Goal: Task Accomplishment & Management: Use online tool/utility

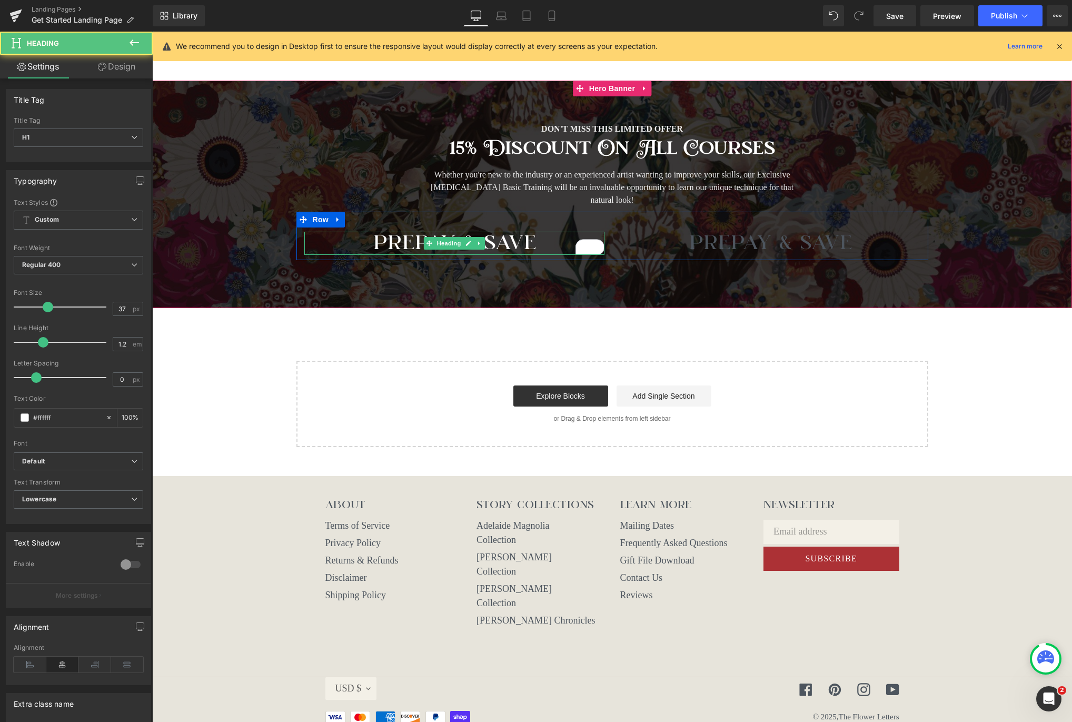
click at [544, 240] on h1 "PREPAY & SAVE" at bounding box center [454, 243] width 300 height 23
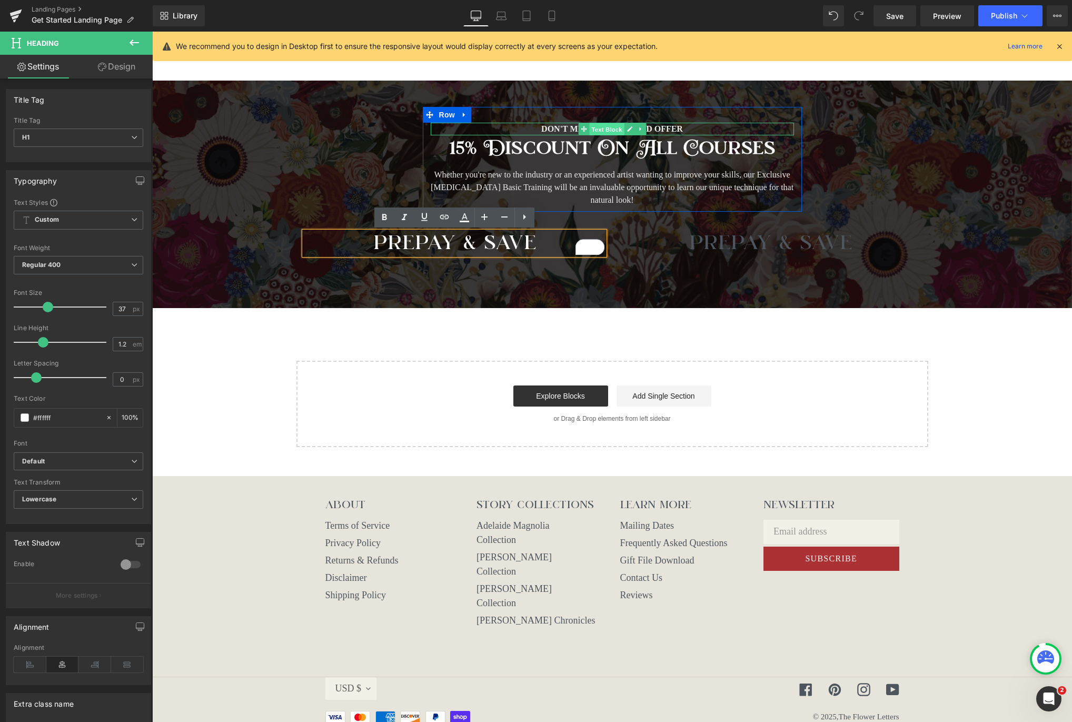
click at [593, 130] on span "Text Block" at bounding box center [606, 129] width 35 height 13
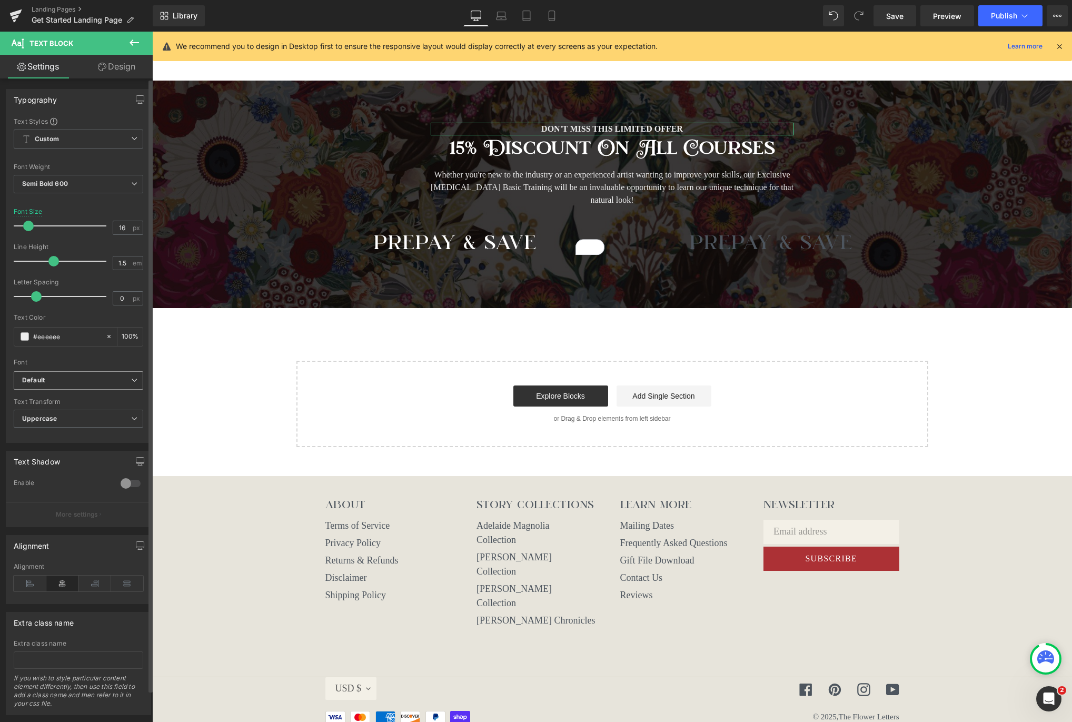
click at [111, 379] on b "Default" at bounding box center [76, 380] width 109 height 9
click at [75, 415] on p "EB Garamond" at bounding box center [55, 414] width 41 height 7
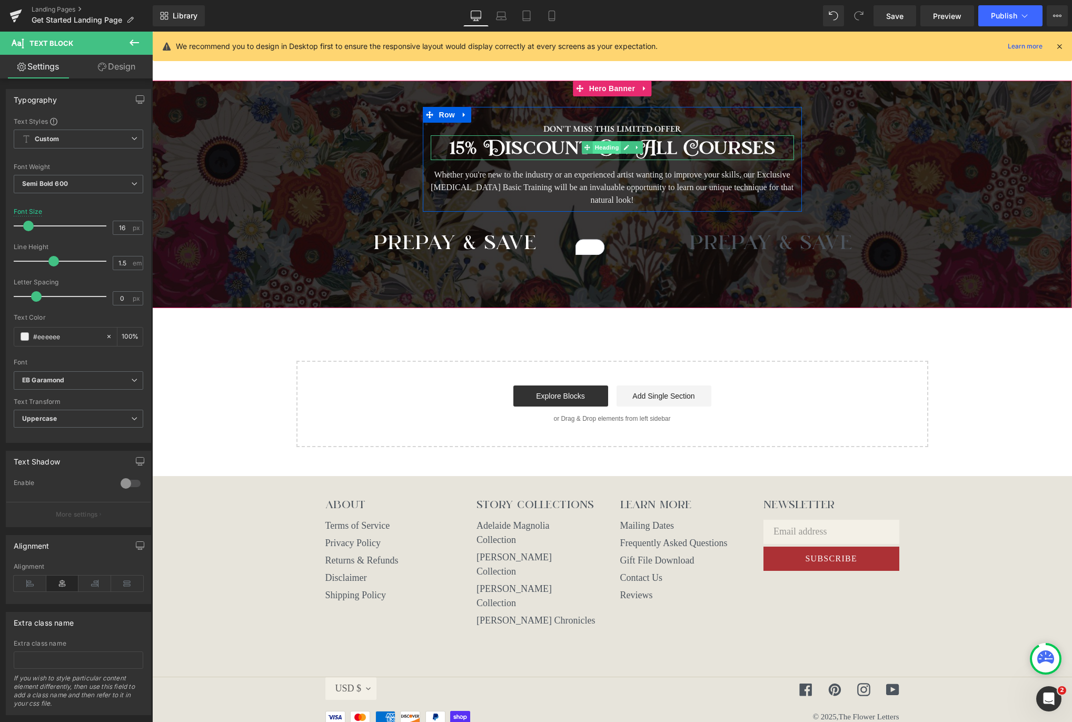
click at [601, 151] on span "Heading" at bounding box center [606, 147] width 28 height 13
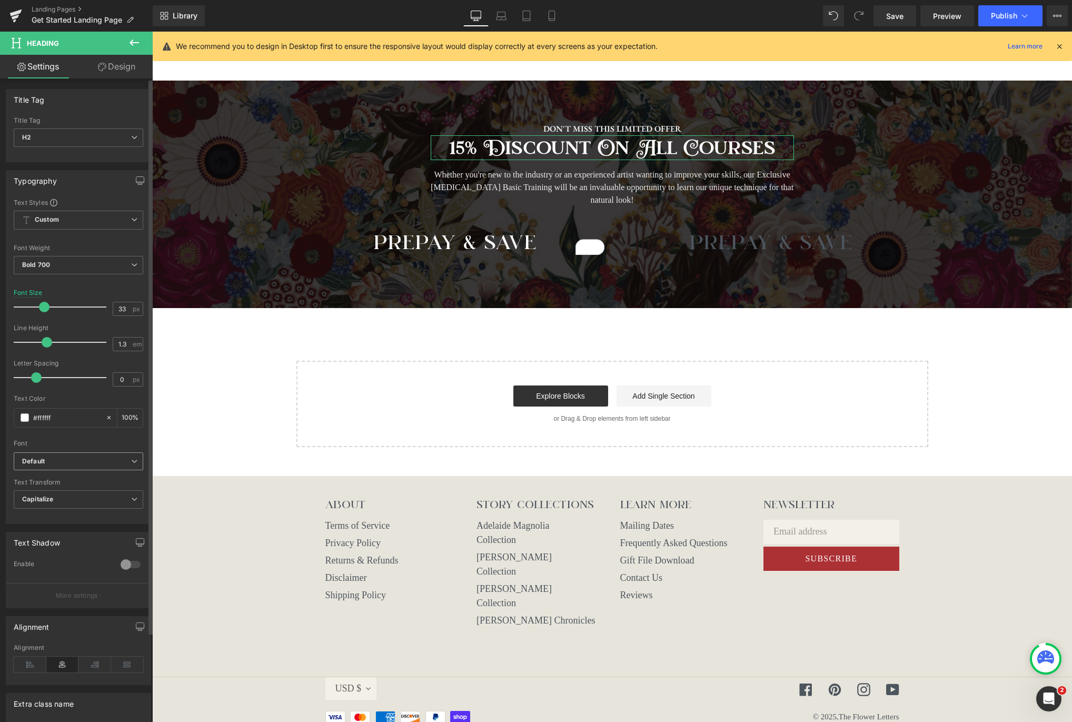
click at [120, 463] on b "Default" at bounding box center [76, 461] width 109 height 9
click at [66, 497] on li "Brilon" at bounding box center [79, 499] width 130 height 17
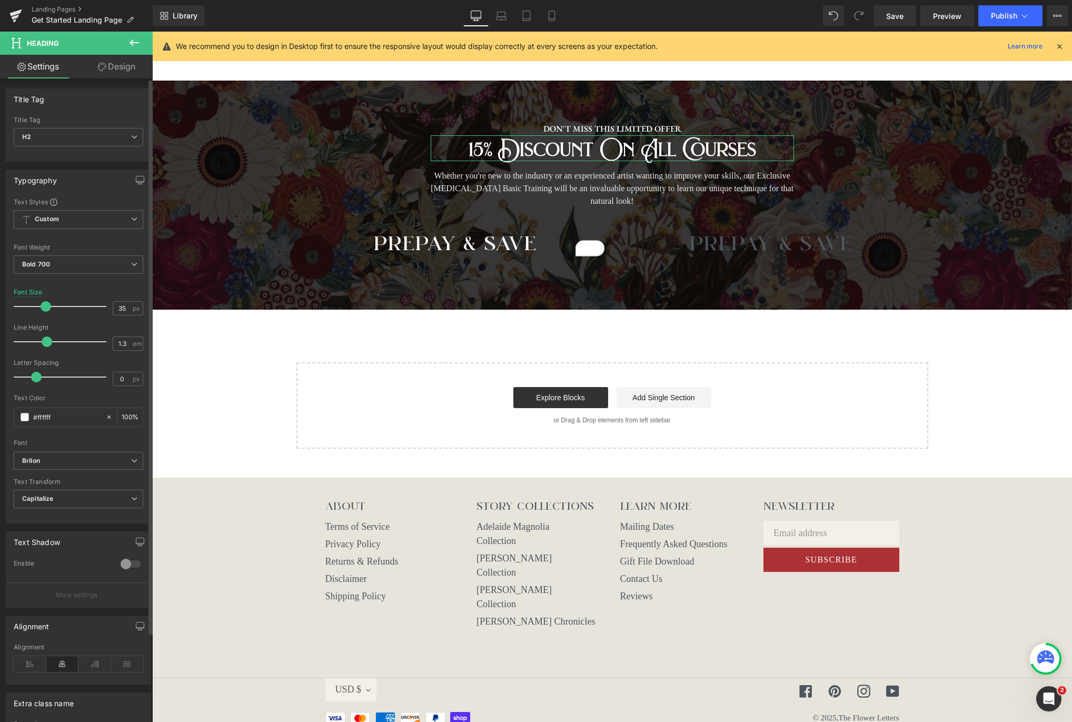
type input "34"
click at [45, 304] on span at bounding box center [44, 306] width 11 height 11
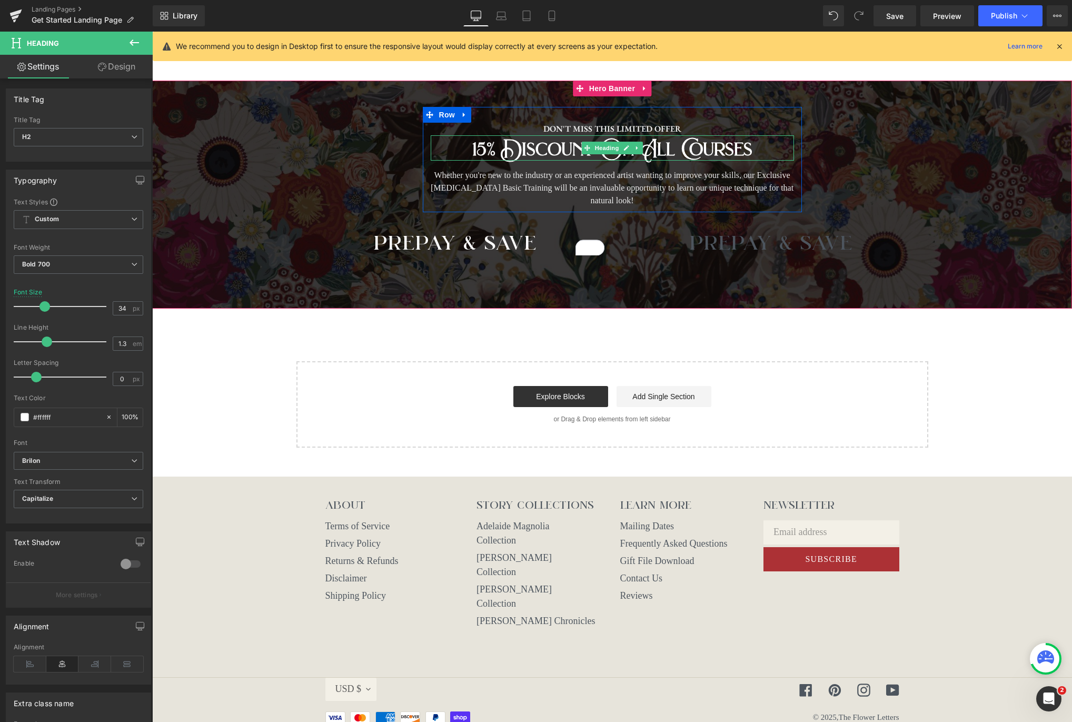
click at [700, 155] on h2 "15% Discount On All Courses" at bounding box center [612, 148] width 363 height 23
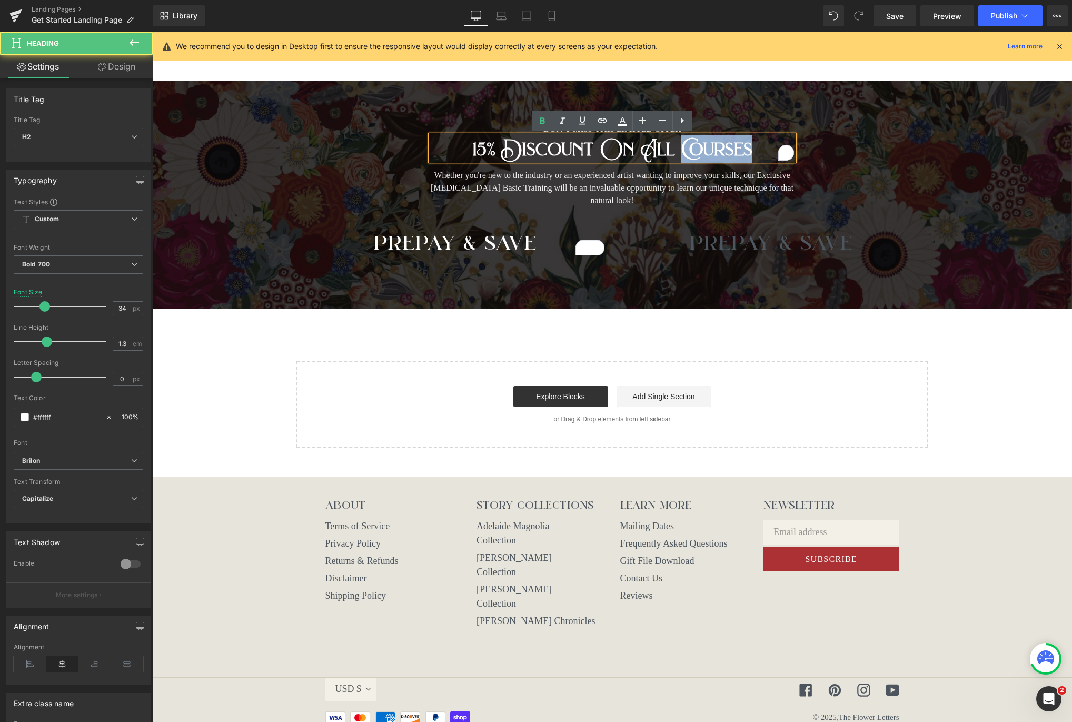
click at [700, 155] on h2 "15% Discount On All Courses" at bounding box center [612, 148] width 363 height 23
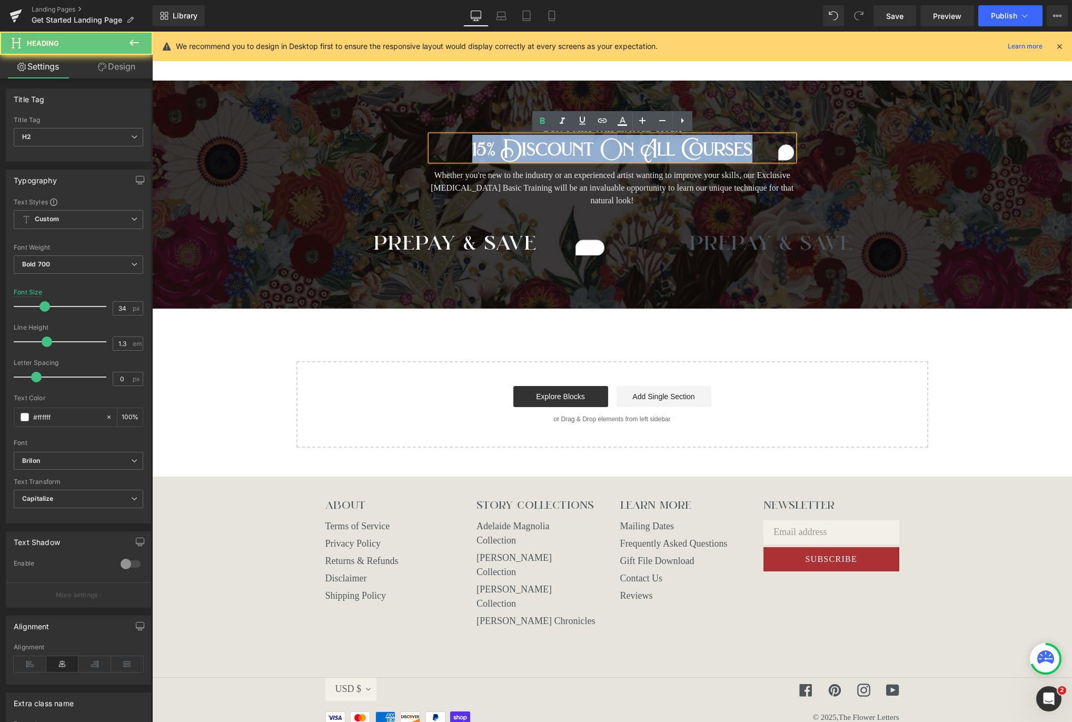
click at [700, 155] on h2 "15% Discount On All Courses" at bounding box center [612, 148] width 363 height 23
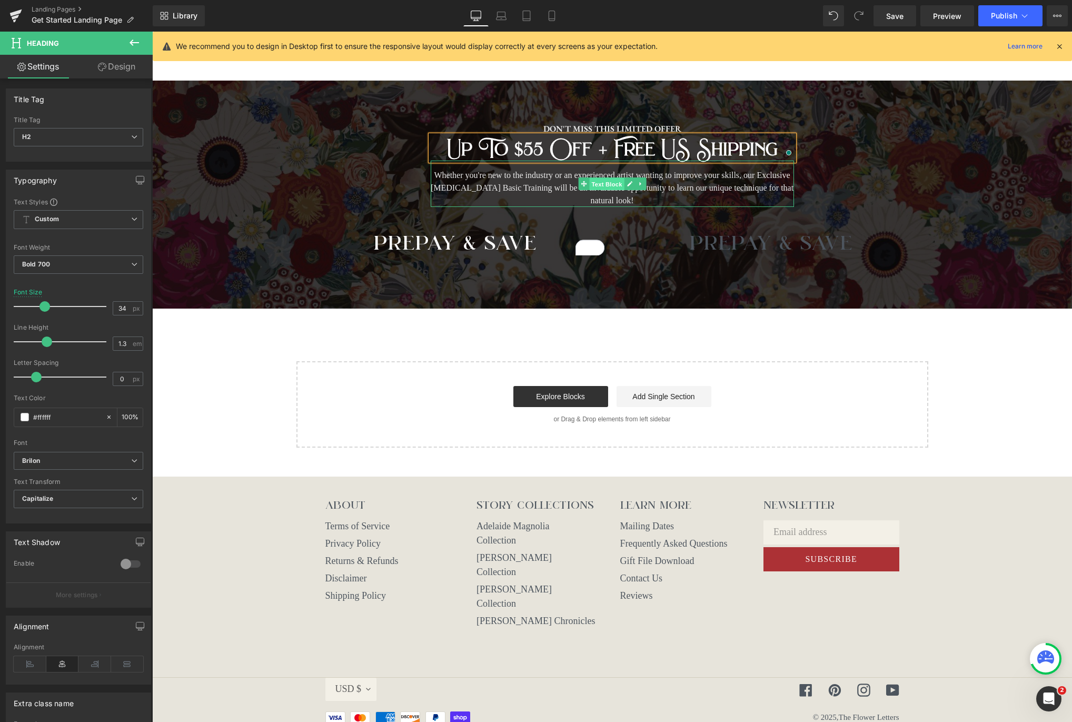
click at [608, 188] on span "Text Block" at bounding box center [606, 184] width 35 height 13
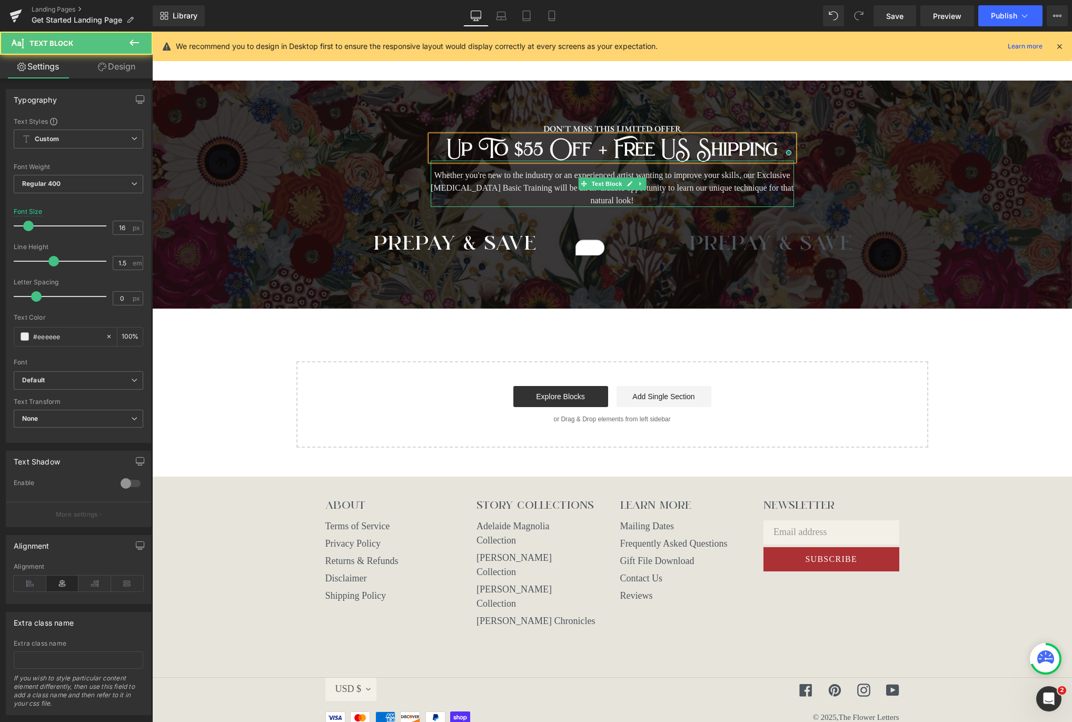
click at [701, 189] on p "Whether you're new to the industry or an experienced artist wanting to improve …" at bounding box center [612, 188] width 363 height 38
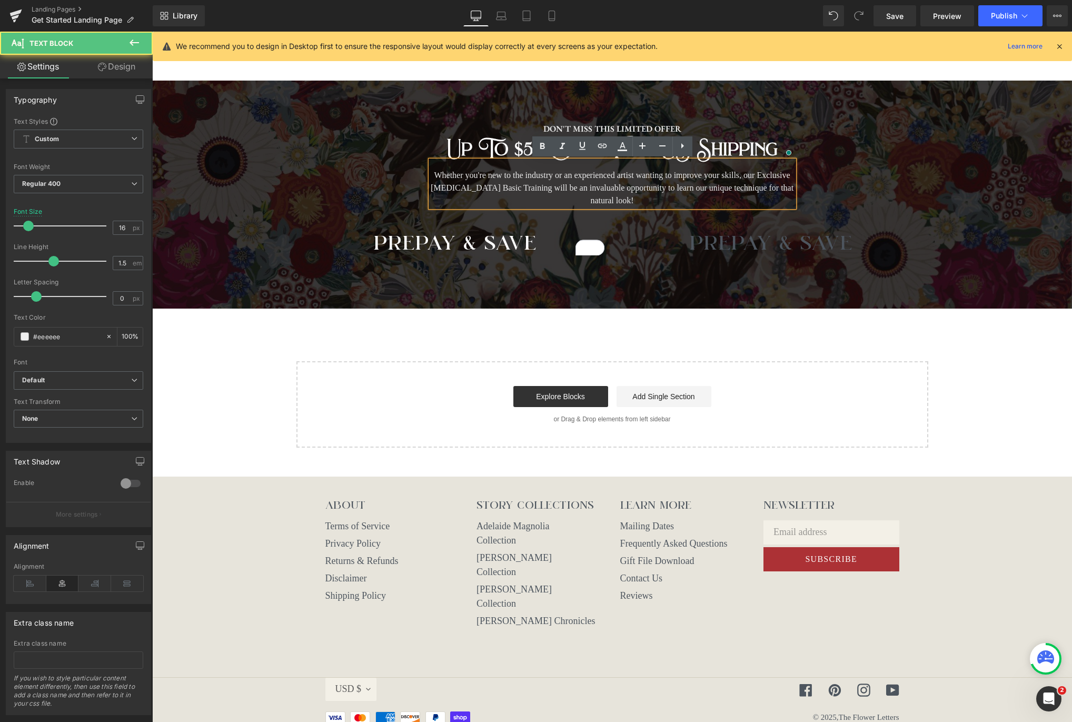
click at [668, 202] on p "Whether you're new to the industry or an experienced artist wanting to improve …" at bounding box center [612, 188] width 363 height 38
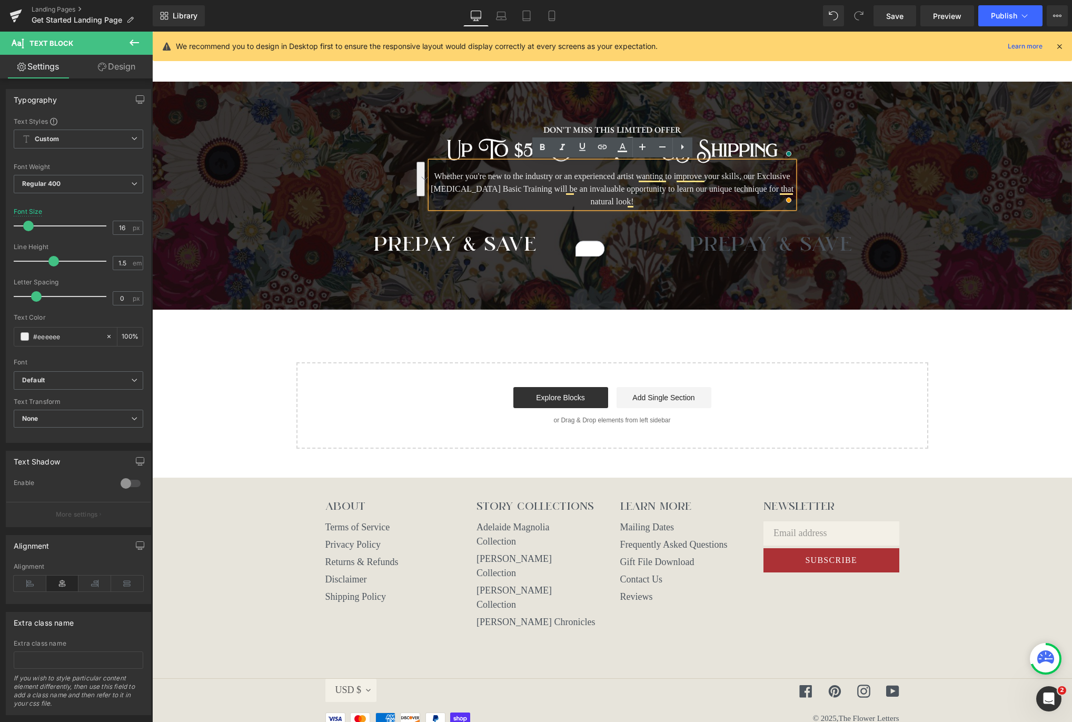
drag, startPoint x: 666, startPoint y: 202, endPoint x: 438, endPoint y: 174, distance: 229.7
click at [438, 174] on p "Whether you're new to the industry or an experienced artist wanting to improve …" at bounding box center [612, 189] width 363 height 38
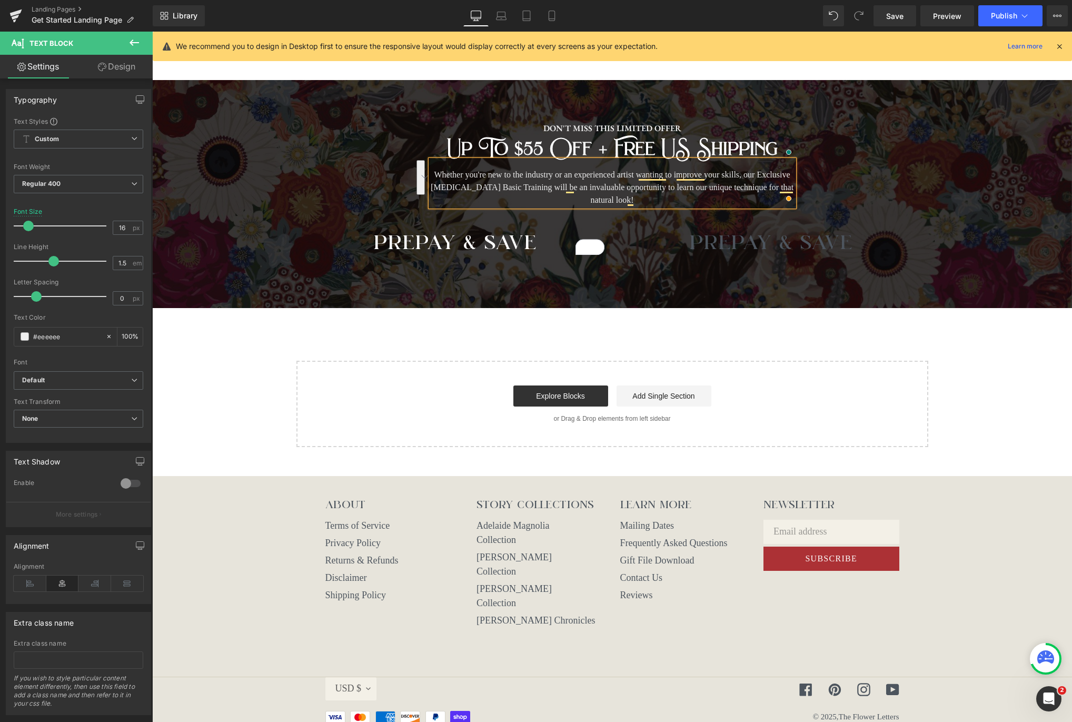
scroll to position [670, 0]
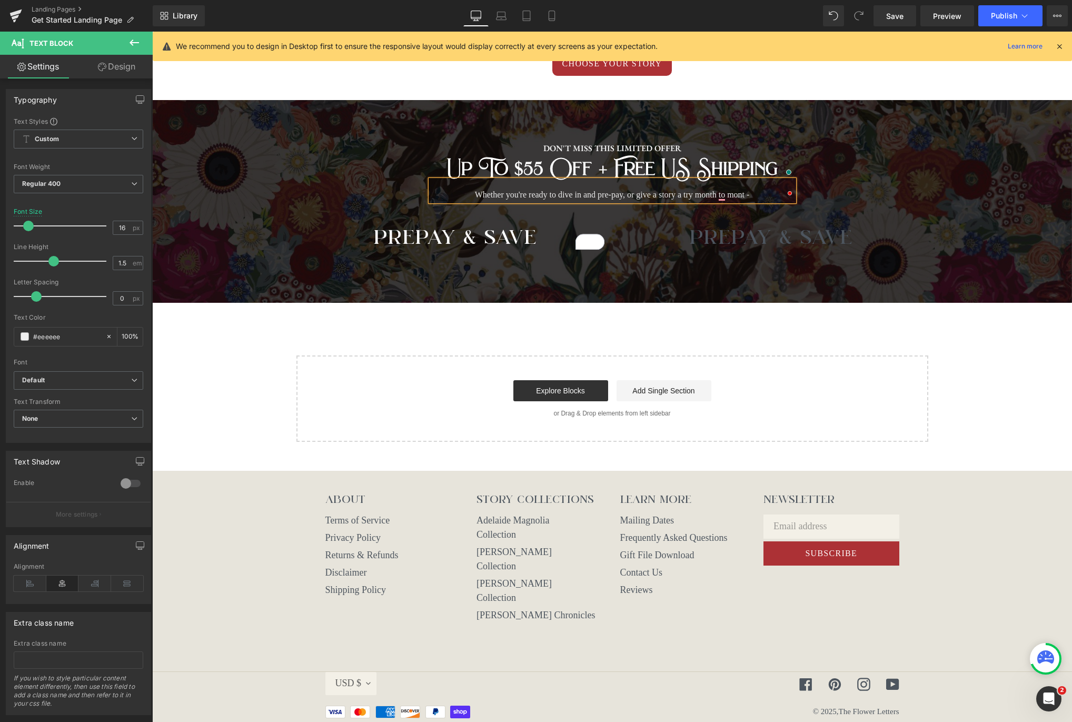
click at [891, 169] on span "DON'T MISS THIS LIMITED OFFER Text Block up to $55 off + Free US Shipping Headi…" at bounding box center [612, 190] width 920 height 129
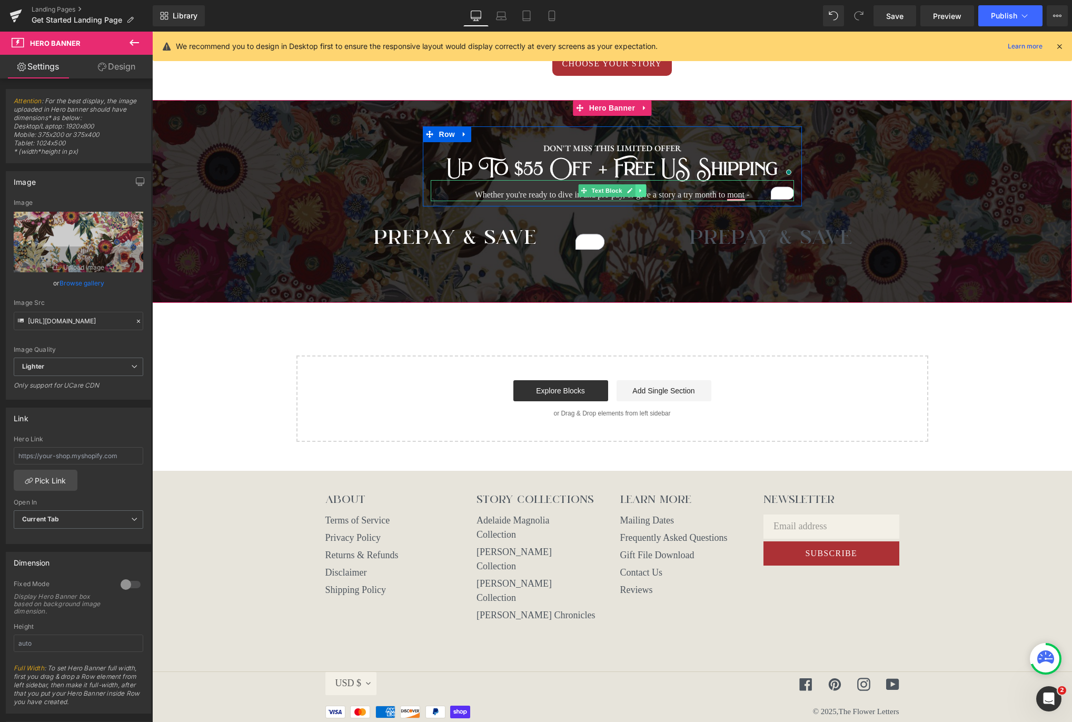
click at [639, 193] on icon at bounding box center [641, 190] width 6 height 6
click at [733, 168] on h2 "up to $55 off + Free US Shipping" at bounding box center [612, 168] width 363 height 23
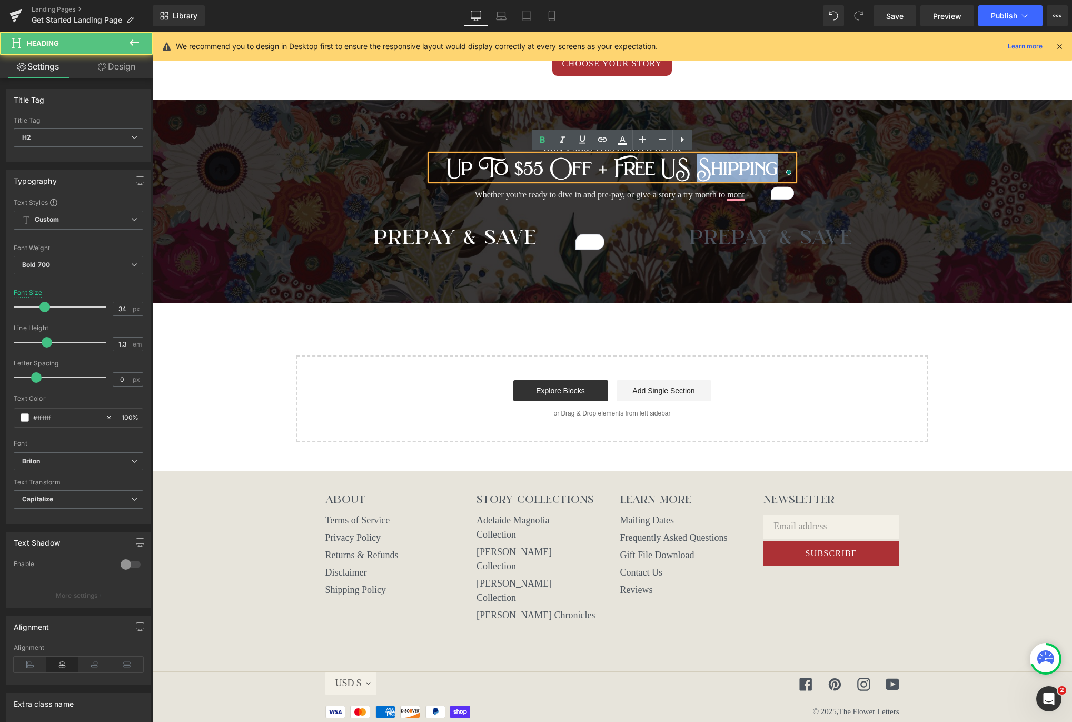
click at [733, 168] on h2 "up to $55 off + Free US Shipping" at bounding box center [612, 168] width 363 height 23
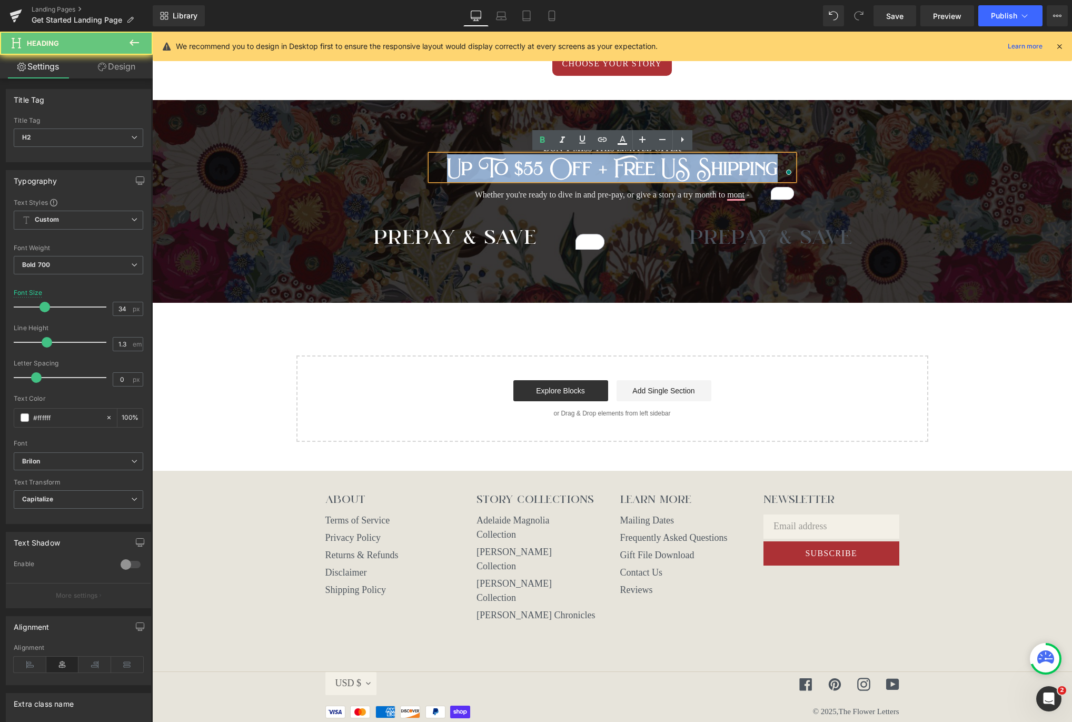
click at [733, 168] on h2 "up to $55 off + Free US Shipping" at bounding box center [612, 168] width 363 height 23
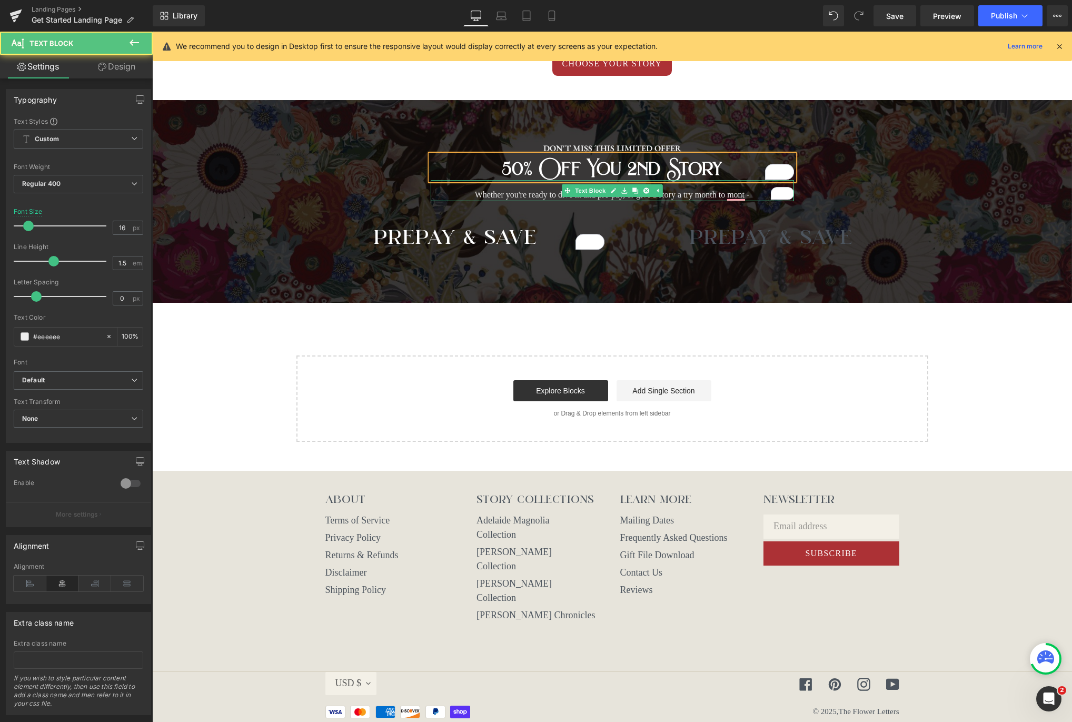
click at [712, 194] on p "Whether you're ready to dive in and pre-pay, or give a story a try month to mon…" at bounding box center [612, 194] width 363 height 13
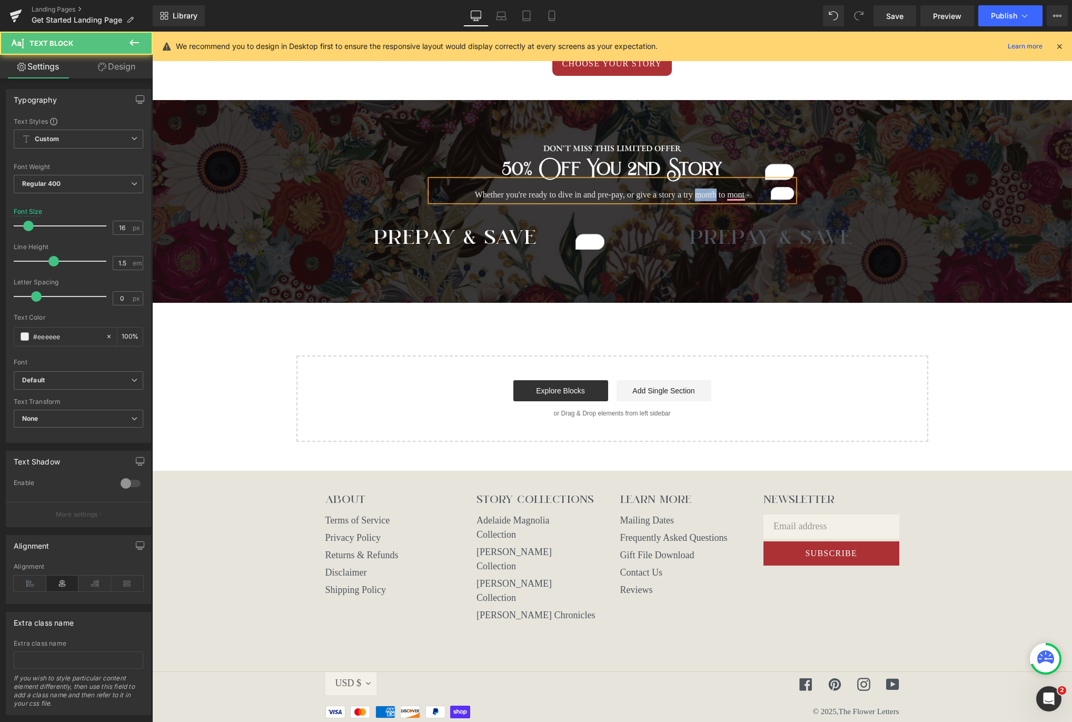
click at [712, 194] on p "Whether you're ready to dive in and pre-pay, or give a story a try month to mon…" at bounding box center [612, 194] width 363 height 13
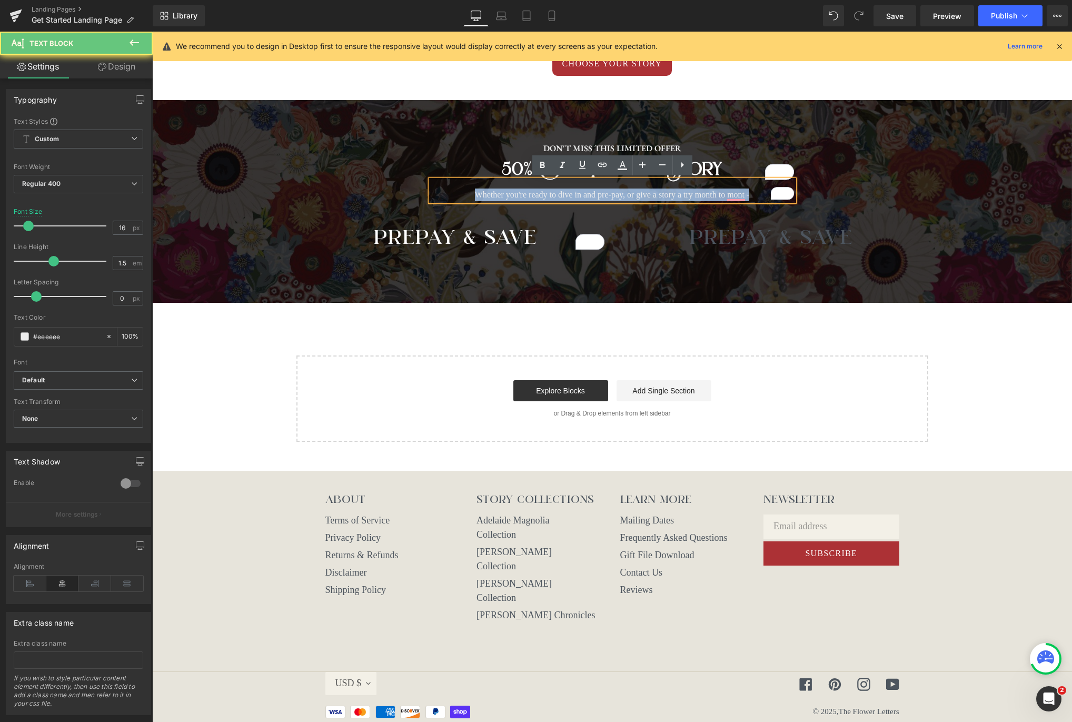
click at [712, 194] on p "Whether you're ready to dive in and pre-pay, or give a story a try month to mon…" at bounding box center [612, 194] width 363 height 13
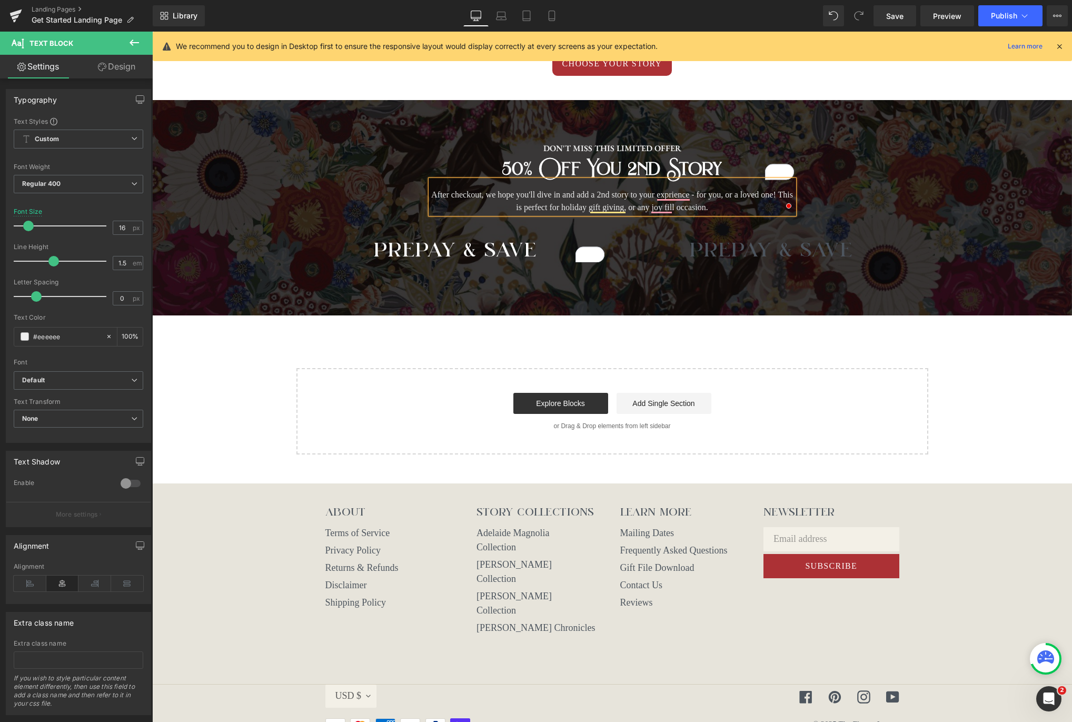
click at [841, 177] on span "DON'T MISS THIS LIMITED OFFER Text Block 50% off you 2nd Story Heading After ch…" at bounding box center [612, 197] width 920 height 142
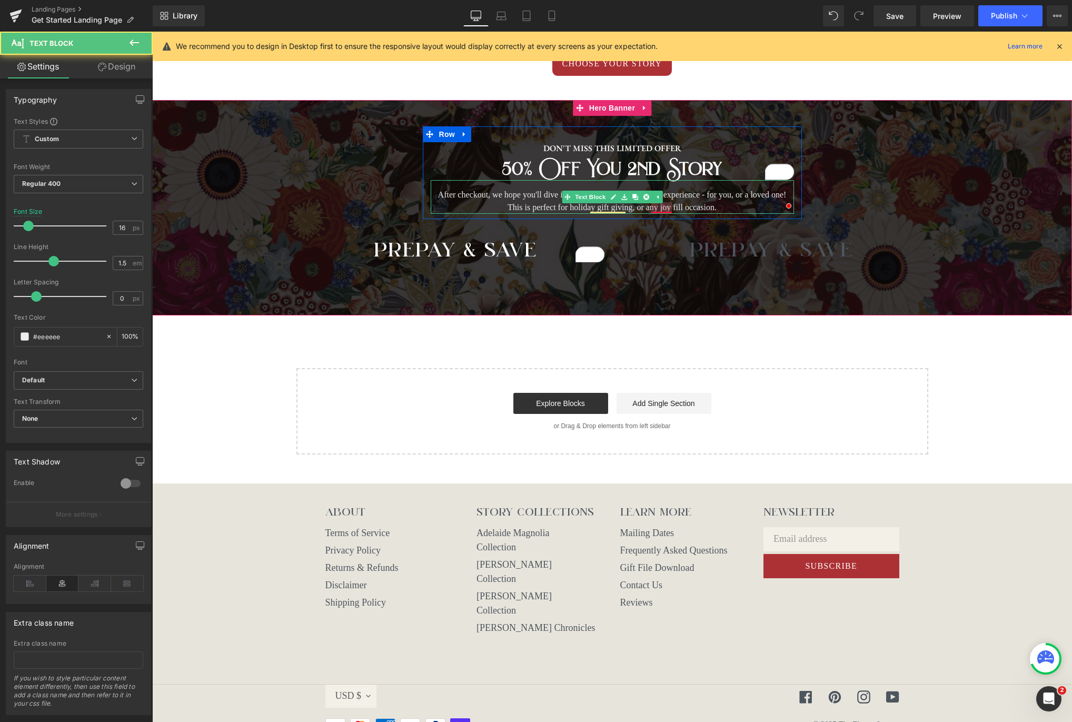
click at [666, 210] on p "After checkout, we hope you'll dive in and add a 2nd story to your experience -…" at bounding box center [612, 200] width 363 height 25
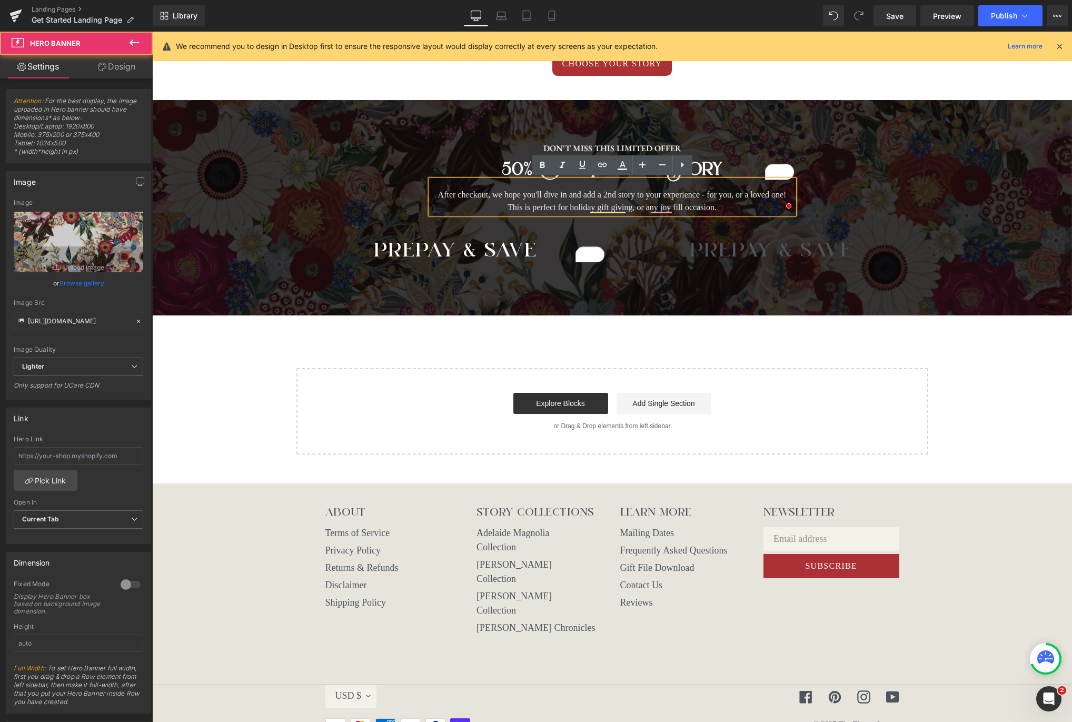
click at [927, 206] on span "DON'T MISS THIS LIMITED OFFER Text Block 50% off you 2nd Story Heading After ch…" at bounding box center [612, 197] width 920 height 142
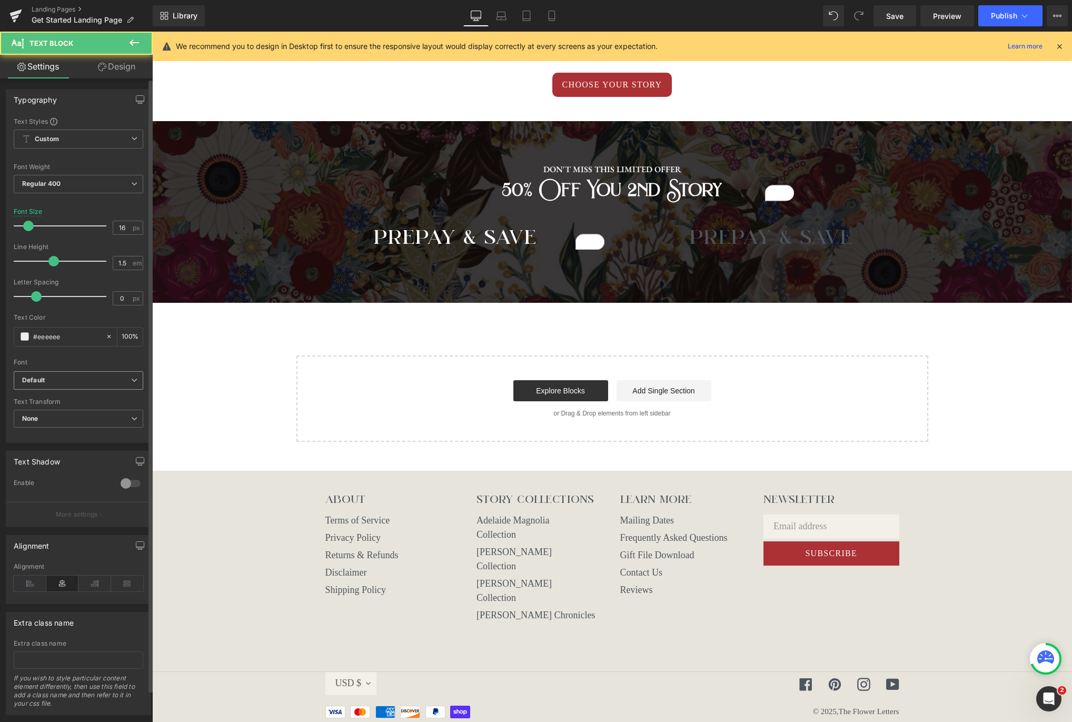
drag, startPoint x: 61, startPoint y: 377, endPoint x: 65, endPoint y: 394, distance: 17.5
click at [61, 377] on b "Default" at bounding box center [76, 380] width 109 height 9
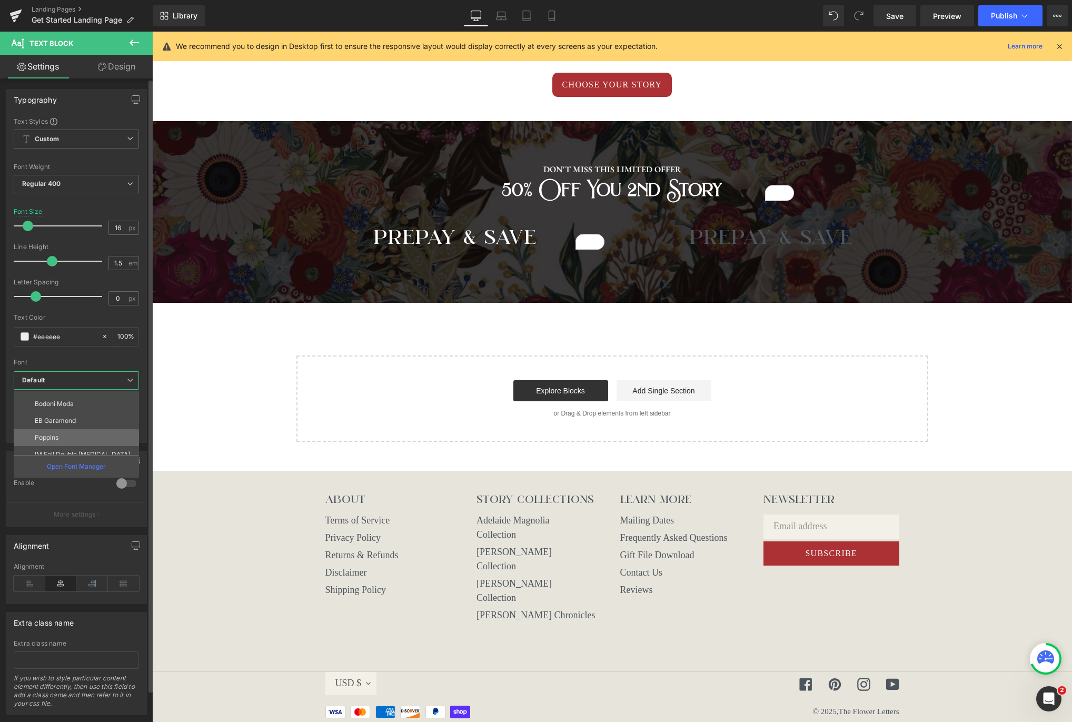
scroll to position [65, 0]
click at [77, 412] on li "EB Garamond" at bounding box center [79, 419] width 130 height 17
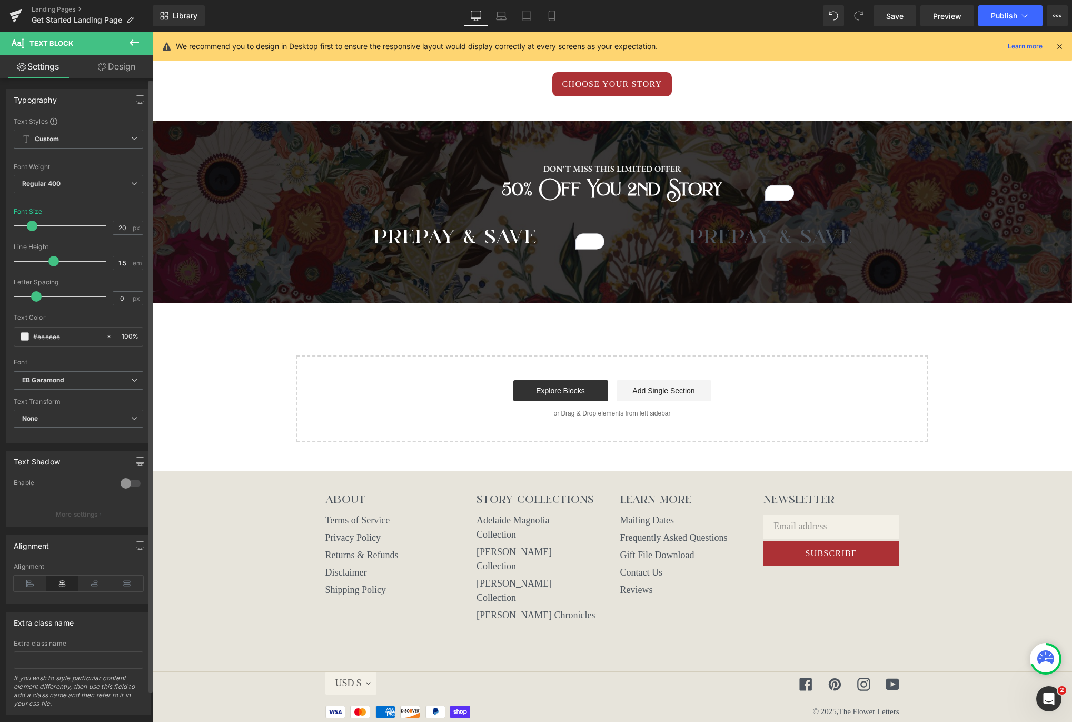
drag, startPoint x: 27, startPoint y: 222, endPoint x: 135, endPoint y: 217, distance: 108.1
click at [31, 222] on span at bounding box center [32, 226] width 11 height 11
type input "21"
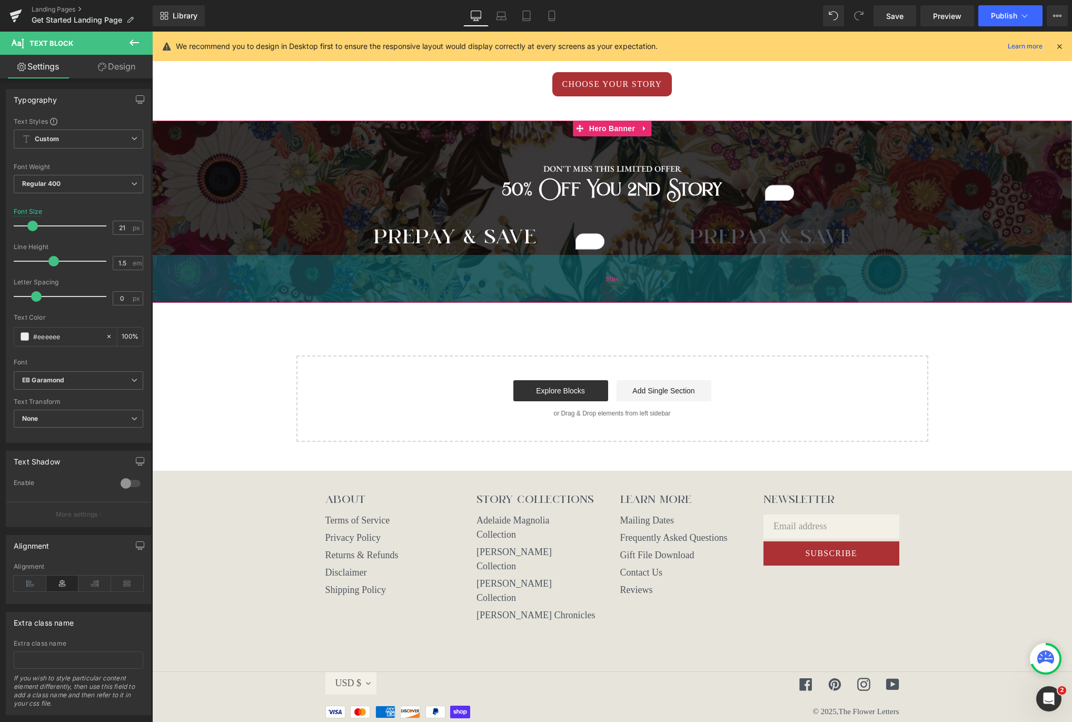
click at [766, 261] on div "91px" at bounding box center [612, 279] width 920 height 48
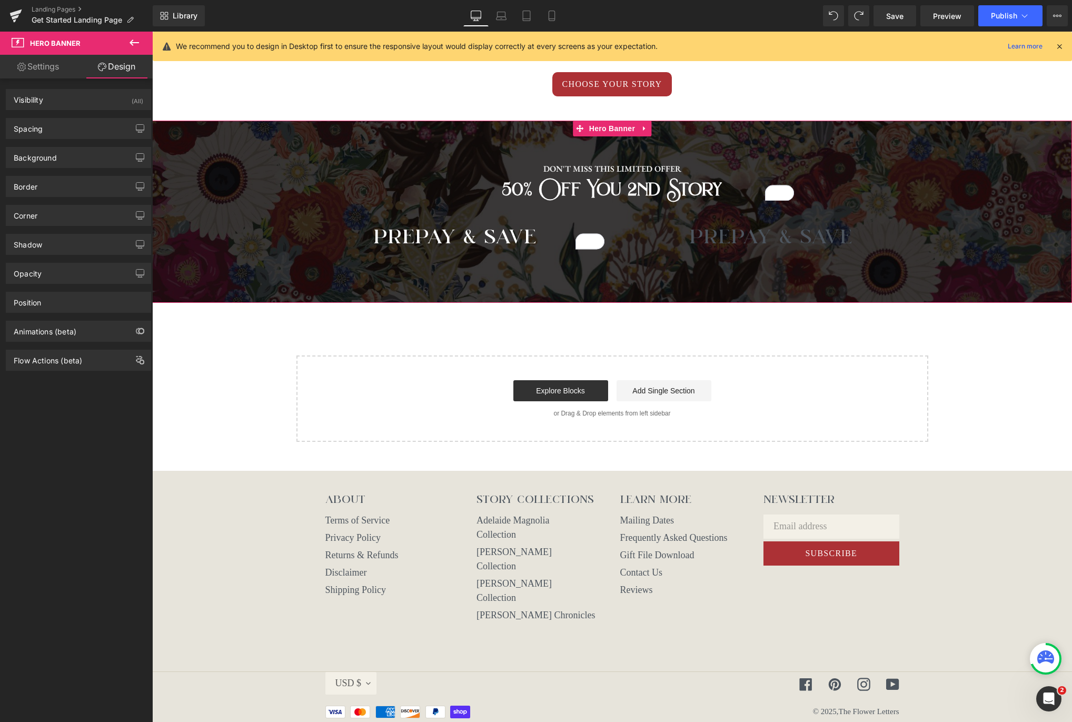
click at [815, 194] on span "DON'T MISS THIS LIMITED OFFER Text Block 50% off you 2nd Story Heading Row PREP…" at bounding box center [612, 201] width 920 height 108
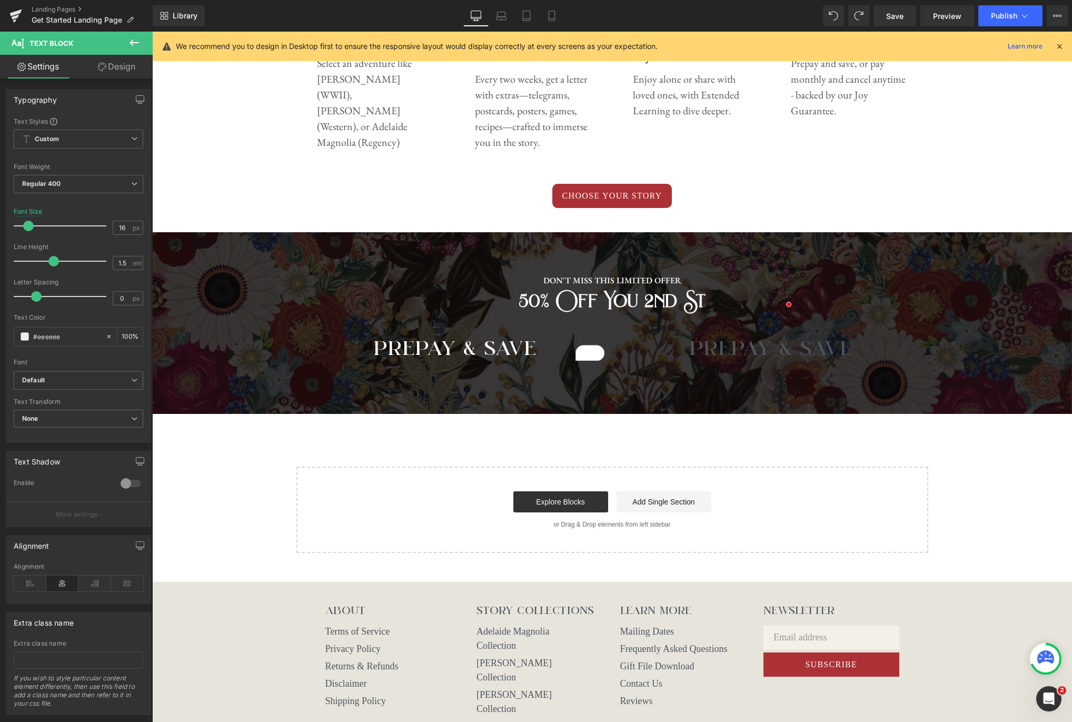
scroll to position [670, 0]
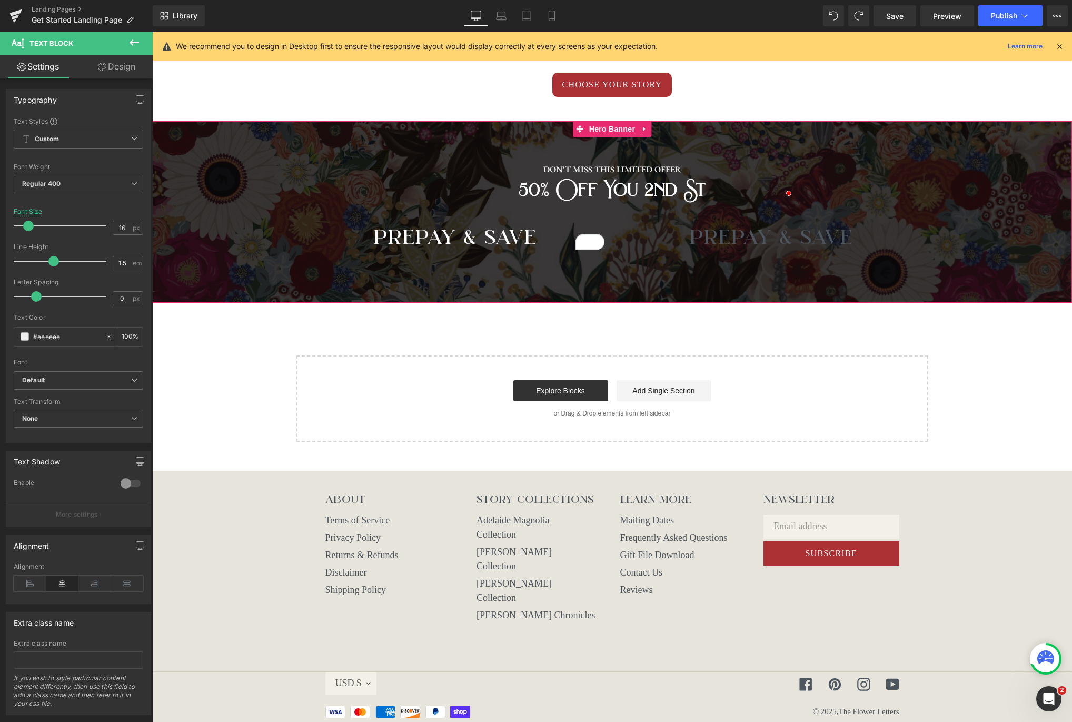
click at [832, 181] on span "DON'T MISS THIS LIMITED OFFER Text Block 50% off you 2nd St Heading Row PREPAY …" at bounding box center [612, 201] width 920 height 108
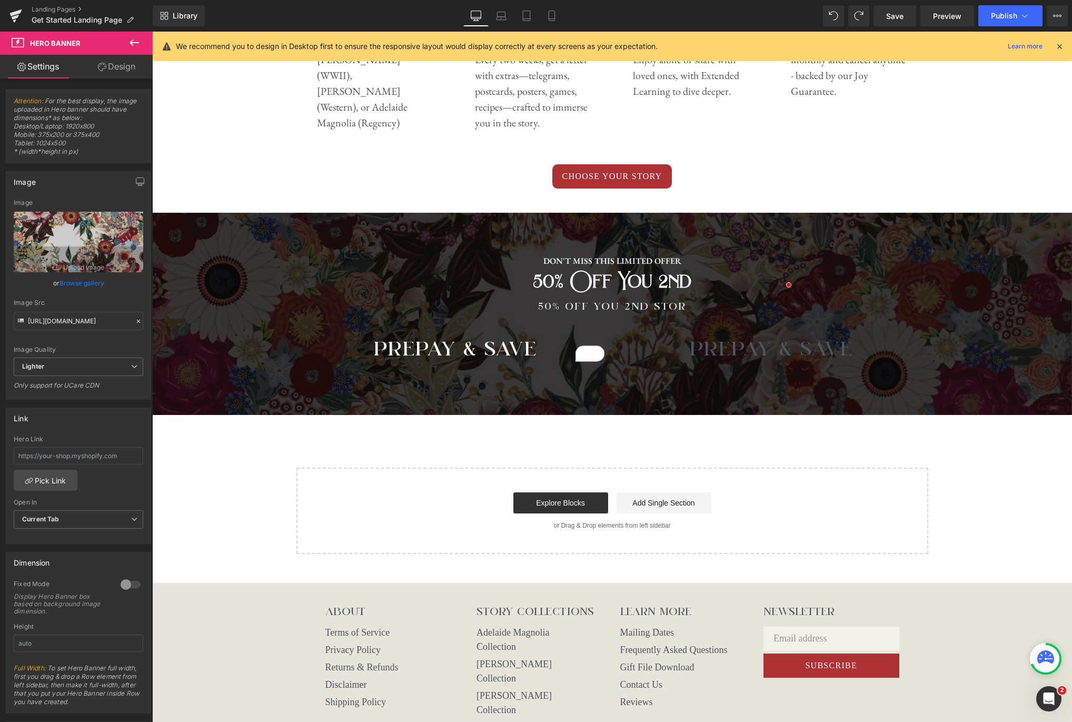
scroll to position [586, 0]
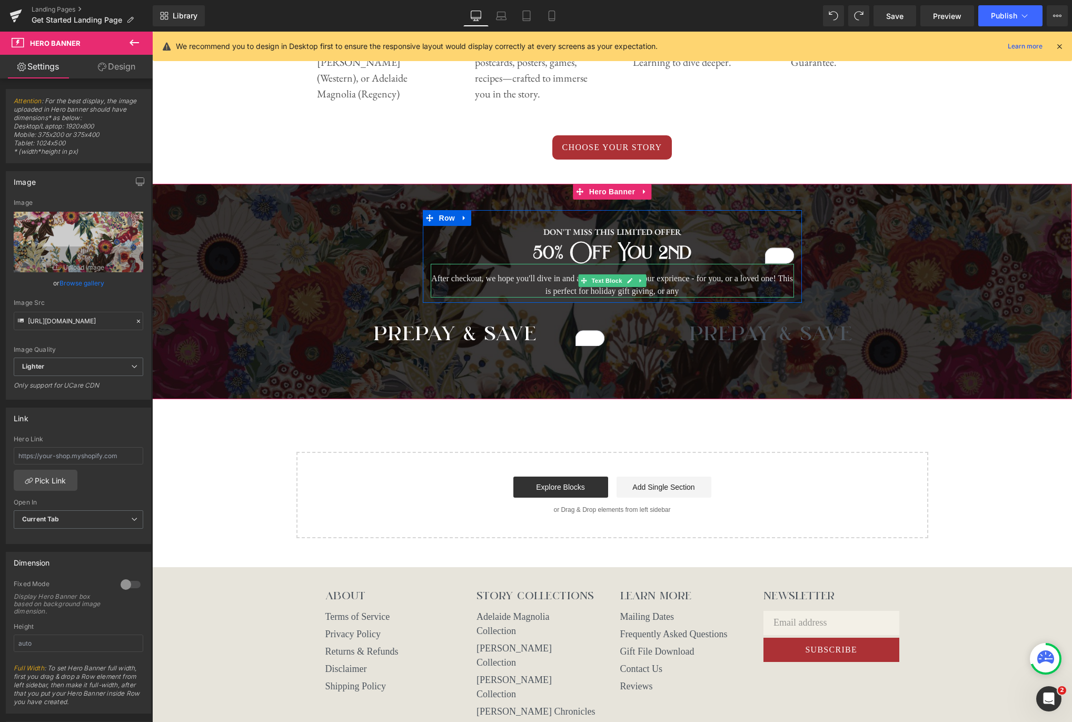
click at [683, 287] on p "After checkout, we hope you'll dive in and add a 2nd story to your exprience - …" at bounding box center [612, 284] width 363 height 25
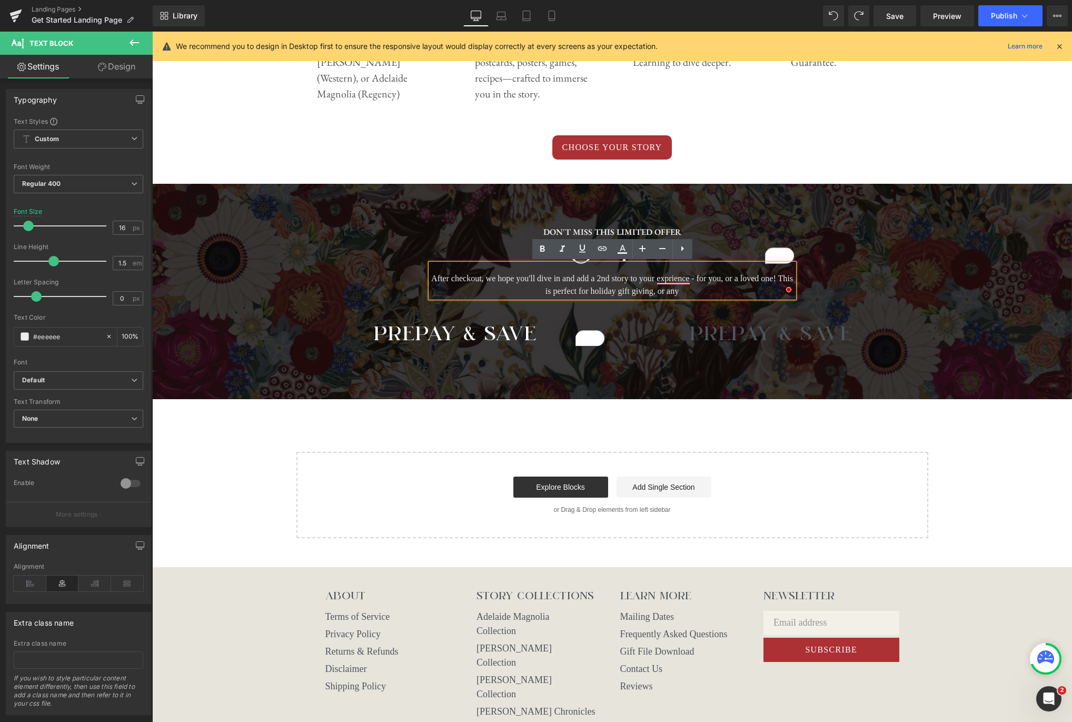
click at [699, 389] on div at bounding box center [612, 292] width 920 height 216
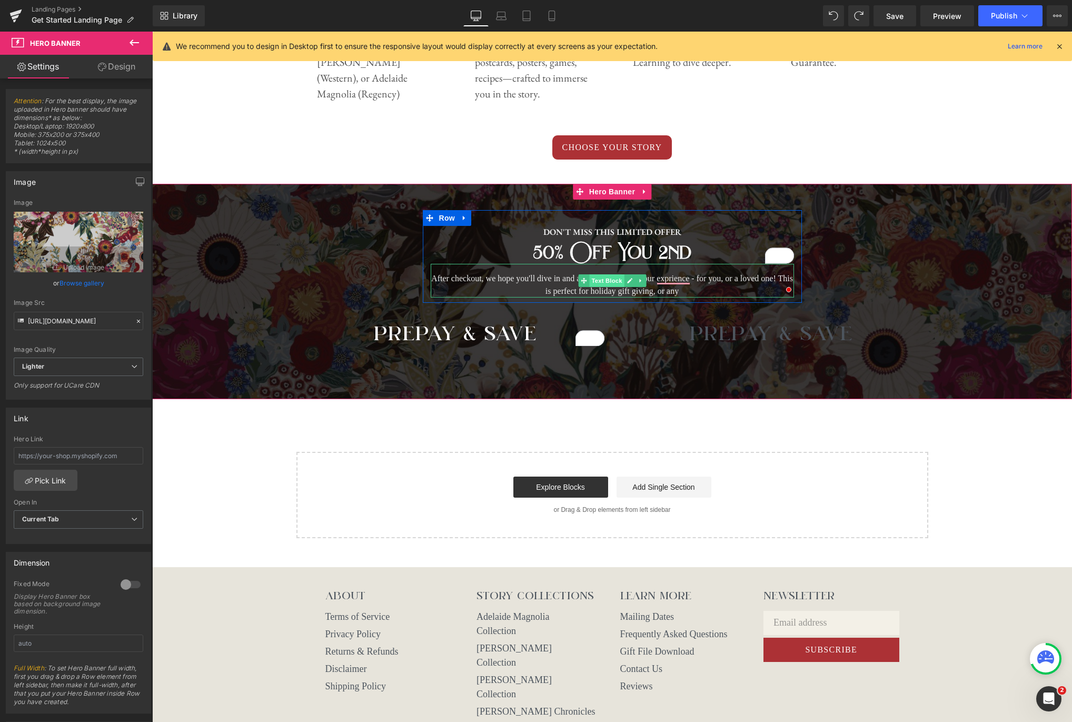
click at [612, 281] on span "Text Block" at bounding box center [606, 280] width 35 height 13
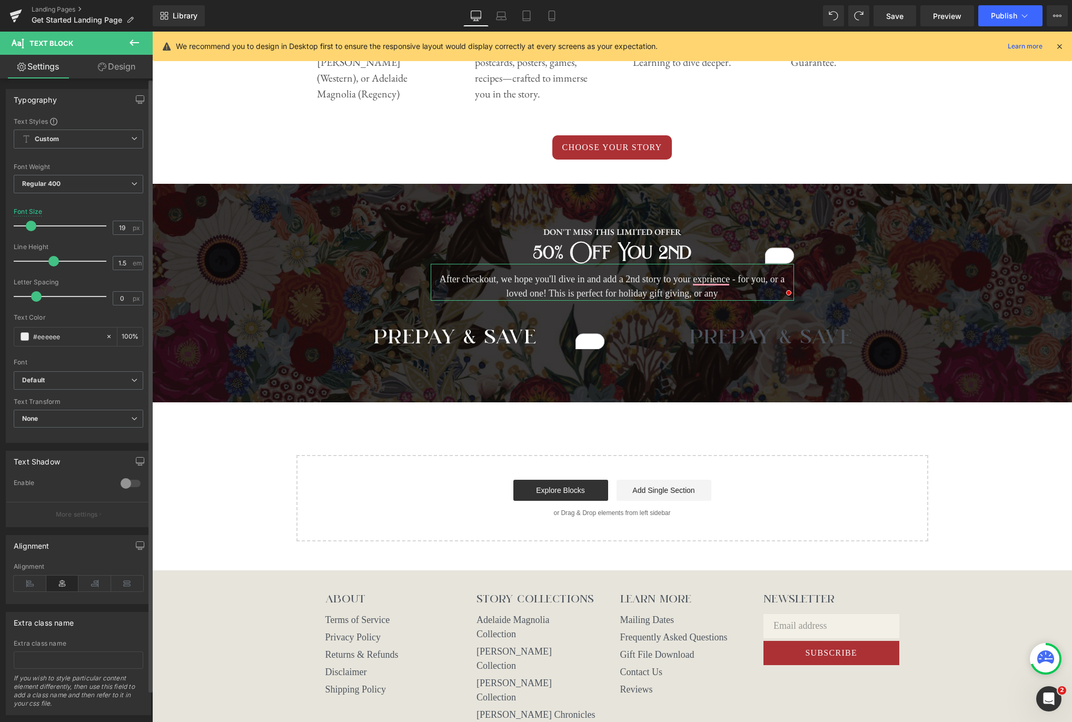
type input "20"
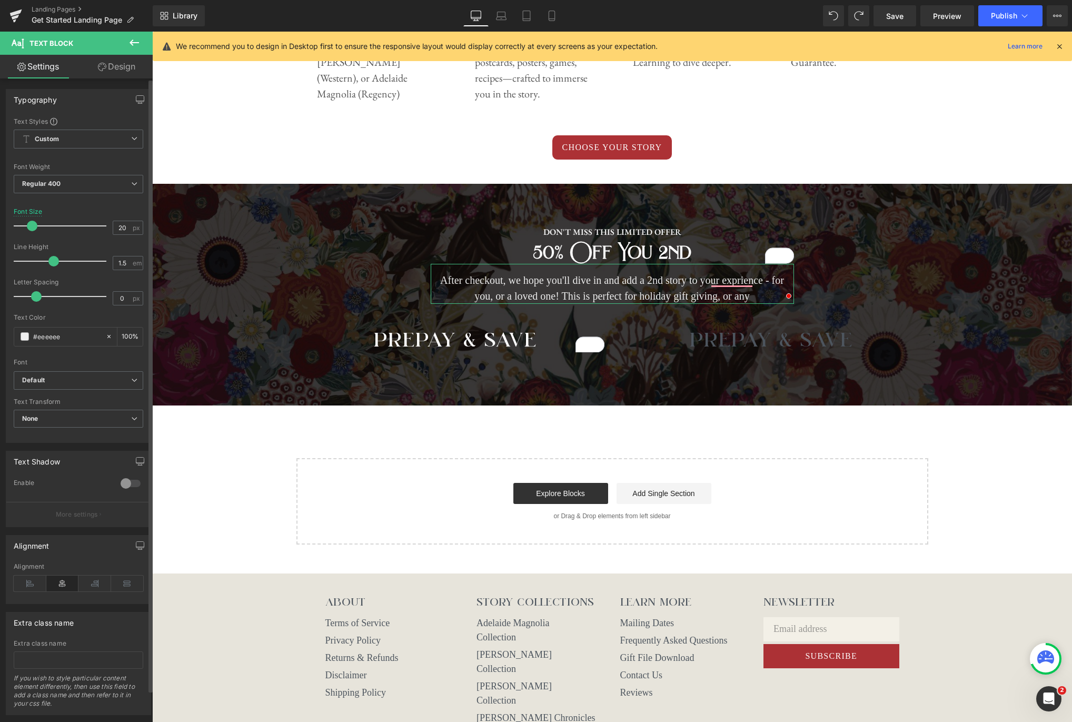
click at [29, 224] on span at bounding box center [32, 226] width 11 height 11
click at [83, 380] on b "Default" at bounding box center [76, 380] width 109 height 9
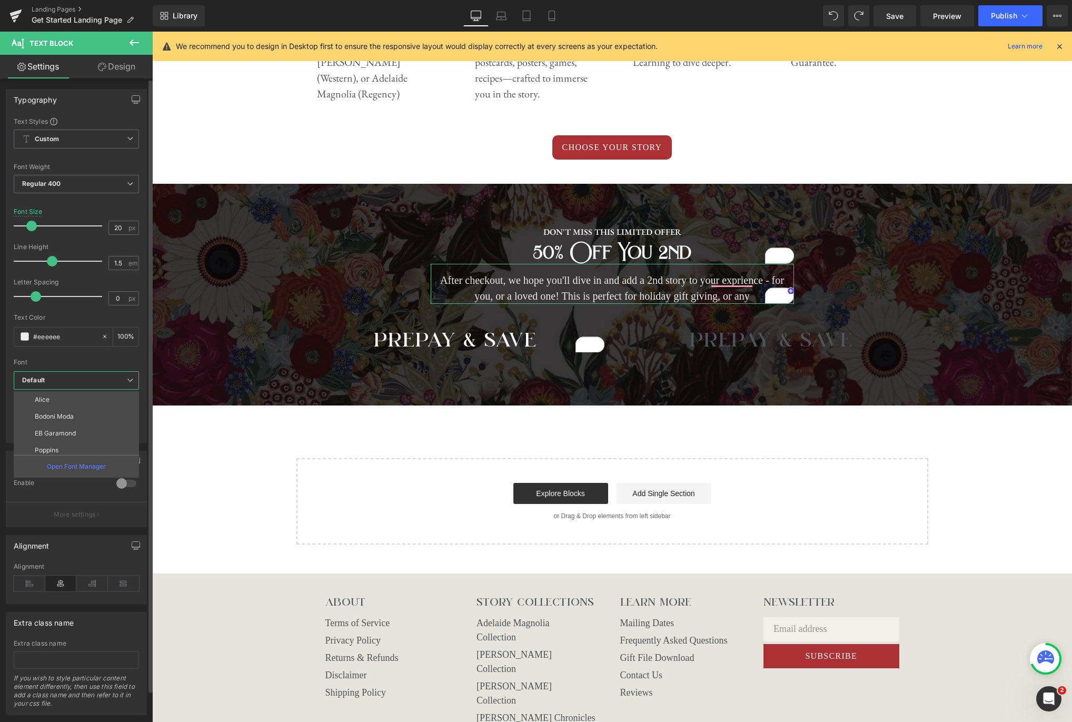
scroll to position [56, 0]
click at [72, 429] on p "EB Garamond" at bounding box center [55, 427] width 41 height 7
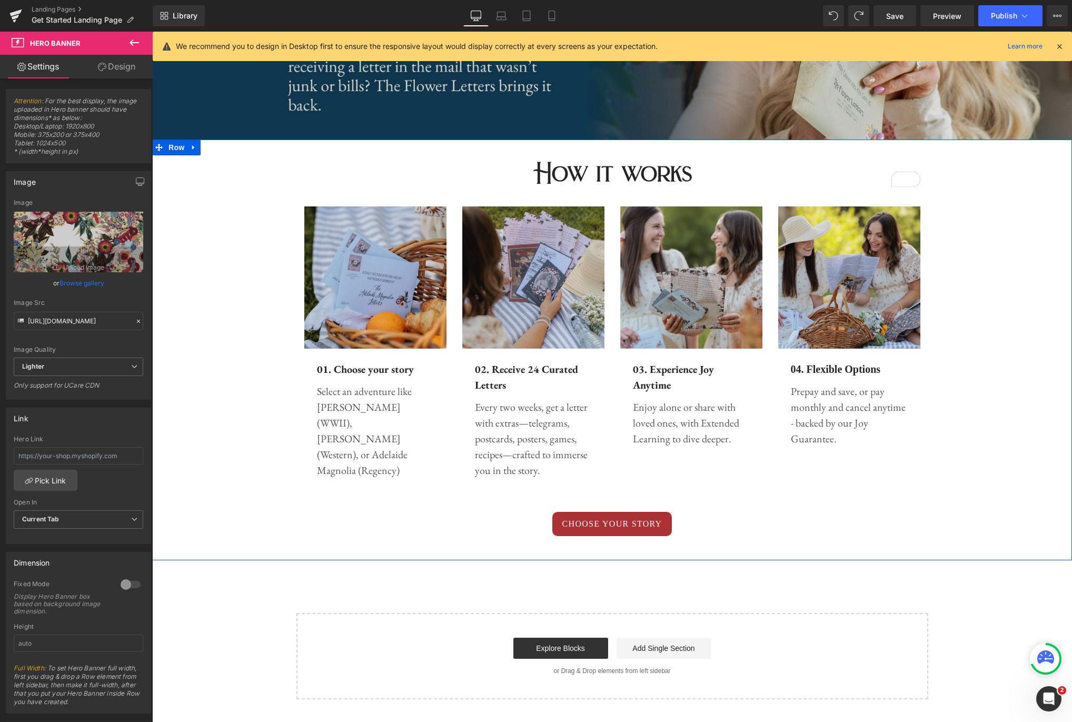
scroll to position [263, 0]
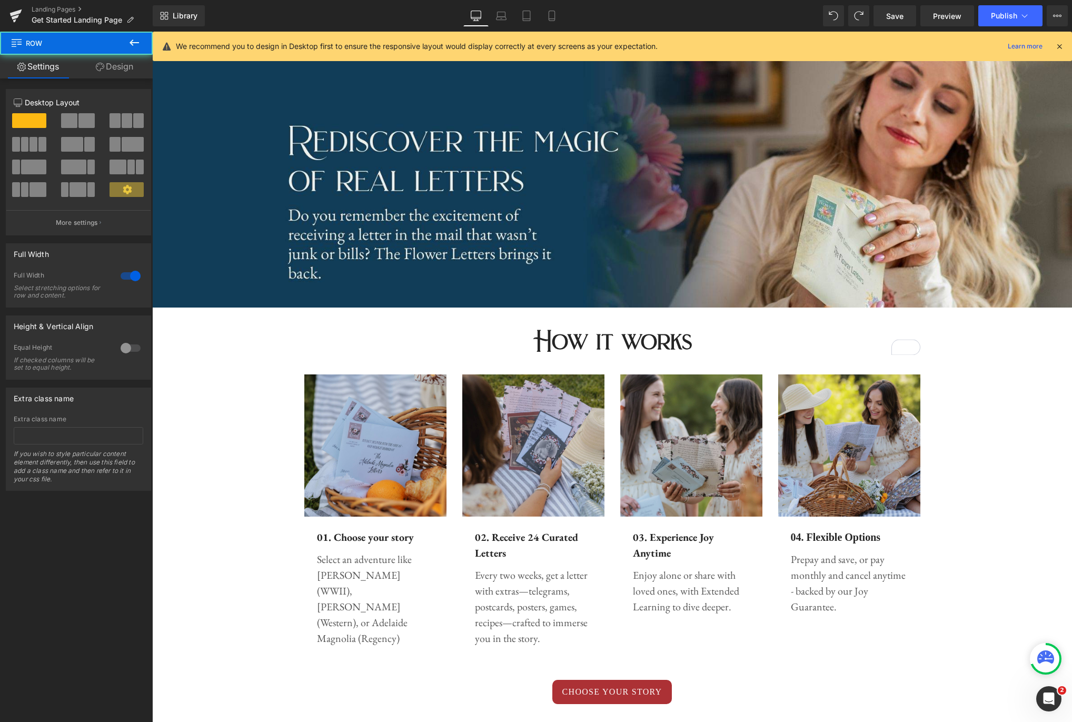
click at [1019, 364] on div "How it works Heading Row Image 01. Choose your story Text Block Select an adven…" at bounding box center [612, 510] width 920 height 386
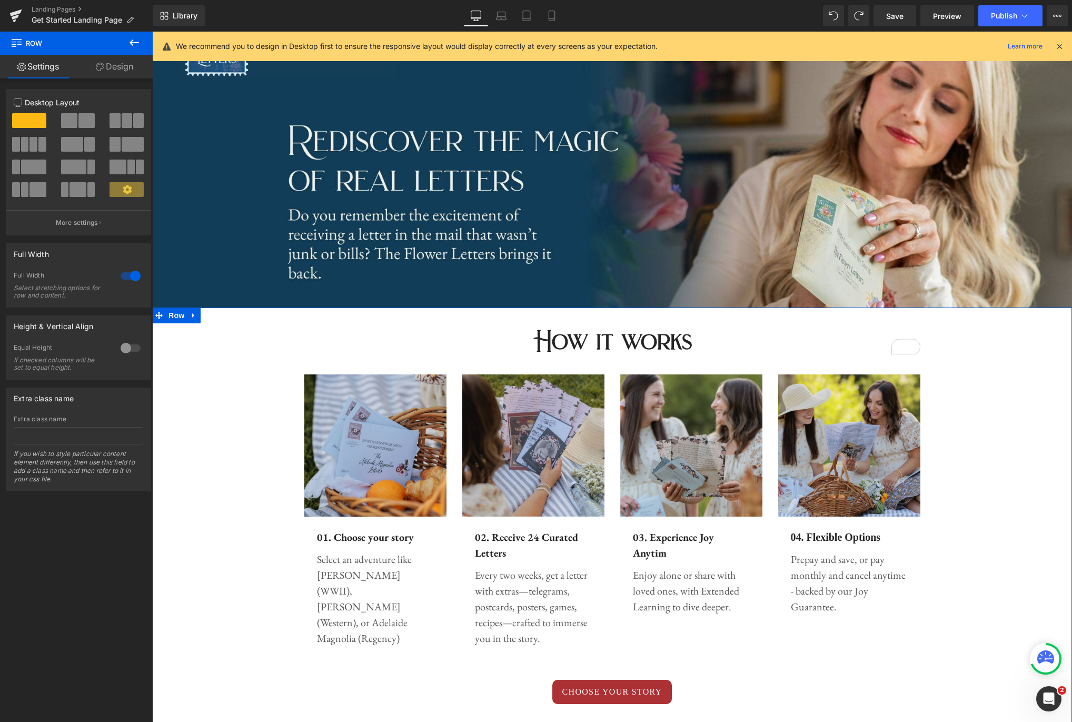
scroll to position [415, 0]
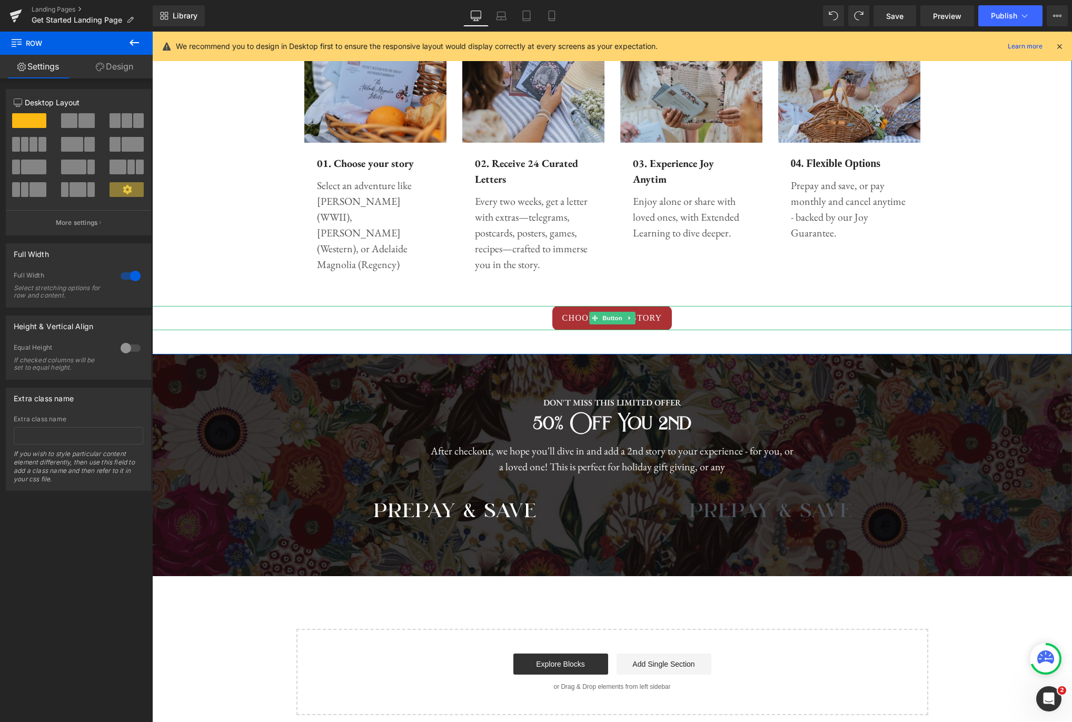
click at [955, 312] on div "CHOOSE YOUR STORY" at bounding box center [612, 318] width 920 height 24
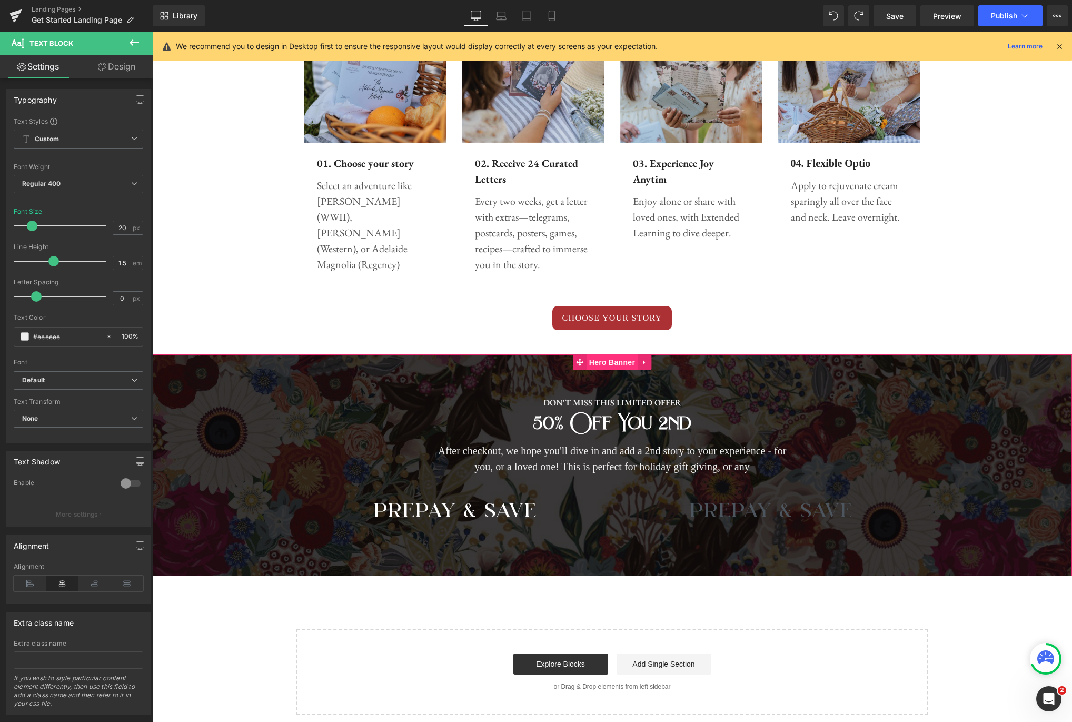
click at [604, 360] on span "Hero Banner" at bounding box center [612, 362] width 51 height 16
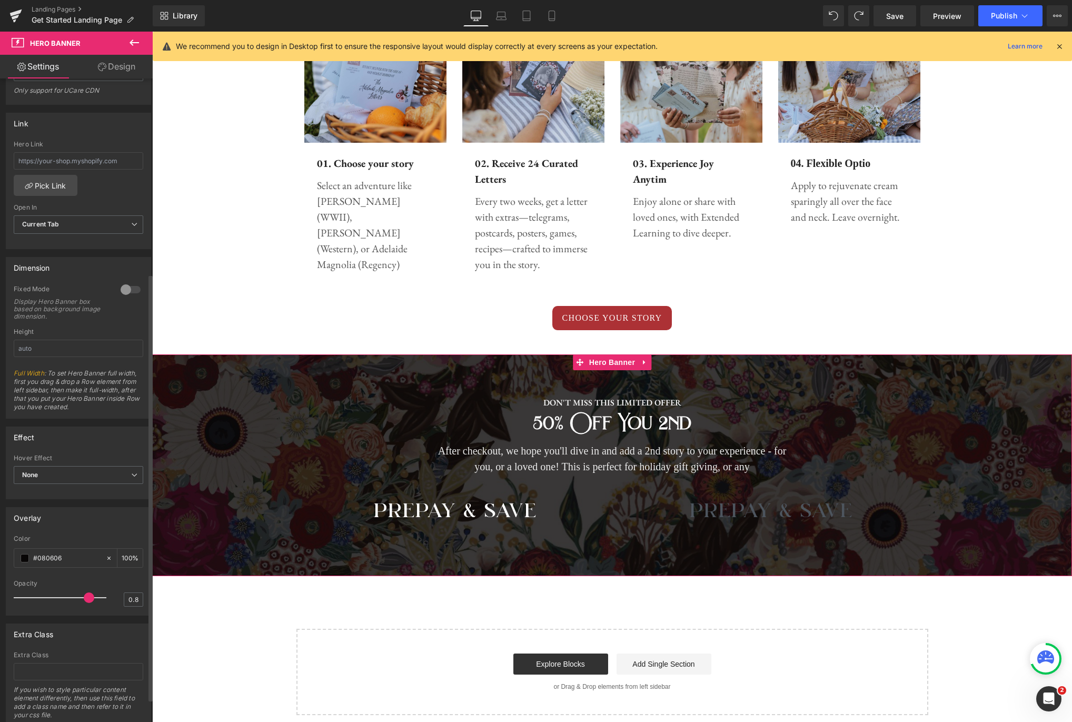
scroll to position [296, 0]
type input "0.9"
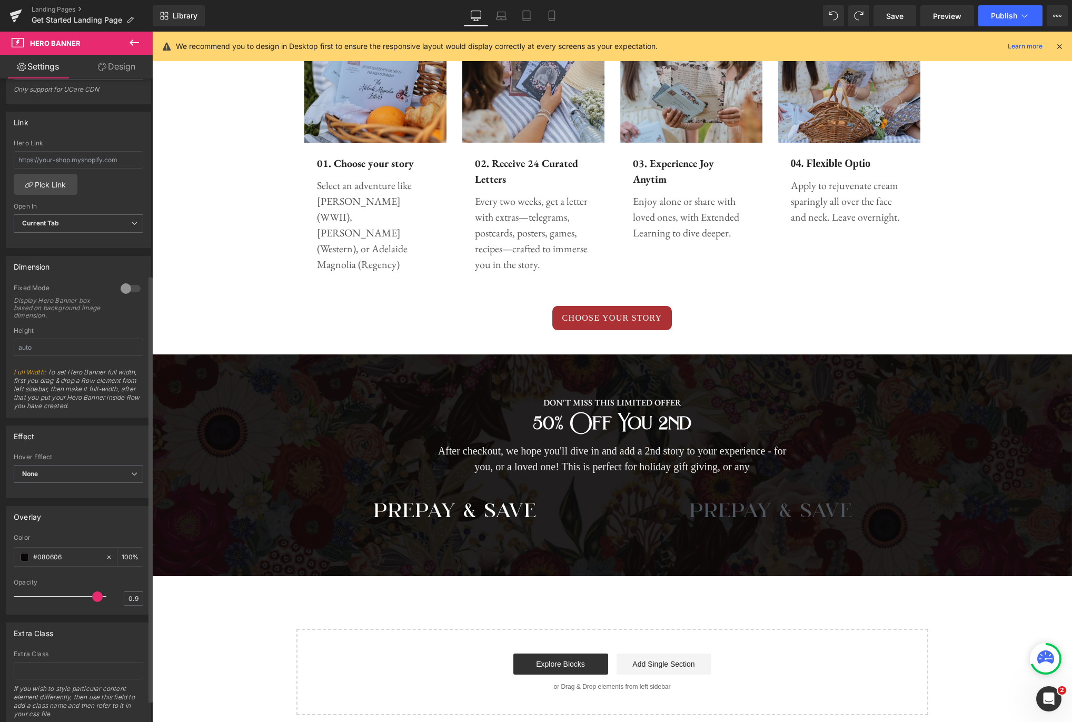
click at [92, 592] on span at bounding box center [97, 596] width 11 height 11
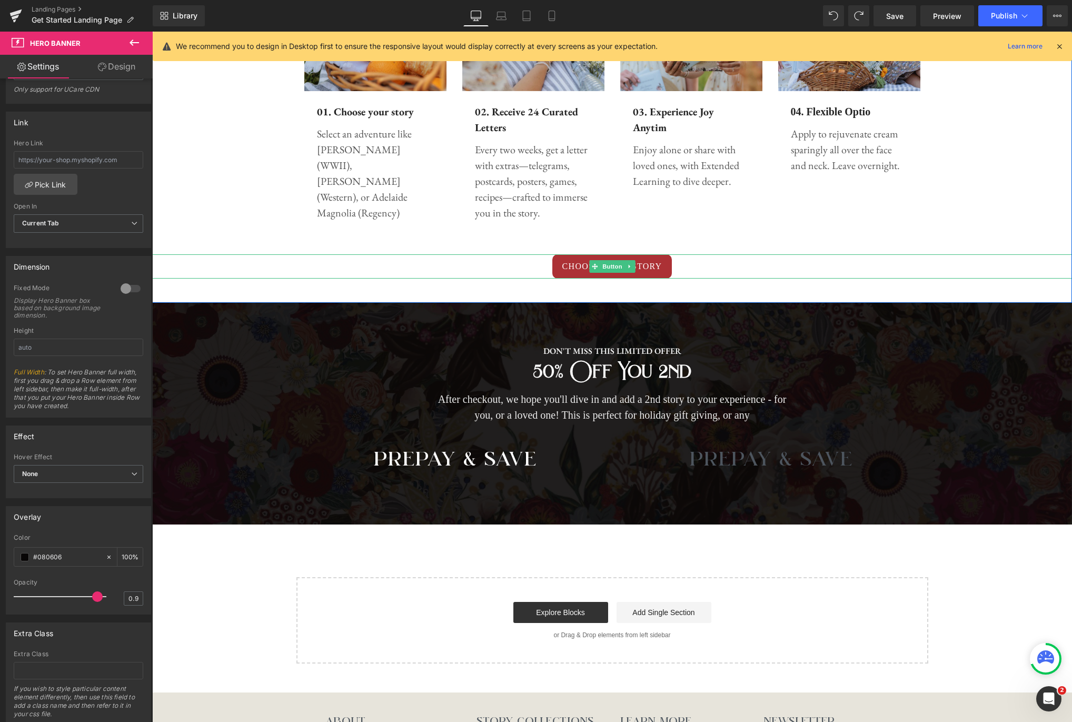
scroll to position [481, 0]
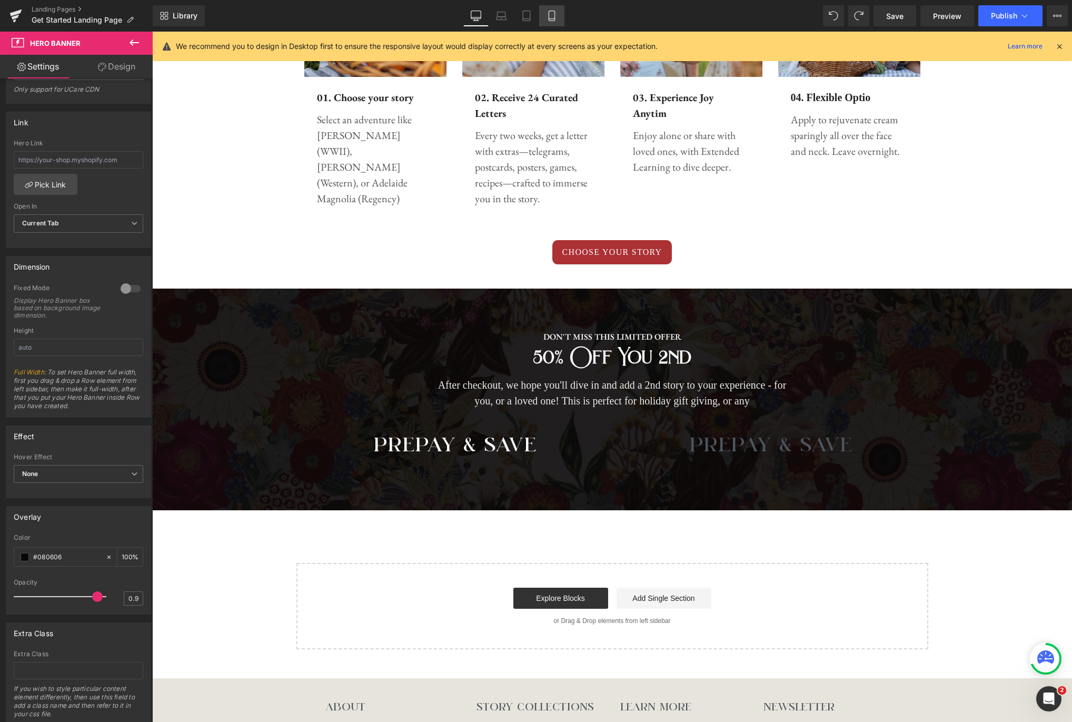
click at [551, 15] on icon at bounding box center [552, 16] width 11 height 11
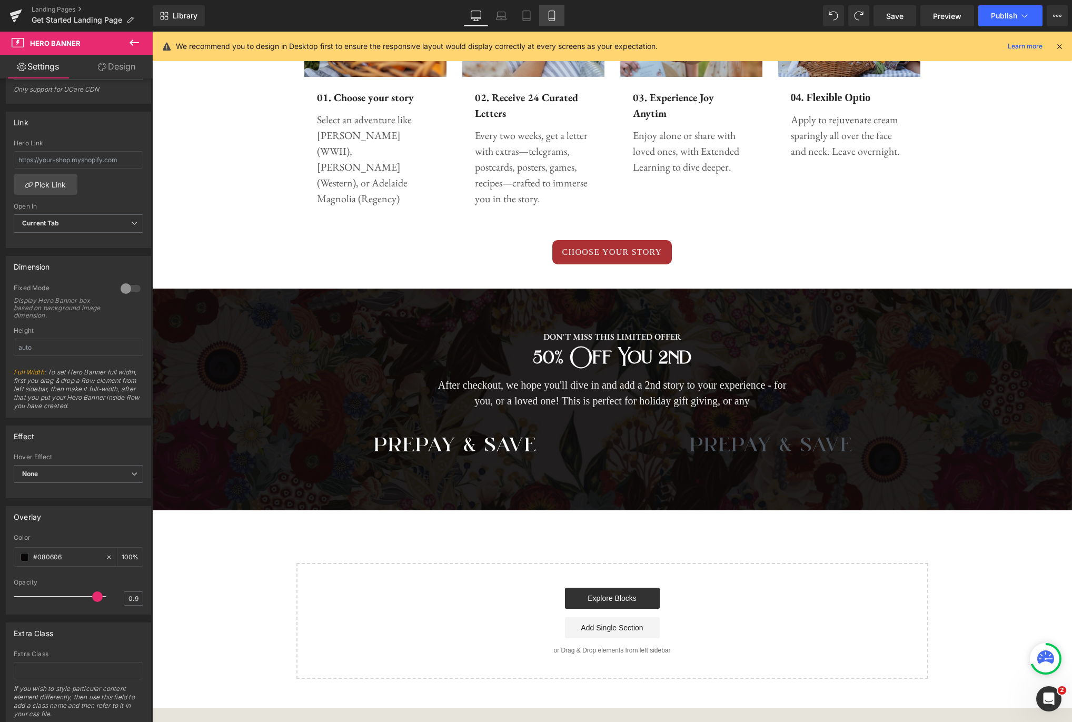
scroll to position [1610, 0]
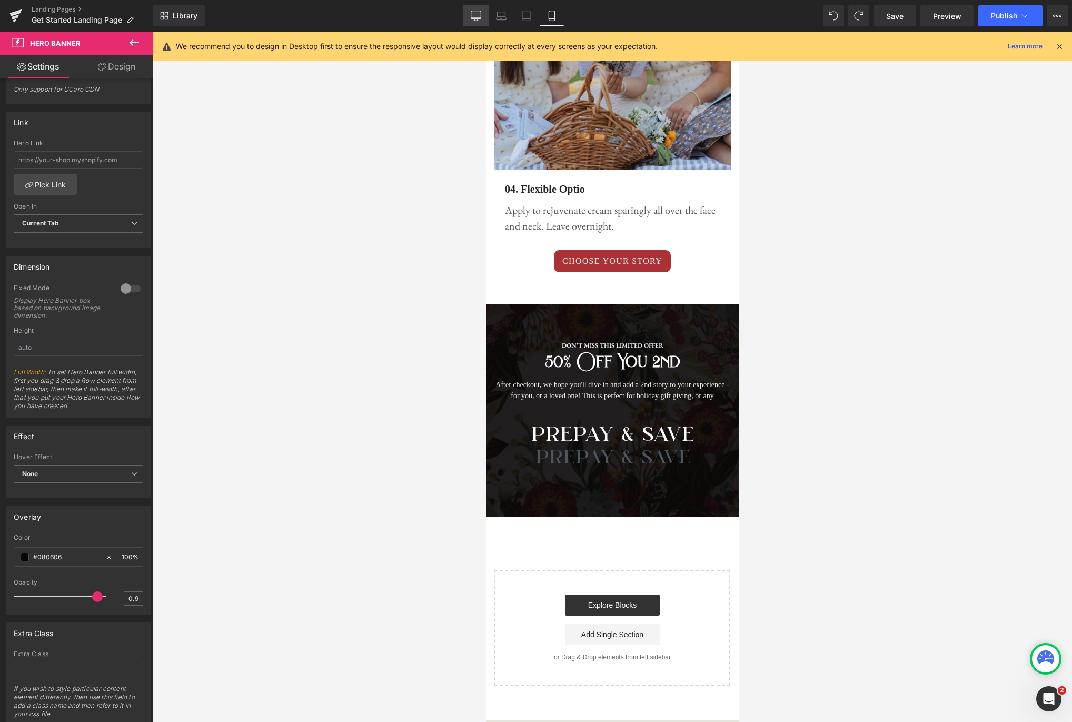
click at [467, 14] on link "Desktop" at bounding box center [475, 15] width 25 height 21
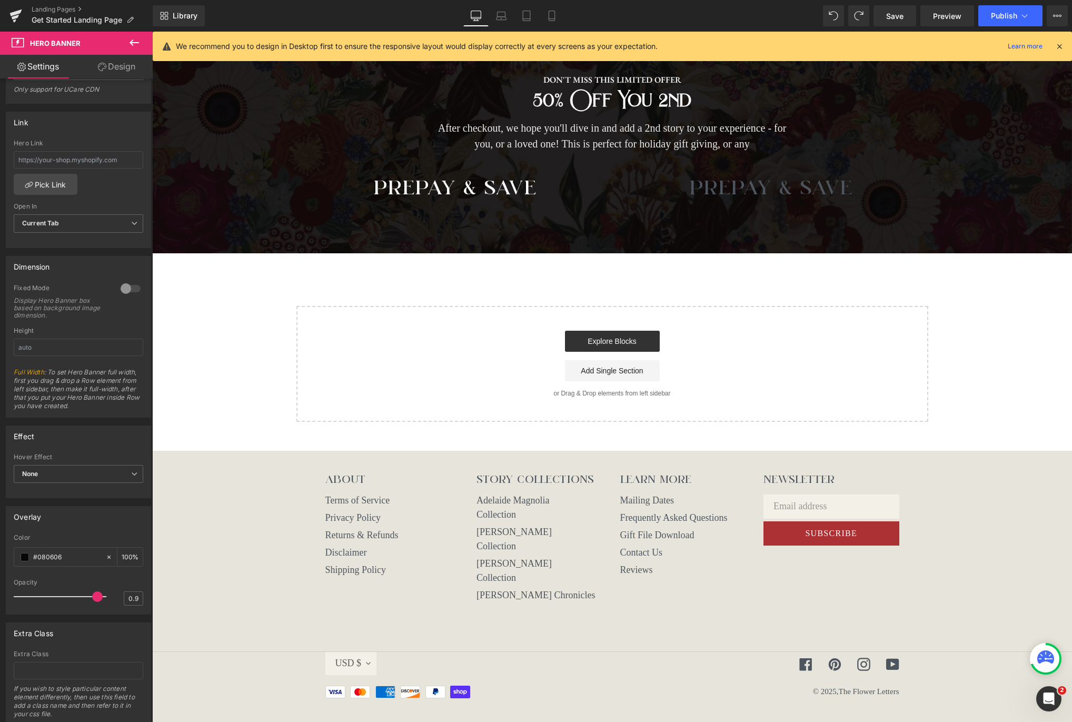
scroll to position [481, 0]
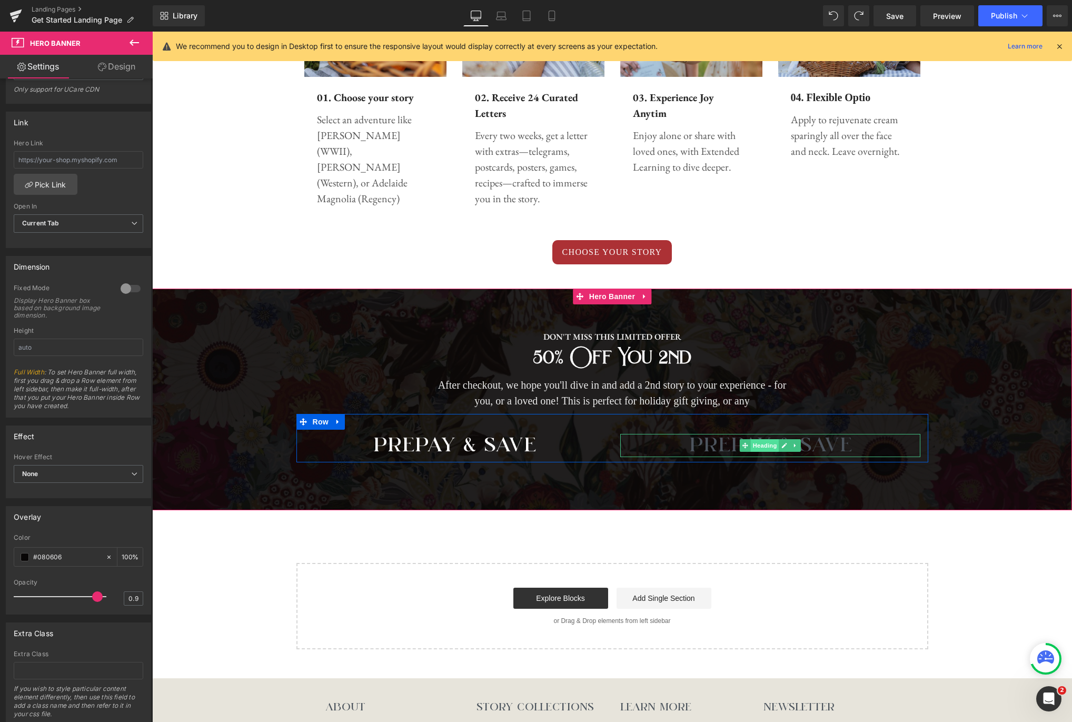
click at [767, 448] on span "Heading" at bounding box center [764, 445] width 28 height 13
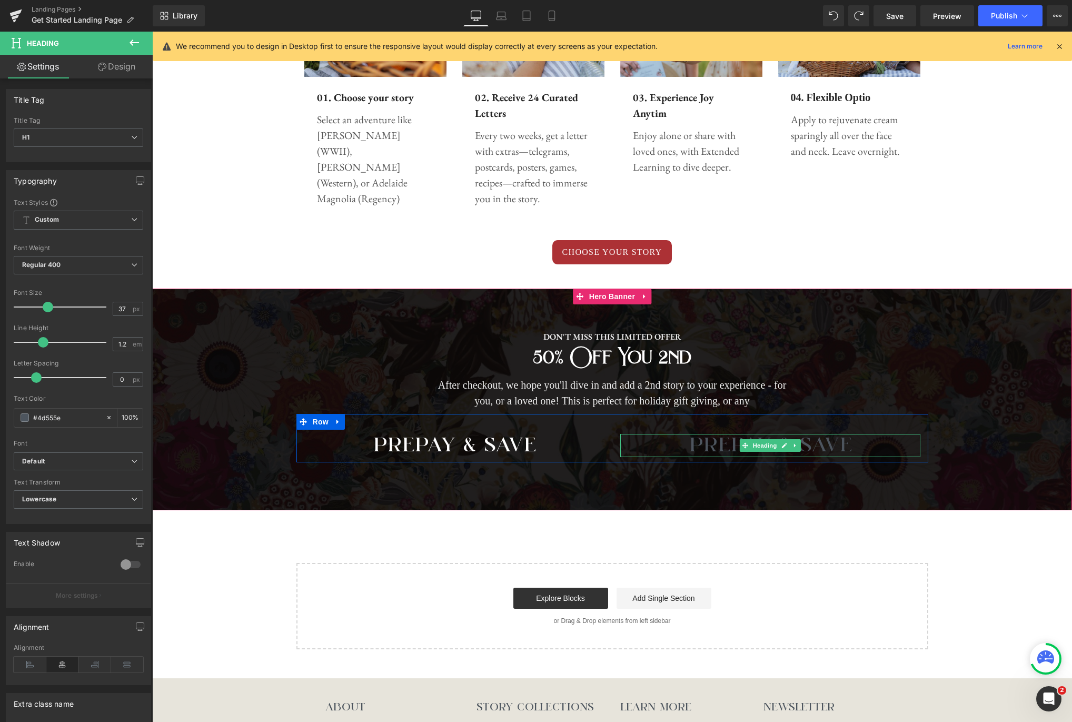
click at [828, 446] on h1 "PREPAY & SAVE" at bounding box center [770, 445] width 300 height 23
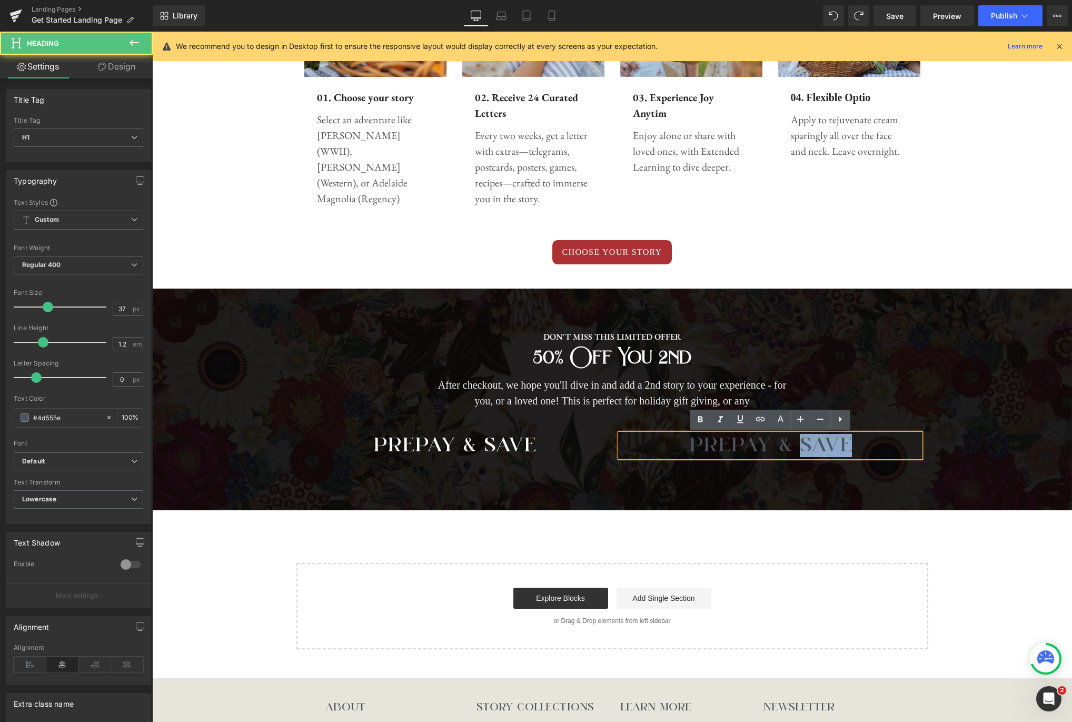
click at [828, 446] on h1 "PREPAY & SAVE" at bounding box center [770, 445] width 300 height 23
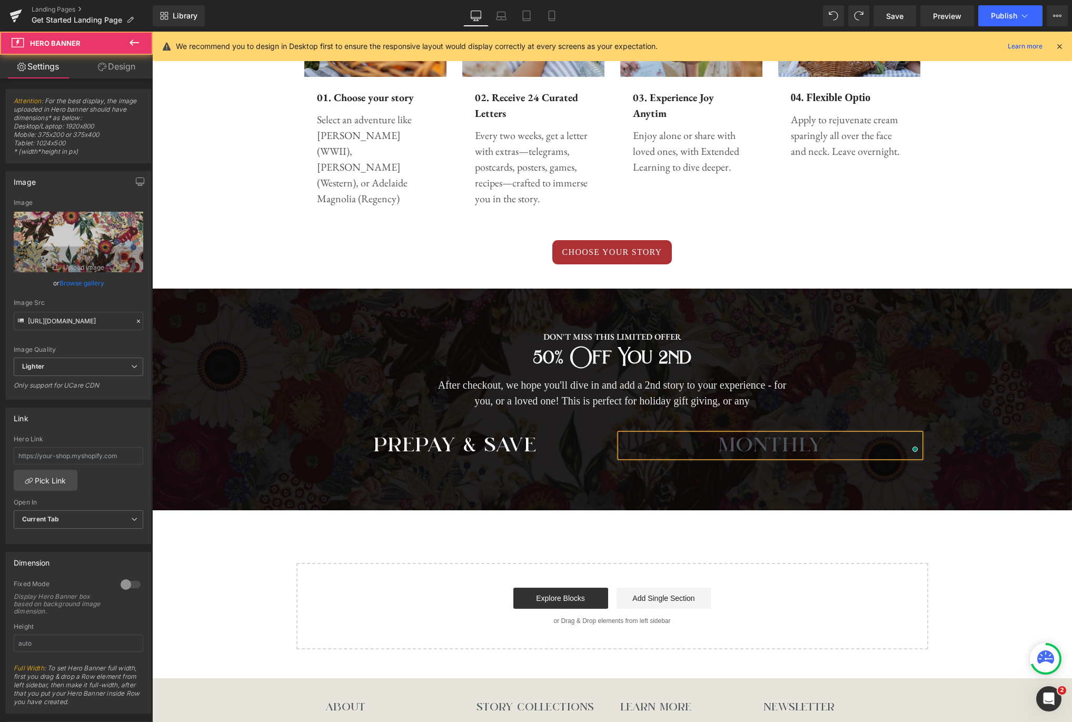
click at [974, 363] on span "DON'T MISS THIS LIMITED OFFER Text Block 50% off you 2nd Heading After checkout…" at bounding box center [612, 389] width 920 height 148
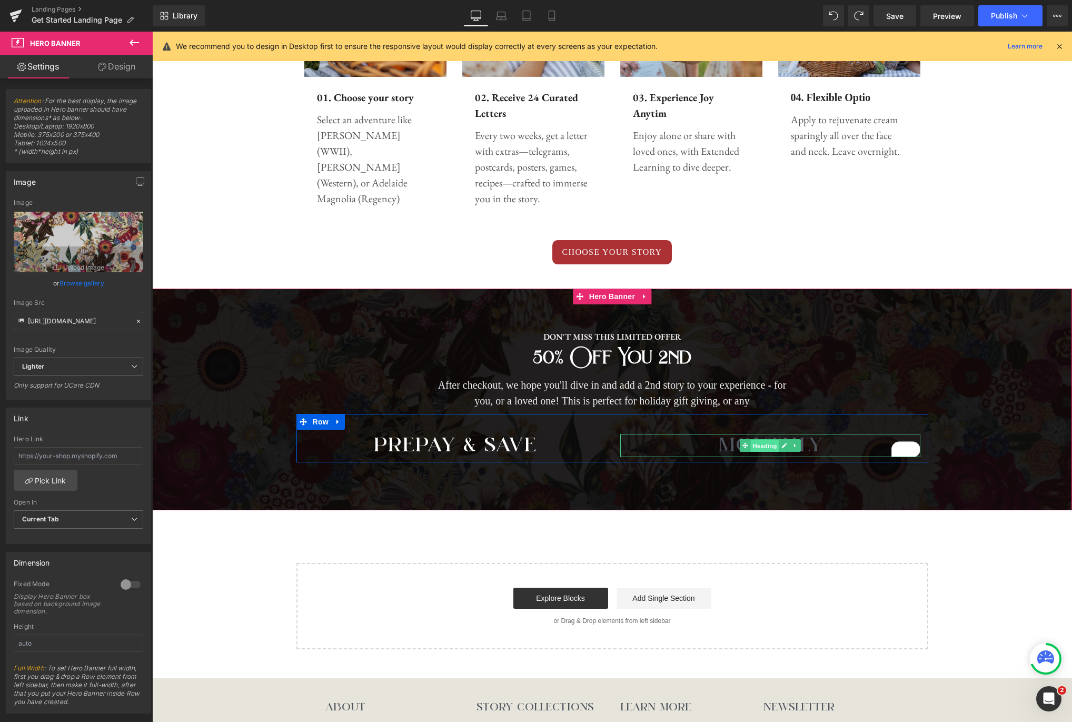
click at [772, 445] on span "Heading" at bounding box center [764, 446] width 28 height 13
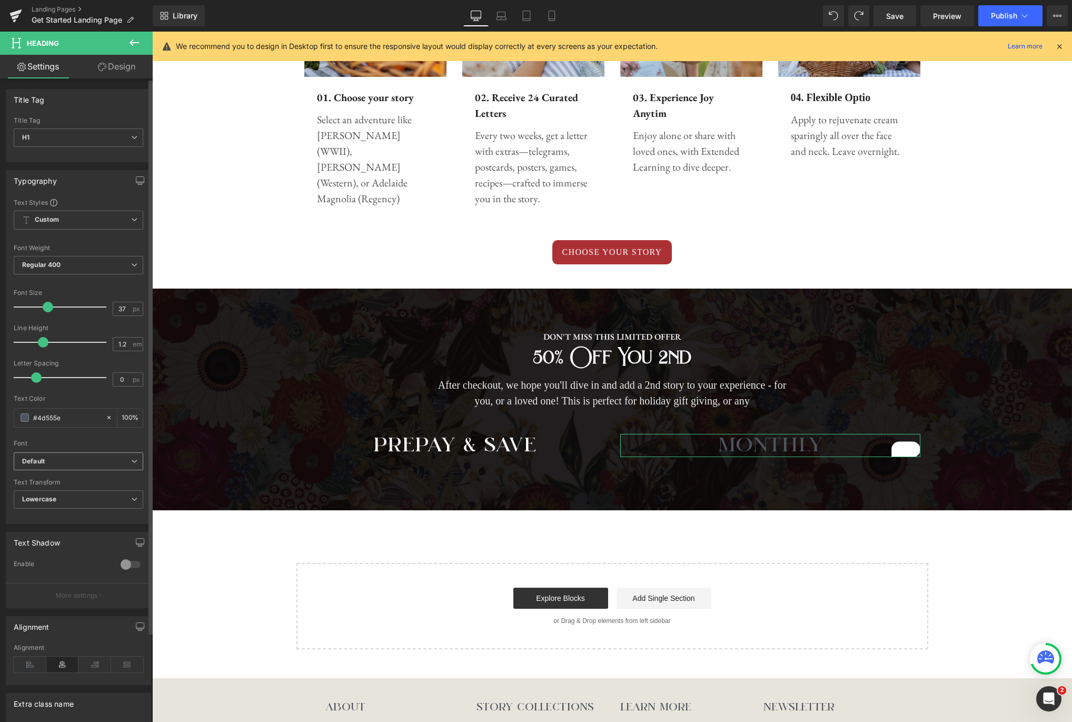
click at [86, 466] on span "Default" at bounding box center [79, 461] width 130 height 18
click at [87, 465] on b "Default" at bounding box center [74, 461] width 105 height 9
click at [87, 465] on b "Default" at bounding box center [76, 461] width 109 height 9
click at [87, 465] on b "Default" at bounding box center [74, 461] width 105 height 9
click at [87, 465] on b "Default" at bounding box center [76, 461] width 109 height 9
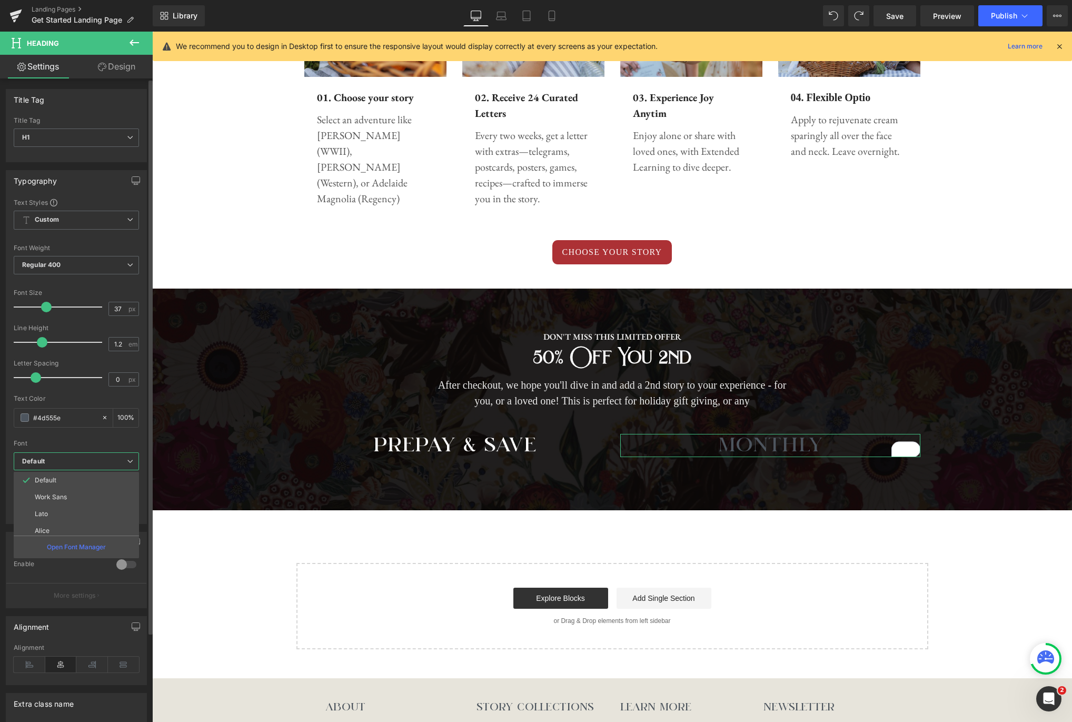
click at [85, 573] on div "Enable" at bounding box center [76, 571] width 125 height 23
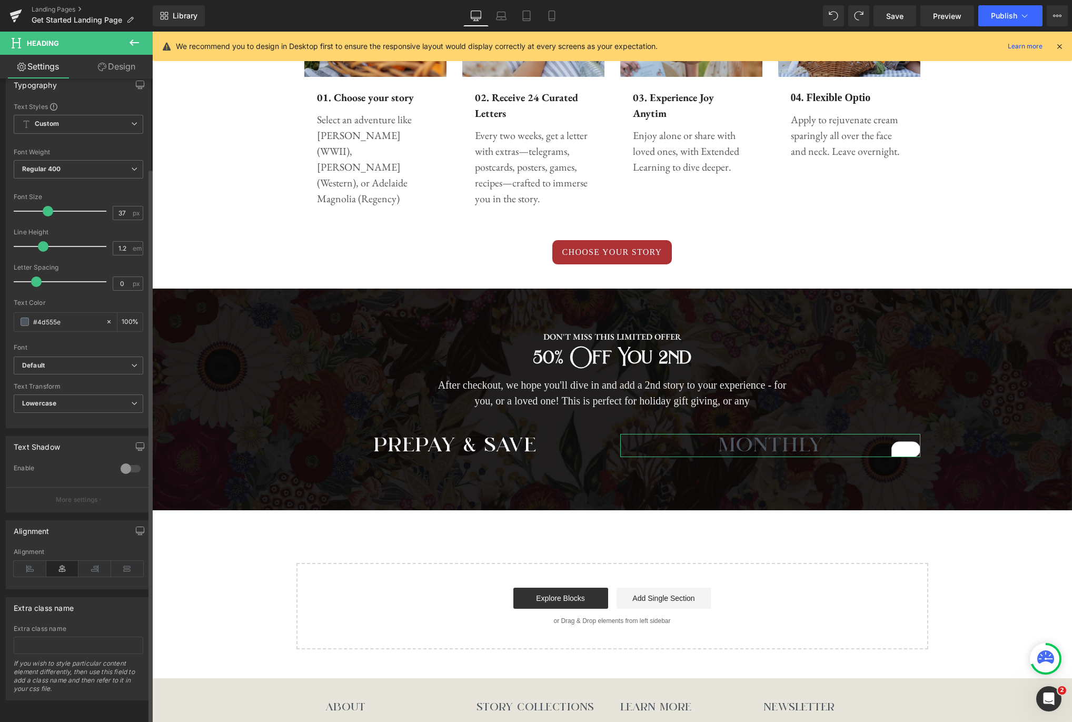
scroll to position [0, 0]
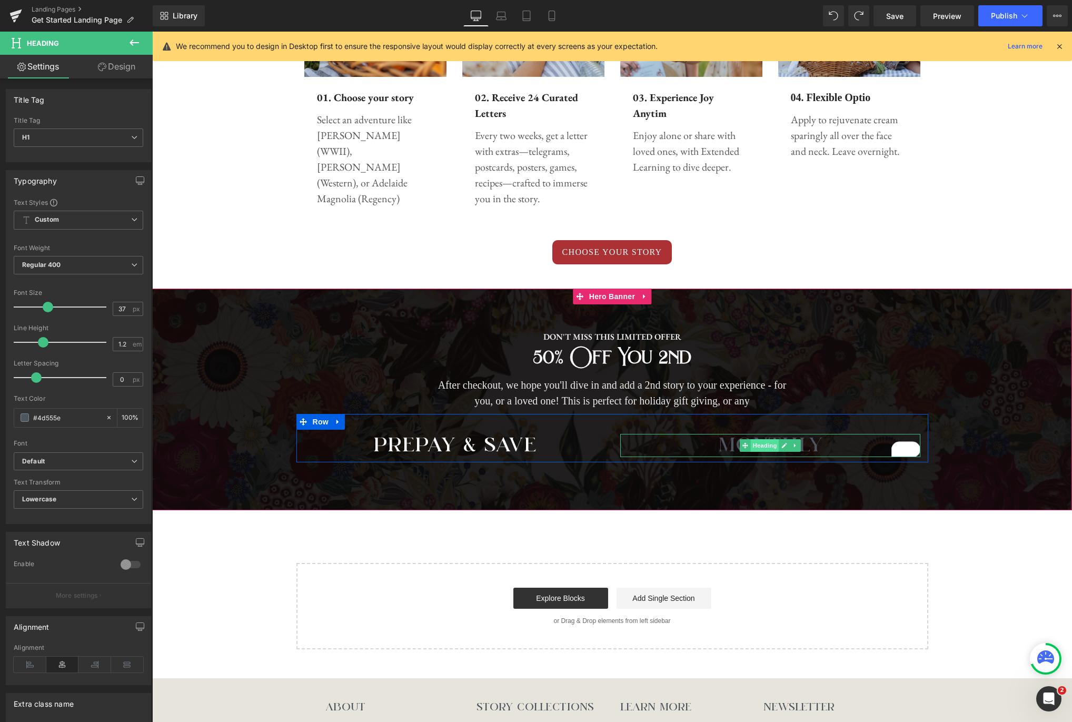
click at [764, 446] on span "Heading" at bounding box center [764, 445] width 28 height 13
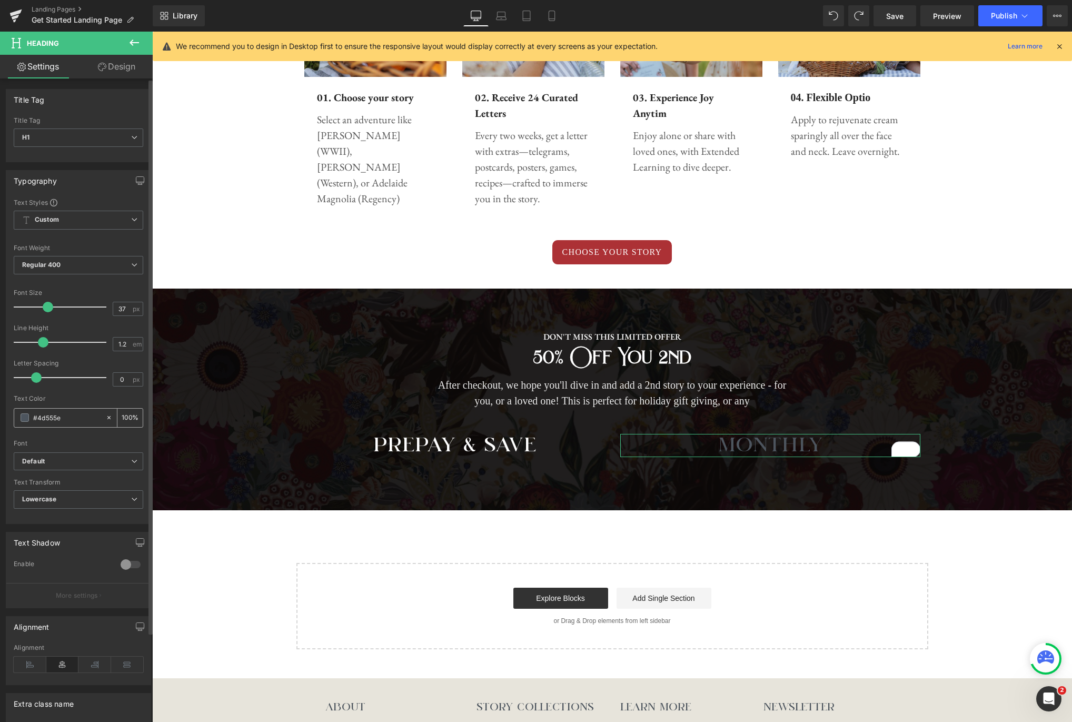
click at [61, 421] on input "#4d555e" at bounding box center [66, 418] width 67 height 12
type input "#f"
type input "0"
type input "#fff"
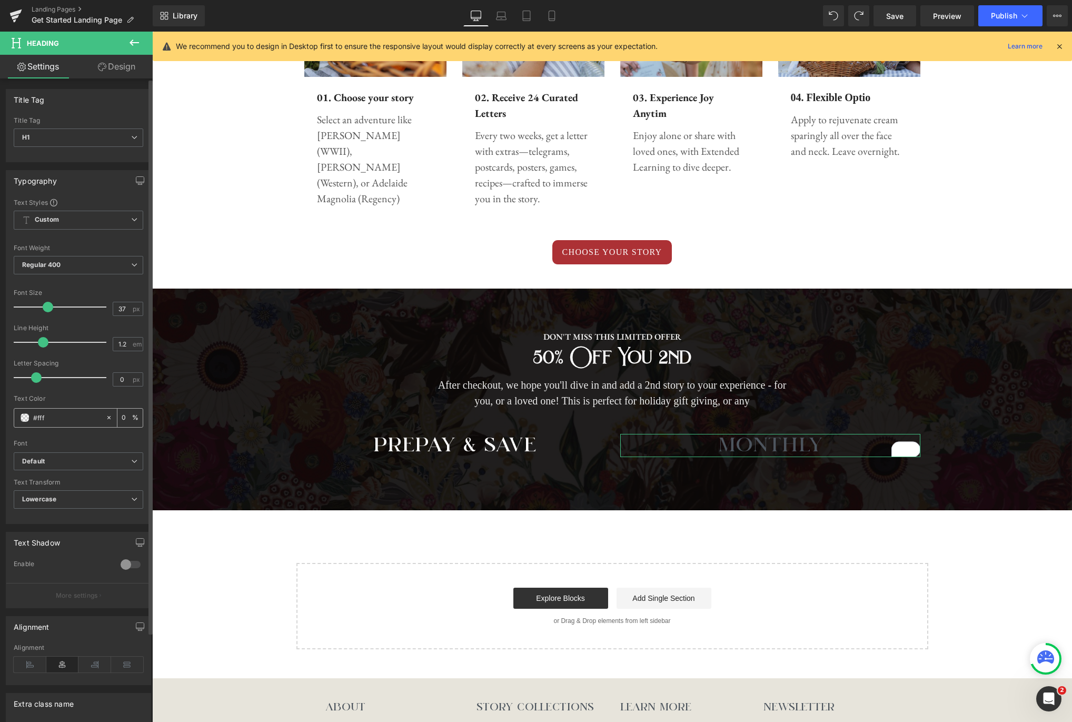
type input "100"
type input "#ffffff"
click at [111, 440] on div "Font" at bounding box center [79, 443] width 130 height 7
click at [128, 42] on icon at bounding box center [134, 42] width 13 height 13
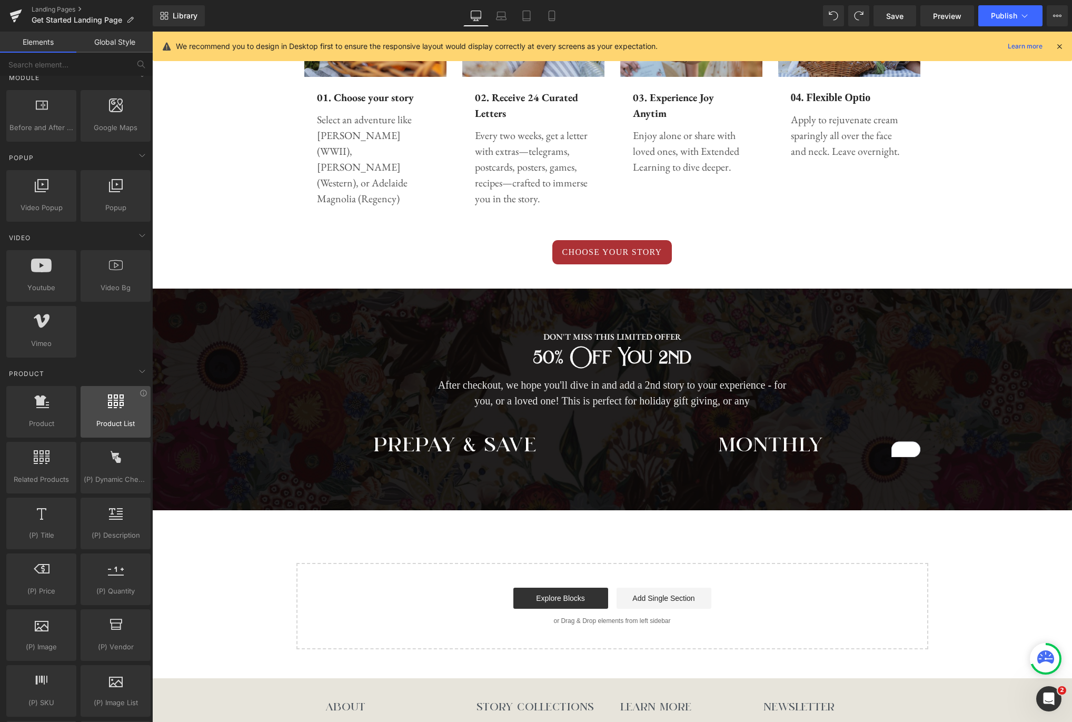
scroll to position [558, 0]
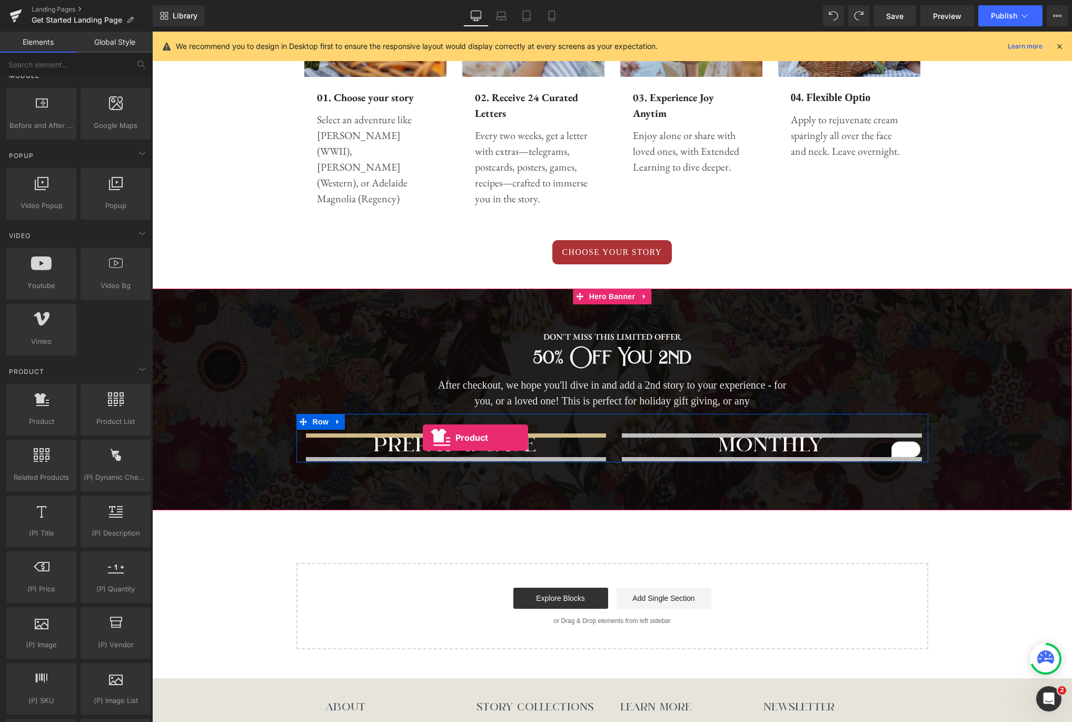
drag, startPoint x: 204, startPoint y: 435, endPoint x: 423, endPoint y: 438, distance: 219.0
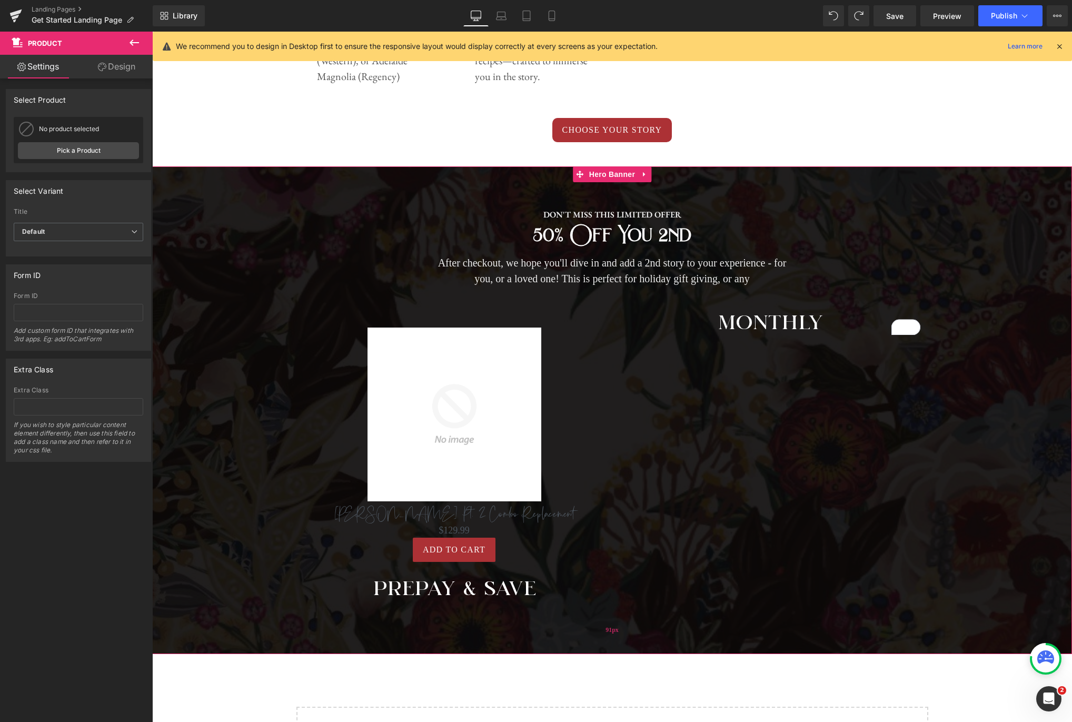
scroll to position [720, 0]
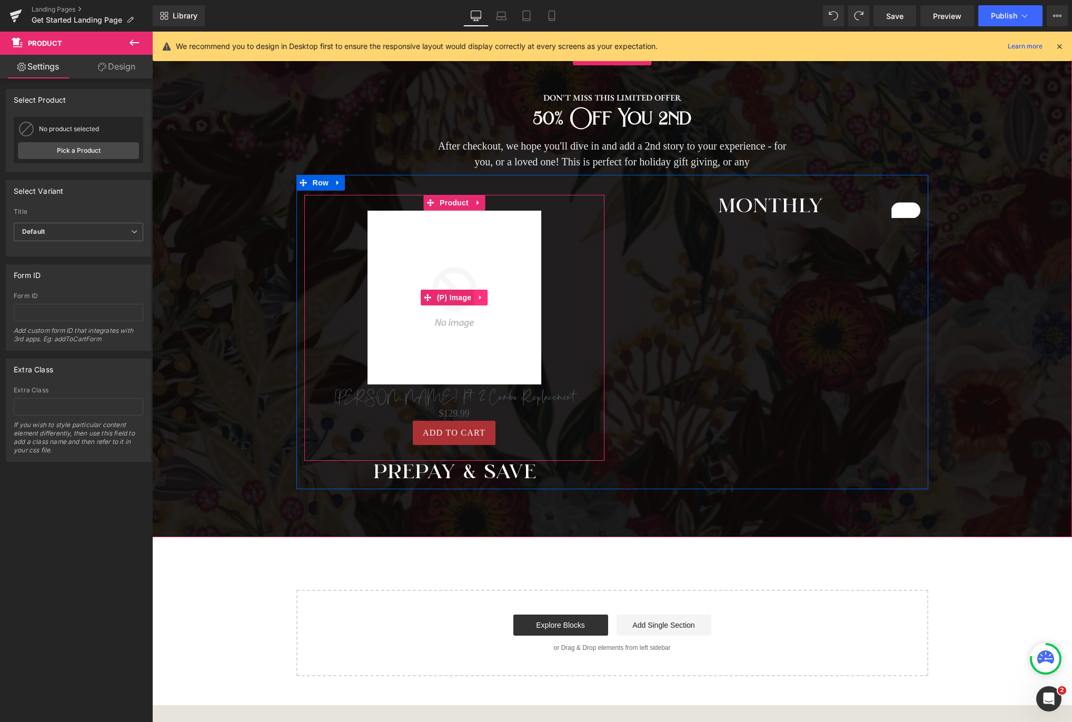
click at [483, 303] on link at bounding box center [481, 298] width 14 height 16
click at [487, 299] on icon at bounding box center [487, 297] width 7 height 7
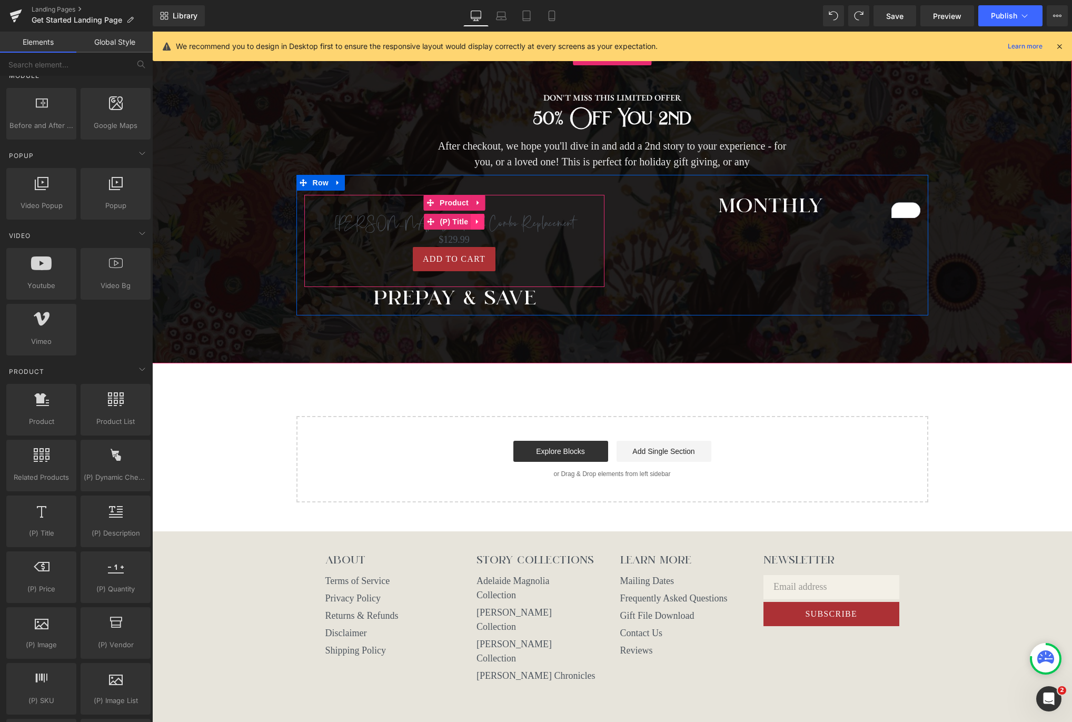
click at [481, 221] on icon at bounding box center [477, 221] width 7 height 8
click at [486, 223] on icon at bounding box center [484, 221] width 7 height 7
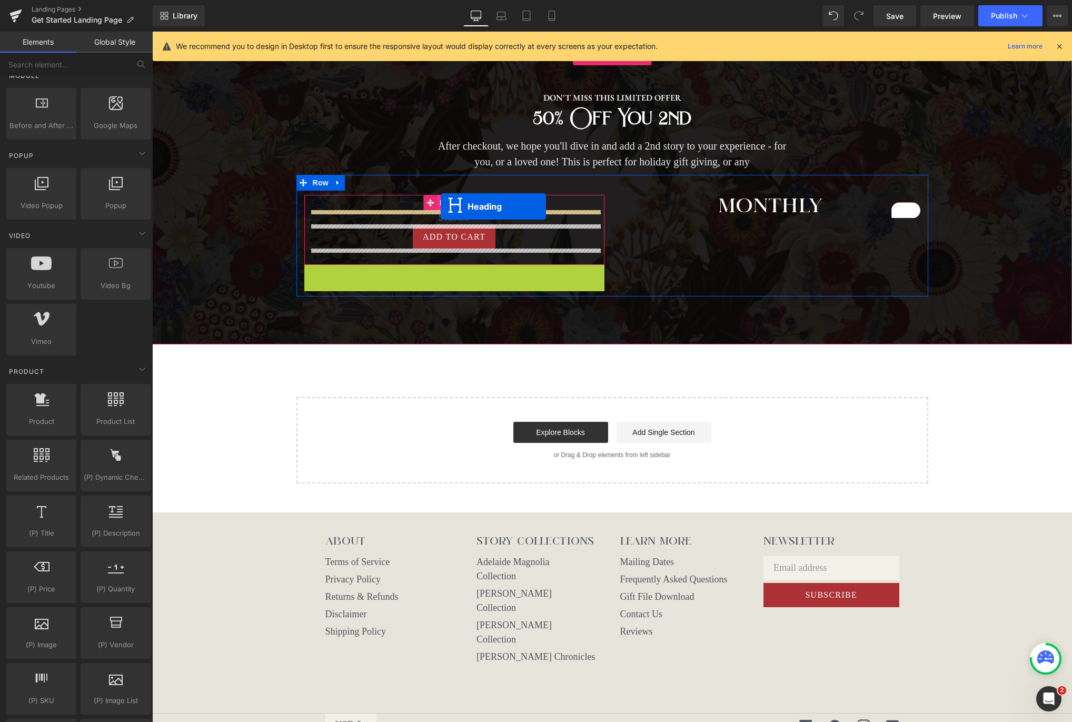
drag, startPoint x: 425, startPoint y: 276, endPoint x: 441, endPoint y: 206, distance: 71.8
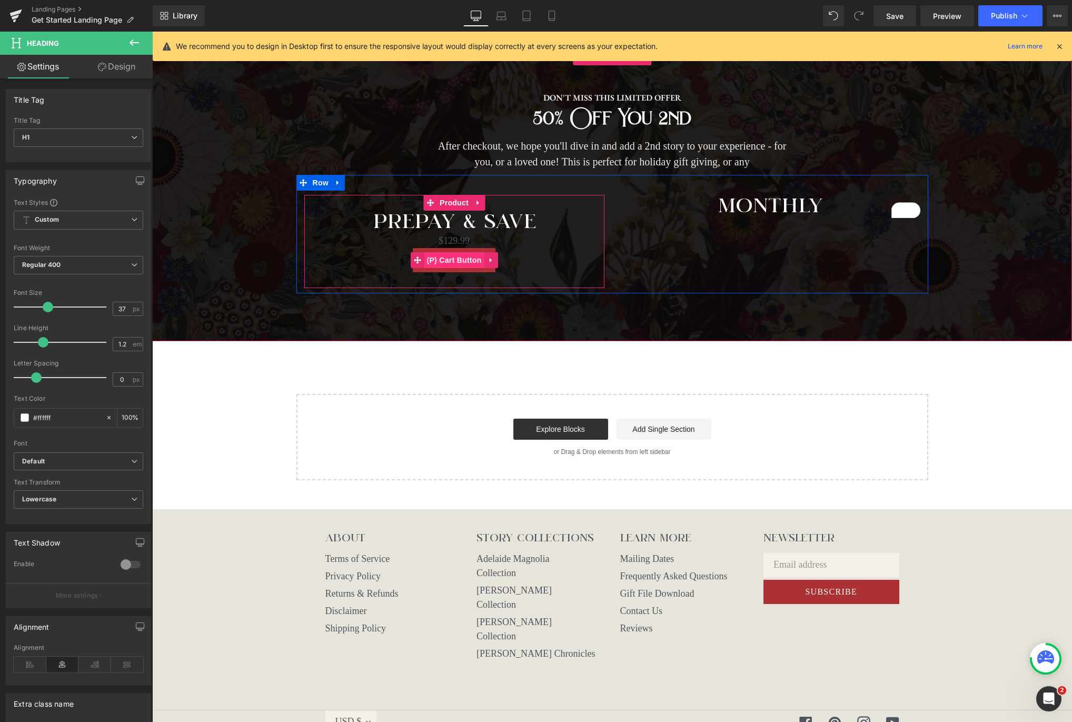
click at [450, 264] on span "(P) Cart Button" at bounding box center [454, 260] width 60 height 16
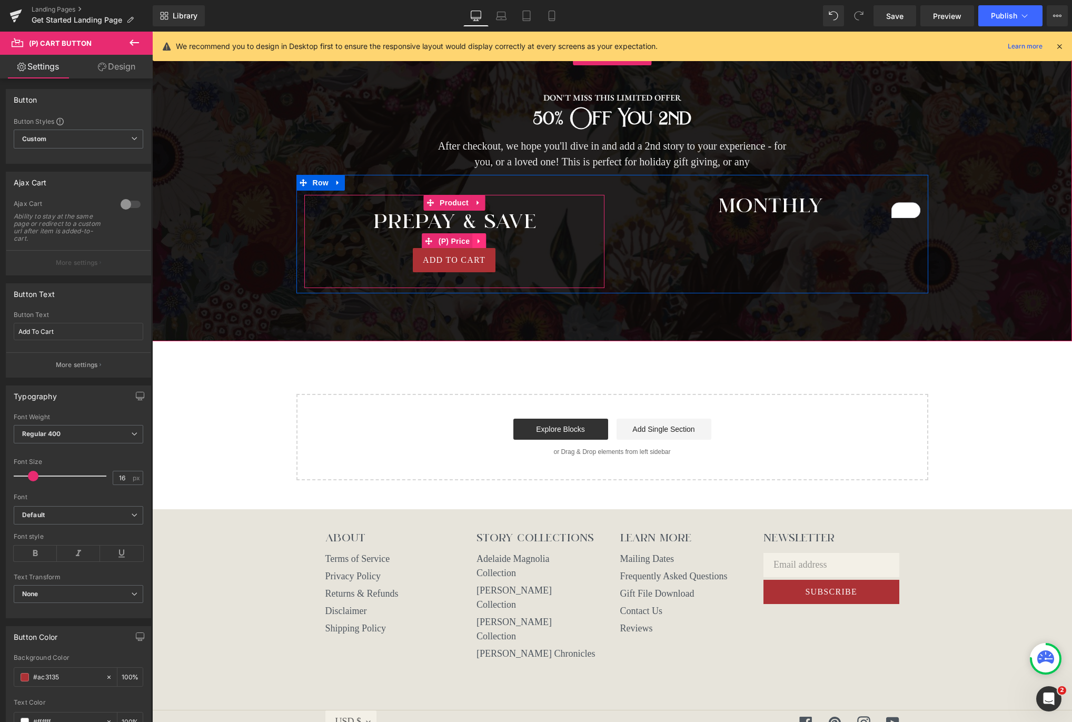
click at [478, 240] on icon at bounding box center [479, 241] width 2 height 5
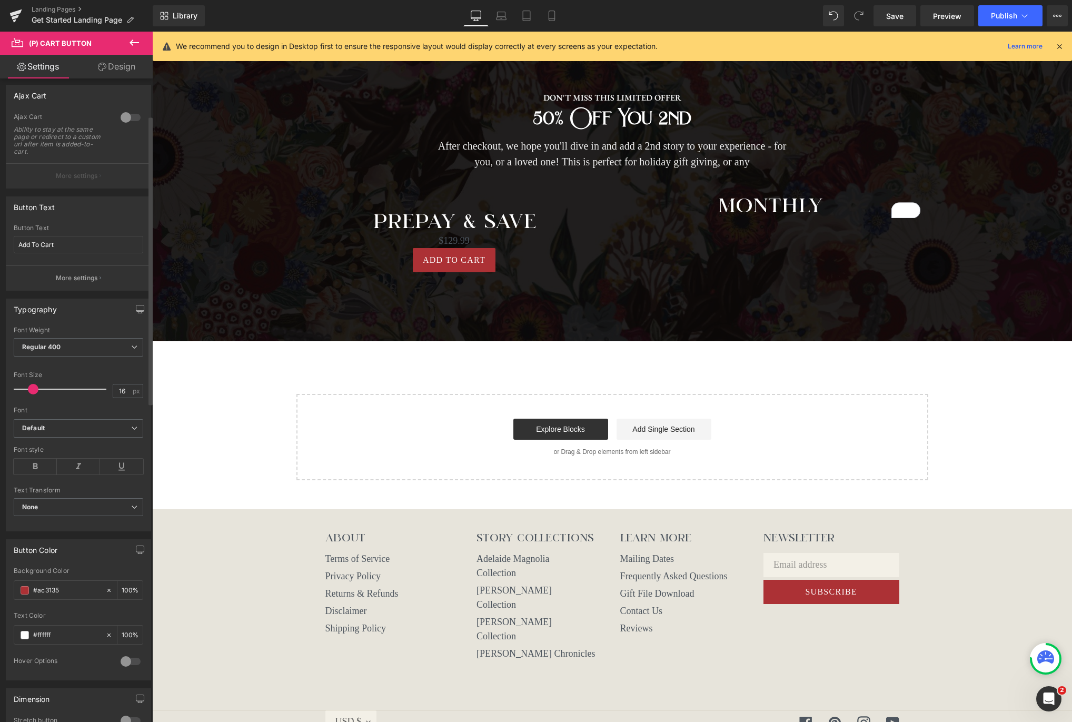
scroll to position [89, 0]
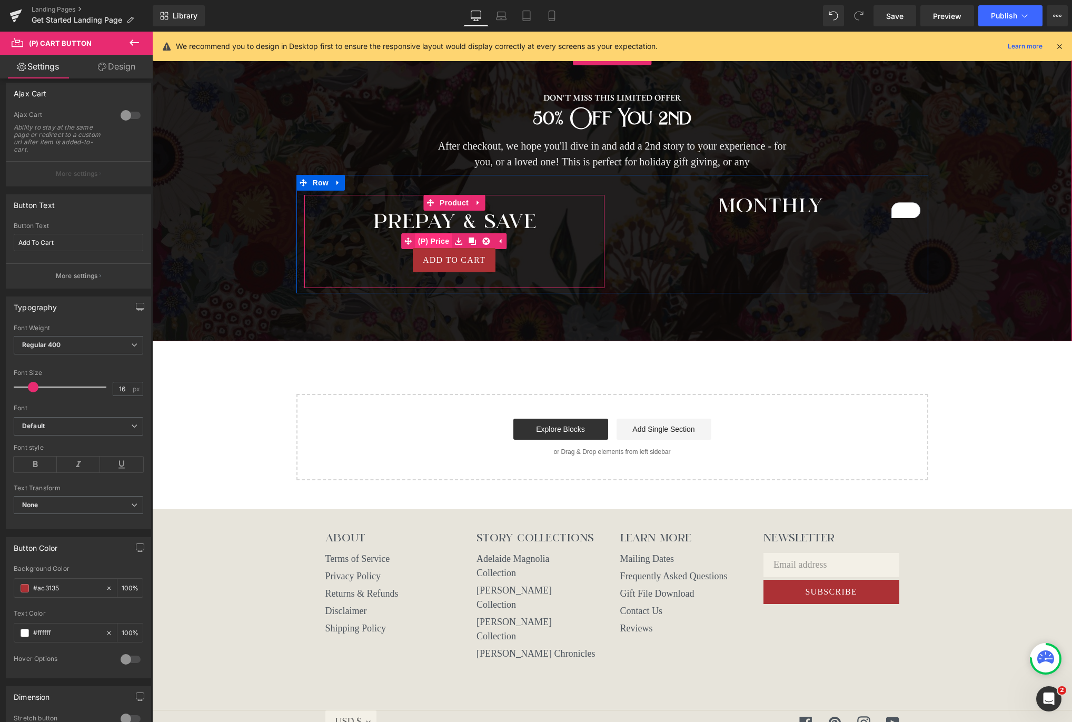
click at [438, 241] on span "(P) Price" at bounding box center [433, 241] width 37 height 16
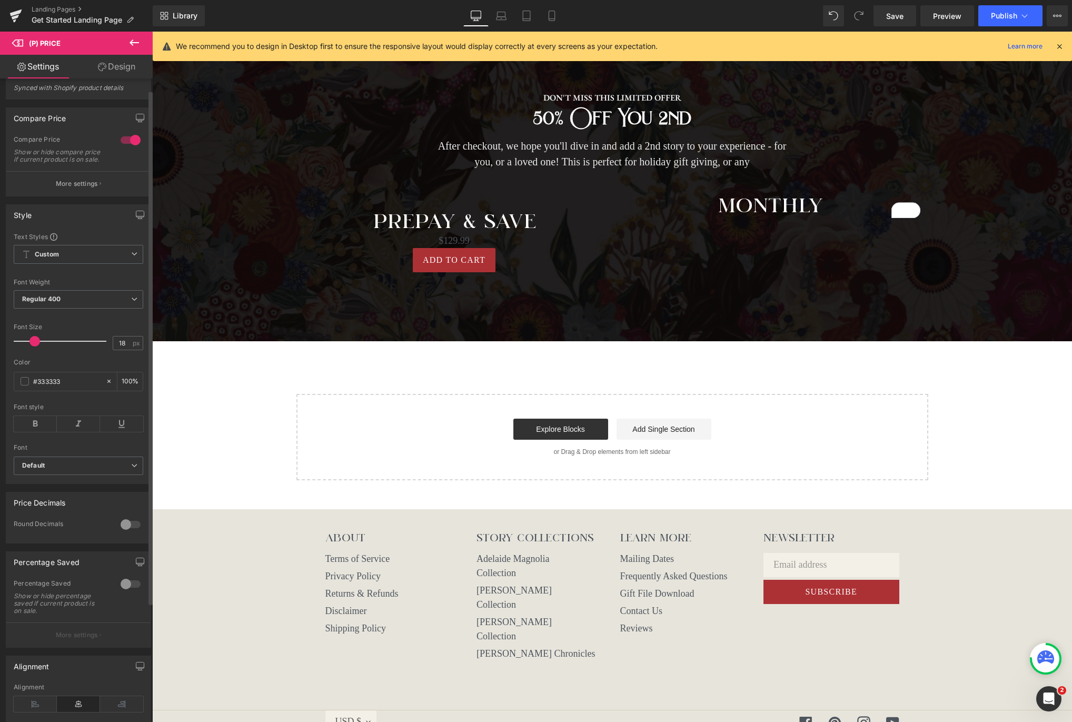
scroll to position [15, 0]
click at [58, 385] on input "#333333" at bounding box center [66, 380] width 67 height 12
type input "#f"
type input "0"
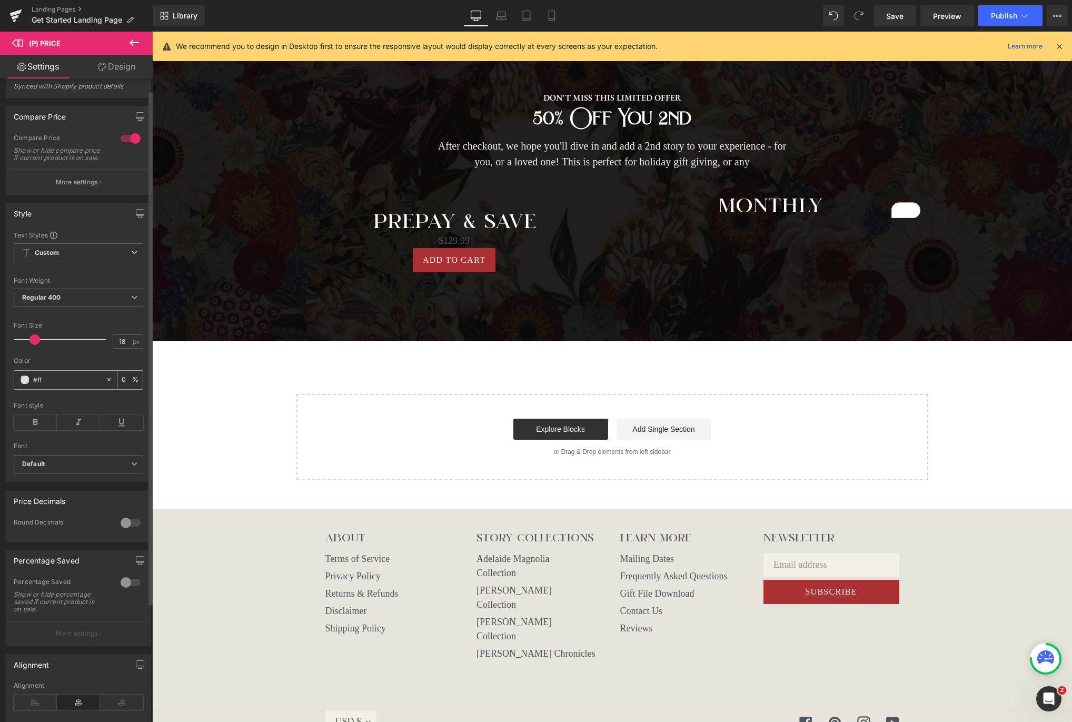
type input "#fff"
type input "100"
type input "#ffffff"
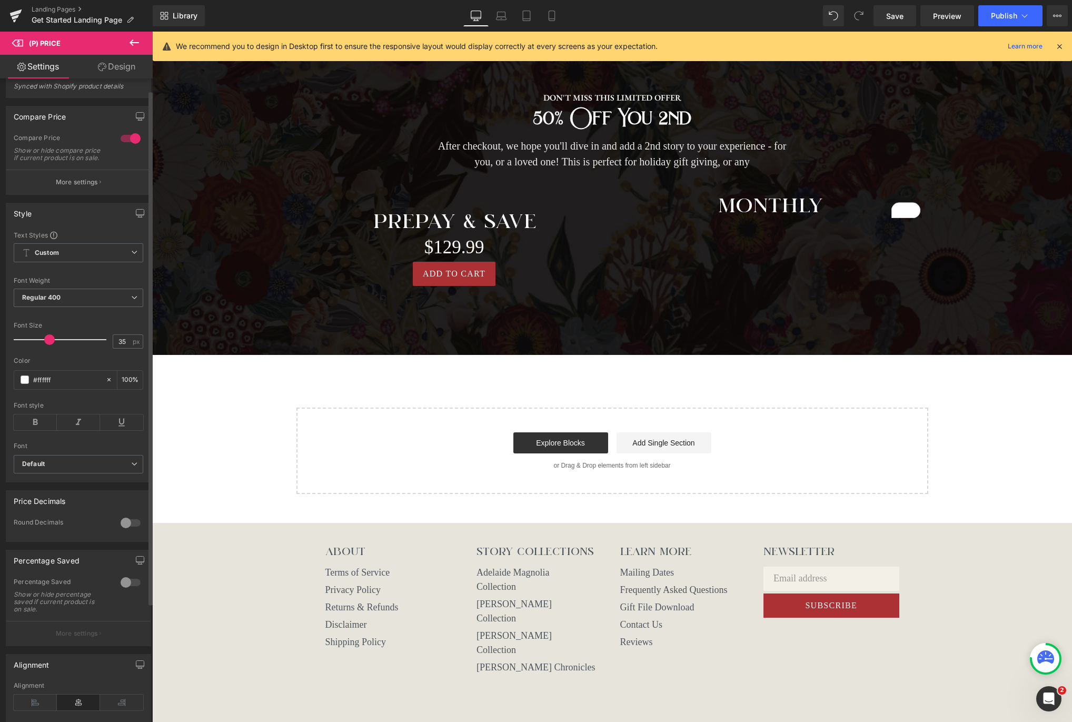
type input "36"
drag, startPoint x: 34, startPoint y: 348, endPoint x: 54, endPoint y: 345, distance: 20.2
click at [49, 345] on span at bounding box center [49, 339] width 11 height 11
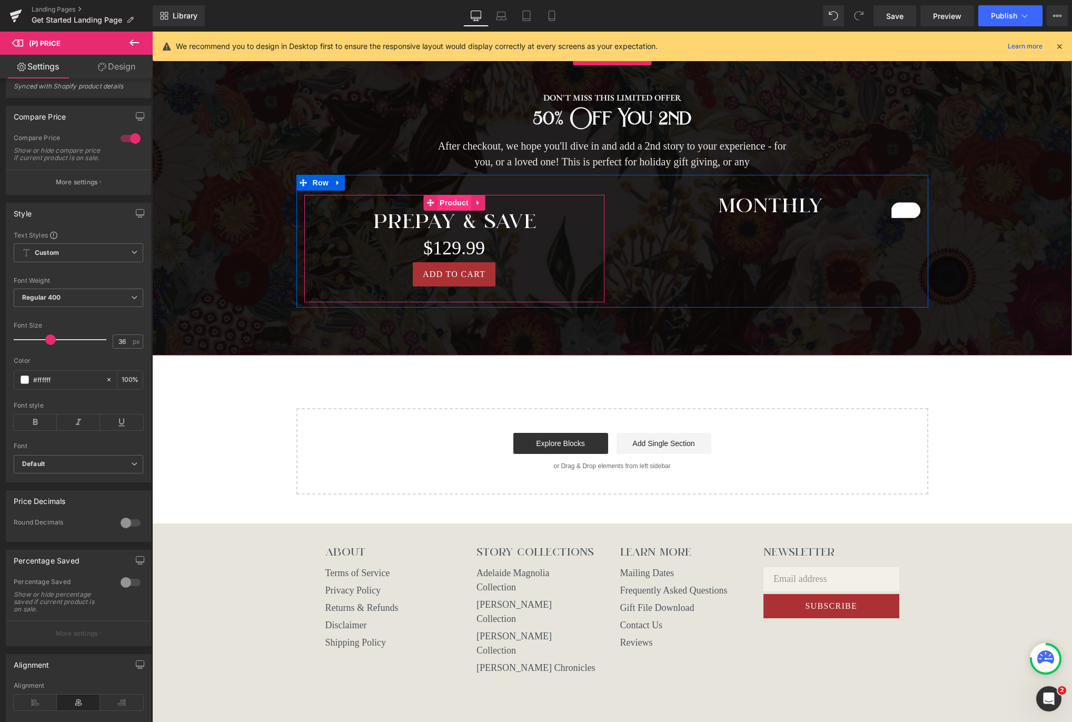
click at [462, 204] on span "Product" at bounding box center [454, 203] width 34 height 16
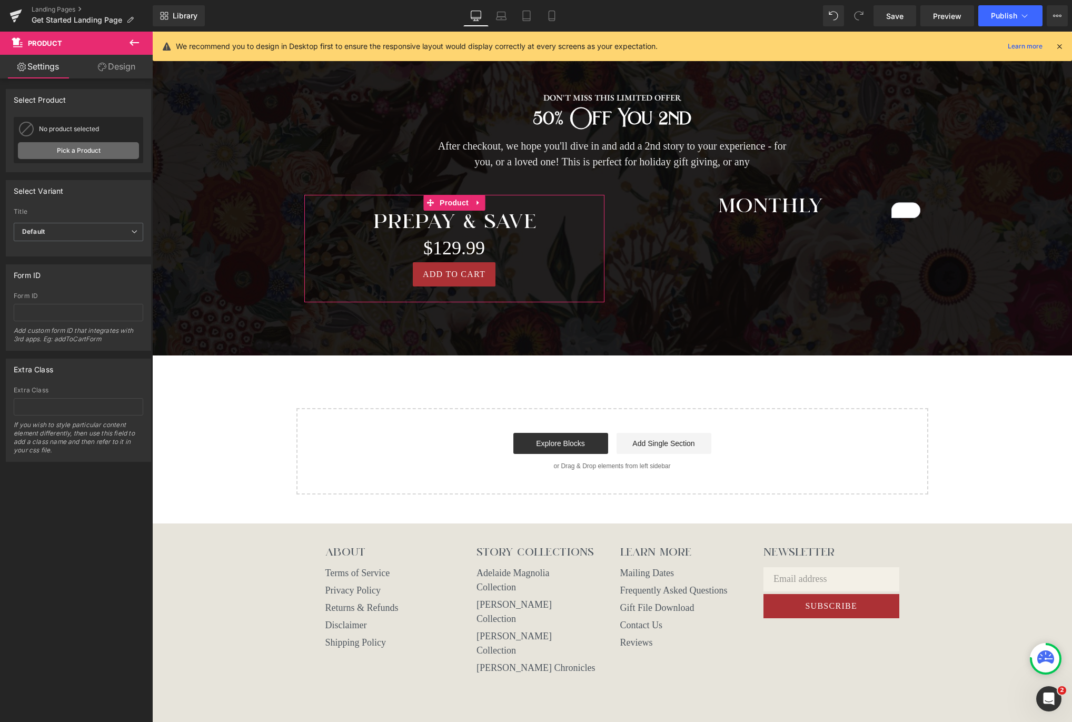
click at [71, 148] on link "Pick a Product" at bounding box center [78, 150] width 121 height 17
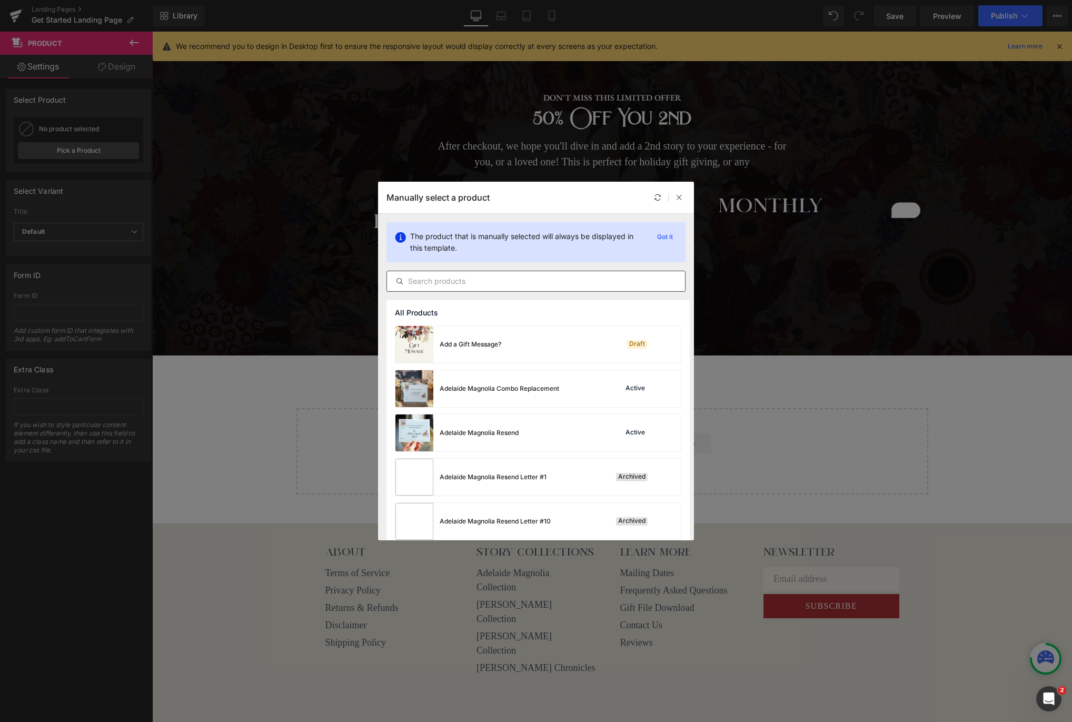
click at [463, 280] on input "text" at bounding box center [536, 281] width 298 height 13
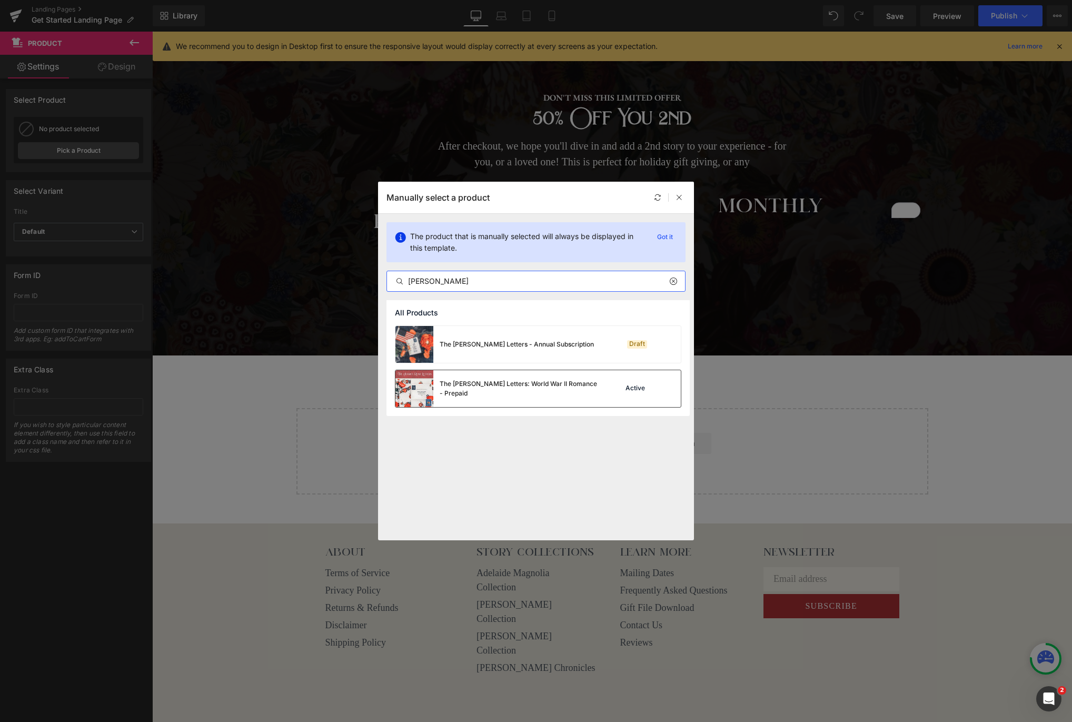
type input "audrey prep"
click at [513, 394] on div "The Audrey Rose Letters: World War II Romance - Prepaid" at bounding box center [519, 388] width 158 height 19
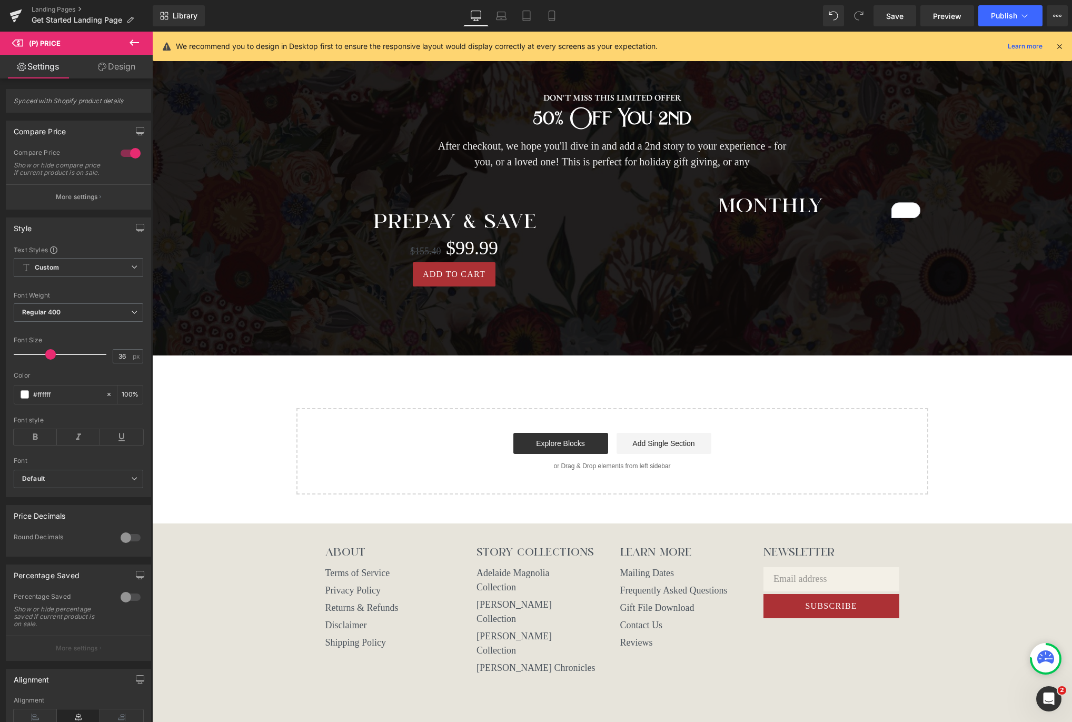
click at [136, 44] on icon at bounding box center [134, 42] width 13 height 13
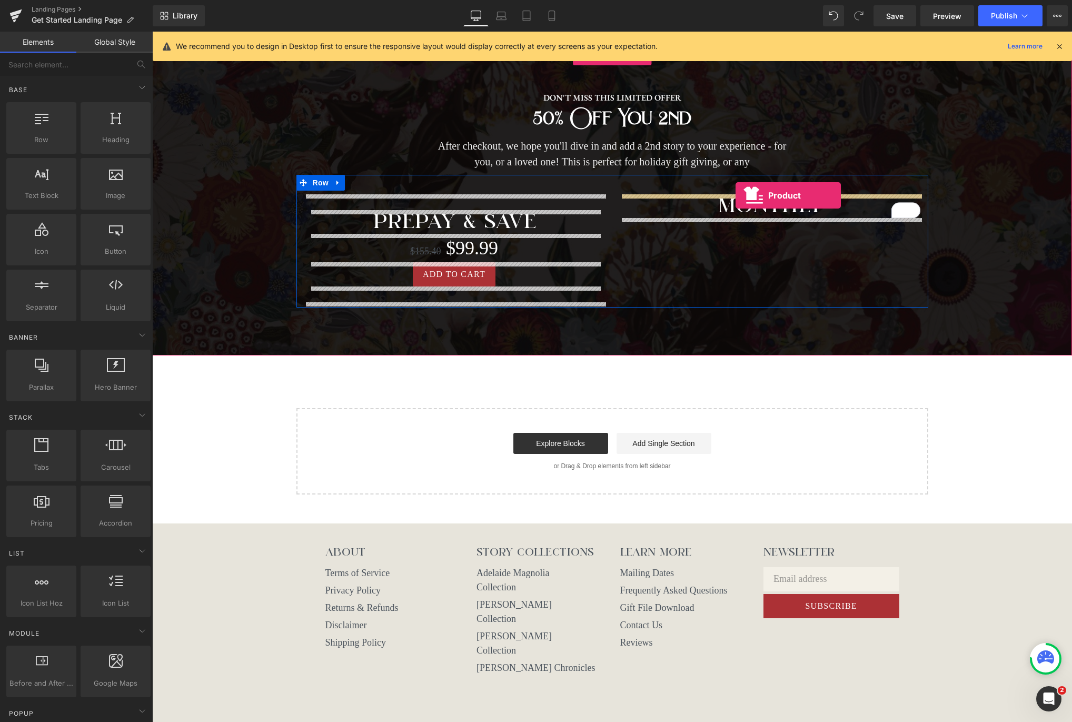
drag, startPoint x: 195, startPoint y: 445, endPoint x: 736, endPoint y: 195, distance: 595.1
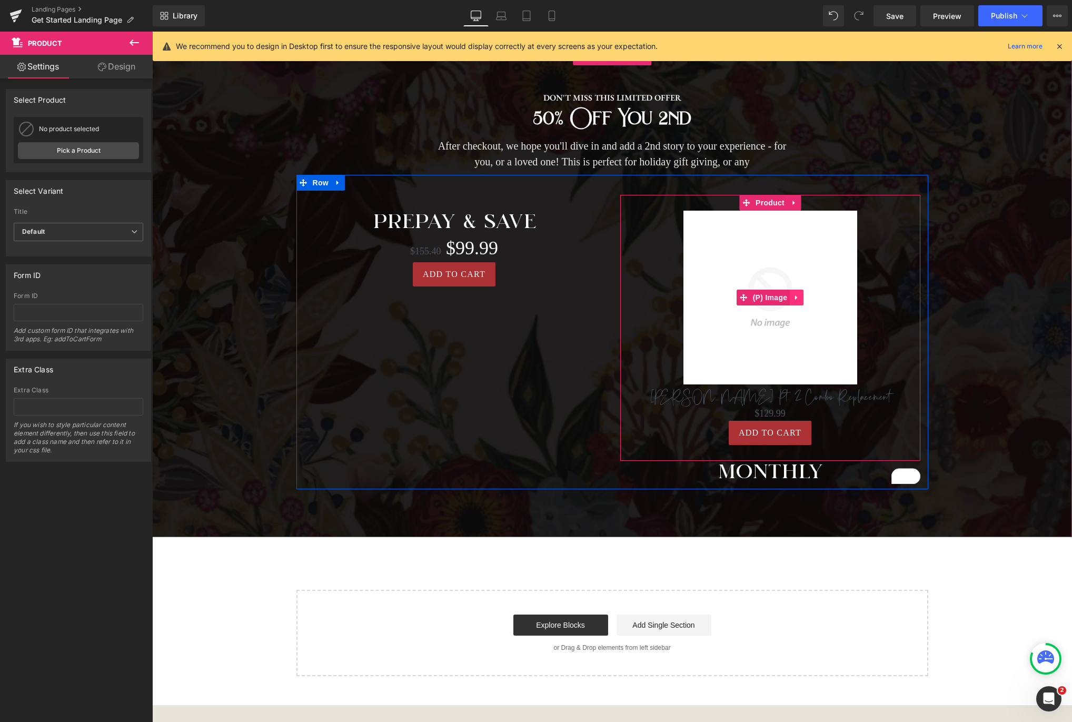
click at [798, 295] on icon at bounding box center [796, 297] width 7 height 8
click at [807, 300] on icon at bounding box center [803, 297] width 7 height 8
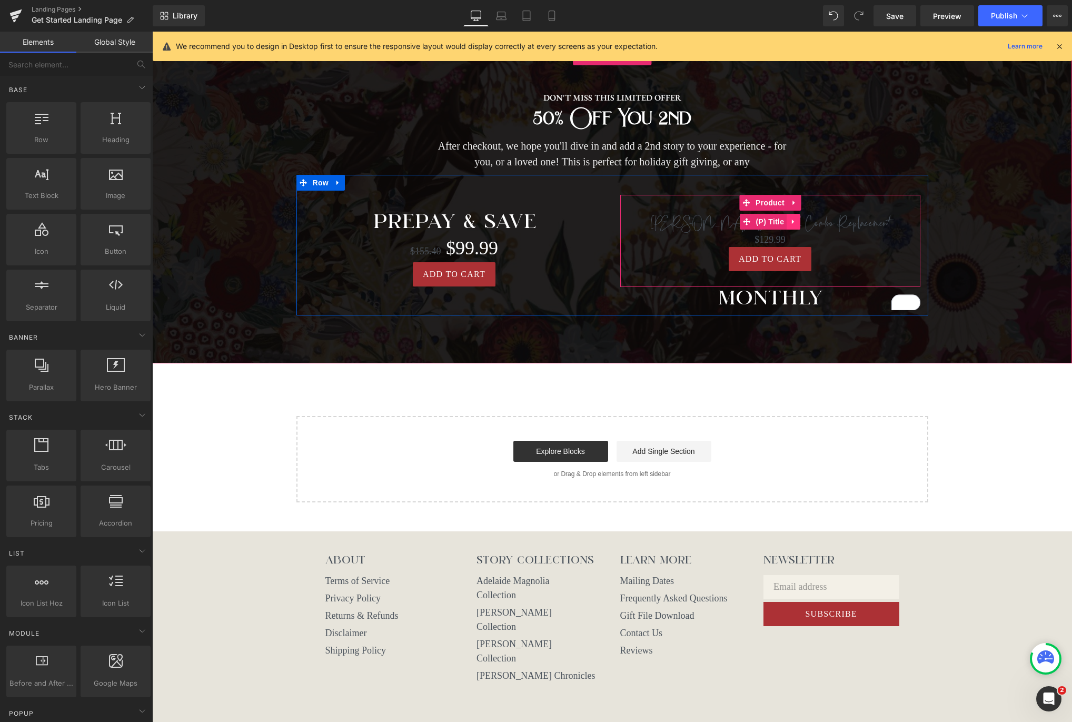
click at [799, 224] on link at bounding box center [794, 222] width 14 height 16
click at [804, 222] on icon at bounding box center [800, 221] width 7 height 7
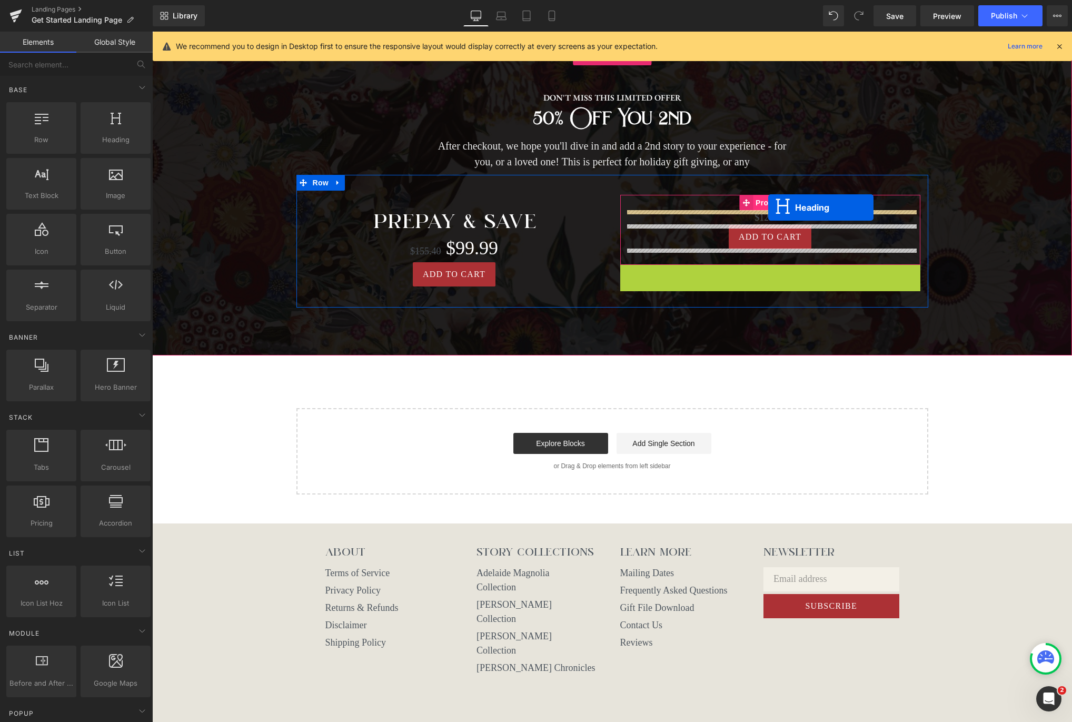
drag, startPoint x: 741, startPoint y: 280, endPoint x: 768, endPoint y: 207, distance: 77.2
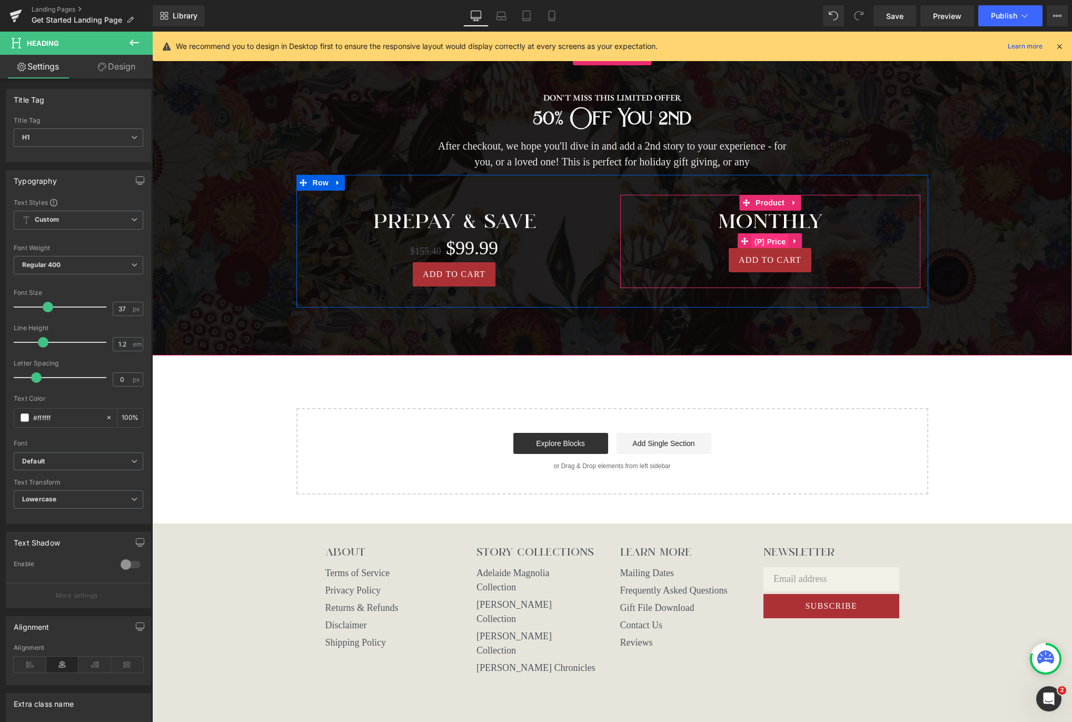
click at [775, 240] on span "(P) Price" at bounding box center [770, 242] width 37 height 16
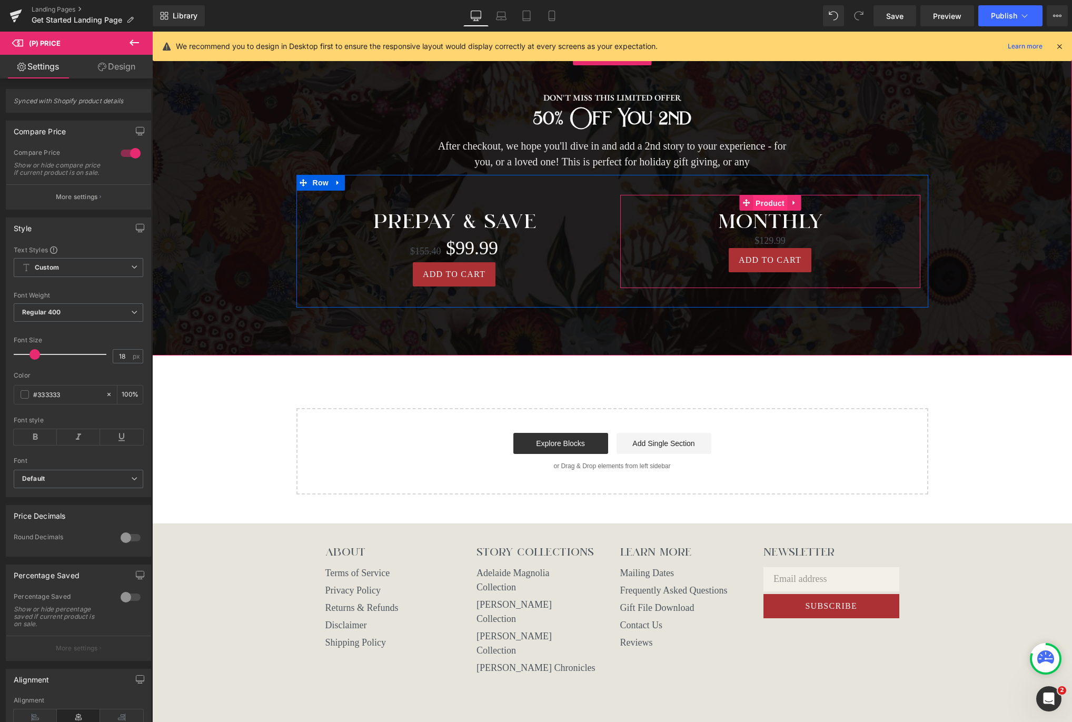
click at [768, 204] on span "Product" at bounding box center [770, 203] width 34 height 16
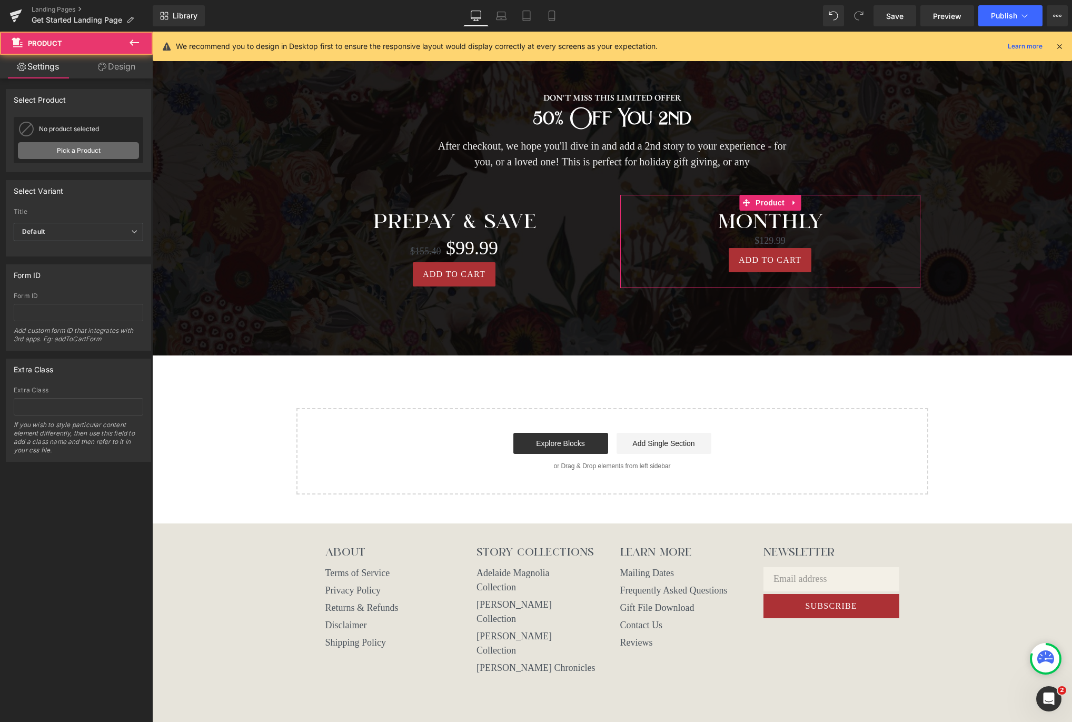
click at [78, 155] on link "Pick a Product" at bounding box center [78, 150] width 121 height 17
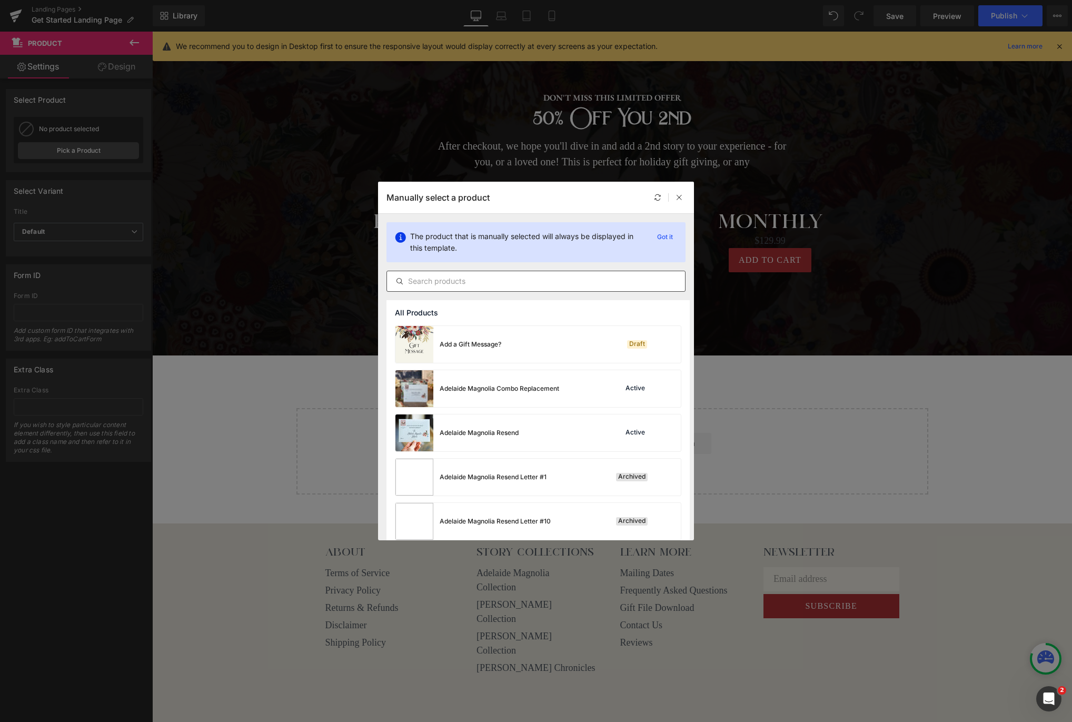
click at [489, 279] on input "text" at bounding box center [536, 281] width 298 height 13
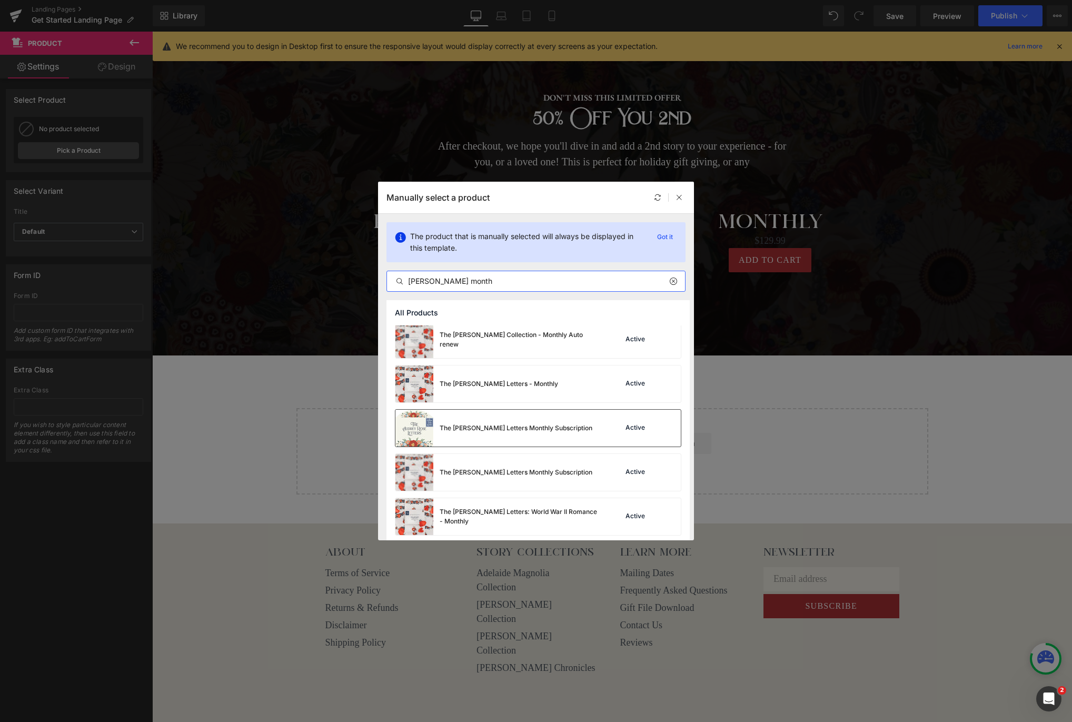
scroll to position [185, 0]
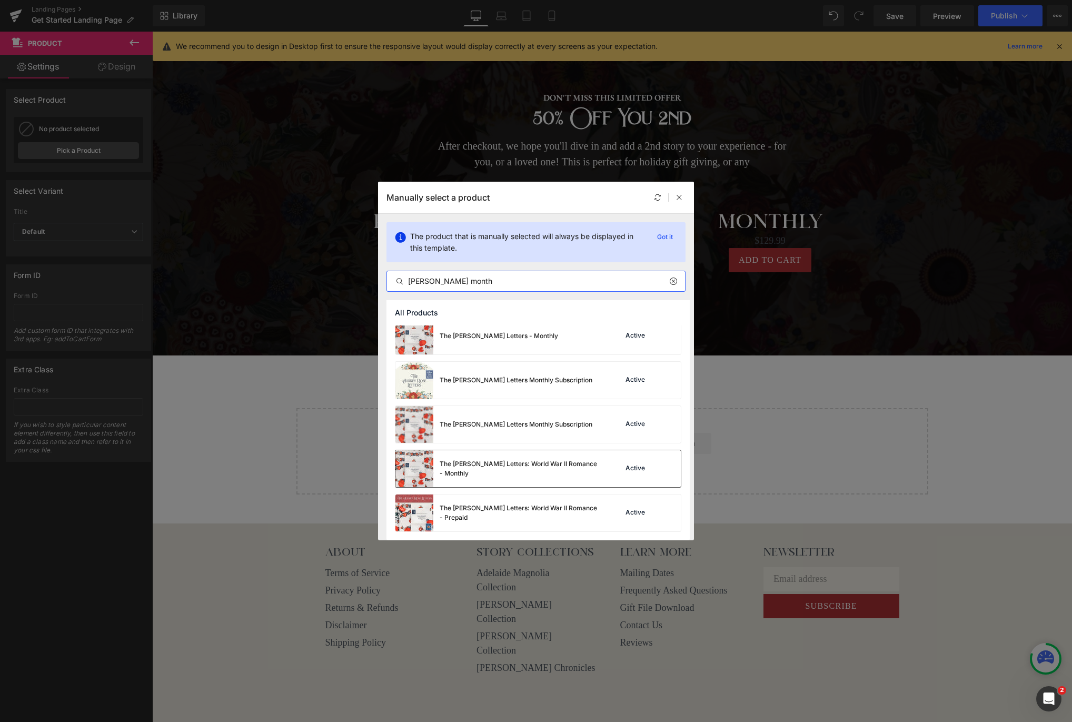
type input "audrey month"
click at [502, 469] on div "The [PERSON_NAME] Letters: World War II Romance - Monthly" at bounding box center [519, 468] width 158 height 19
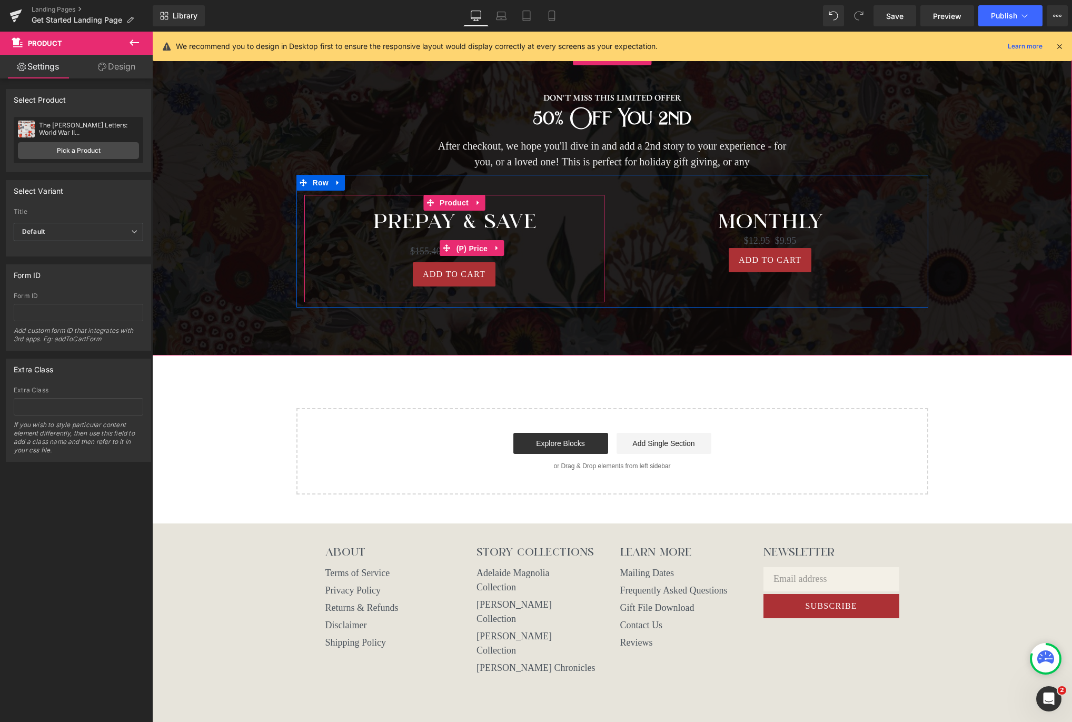
click at [460, 247] on span "(P) Price" at bounding box center [472, 249] width 37 height 16
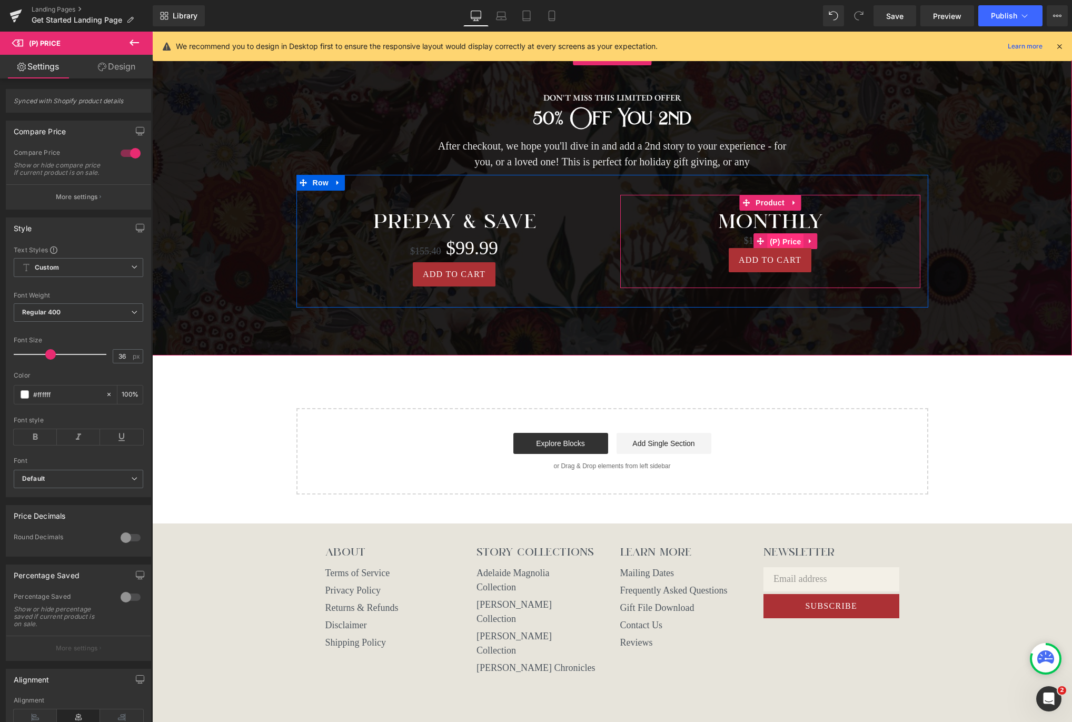
click at [775, 240] on span "(P) Price" at bounding box center [785, 242] width 37 height 16
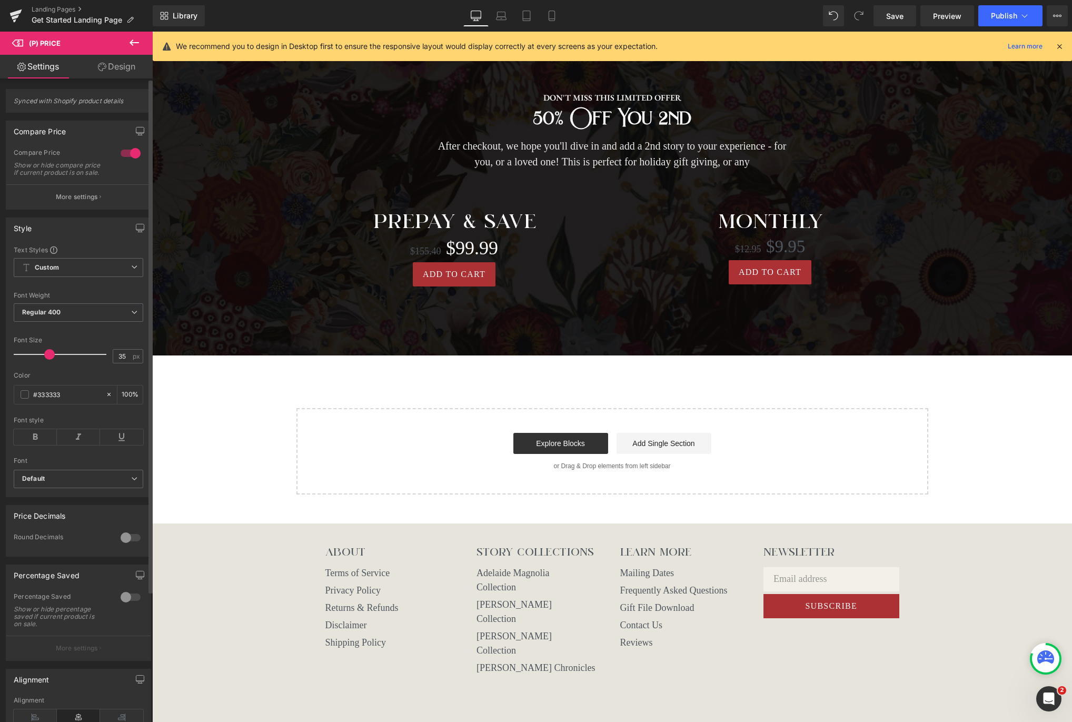
type input "36"
drag, startPoint x: 37, startPoint y: 361, endPoint x: 47, endPoint y: 359, distance: 10.1
click at [47, 359] on span at bounding box center [50, 354] width 11 height 11
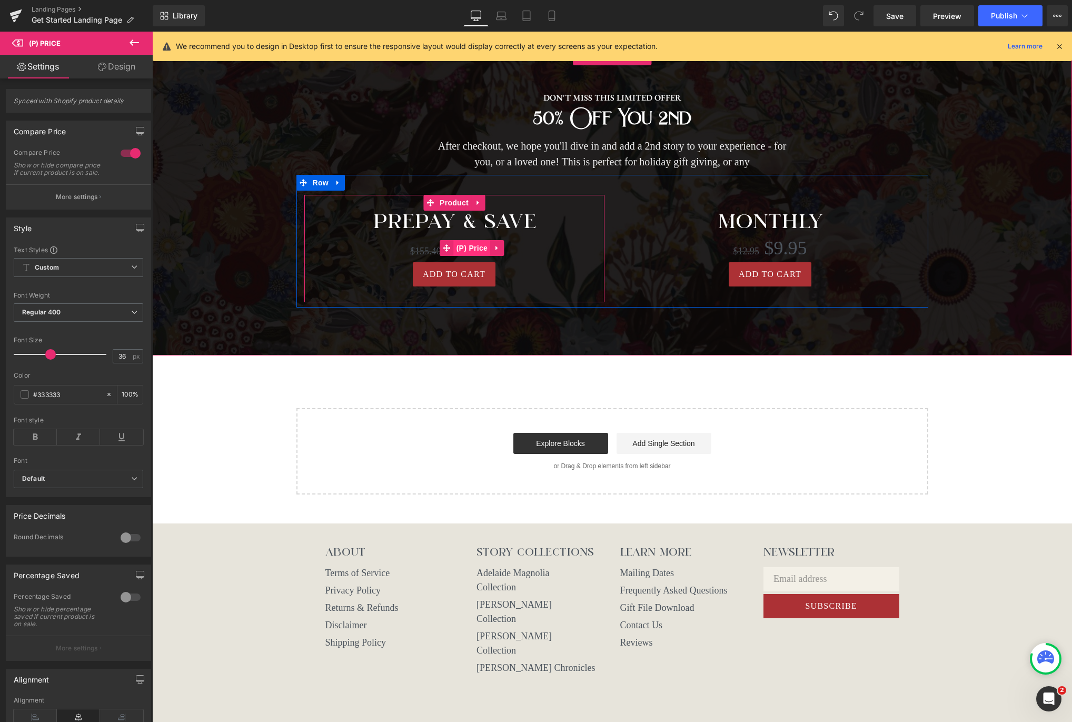
click at [463, 248] on span "(P) Price" at bounding box center [472, 248] width 37 height 16
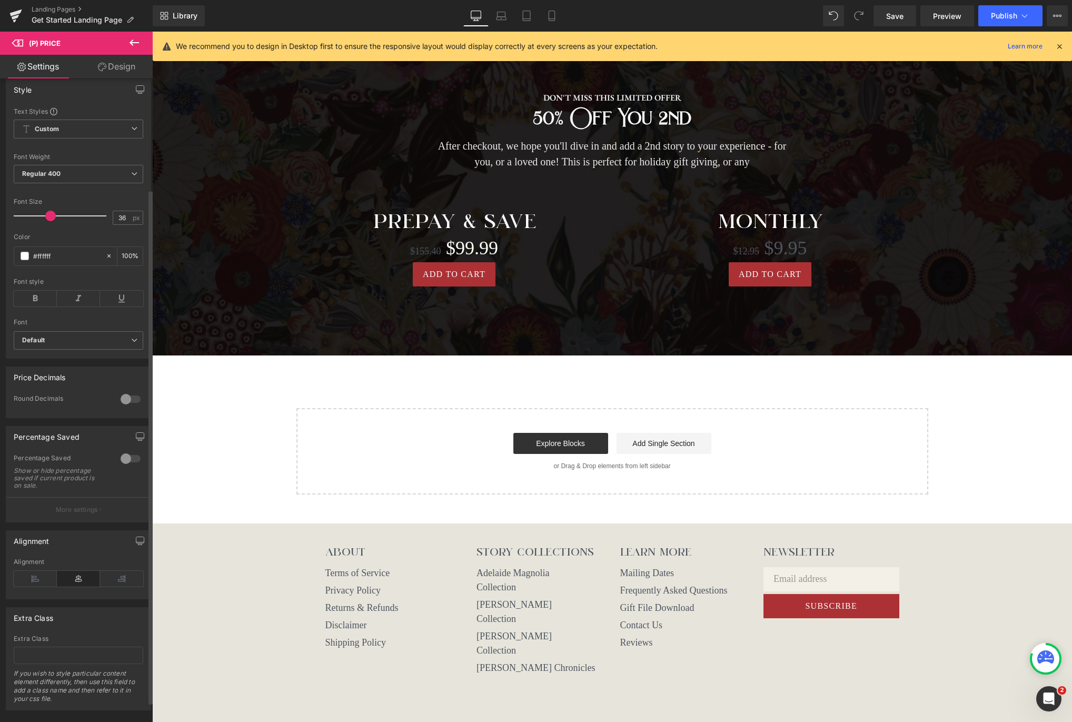
scroll to position [143, 0]
click at [123, 401] on div at bounding box center [130, 394] width 25 height 17
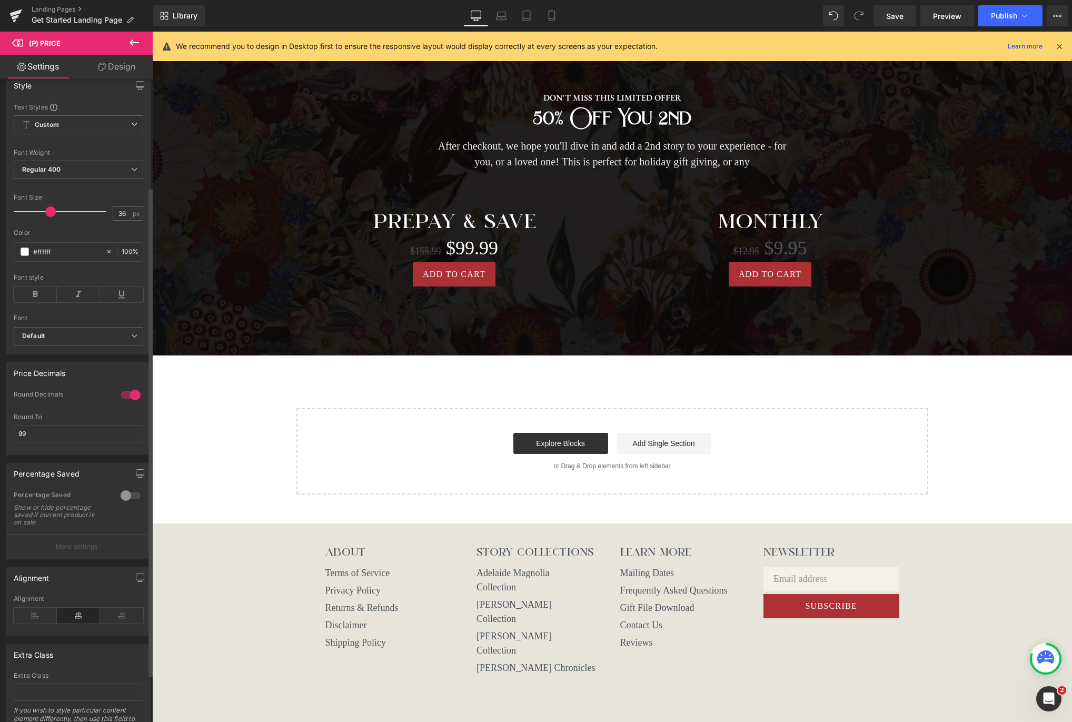
click at [123, 401] on div at bounding box center [130, 394] width 25 height 17
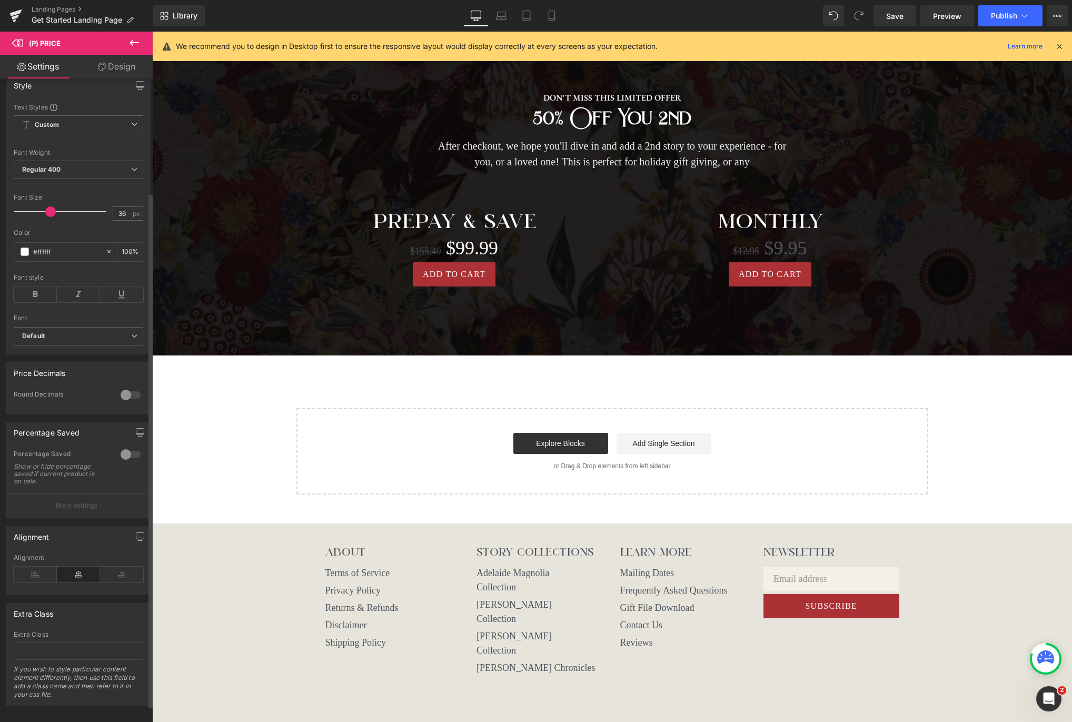
click at [123, 401] on div at bounding box center [130, 394] width 25 height 17
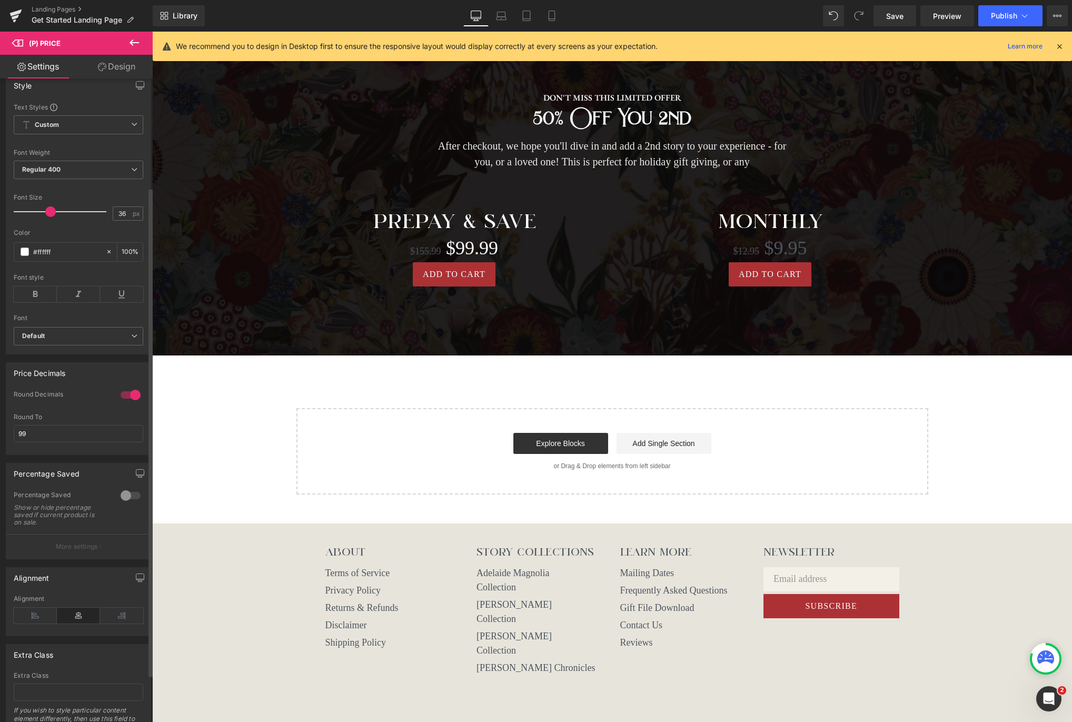
click at [123, 401] on div at bounding box center [130, 394] width 25 height 17
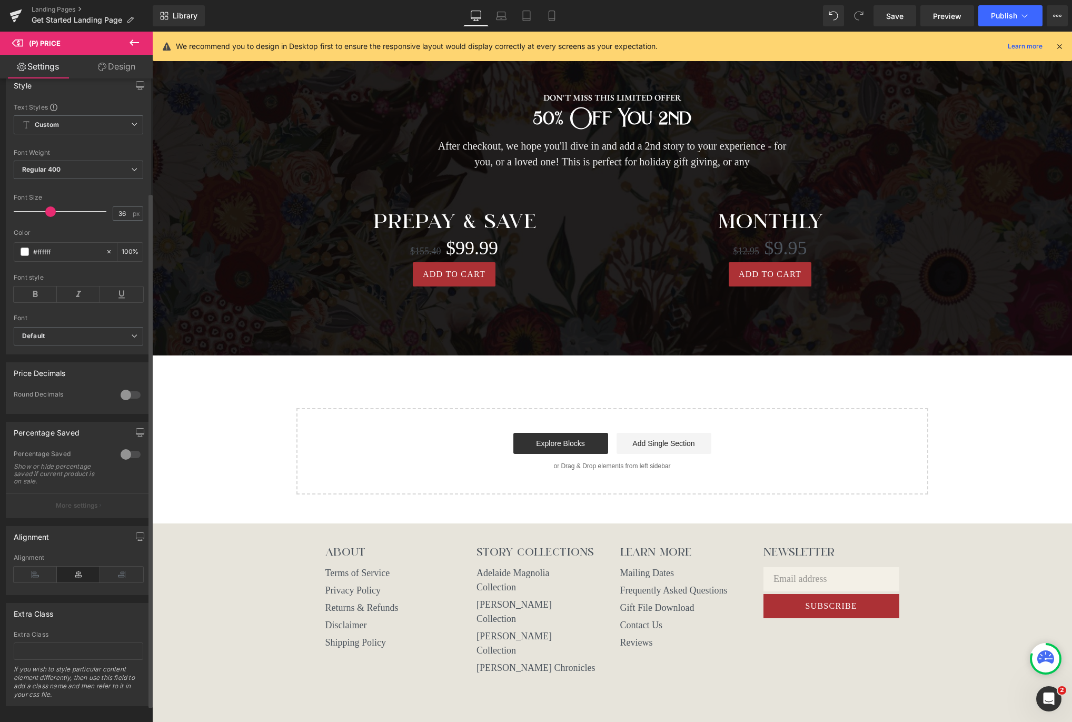
click at [125, 463] on div at bounding box center [130, 454] width 25 height 17
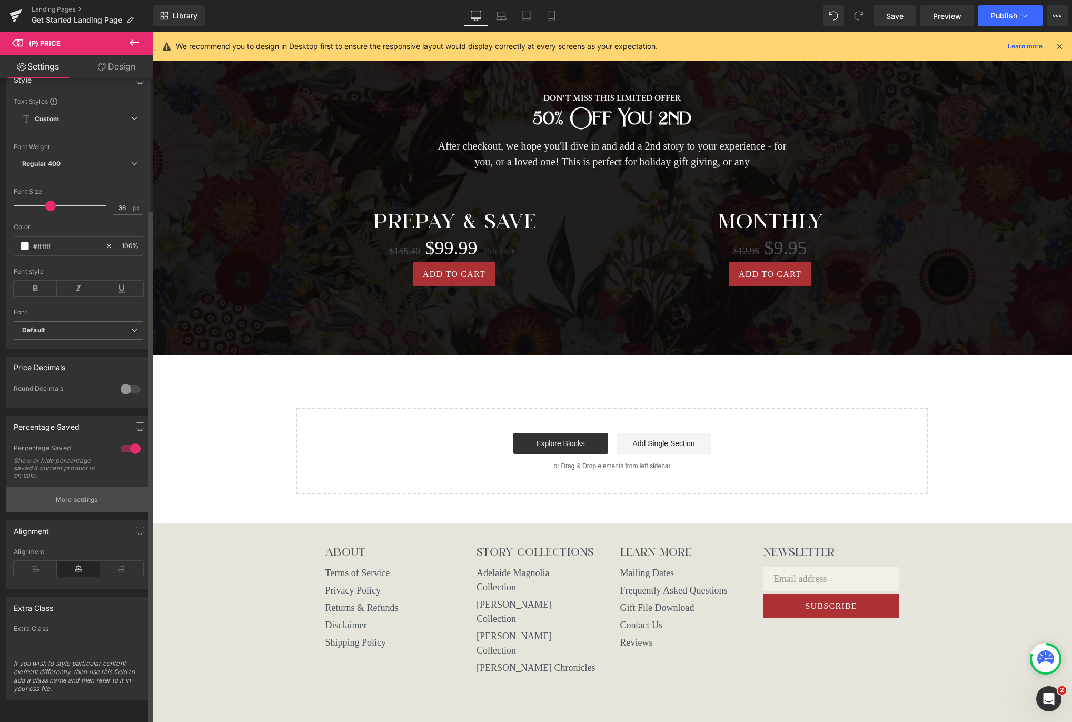
click at [85, 495] on p "More settings" at bounding box center [77, 499] width 42 height 9
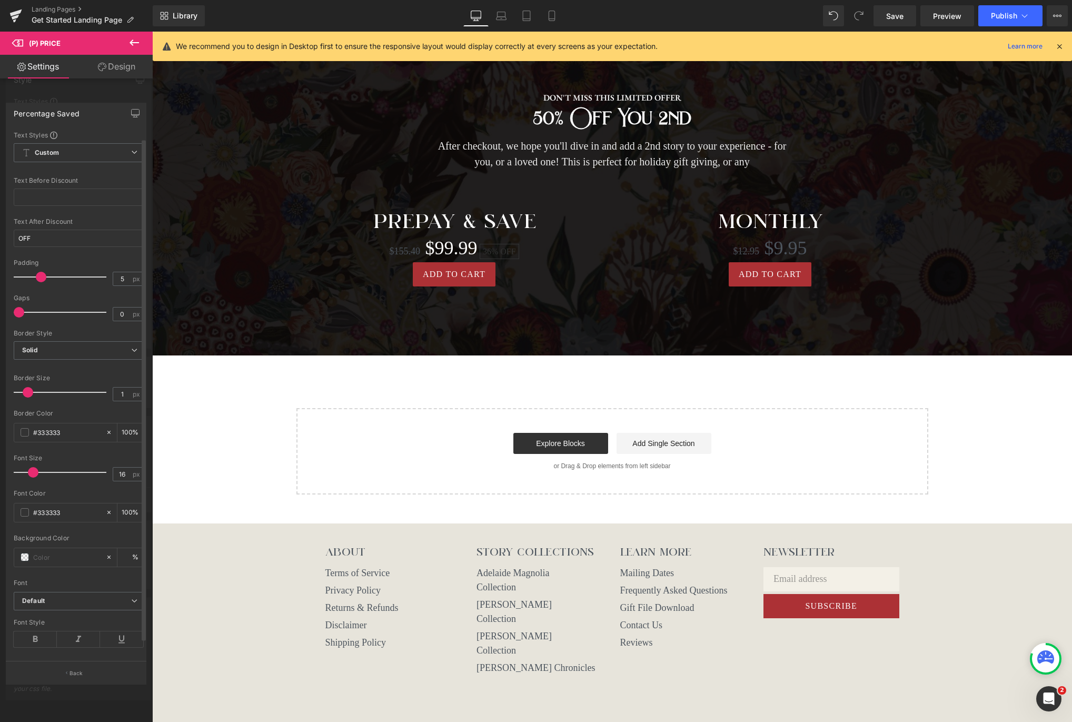
scroll to position [16, 0]
click at [73, 418] on input "#333333" at bounding box center [66, 424] width 67 height 12
type input "#f"
type input "0"
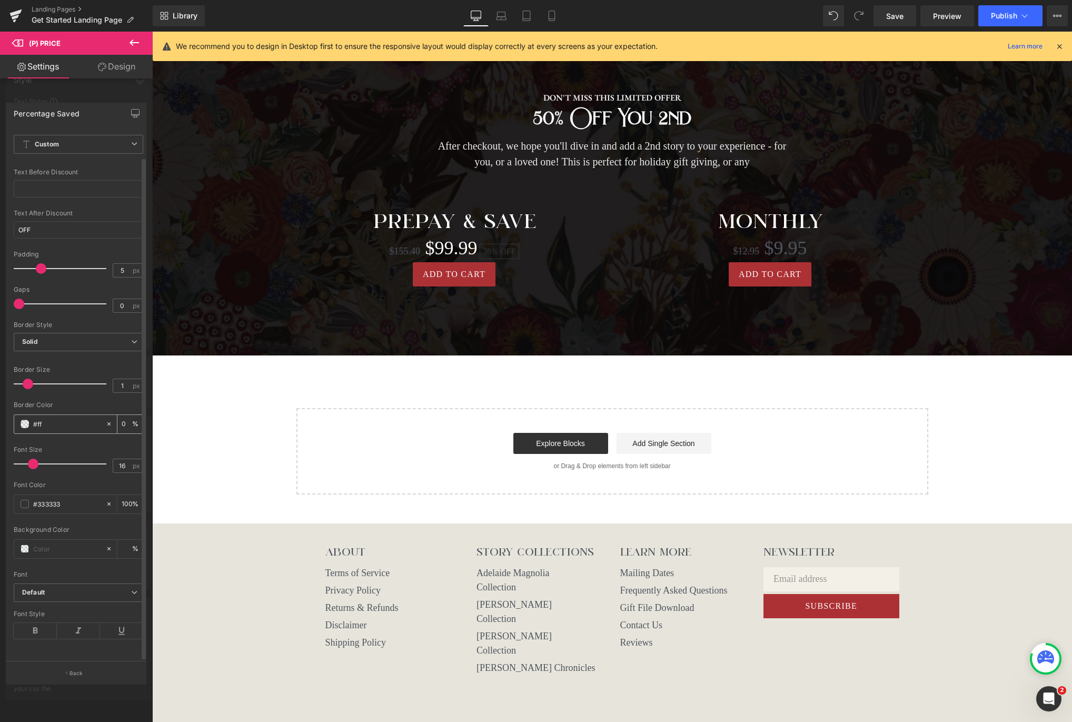
type input "#fff"
type input "100"
type input "#ffffff"
click at [73, 498] on input "#333333" at bounding box center [66, 504] width 67 height 12
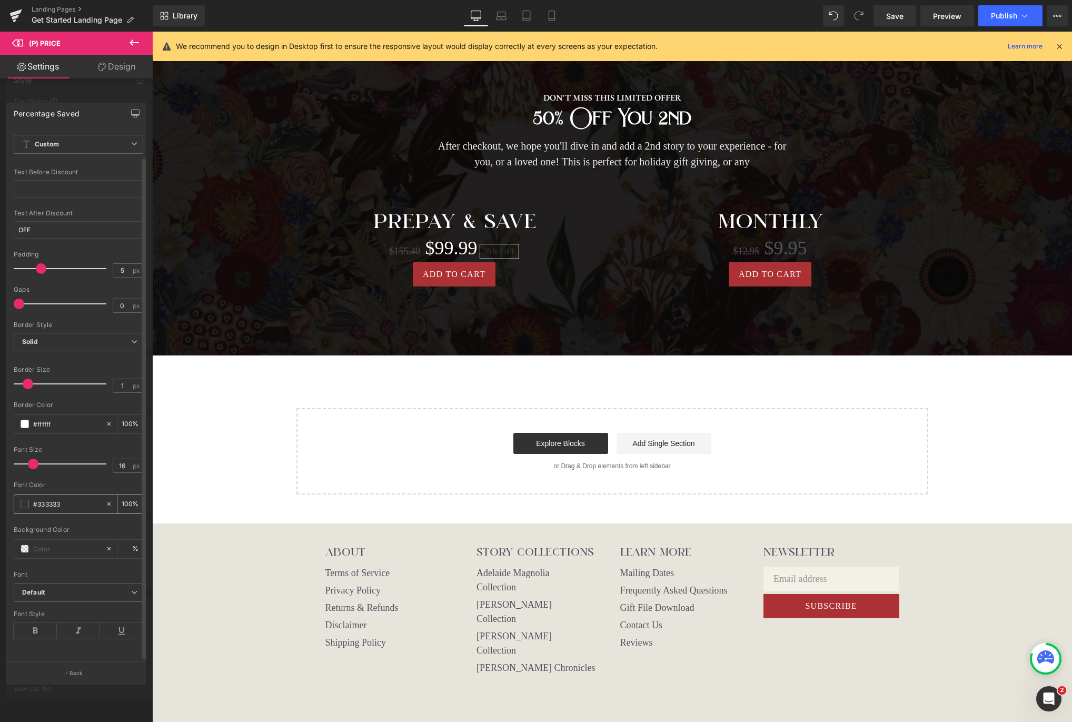
type input "#f"
type input "0"
type input "#fff"
type input "100"
type input "#ffffff"
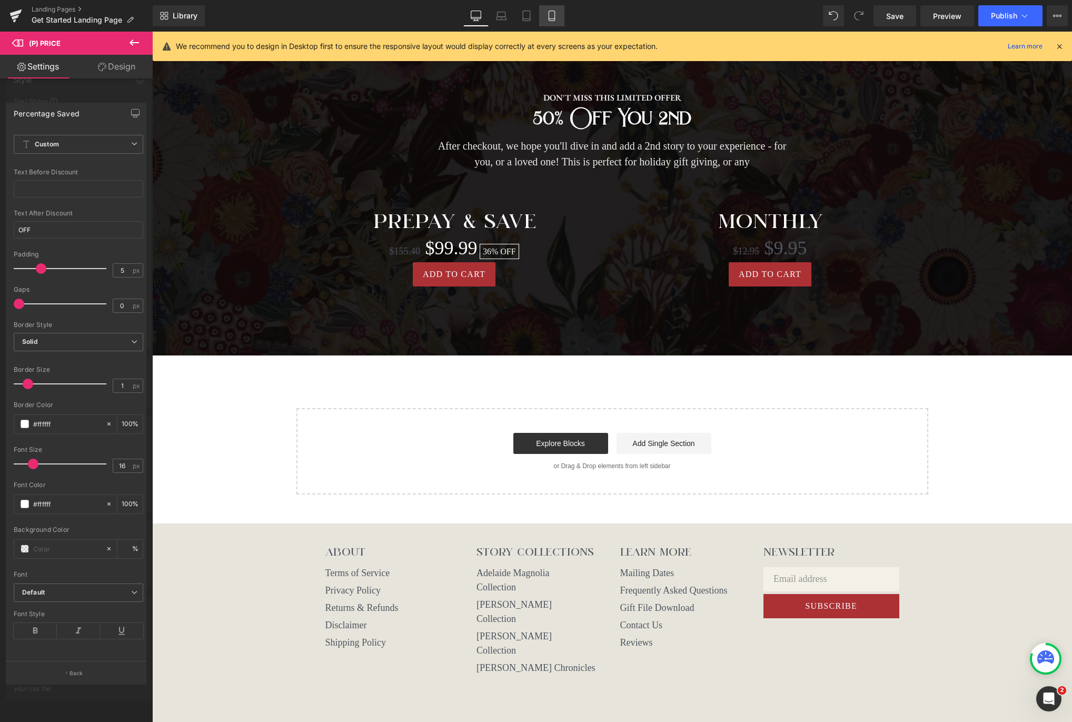
click at [554, 12] on icon at bounding box center [552, 16] width 6 height 10
type input "100"
type input "#000000"
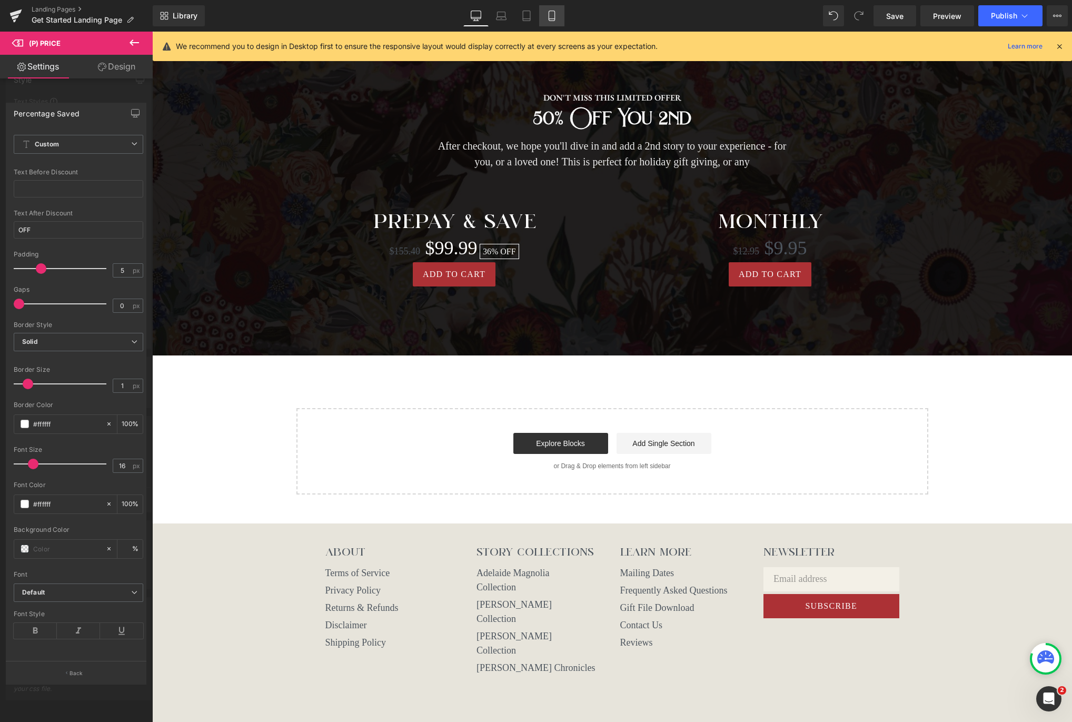
type input "0"
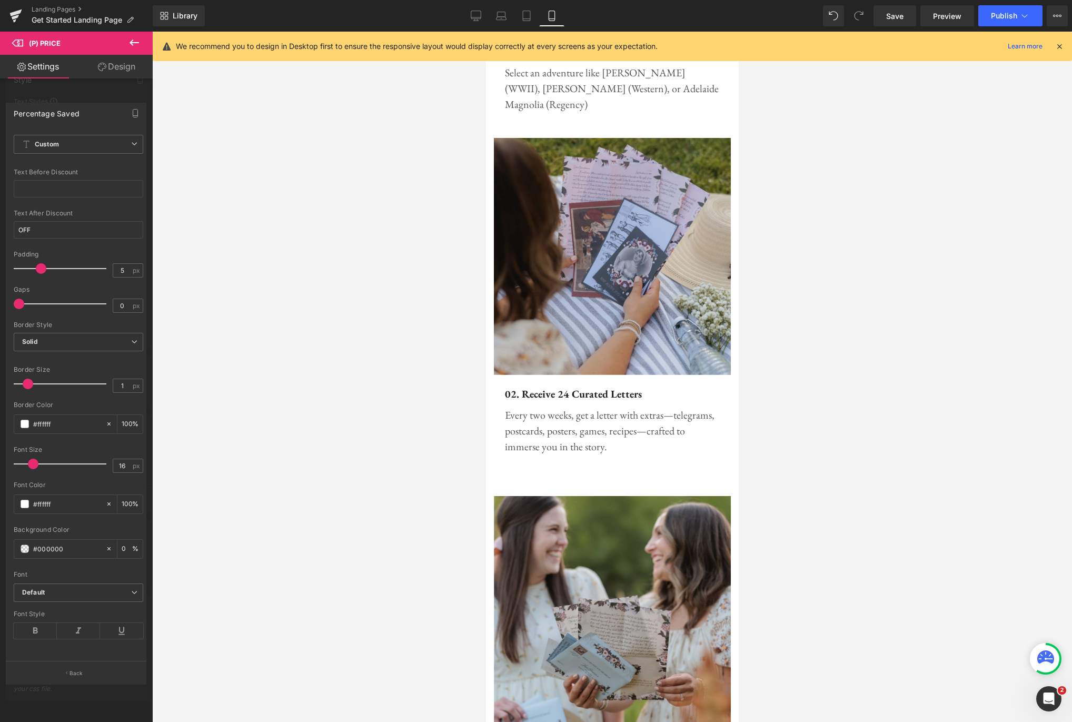
scroll to position [1822, 0]
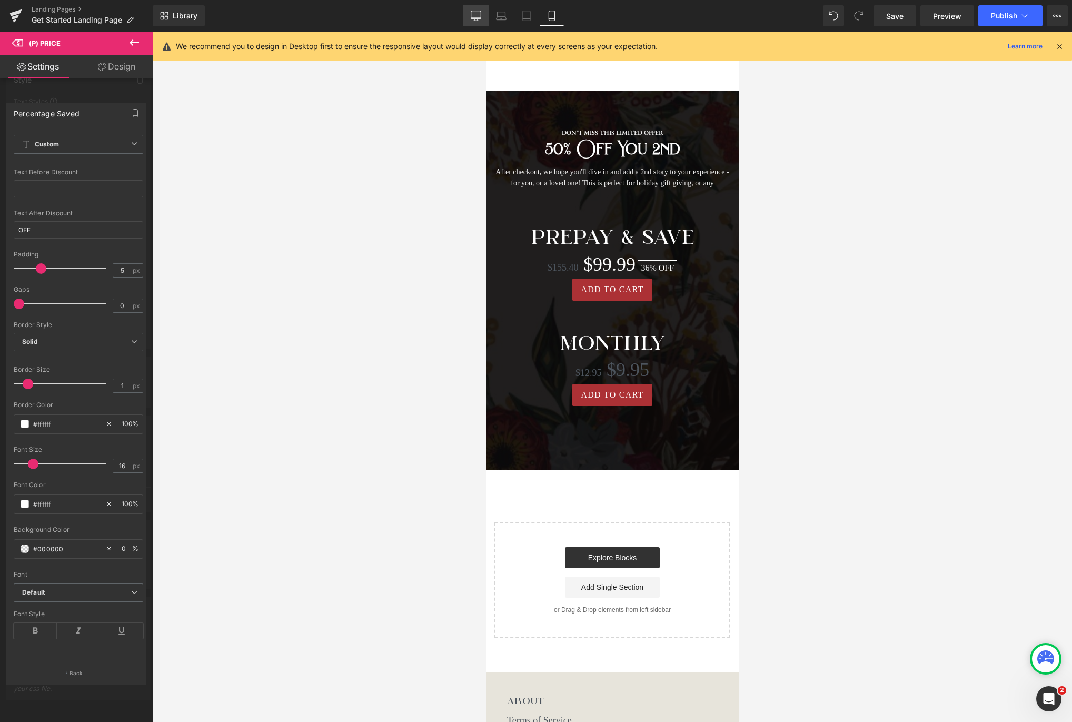
click at [470, 18] on link "Desktop" at bounding box center [475, 15] width 25 height 21
type input "100"
type input "0"
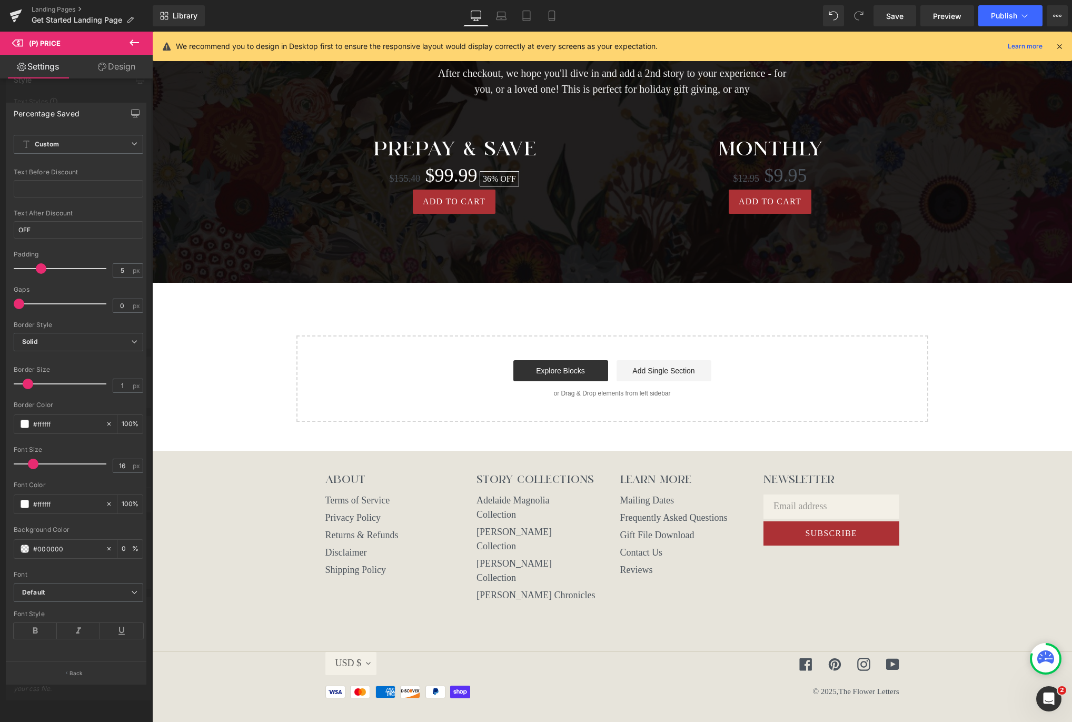
scroll to position [720, 0]
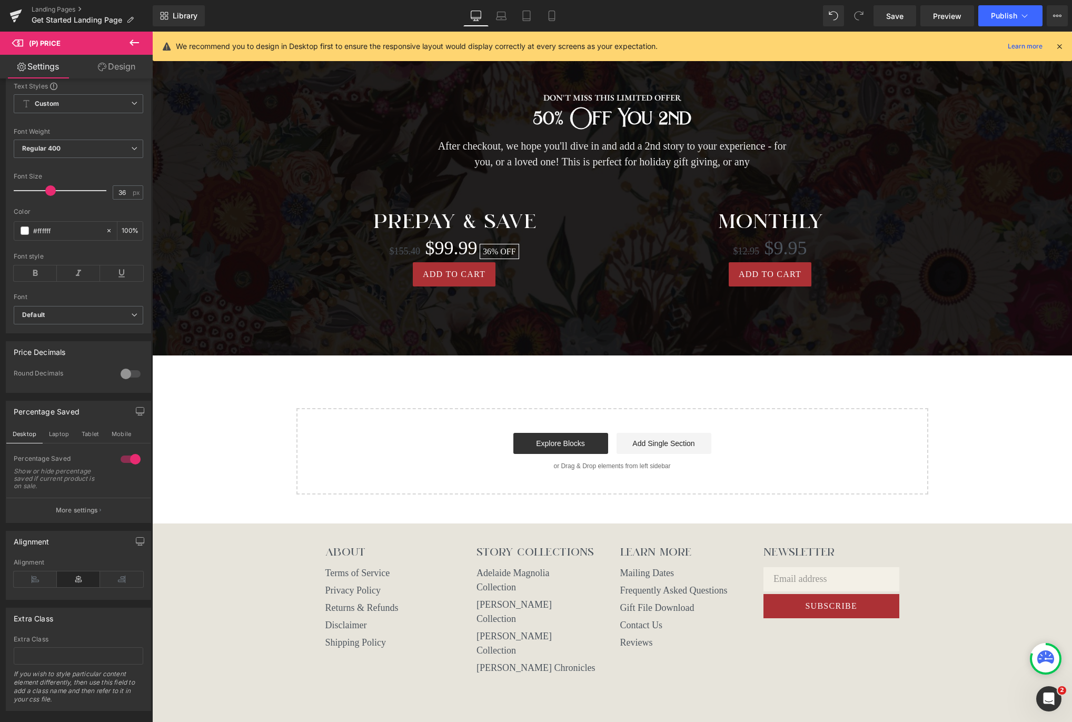
click at [537, 235] on body "Sep 12th, 2025 Sep 26th, 2025 Oct 10th, 2025 Oct 24th, 2025" at bounding box center [612, 55] width 920 height 1488
click at [116, 442] on button "Mobile" at bounding box center [121, 434] width 32 height 18
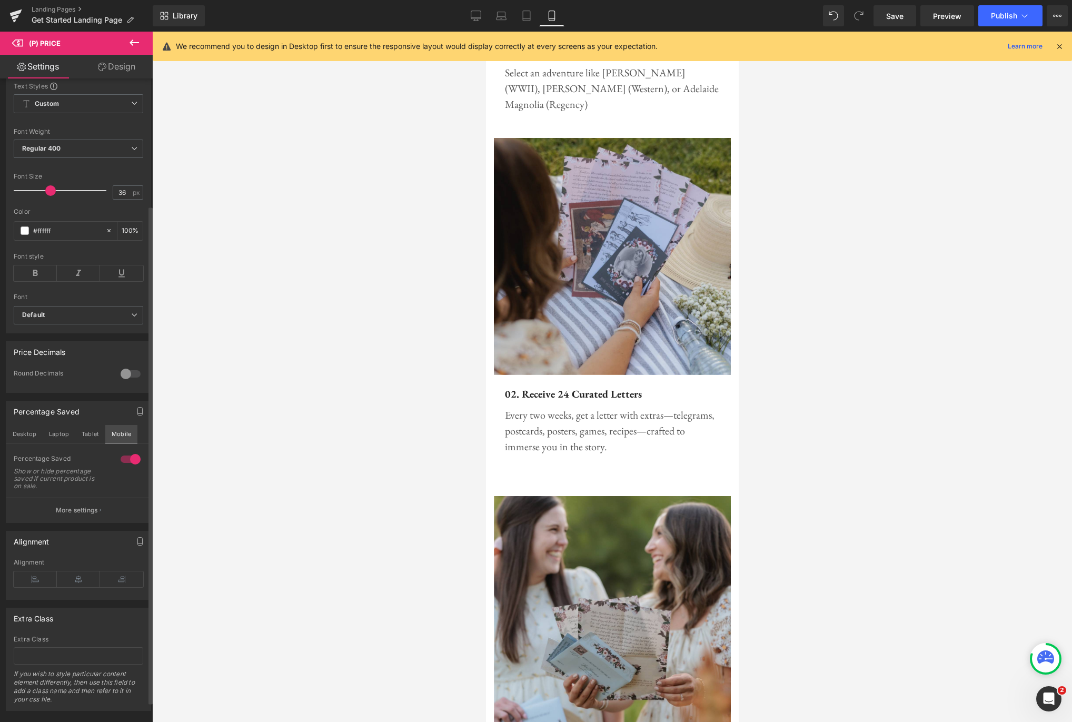
scroll to position [1822, 0]
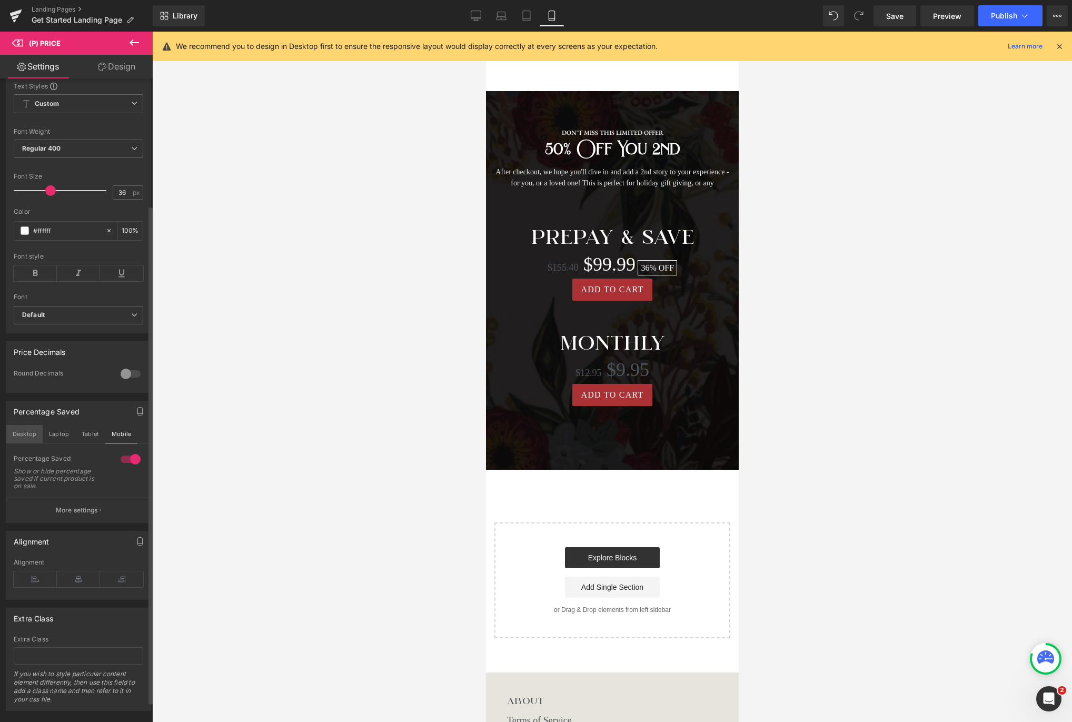
click at [22, 439] on button "Desktop" at bounding box center [24, 434] width 36 height 18
type input "100"
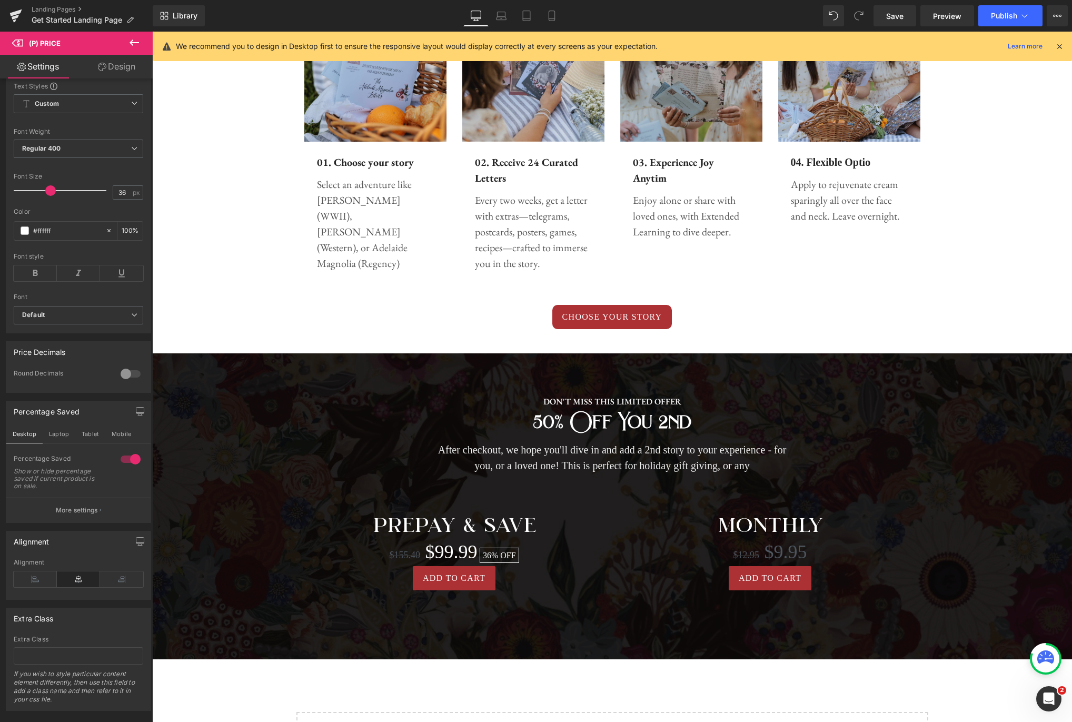
scroll to position [527, 0]
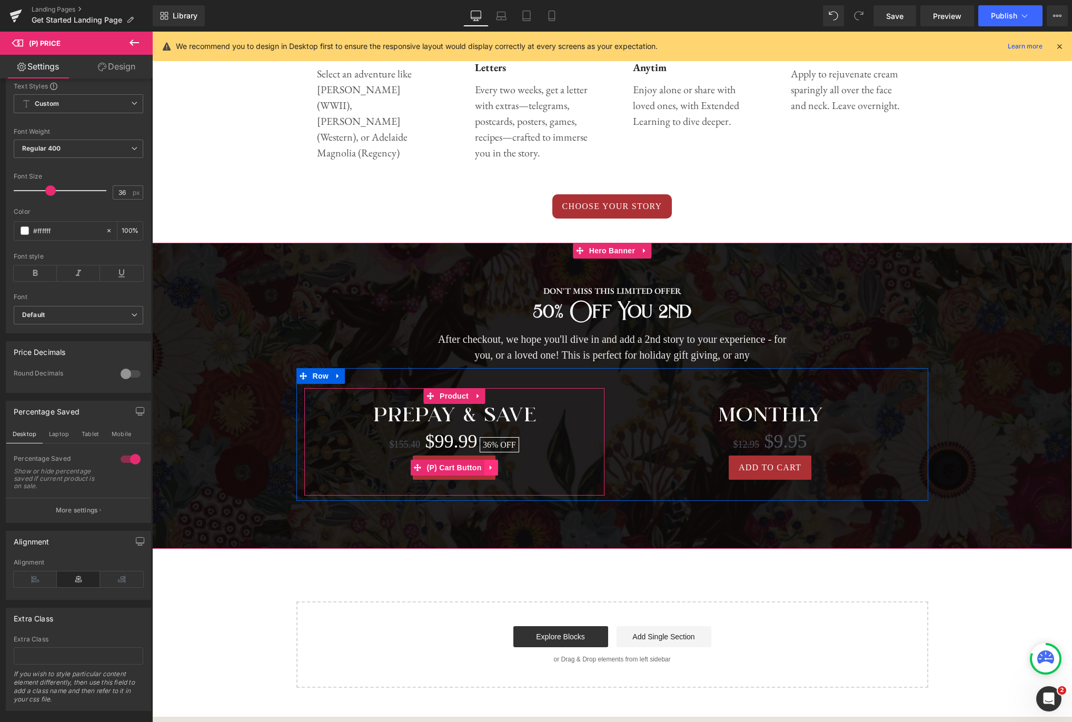
click at [494, 467] on icon at bounding box center [491, 468] width 7 height 8
click at [495, 469] on icon at bounding box center [497, 467] width 7 height 7
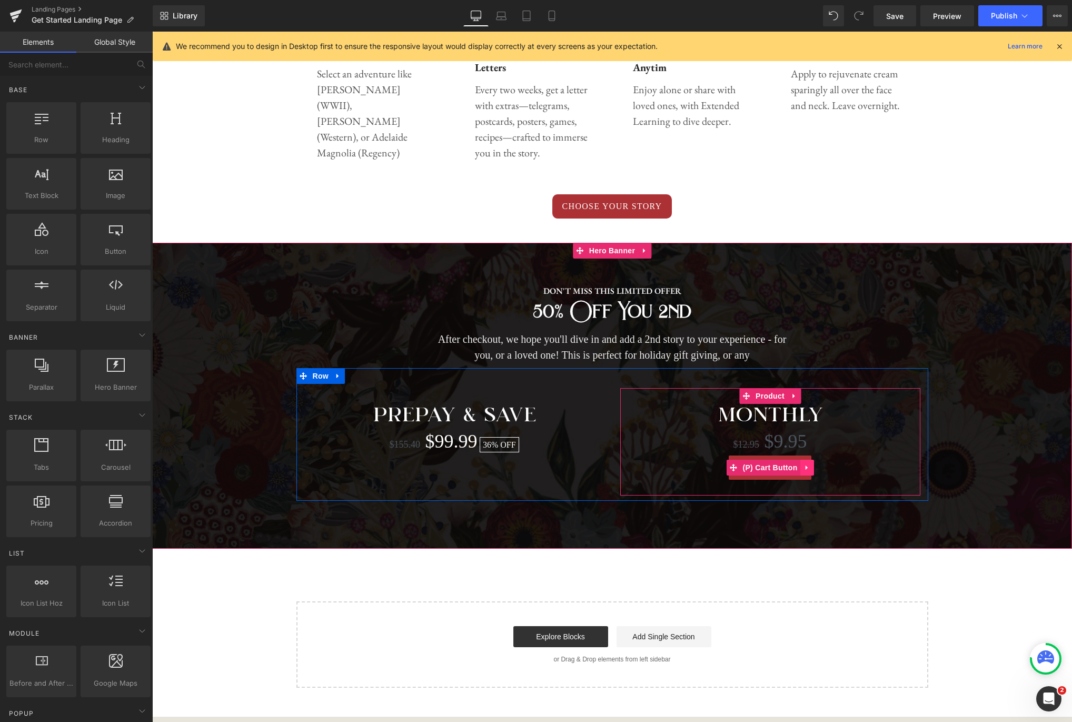
click at [811, 469] on link at bounding box center [807, 468] width 14 height 16
click at [813, 469] on icon at bounding box center [813, 468] width 7 height 8
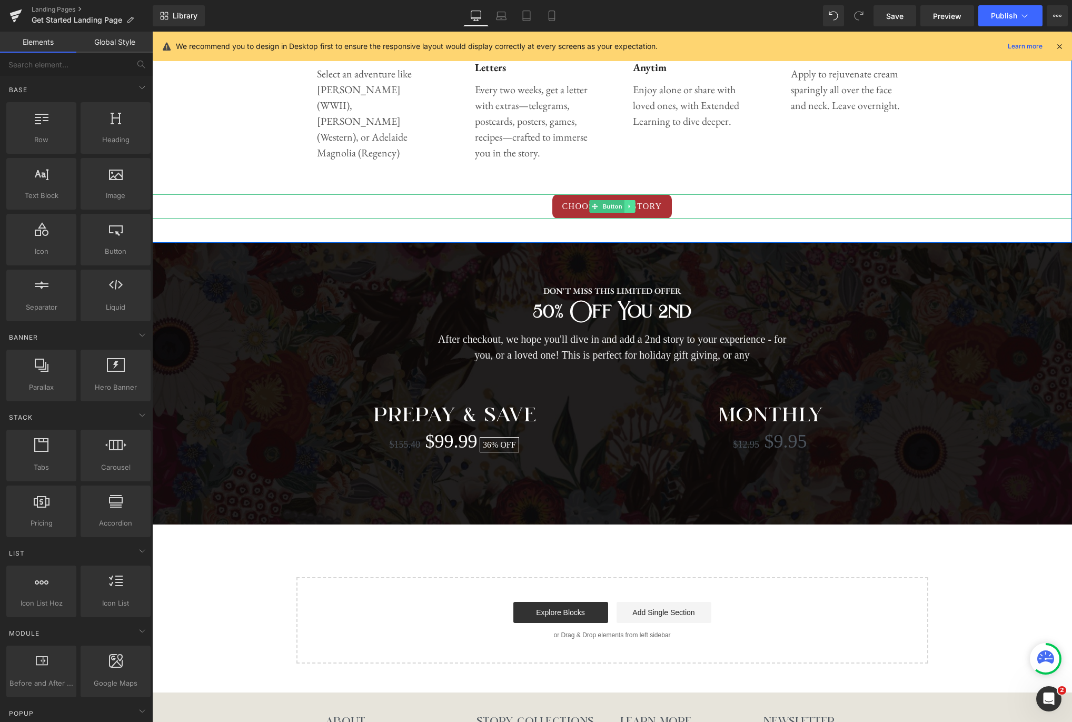
click at [631, 205] on icon at bounding box center [630, 206] width 6 height 6
click at [628, 209] on link at bounding box center [624, 206] width 11 height 13
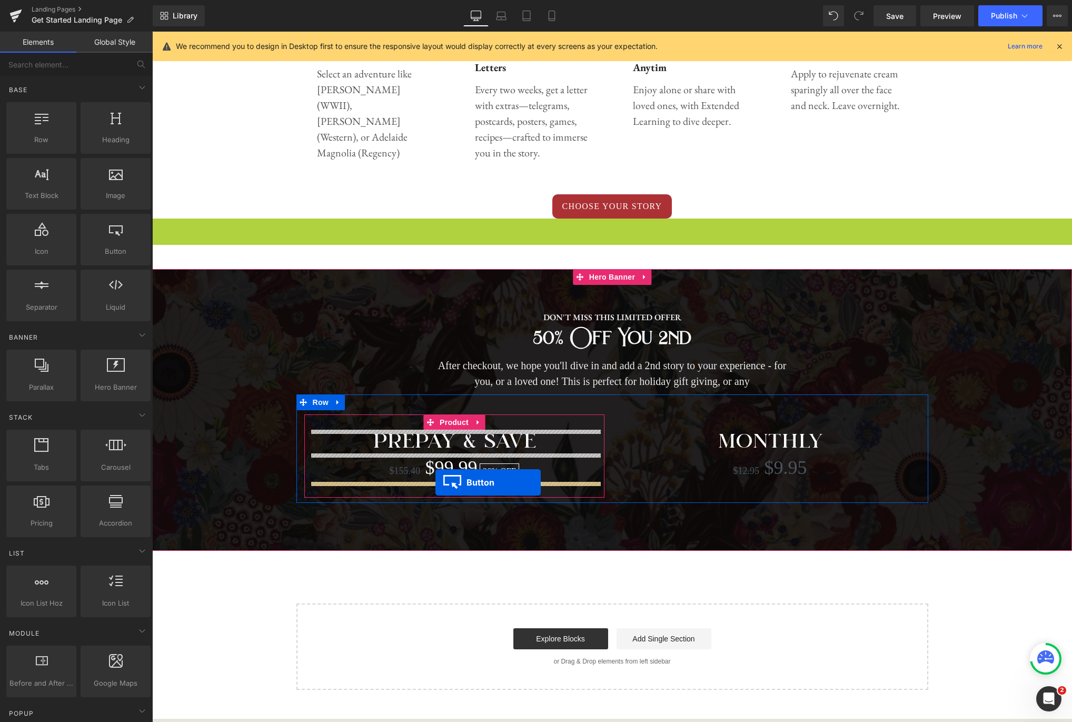
drag, startPoint x: 592, startPoint y: 224, endPoint x: 435, endPoint y: 482, distance: 302.2
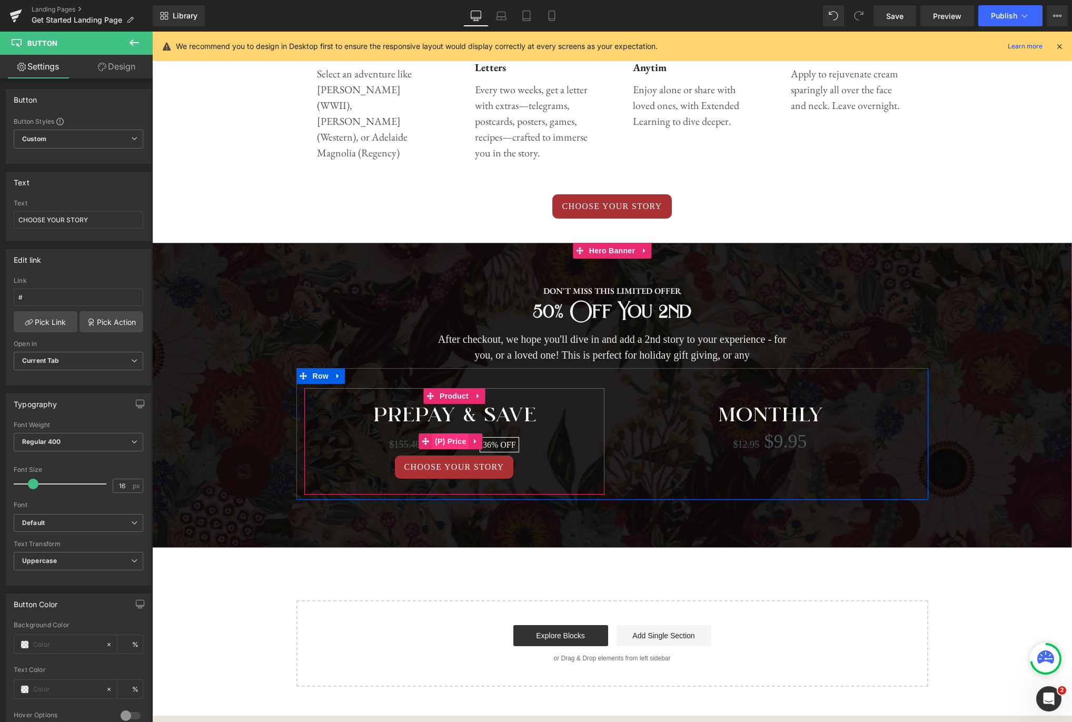
click at [449, 445] on span "(P) Price" at bounding box center [450, 441] width 37 height 16
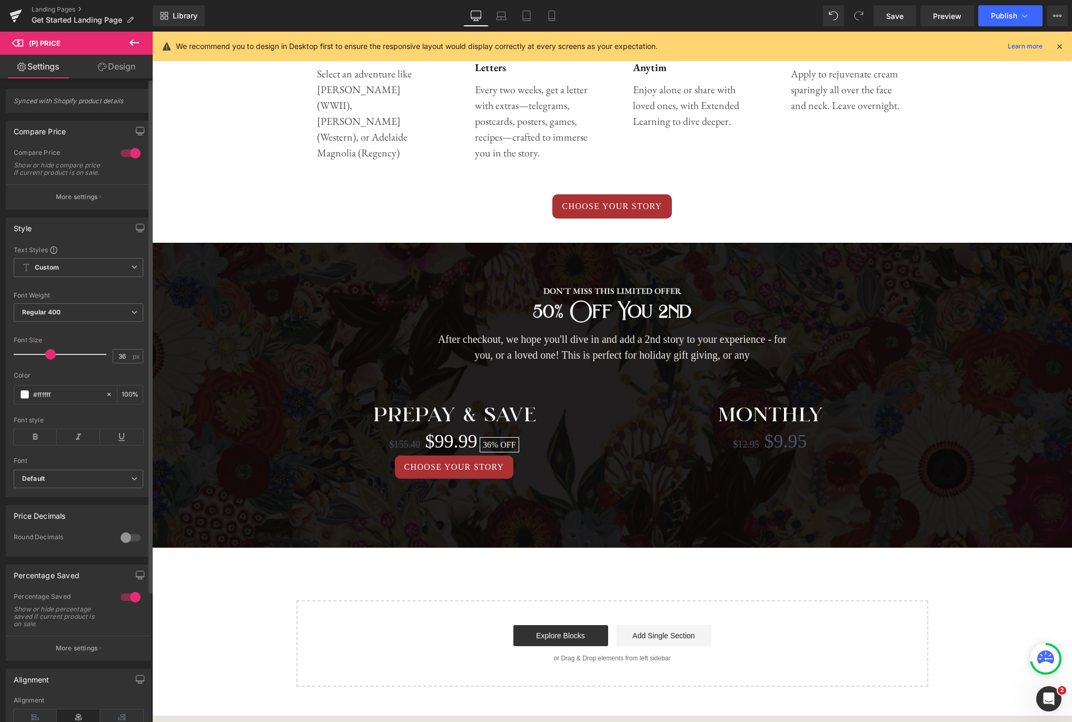
click at [124, 605] on div at bounding box center [130, 597] width 25 height 17
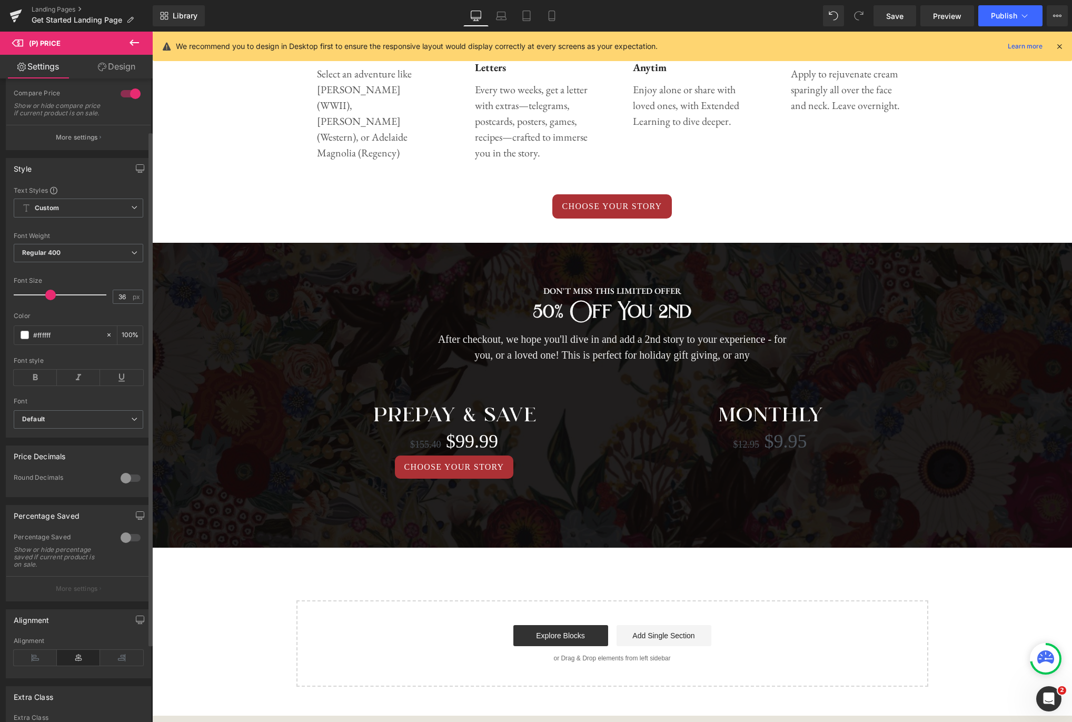
scroll to position [42, 0]
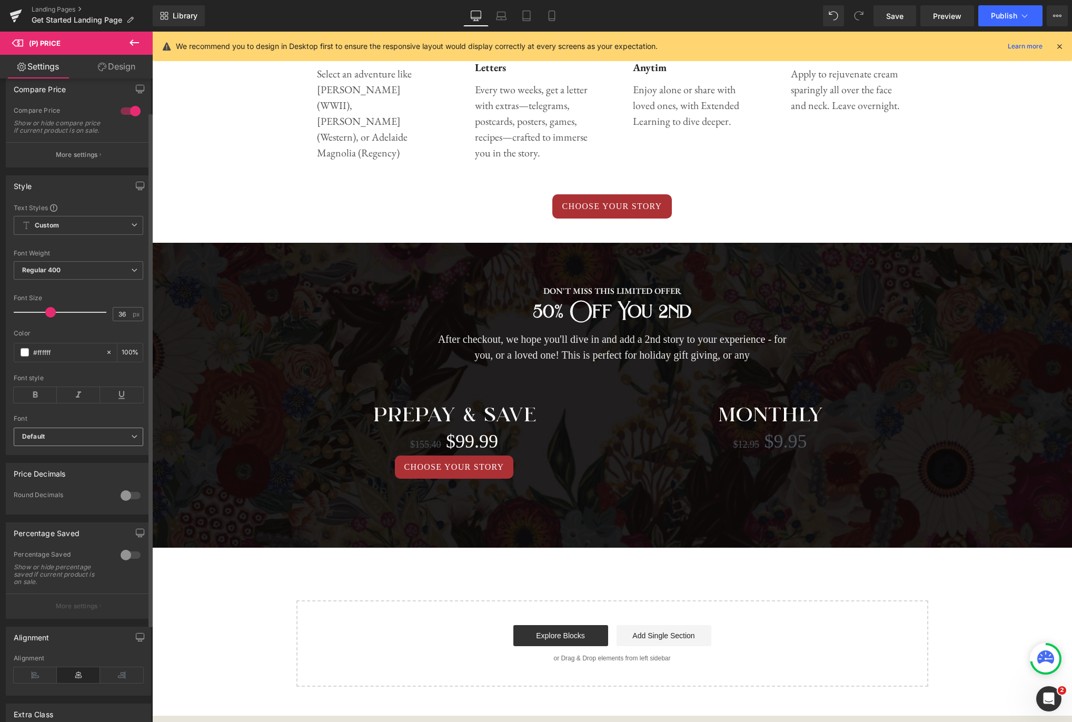
click at [123, 441] on b "Default" at bounding box center [76, 436] width 109 height 9
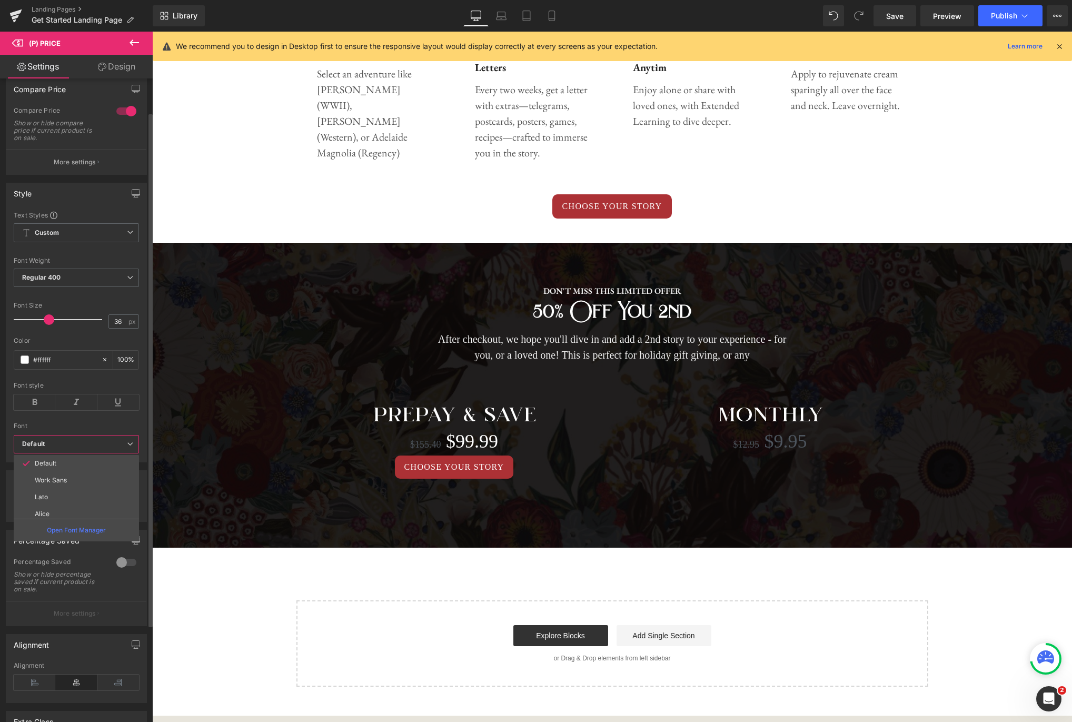
click at [123, 443] on b "Default" at bounding box center [74, 444] width 105 height 9
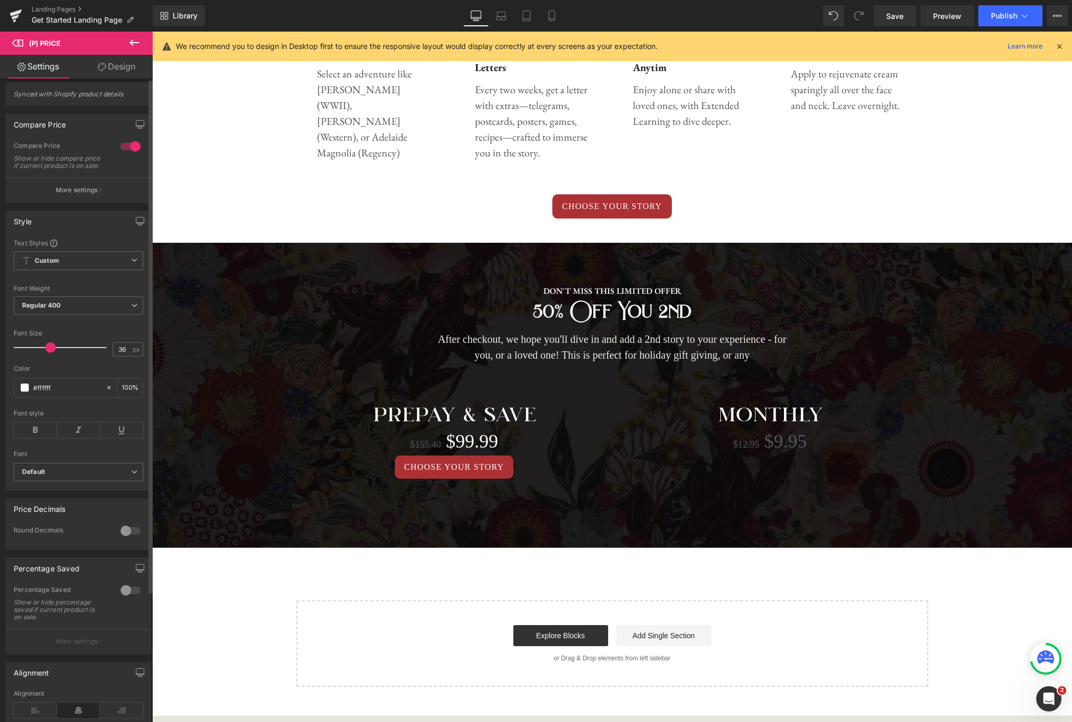
scroll to position [0, 0]
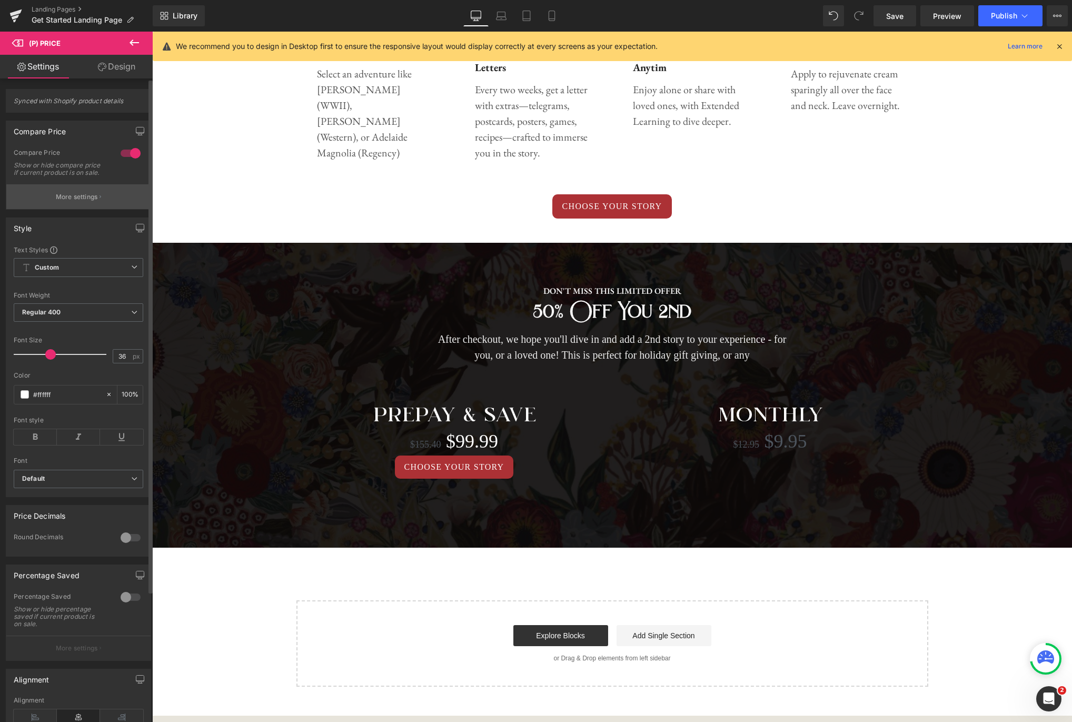
click at [83, 202] on p "More settings" at bounding box center [77, 196] width 42 height 9
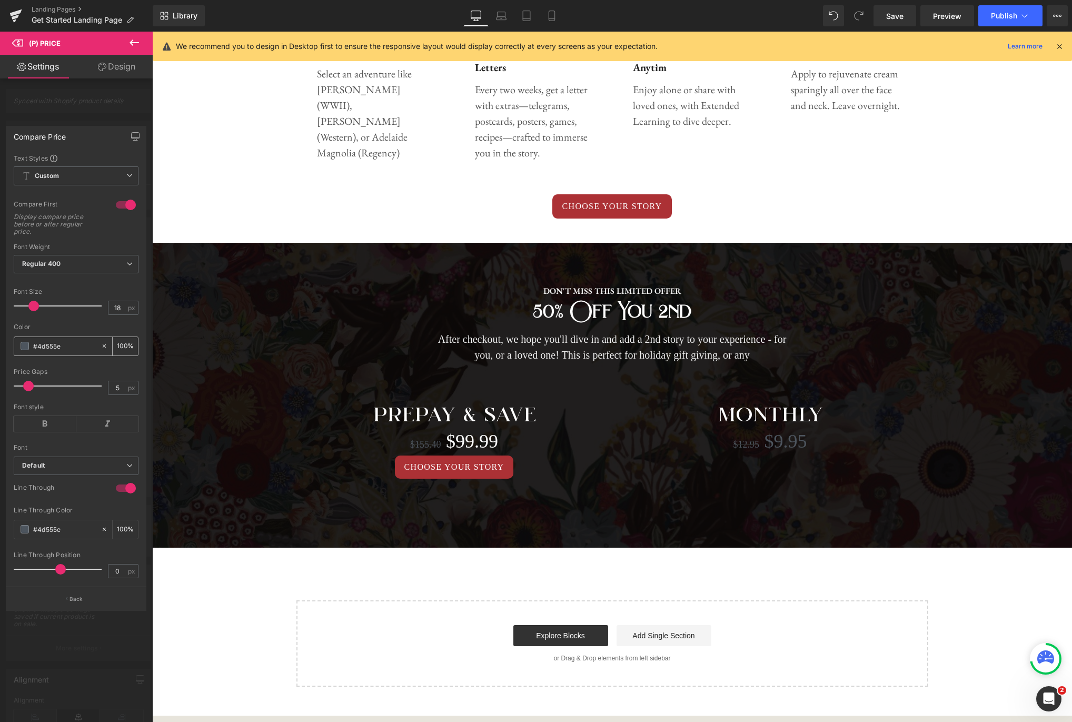
click at [62, 351] on input "#4d555e" at bounding box center [64, 346] width 63 height 12
type input "#f"
type input "0"
type input "#fff"
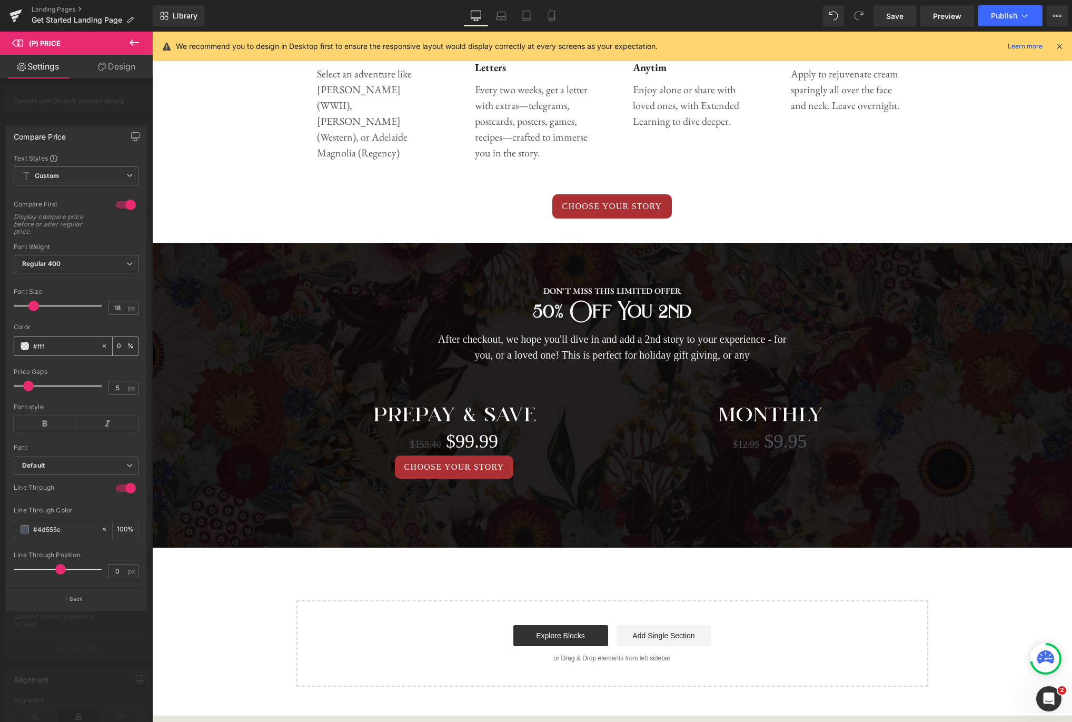
type input "100"
type input "#ffffff"
click at [78, 530] on input "#4d555e" at bounding box center [64, 529] width 63 height 12
click at [24, 530] on span at bounding box center [25, 529] width 8 height 8
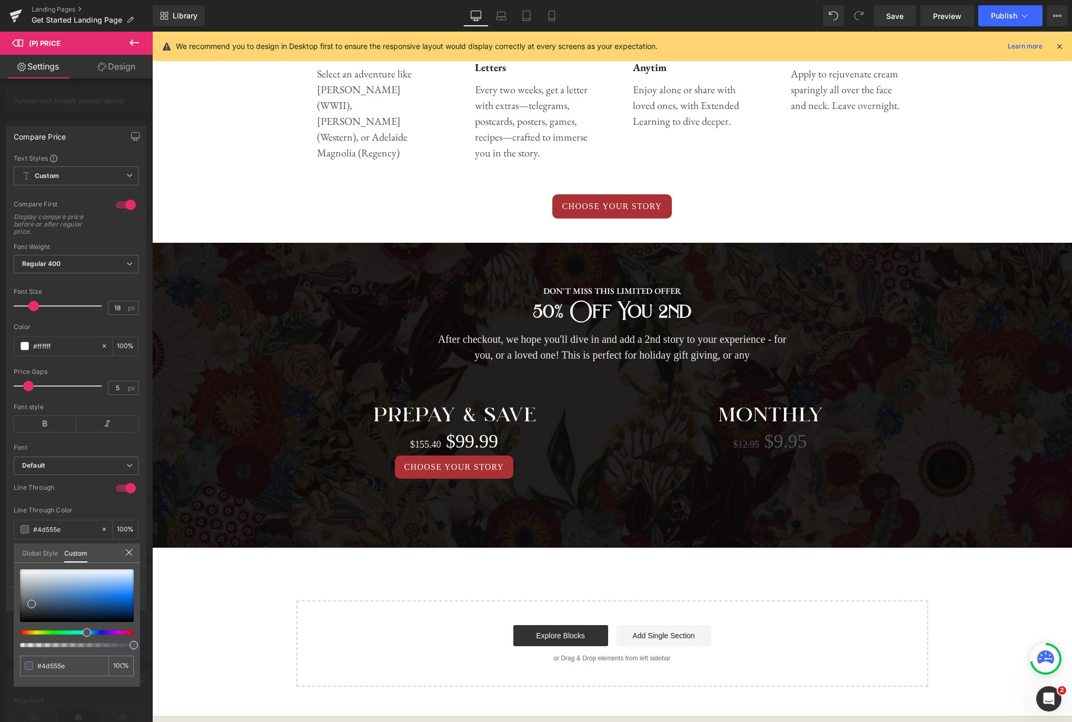
type input "#5f4e4f"
click at [128, 634] on div at bounding box center [73, 632] width 114 height 4
type input "#be0d19"
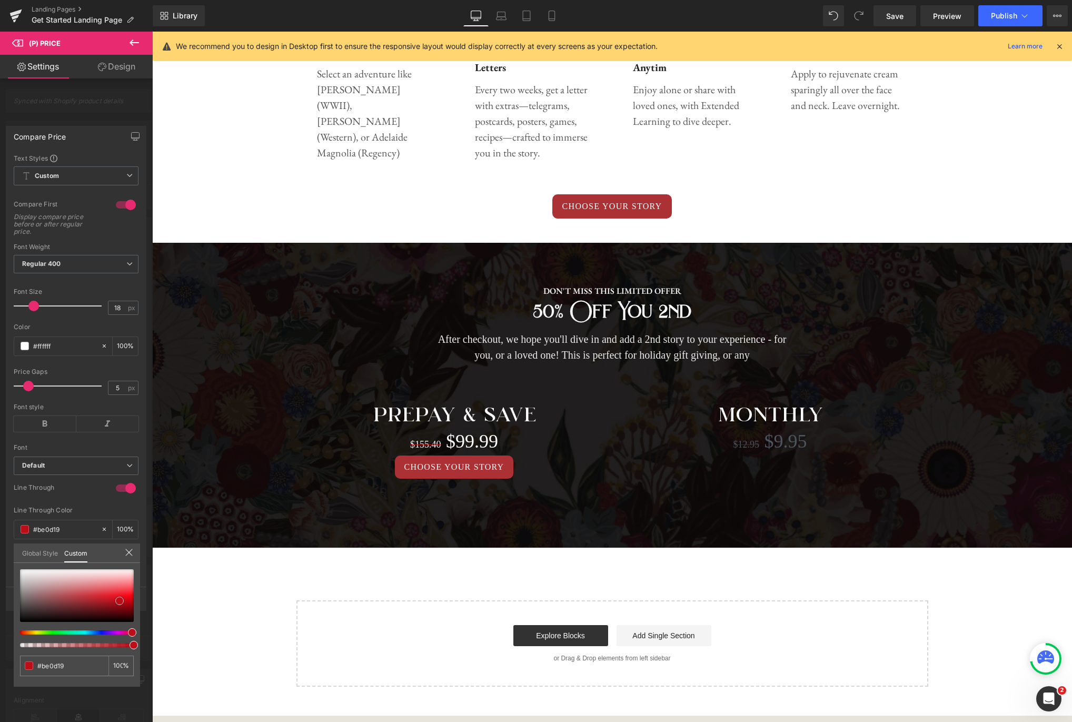
click at [120, 601] on div at bounding box center [77, 595] width 114 height 53
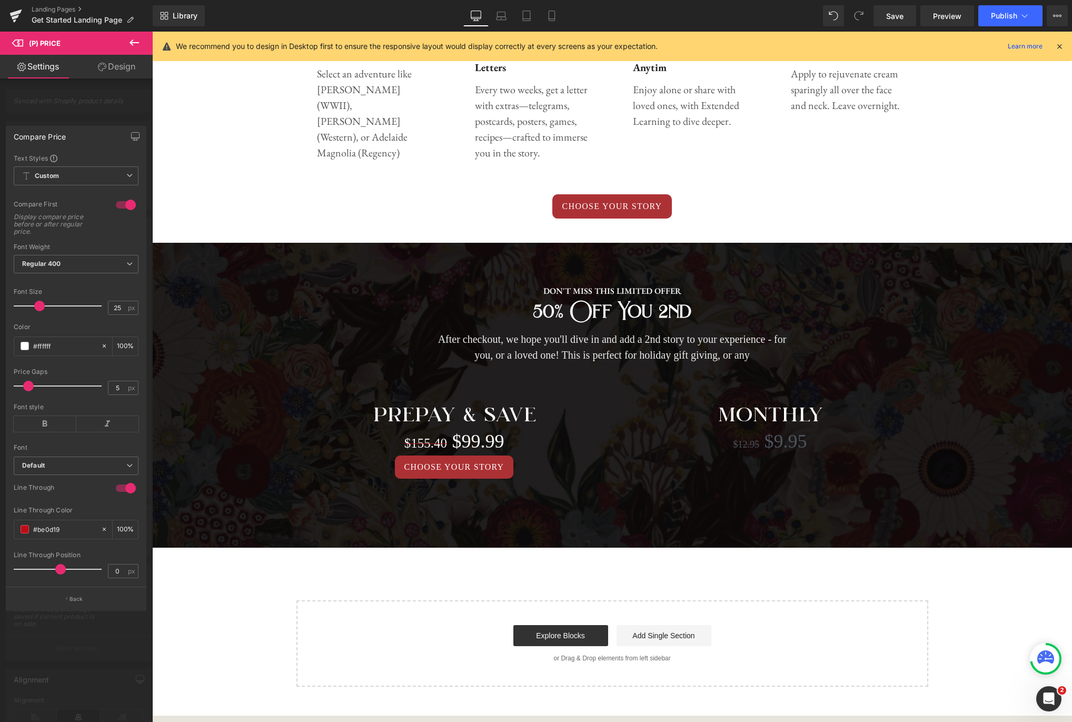
type input "24"
click at [41, 304] on span at bounding box center [39, 306] width 11 height 11
type input "-1"
drag, startPoint x: 62, startPoint y: 571, endPoint x: 56, endPoint y: 567, distance: 7.2
click at [56, 567] on span at bounding box center [56, 569] width 11 height 11
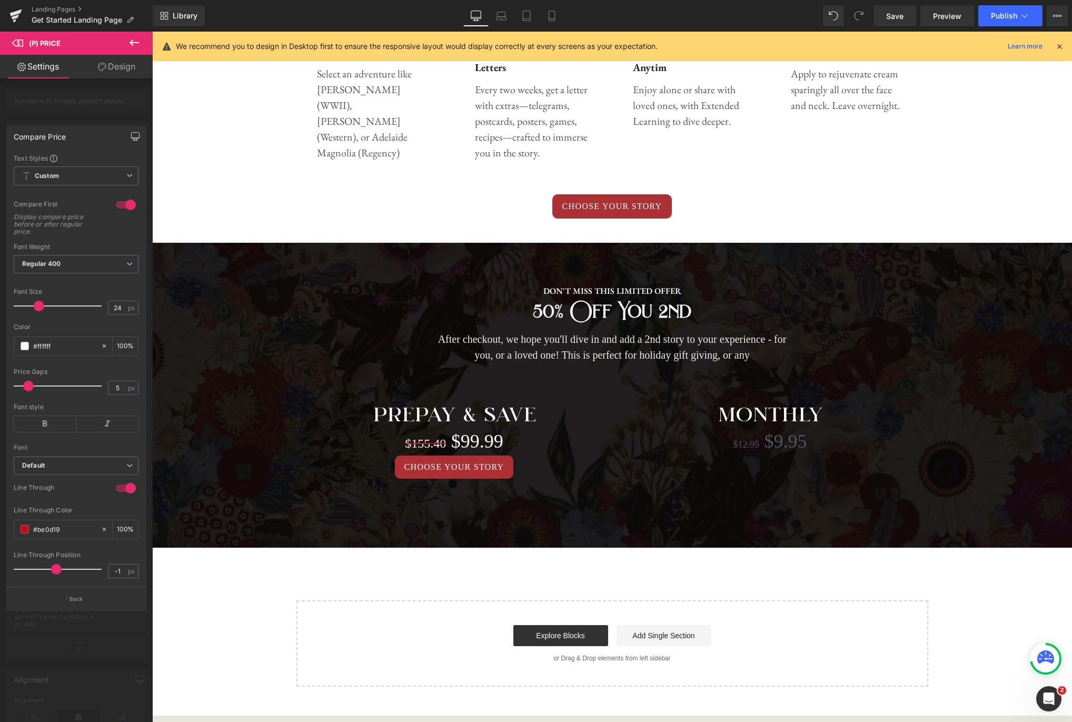
click at [142, 135] on button "button" at bounding box center [135, 136] width 17 height 20
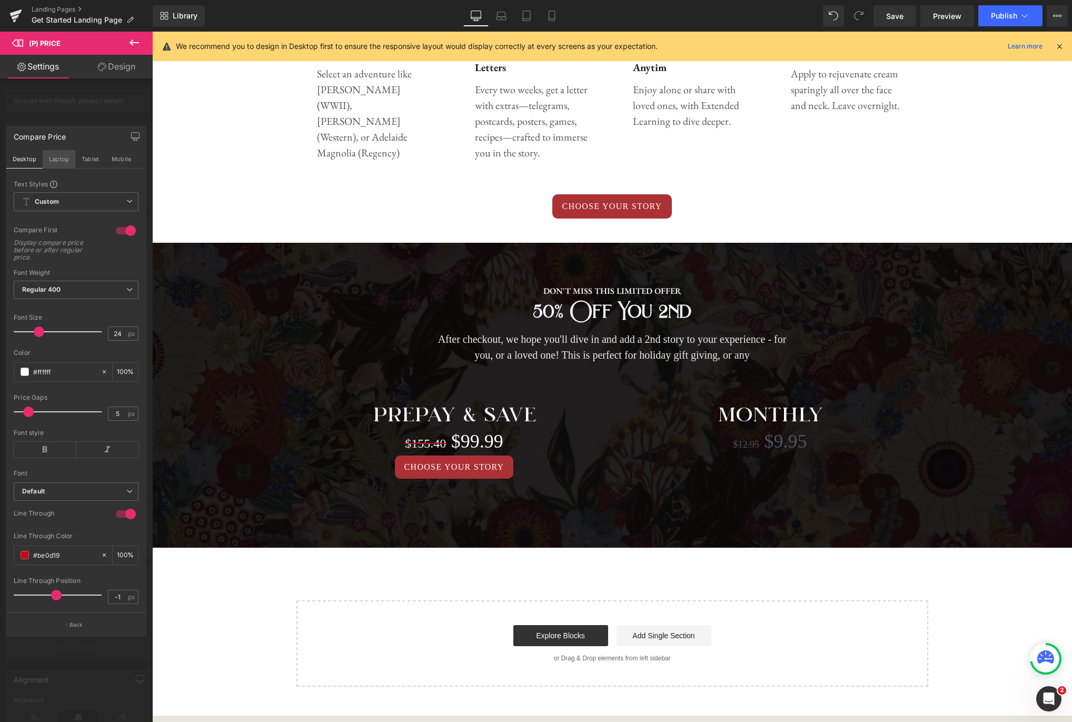
click at [68, 156] on button "Laptop" at bounding box center [59, 159] width 33 height 18
type input "100"
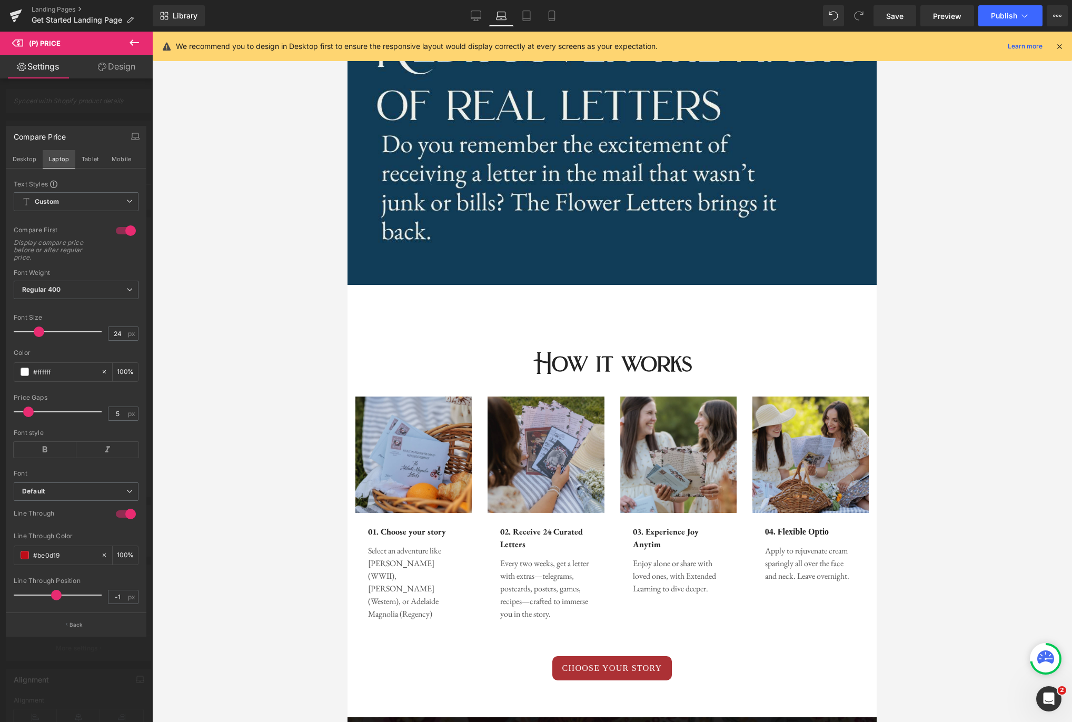
scroll to position [995, 0]
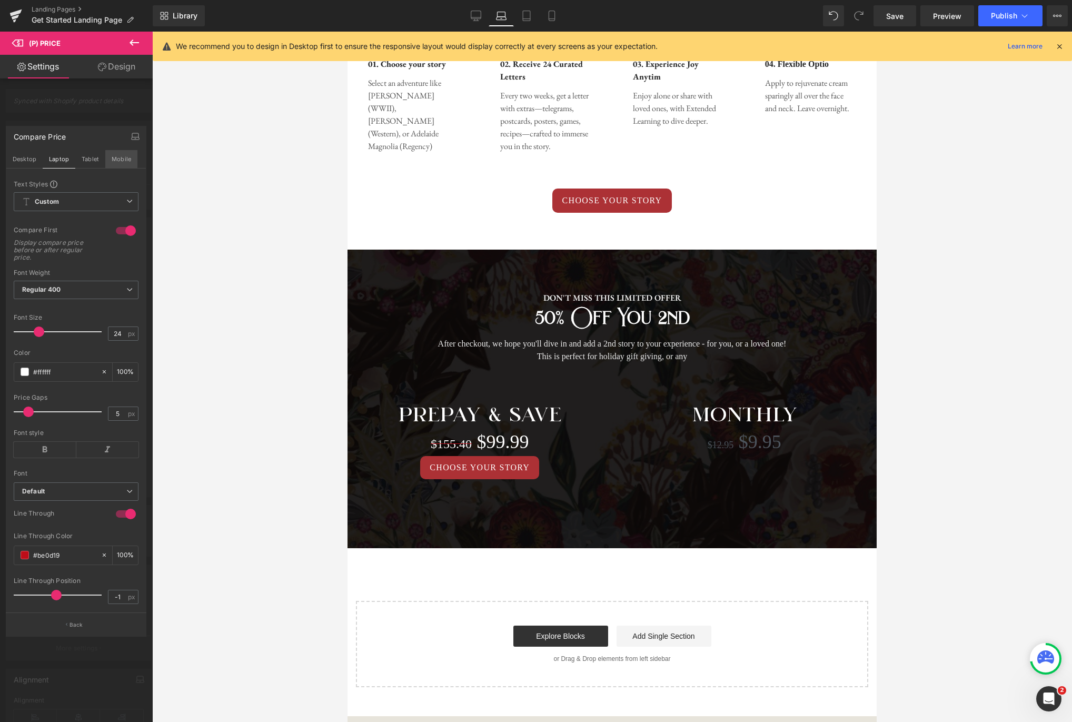
click at [121, 159] on button "Mobile" at bounding box center [121, 159] width 32 height 18
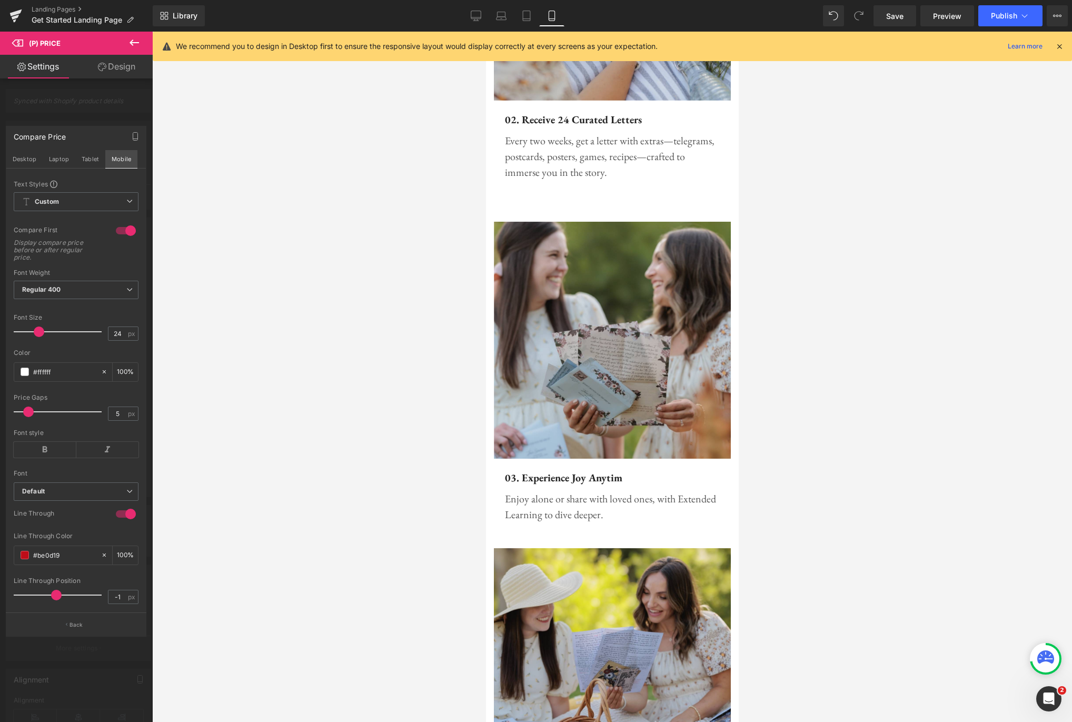
type input "100"
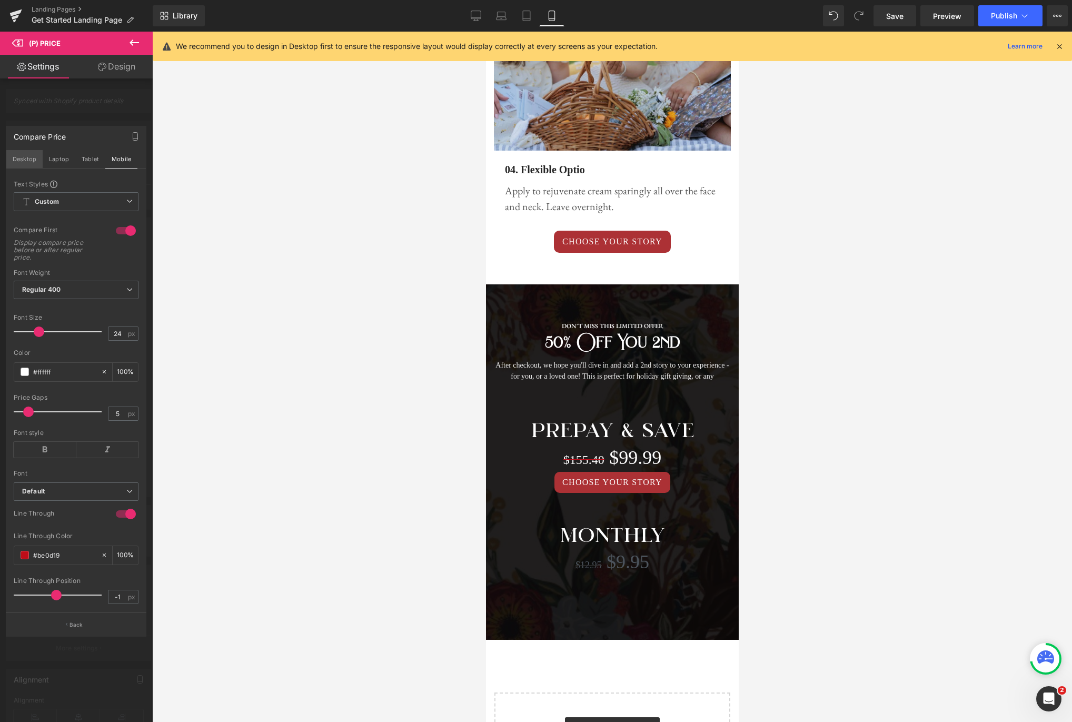
click at [20, 158] on button "Desktop" at bounding box center [24, 159] width 36 height 18
type input "100"
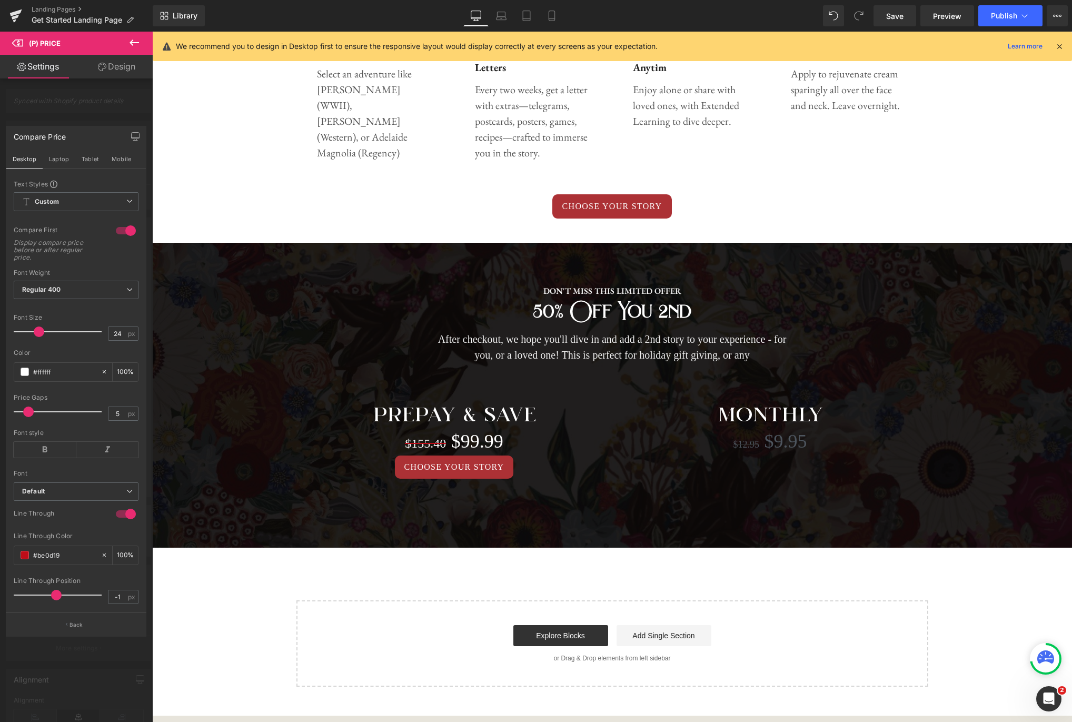
click at [511, 410] on div at bounding box center [612, 377] width 920 height 690
click at [129, 38] on icon at bounding box center [134, 42] width 13 height 13
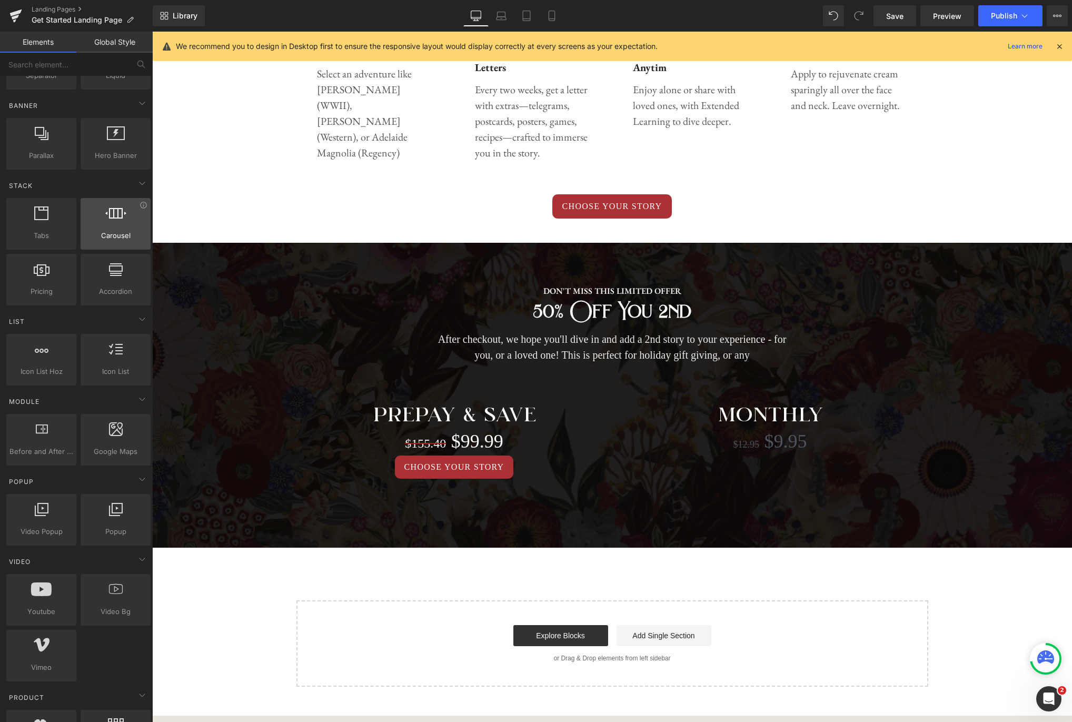
scroll to position [0, 0]
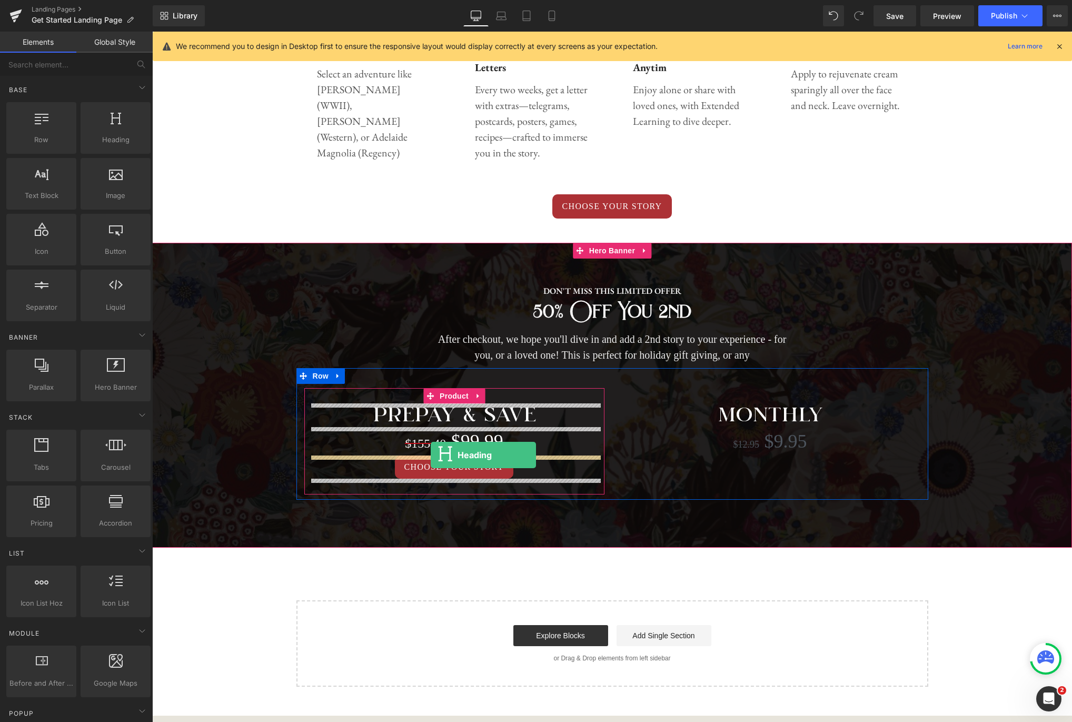
drag, startPoint x: 257, startPoint y: 160, endPoint x: 431, endPoint y: 455, distance: 342.4
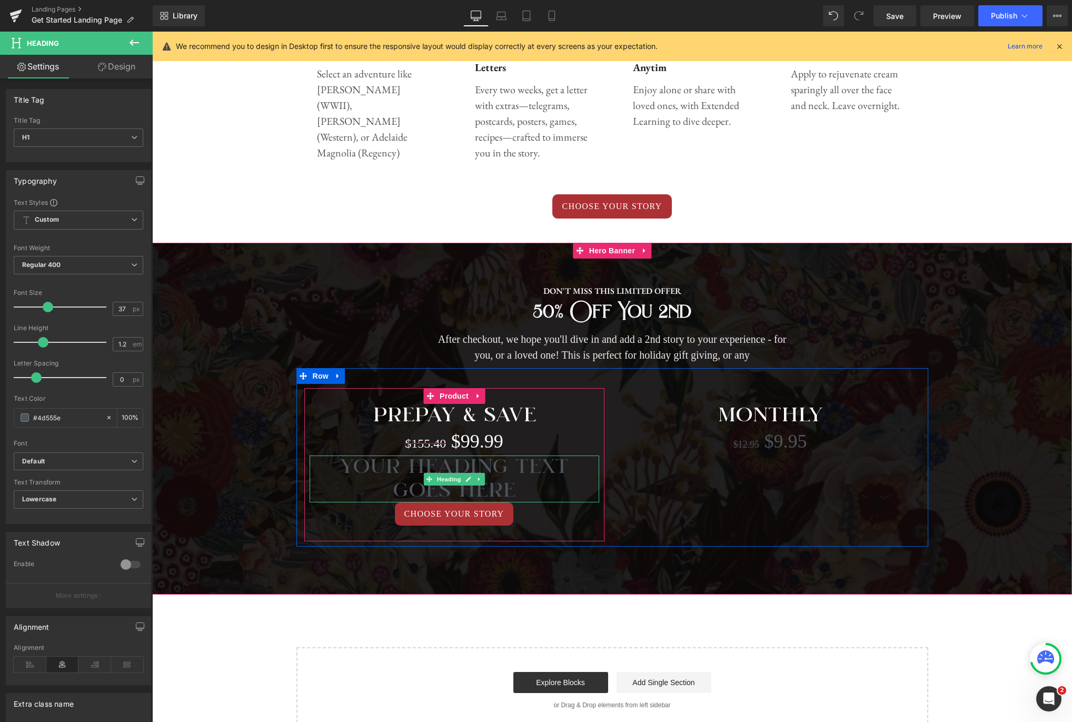
click at [502, 483] on h1 "Your heading text goes here" at bounding box center [455, 478] width 290 height 47
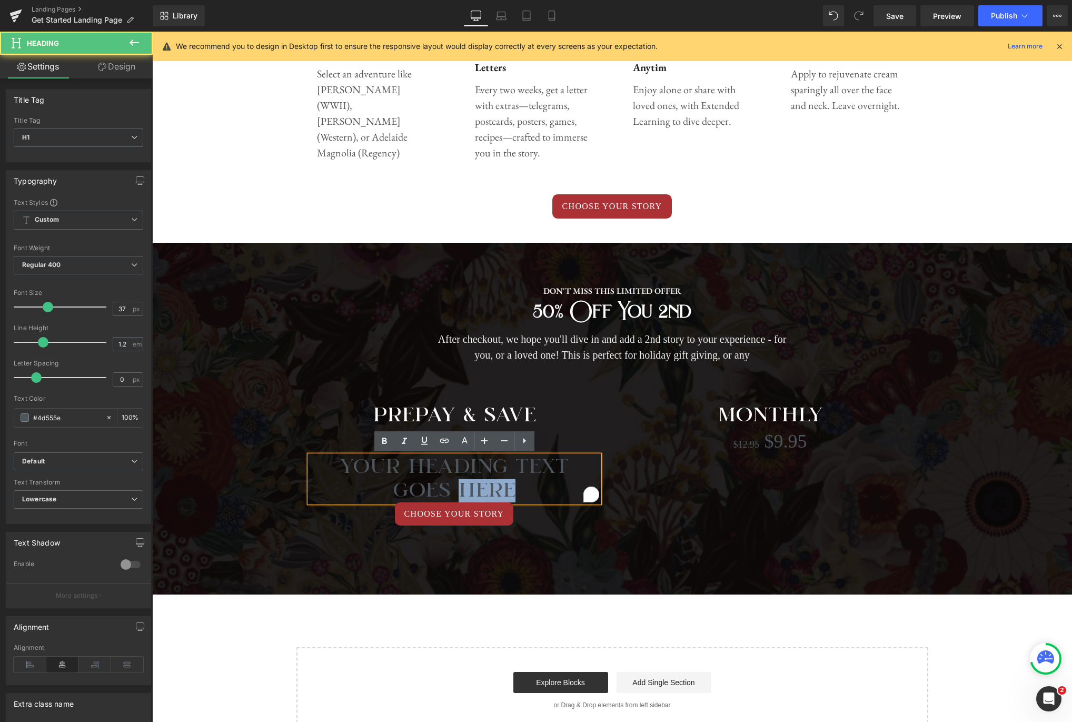
click at [502, 483] on h1 "Your heading text goes here" at bounding box center [455, 478] width 290 height 47
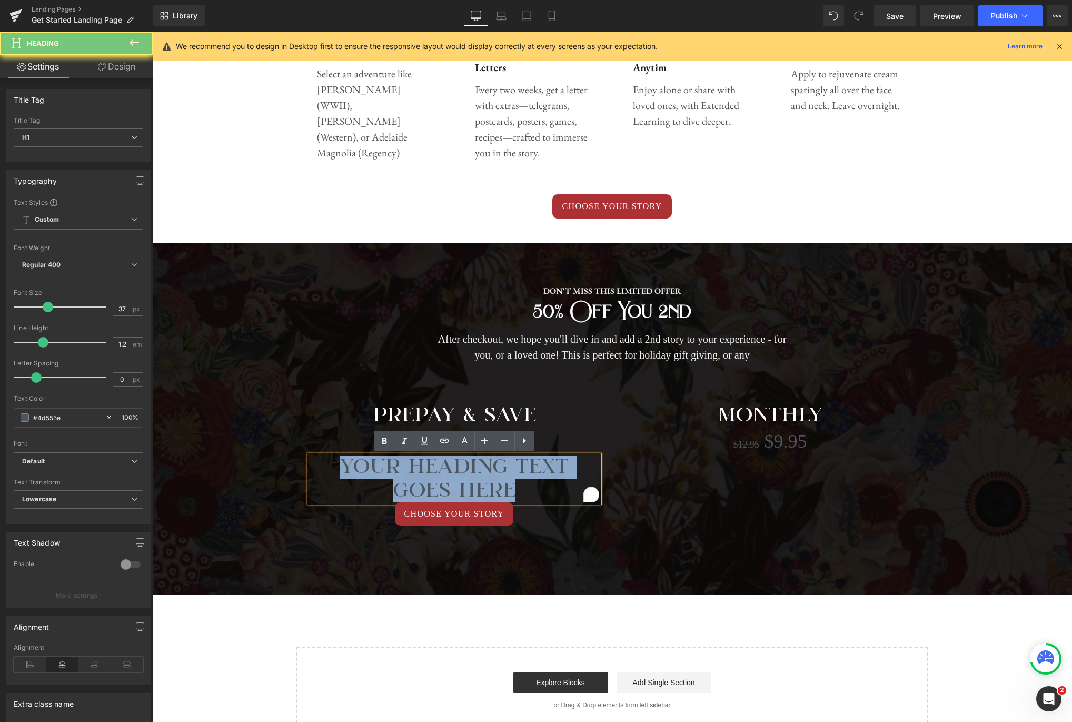
click at [502, 483] on h1 "Your heading text goes here" at bounding box center [455, 478] width 290 height 47
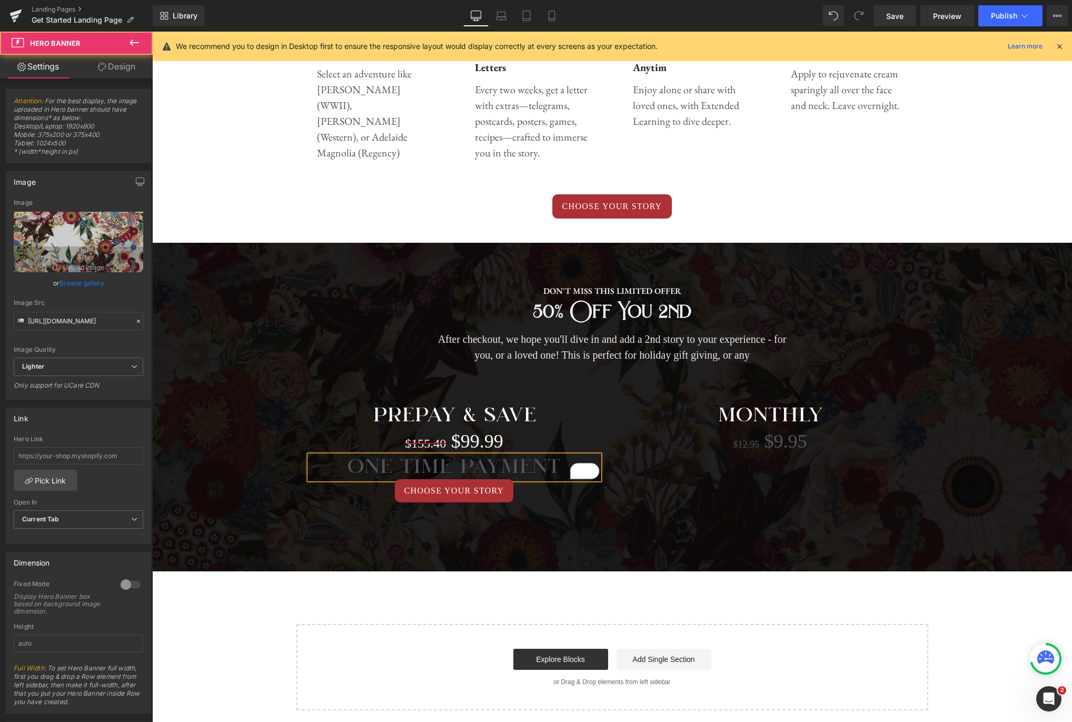
click at [987, 410] on span "DON'T MISS THIS LIMITED OFFER Text Block 50% off you 2nd Heading After checkout…" at bounding box center [612, 396] width 920 height 254
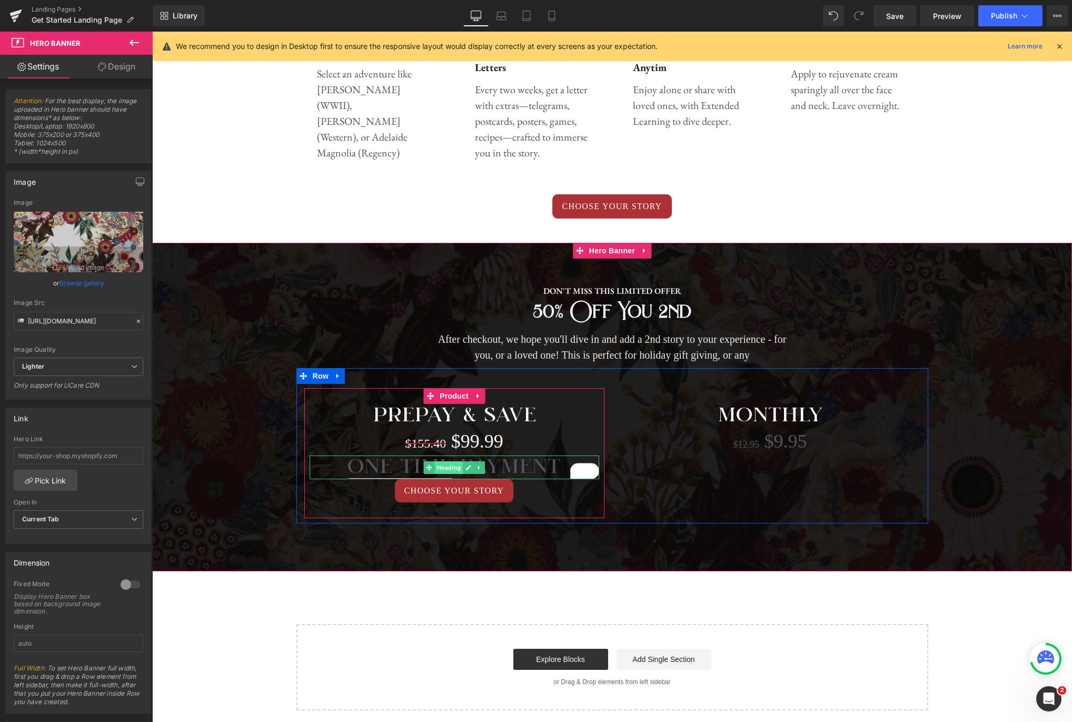
click at [455, 469] on span "Heading" at bounding box center [448, 467] width 28 height 13
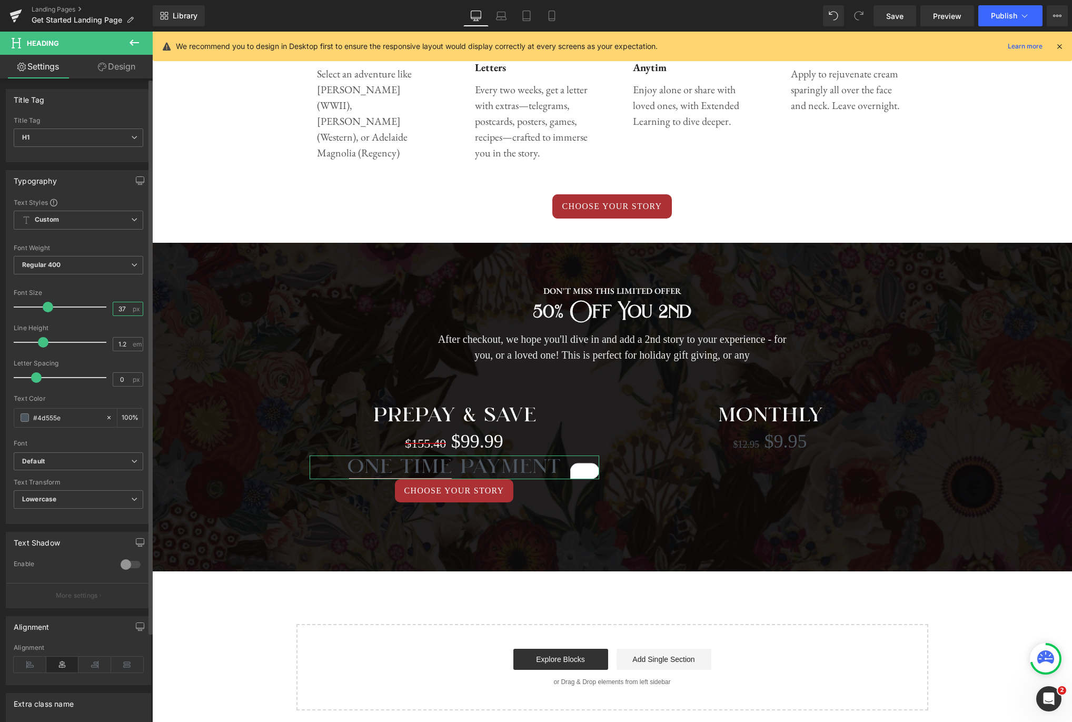
drag, startPoint x: 124, startPoint y: 307, endPoint x: 114, endPoint y: 306, distance: 10.0
click at [114, 306] on input "37" at bounding box center [122, 308] width 18 height 13
type input "8"
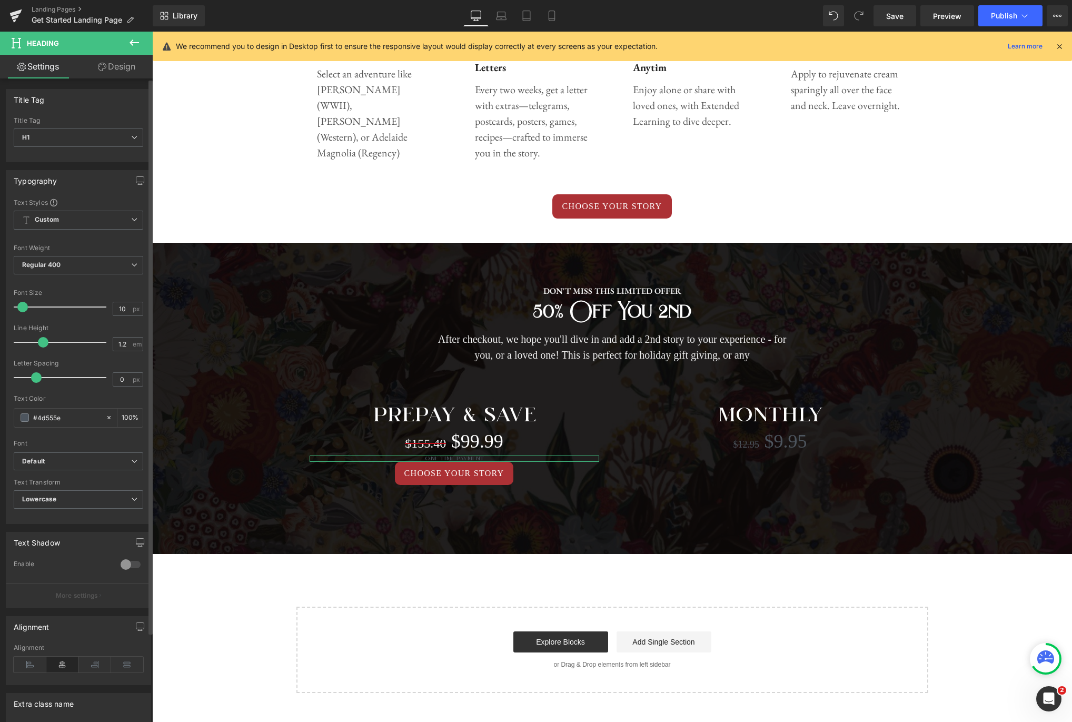
click at [102, 324] on div "Line Height" at bounding box center [79, 327] width 130 height 7
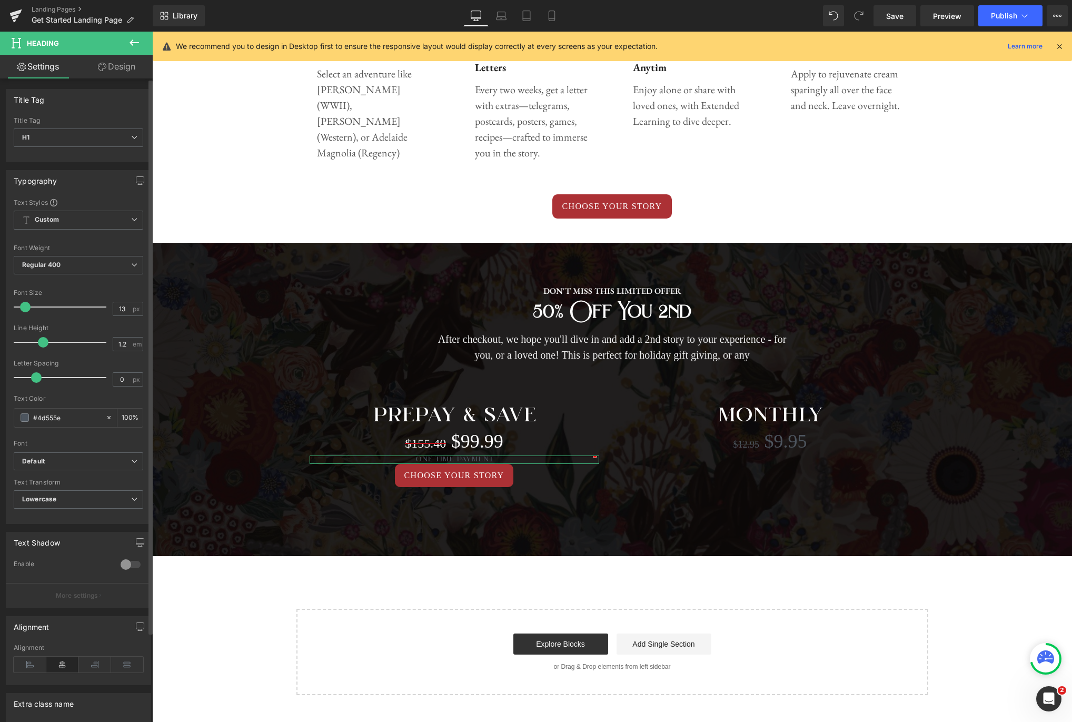
type input "14"
click at [24, 306] on span at bounding box center [26, 307] width 11 height 11
click at [65, 417] on input "#4d555e" at bounding box center [66, 418] width 67 height 12
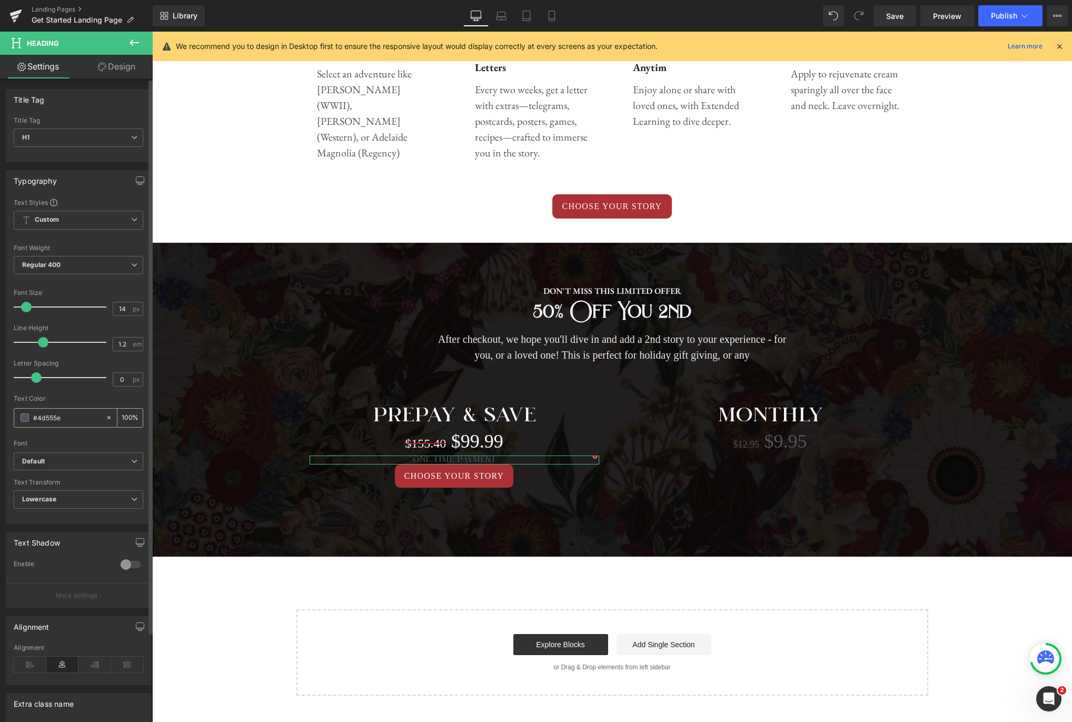
type input "f"
type input "0"
type input "fff"
type input "100"
type input "#ffffff"
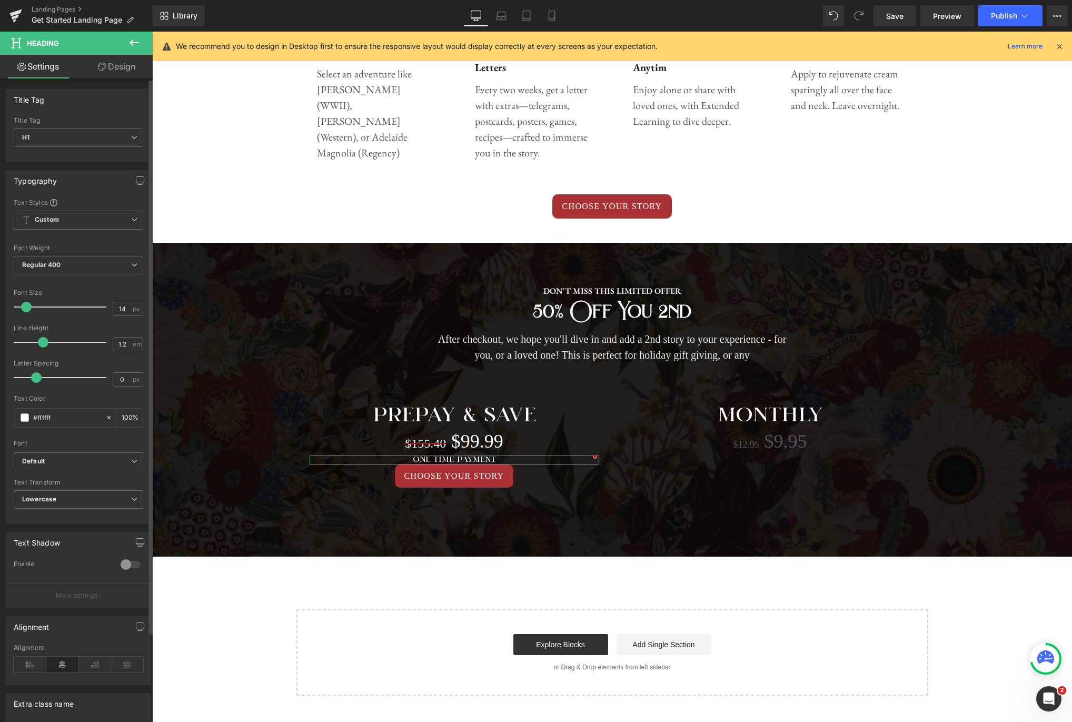
click at [75, 393] on div at bounding box center [79, 391] width 130 height 7
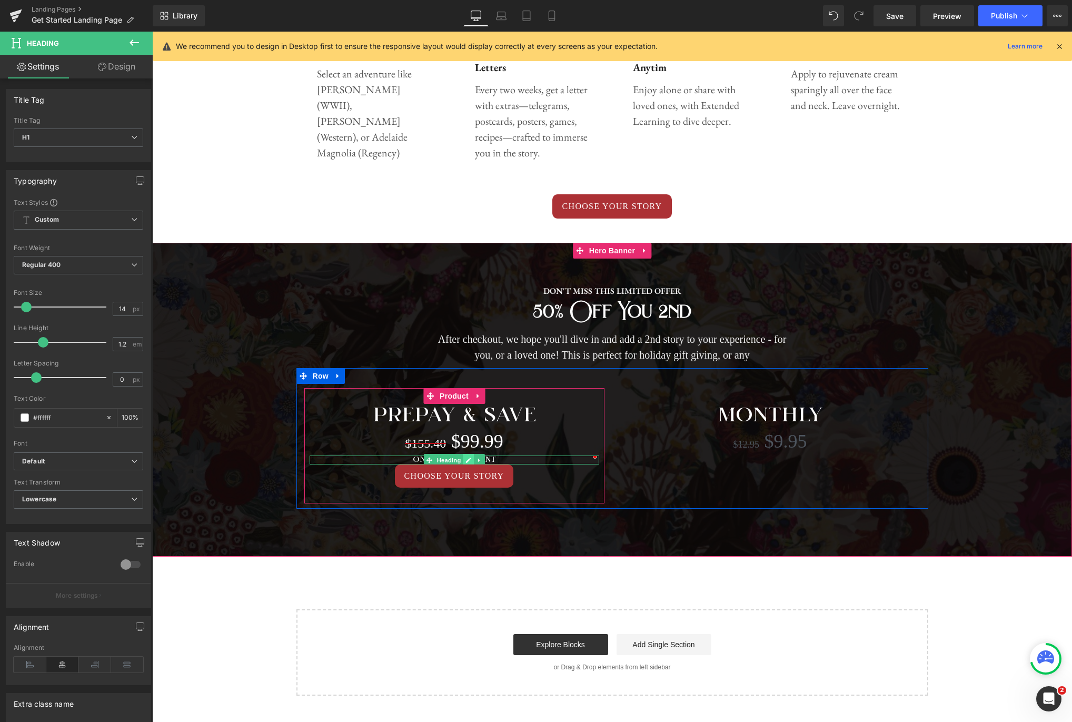
click at [465, 460] on link at bounding box center [468, 460] width 11 height 13
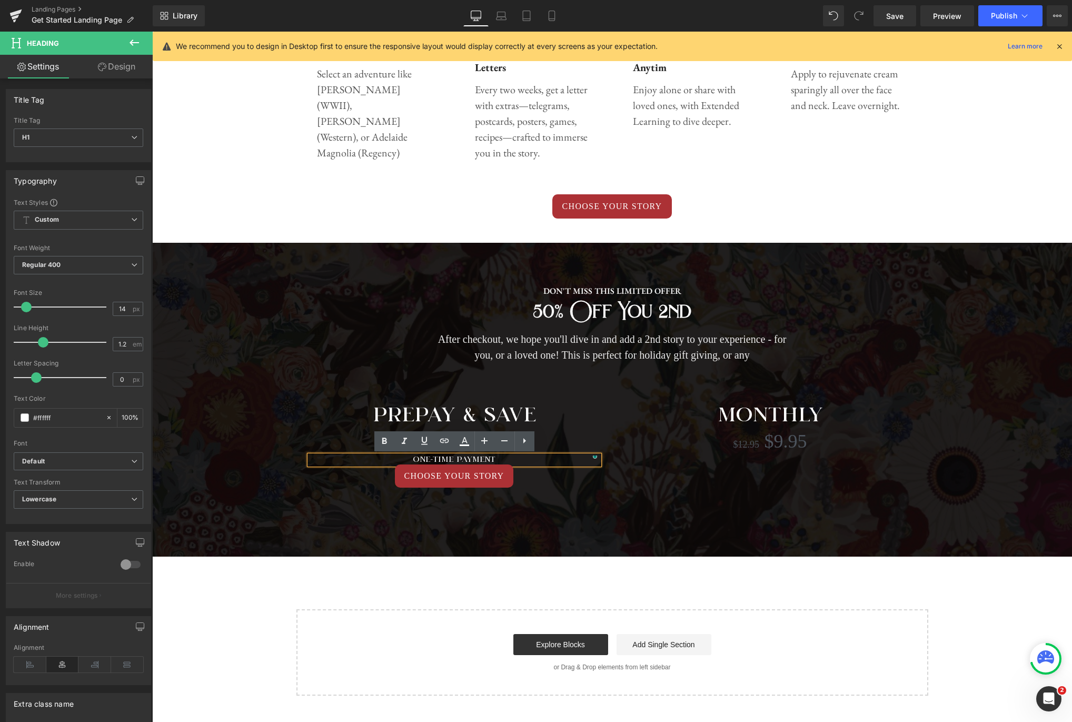
click at [818, 498] on div "PREPAY & SAVE Heading $155.40 $99.99 (P) Price one-time payment Heading CHOOSE …" at bounding box center [612, 438] width 632 height 141
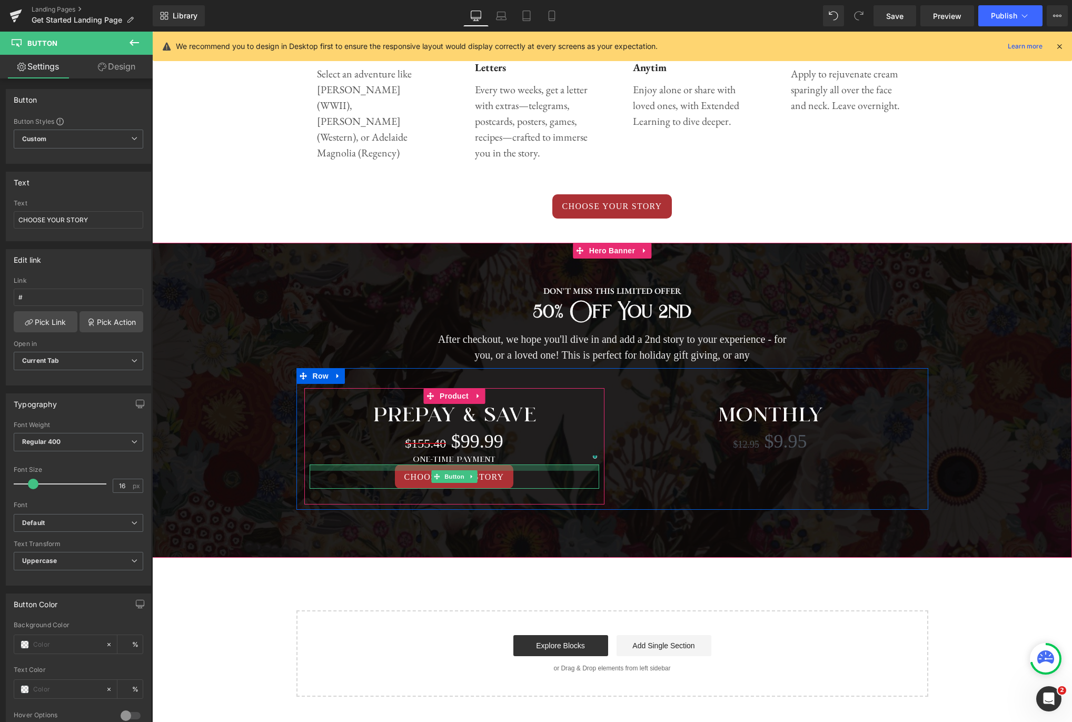
drag, startPoint x: 520, startPoint y: 465, endPoint x: 521, endPoint y: 459, distance: 6.4
click at [520, 466] on div at bounding box center [455, 467] width 290 height 6
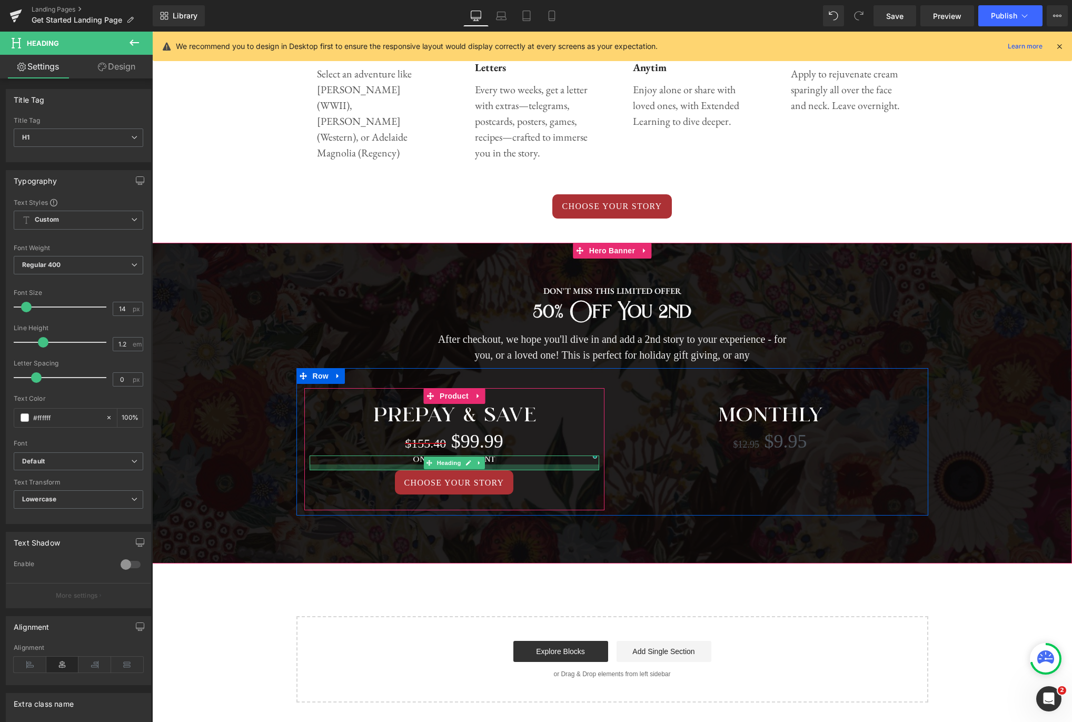
drag, startPoint x: 522, startPoint y: 463, endPoint x: 522, endPoint y: 469, distance: 5.8
click at [522, 469] on div at bounding box center [455, 467] width 290 height 6
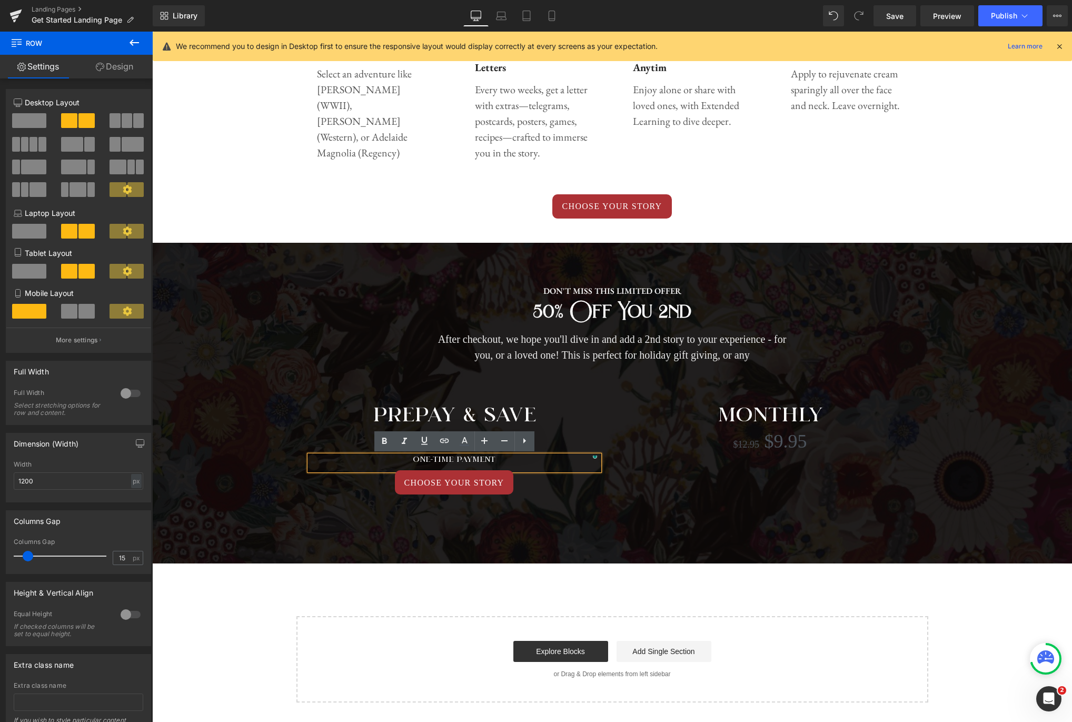
click at [736, 478] on div "PREPAY & SAVE Heading $155.40 $99.99 (P) Price one-time payment Heading CHOOSE …" at bounding box center [612, 441] width 632 height 147
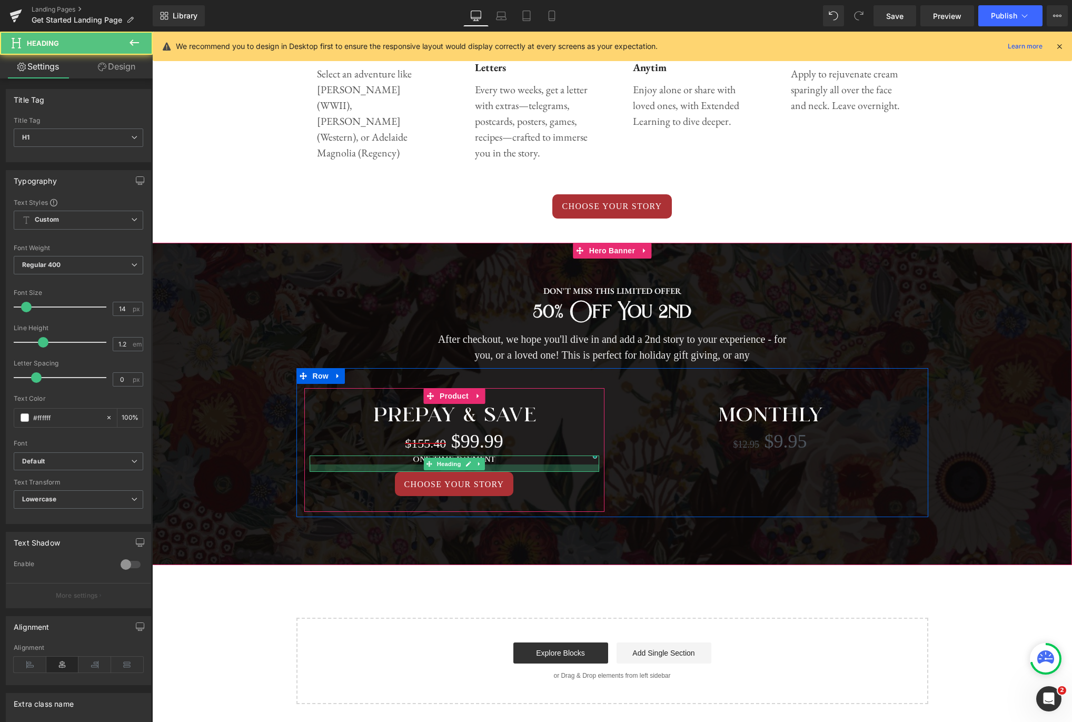
click at [519, 468] on div at bounding box center [455, 467] width 290 height 7
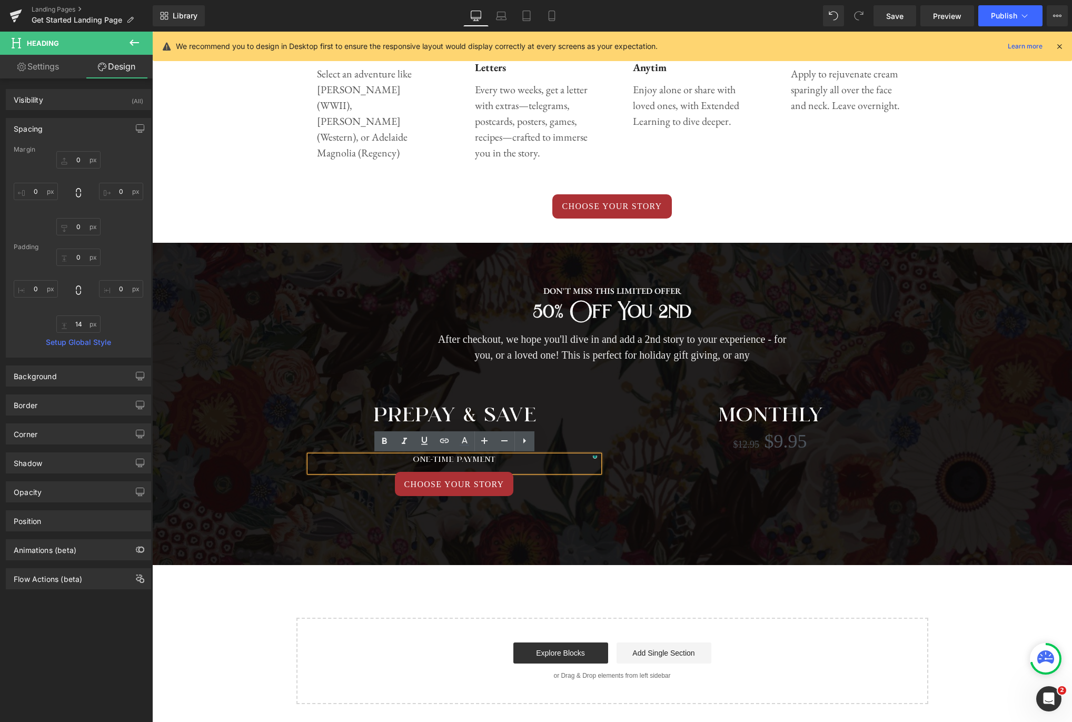
click at [697, 464] on div "MONTHLY Heading $12.95 $9.95 (P) Price Product" at bounding box center [770, 429] width 300 height 83
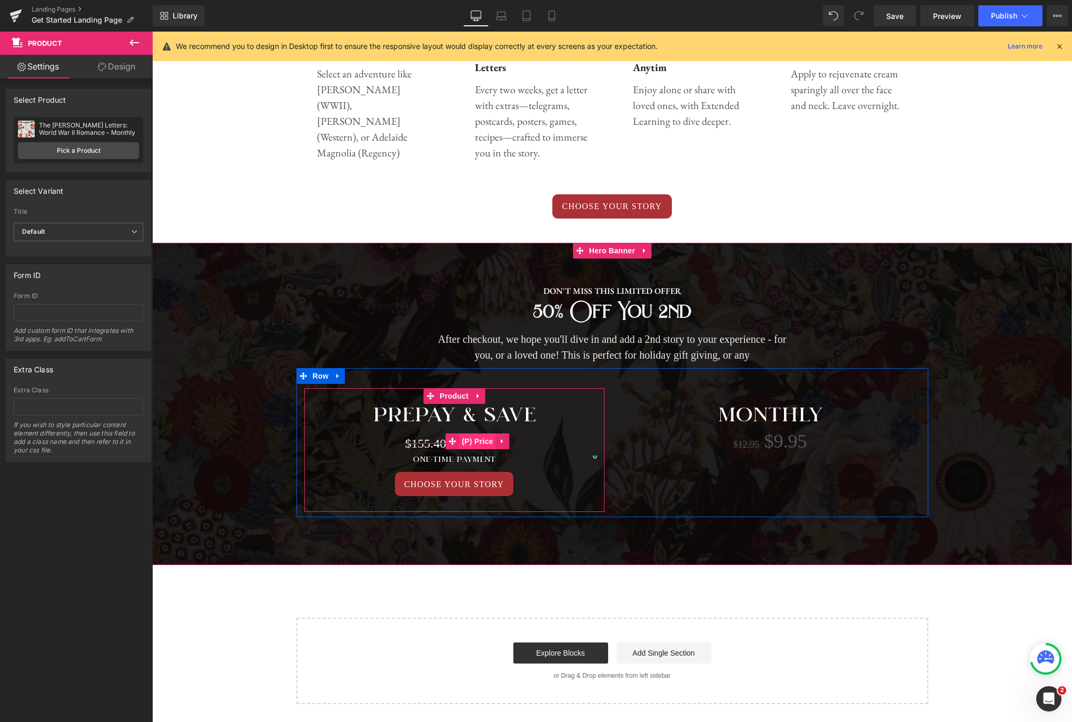
click at [470, 442] on span "(P) Price" at bounding box center [477, 441] width 37 height 16
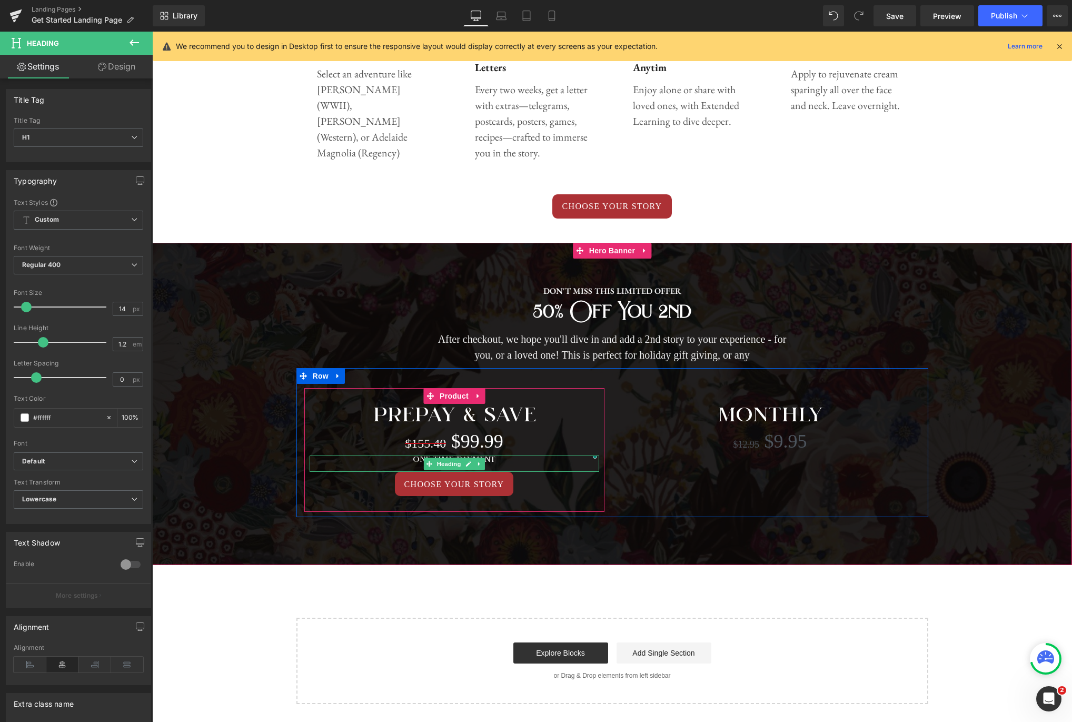
click at [505, 459] on div "one-time payment Heading" at bounding box center [455, 463] width 290 height 16
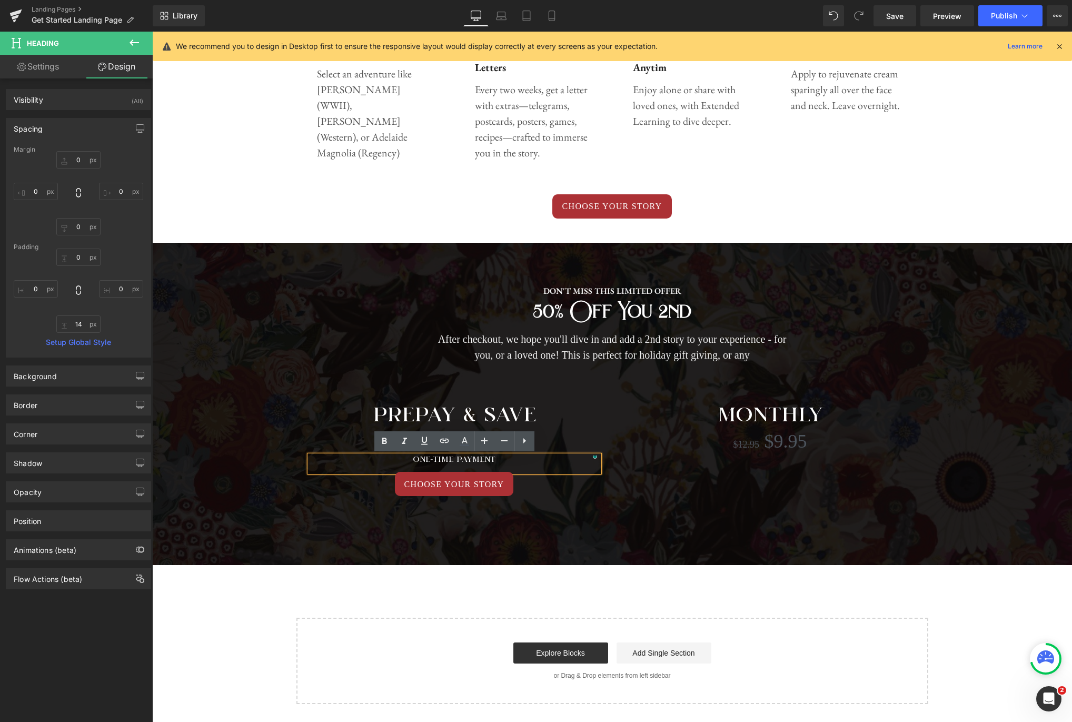
click at [681, 465] on div "MONTHLY Heading $12.95 $9.95 (P) Price Product" at bounding box center [770, 429] width 300 height 83
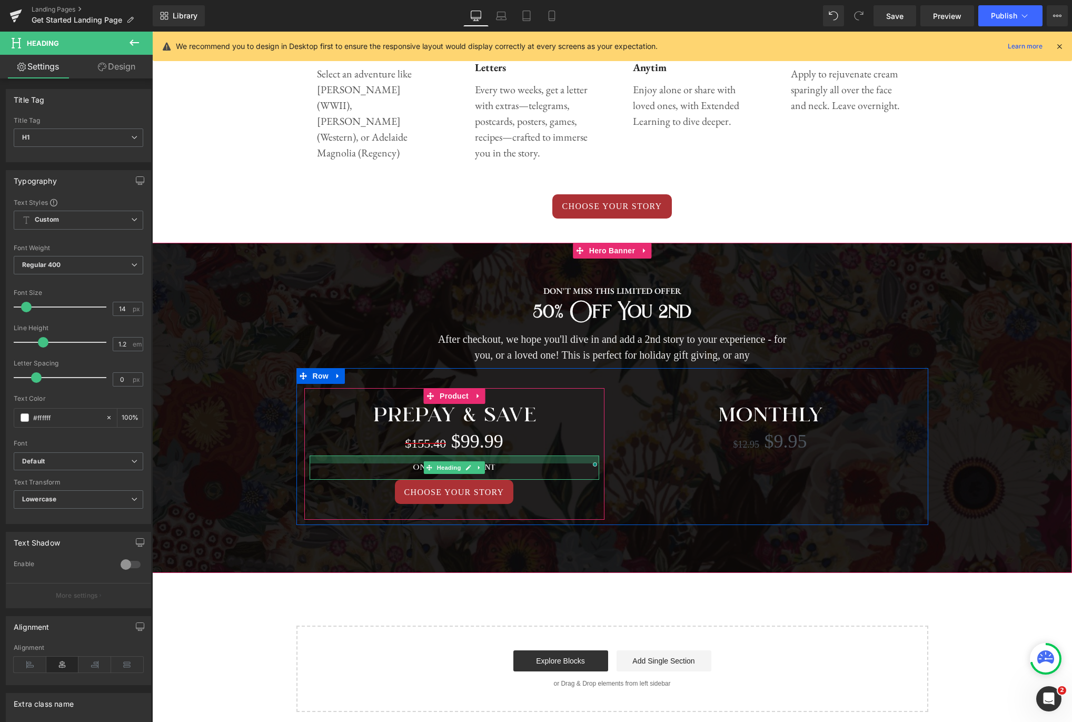
drag, startPoint x: 504, startPoint y: 456, endPoint x: 503, endPoint y: 464, distance: 7.9
click at [503, 464] on div "one-time payment Heading" at bounding box center [455, 467] width 290 height 24
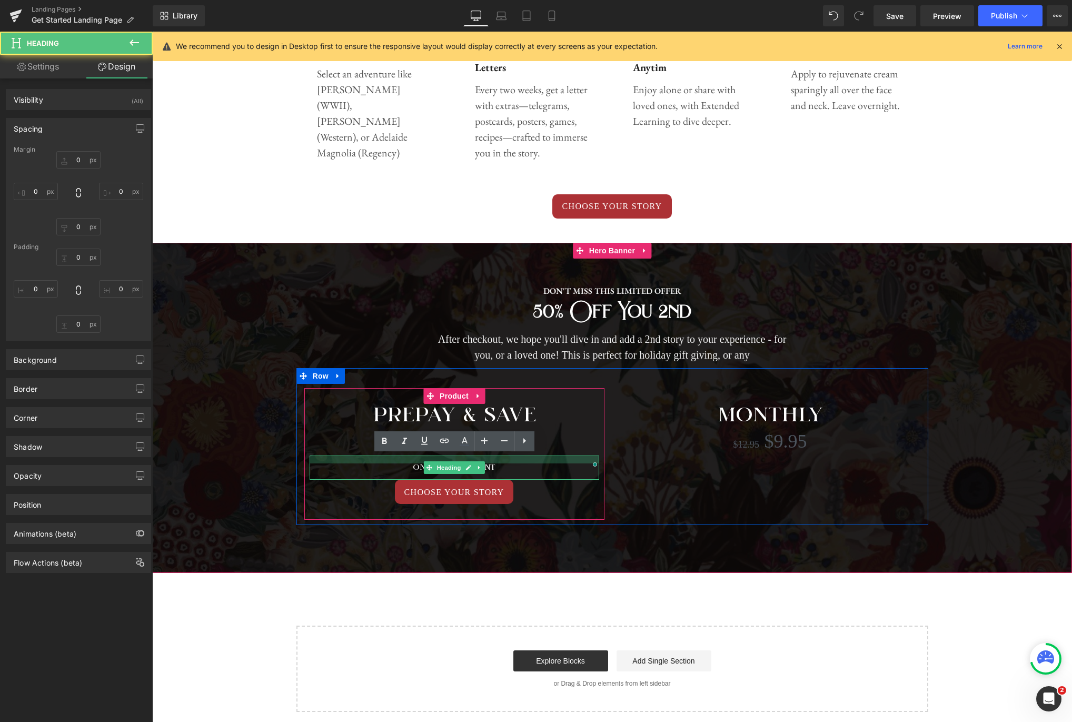
type input "0"
type input "15"
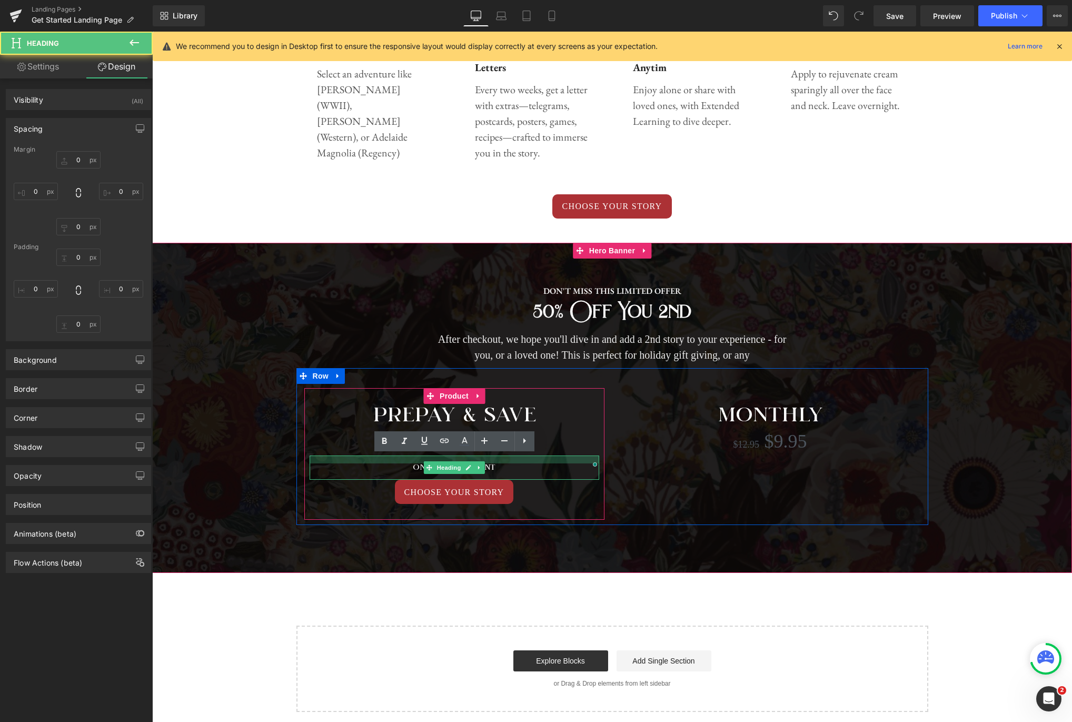
type input "0"
type input "14"
type input "0"
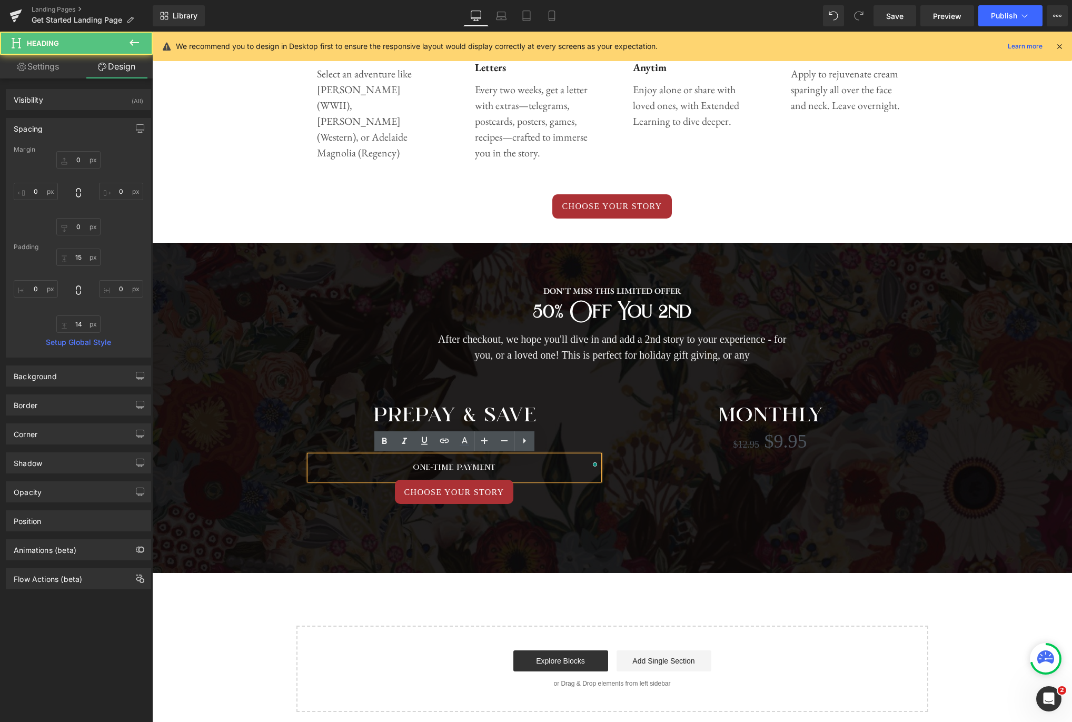
click at [1006, 412] on span "DON'T MISS THIS LIMITED OFFER Text Block 50% off you 2nd Heading After checkout…" at bounding box center [612, 397] width 920 height 256
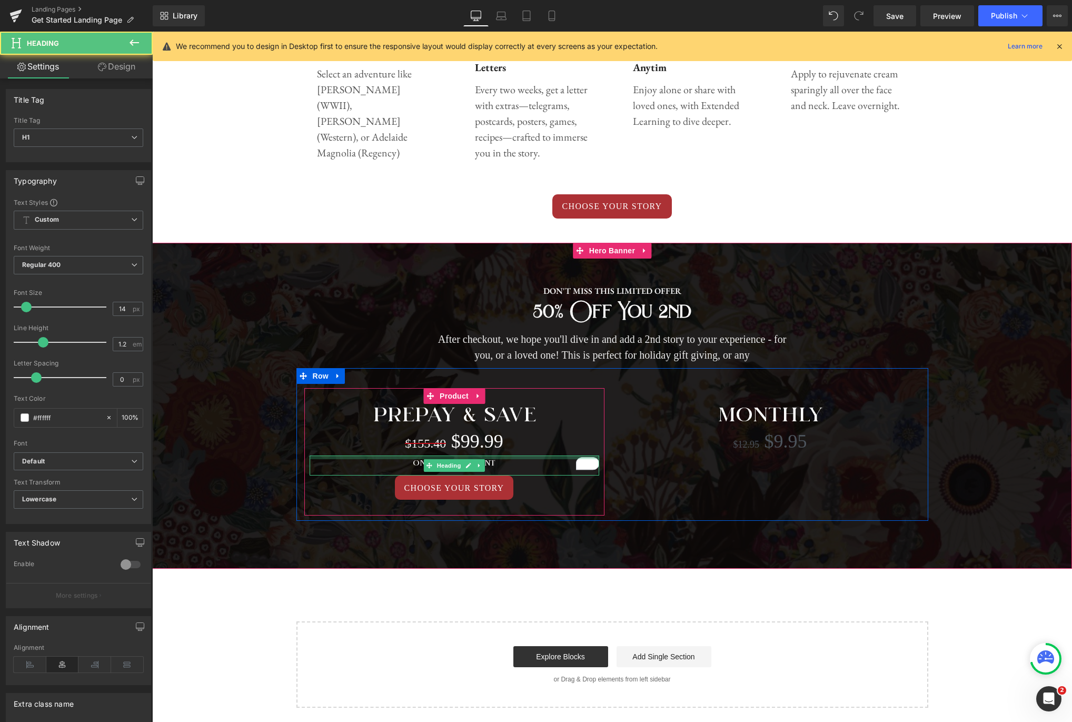
click at [492, 457] on div at bounding box center [455, 457] width 290 height 4
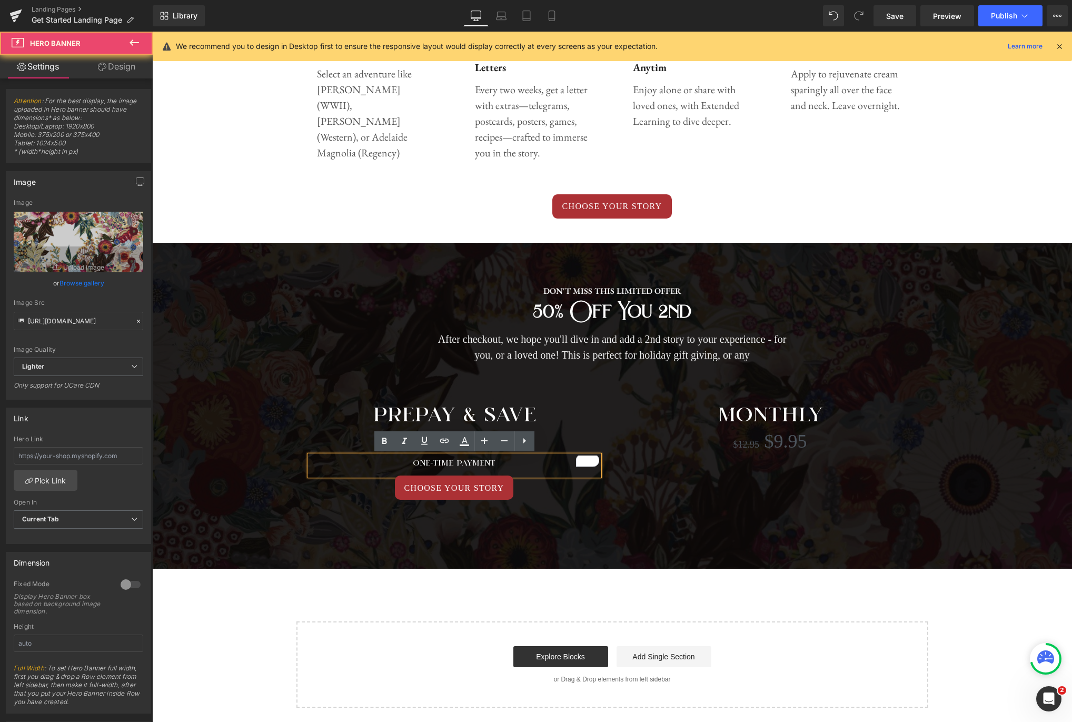
click at [985, 408] on span "DON'T MISS THIS LIMITED OFFER Text Block 50% off you 2nd Heading After checkout…" at bounding box center [612, 395] width 920 height 252
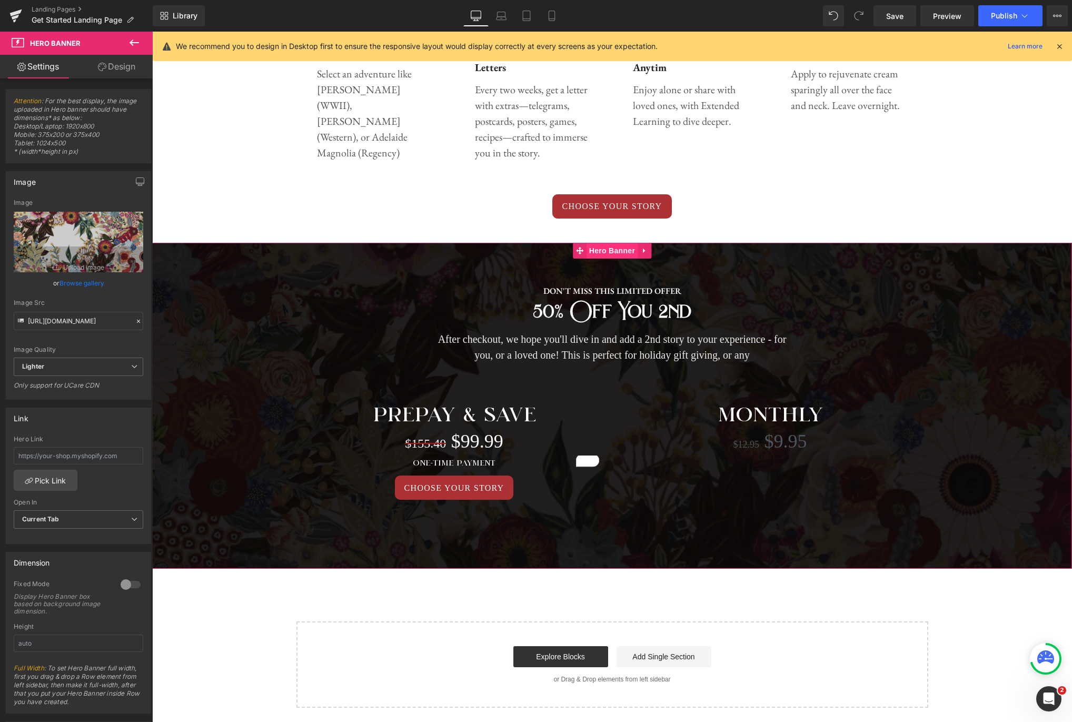
click at [617, 257] on span "Hero Banner" at bounding box center [612, 251] width 51 height 16
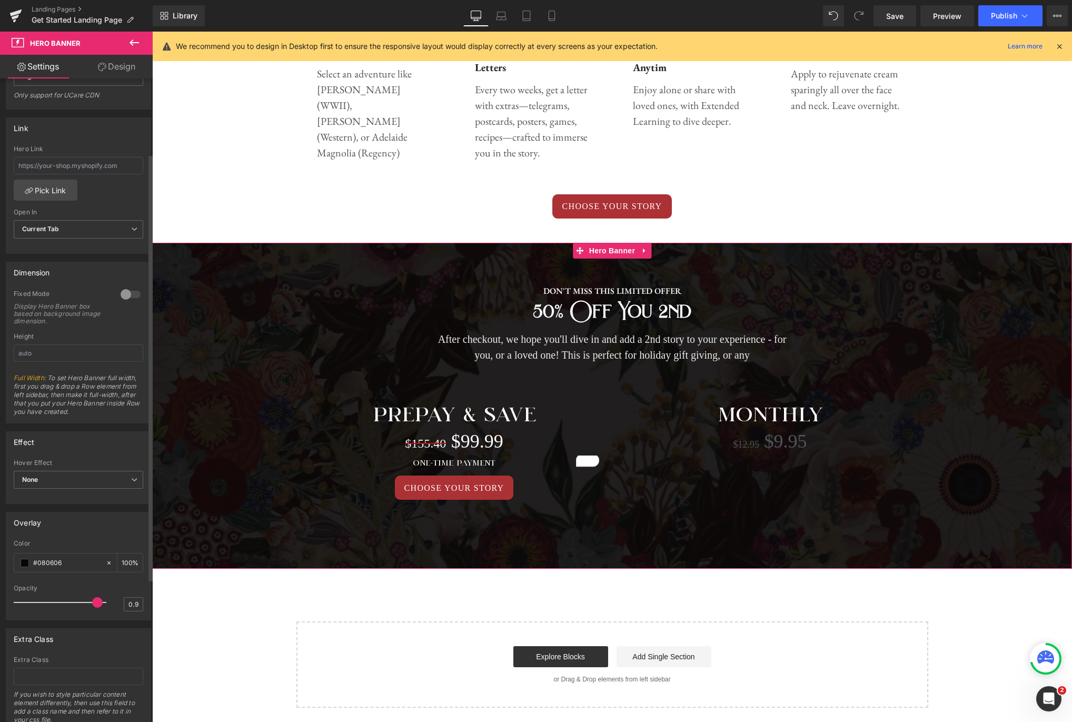
scroll to position [329, 0]
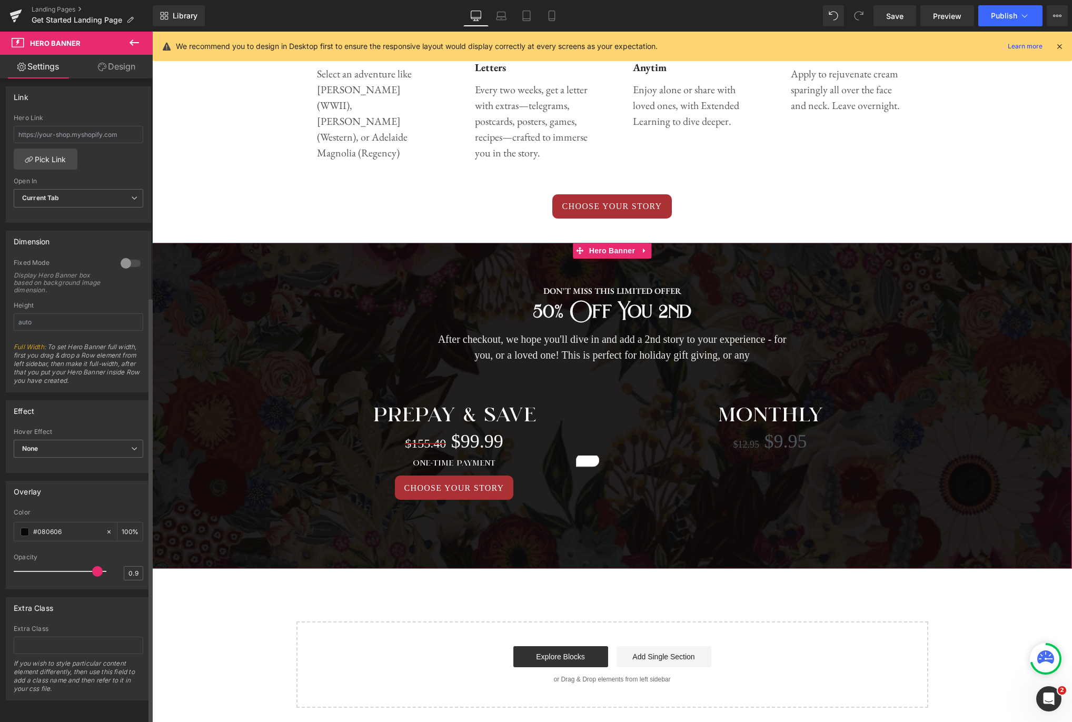
type input "1"
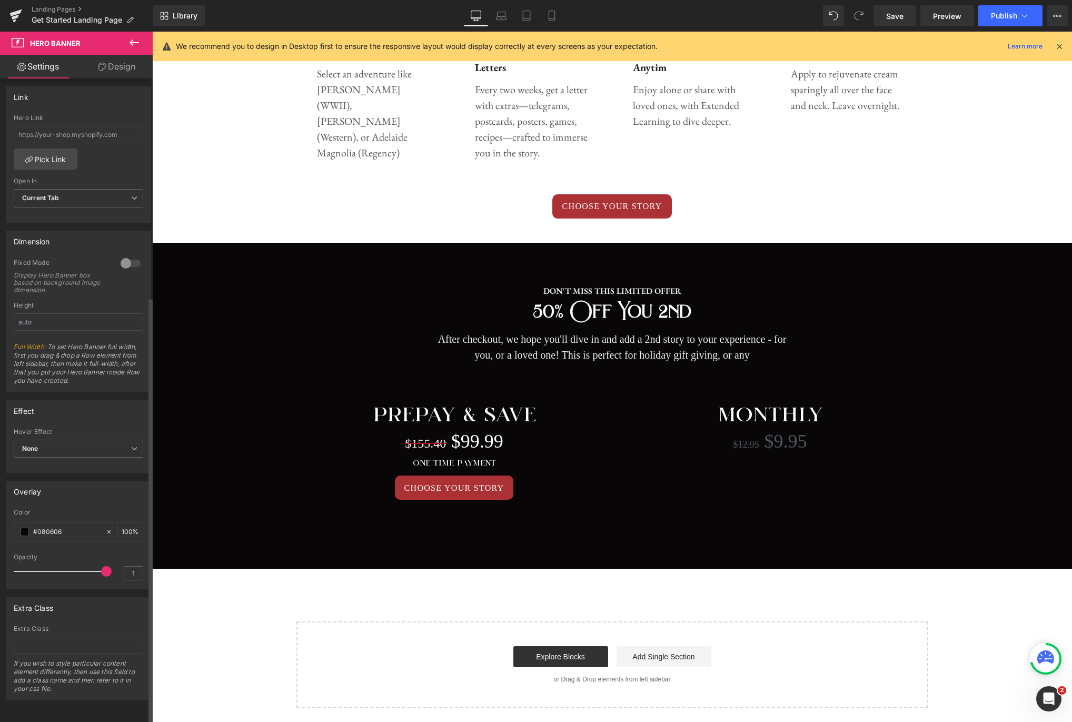
drag, startPoint x: 91, startPoint y: 564, endPoint x: 108, endPoint y: 563, distance: 16.9
click at [108, 563] on div "Opacity 1" at bounding box center [79, 570] width 130 height 35
click at [131, 567] on input "1" at bounding box center [133, 573] width 18 height 13
type input "0.99"
click at [128, 547] on div at bounding box center [79, 550] width 130 height 7
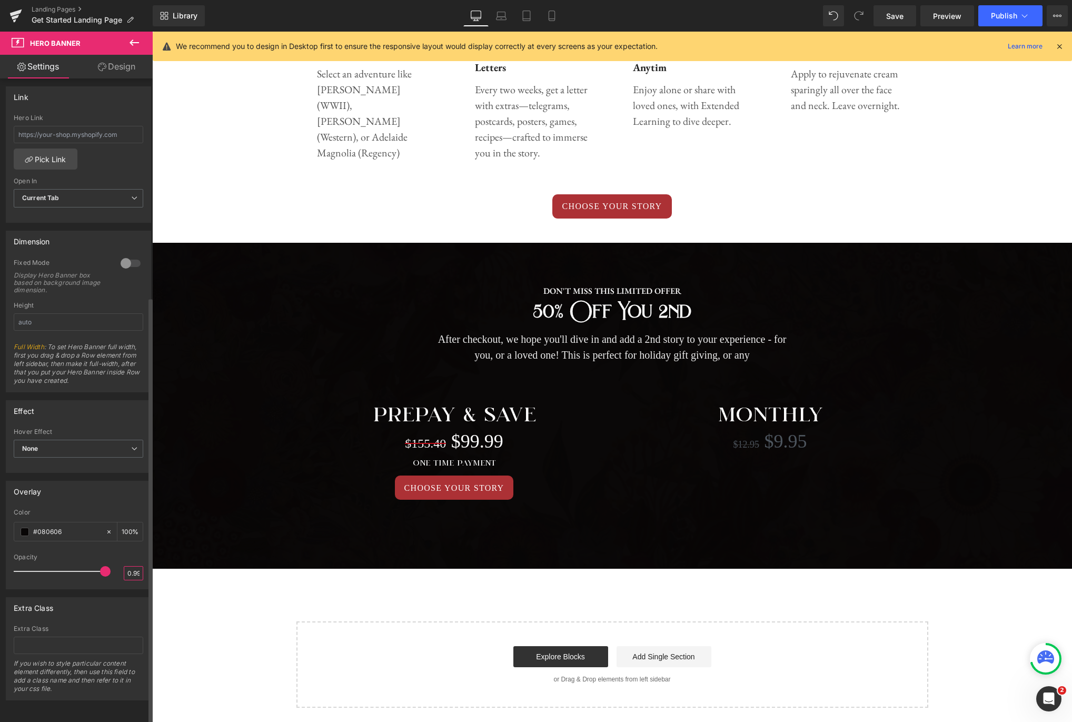
click at [134, 567] on input "0.99" at bounding box center [133, 573] width 18 height 13
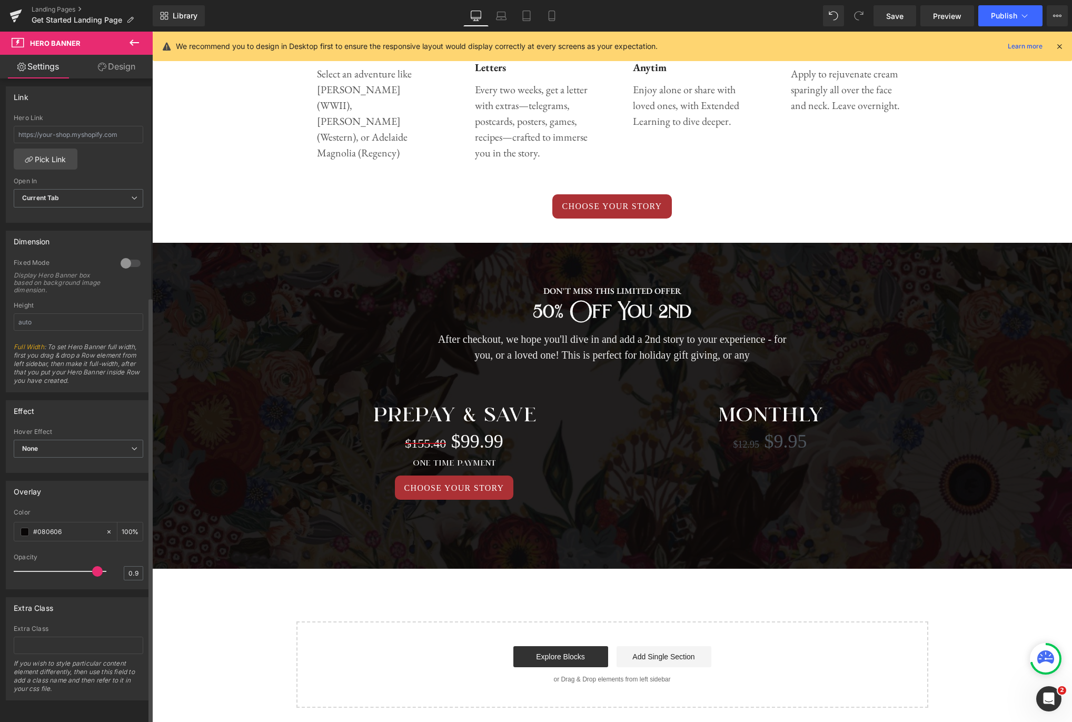
click at [130, 553] on div "Opacity" at bounding box center [79, 556] width 130 height 7
drag, startPoint x: 133, startPoint y: 564, endPoint x: 143, endPoint y: 564, distance: 10.5
click at [133, 567] on input "0.9" at bounding box center [133, 573] width 18 height 13
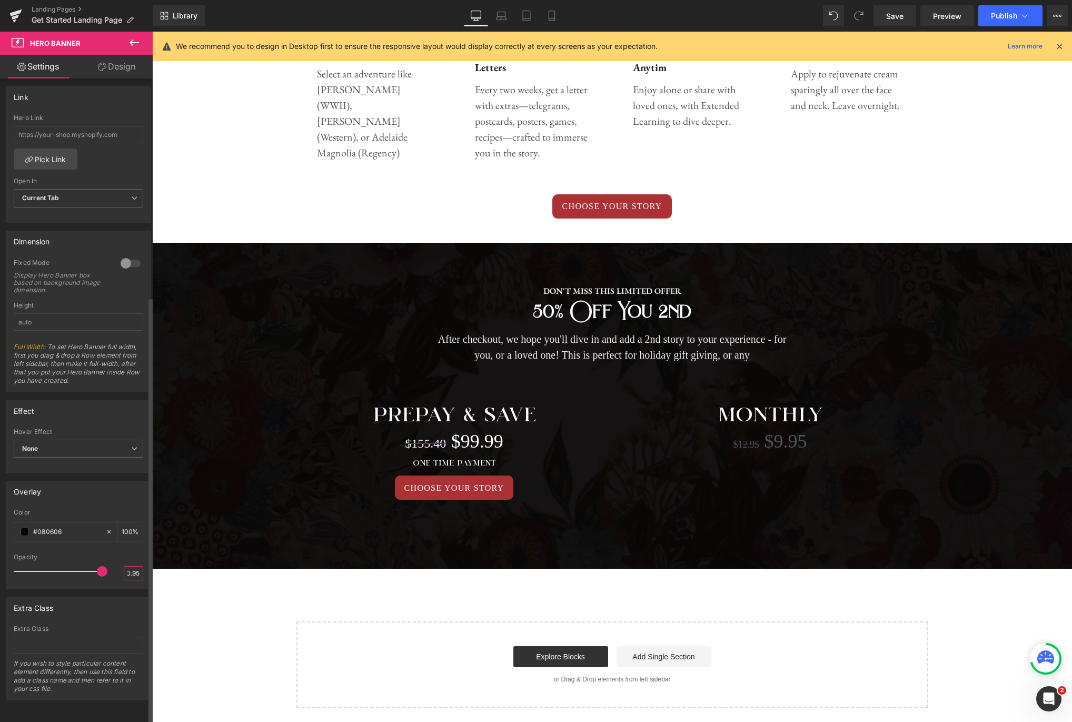
type input "0.95"
click at [134, 547] on div at bounding box center [79, 550] width 130 height 7
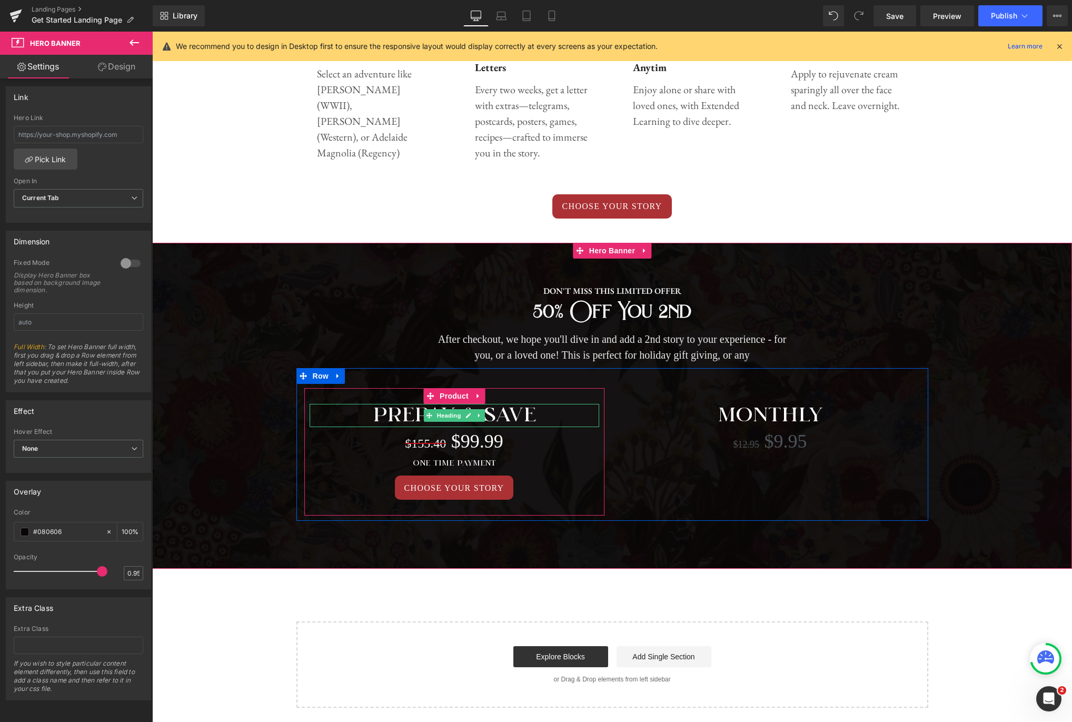
click at [513, 411] on h1 "PREPAY & SAVE" at bounding box center [455, 415] width 290 height 23
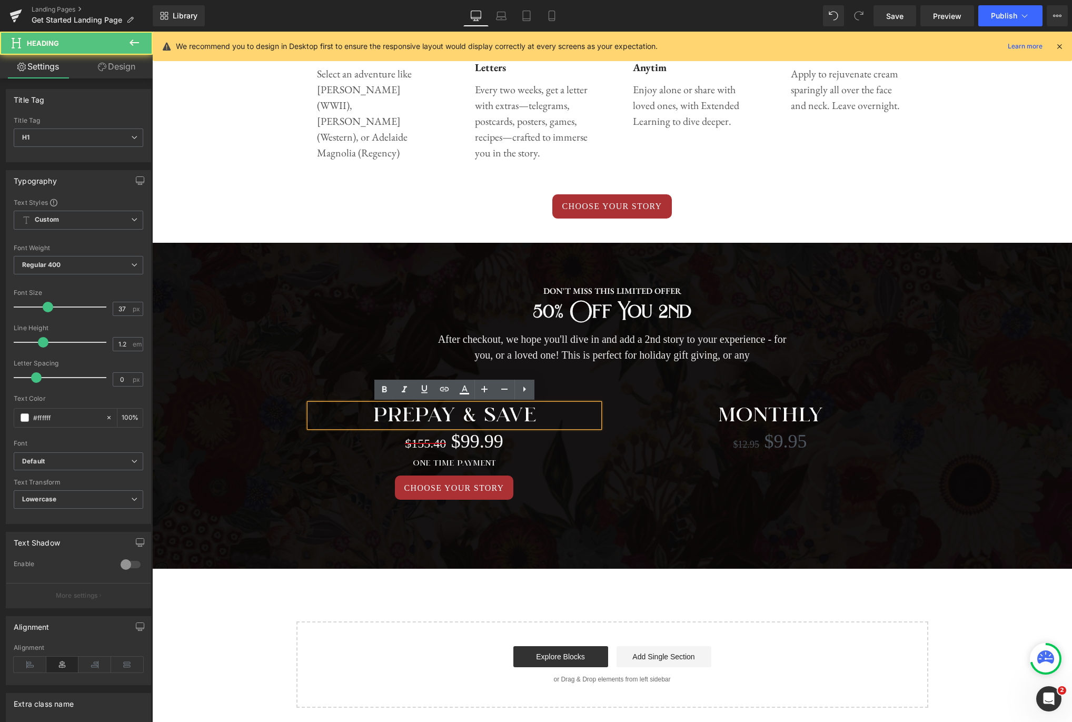
click at [550, 414] on h1 "PREPAY & SAVE" at bounding box center [455, 415] width 290 height 23
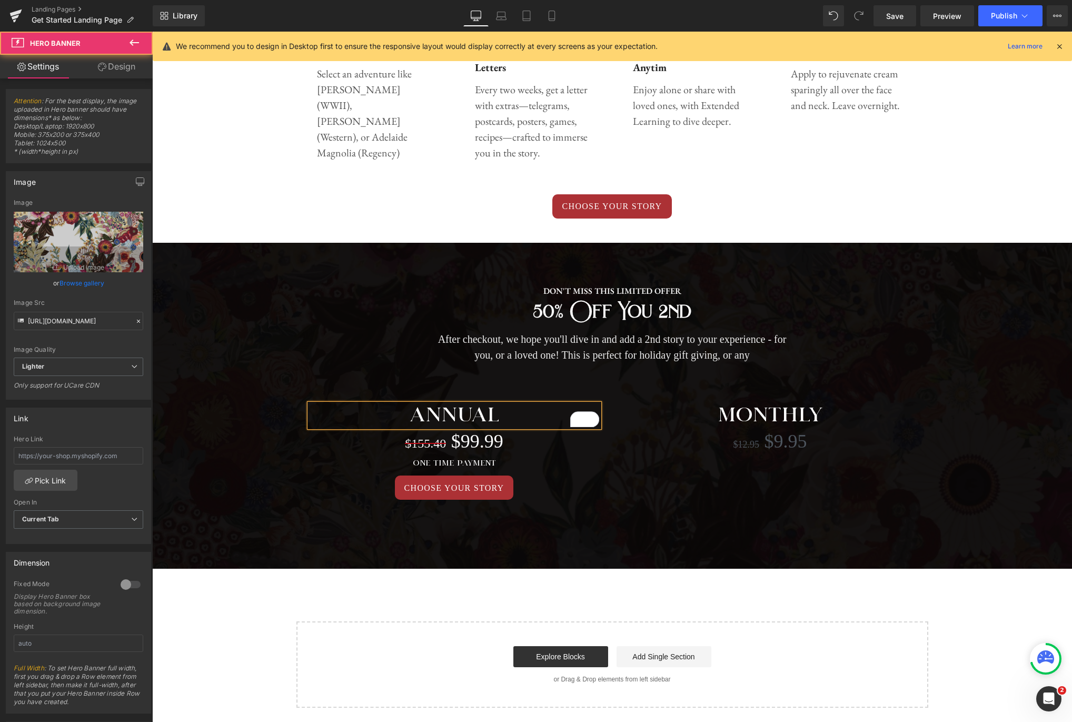
click at [996, 385] on span "DON'T MISS THIS LIMITED OFFER Text Block 50% off you 2nd Heading After checkout…" at bounding box center [612, 395] width 920 height 252
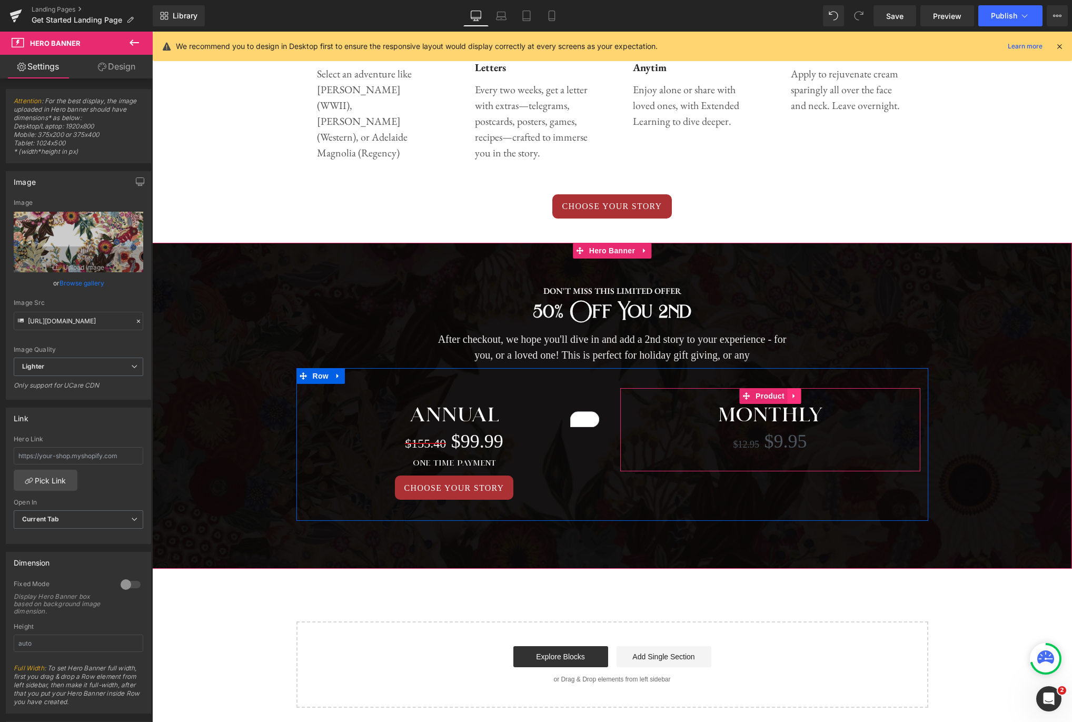
click at [796, 395] on icon at bounding box center [793, 396] width 7 height 8
click at [800, 395] on icon at bounding box center [800, 395] width 7 height 7
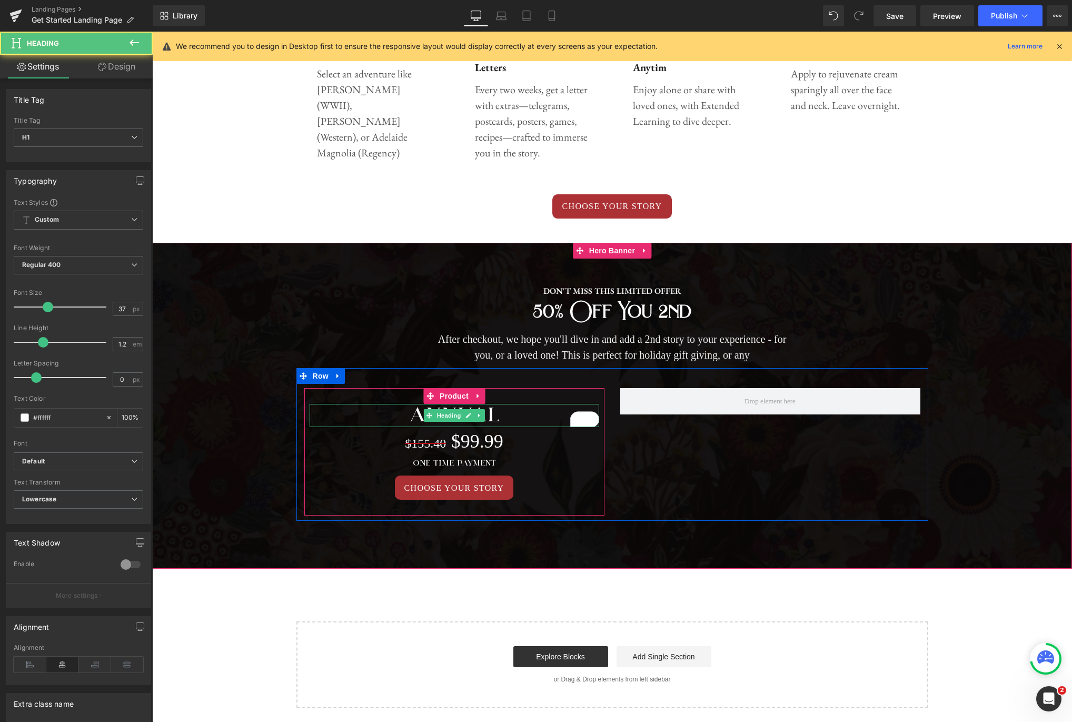
click at [527, 414] on h1 "ANNUAL" at bounding box center [455, 415] width 290 height 23
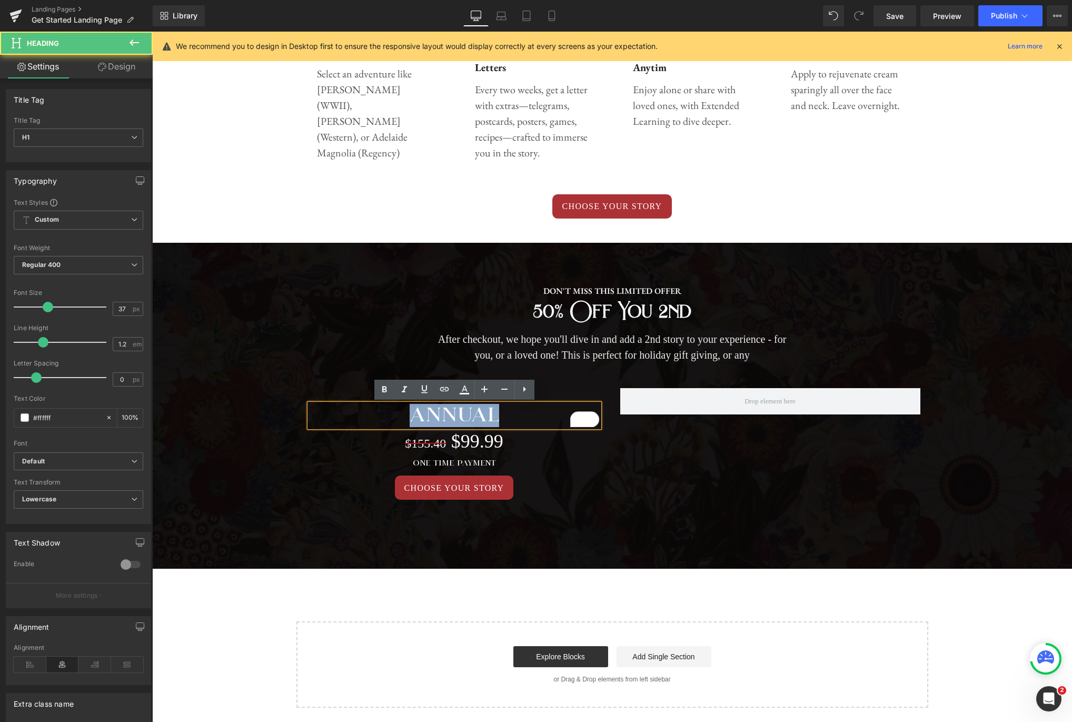
drag, startPoint x: 504, startPoint y: 414, endPoint x: 416, endPoint y: 411, distance: 88.5
click at [416, 411] on h1 "ANNUAL" at bounding box center [455, 415] width 290 height 23
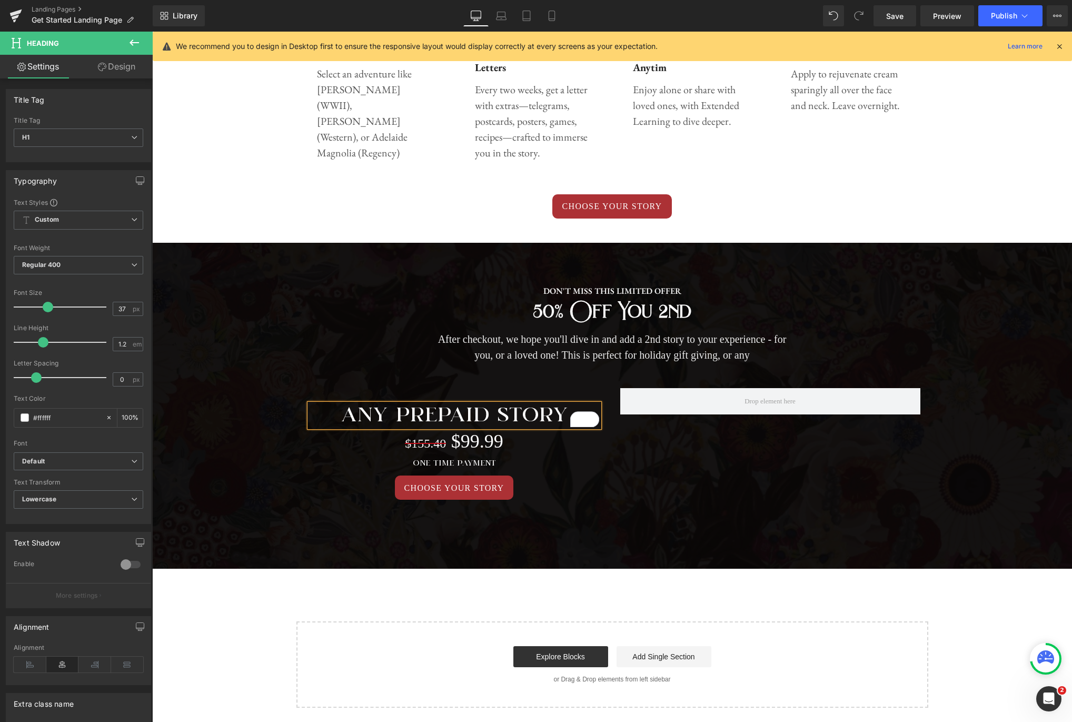
click at [872, 256] on div at bounding box center [612, 406] width 920 height 326
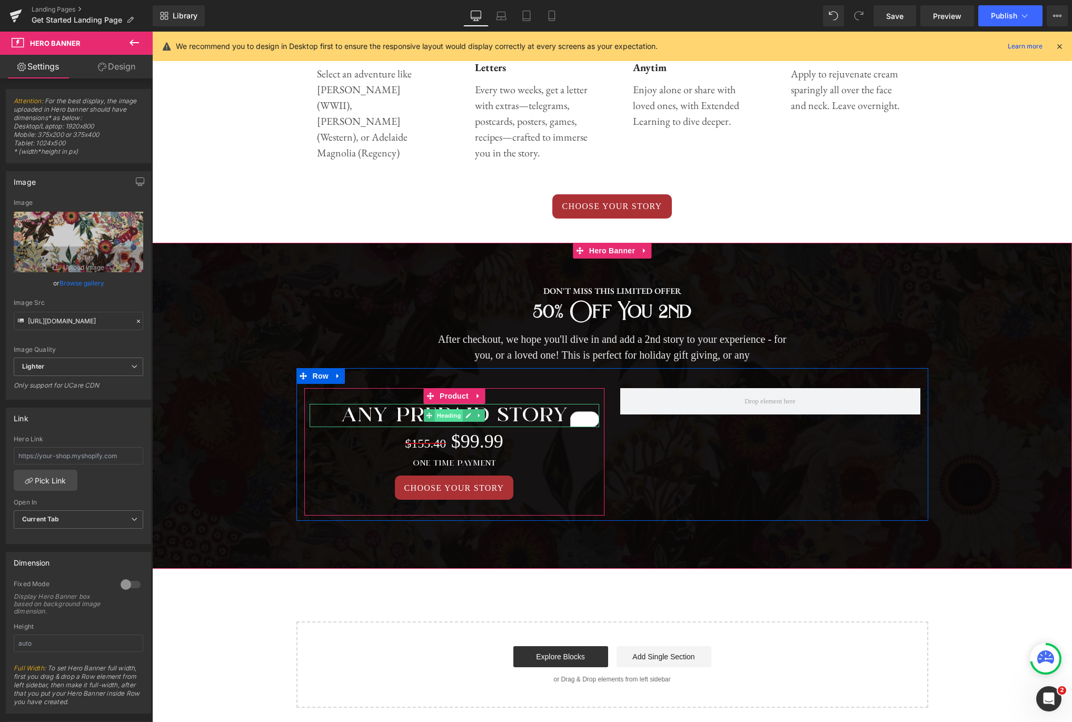
click at [454, 416] on span "Heading" at bounding box center [448, 415] width 28 height 13
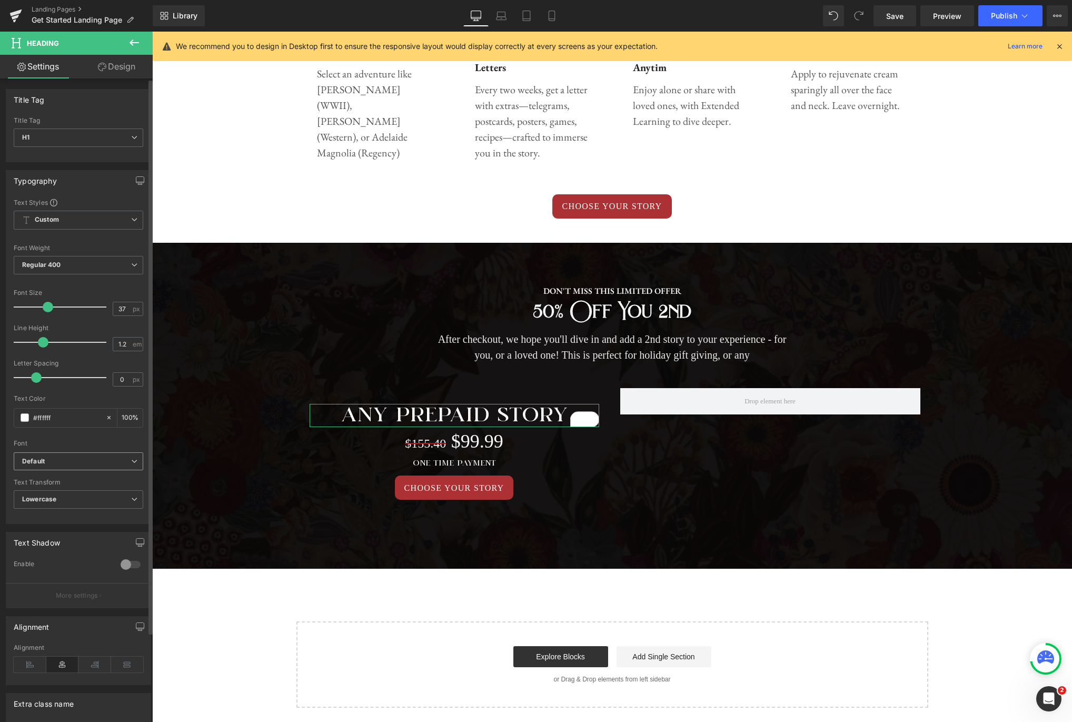
click at [131, 460] on icon at bounding box center [134, 461] width 6 height 6
click at [94, 513] on li "EB Garamond" at bounding box center [79, 514] width 130 height 17
click at [113, 502] on span "Lowercase" at bounding box center [79, 499] width 130 height 18
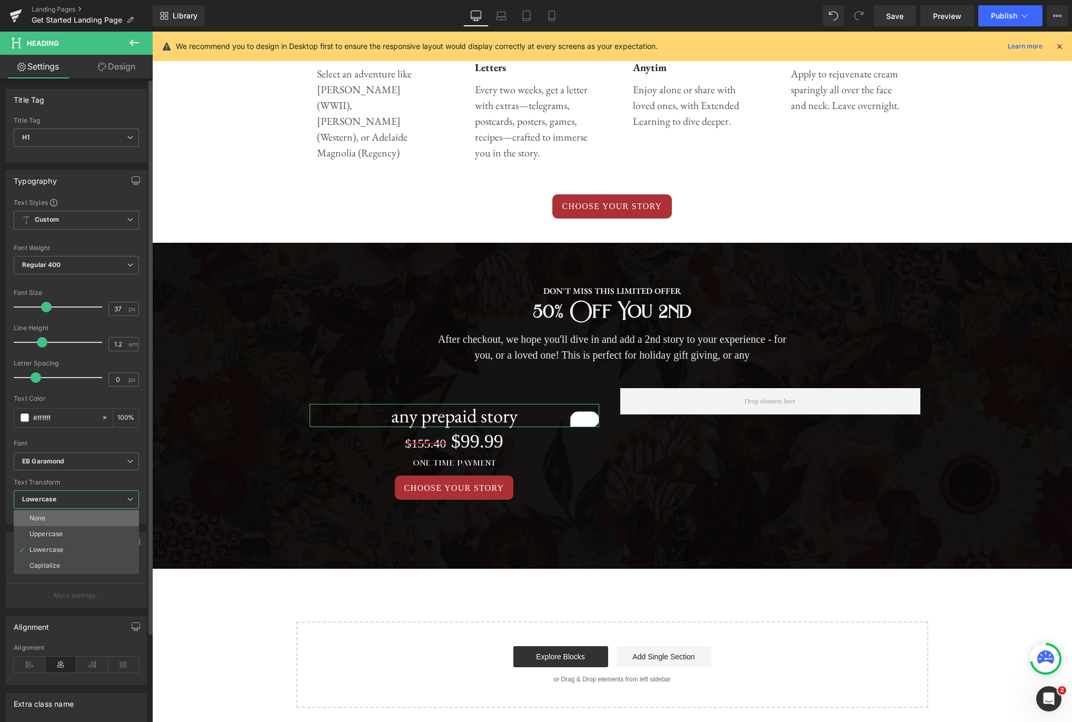
click at [82, 518] on li "None" at bounding box center [76, 518] width 125 height 16
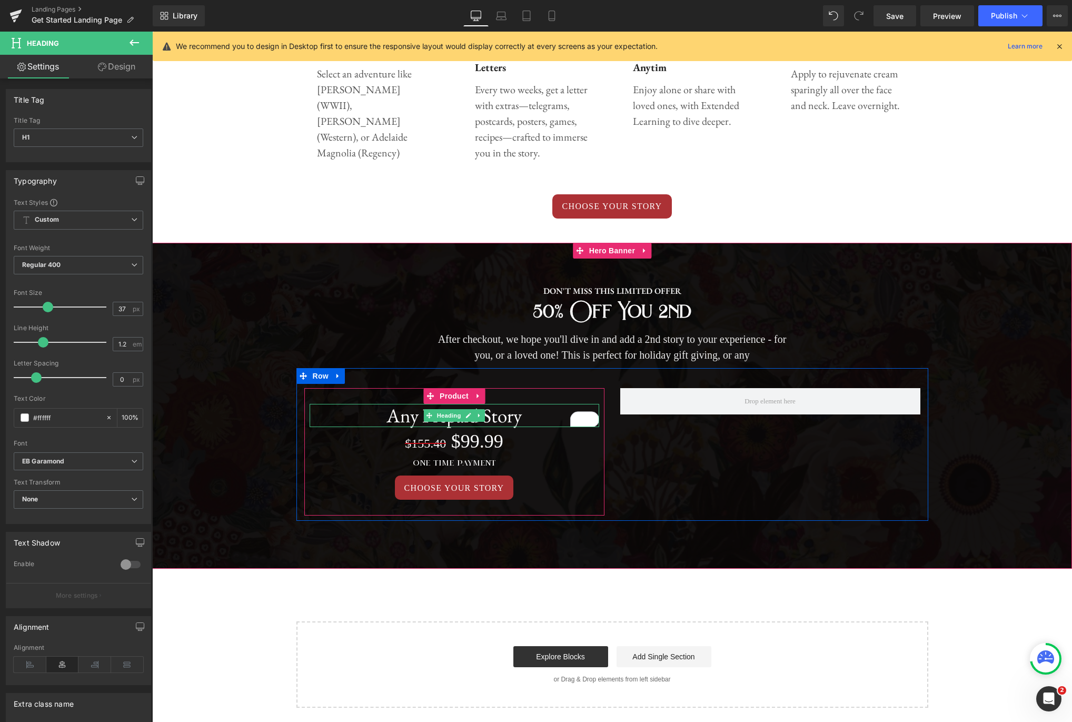
click at [547, 420] on h1 "Any Prepaid Story" at bounding box center [455, 415] width 290 height 23
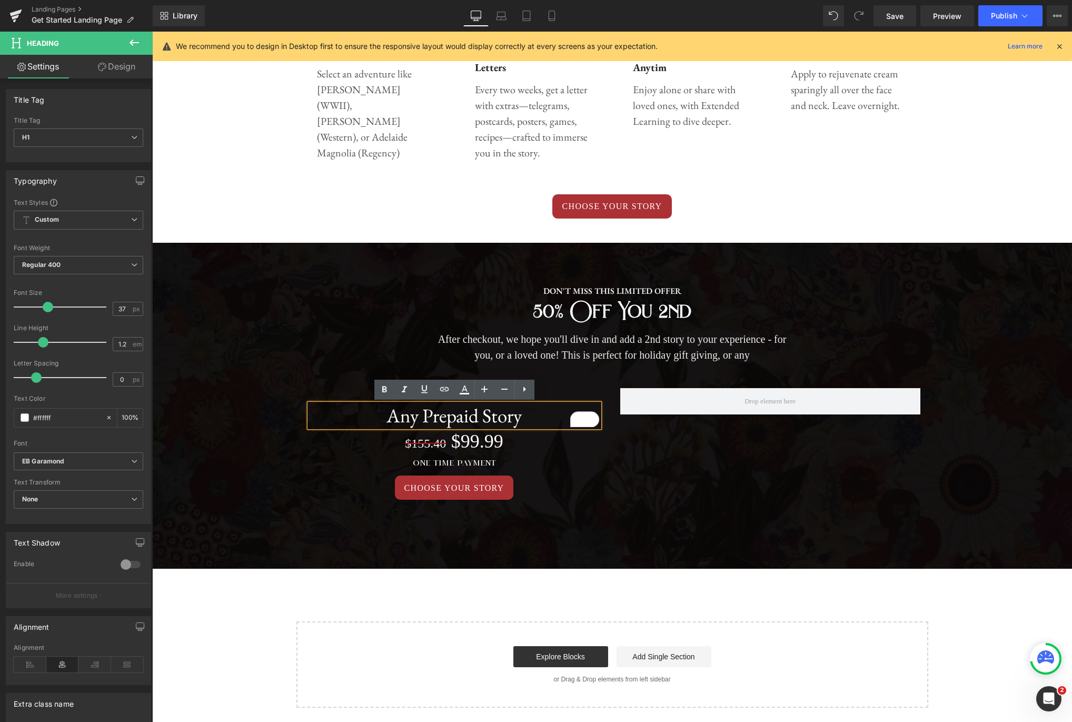
click at [922, 266] on div at bounding box center [612, 406] width 920 height 326
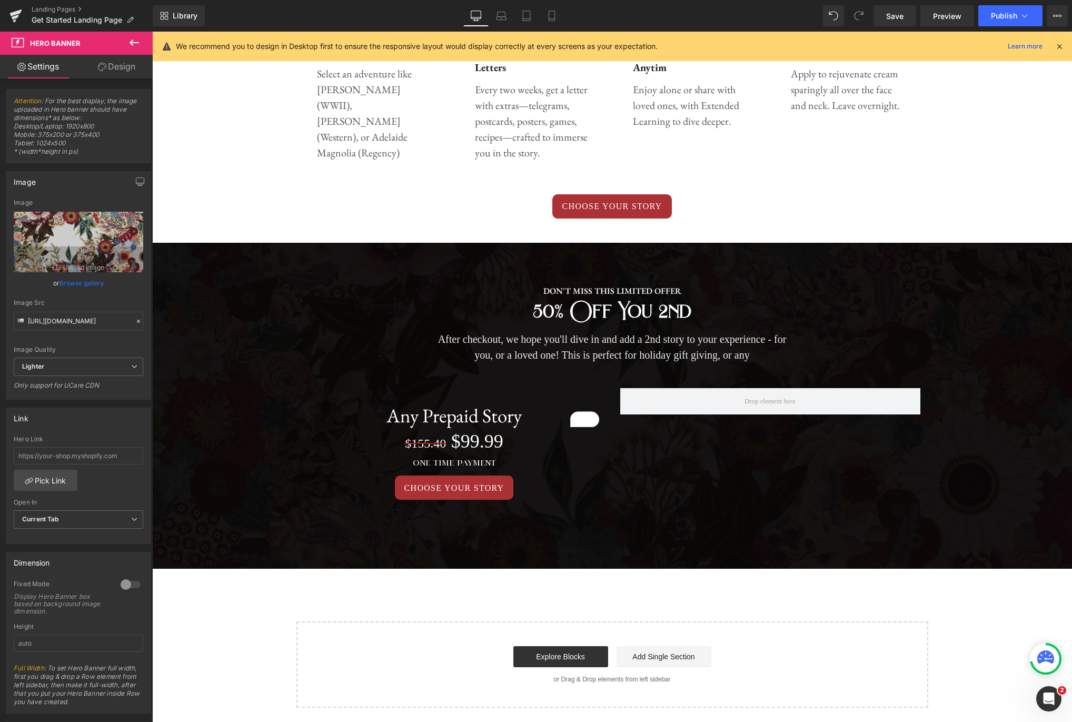
click at [132, 40] on icon at bounding box center [134, 42] width 9 height 6
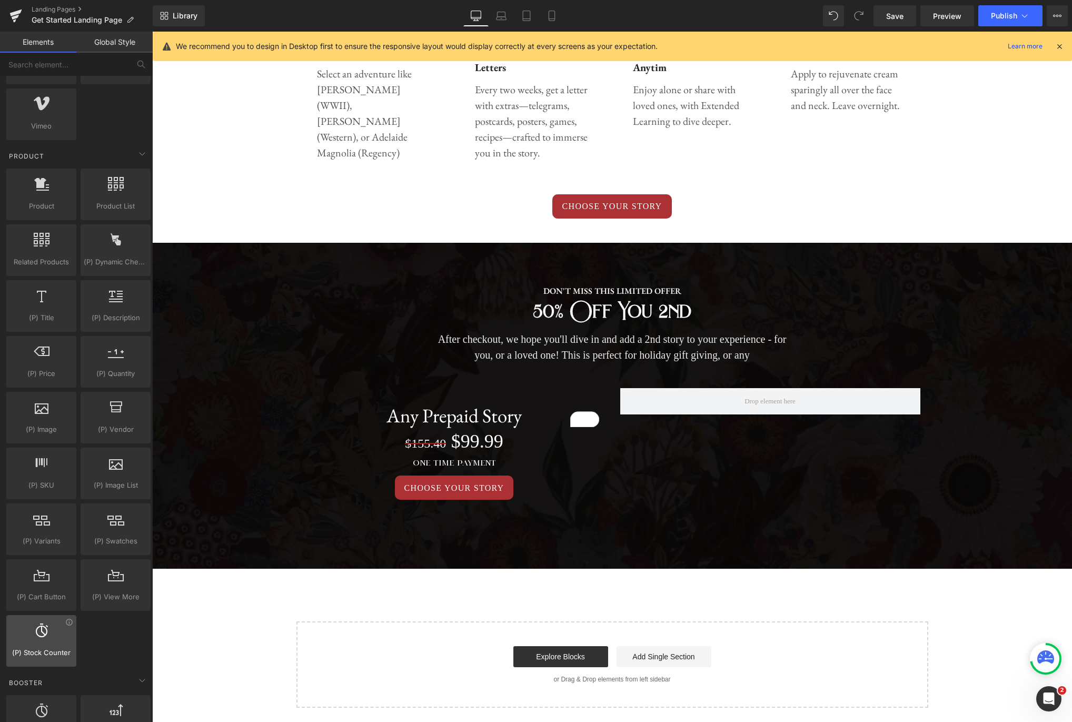
scroll to position [775, 0]
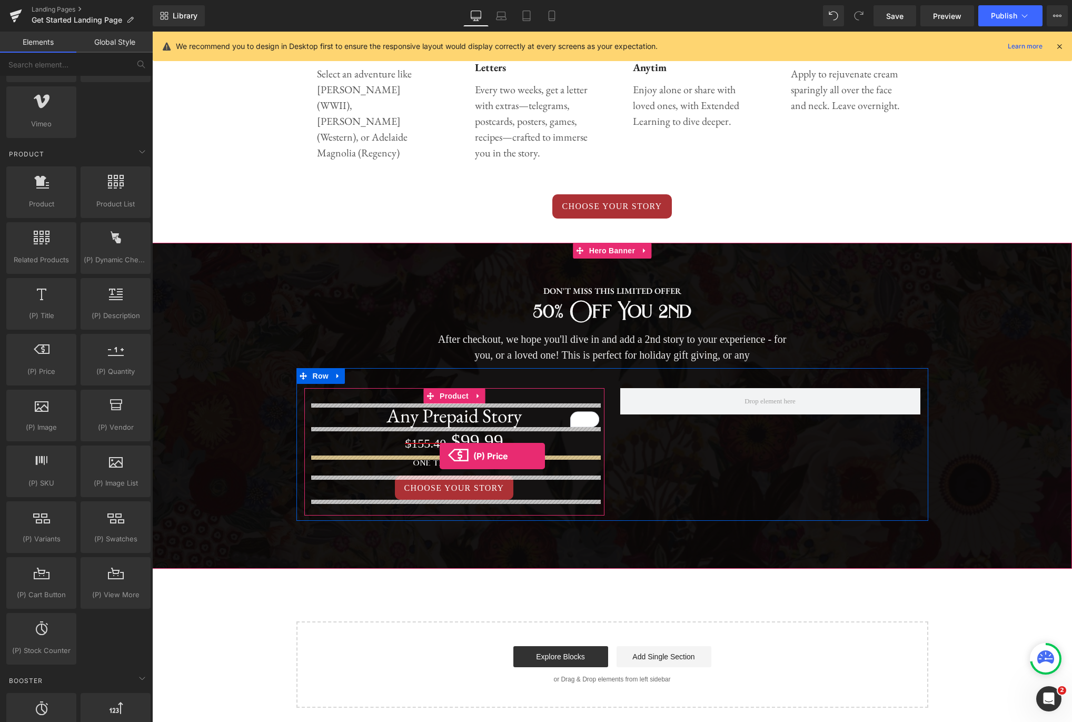
drag, startPoint x: 190, startPoint y: 396, endPoint x: 440, endPoint y: 456, distance: 257.2
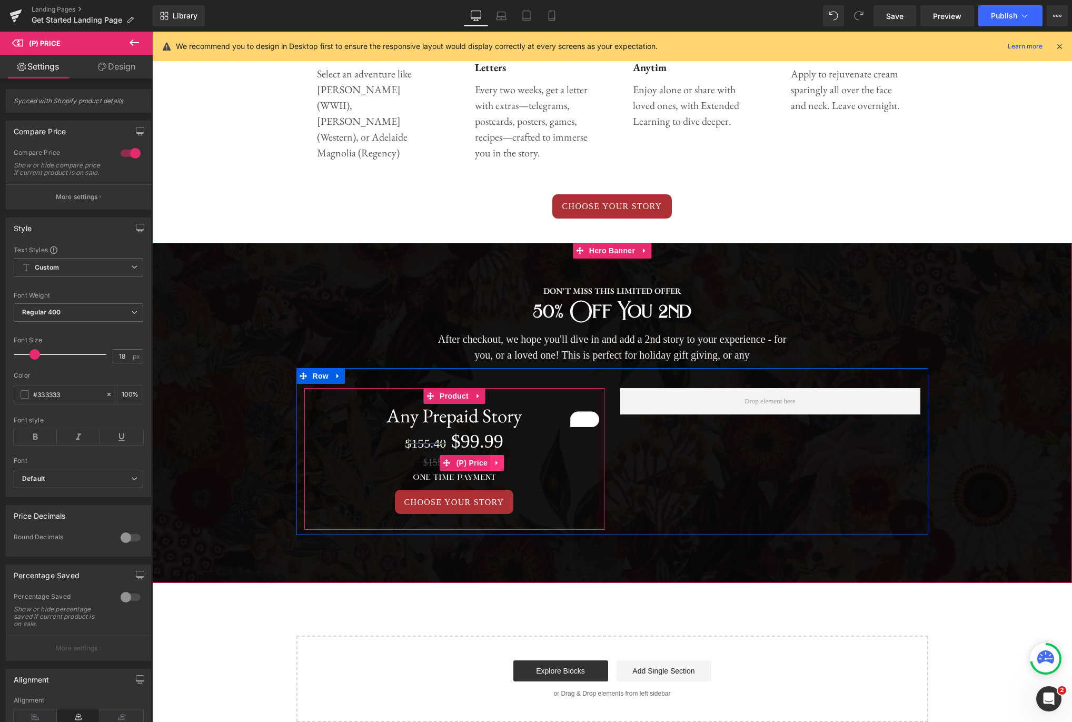
click at [500, 462] on icon at bounding box center [496, 463] width 7 height 8
click at [508, 463] on icon at bounding box center [503, 462] width 7 height 7
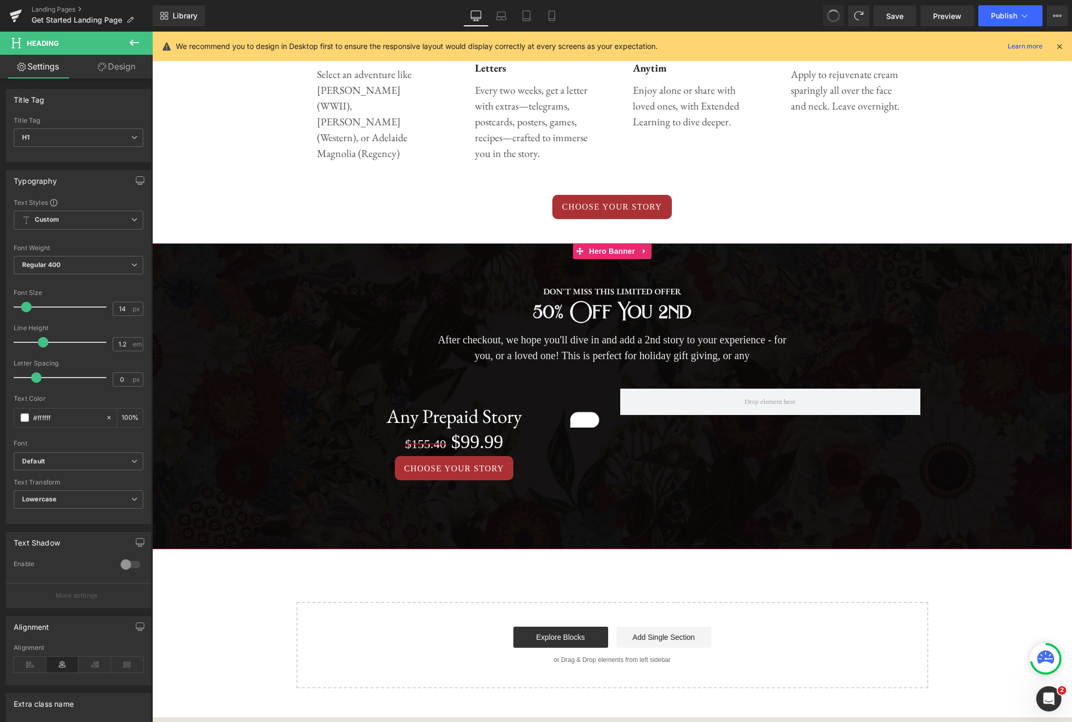
scroll to position [527, 0]
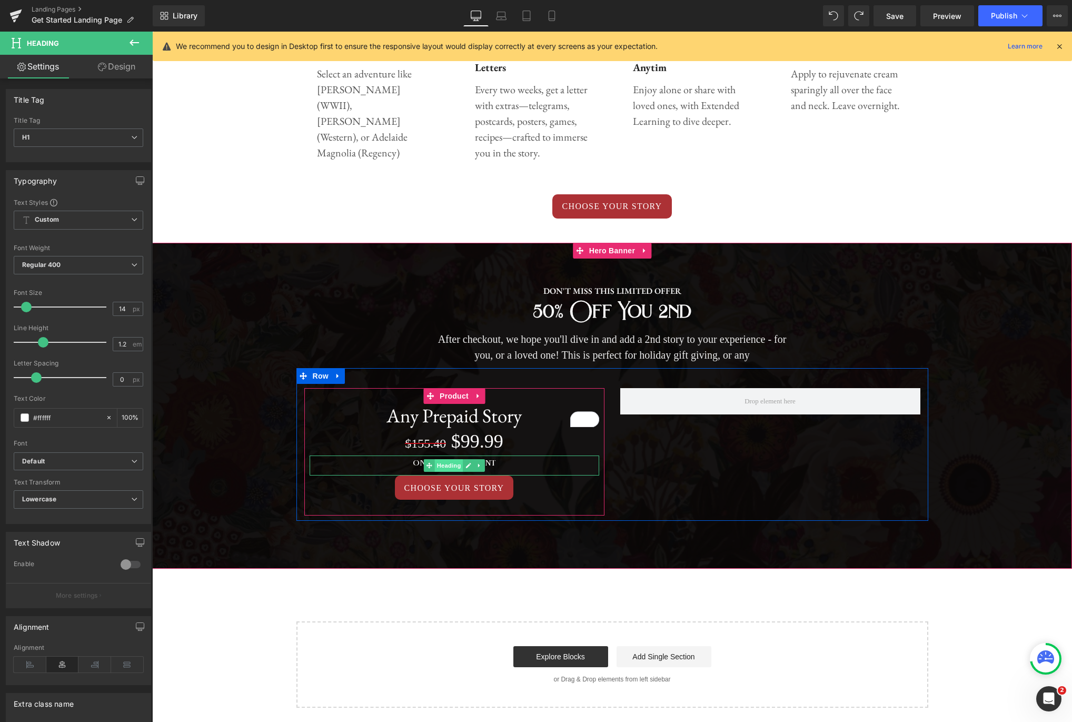
click at [452, 464] on span "Heading" at bounding box center [448, 465] width 28 height 13
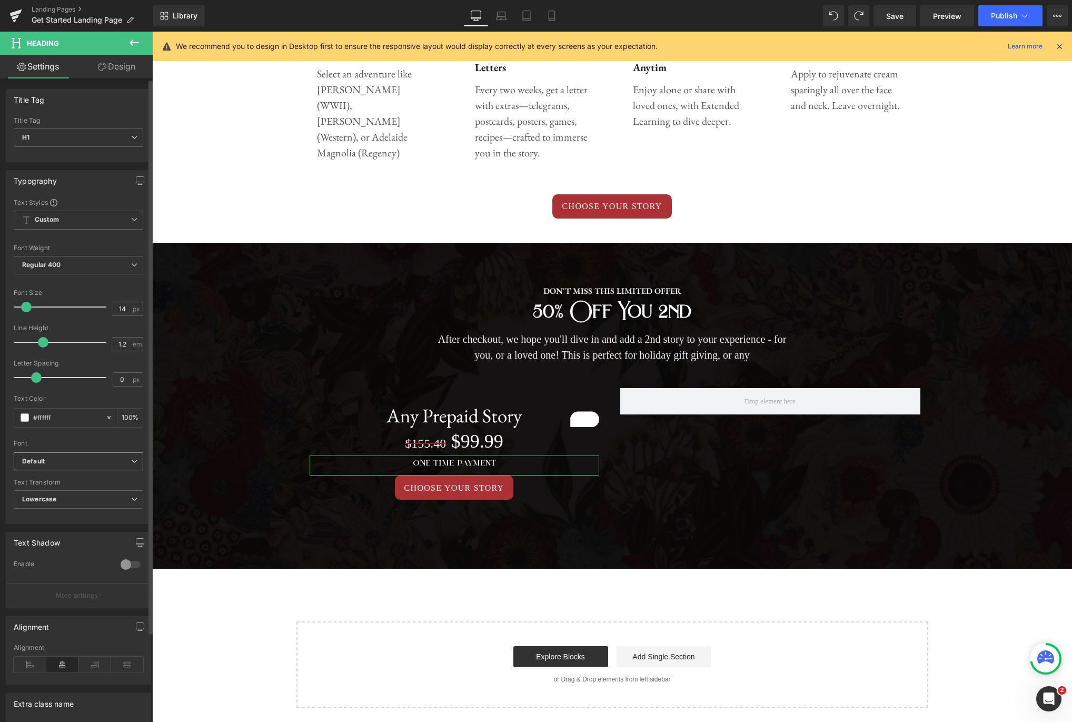
click at [104, 464] on b "Default" at bounding box center [76, 461] width 109 height 9
drag, startPoint x: 83, startPoint y: 502, endPoint x: 81, endPoint y: 494, distance: 8.2
click at [81, 494] on li "EB Garamond" at bounding box center [79, 489] width 130 height 17
click at [81, 499] on span "Lowercase" at bounding box center [79, 499] width 130 height 18
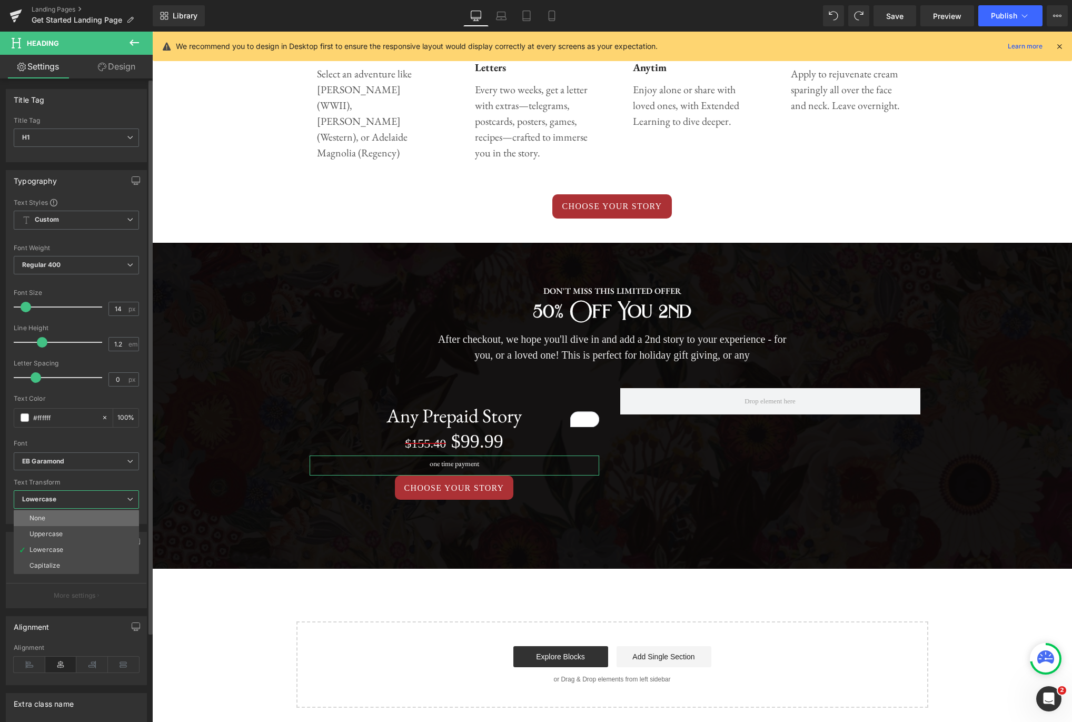
click at [73, 512] on li "None" at bounding box center [76, 518] width 125 height 16
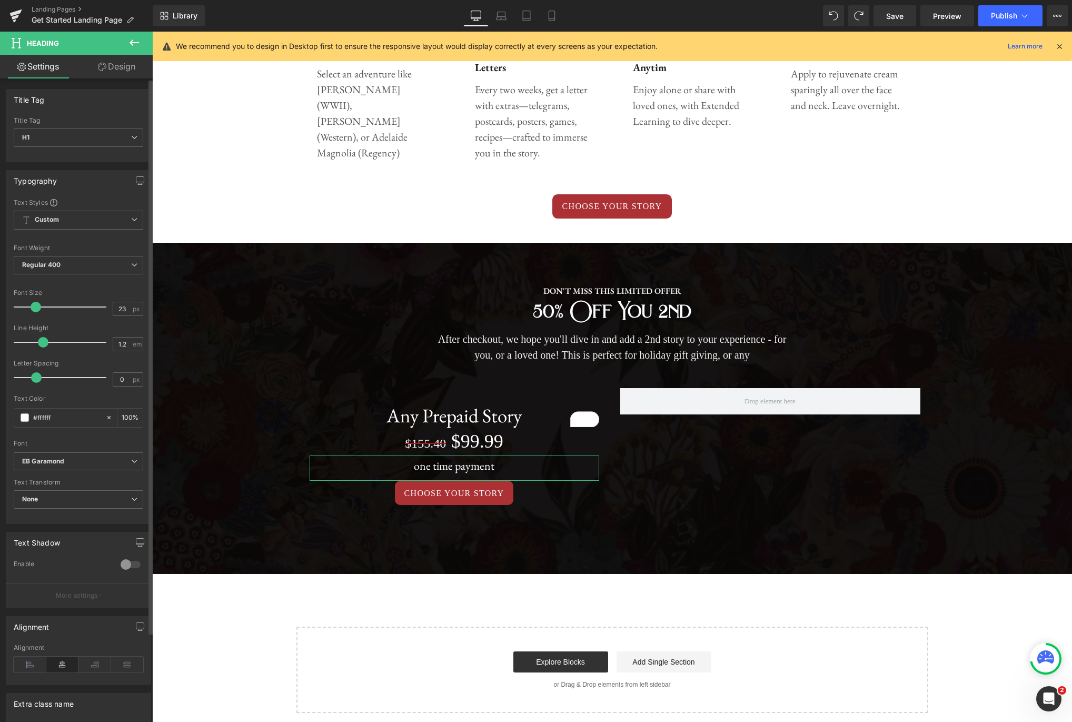
type input "24"
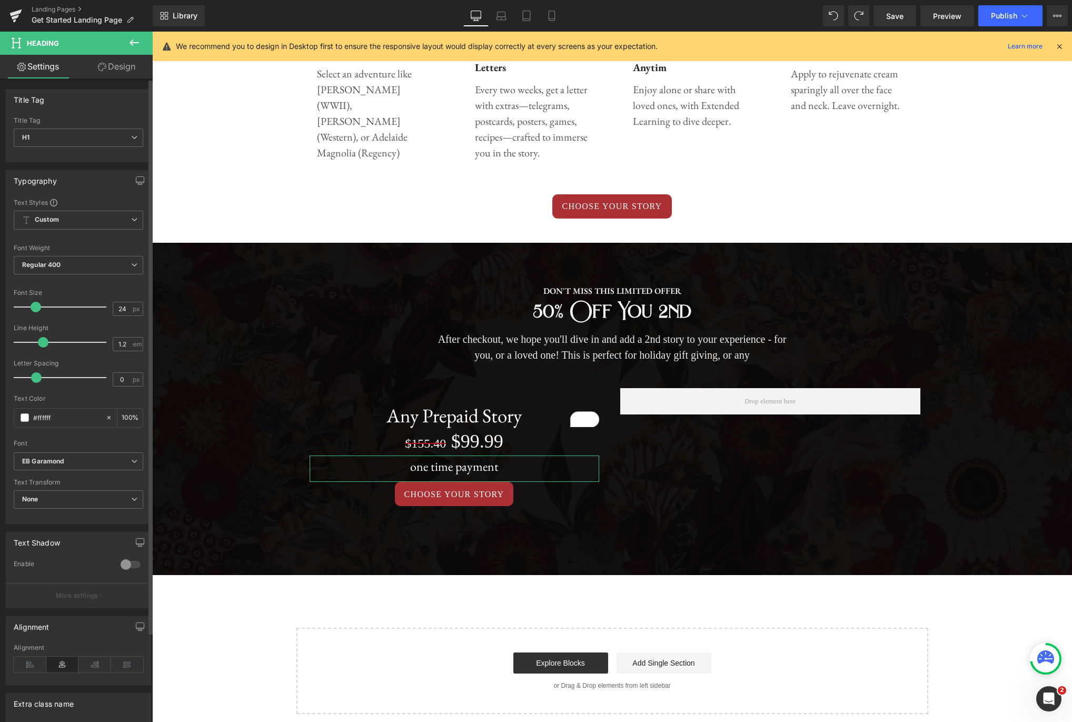
drag, startPoint x: 28, startPoint y: 307, endPoint x: 37, endPoint y: 306, distance: 9.0
click at [37, 306] on span at bounding box center [36, 307] width 11 height 11
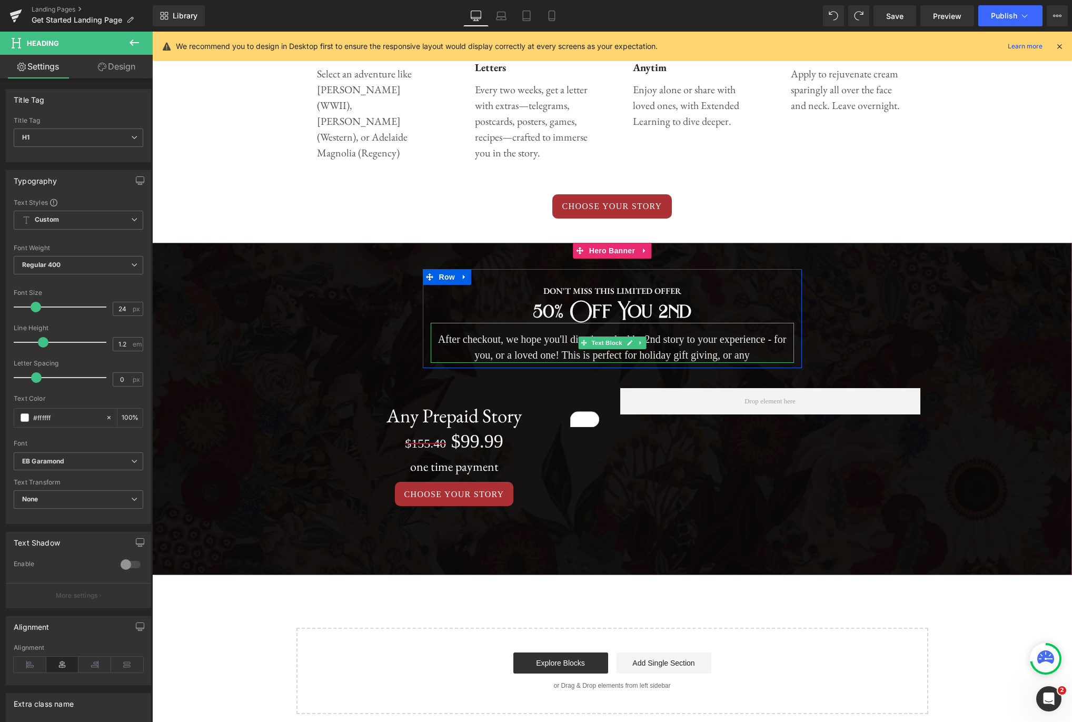
click at [752, 353] on p "After checkout, we hope you'll dive in and add a 2nd story to your experience -…" at bounding box center [612, 347] width 363 height 32
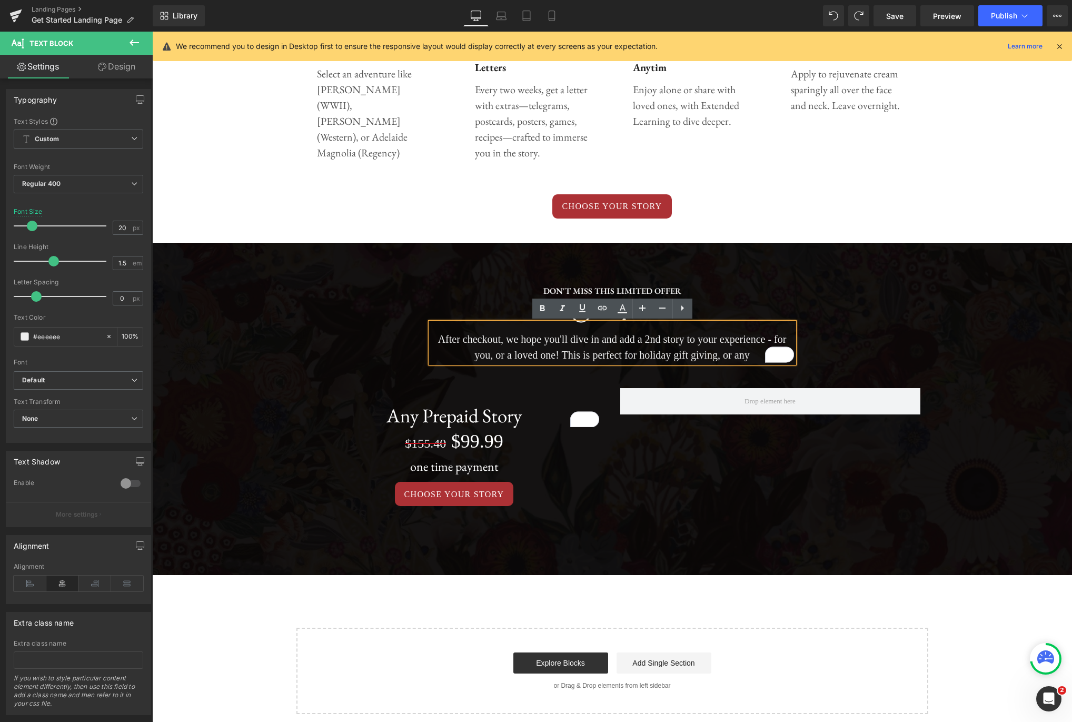
drag, startPoint x: 755, startPoint y: 354, endPoint x: 414, endPoint y: 340, distance: 341.5
click at [414, 340] on span "DON'T MISS THIS LIMITED OFFER Text Block 50% off you 2nd Heading After checkout…" at bounding box center [612, 398] width 920 height 258
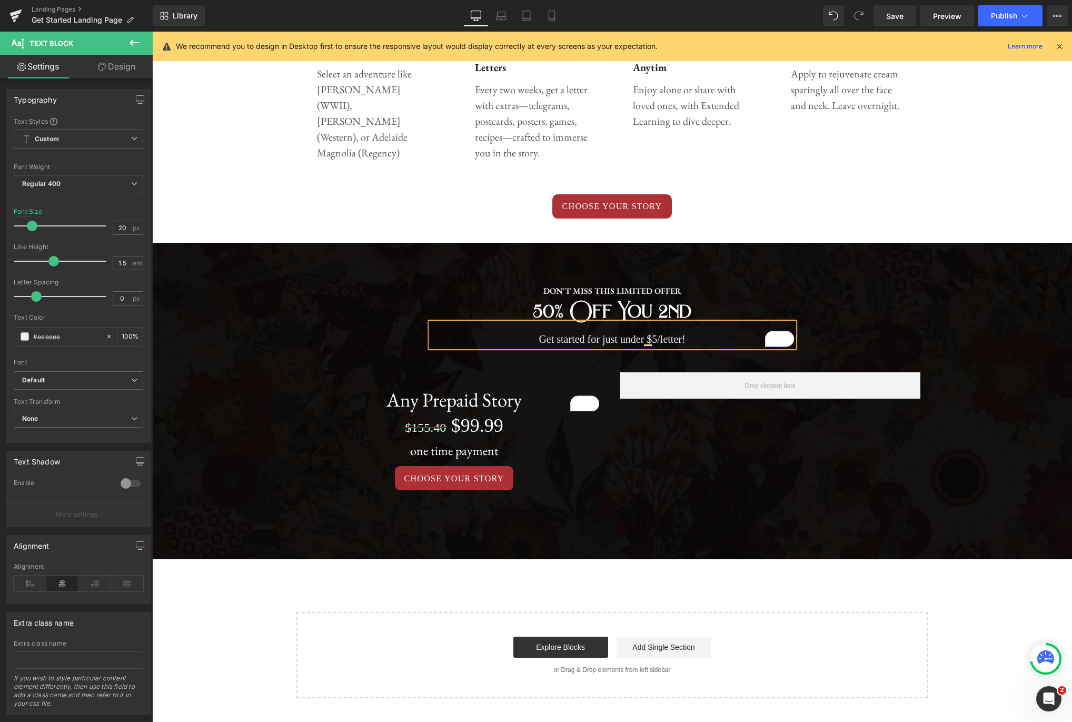
click at [934, 261] on div at bounding box center [612, 401] width 920 height 316
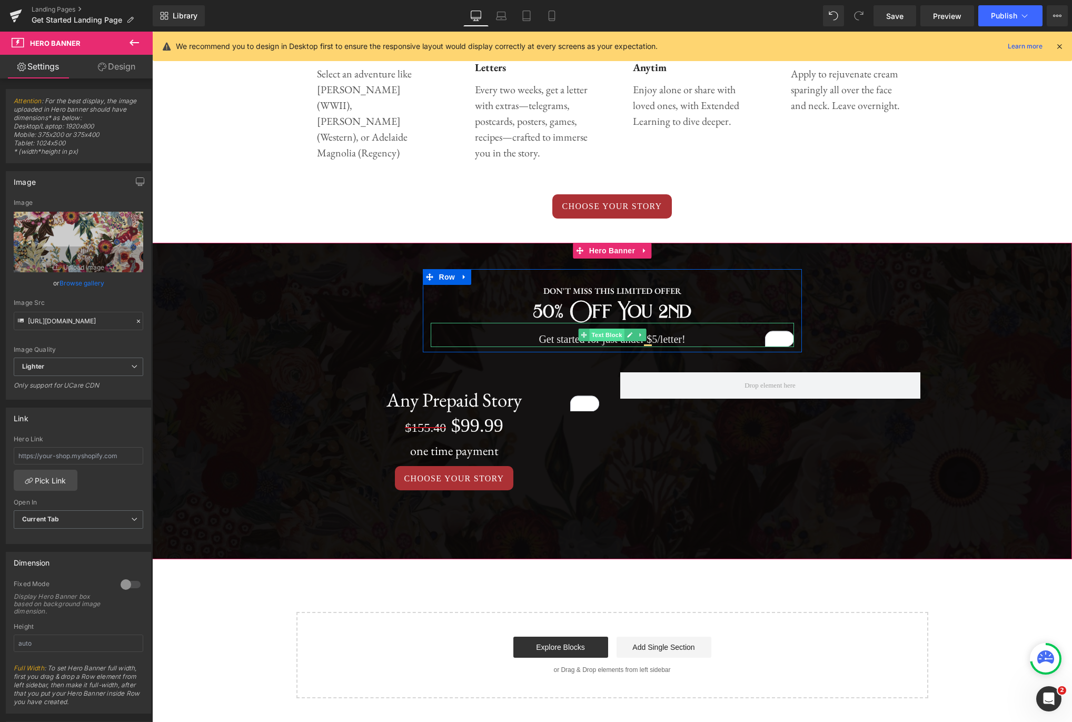
click at [603, 340] on span "Text Block" at bounding box center [606, 335] width 35 height 13
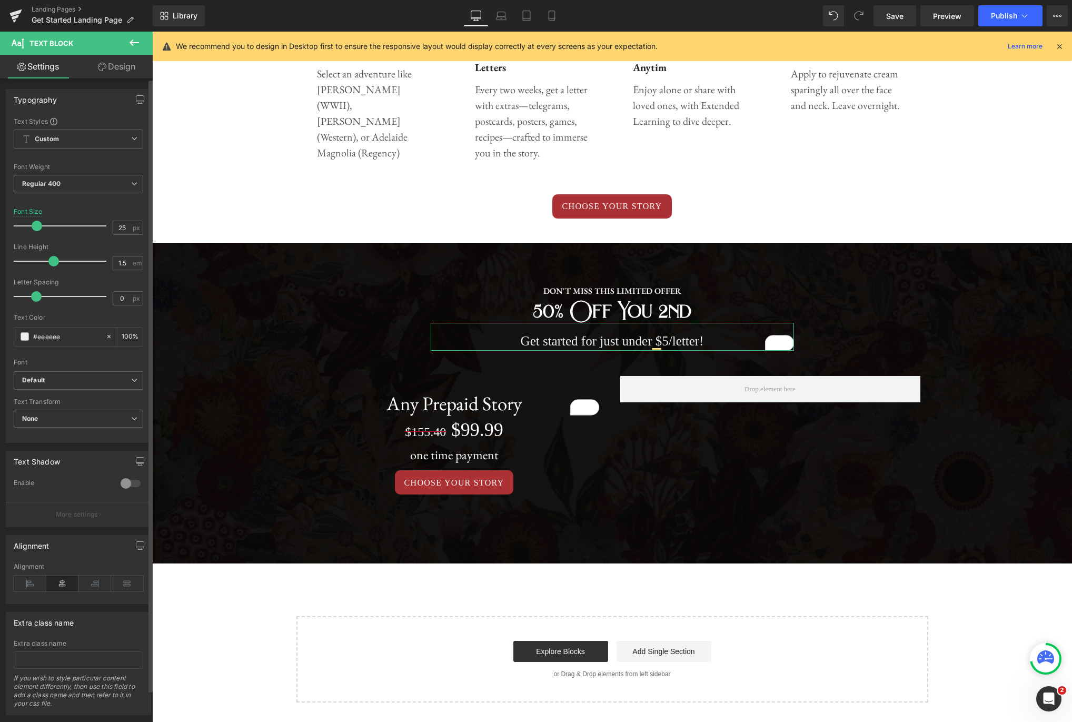
click at [37, 226] on span at bounding box center [37, 226] width 11 height 11
click at [557, 16] on icon at bounding box center [552, 16] width 11 height 11
type input "14"
type input "100"
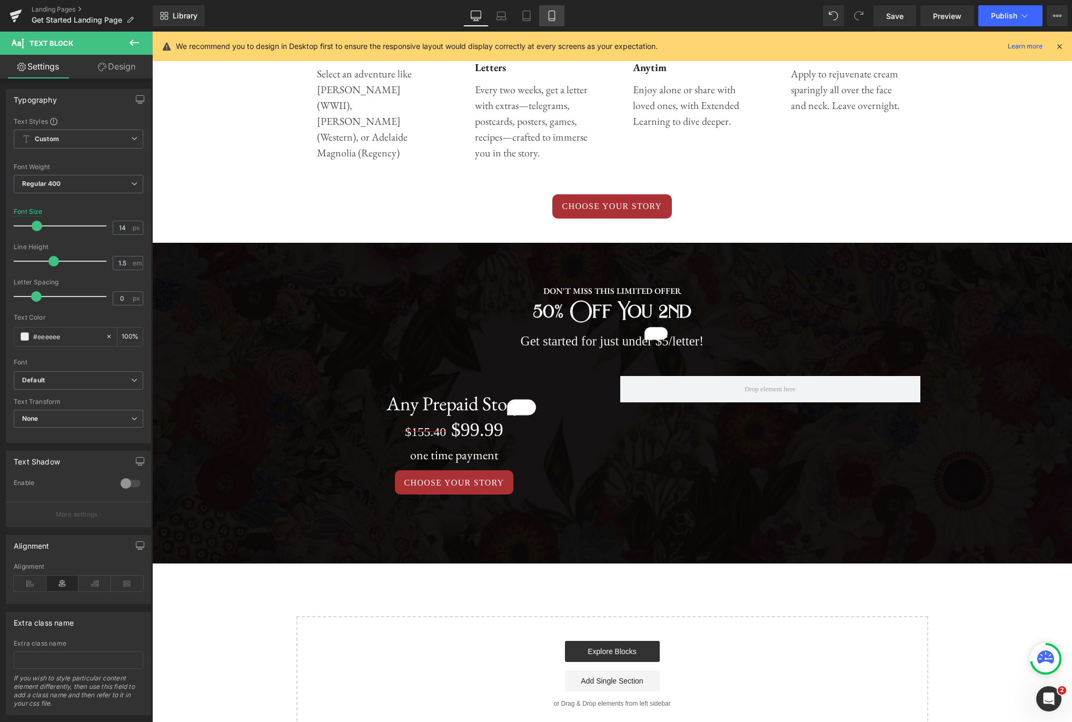
scroll to position [1643, 0]
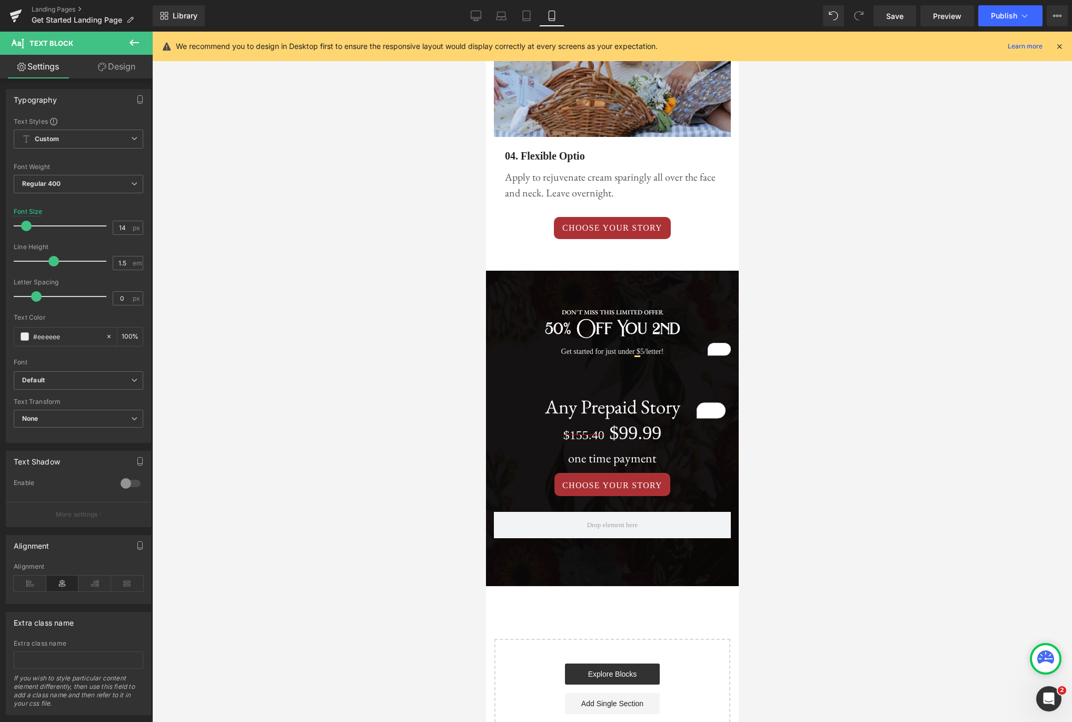
drag, startPoint x: 468, startPoint y: 16, endPoint x: 442, endPoint y: 11, distance: 26.7
click at [467, 14] on link "Desktop" at bounding box center [475, 15] width 25 height 21
type input "25"
type input "100"
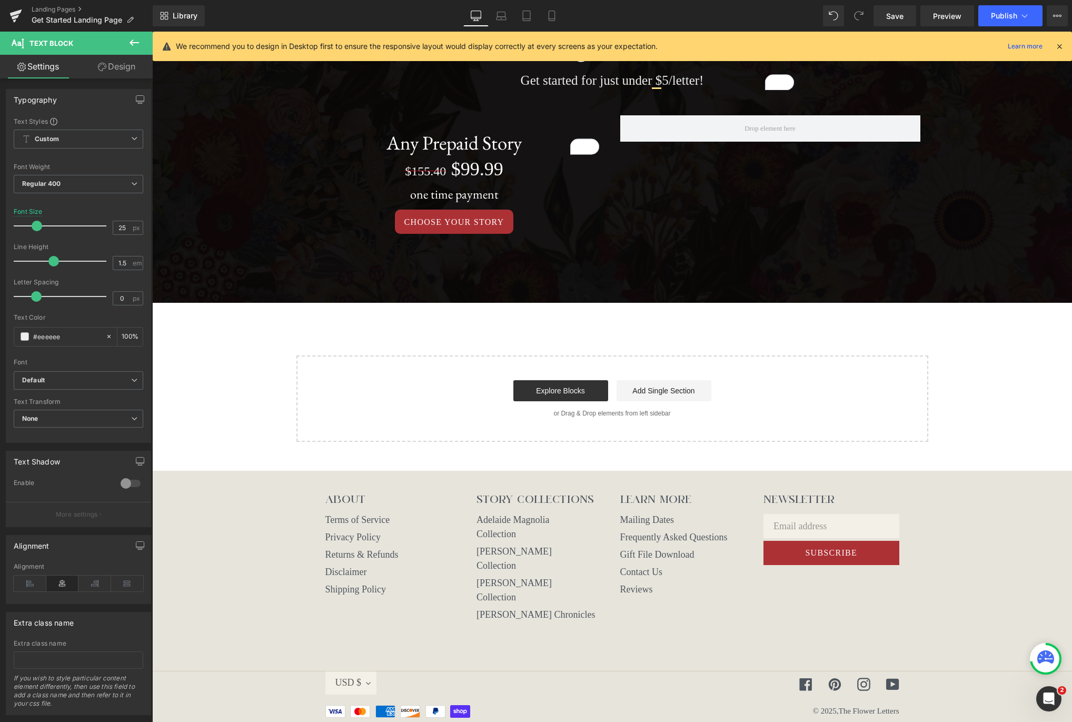
scroll to position [679, 0]
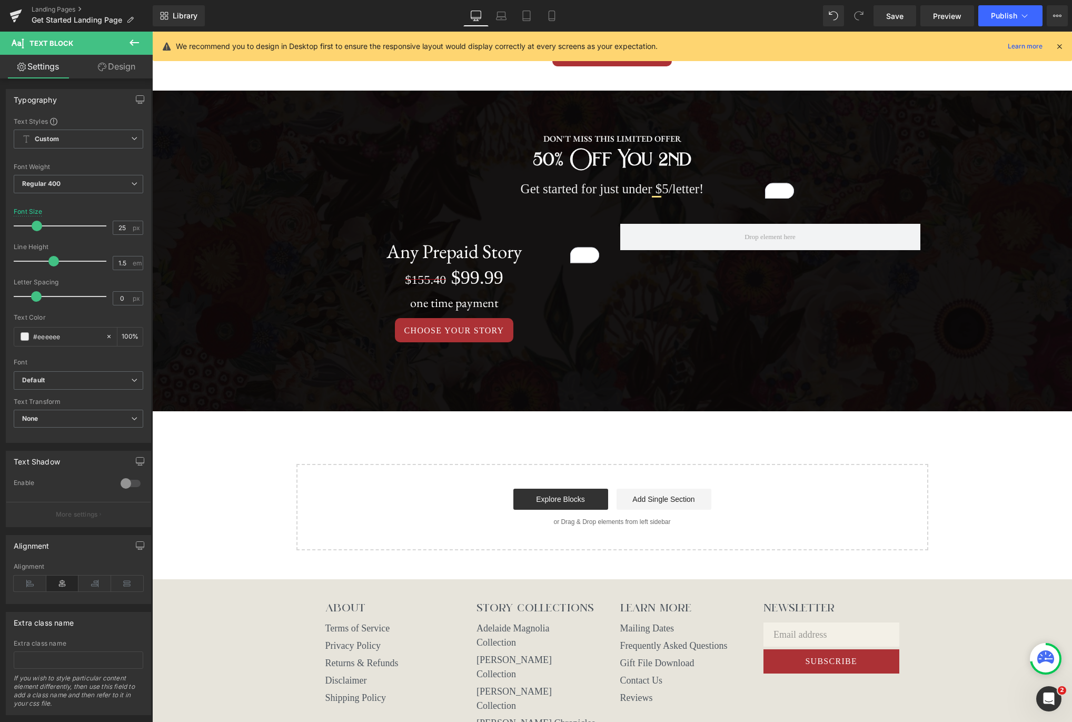
click at [136, 45] on icon at bounding box center [134, 42] width 13 height 13
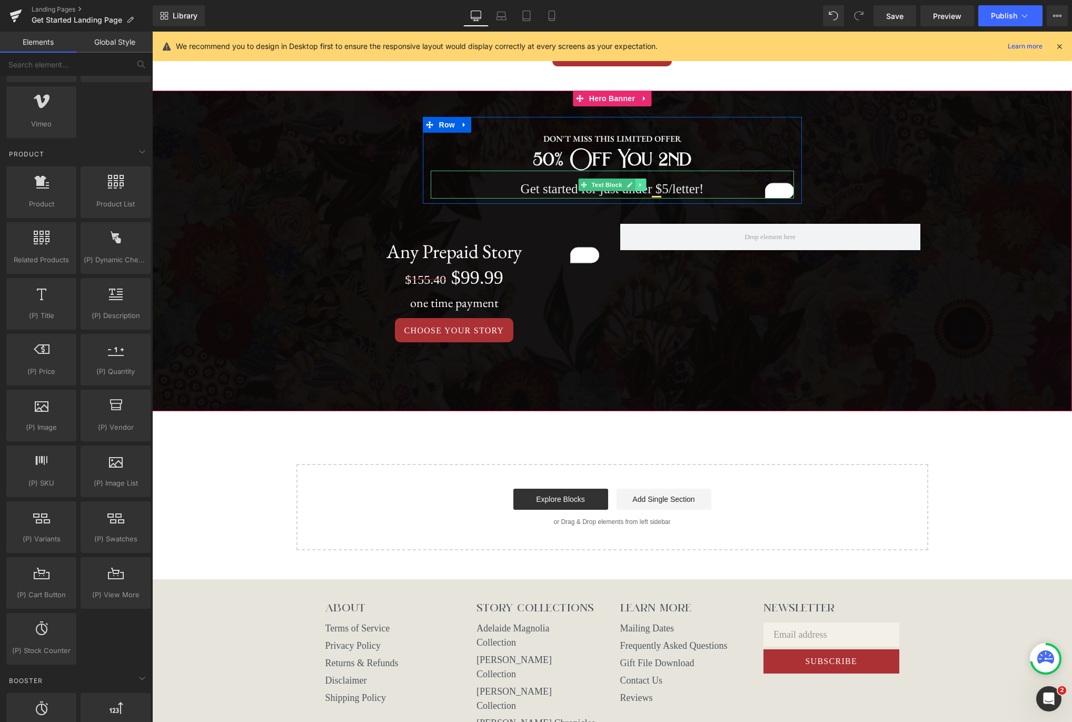
click at [642, 187] on icon at bounding box center [641, 185] width 6 height 6
click at [637, 185] on icon at bounding box center [635, 185] width 6 height 6
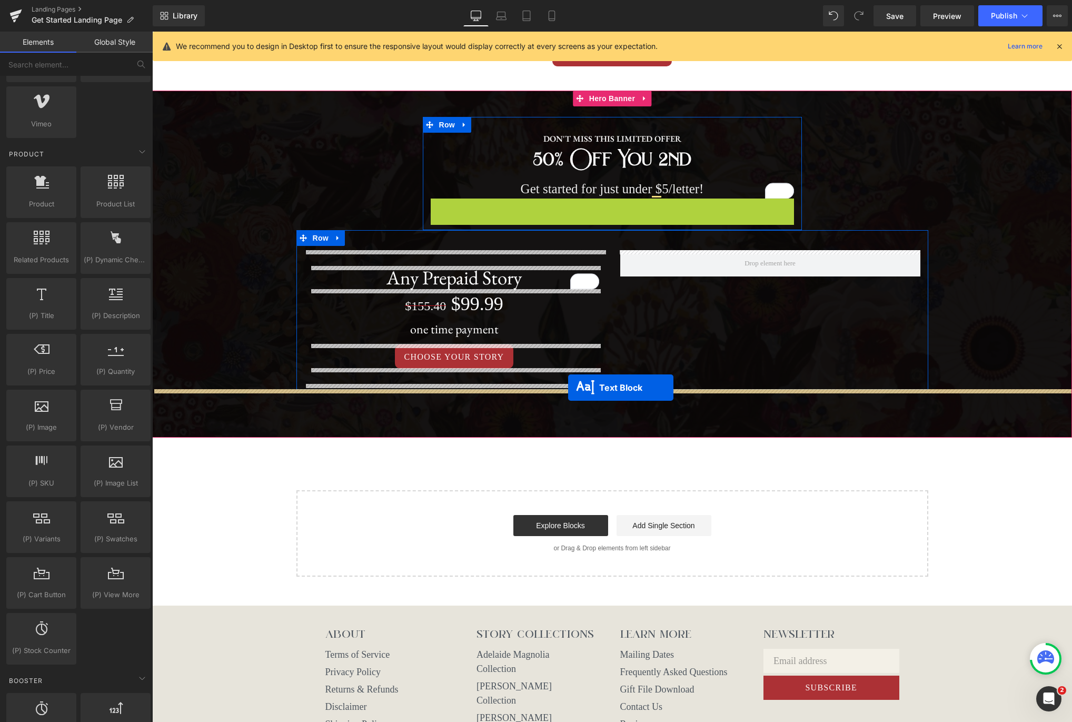
drag, startPoint x: 580, startPoint y: 214, endPoint x: 568, endPoint y: 388, distance: 174.2
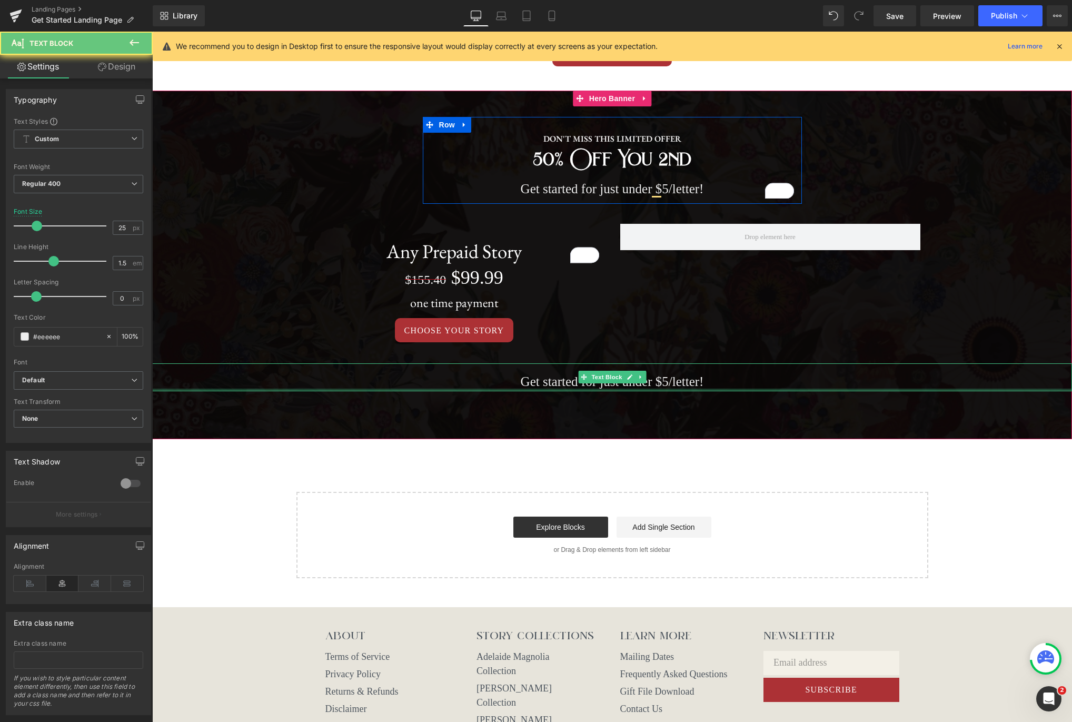
click at [699, 388] on p "Get started for just under $5/letter!" at bounding box center [612, 382] width 920 height 20
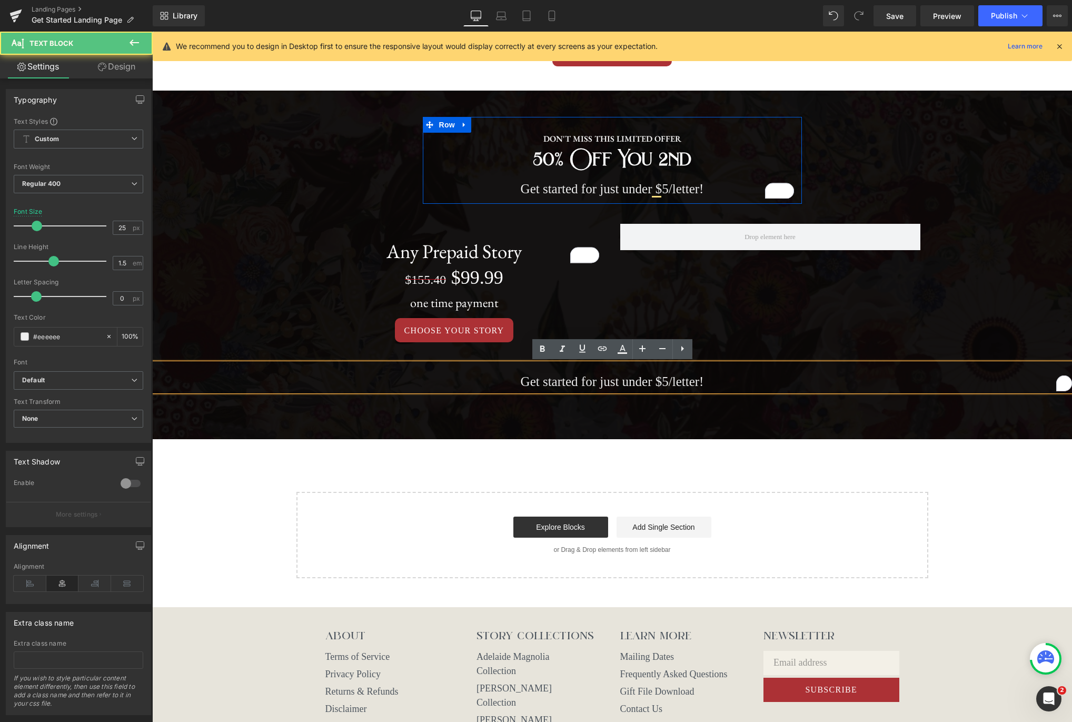
click at [719, 382] on p "Get started for just under $5/letter!" at bounding box center [612, 382] width 920 height 20
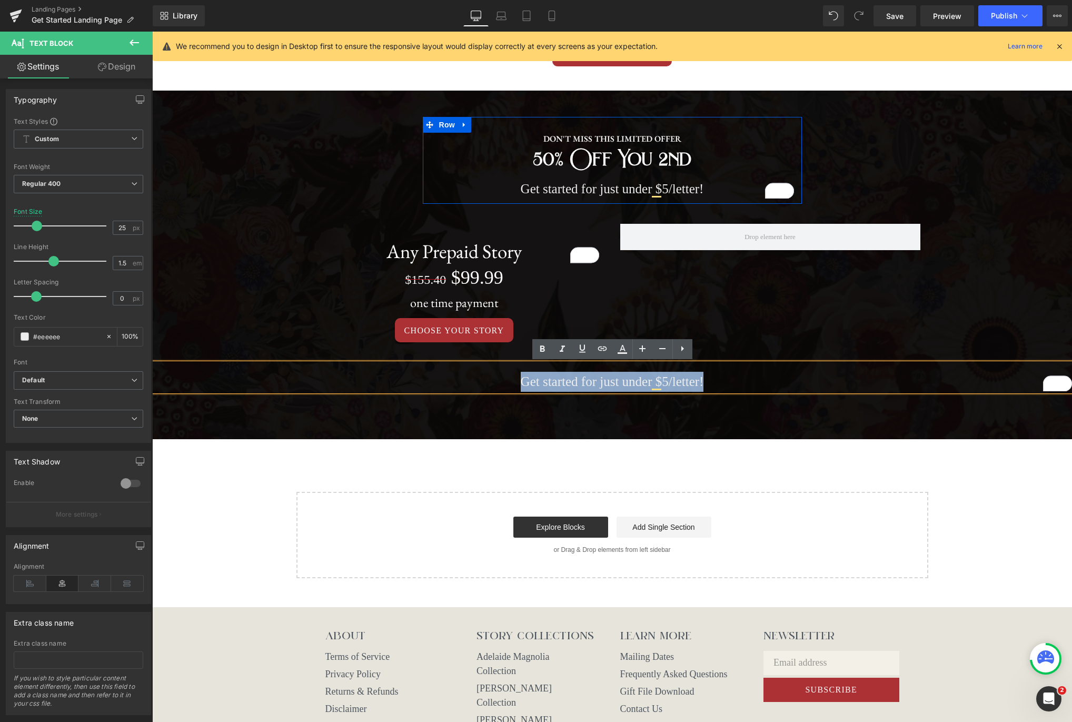
drag, startPoint x: 716, startPoint y: 381, endPoint x: 510, endPoint y: 381, distance: 205.9
click at [510, 380] on p "Get started for just under $5/letter!" at bounding box center [612, 382] width 920 height 20
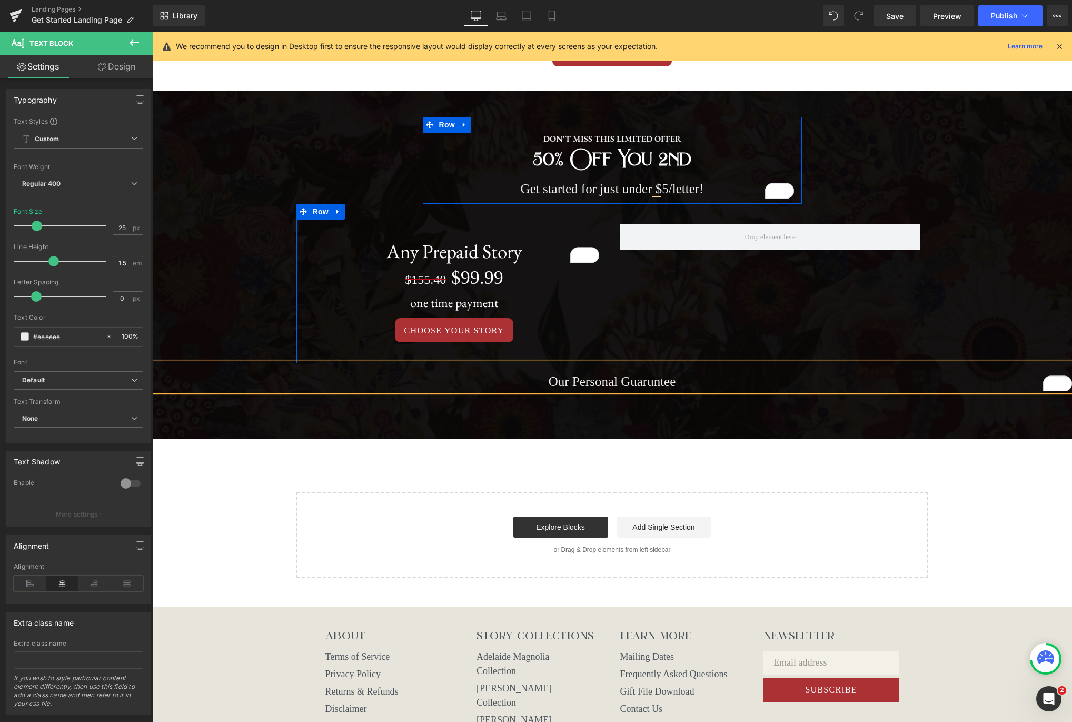
click at [710, 330] on div "Any Prepaid Story Heading $155.40 $99.99 (P) Price one time payment Heading CHO…" at bounding box center [612, 283] width 632 height 159
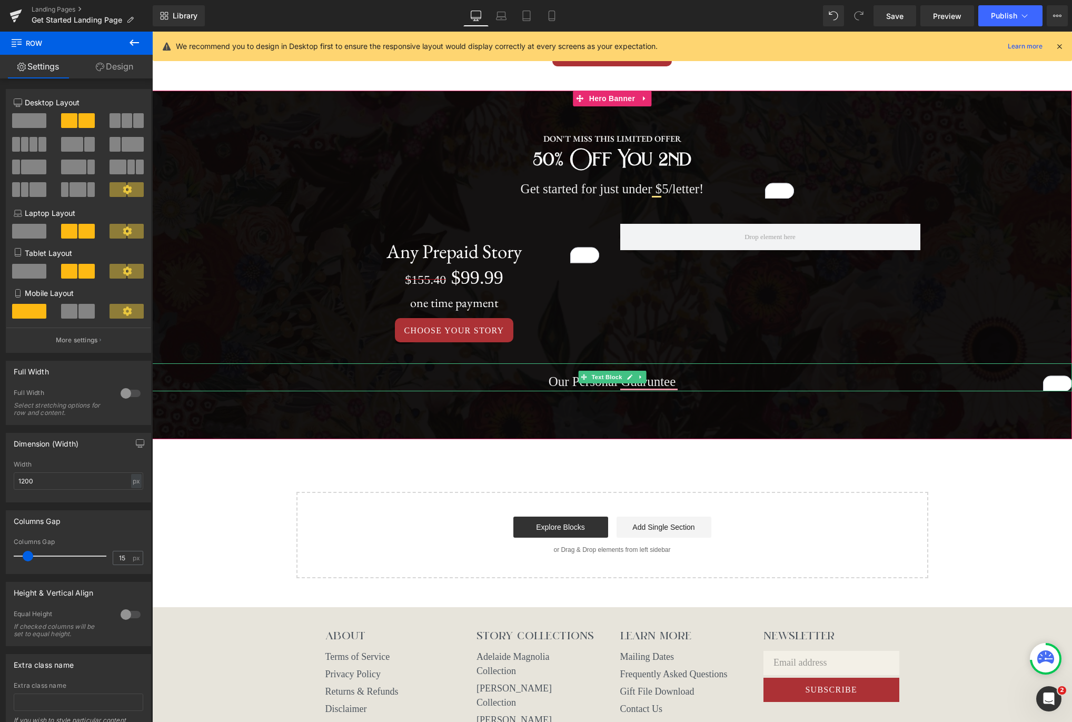
click at [692, 382] on p "Our Personal Guaruntee" at bounding box center [612, 382] width 920 height 20
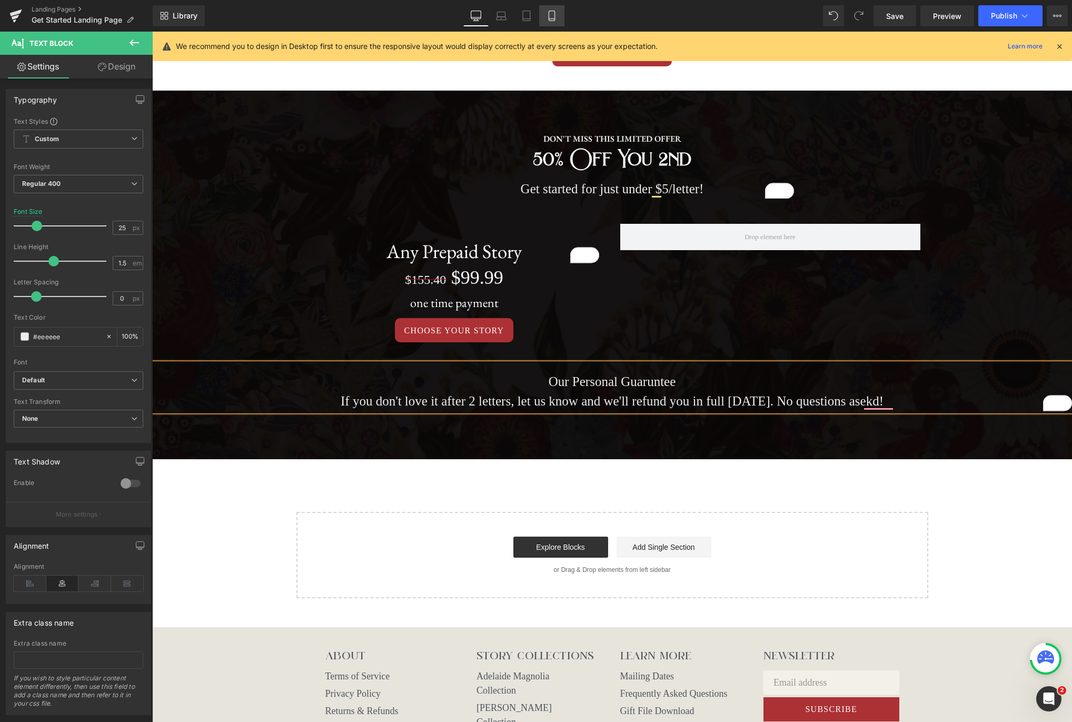
click at [553, 21] on icon at bounding box center [552, 16] width 6 height 10
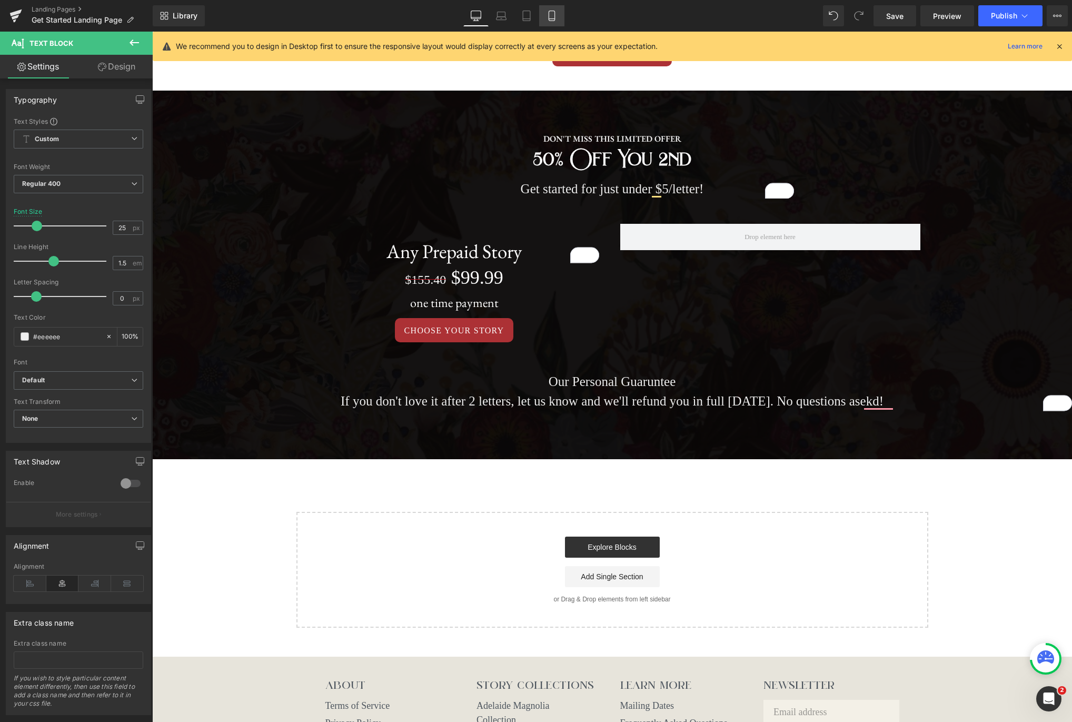
type input "14"
type input "100"
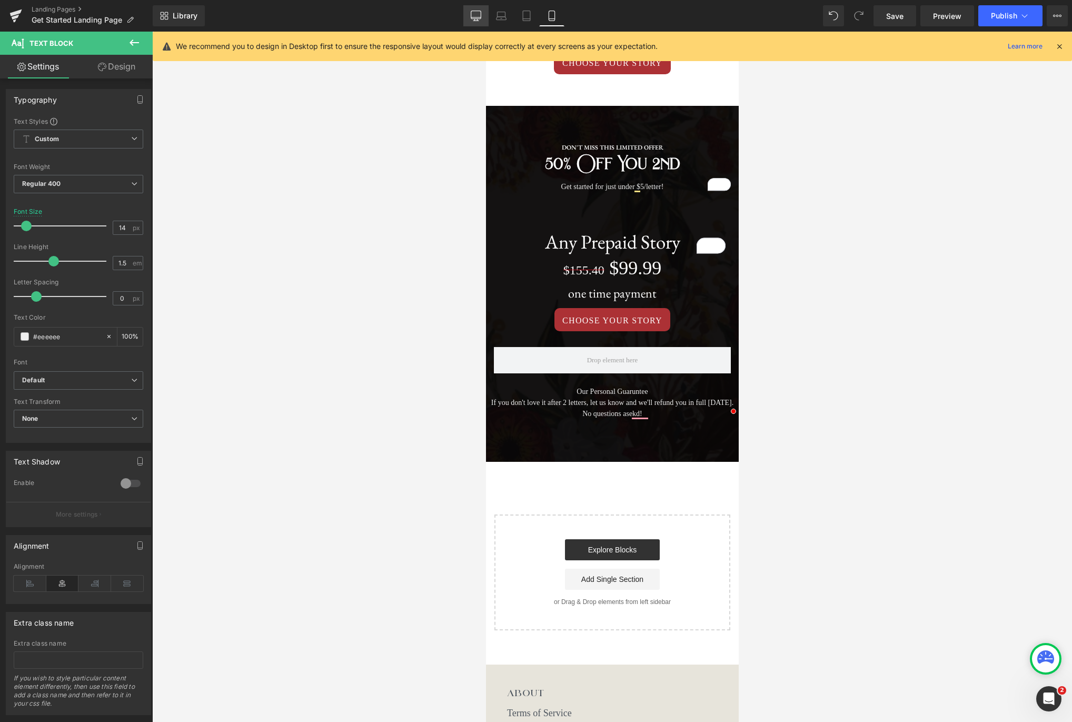
click at [469, 14] on link "Desktop" at bounding box center [475, 15] width 25 height 21
type input "25"
type input "100"
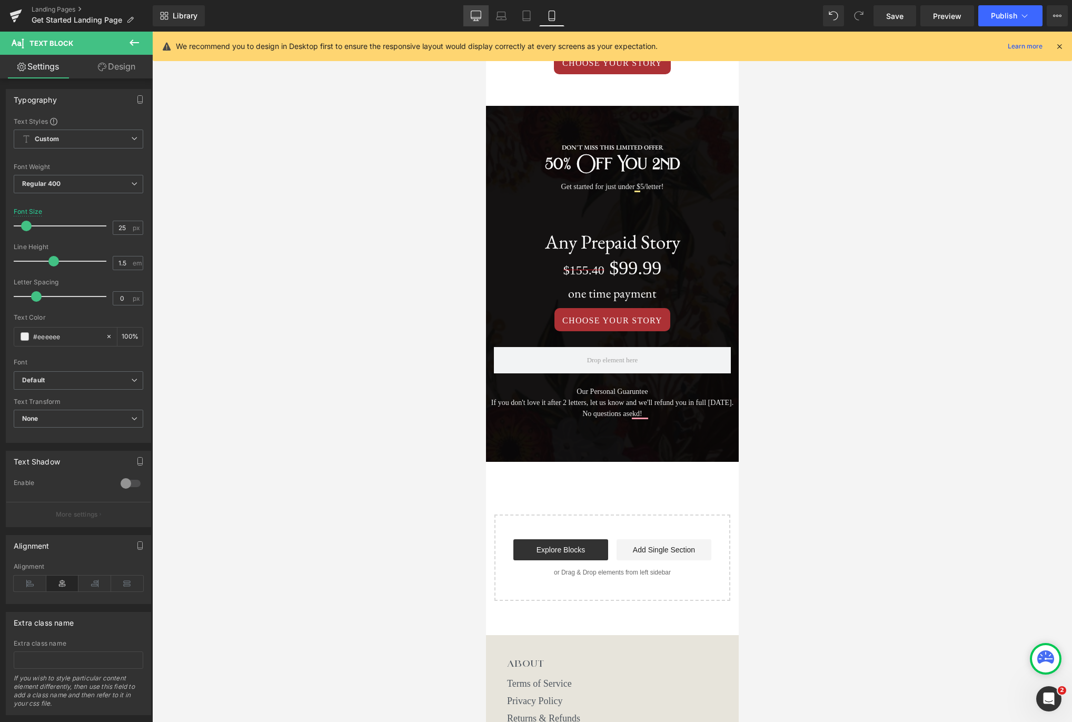
scroll to position [679, 0]
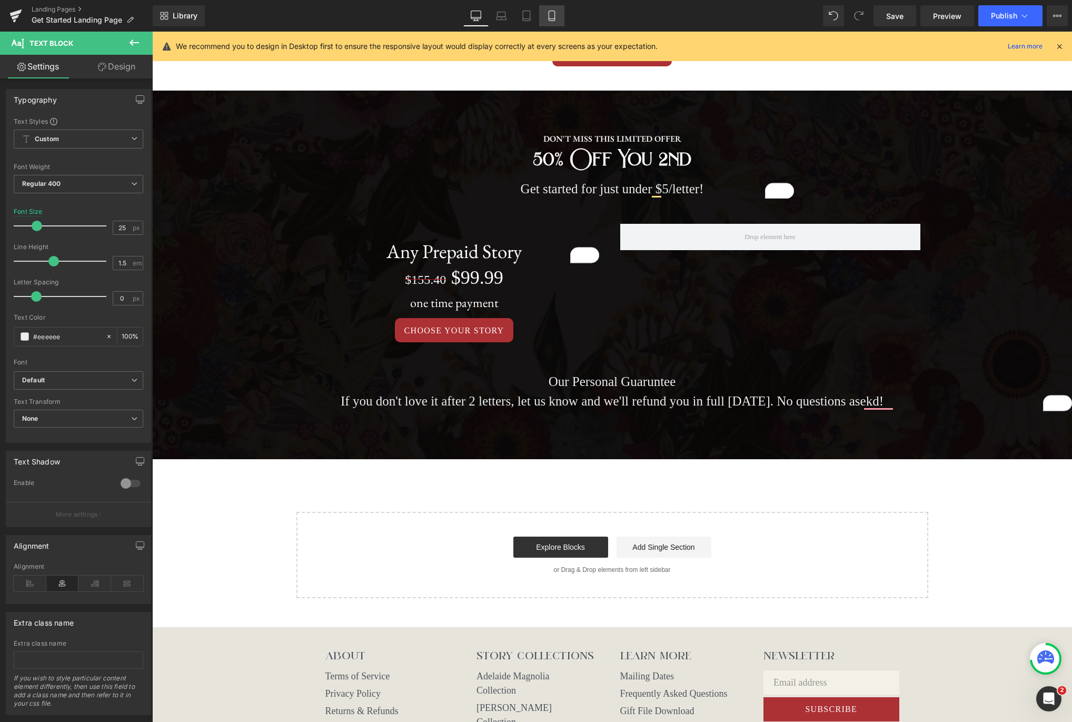
click at [561, 16] on link "Mobile" at bounding box center [551, 15] width 25 height 21
type input "14"
type input "100"
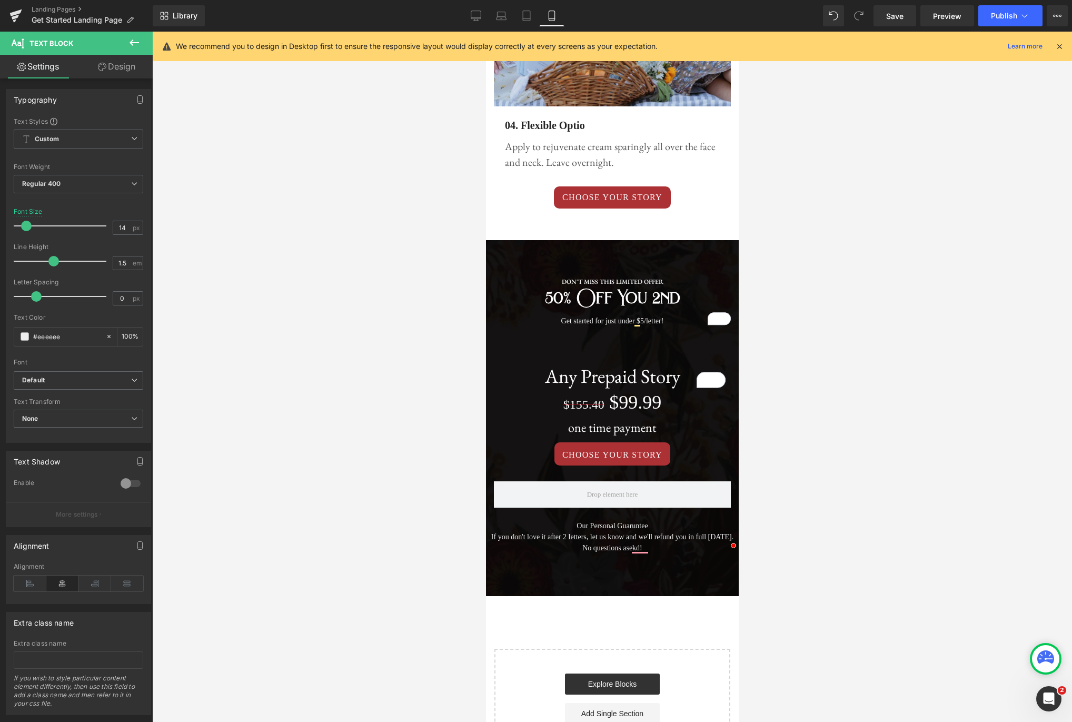
scroll to position [1675, 0]
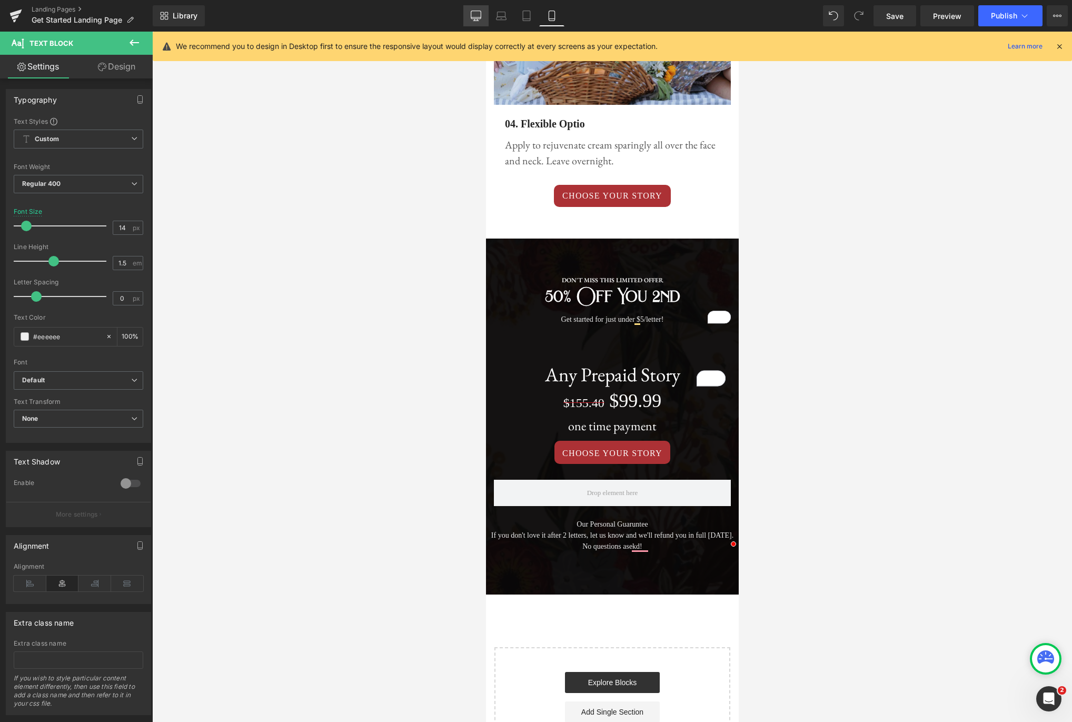
click at [482, 15] on link "Desktop" at bounding box center [475, 15] width 25 height 21
type input "25"
type input "100"
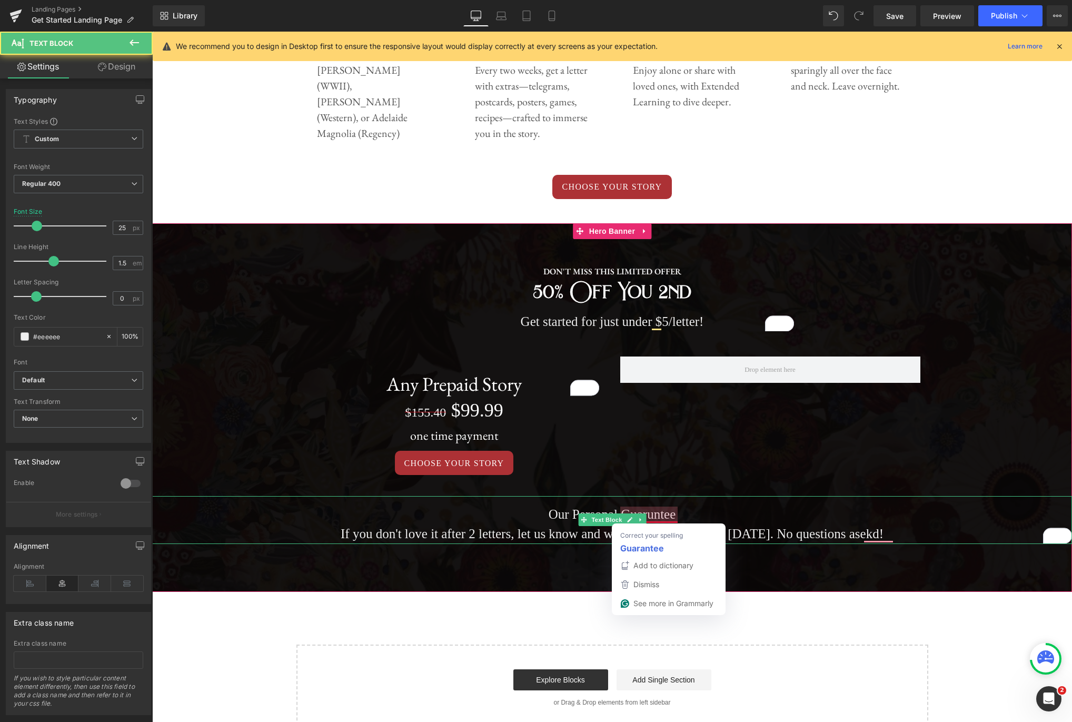
click at [809, 538] on p "If you don't love it after 2 letters, let us know and we'll refund you in full …" at bounding box center [612, 534] width 920 height 20
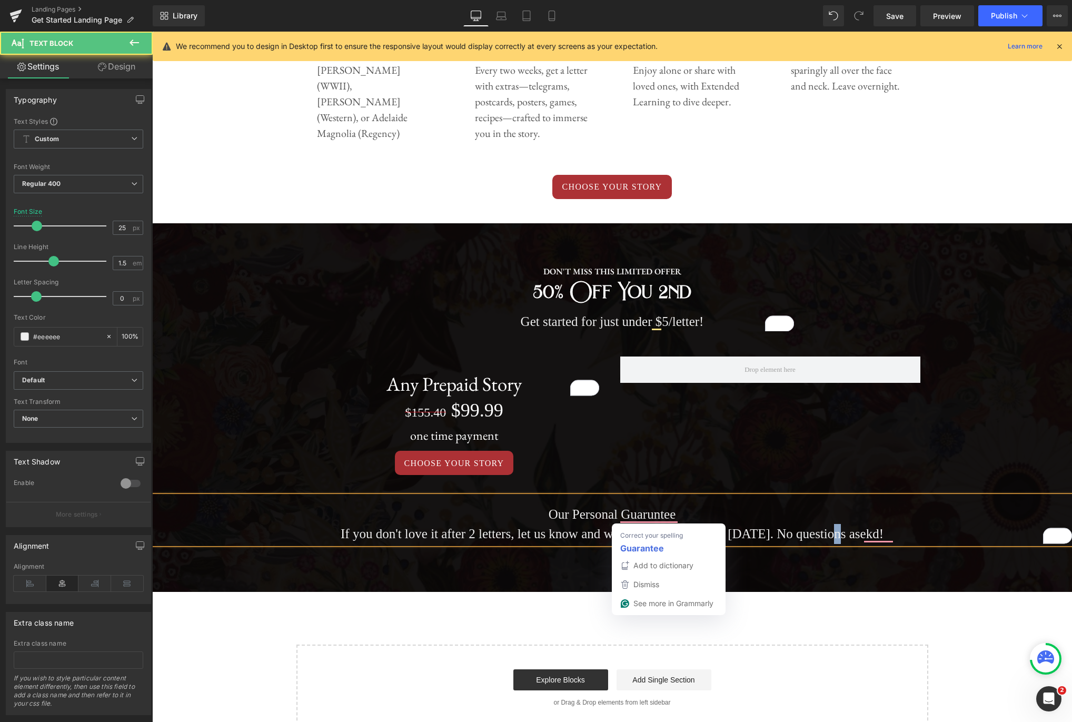
click at [809, 538] on p "If you don't love it after 2 letters, let us know and we'll refund you in full …" at bounding box center [612, 534] width 920 height 20
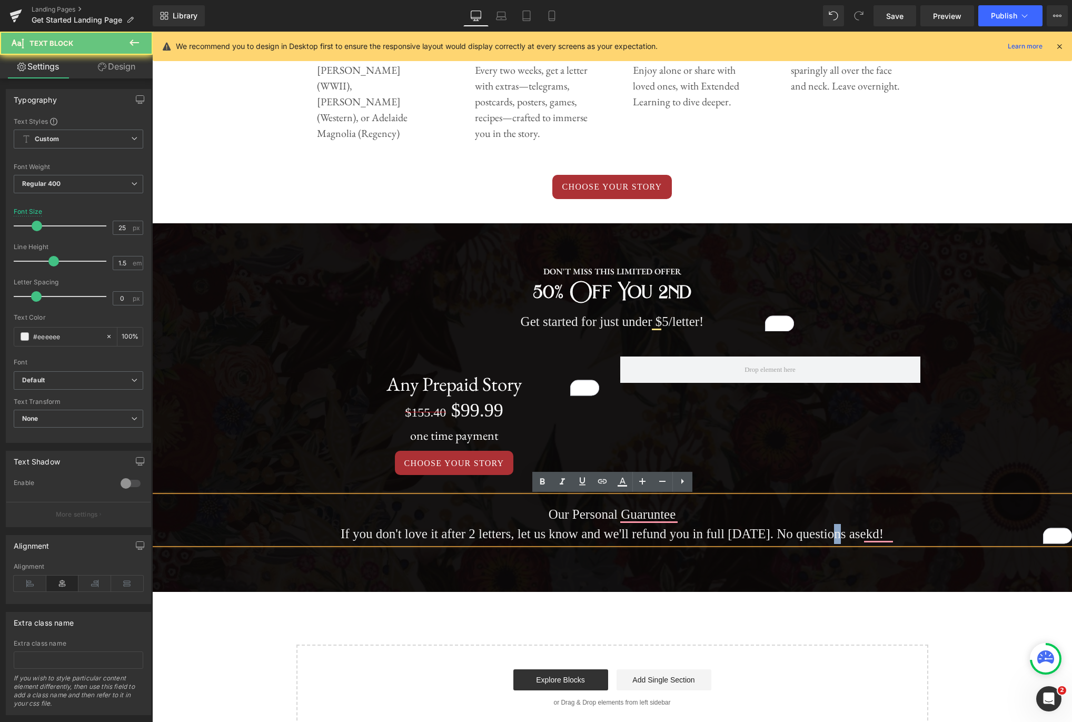
click at [809, 538] on p "If you don't love it after 2 letters, let us know and we'll refund you in full …" at bounding box center [612, 534] width 920 height 20
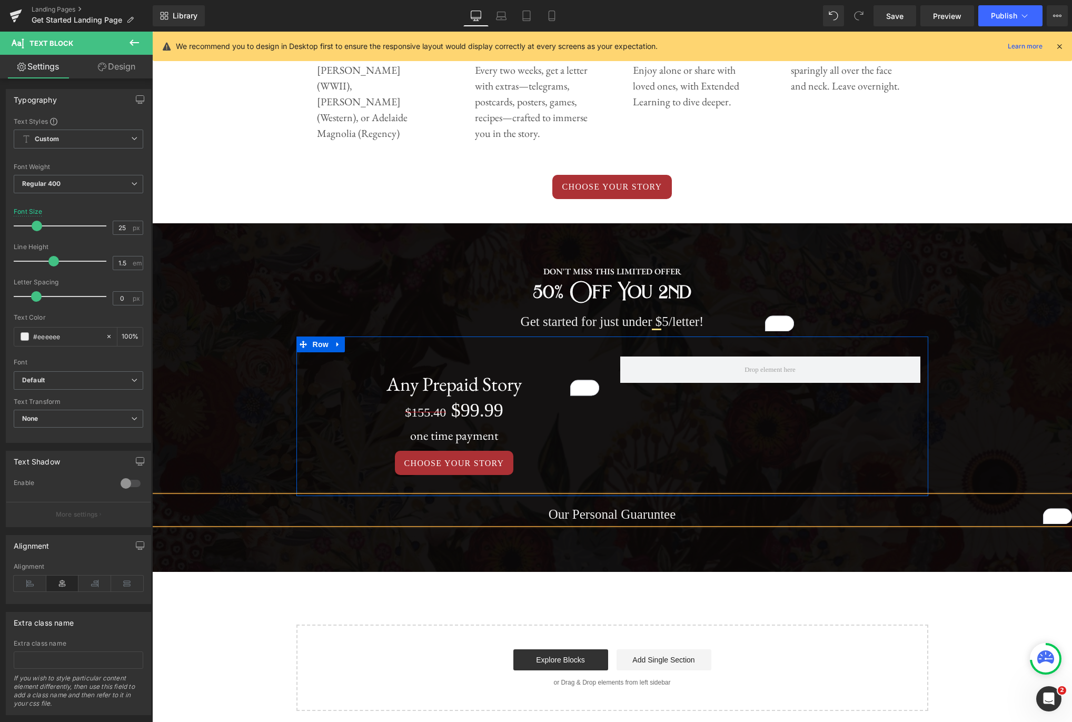
click at [677, 470] on div "Any Prepaid Story Heading $155.40 $99.99 (P) Price one time payment Heading CHO…" at bounding box center [612, 415] width 632 height 159
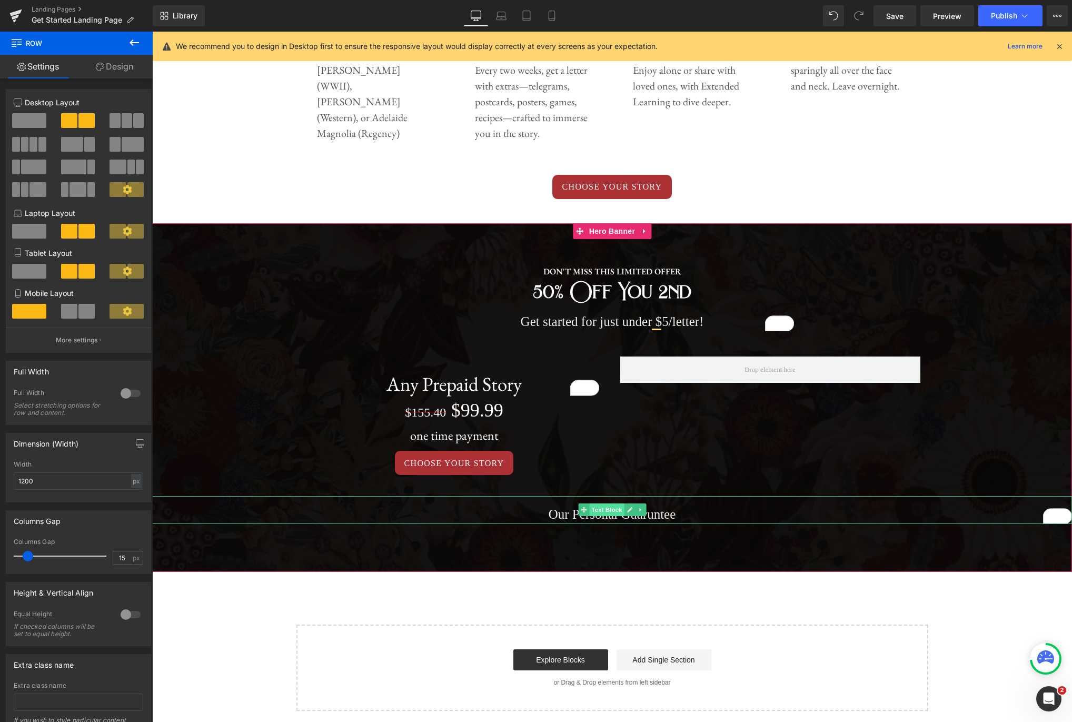
click at [609, 512] on span "Text Block" at bounding box center [606, 509] width 35 height 13
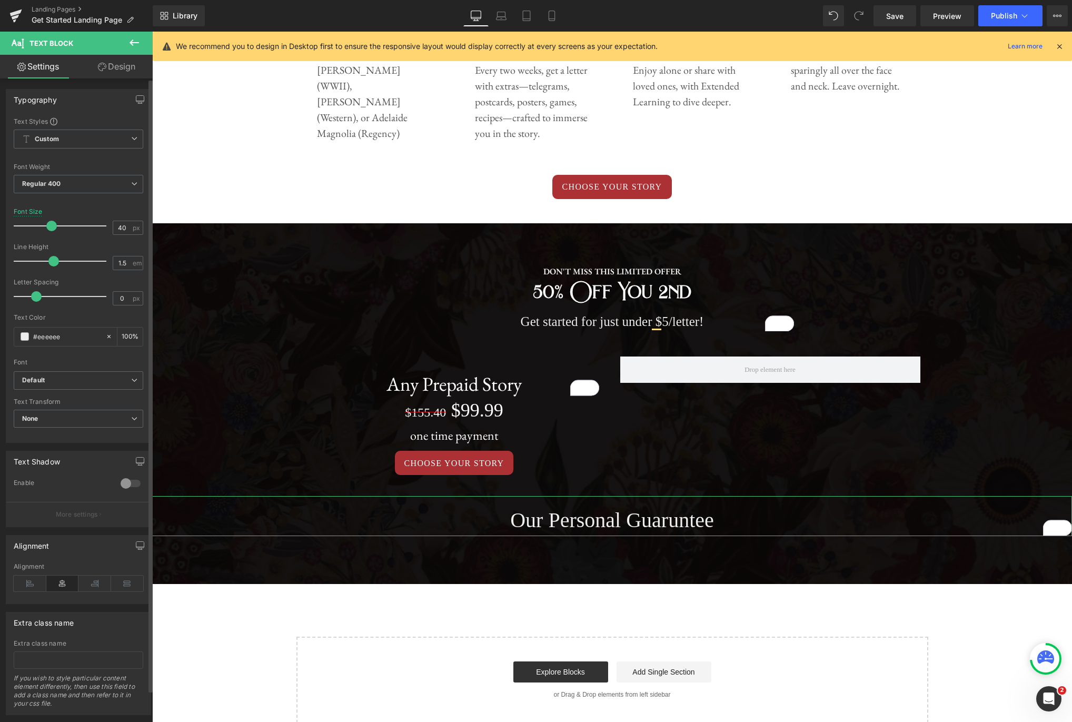
type input "39"
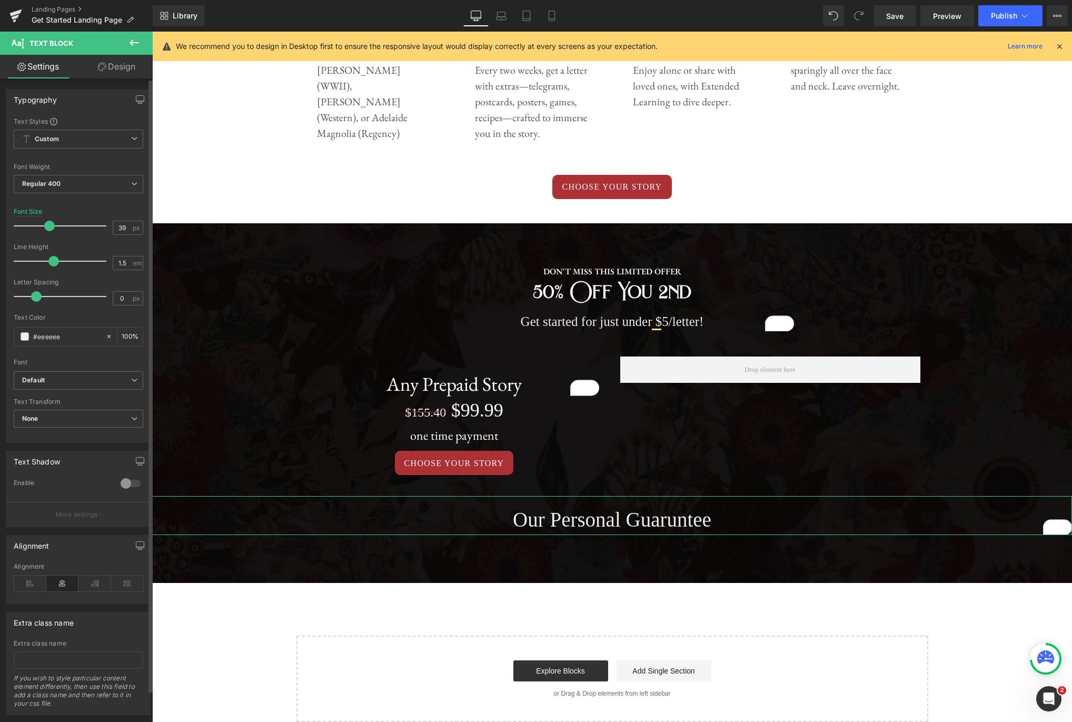
drag, startPoint x: 35, startPoint y: 224, endPoint x: 48, endPoint y: 223, distance: 12.7
click at [48, 223] on span at bounding box center [49, 226] width 11 height 11
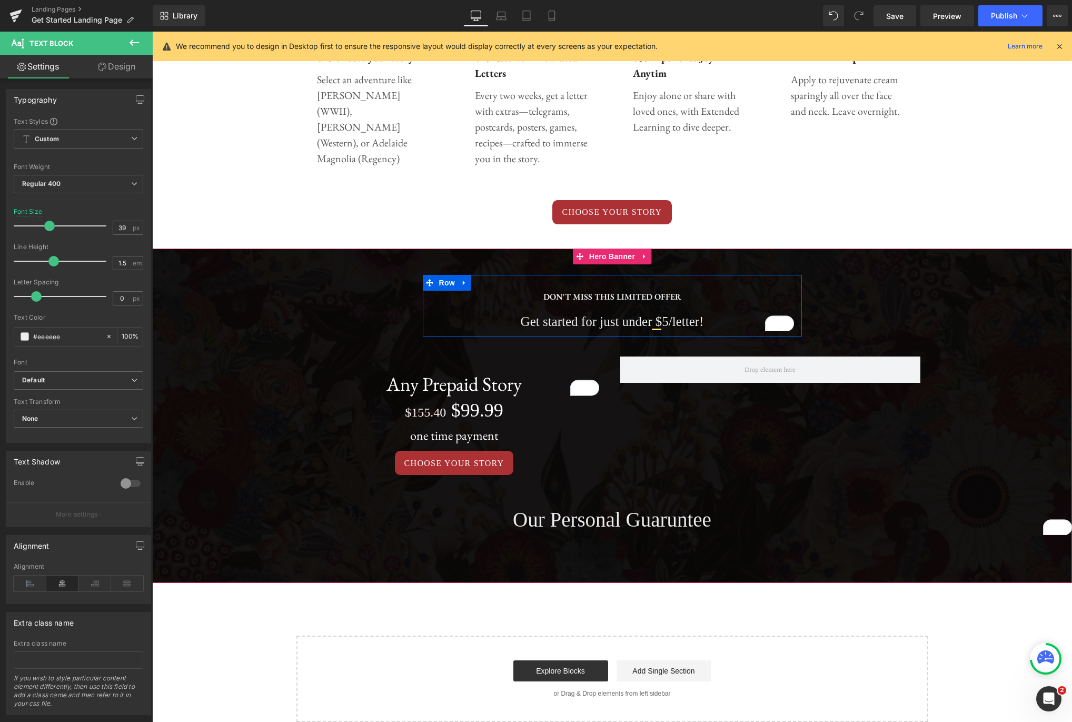
scroll to position [572, 0]
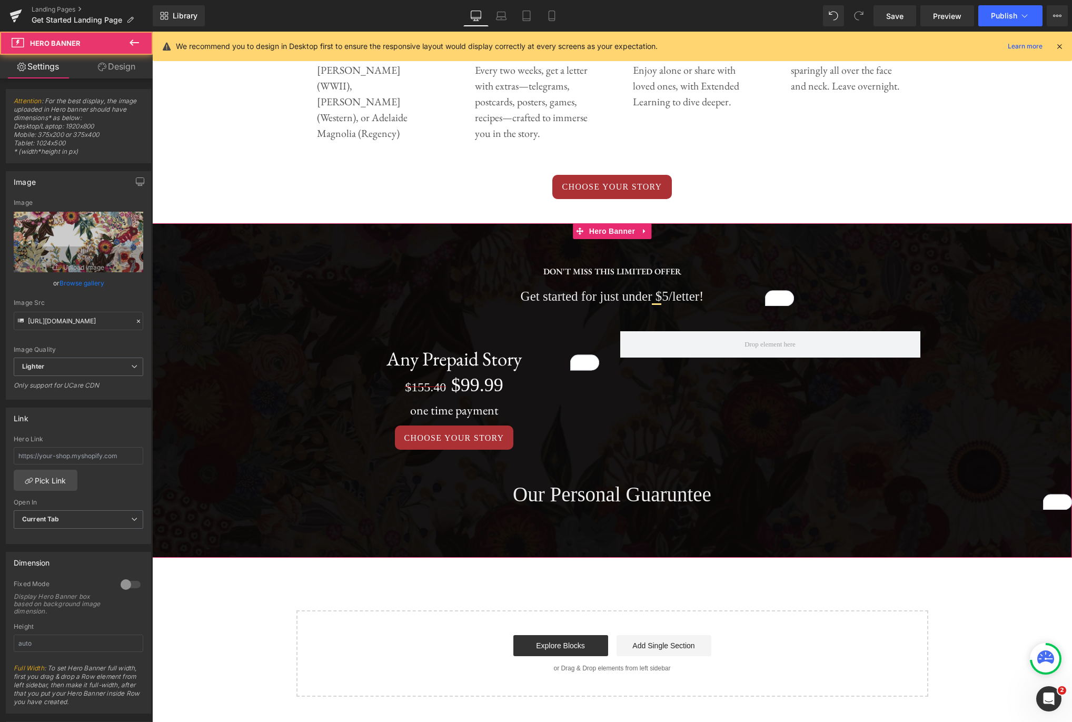
click at [902, 297] on span "DON'T MISS THIS LIMITED OFFER Text Block Get started for just under $5/letter! …" at bounding box center [612, 380] width 920 height 260
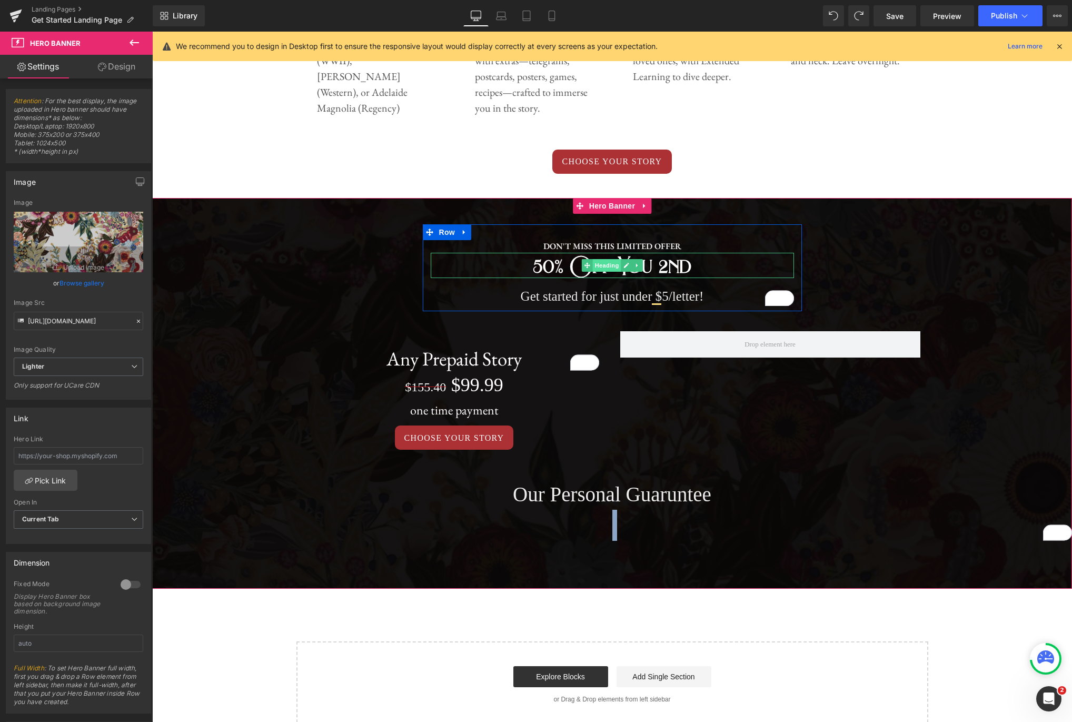
click at [610, 267] on span "Heading" at bounding box center [606, 265] width 28 height 13
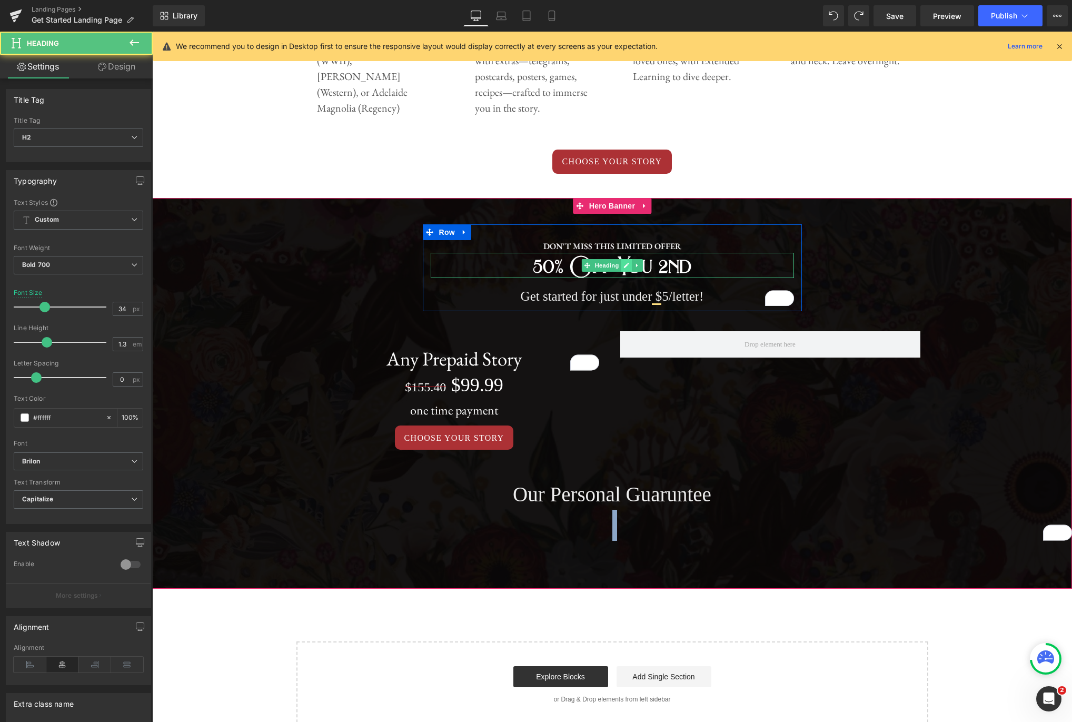
click at [624, 266] on icon at bounding box center [626, 265] width 5 height 5
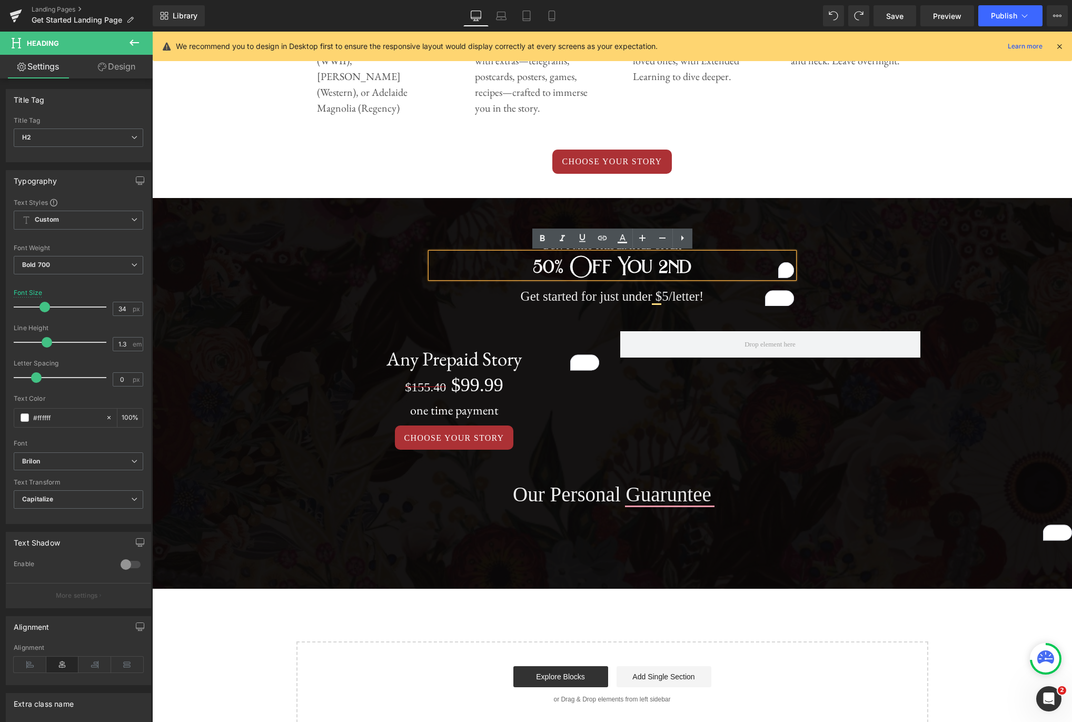
click at [670, 261] on h2 "50% off you 2nd" at bounding box center [612, 266] width 363 height 23
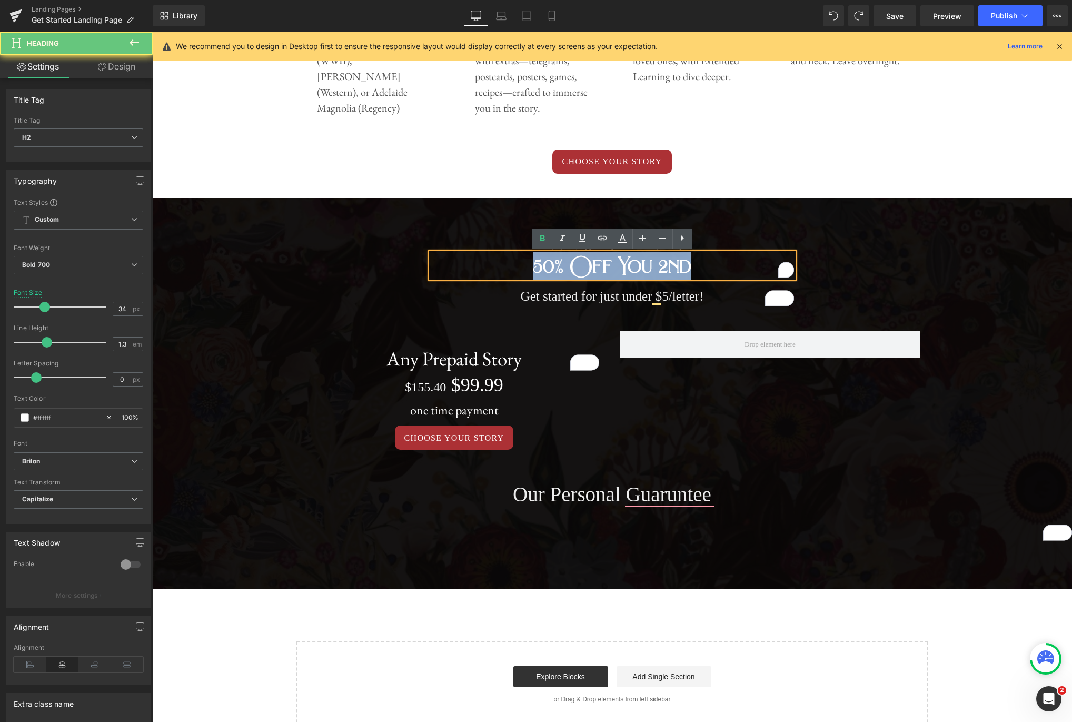
click at [670, 261] on h2 "50% off you 2nd" at bounding box center [612, 266] width 363 height 23
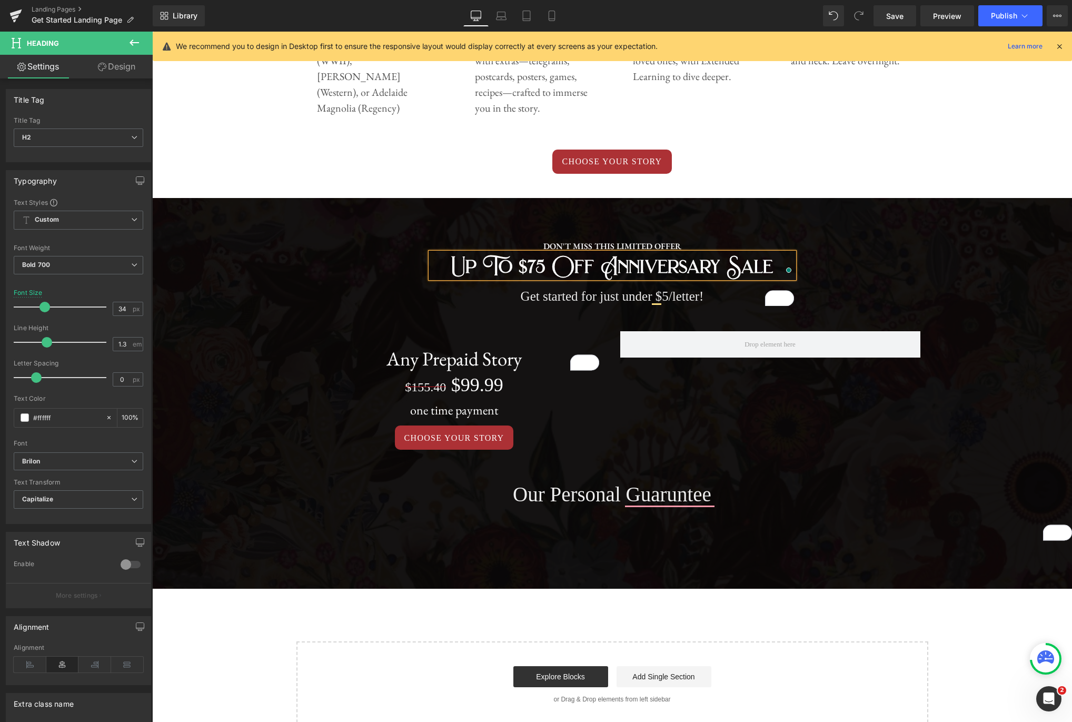
click at [812, 155] on div "CHOOSE YOUR STORY" at bounding box center [612, 162] width 920 height 24
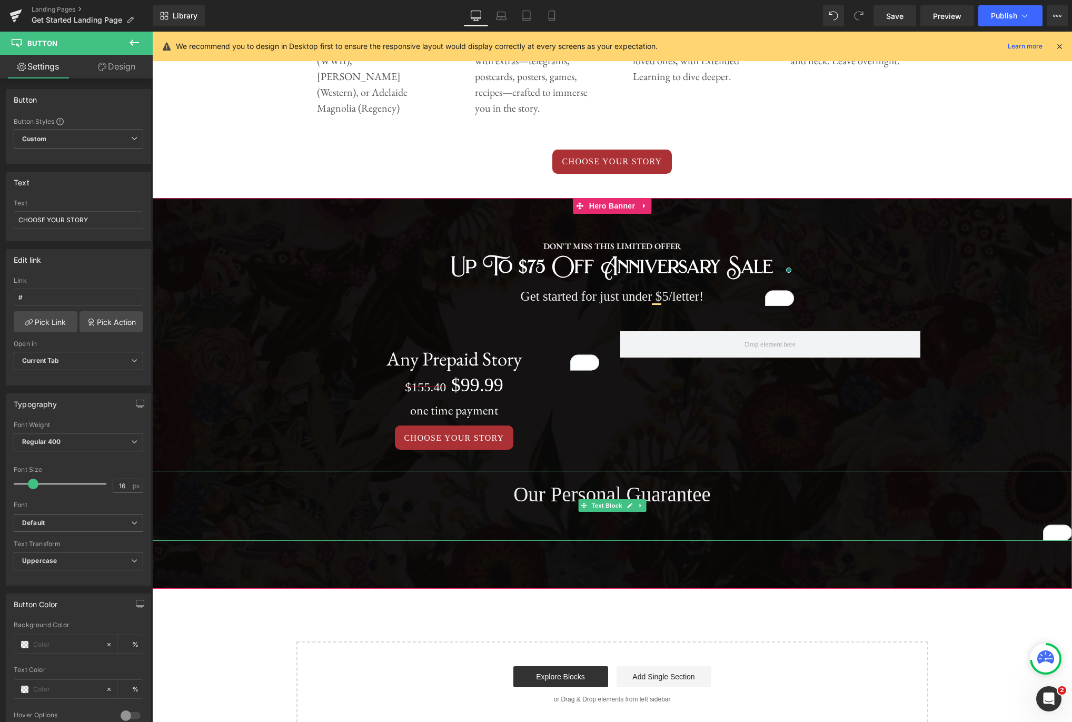
click at [697, 523] on p "To enrich screen reader interactions, please activate Accessibility in Grammarl…" at bounding box center [612, 525] width 920 height 31
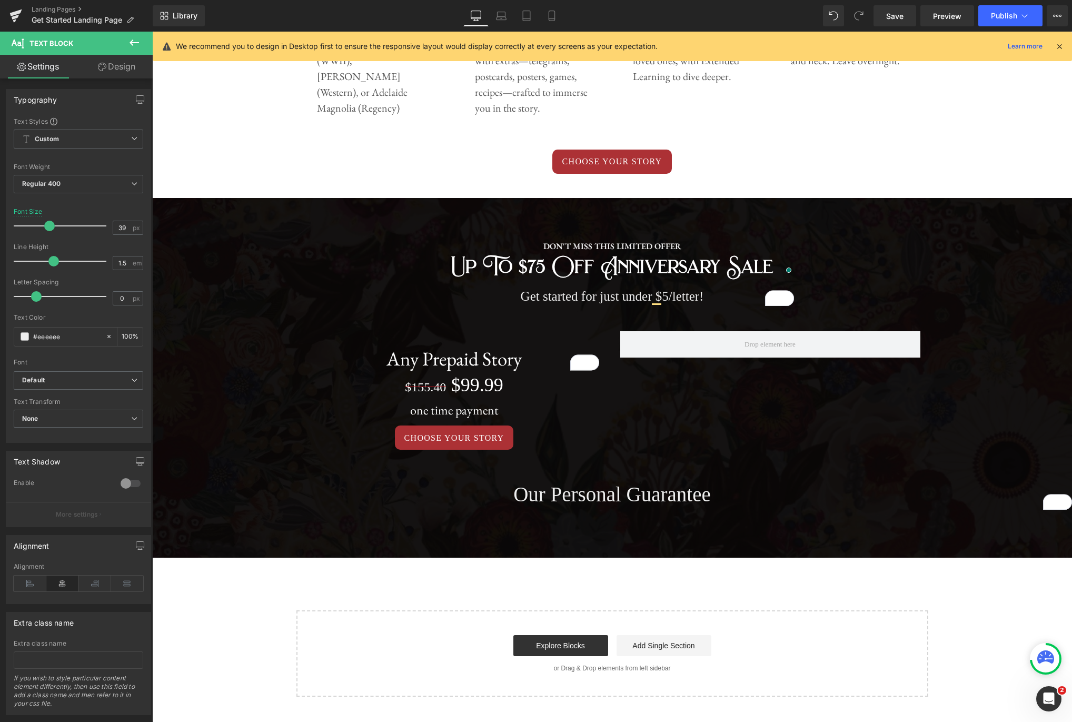
click at [135, 43] on icon at bounding box center [134, 42] width 13 height 13
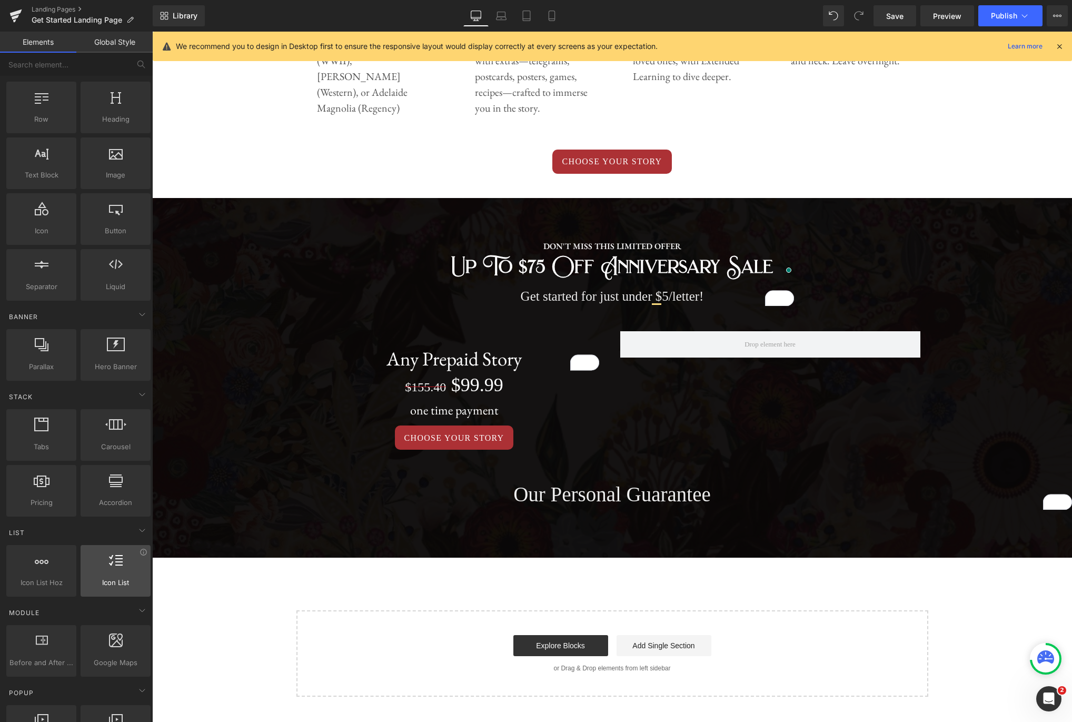
scroll to position [0, 0]
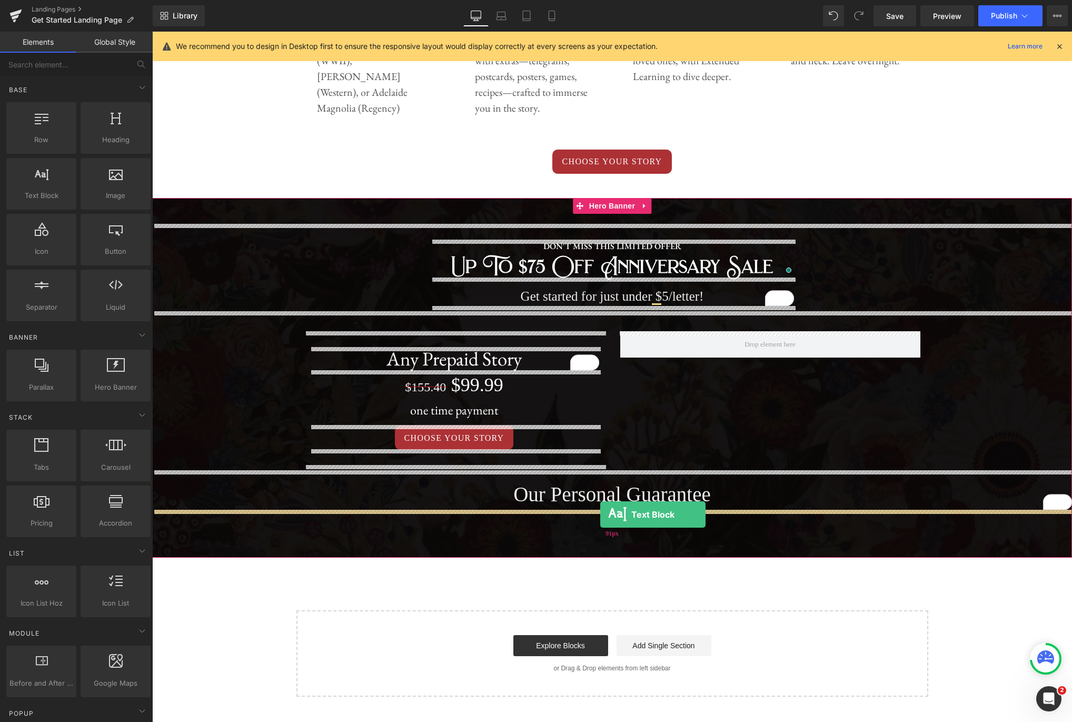
drag, startPoint x: 183, startPoint y: 216, endPoint x: 600, endPoint y: 514, distance: 512.5
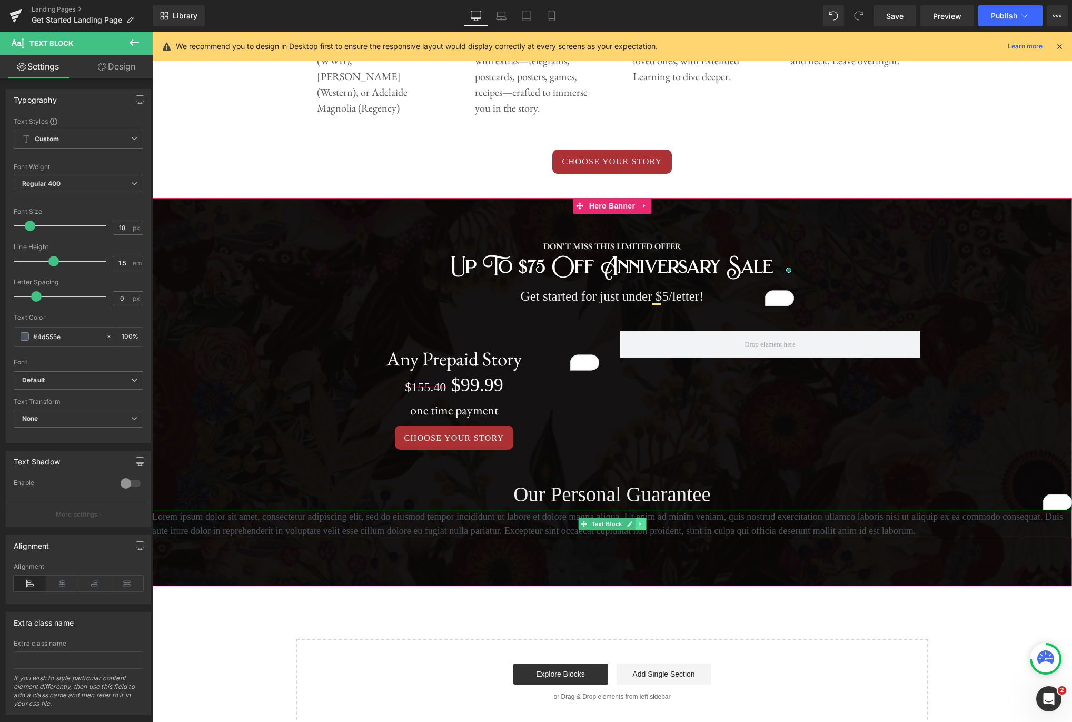
click at [641, 527] on icon at bounding box center [641, 524] width 6 height 6
click at [646, 525] on icon at bounding box center [646, 524] width 6 height 6
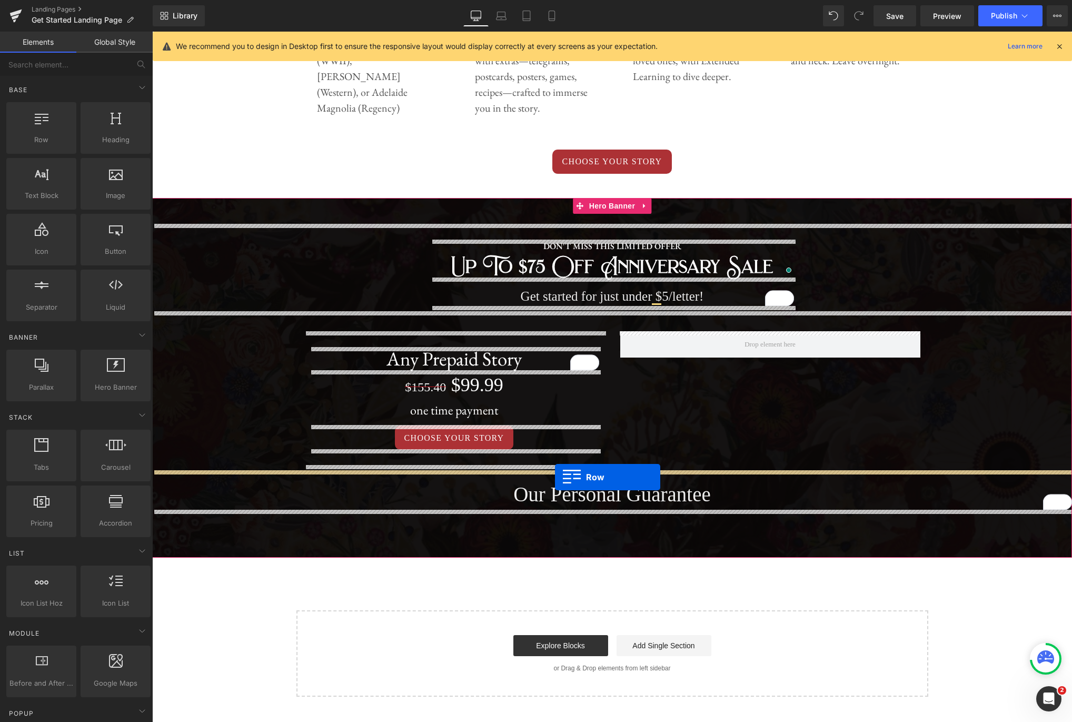
drag, startPoint x: 178, startPoint y: 168, endPoint x: 554, endPoint y: 477, distance: 486.7
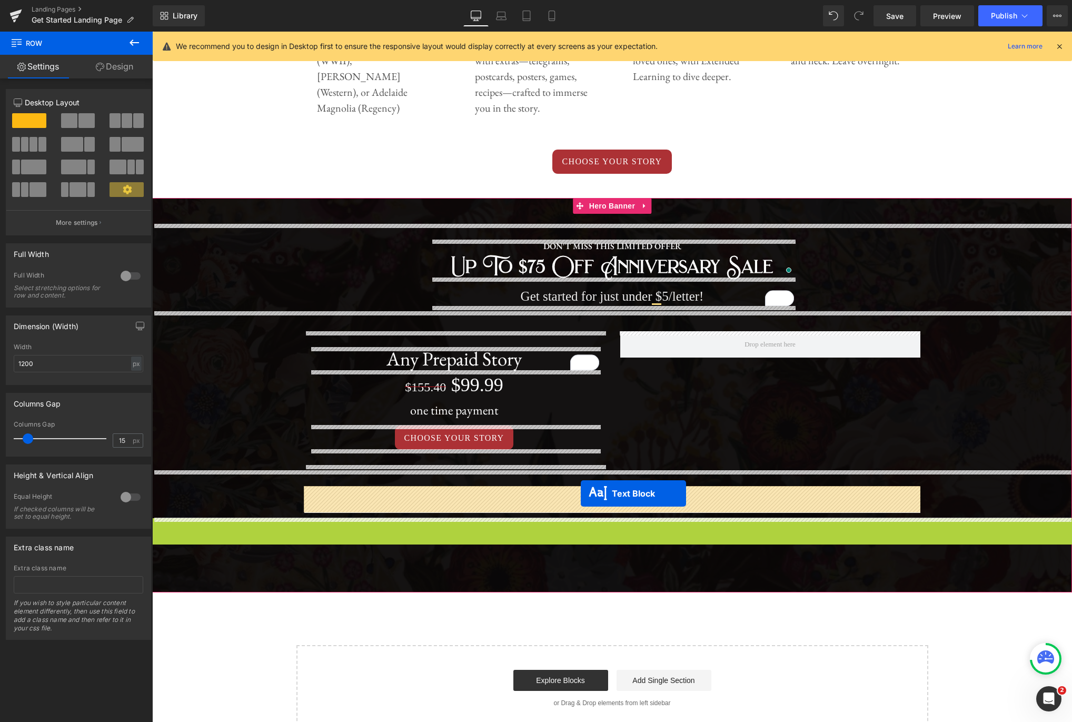
drag, startPoint x: 583, startPoint y: 538, endPoint x: 581, endPoint y: 493, distance: 44.3
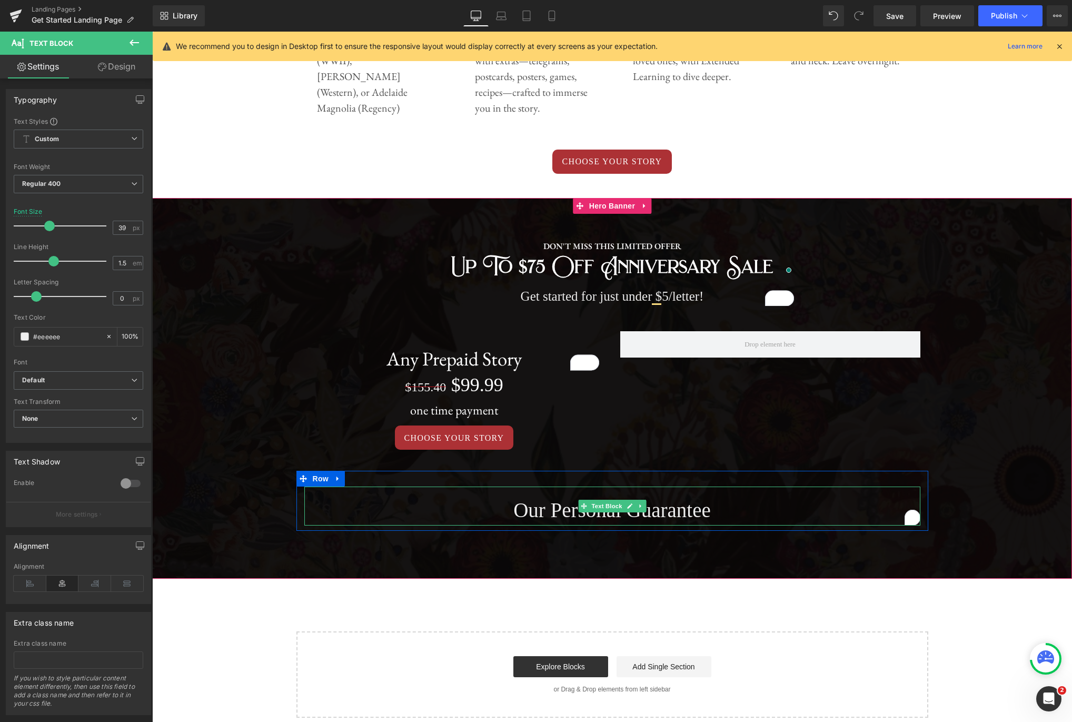
click at [513, 508] on p "Our Personal Guarantee" at bounding box center [612, 510] width 616 height 31
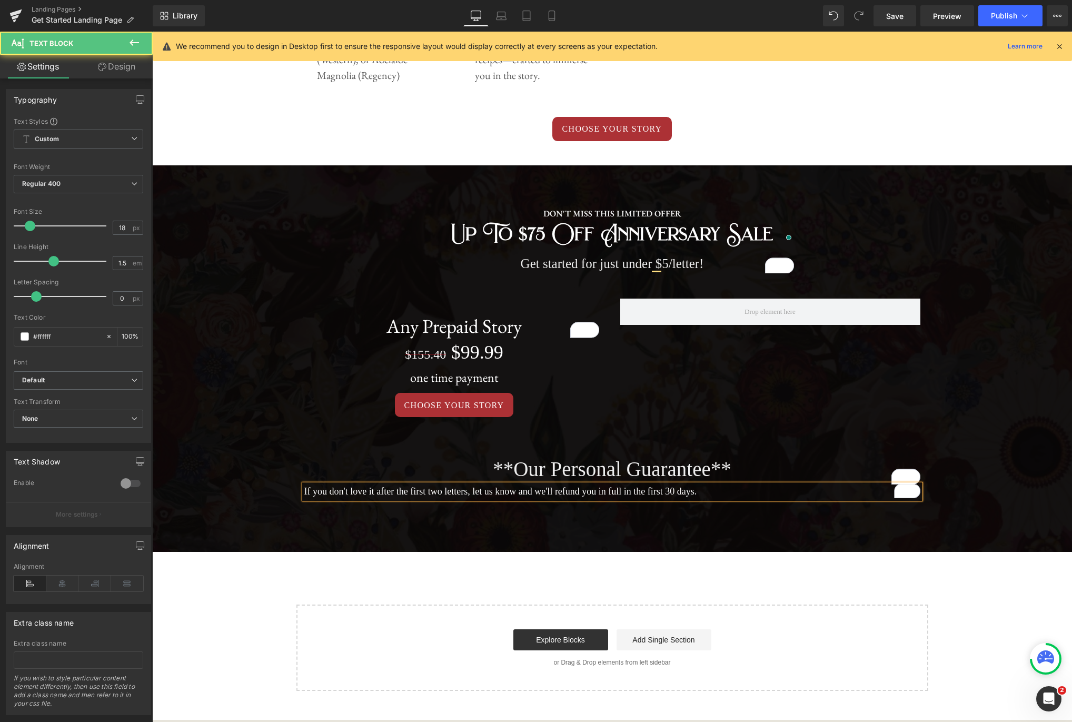
click at [700, 490] on p "If you don't love it after the first two letters, let us know and we'll refund …" at bounding box center [612, 491] width 616 height 14
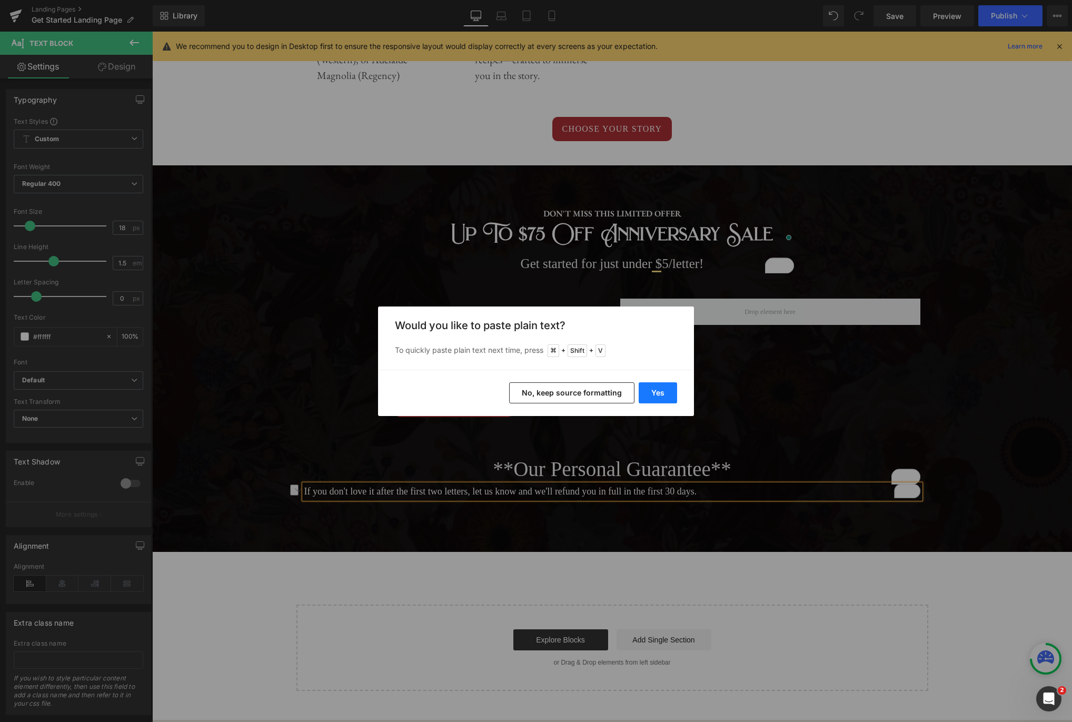
click at [655, 388] on button "Yes" at bounding box center [658, 392] width 38 height 21
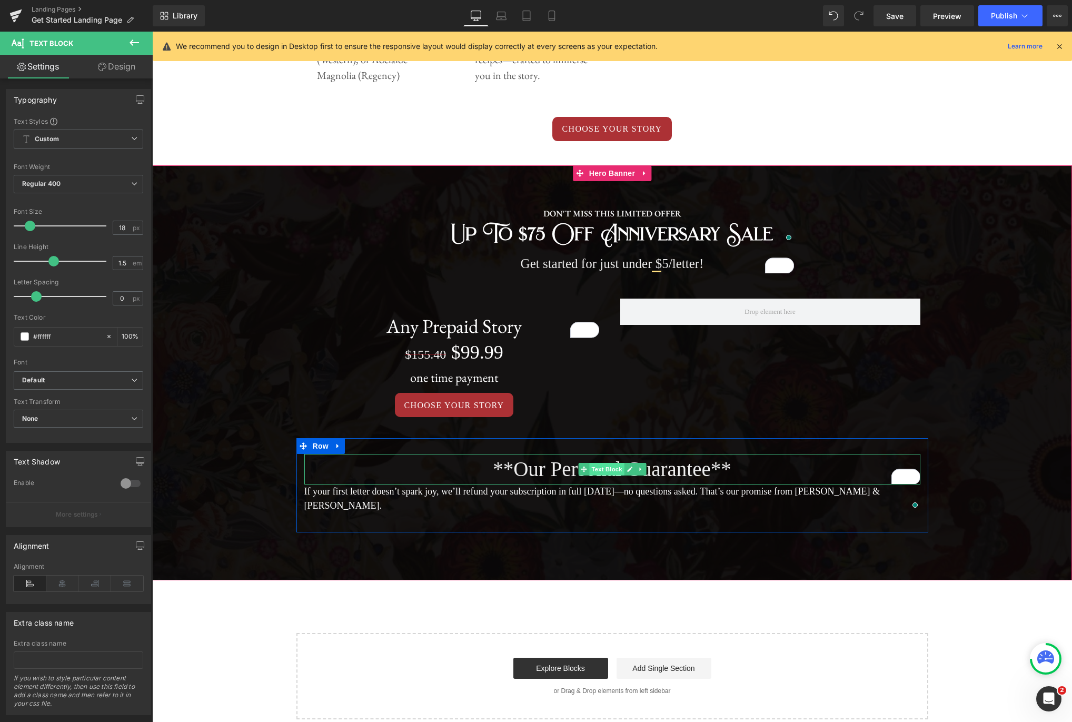
click at [607, 472] on span "Text Block" at bounding box center [606, 469] width 35 height 13
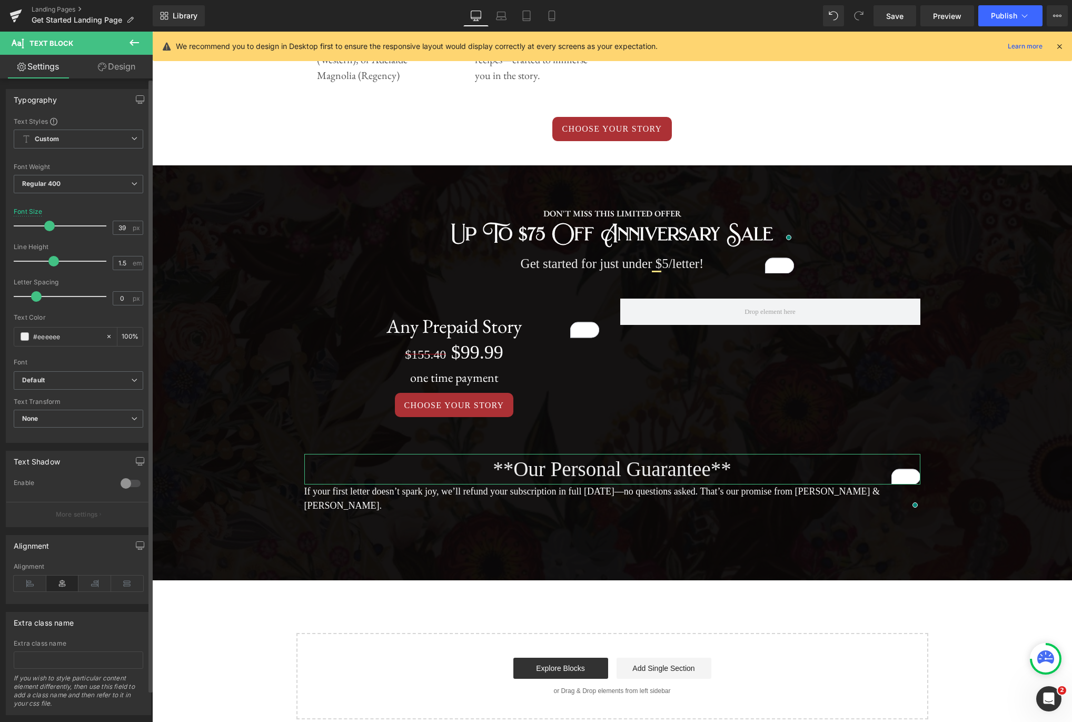
click at [58, 582] on icon at bounding box center [62, 583] width 33 height 16
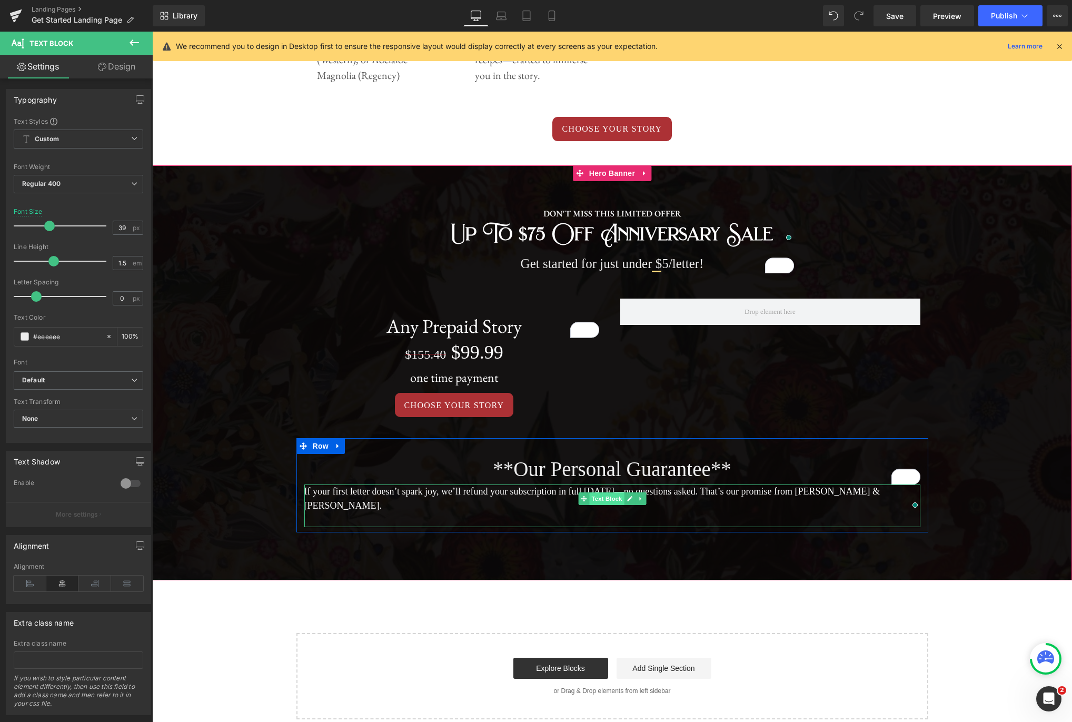
click at [607, 497] on span "Text Block" at bounding box center [606, 498] width 35 height 13
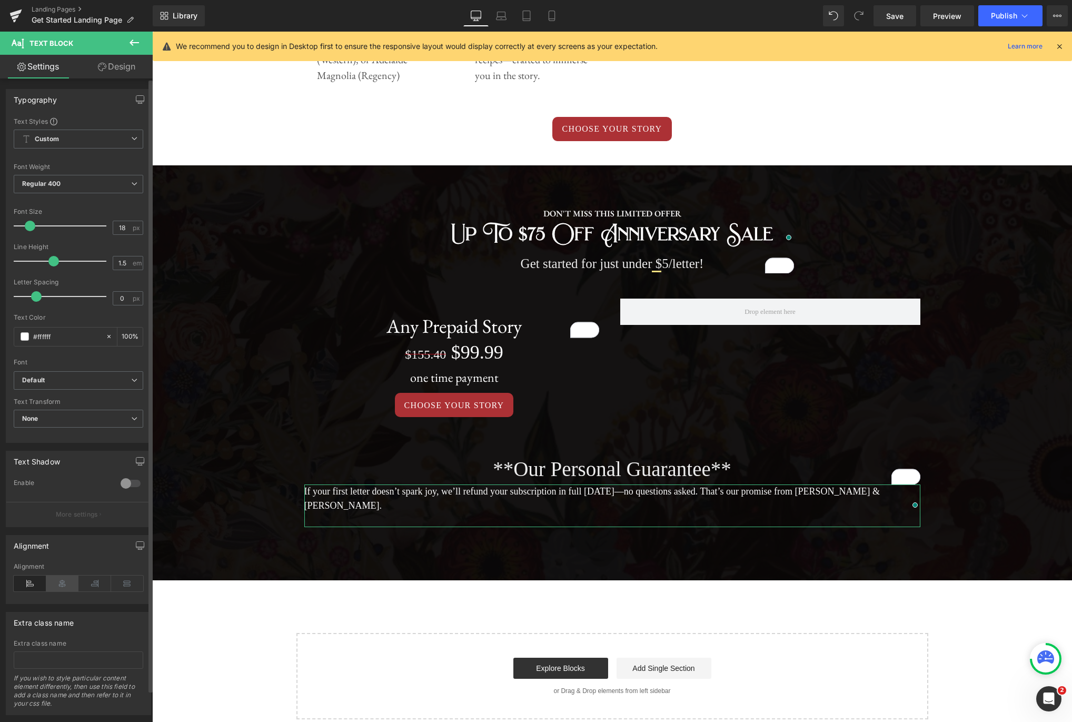
click at [73, 585] on icon at bounding box center [62, 583] width 33 height 16
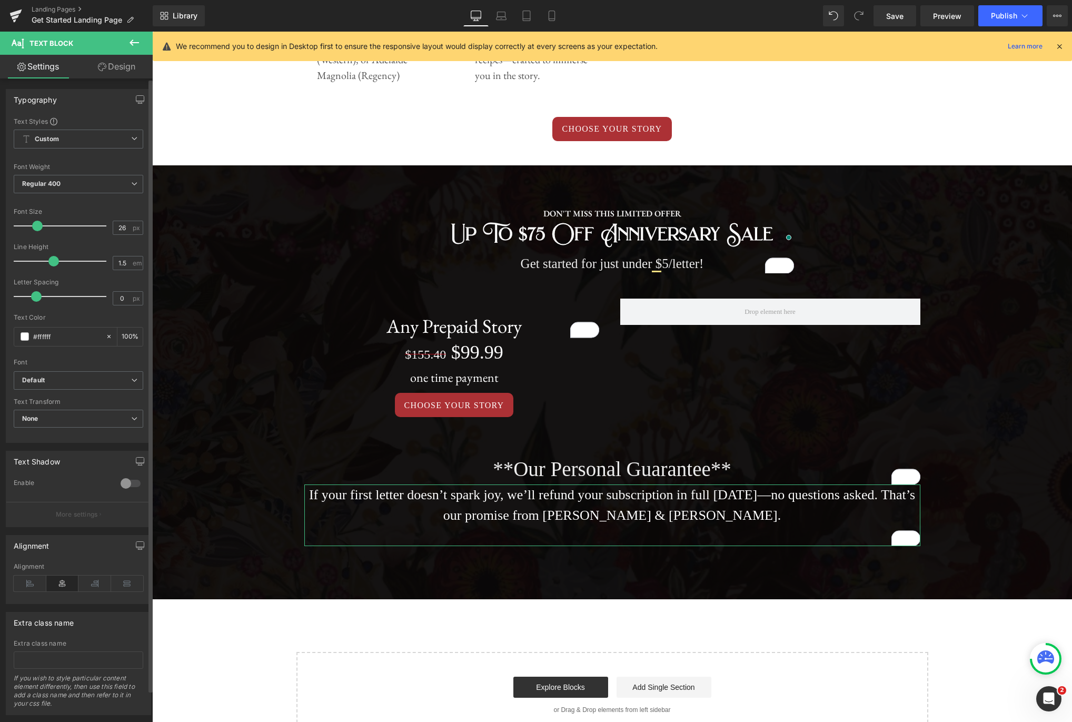
type input "27"
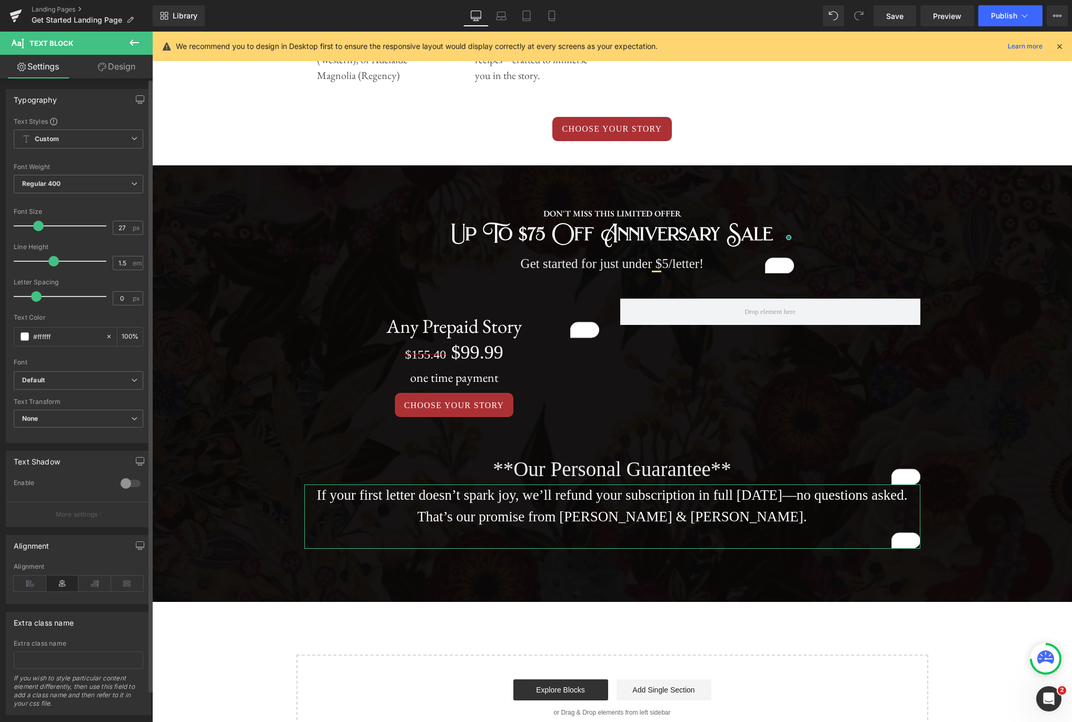
drag, startPoint x: 33, startPoint y: 225, endPoint x: 39, endPoint y: 224, distance: 6.4
click at [39, 224] on span at bounding box center [38, 226] width 11 height 11
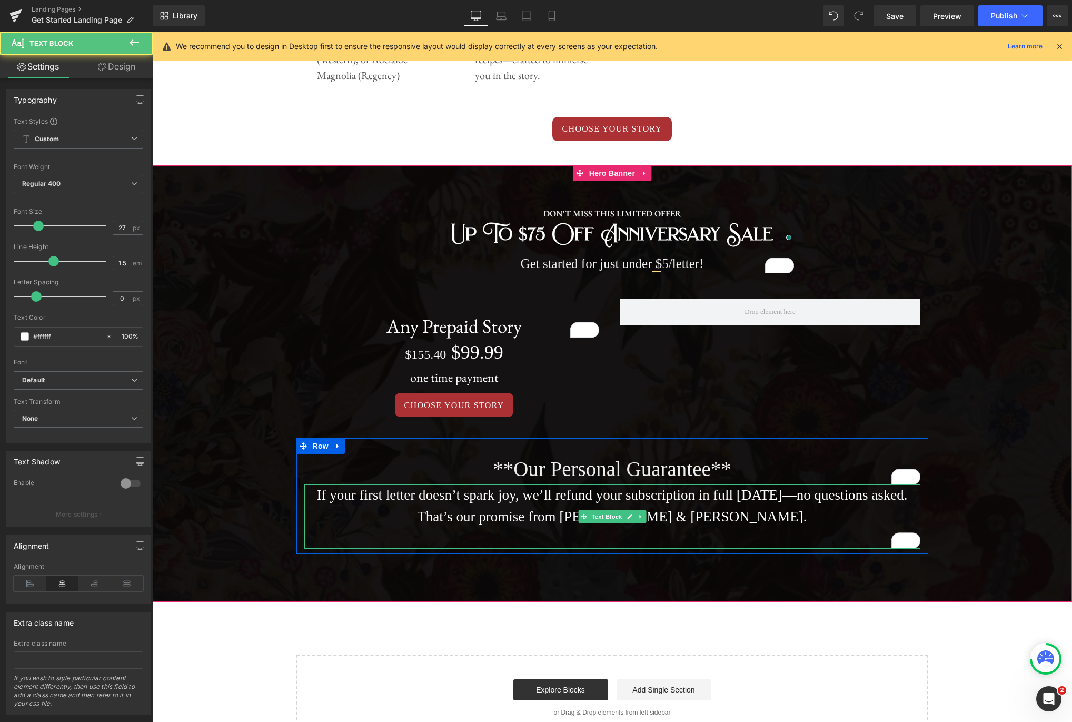
click at [786, 521] on p "If your first letter doesn’t spark joy, we’ll refund your subscription in full …" at bounding box center [612, 505] width 616 height 43
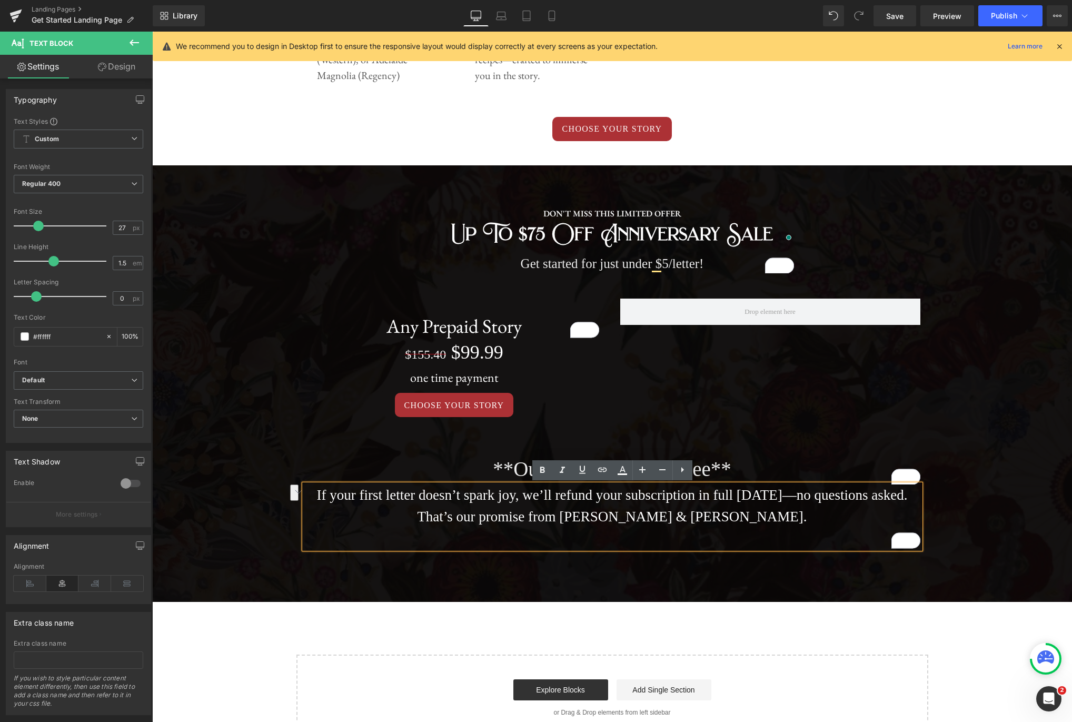
drag, startPoint x: 788, startPoint y: 518, endPoint x: 489, endPoint y: 519, distance: 298.5
click at [490, 519] on p "If your first letter doesn’t spark joy, we’ll refund your subscription in full …" at bounding box center [612, 505] width 616 height 43
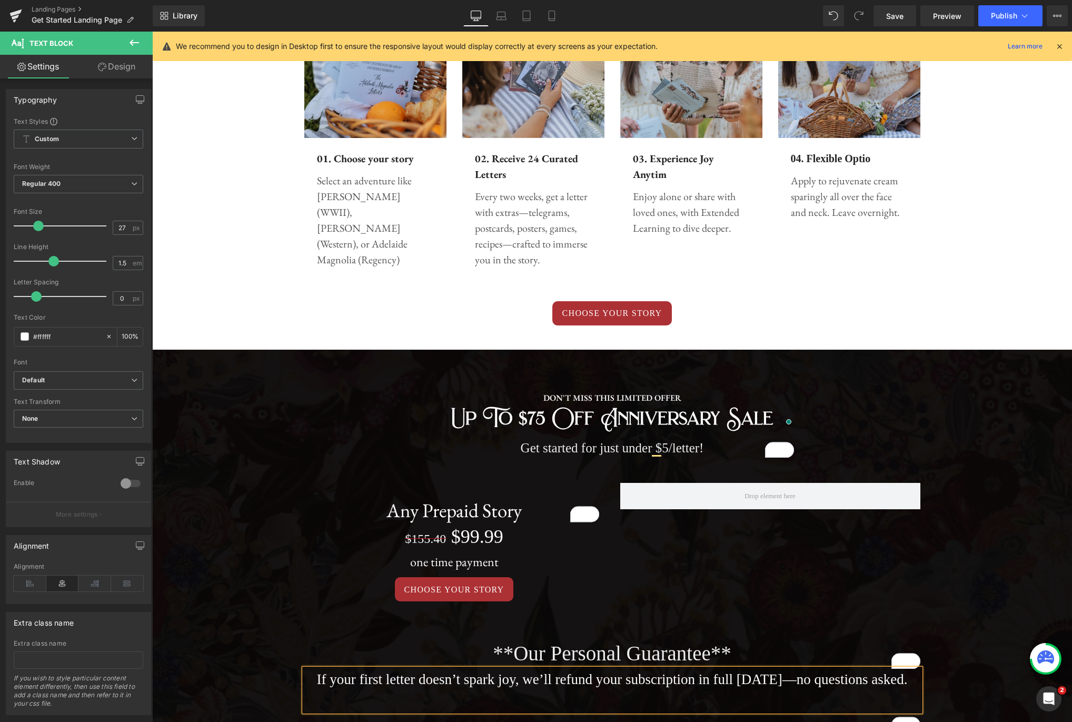
scroll to position [416, 0]
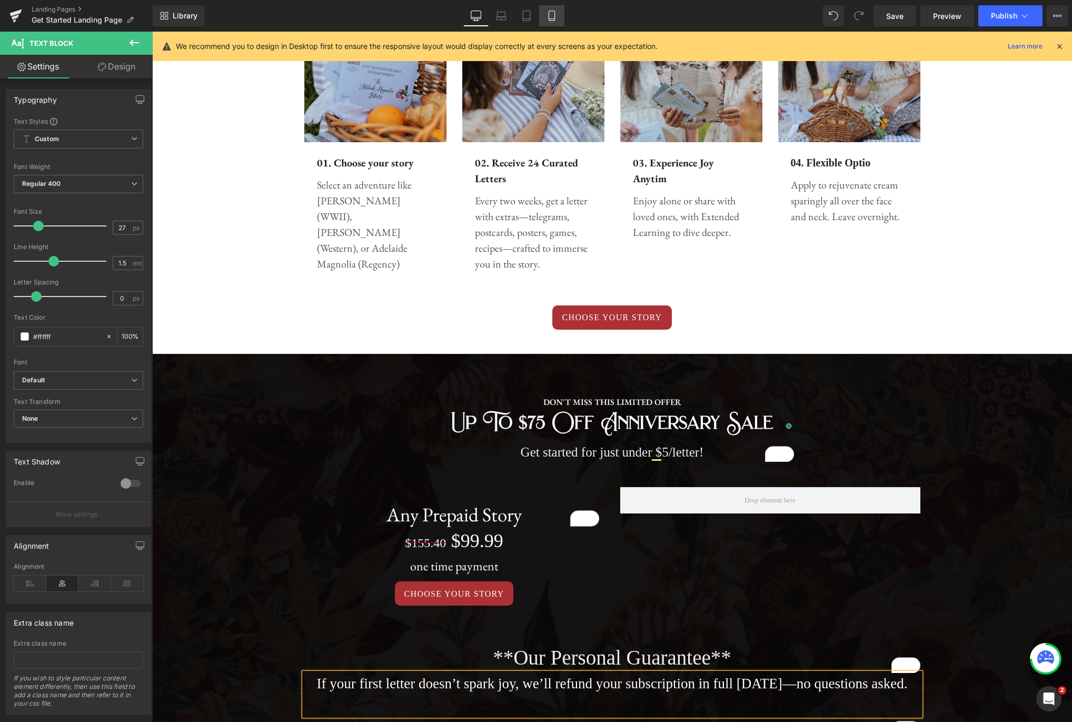
click at [550, 13] on icon at bounding box center [552, 16] width 11 height 11
type input "100"
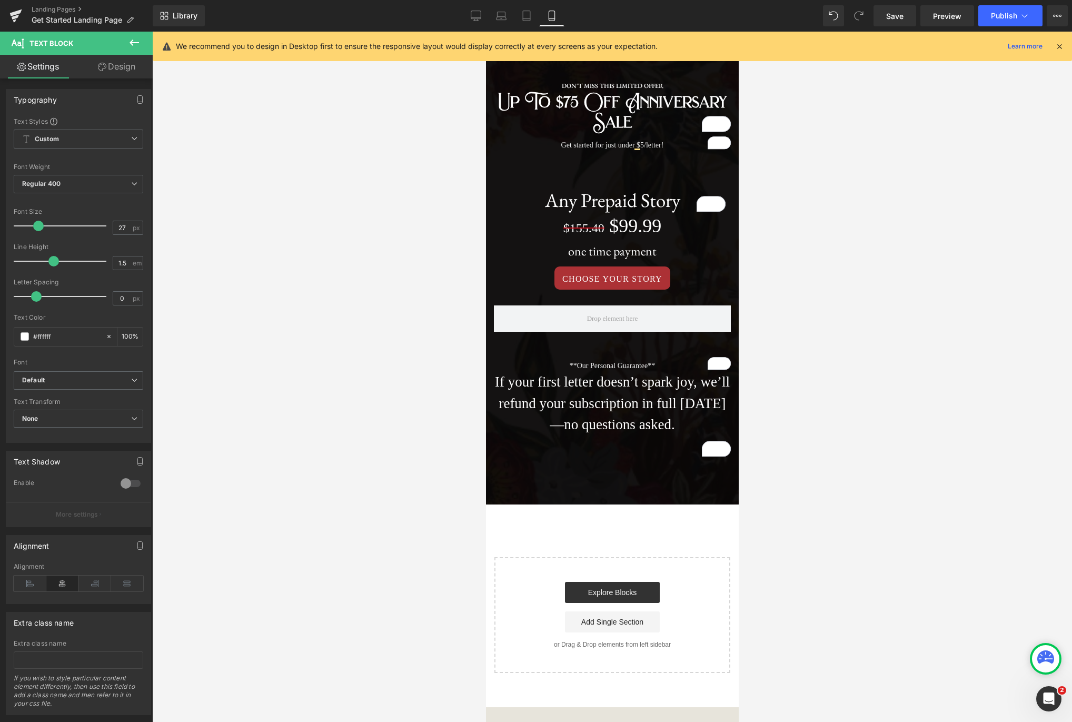
scroll to position [1865, 0]
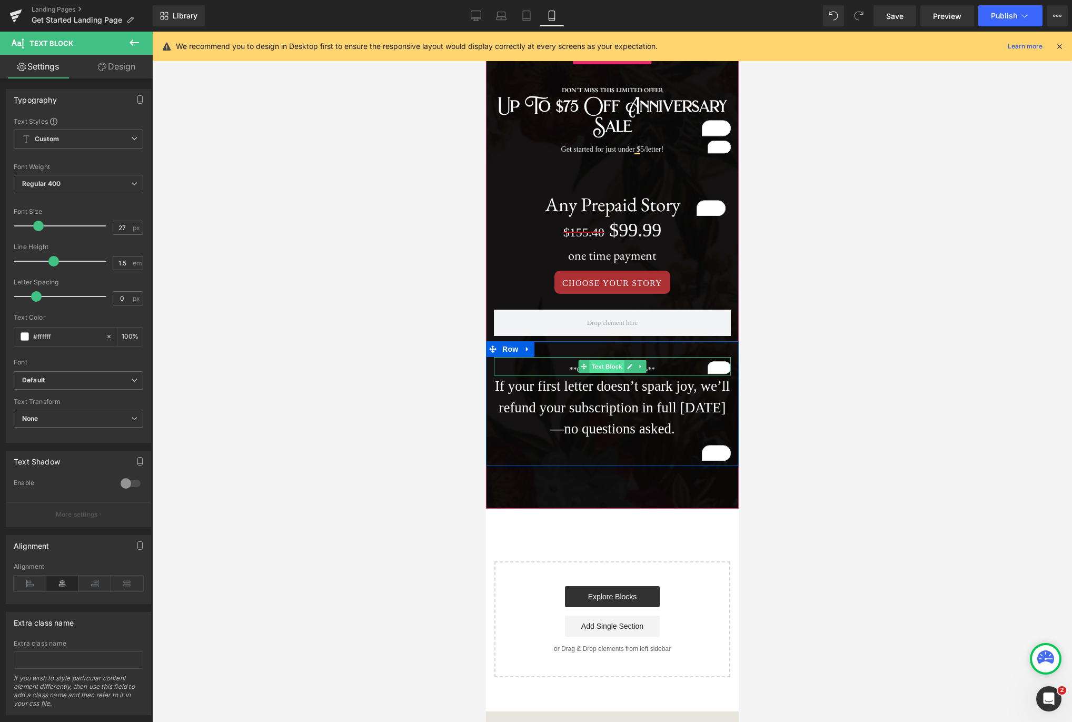
click at [614, 360] on span "Text Block" at bounding box center [606, 366] width 35 height 13
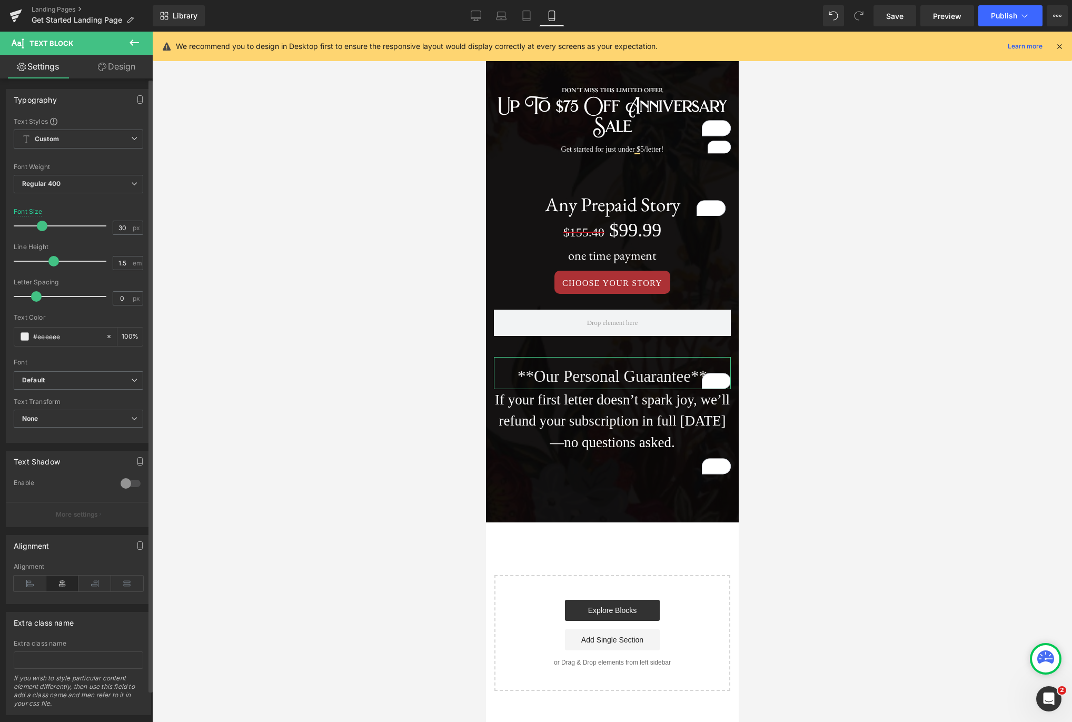
type input "29"
drag, startPoint x: 28, startPoint y: 226, endPoint x: 41, endPoint y: 225, distance: 13.3
click at [41, 225] on span at bounding box center [40, 226] width 11 height 11
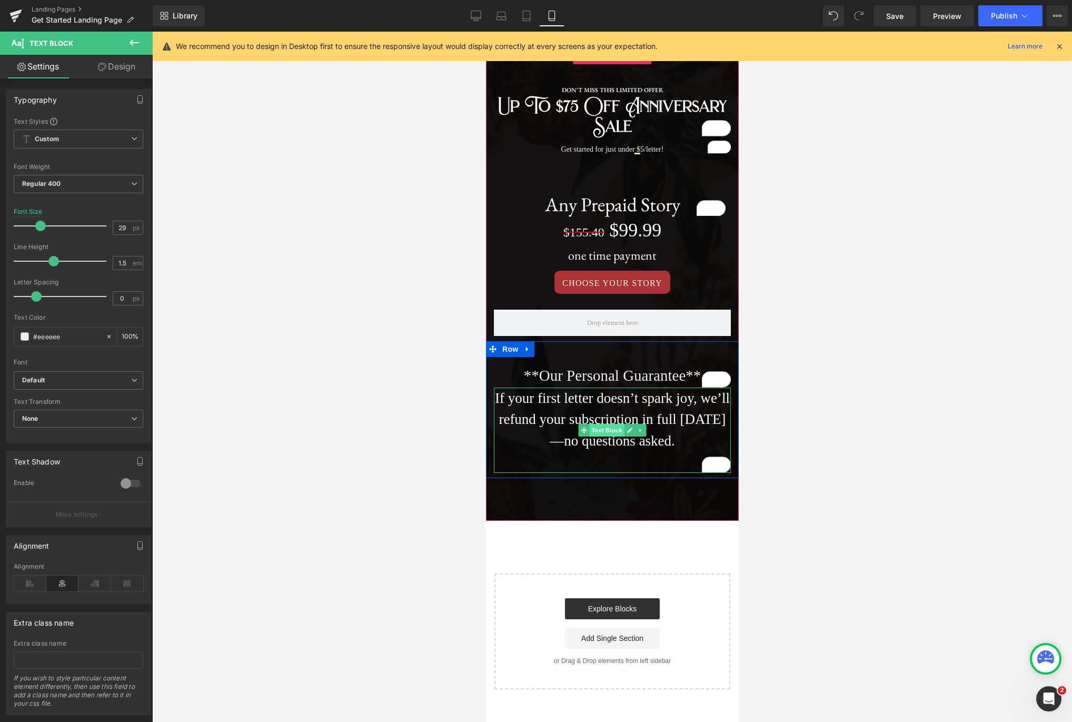
click at [605, 424] on span "Text Block" at bounding box center [606, 430] width 35 height 13
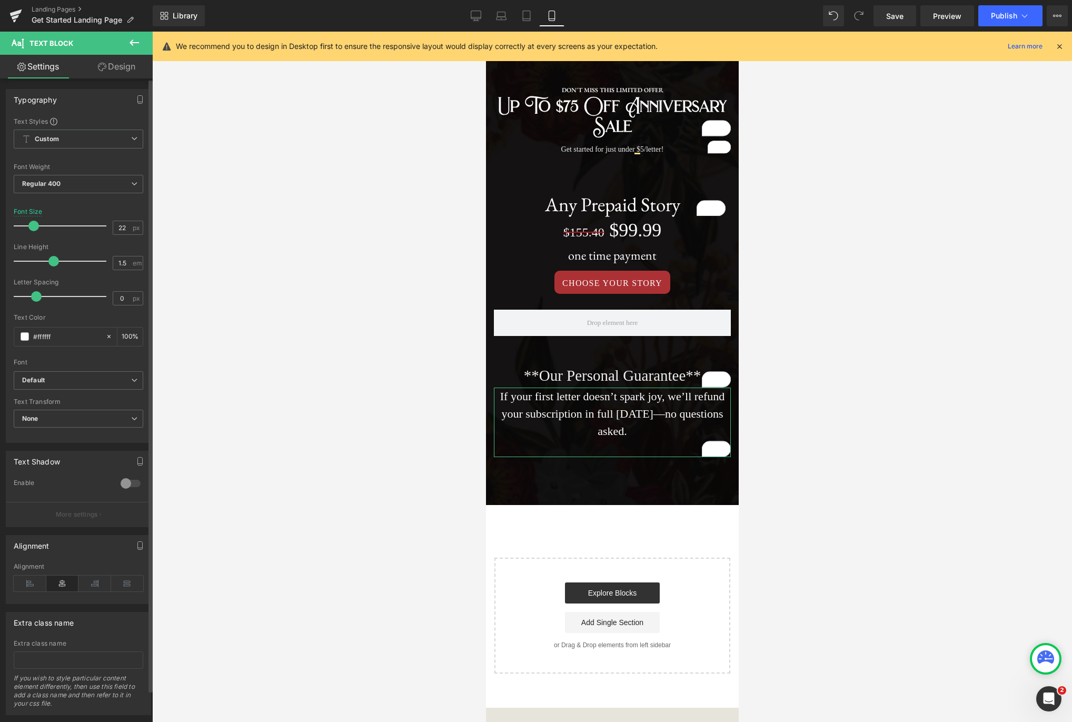
click at [33, 227] on span at bounding box center [33, 226] width 11 height 11
click at [910, 280] on div at bounding box center [612, 377] width 920 height 690
click at [480, 8] on link "Desktop" at bounding box center [475, 15] width 25 height 21
type input "27"
type input "100"
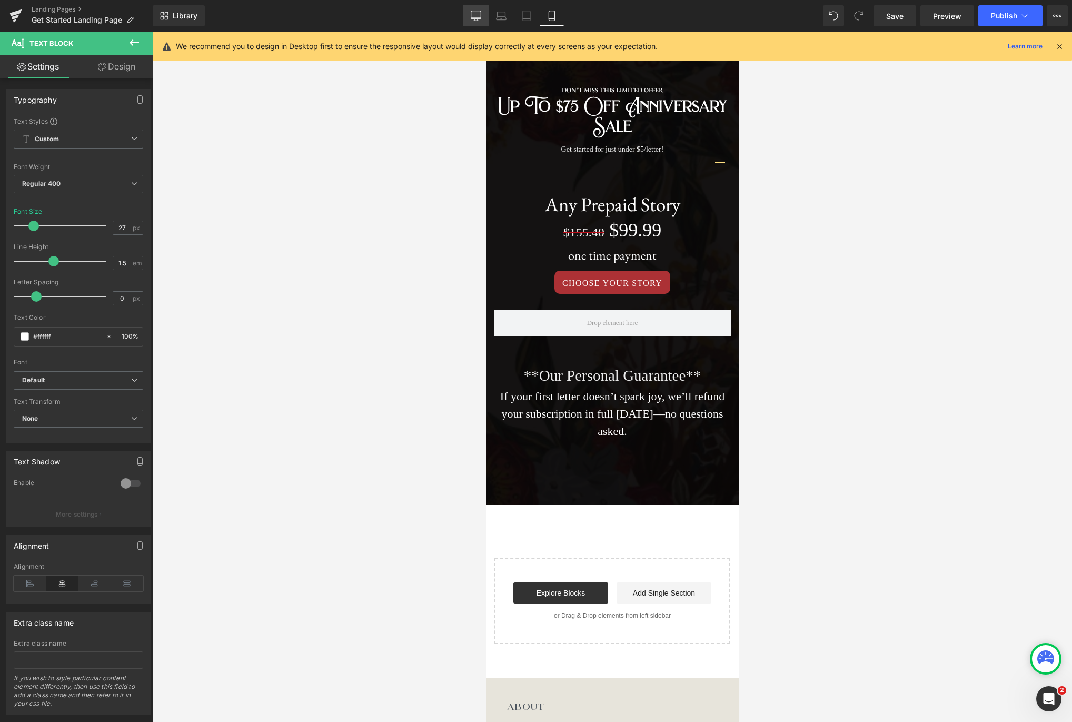
scroll to position [717, 0]
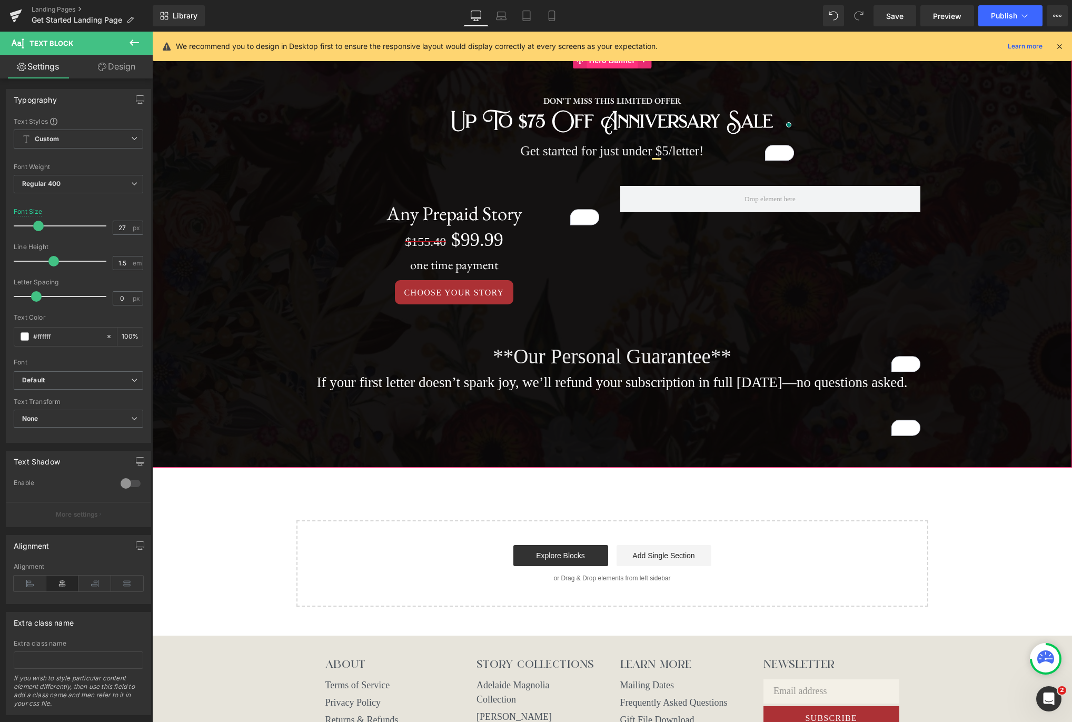
click at [612, 64] on span "Hero Banner" at bounding box center [612, 61] width 51 height 16
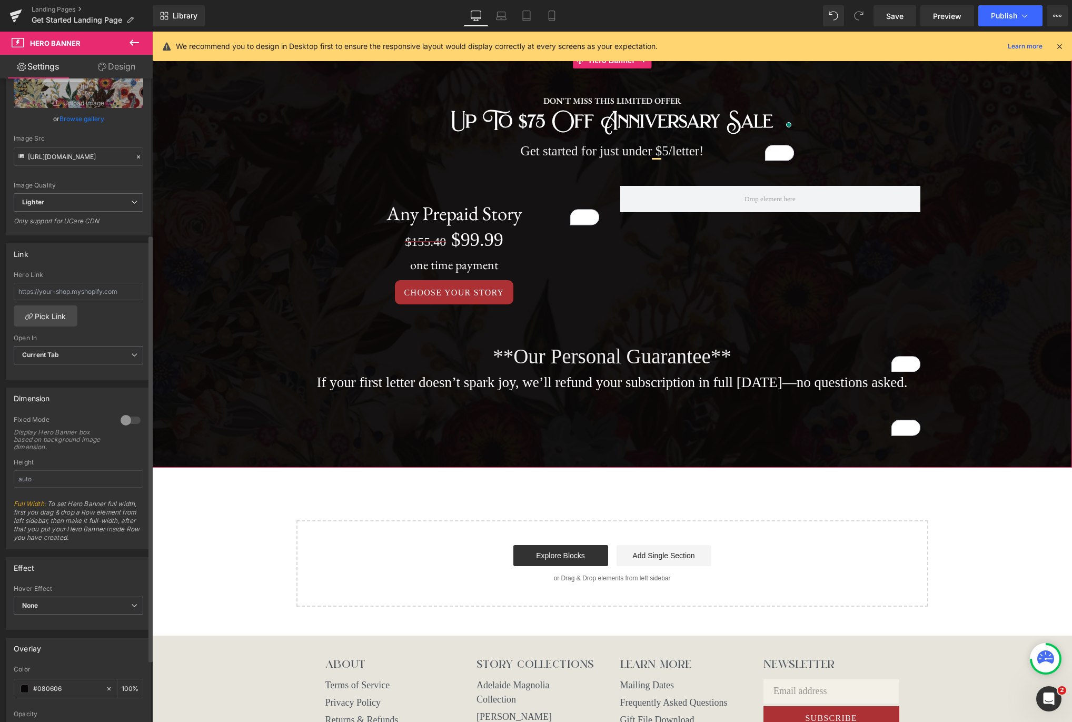
scroll to position [329, 0]
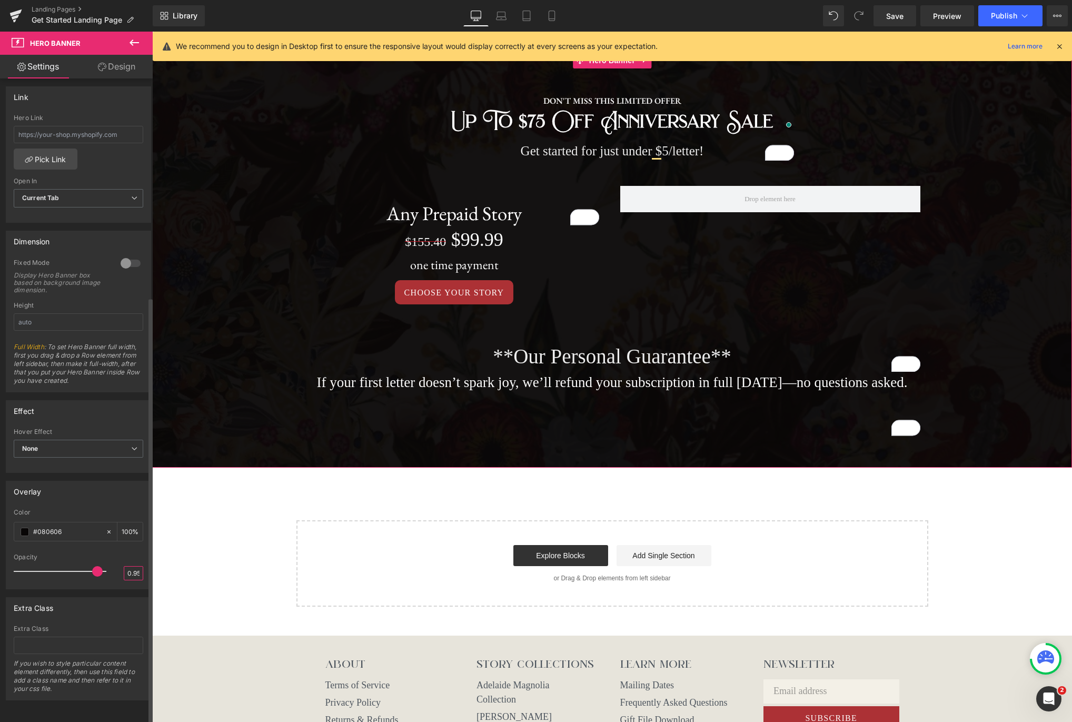
click at [134, 567] on input "0.95" at bounding box center [133, 573] width 18 height 13
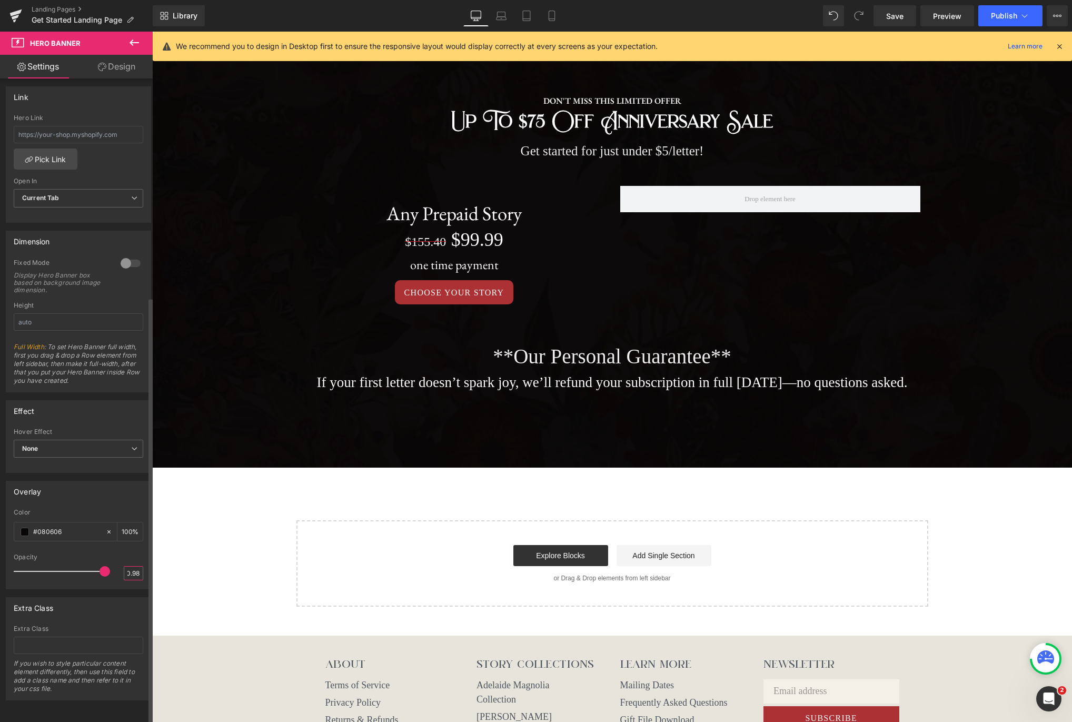
type input "0.98"
click at [105, 495] on div "Overlay rgba(8, 6, 6, 1) Color #080606 100 % 0.98 Opacity 0.98" at bounding box center [78, 535] width 145 height 108
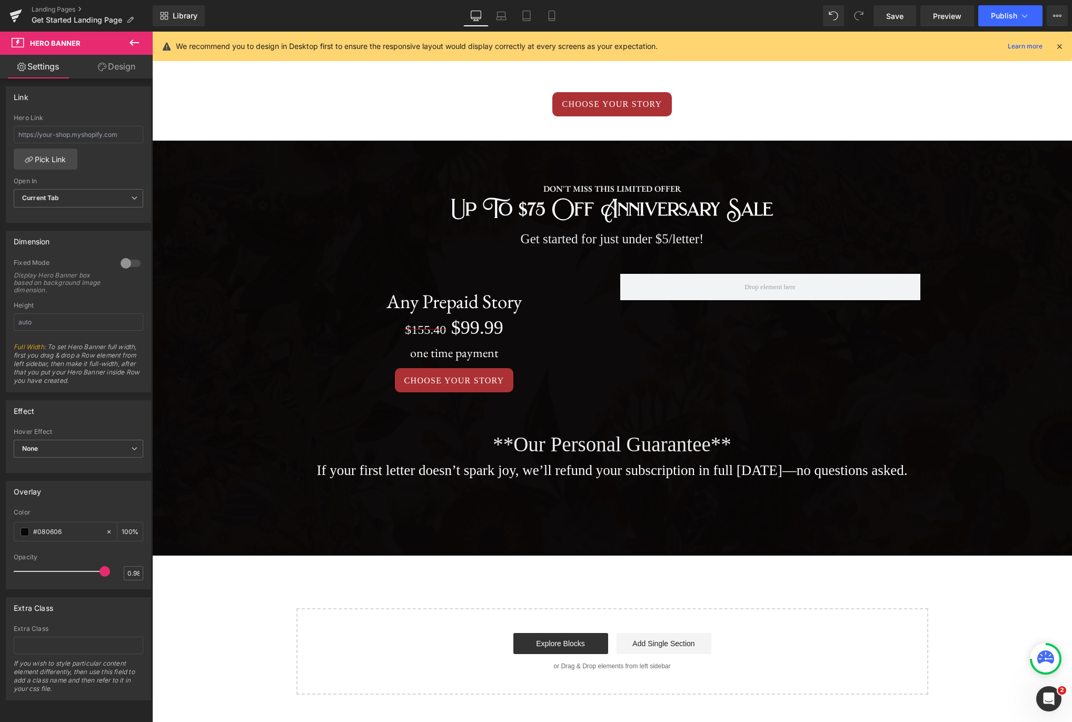
scroll to position [630, 0]
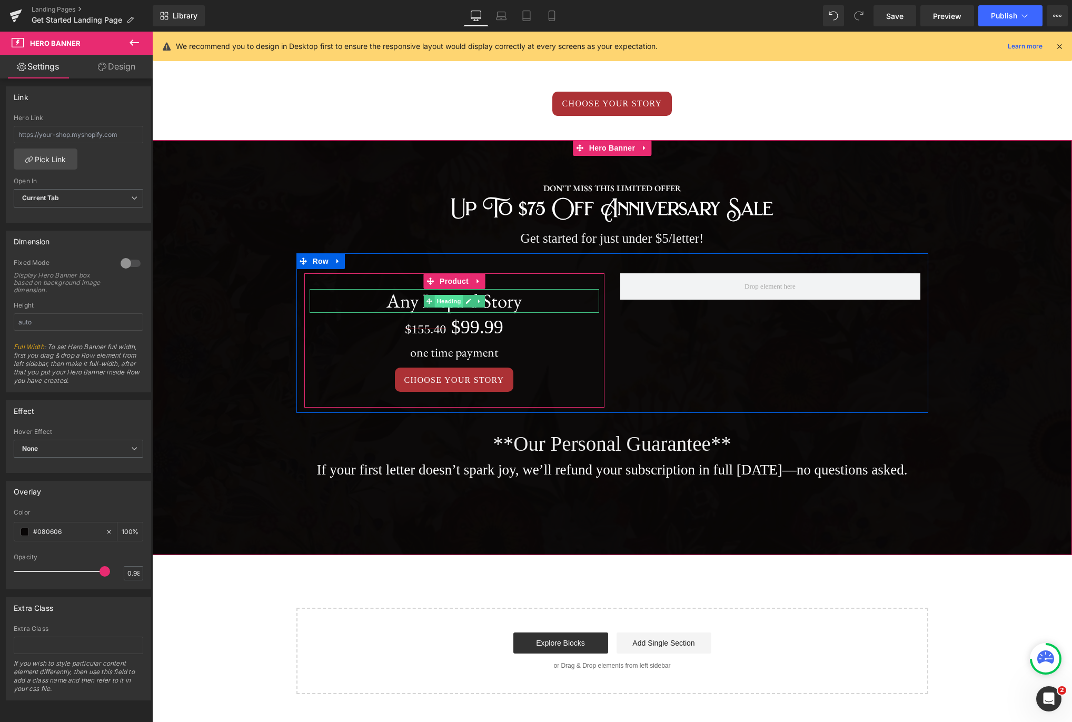
click at [455, 303] on span "Heading" at bounding box center [448, 301] width 28 height 13
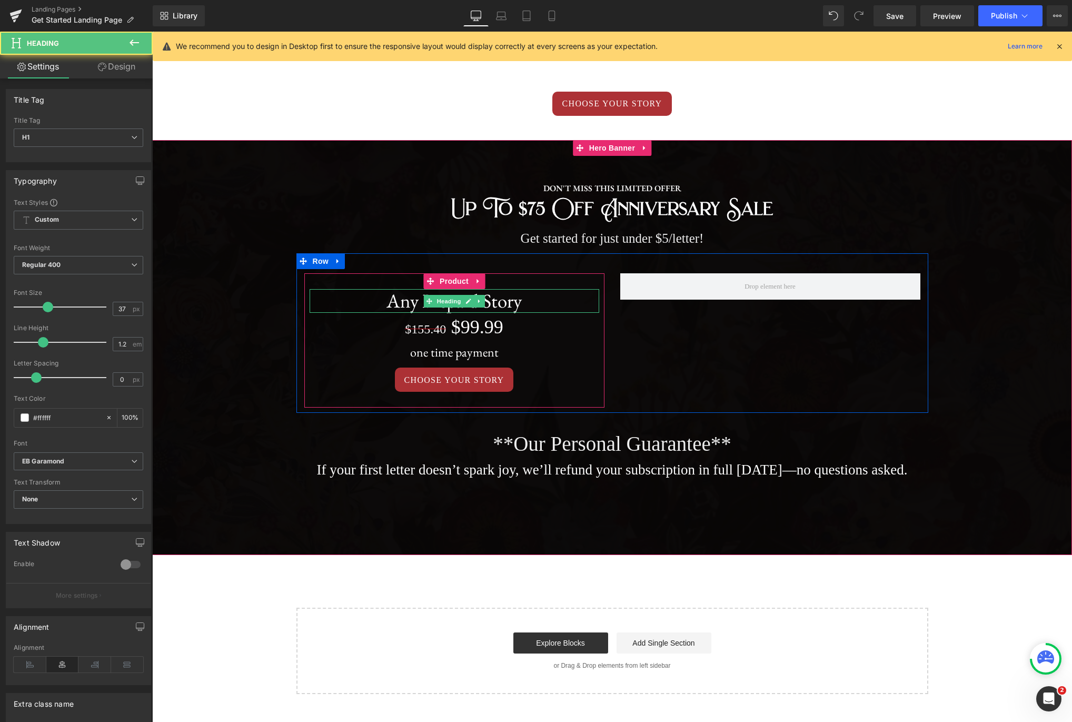
click at [497, 303] on h1 "Any Prepaid Story" at bounding box center [455, 300] width 290 height 23
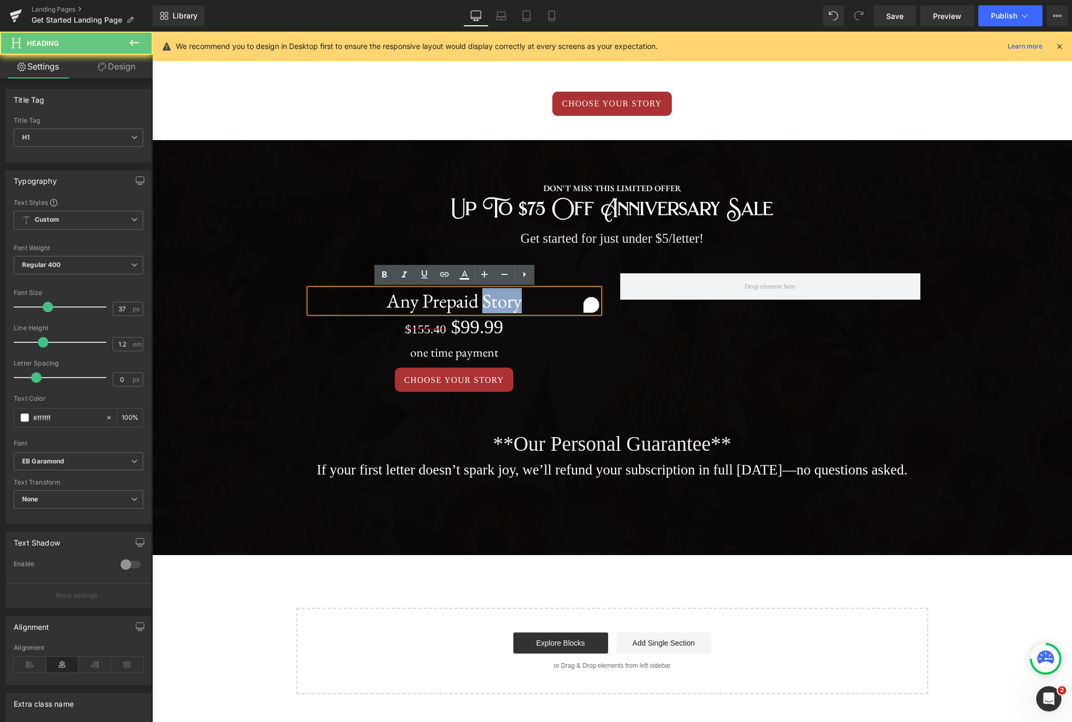
click at [497, 303] on h1 "Any Prepaid Story" at bounding box center [455, 300] width 290 height 23
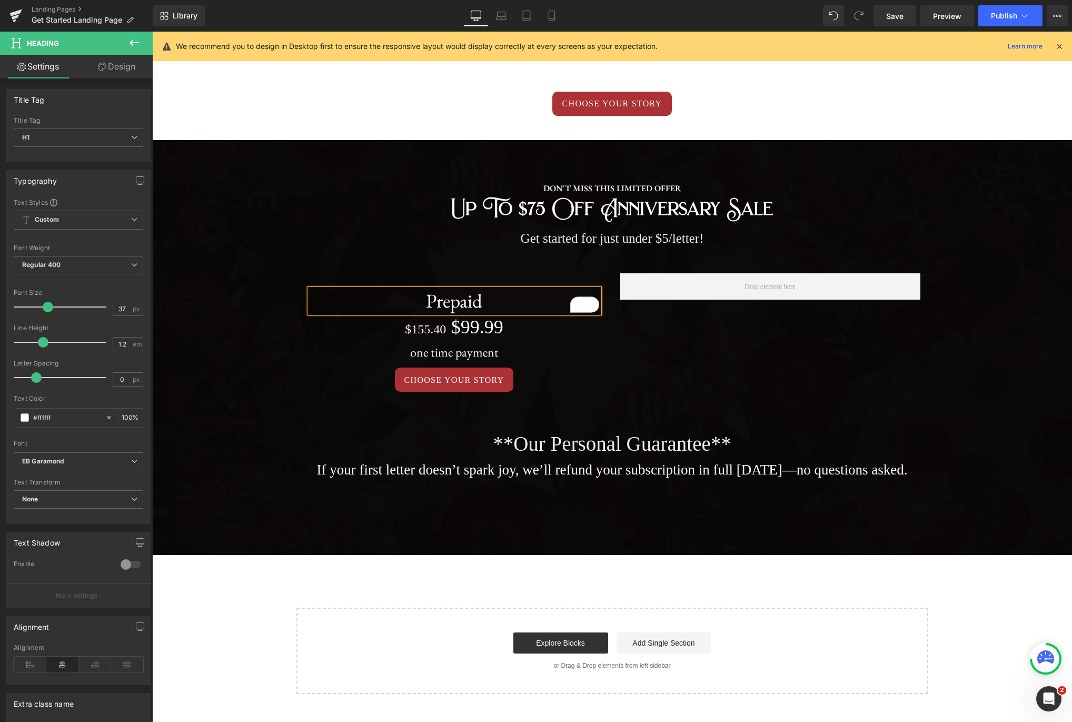
click at [950, 341] on span "DON'T MISS THIS LIMITED OFFER Text Block up to $75 off Anniversary Sale Heading…" at bounding box center [612, 336] width 920 height 341
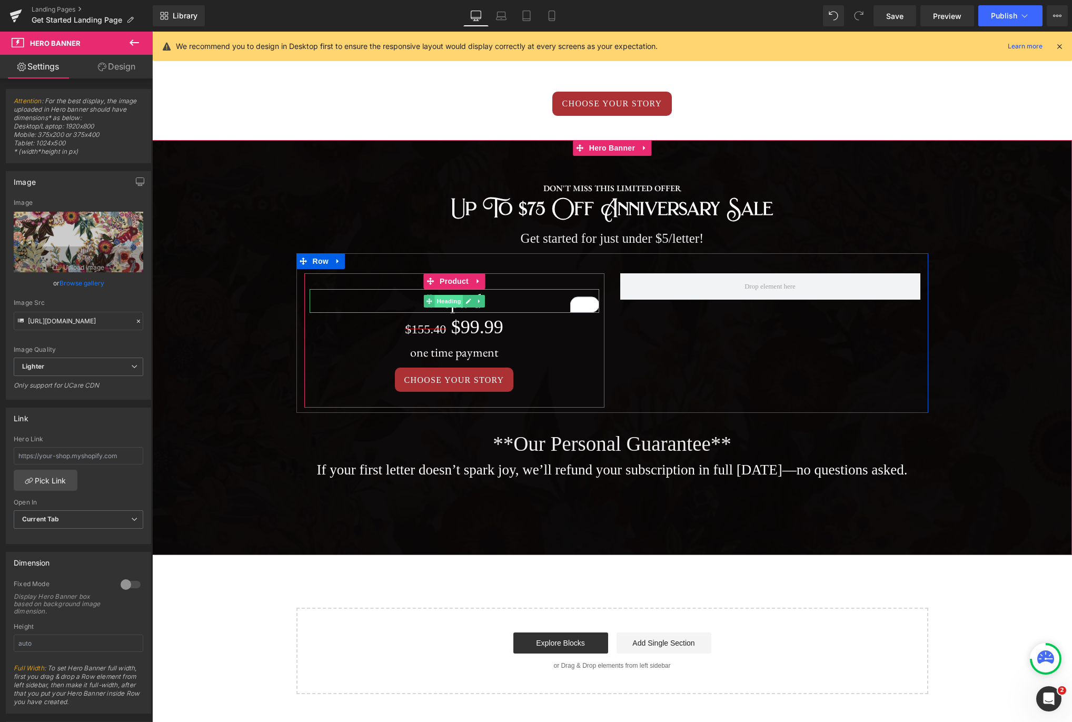
click at [452, 301] on span "Heading" at bounding box center [448, 301] width 28 height 13
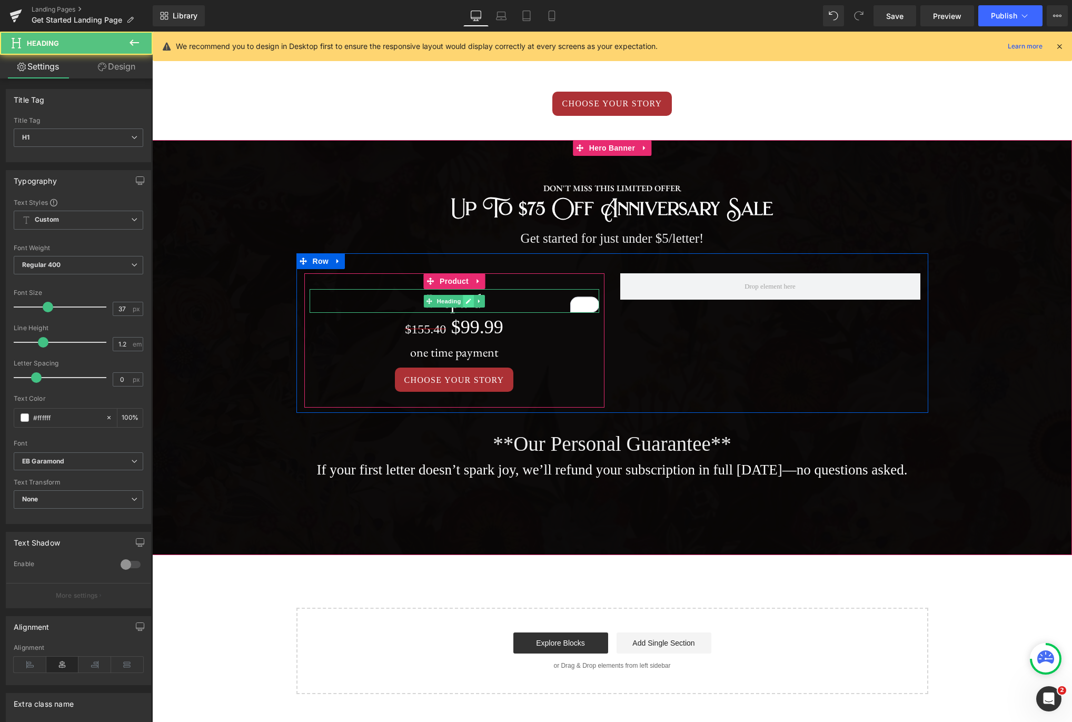
click at [468, 300] on icon at bounding box center [468, 301] width 6 height 6
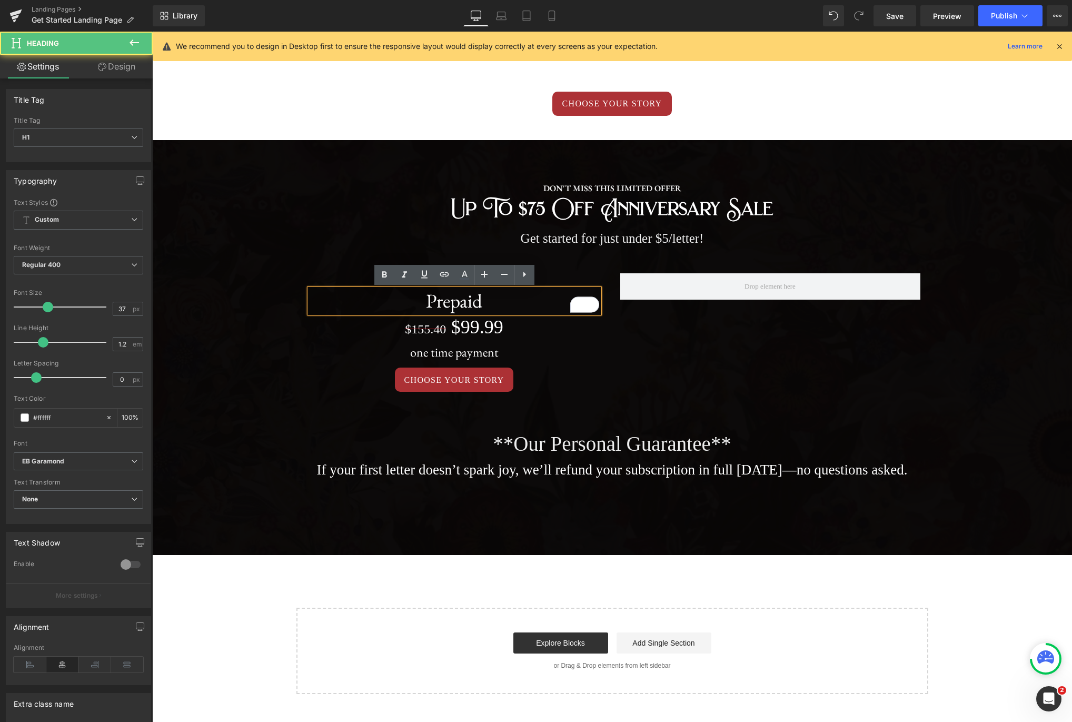
click at [464, 303] on h1 "Prepaid" at bounding box center [455, 300] width 290 height 23
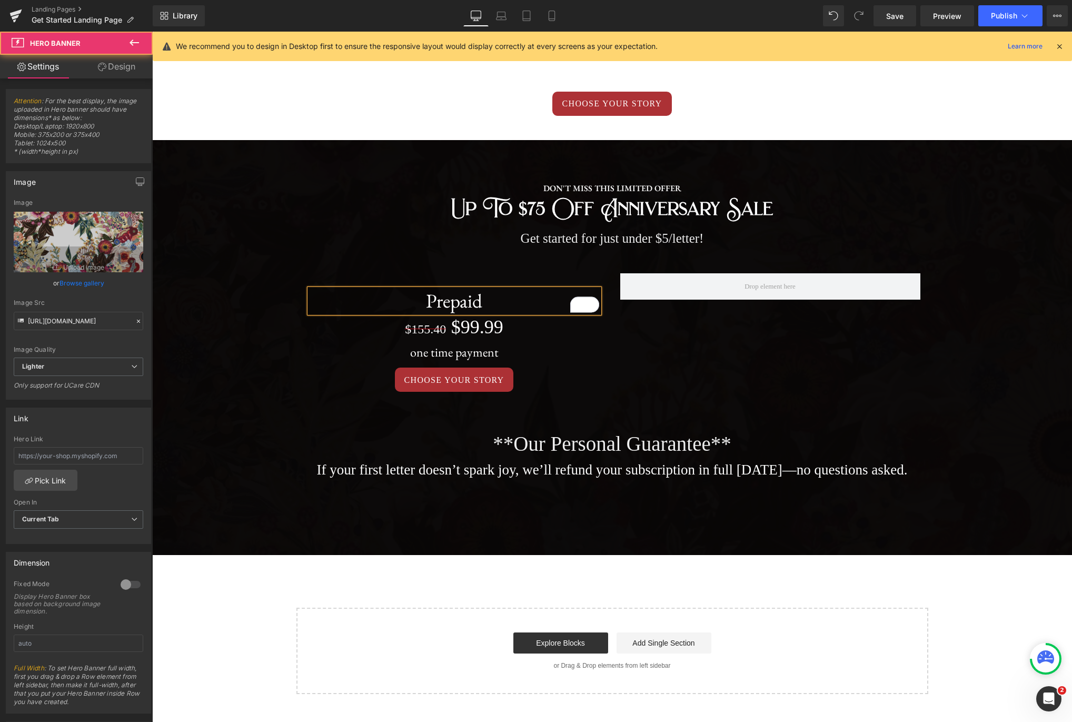
click at [992, 205] on span "DON'T MISS THIS LIMITED OFFER Text Block up to $75 off Anniversary Sale Heading…" at bounding box center [612, 336] width 920 height 341
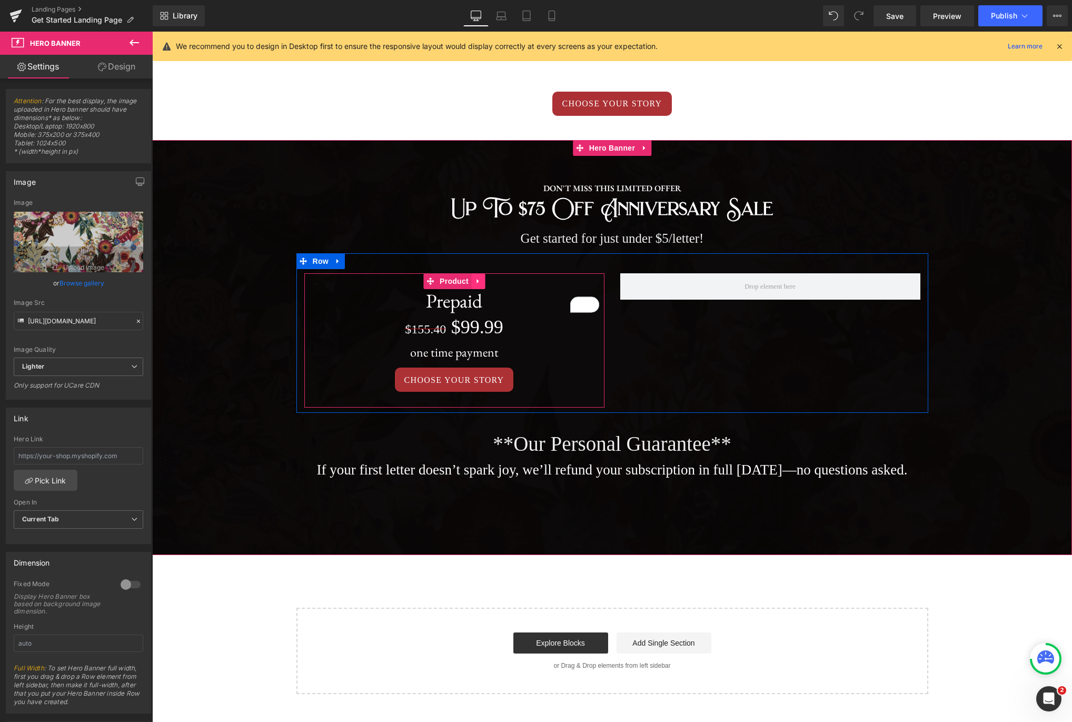
click at [483, 284] on link at bounding box center [478, 281] width 14 height 16
click at [470, 284] on icon at bounding box center [471, 280] width 7 height 7
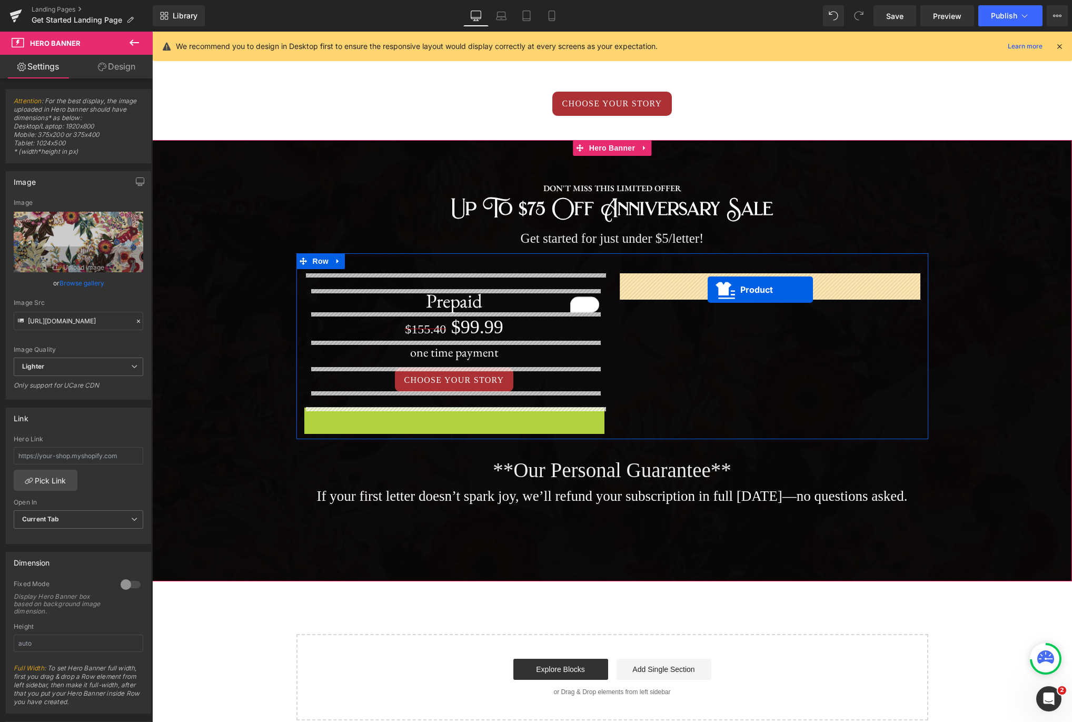
drag, startPoint x: 428, startPoint y: 412, endPoint x: 708, endPoint y: 289, distance: 305.3
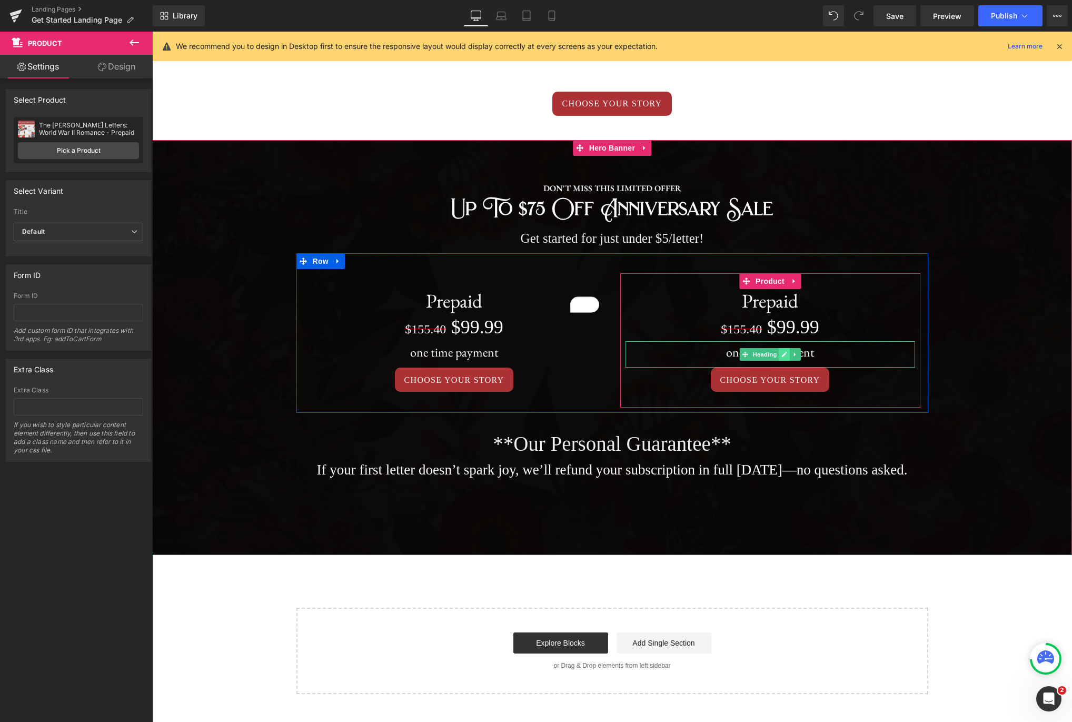
click at [786, 352] on icon at bounding box center [784, 354] width 5 height 5
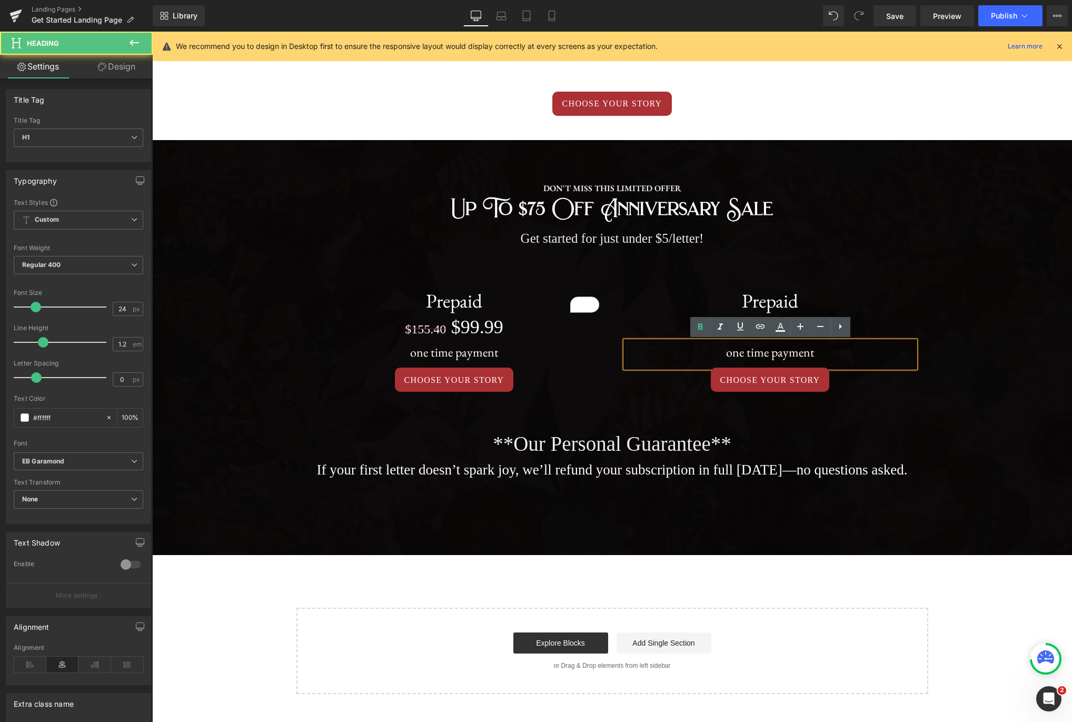
click at [811, 355] on h1 "one time payment" at bounding box center [771, 352] width 290 height 15
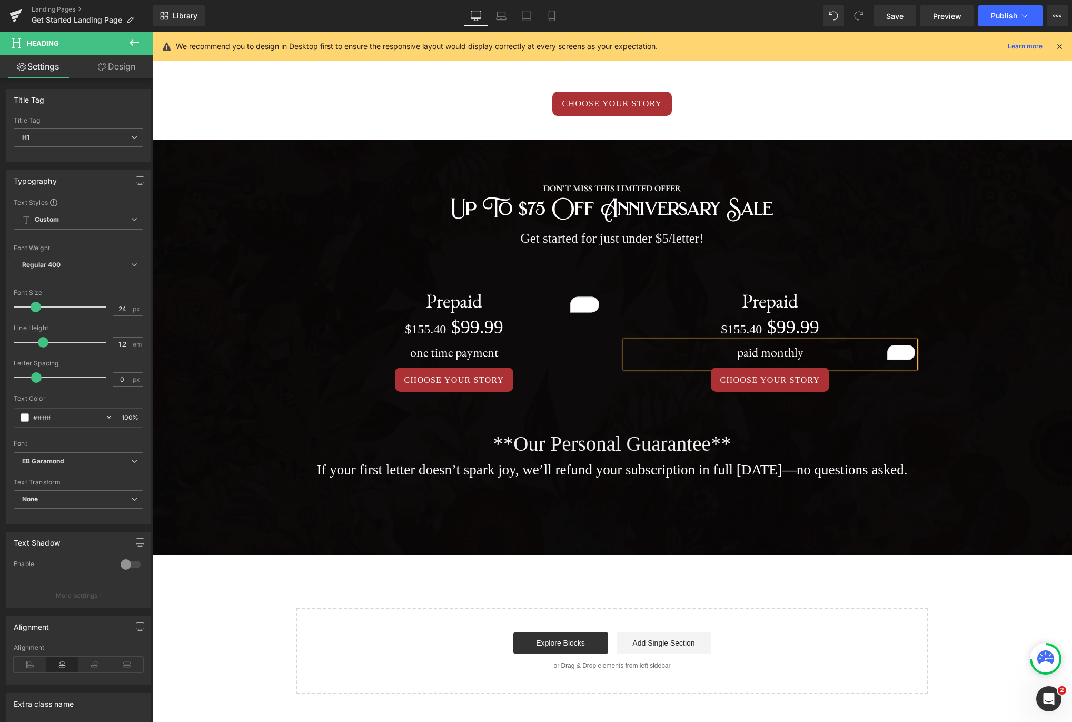
click at [941, 299] on span "DON'T MISS THIS LIMITED OFFER Text Block up to $75 off Anniversary Sale Heading…" at bounding box center [612, 336] width 920 height 341
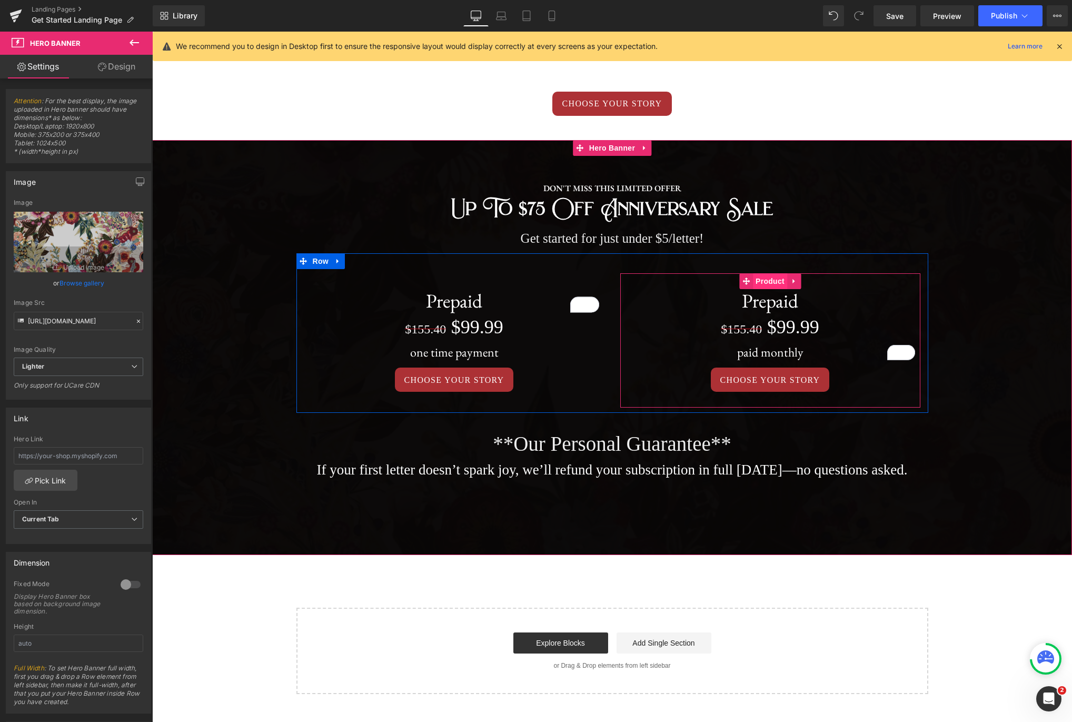
click at [775, 280] on span "Product" at bounding box center [770, 281] width 34 height 16
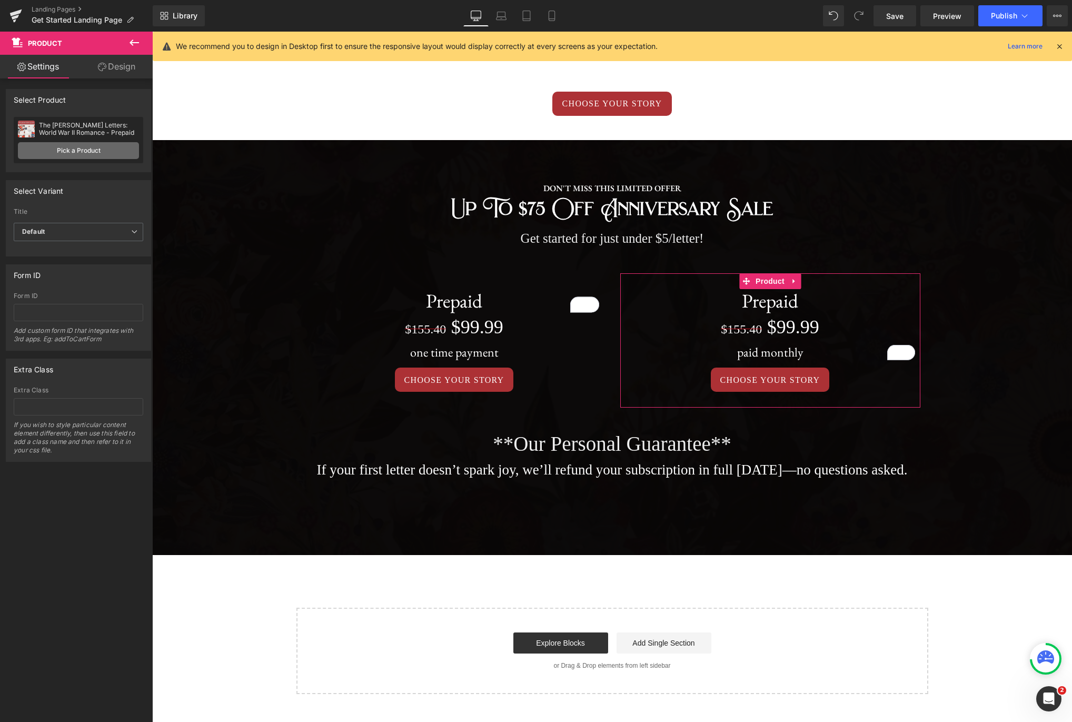
click at [78, 150] on link "Pick a Product" at bounding box center [78, 150] width 121 height 17
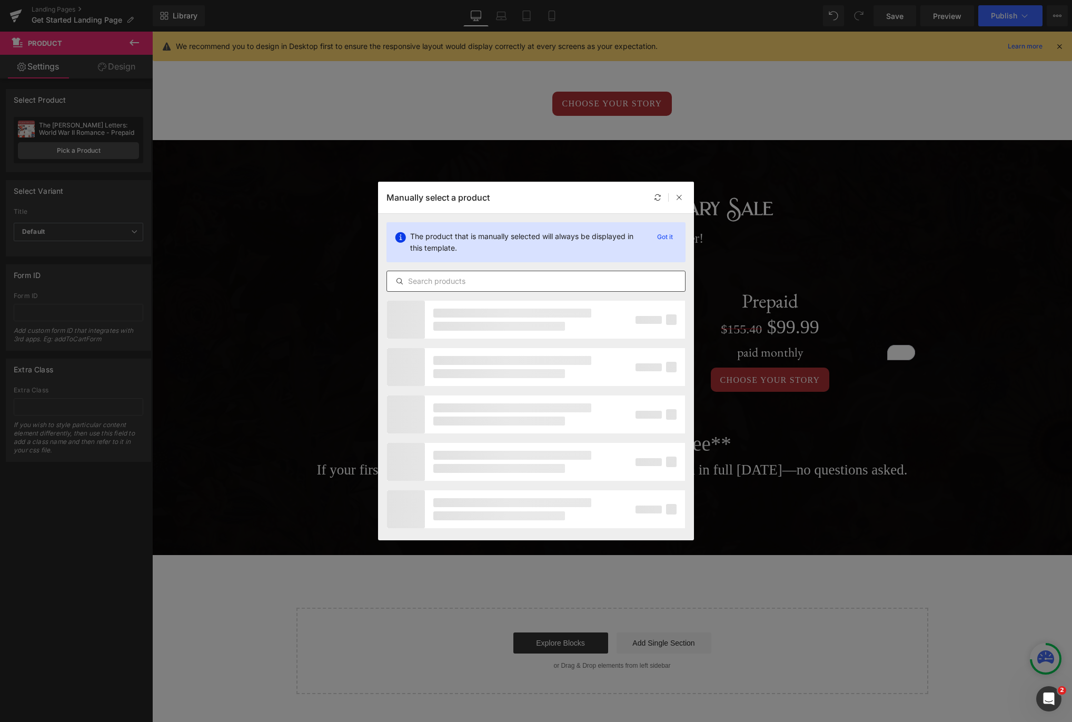
click at [472, 285] on input "text" at bounding box center [536, 281] width 298 height 13
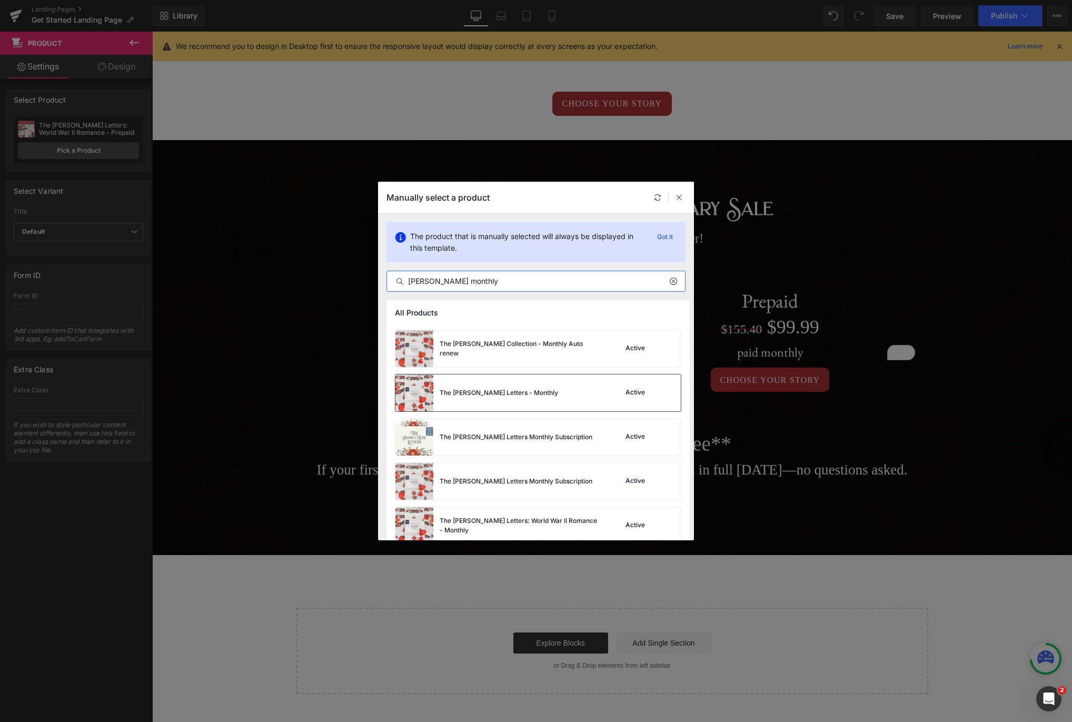
scroll to position [97, 0]
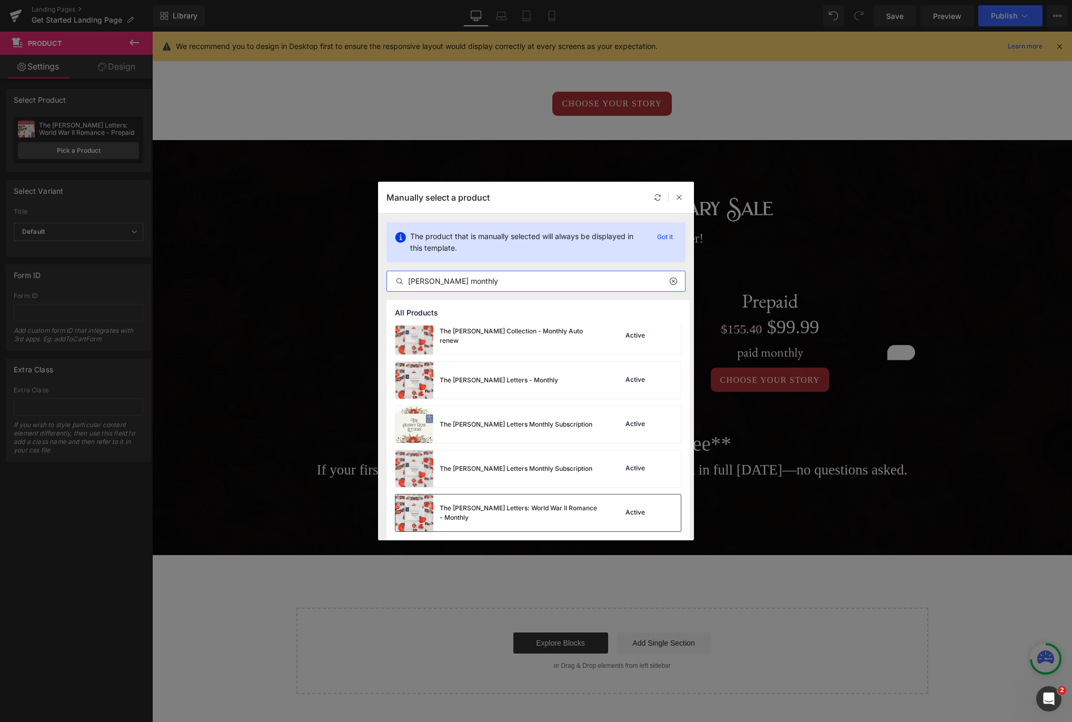
type input "audrey monthly"
click at [524, 514] on div "The [PERSON_NAME] Letters: World War II Romance - Monthly" at bounding box center [519, 512] width 158 height 19
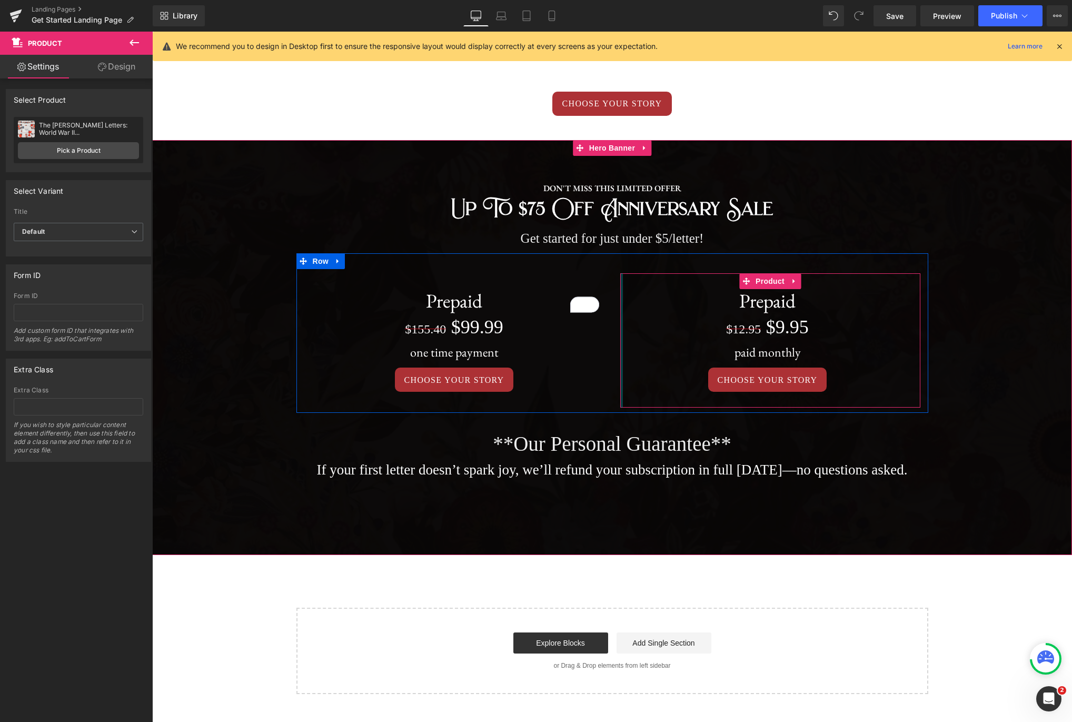
drag, startPoint x: 623, startPoint y: 323, endPoint x: 598, endPoint y: 320, distance: 24.9
click at [598, 320] on div "Prepaid Heading $155.40 $99.99 (P) Price one time payment Heading CHOOSE YOUR S…" at bounding box center [612, 332] width 632 height 159
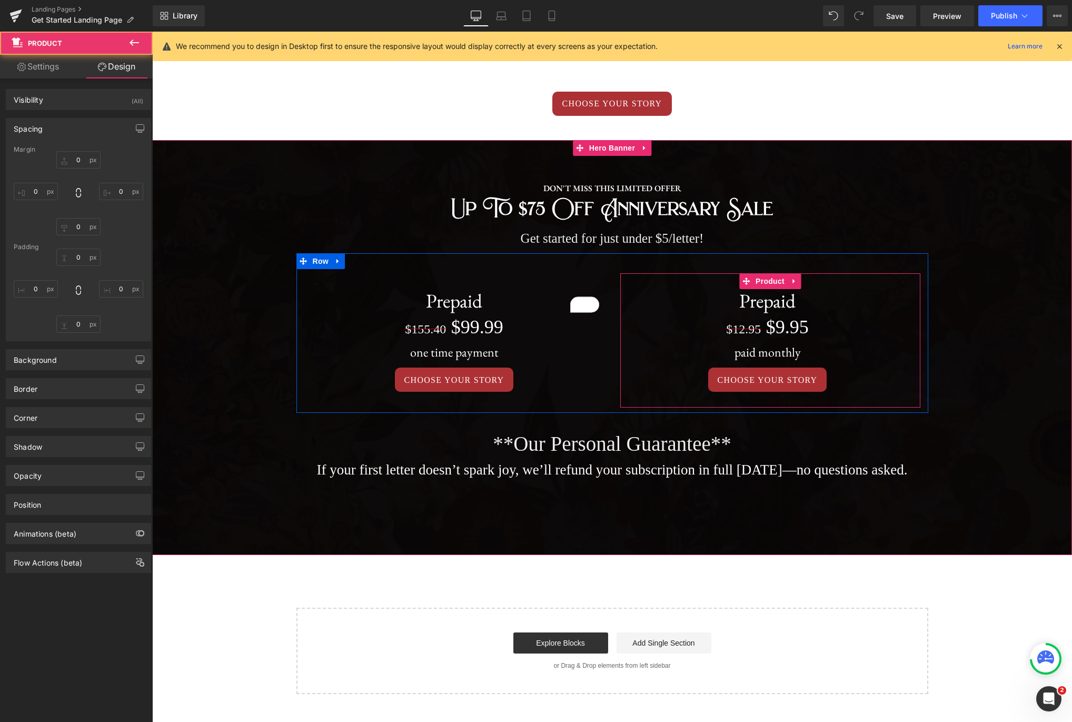
type input "0"
type input "30"
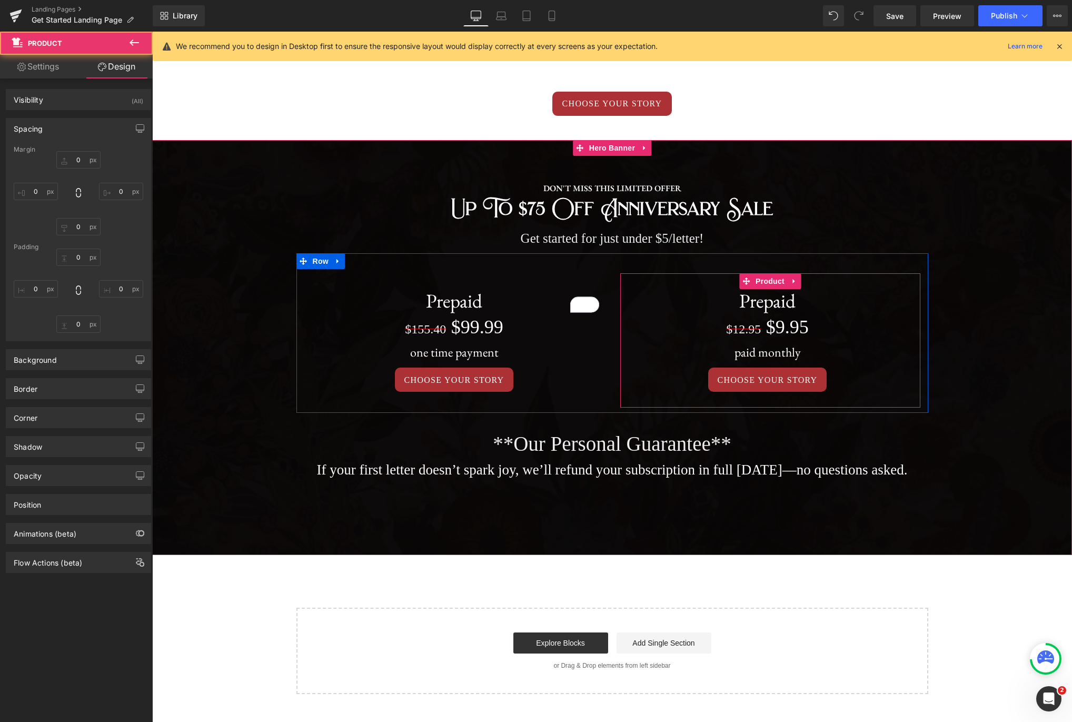
type input "10"
type input "30"
type input "0"
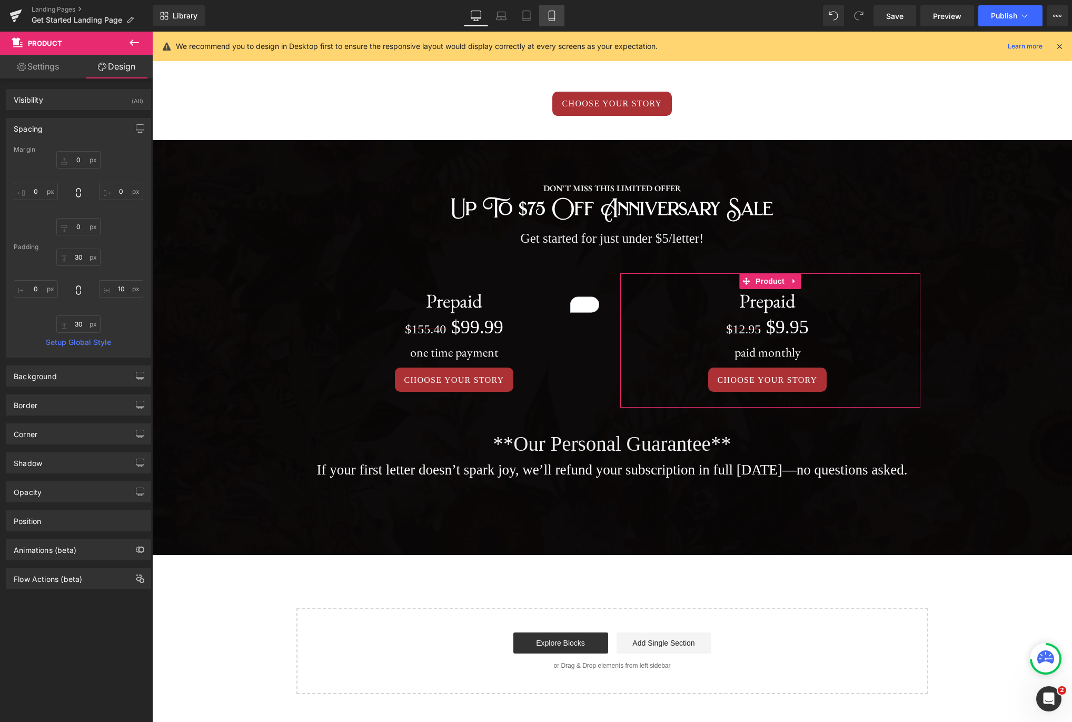
click at [554, 15] on icon at bounding box center [552, 16] width 6 height 10
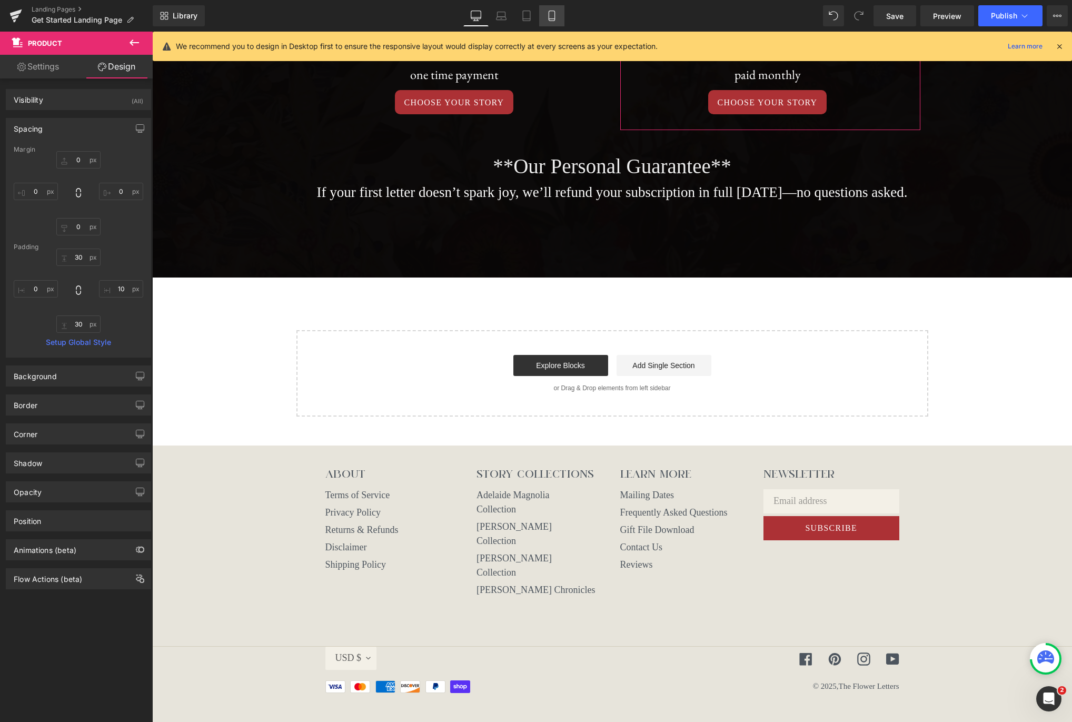
type input "0"
type input "30"
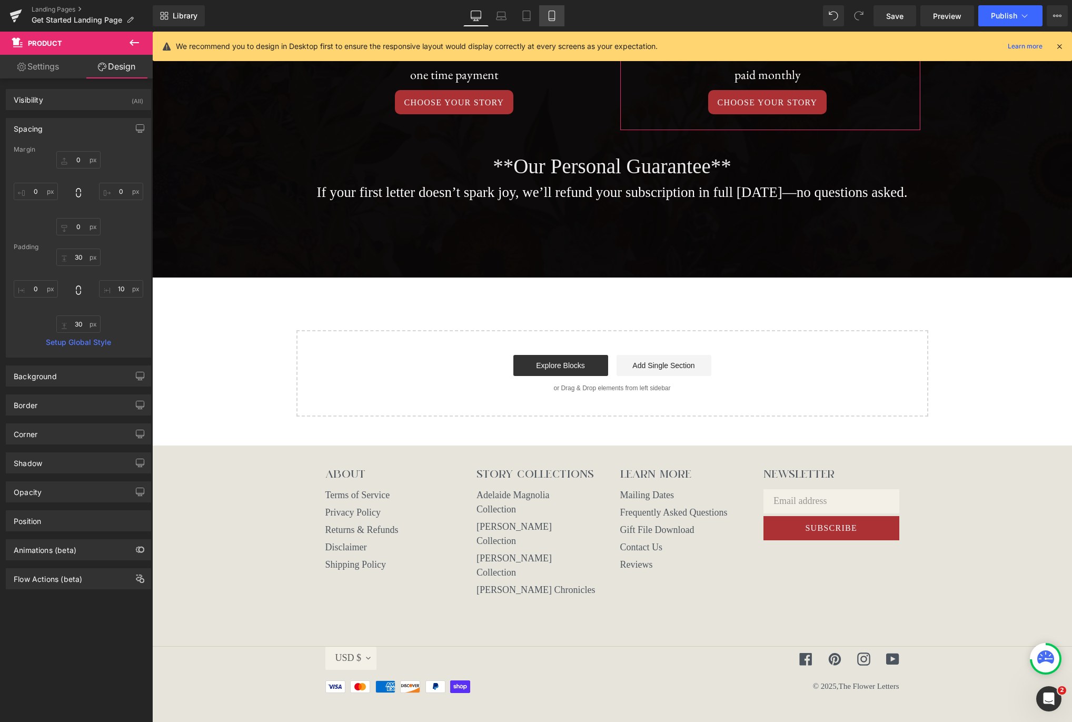
type input "10"
type input "30"
type input "0"
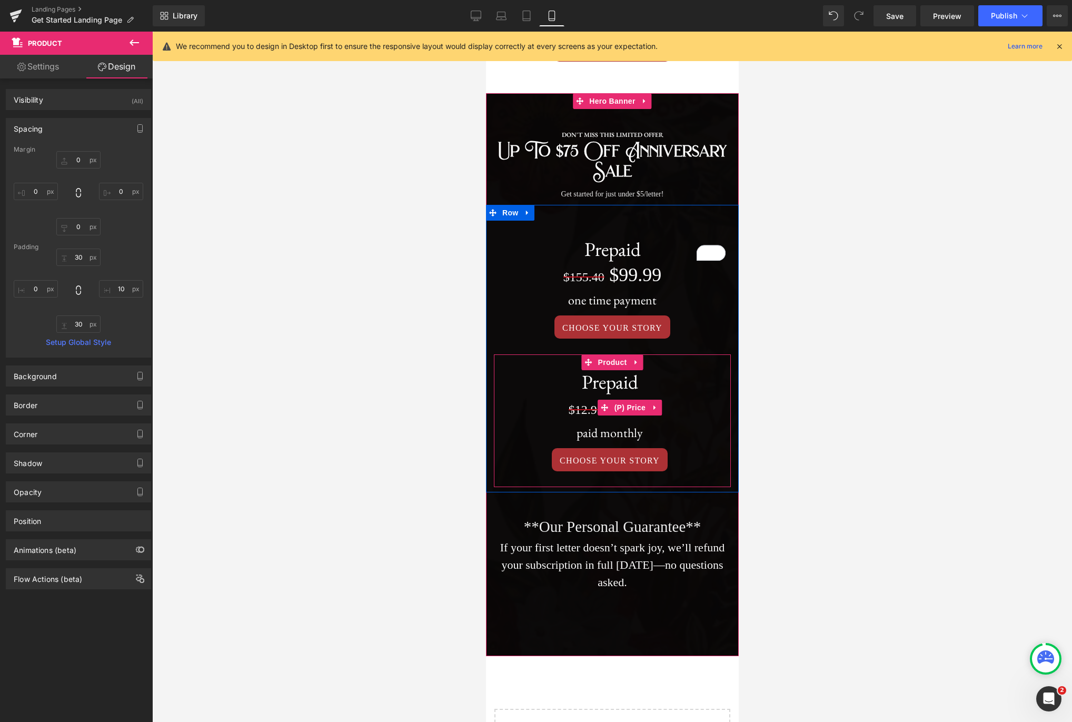
scroll to position [1810, 0]
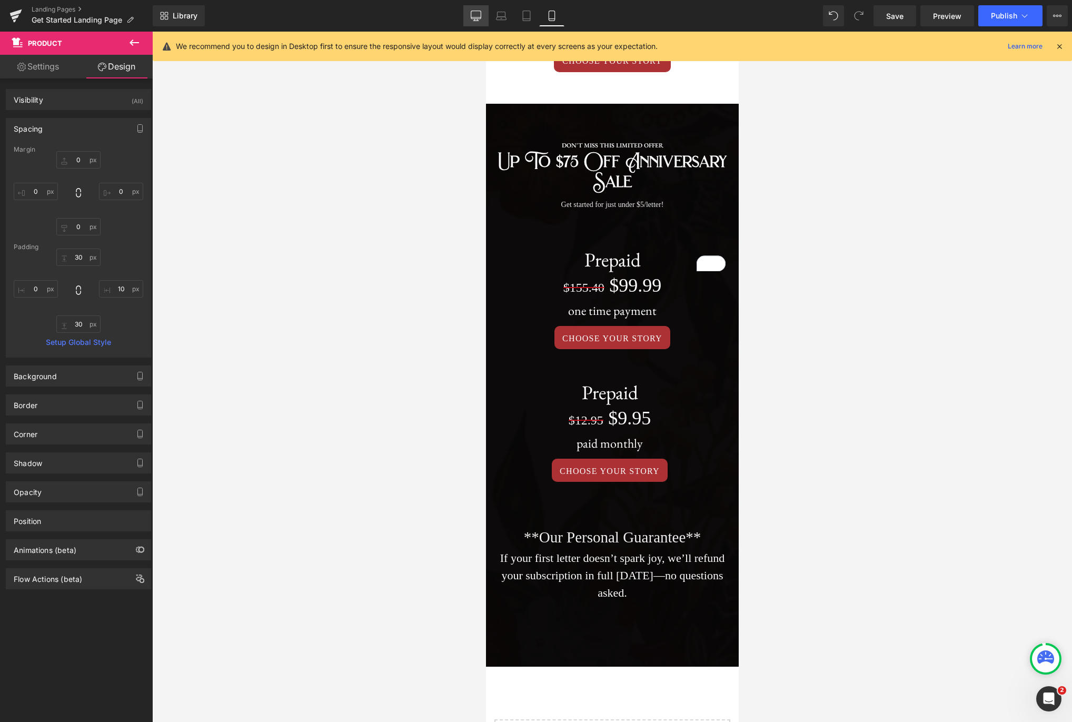
click at [478, 15] on icon at bounding box center [476, 16] width 11 height 11
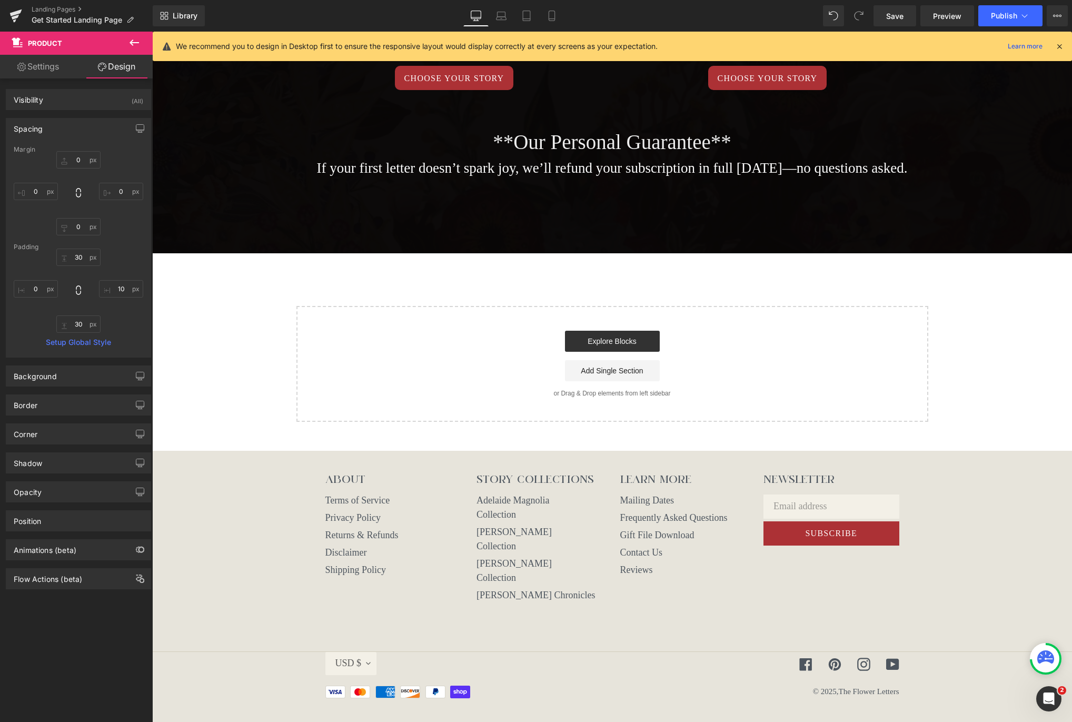
scroll to position [554, 0]
type input "0"
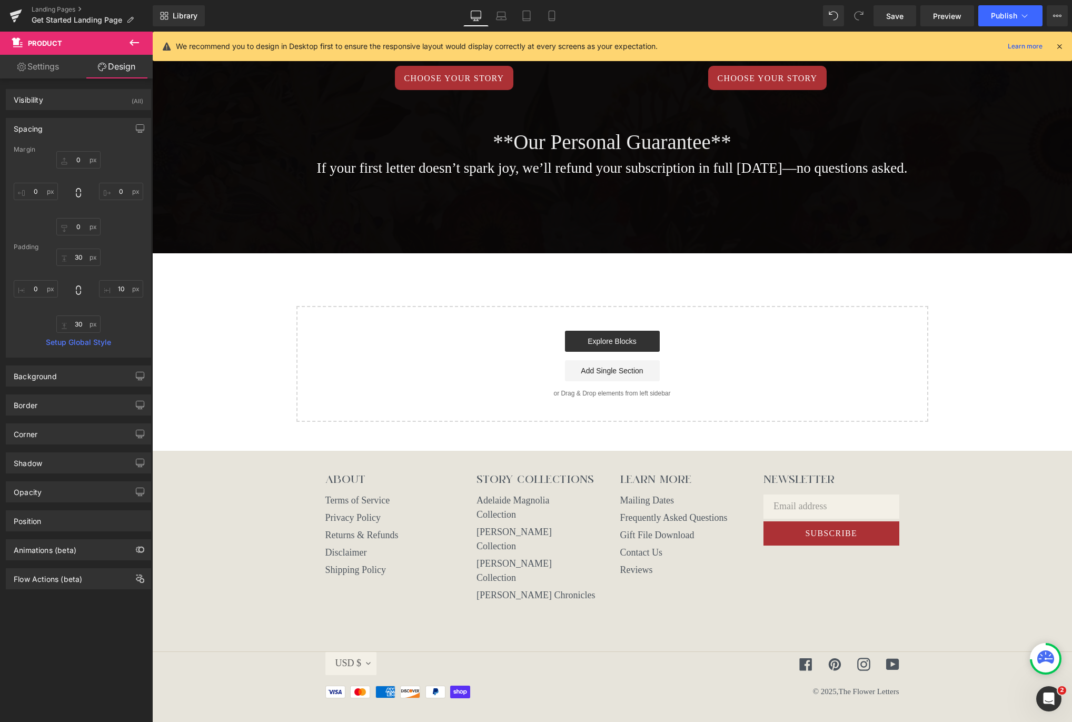
type input "30"
type input "10"
type input "30"
type input "0"
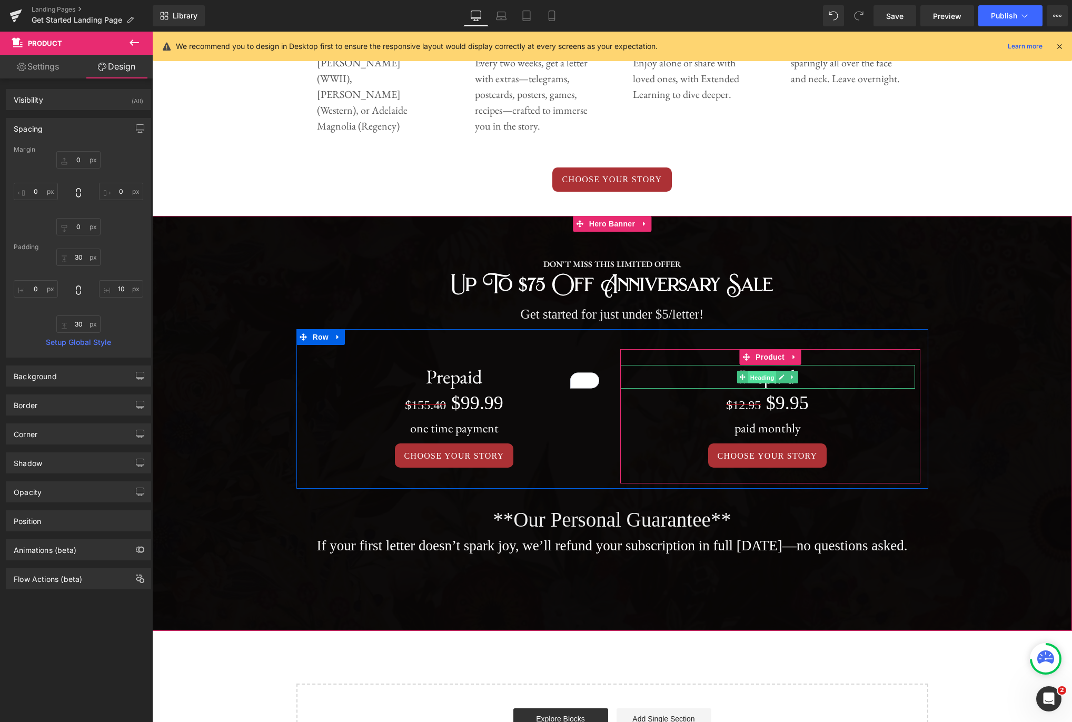
click at [766, 380] on span "Heading" at bounding box center [762, 377] width 28 height 13
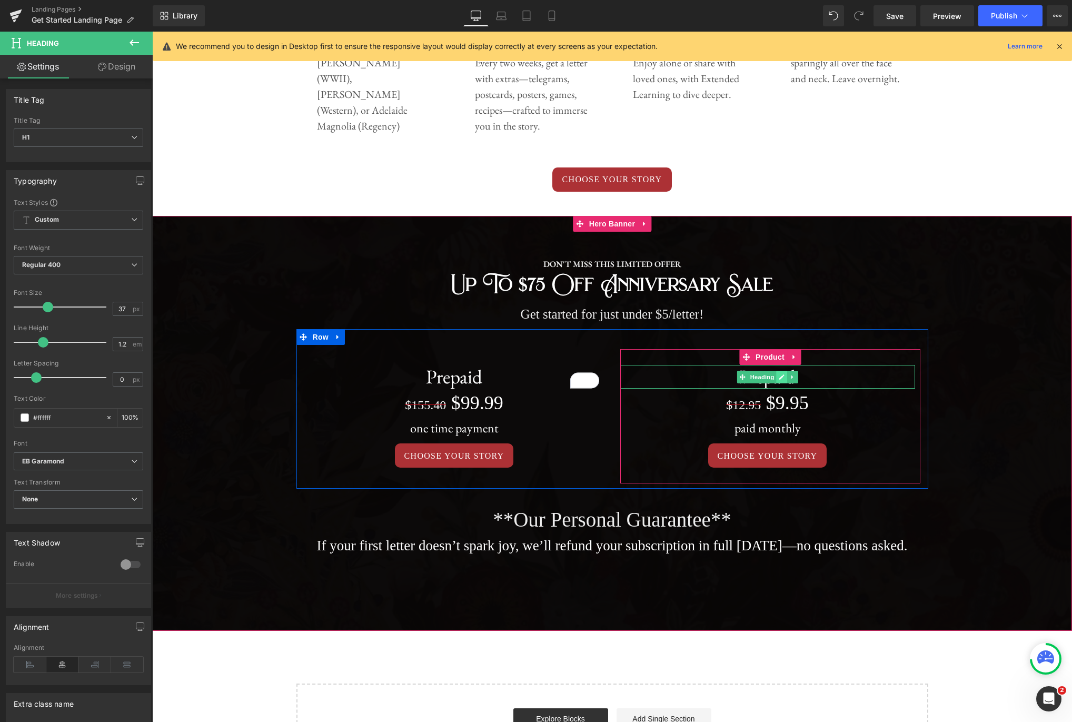
click at [779, 377] on icon at bounding box center [782, 377] width 6 height 6
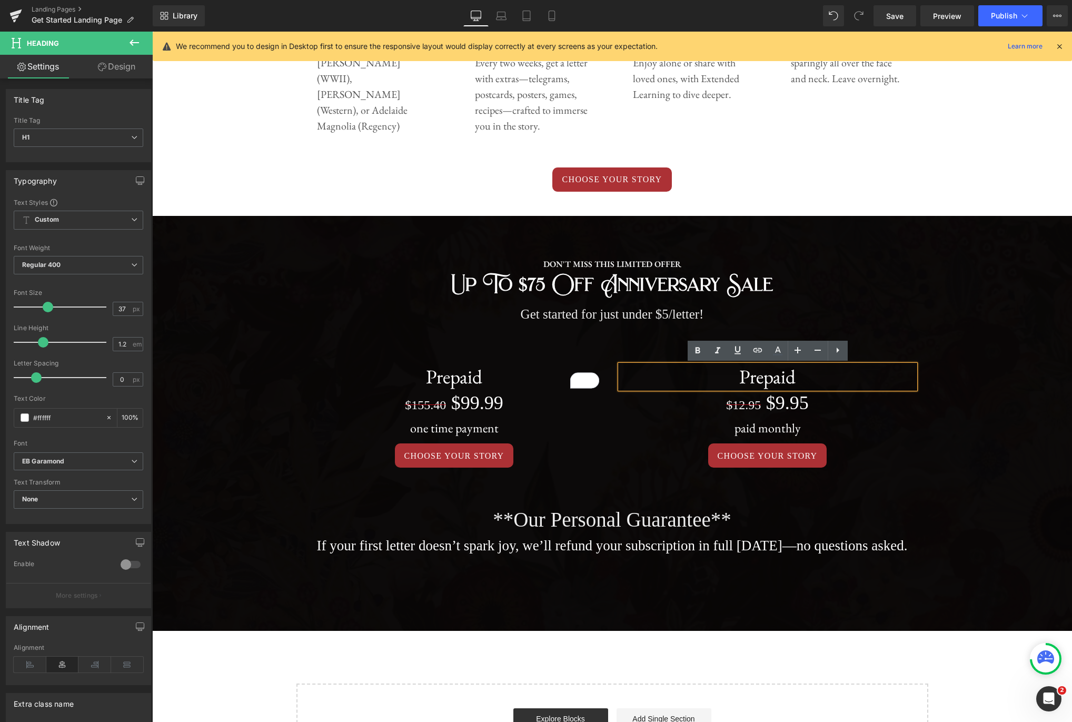
click at [777, 380] on h1 "Prepaid" at bounding box center [767, 376] width 295 height 23
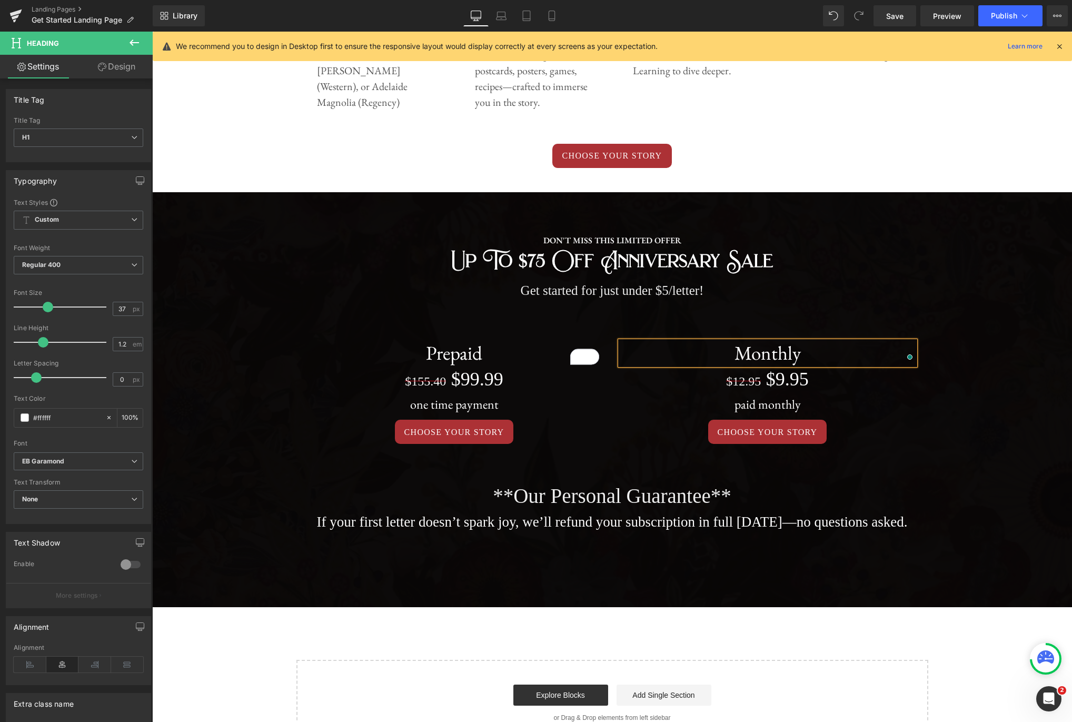
scroll to position [588, 0]
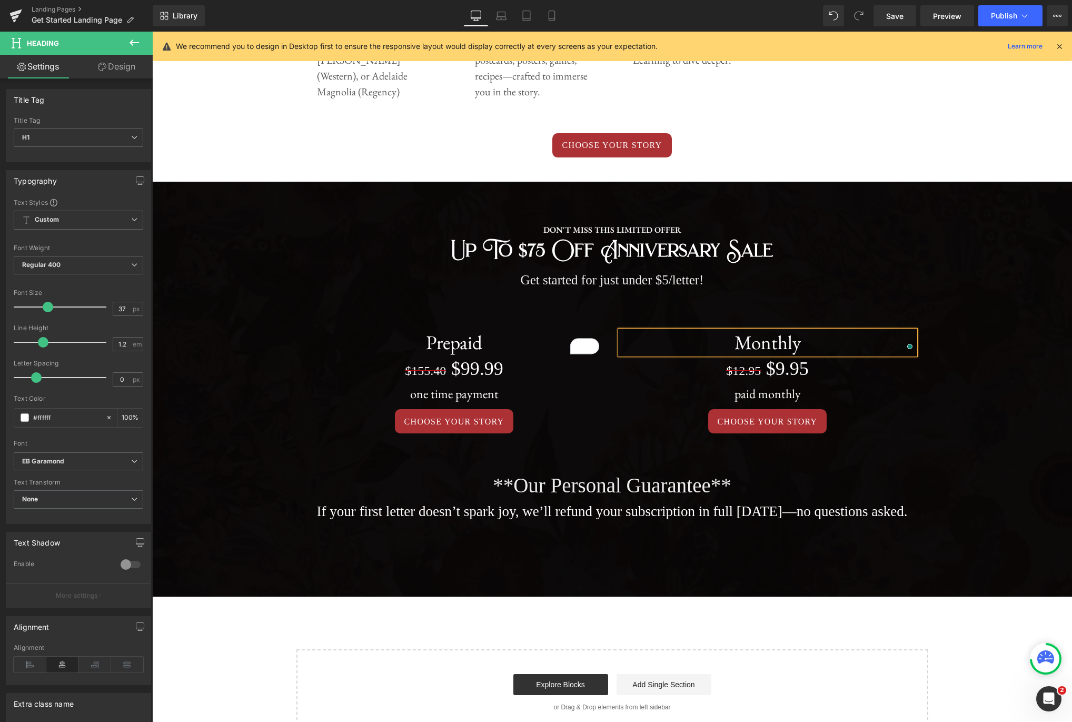
click at [802, 148] on div "CHOOSE YOUR STORY" at bounding box center [612, 145] width 920 height 24
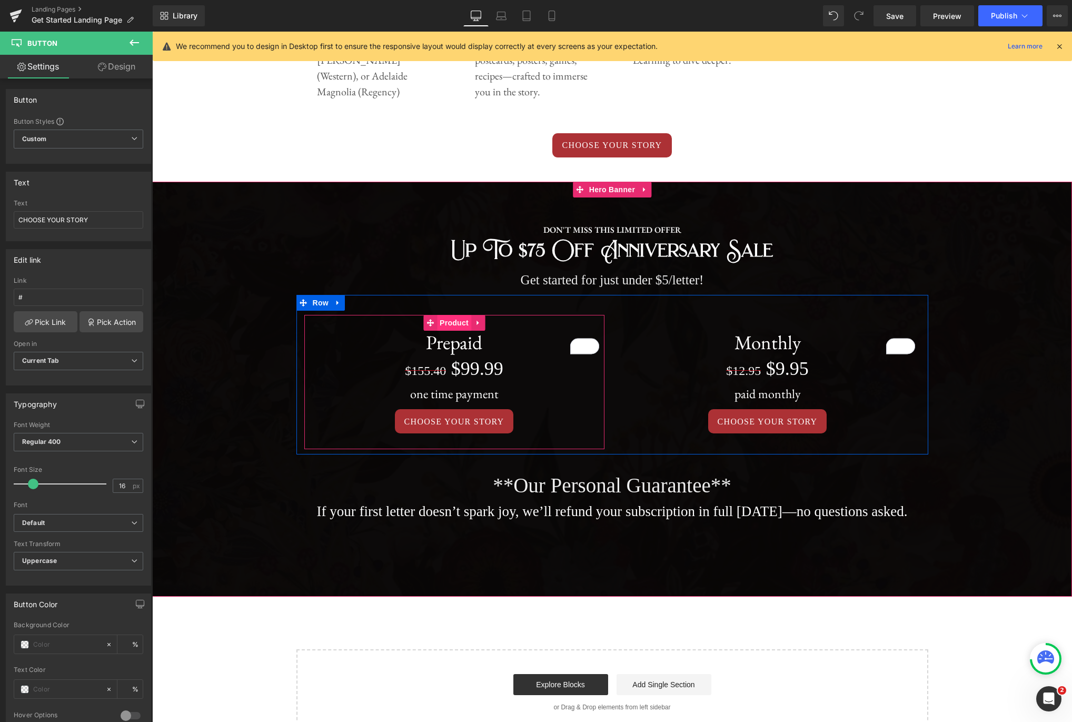
click at [441, 321] on span "Product" at bounding box center [454, 323] width 34 height 16
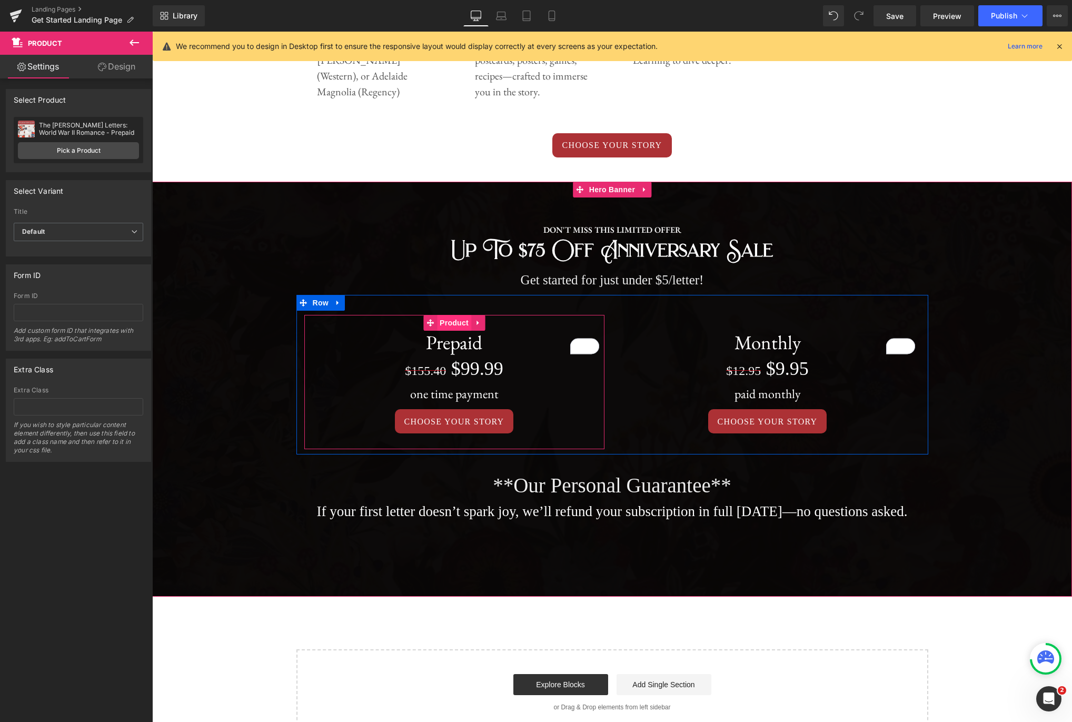
click at [460, 324] on span "Product" at bounding box center [454, 323] width 34 height 16
click at [319, 303] on span "Row" at bounding box center [320, 303] width 21 height 16
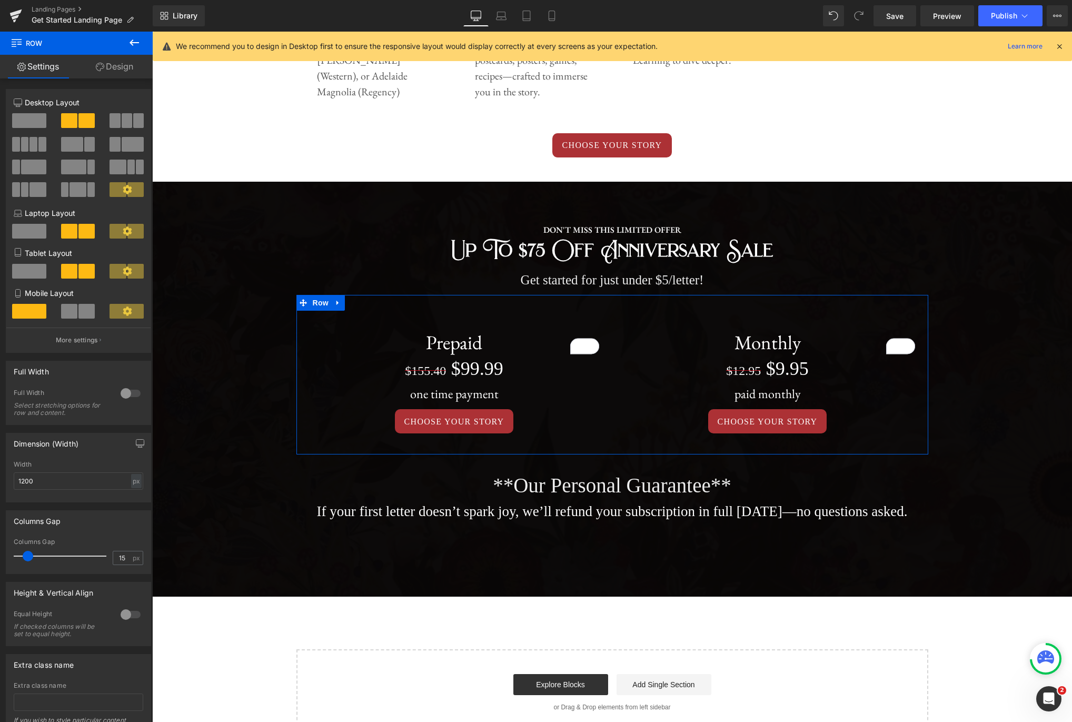
click at [132, 66] on link "Design" at bounding box center [114, 67] width 76 height 24
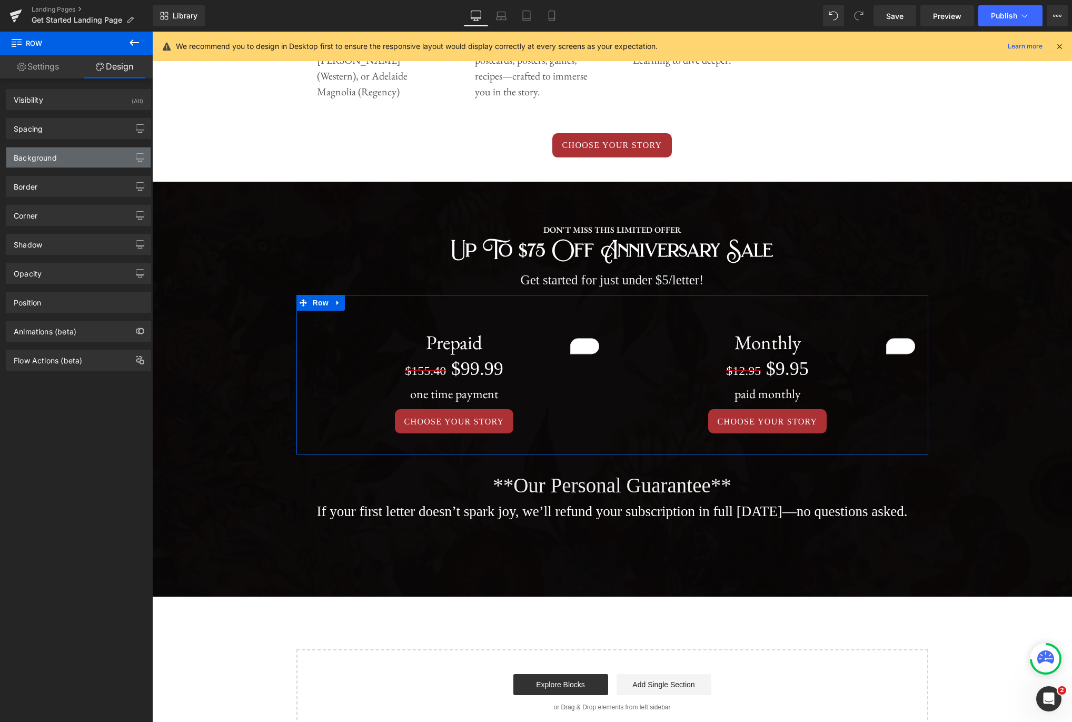
click at [111, 154] on div "Background" at bounding box center [78, 157] width 144 height 20
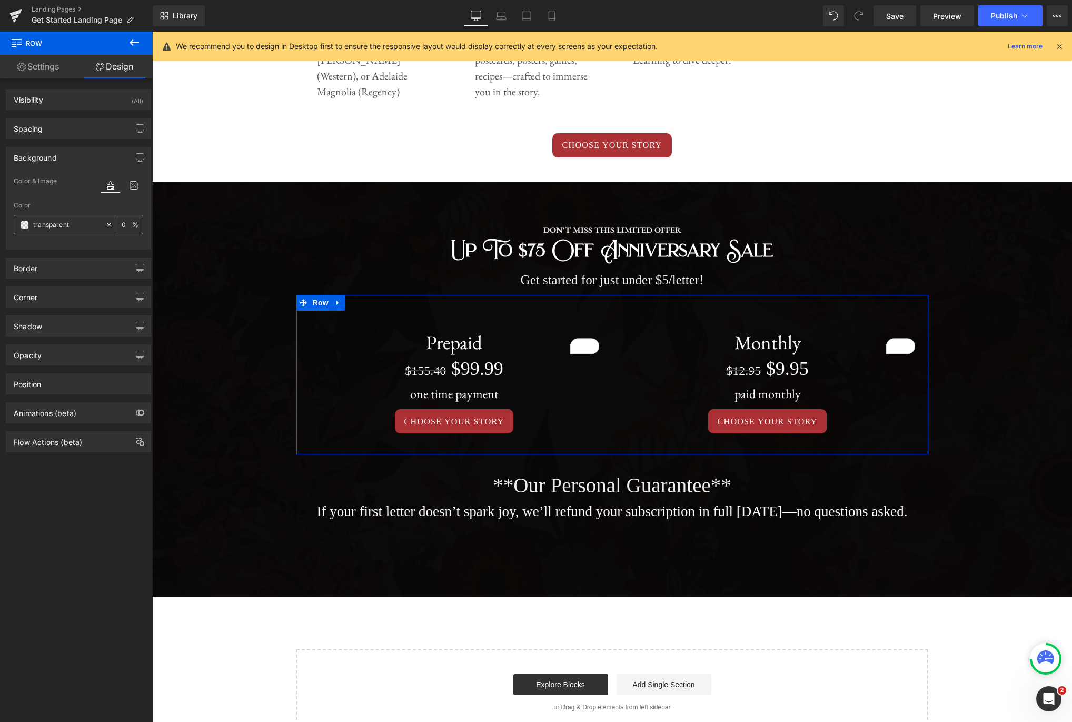
click at [62, 222] on input "transparent" at bounding box center [66, 225] width 67 height 12
type input "fff"
type input "100"
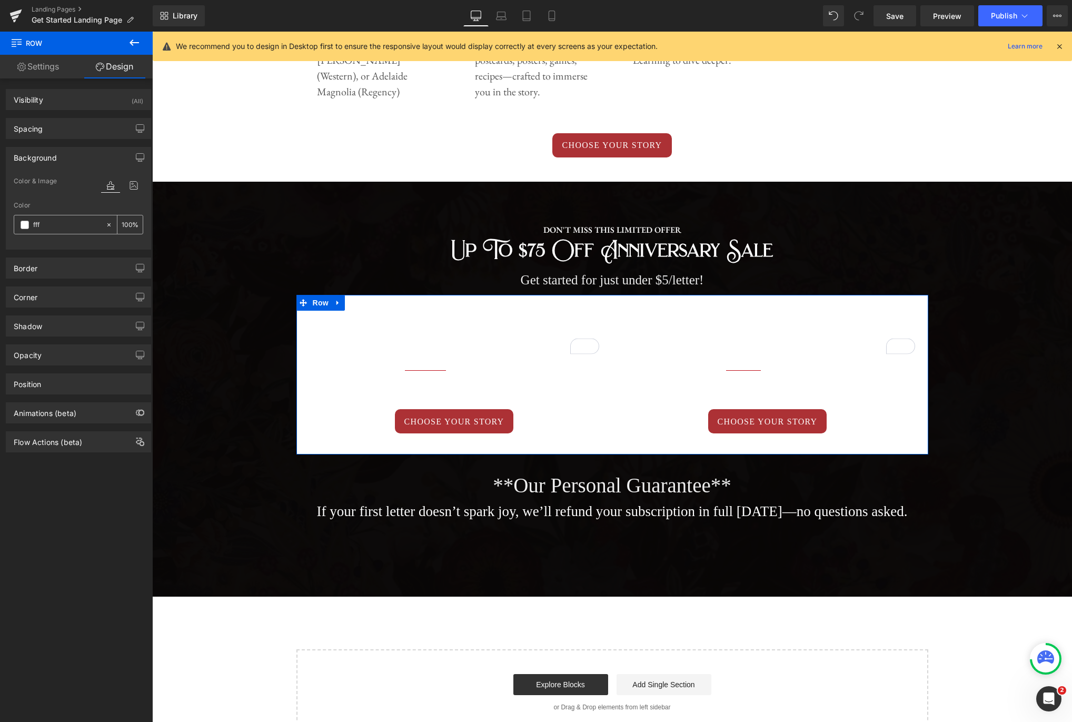
type input "ff"
type input "0"
type input "f"
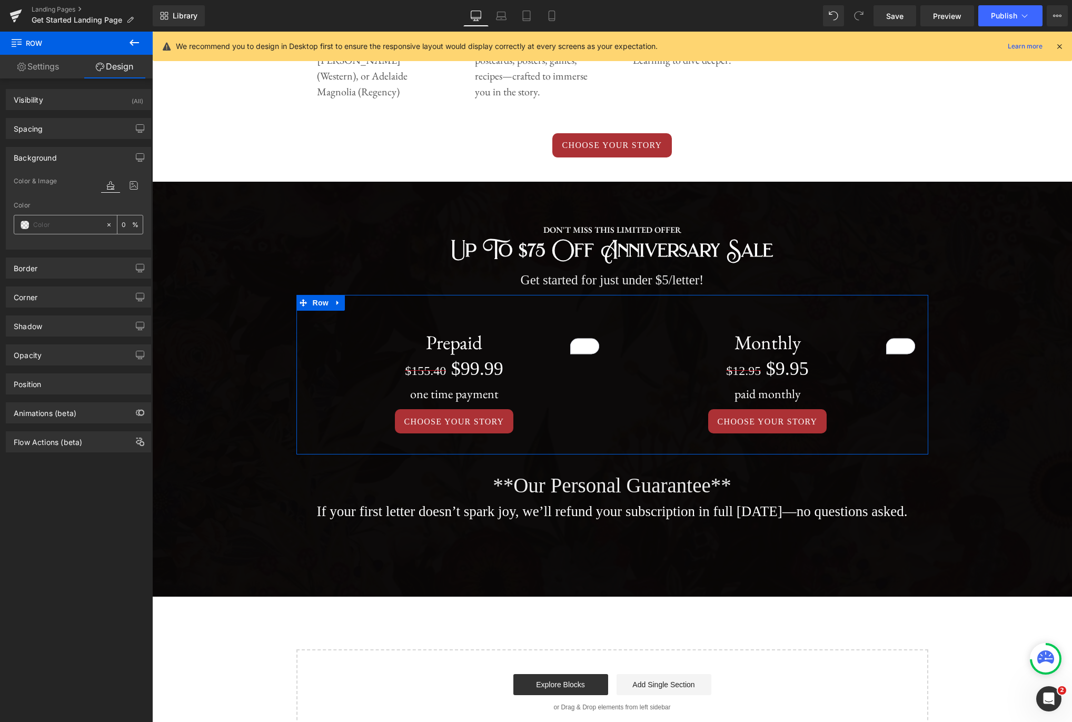
click at [23, 226] on span at bounding box center [25, 225] width 8 height 8
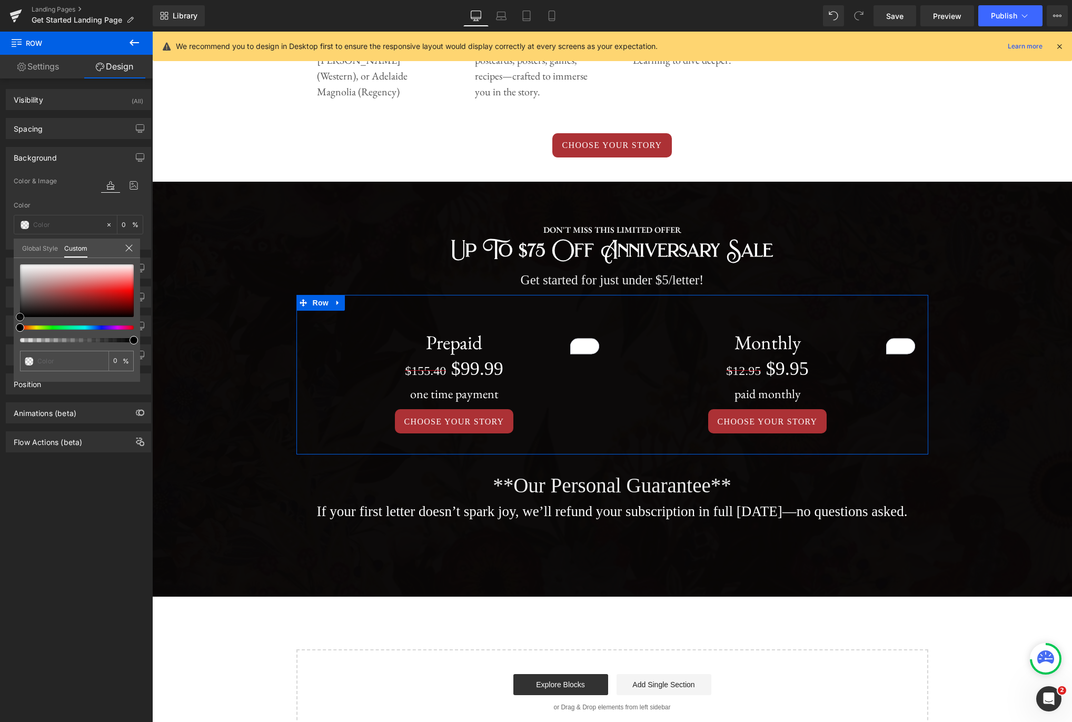
type input "#930a0a"
type input "100"
type input "#930a0a"
type input "100"
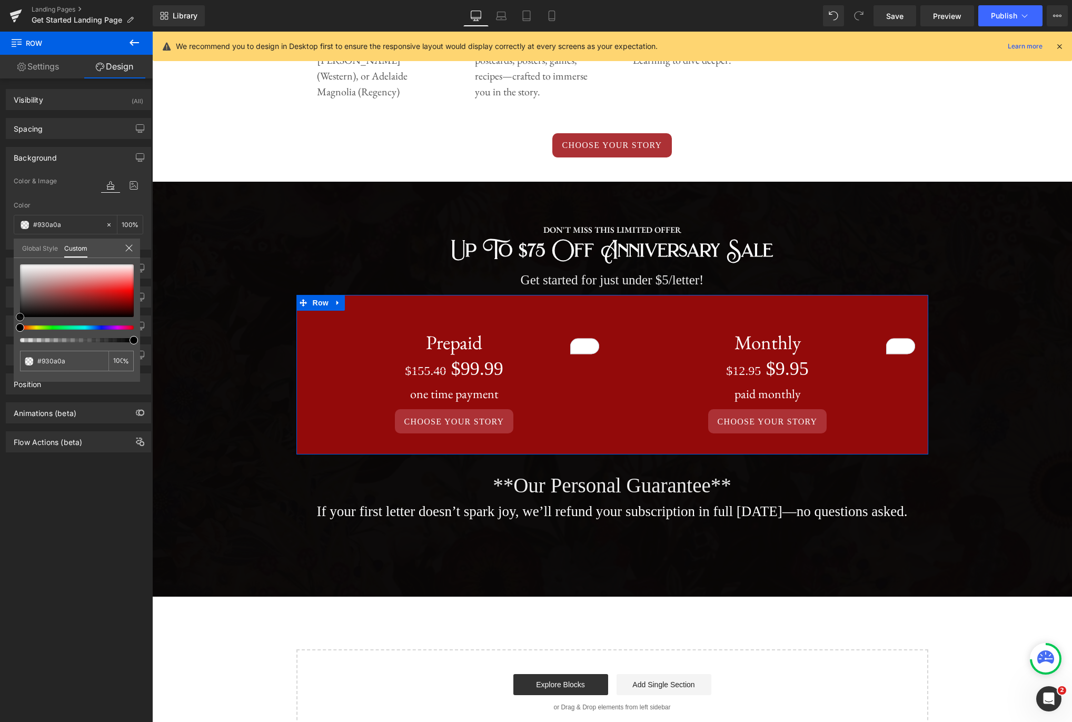
click at [120, 301] on div at bounding box center [77, 290] width 114 height 53
click at [821, 135] on body "Sep 12th, 2025 Sep 26th, 2025 Oct 10th, 2025 Oct 24th, 2025" at bounding box center [612, 241] width 920 height 1597
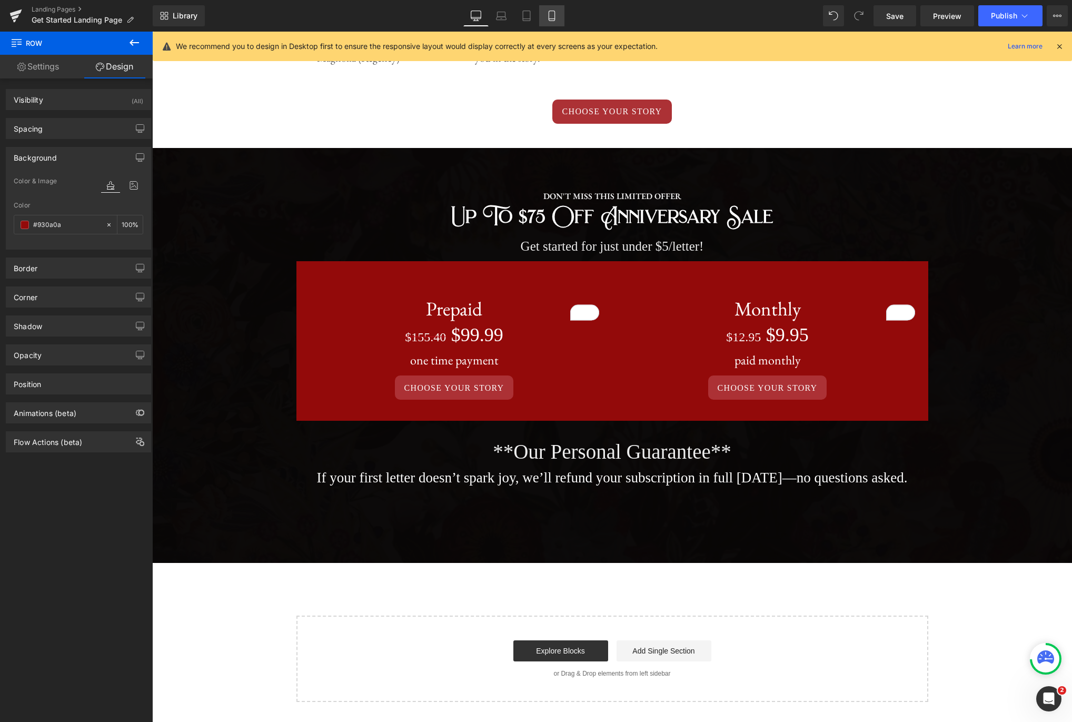
click at [547, 18] on icon at bounding box center [552, 16] width 11 height 11
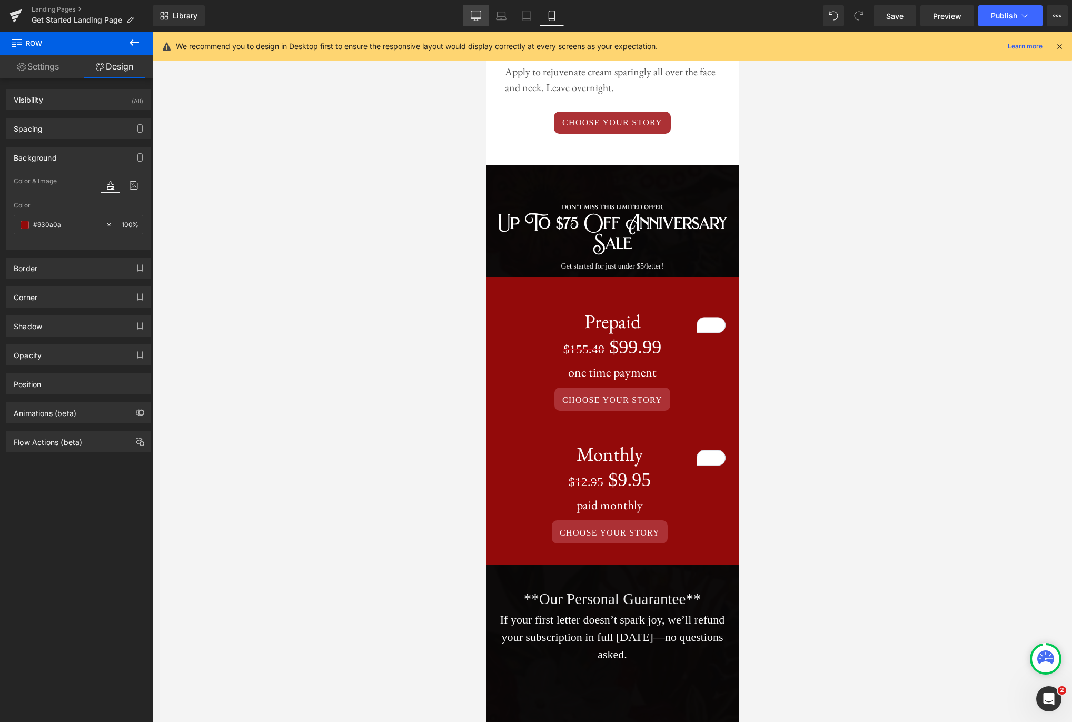
click at [476, 21] on link "Desktop" at bounding box center [475, 15] width 25 height 21
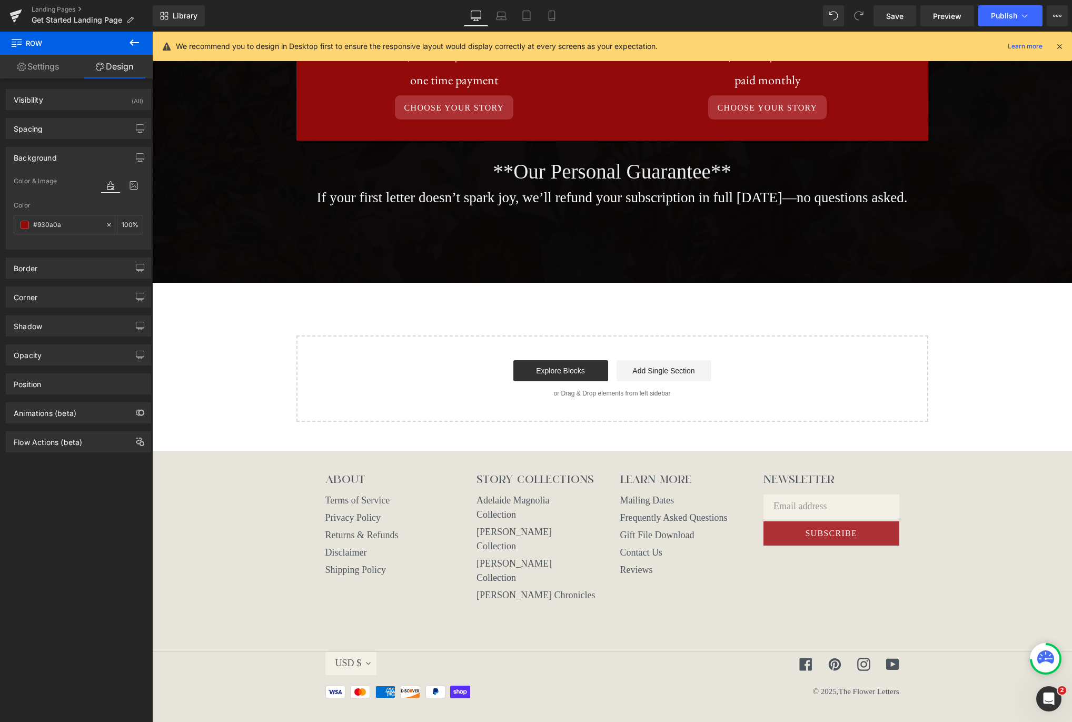
scroll to position [622, 0]
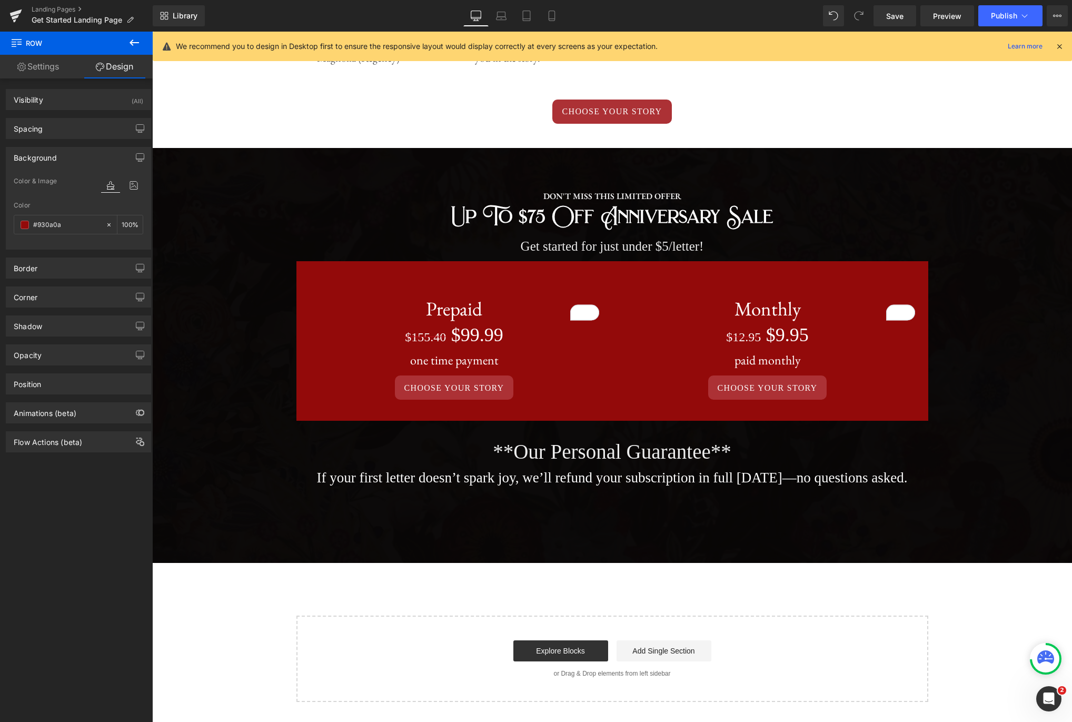
type input "100"
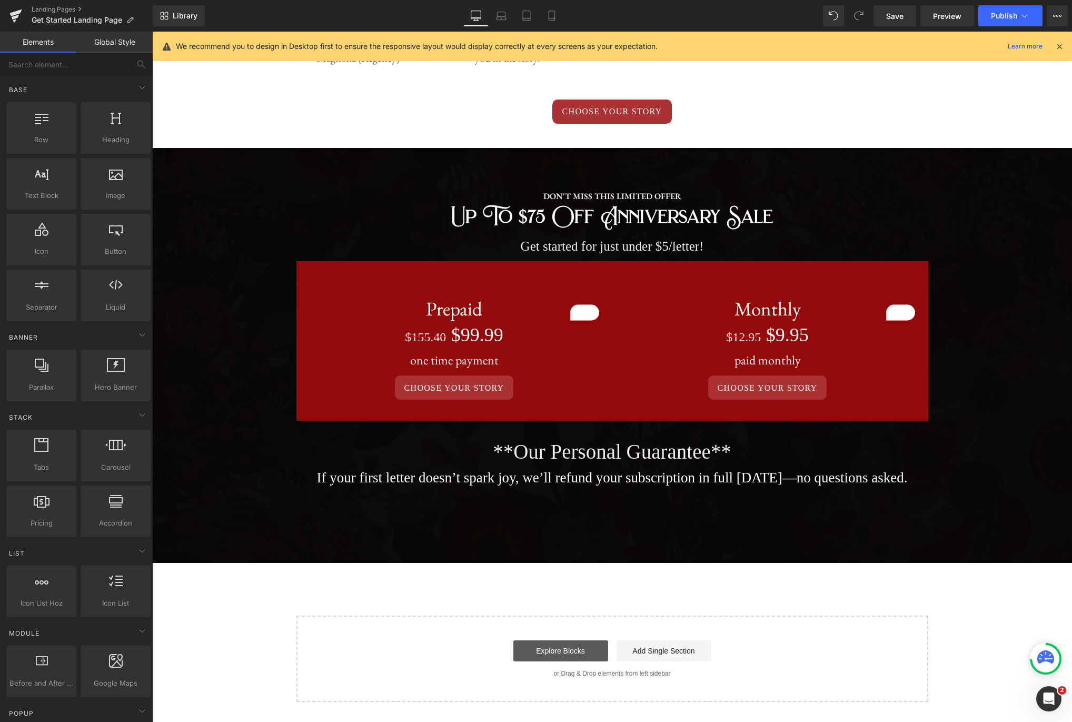
click at [566, 661] on link "Explore Blocks" at bounding box center [560, 650] width 95 height 21
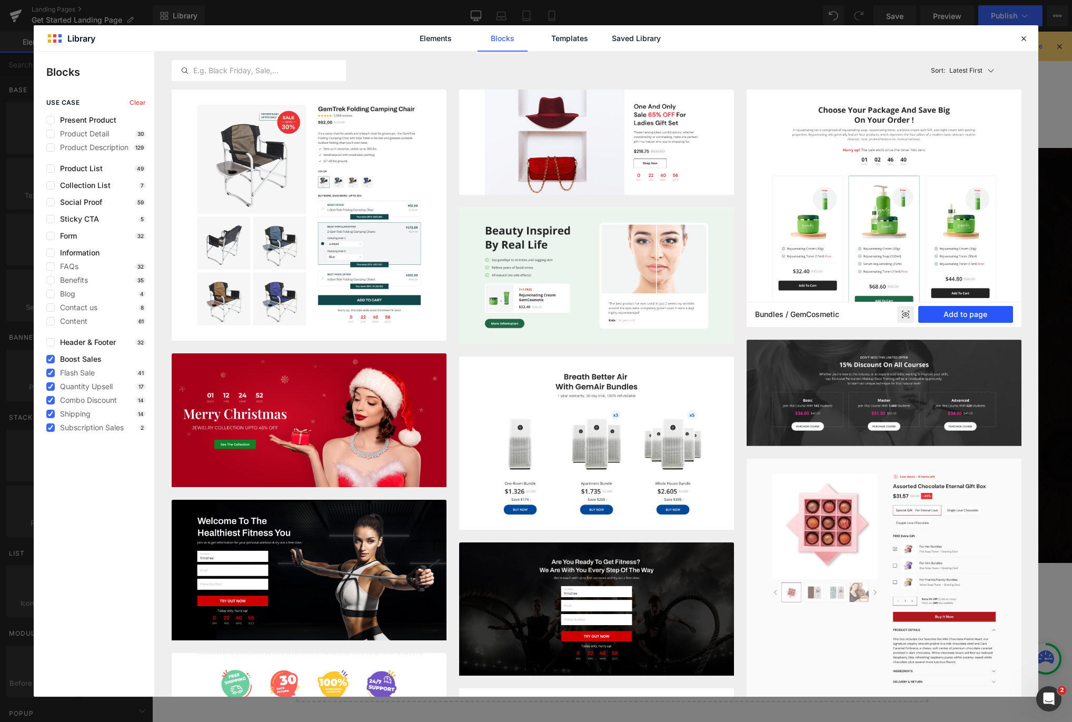
click at [966, 312] on button "Add to page" at bounding box center [965, 314] width 95 height 17
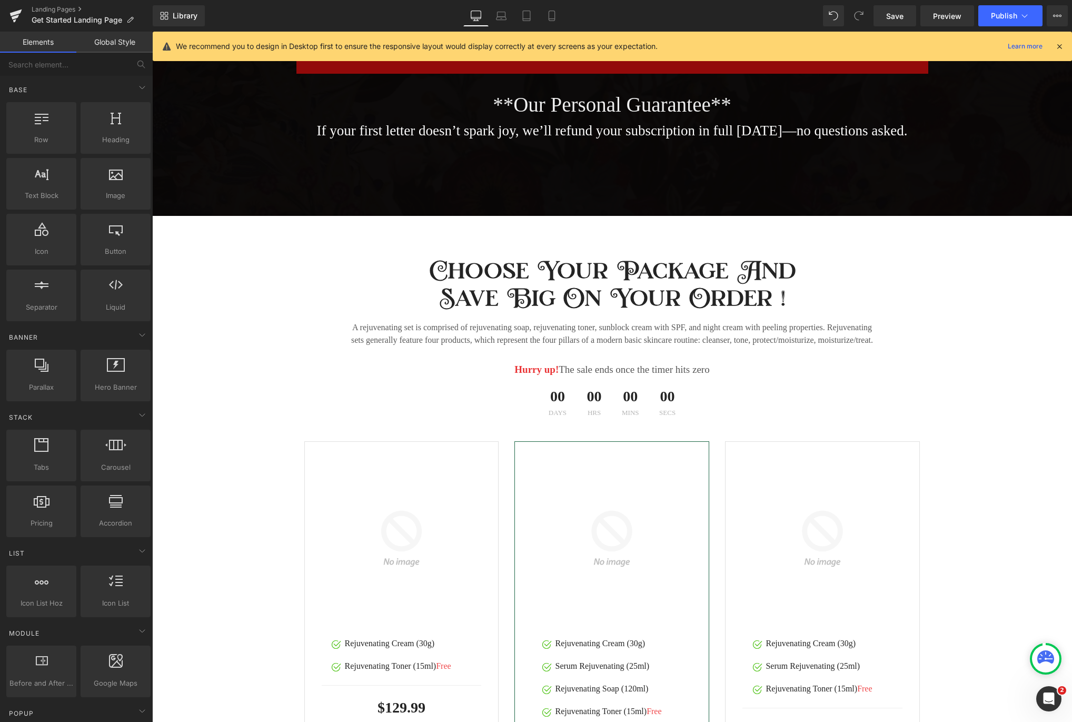
scroll to position [977, 0]
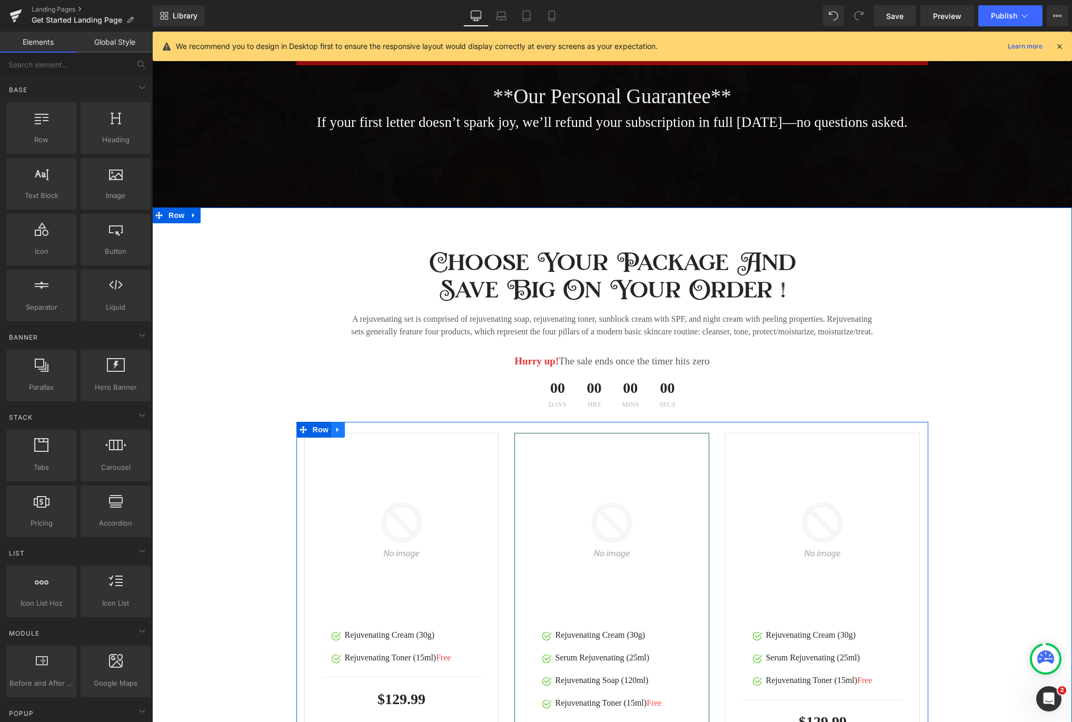
click at [340, 433] on icon at bounding box center [337, 429] width 7 height 8
click at [200, 223] on link at bounding box center [194, 215] width 14 height 16
click at [220, 219] on icon at bounding box center [220, 215] width 7 height 7
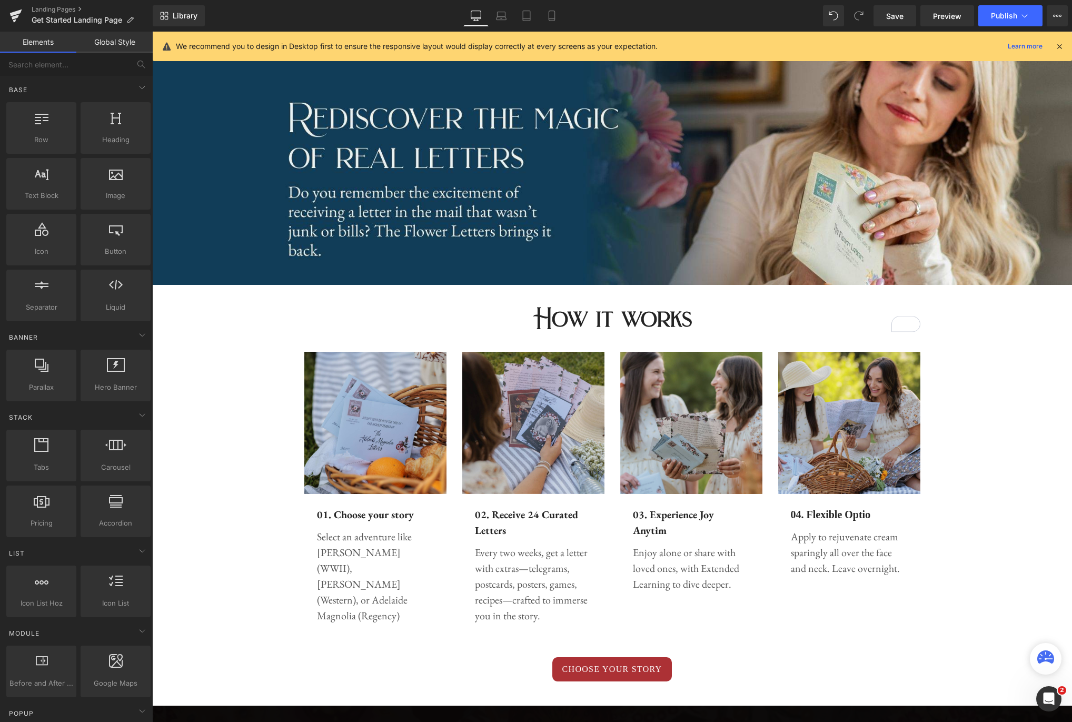
scroll to position [64, 0]
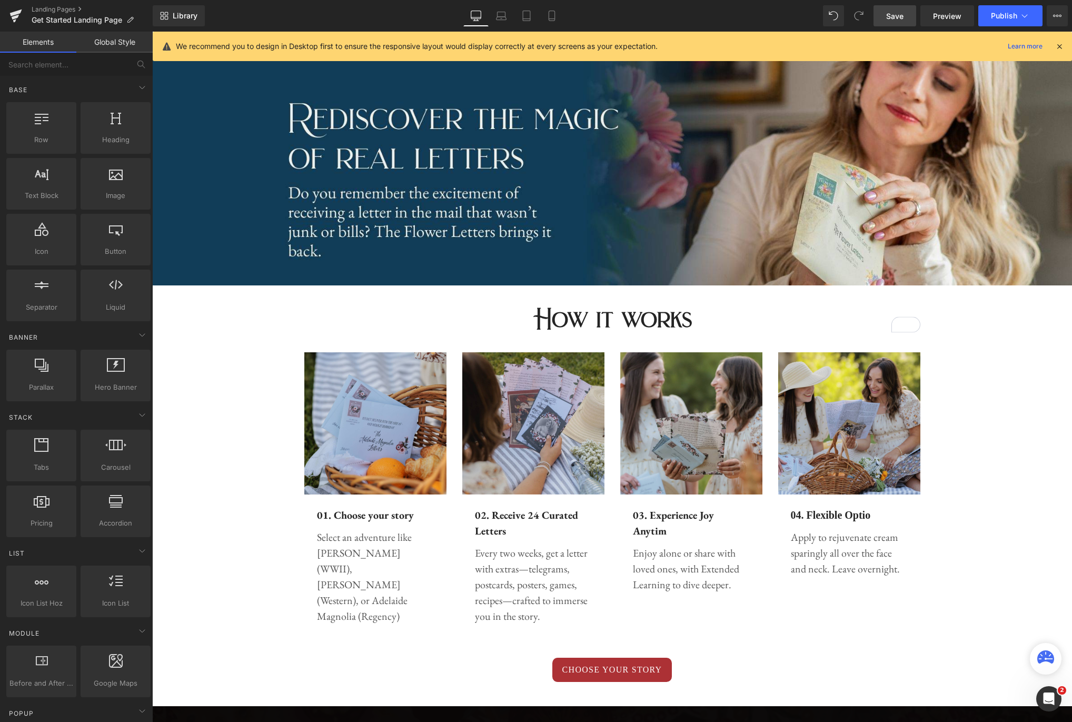
click at [896, 21] on span "Save" at bounding box center [894, 16] width 17 height 11
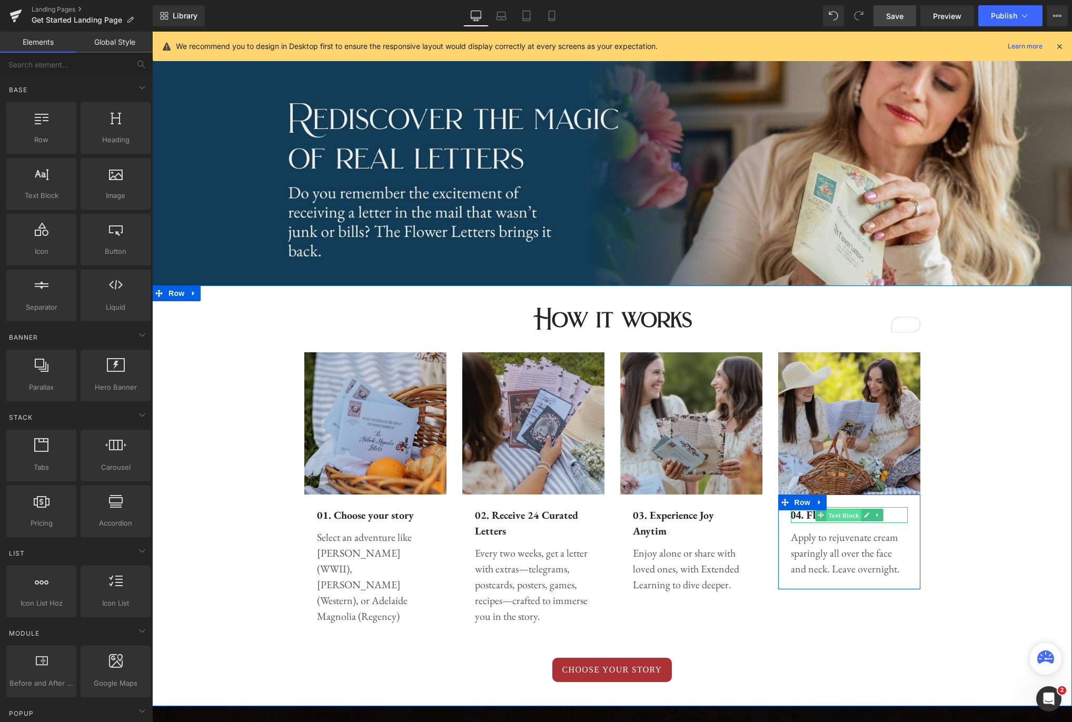
click at [853, 517] on span "Text Block" at bounding box center [843, 515] width 35 height 13
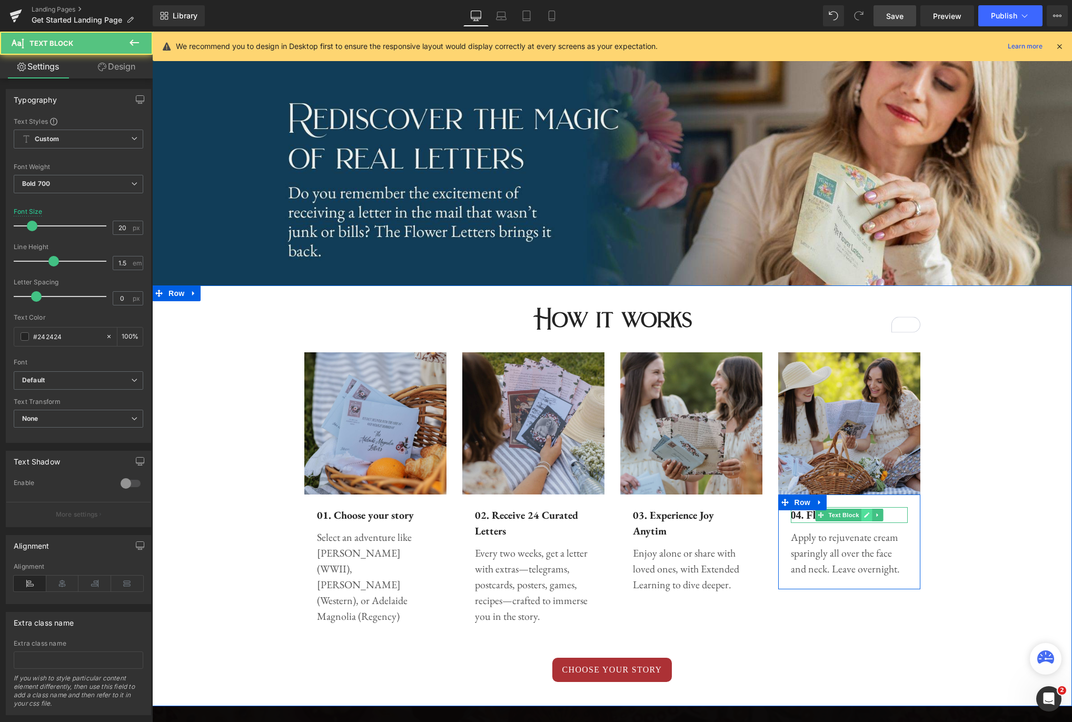
click at [865, 517] on icon at bounding box center [866, 514] width 5 height 5
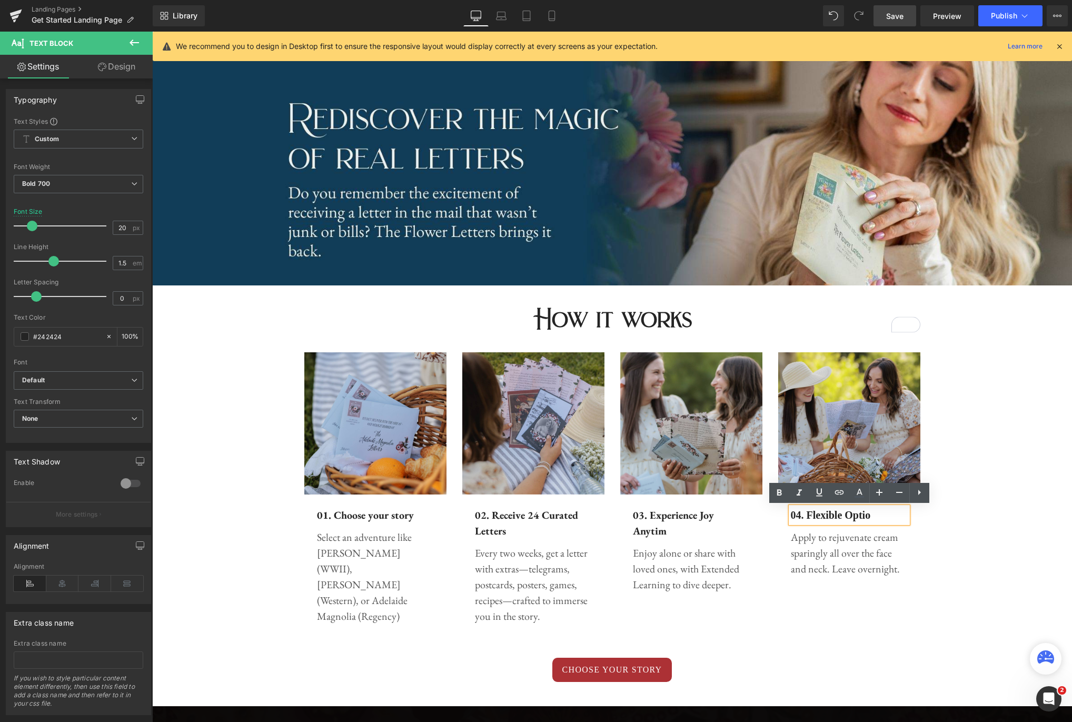
click at [882, 515] on p "04. Flexible Optio" at bounding box center [849, 515] width 117 height 16
click at [839, 554] on span "Text Block" at bounding box center [843, 549] width 35 height 13
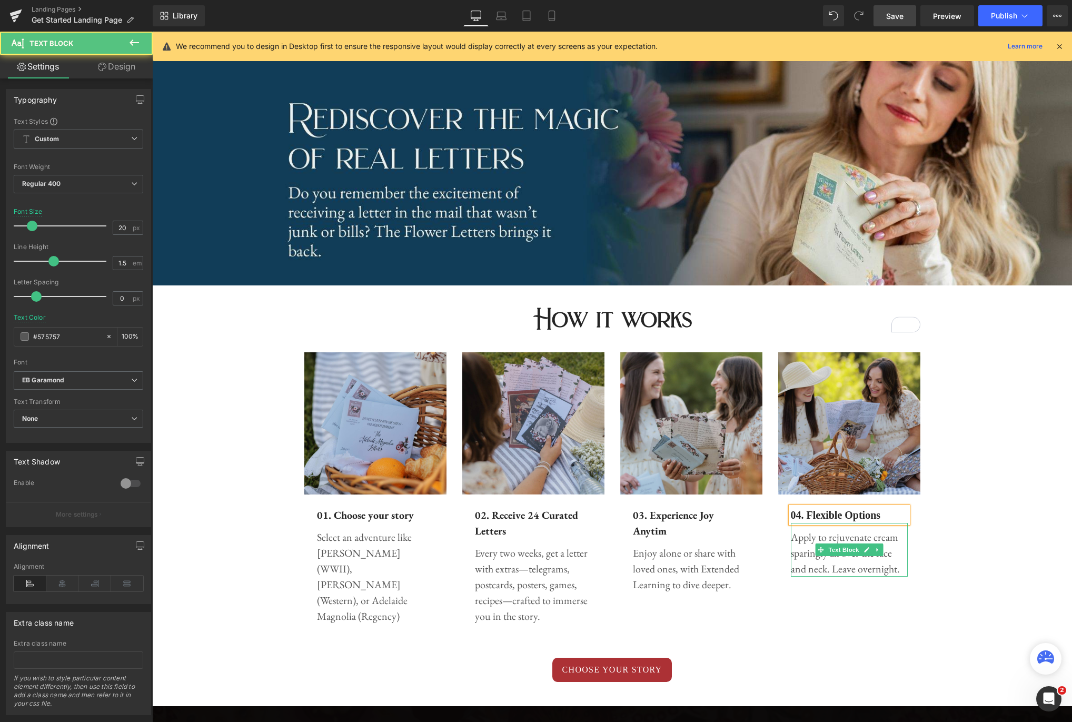
drag, startPoint x: 866, startPoint y: 568, endPoint x: 881, endPoint y: 569, distance: 15.4
click at [866, 568] on p "Apply to rejuvenate cream sparingly all over the face and neck. Leave overnight." at bounding box center [849, 552] width 117 height 47
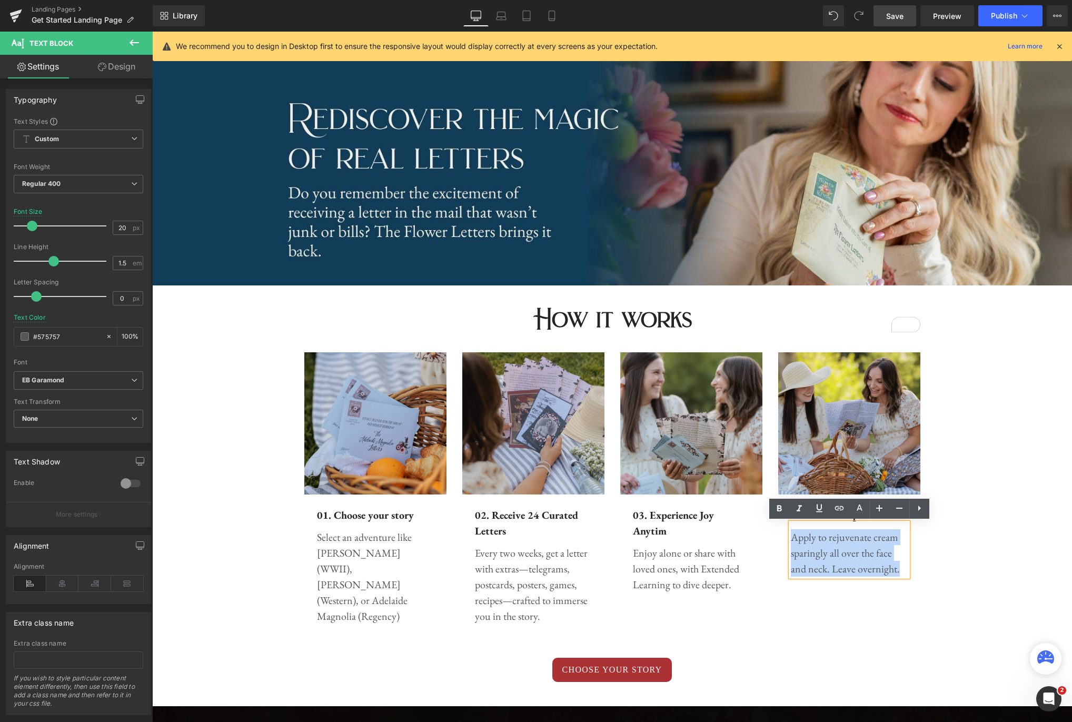
drag, startPoint x: 884, startPoint y: 570, endPoint x: 791, endPoint y: 541, distance: 97.1
click at [791, 541] on p "Apply to rejuvenate cream sparingly all over the face and neck. Leave overnight." at bounding box center [849, 552] width 117 height 47
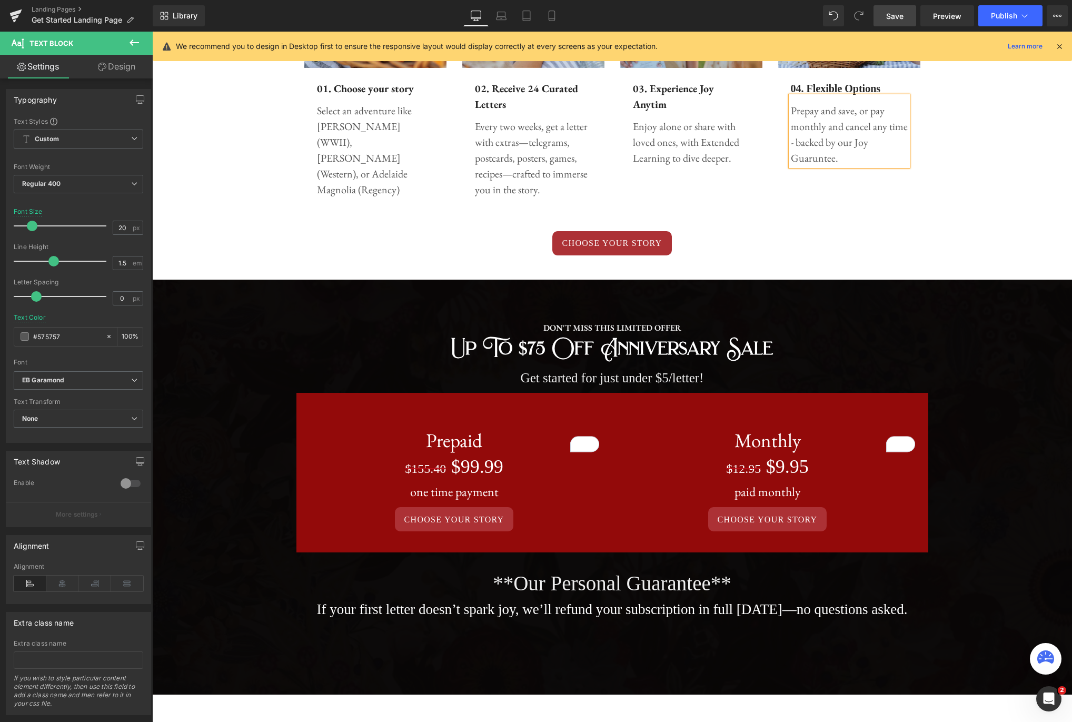
scroll to position [632, 0]
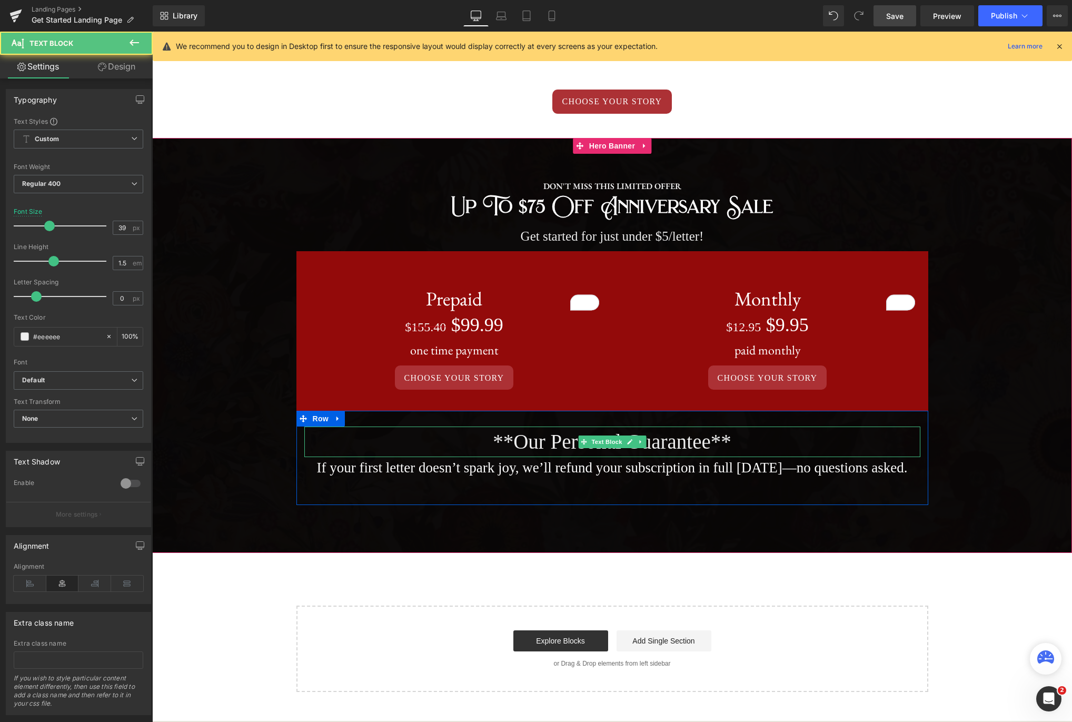
click at [562, 438] on p "**Our Personal Guarantee**" at bounding box center [612, 441] width 616 height 31
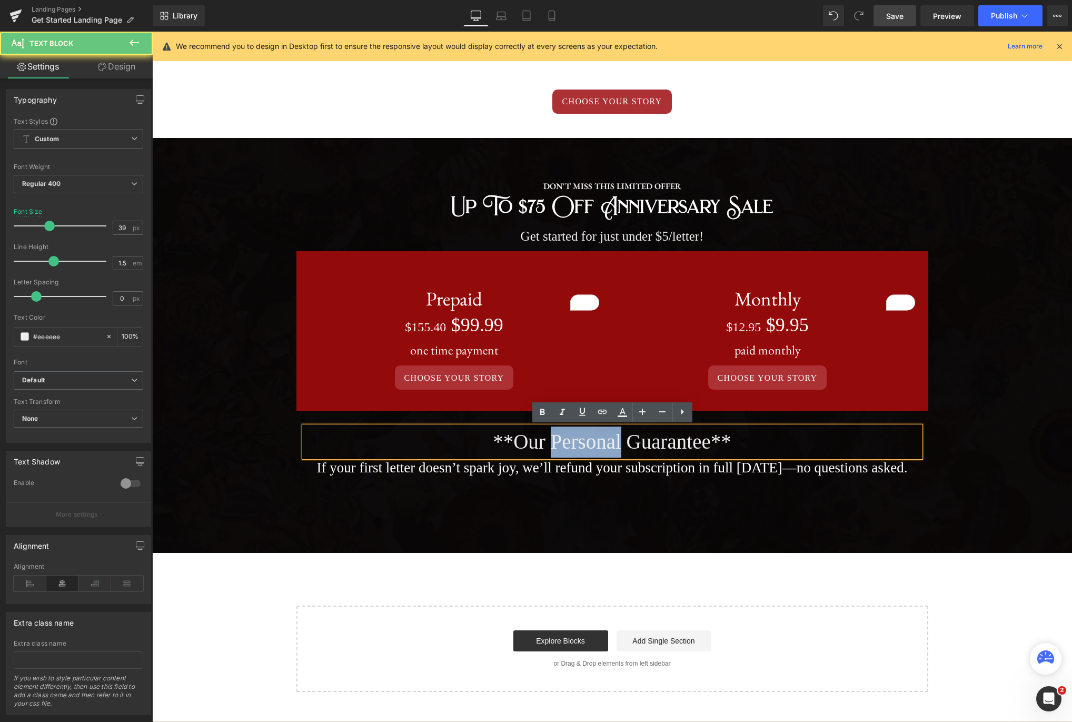
click at [562, 438] on p "**Our Personal Guarantee**" at bounding box center [612, 441] width 616 height 31
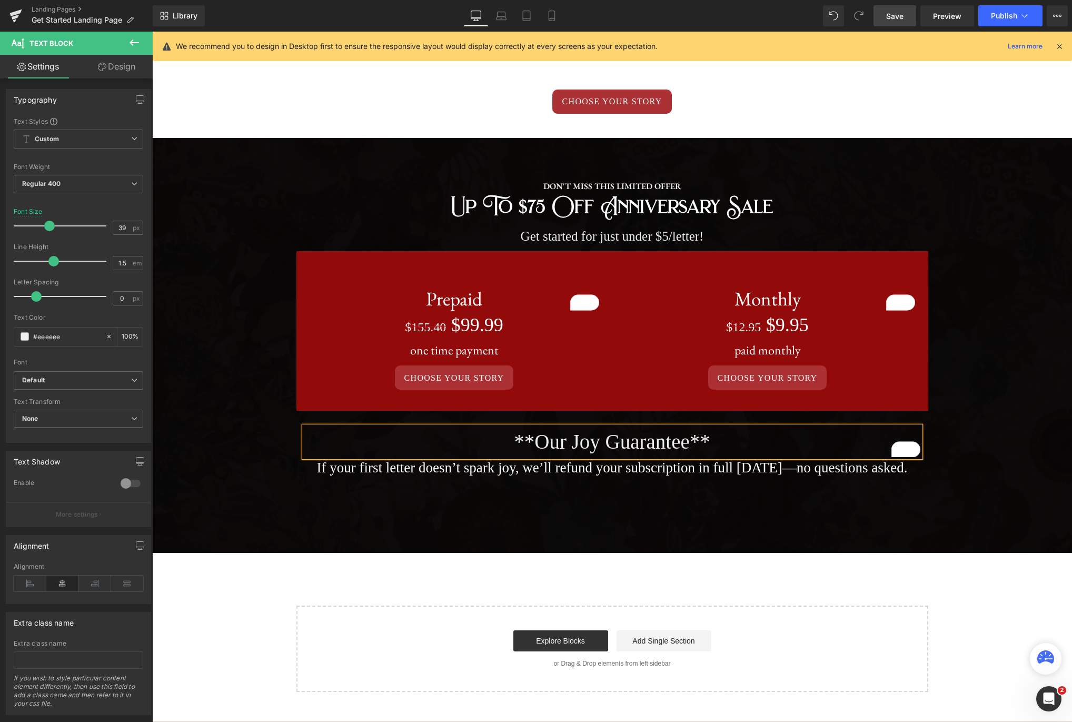
click at [1030, 312] on span "DON'T MISS THIS LIMITED OFFER Text Block up to $75 off Anniversary Sale Heading…" at bounding box center [612, 334] width 920 height 341
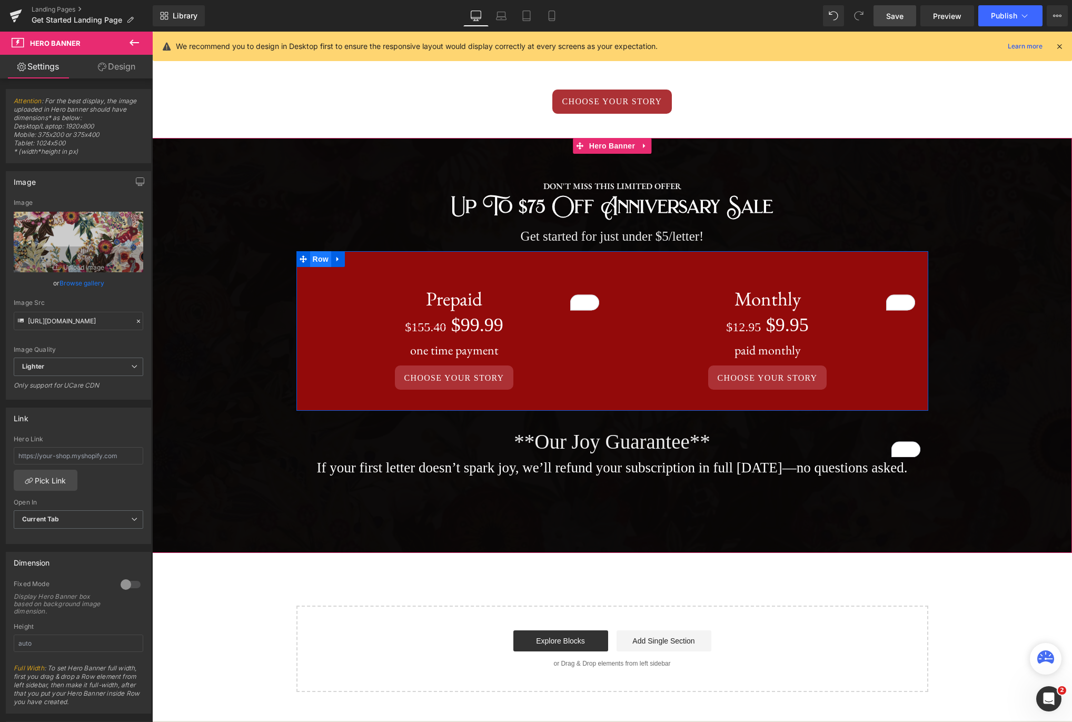
click at [316, 256] on span "Row" at bounding box center [320, 259] width 21 height 16
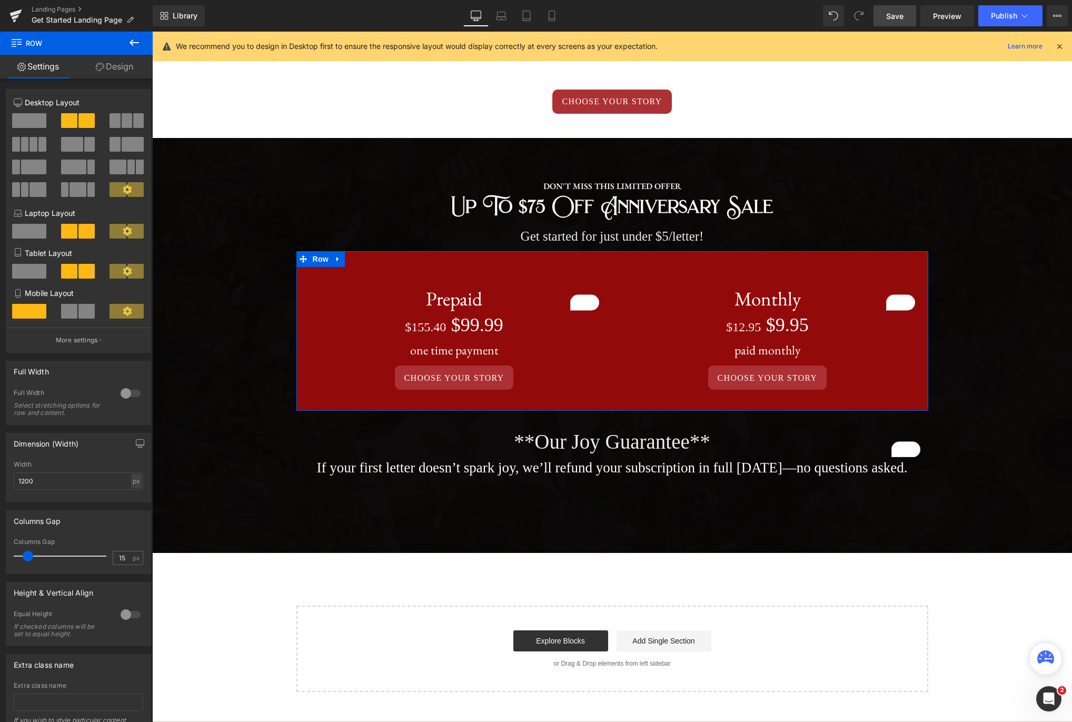
click at [108, 59] on link "Design" at bounding box center [114, 67] width 76 height 24
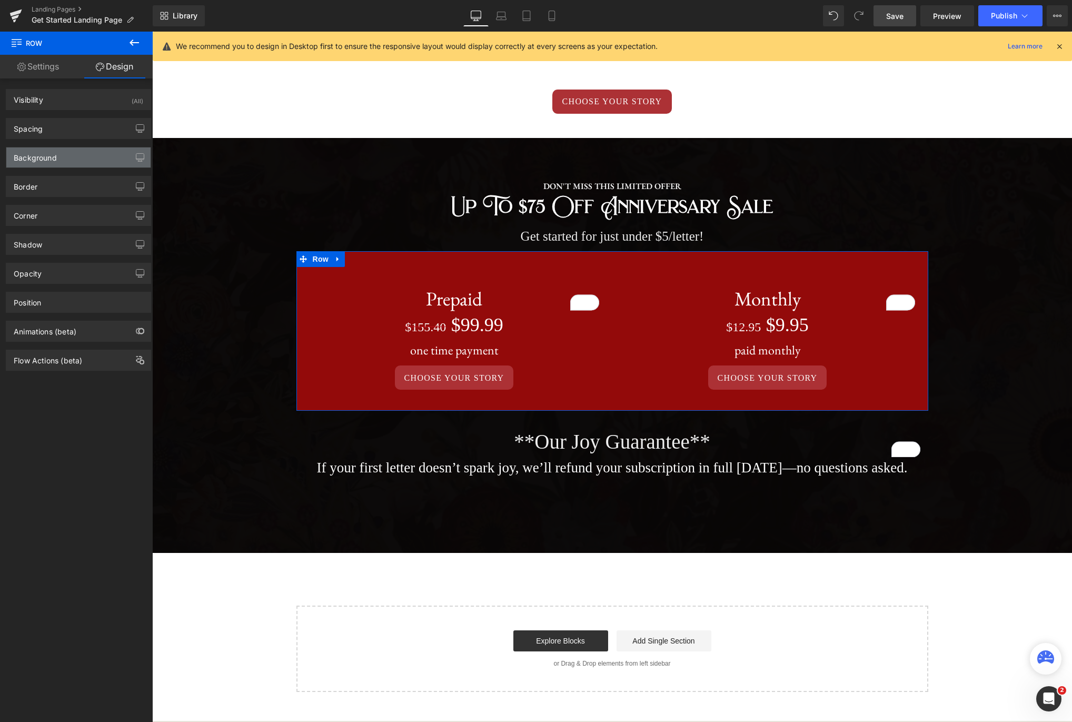
click at [75, 160] on div "Background" at bounding box center [78, 157] width 144 height 20
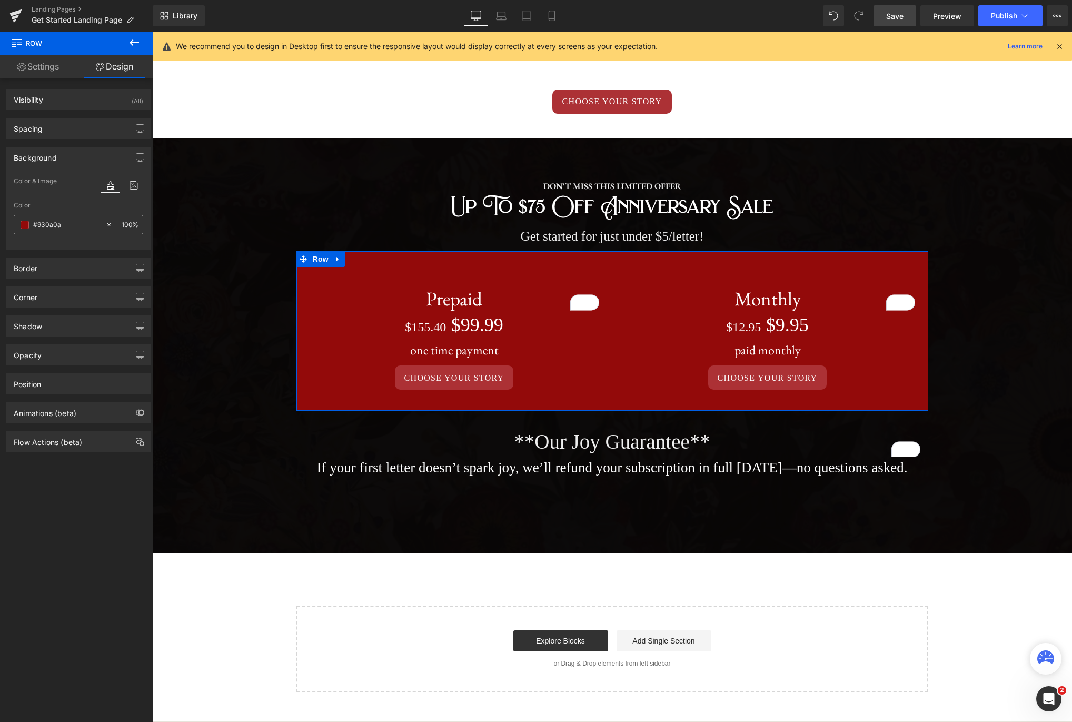
click at [106, 224] on icon at bounding box center [108, 224] width 7 height 7
type input "none"
type input "0"
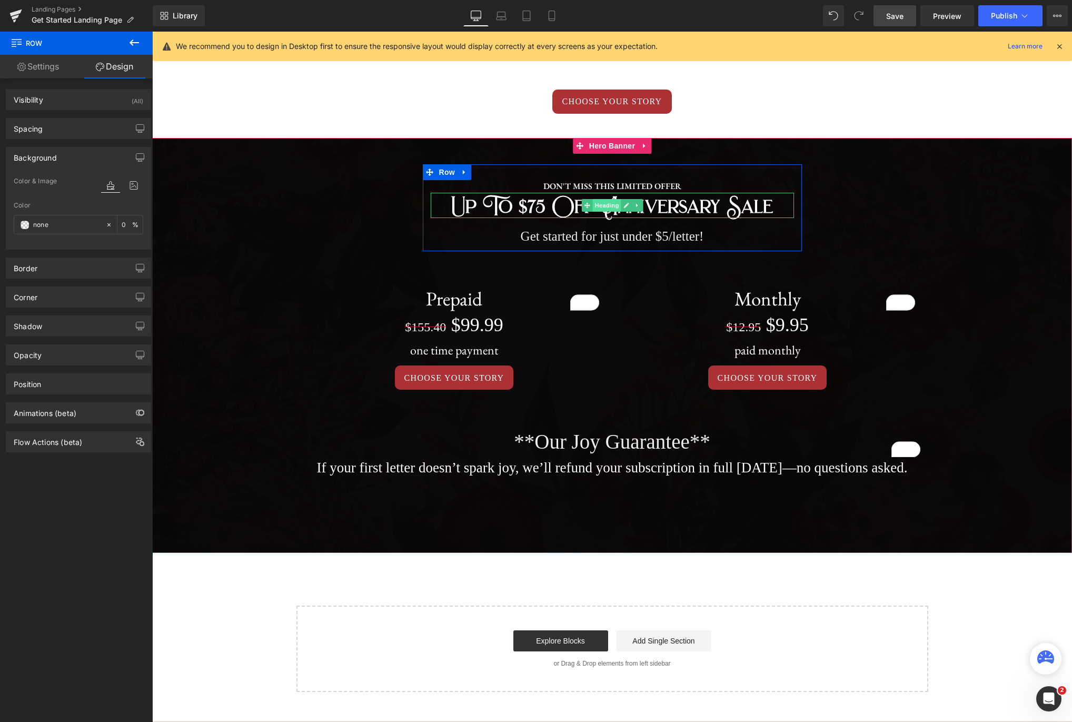
click at [599, 209] on span "Heading" at bounding box center [606, 205] width 28 height 13
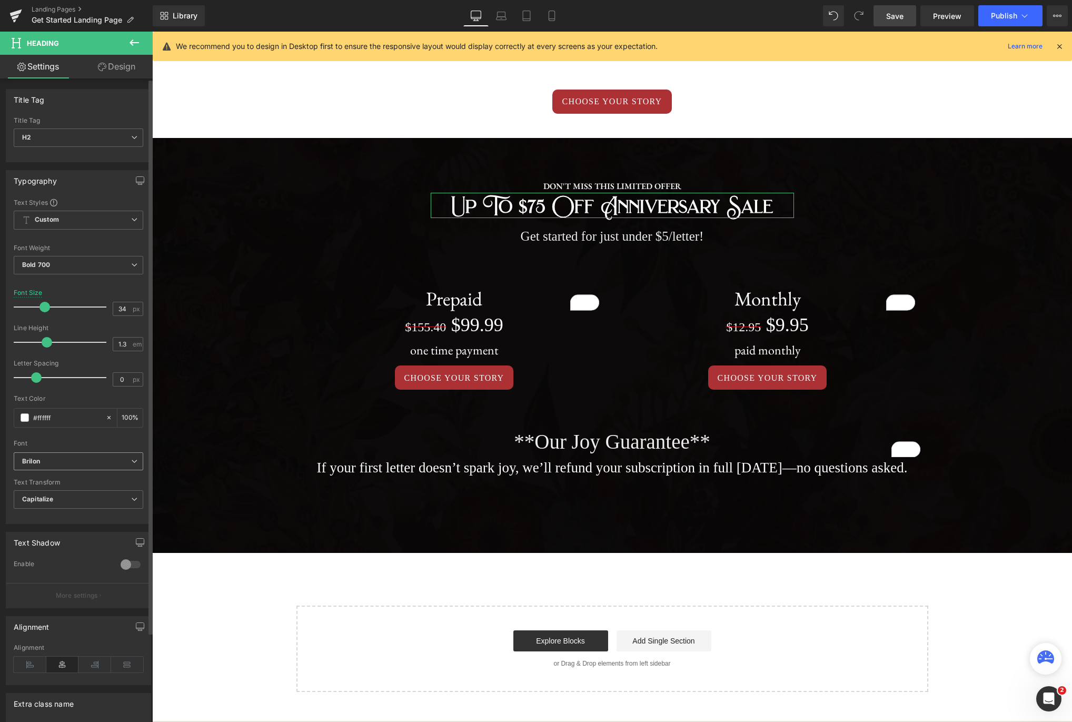
click at [120, 460] on b "Brilon" at bounding box center [76, 461] width 109 height 9
click at [102, 494] on li "EB Garamond" at bounding box center [79, 496] width 130 height 17
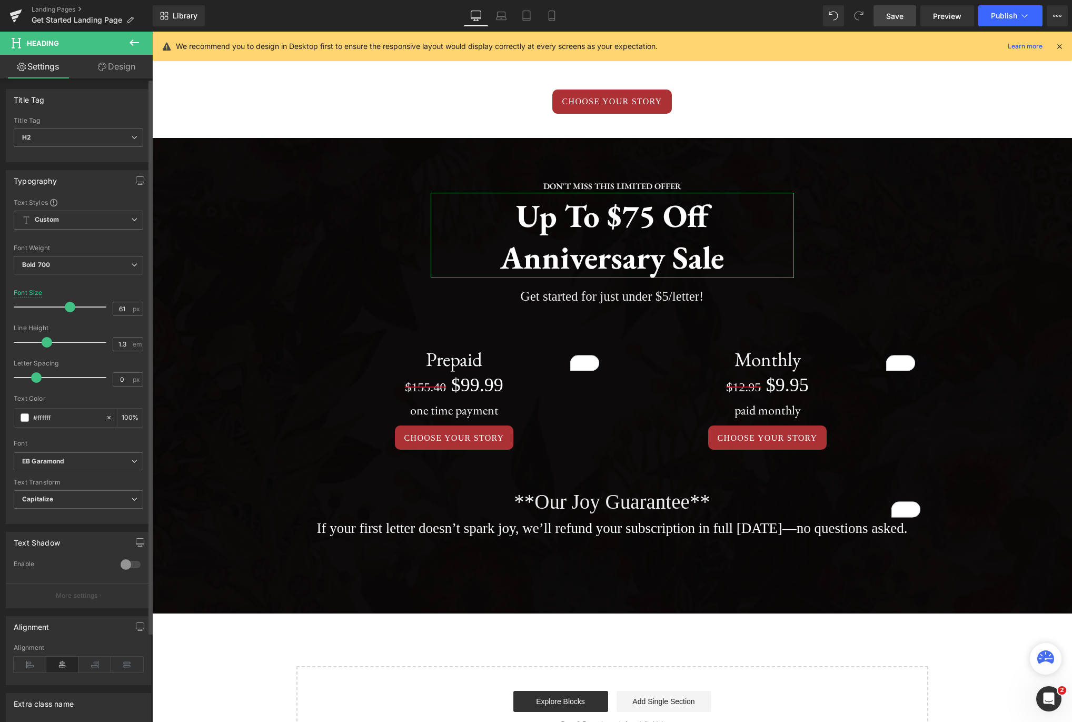
drag, startPoint x: 43, startPoint y: 306, endPoint x: 67, endPoint y: 304, distance: 24.3
click at [67, 304] on span at bounding box center [70, 307] width 11 height 11
click at [560, 18] on link "Mobile" at bounding box center [551, 15] width 25 height 21
type input "29"
type input "100"
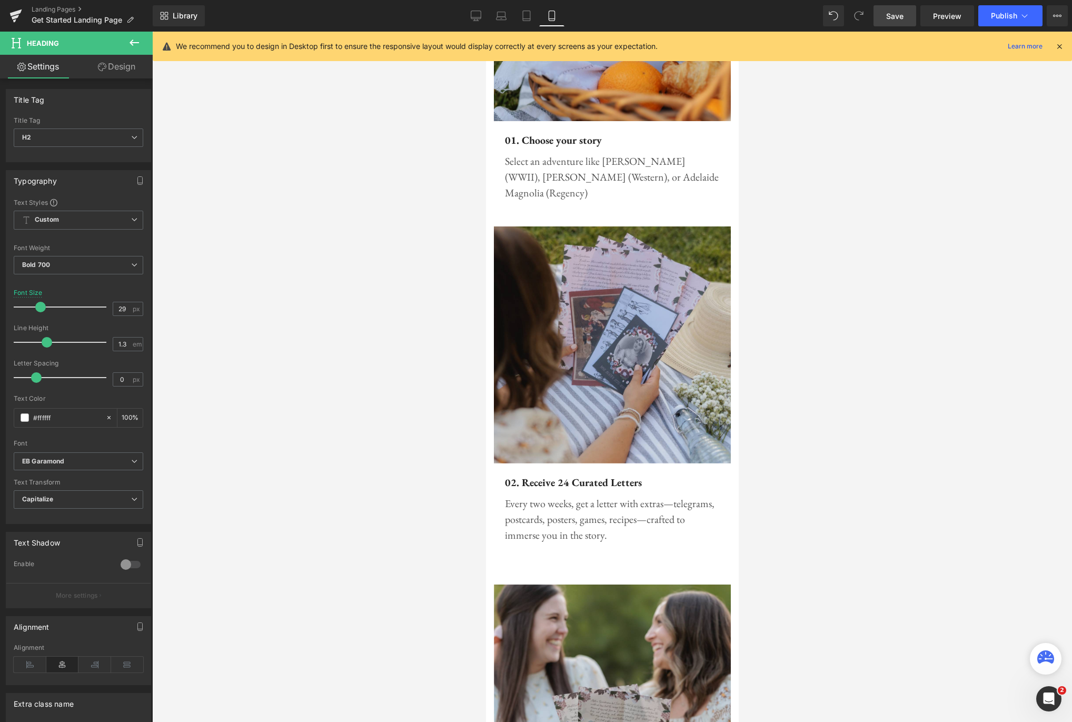
scroll to position [1752, 0]
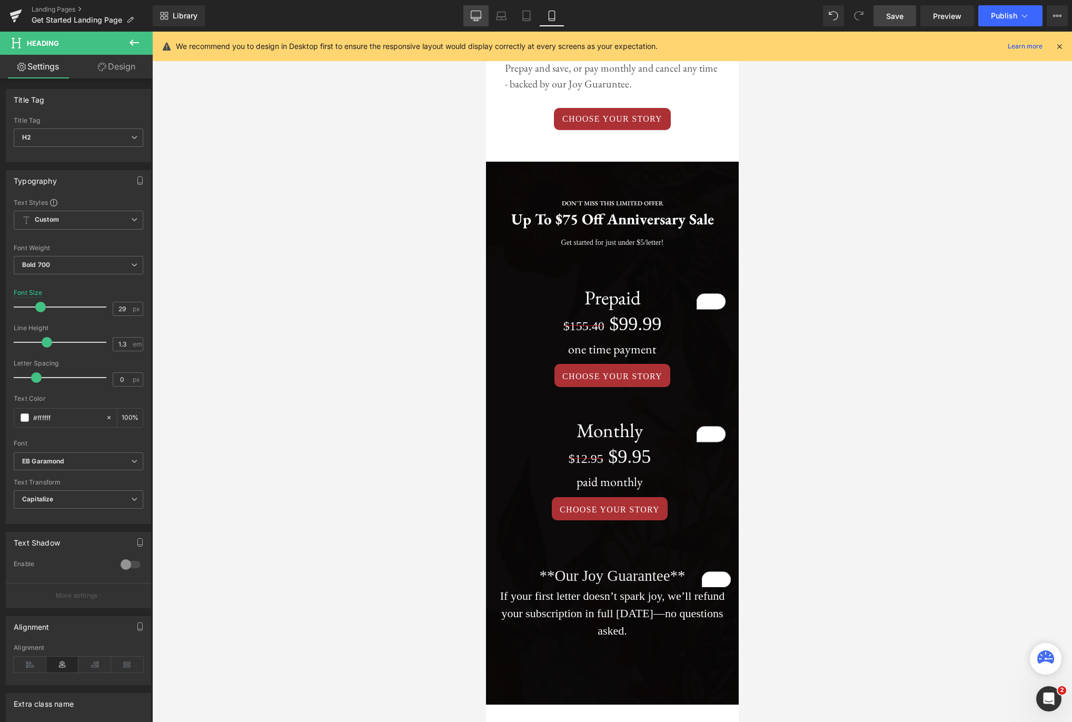
click at [474, 17] on icon at bounding box center [476, 17] width 10 height 0
type input "61"
type input "100"
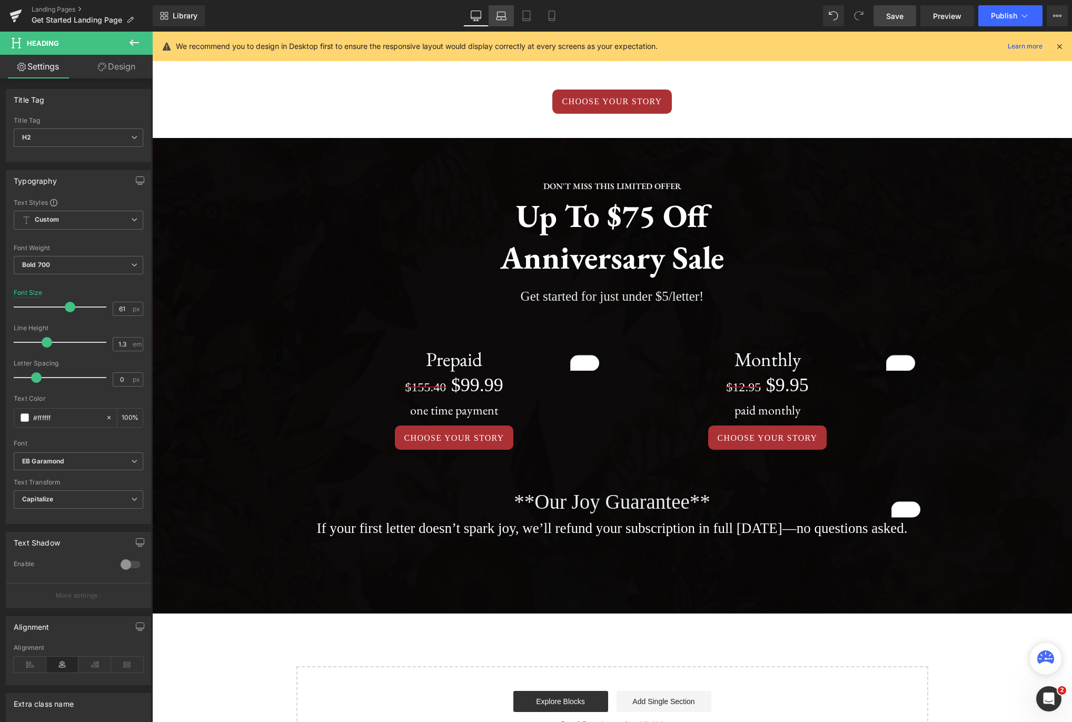
click at [503, 19] on icon at bounding box center [501, 16] width 11 height 11
type input "33"
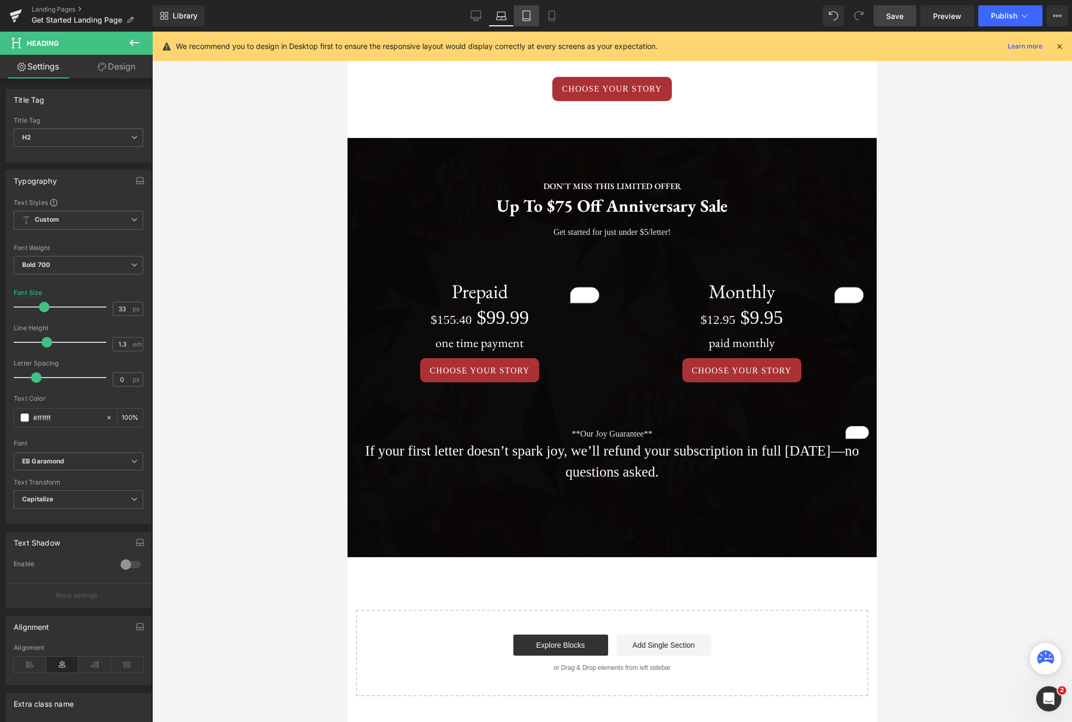
click at [529, 19] on icon at bounding box center [526, 19] width 7 height 0
type input "100"
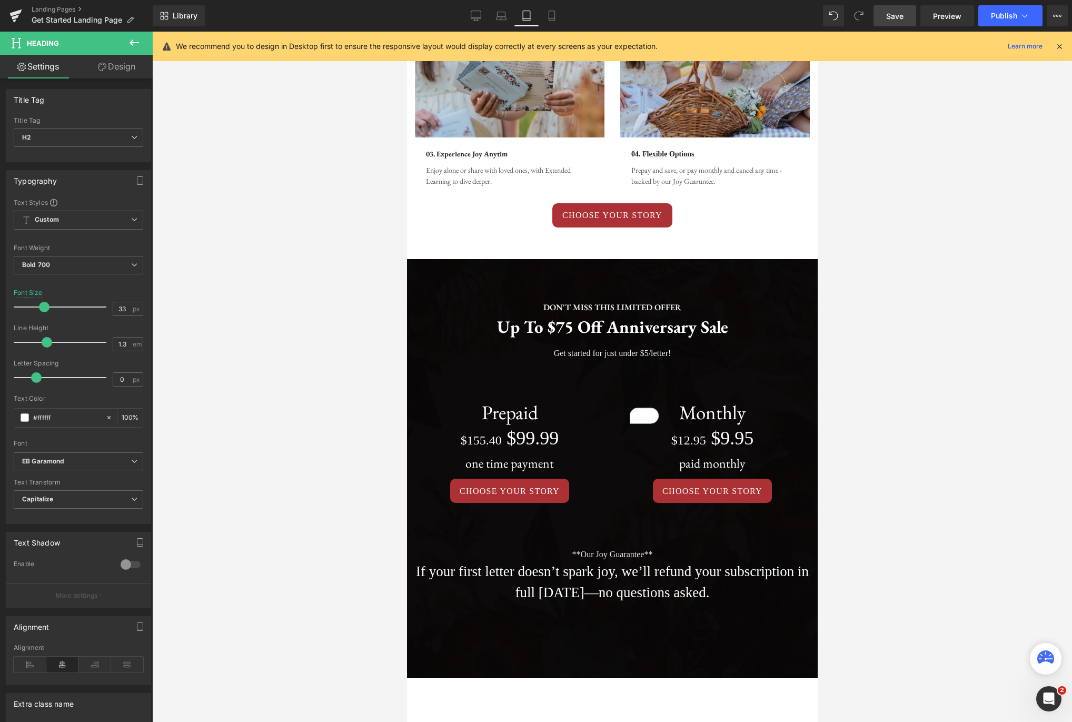
scroll to position [1227, 0]
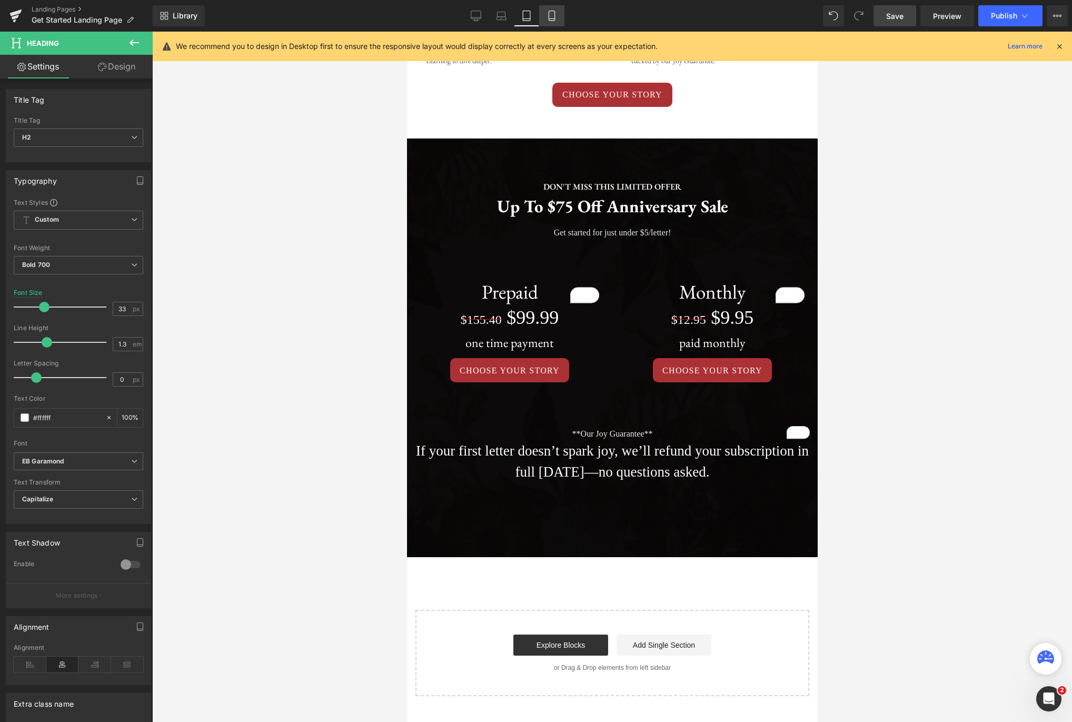
click at [554, 19] on icon at bounding box center [552, 19] width 6 height 0
type input "29"
type input "100"
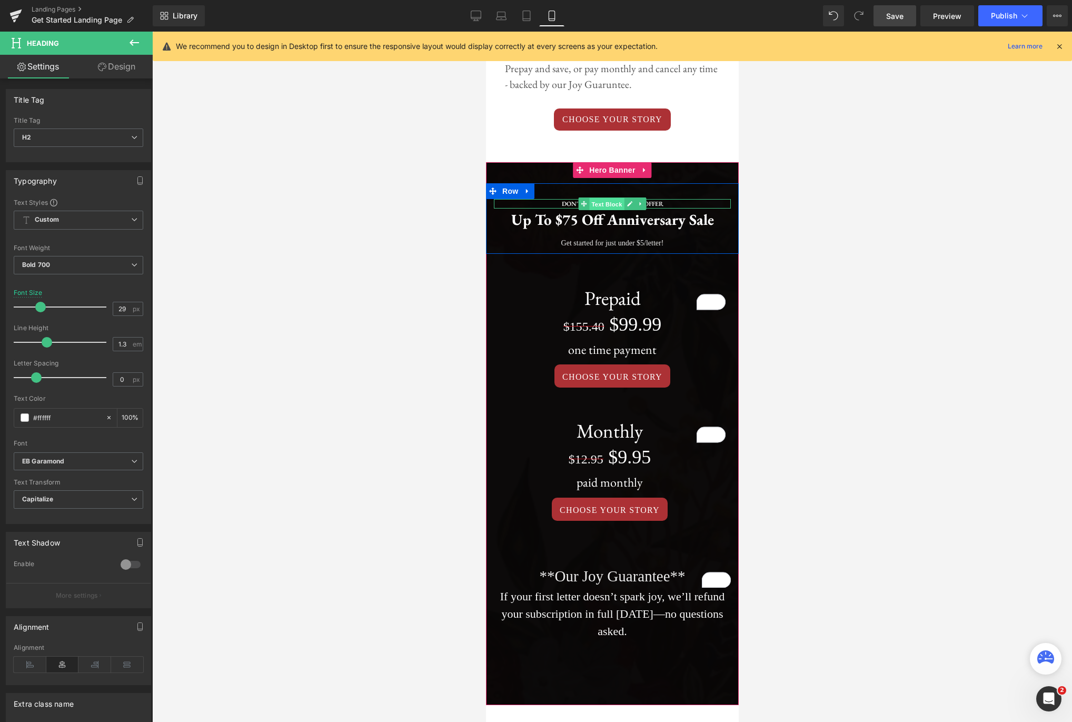
click at [609, 198] on span "Text Block" at bounding box center [606, 204] width 35 height 13
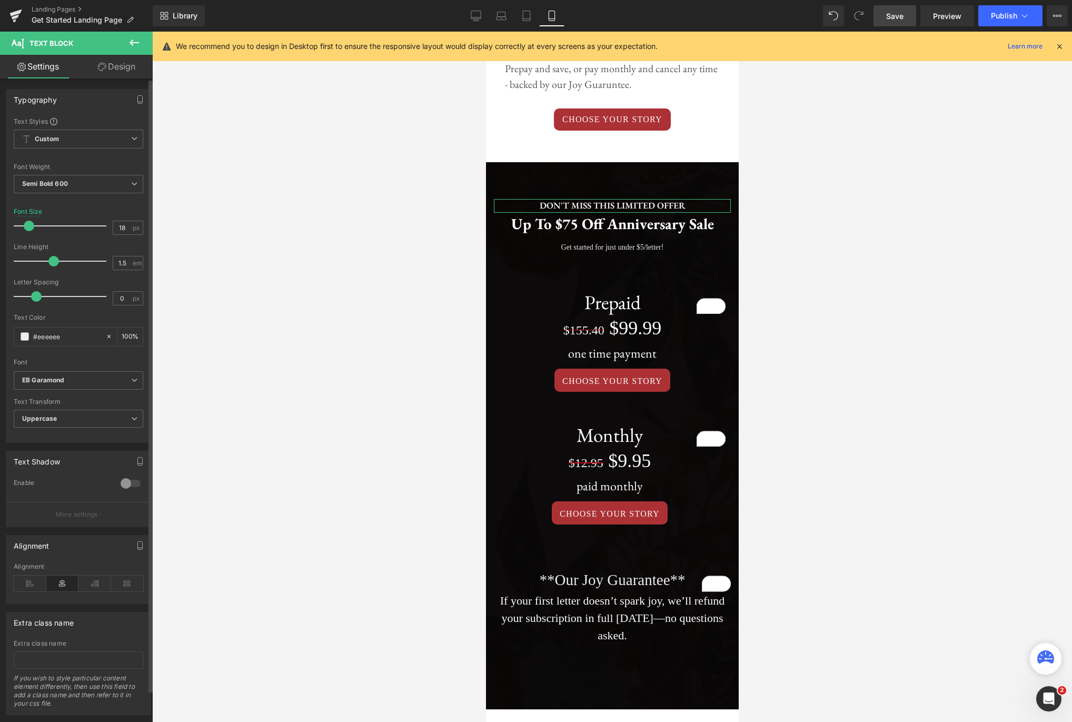
type input "19"
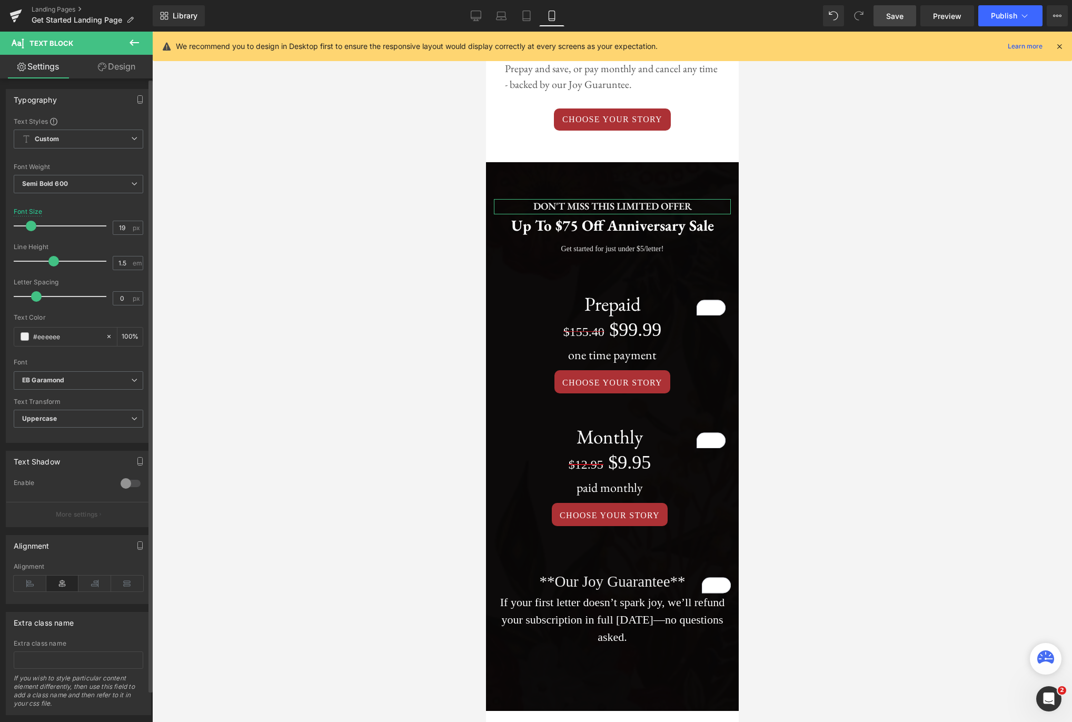
drag, startPoint x: 27, startPoint y: 224, endPoint x: 33, endPoint y: 223, distance: 5.9
click at [33, 223] on span at bounding box center [31, 226] width 11 height 11
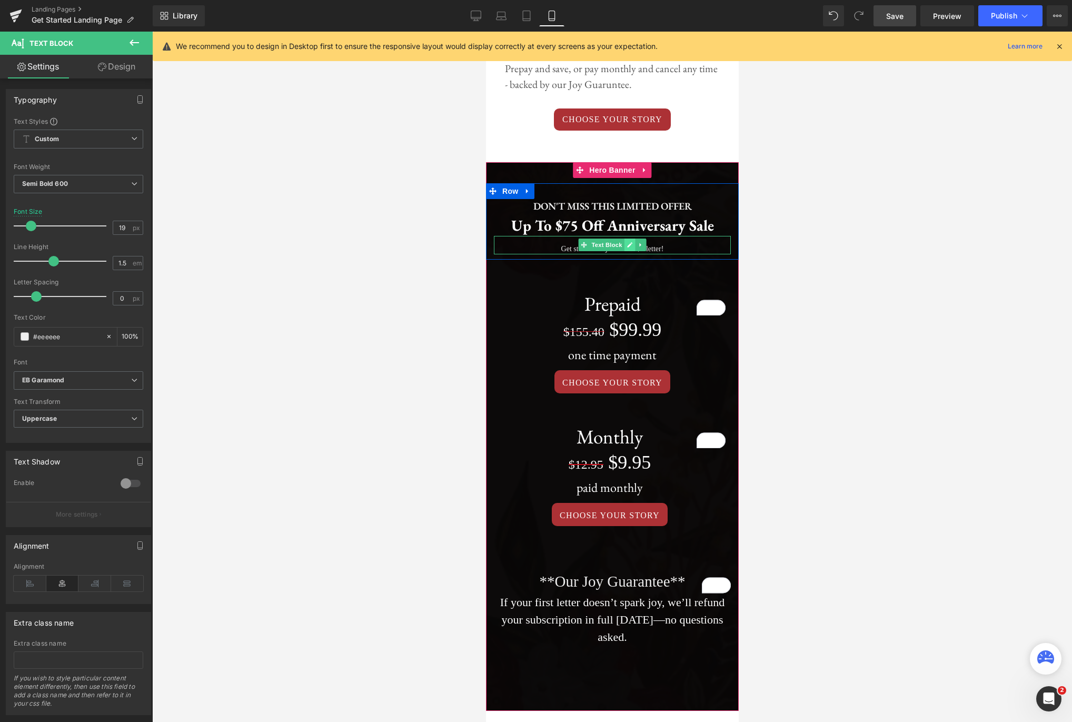
click at [627, 242] on icon at bounding box center [630, 245] width 6 height 6
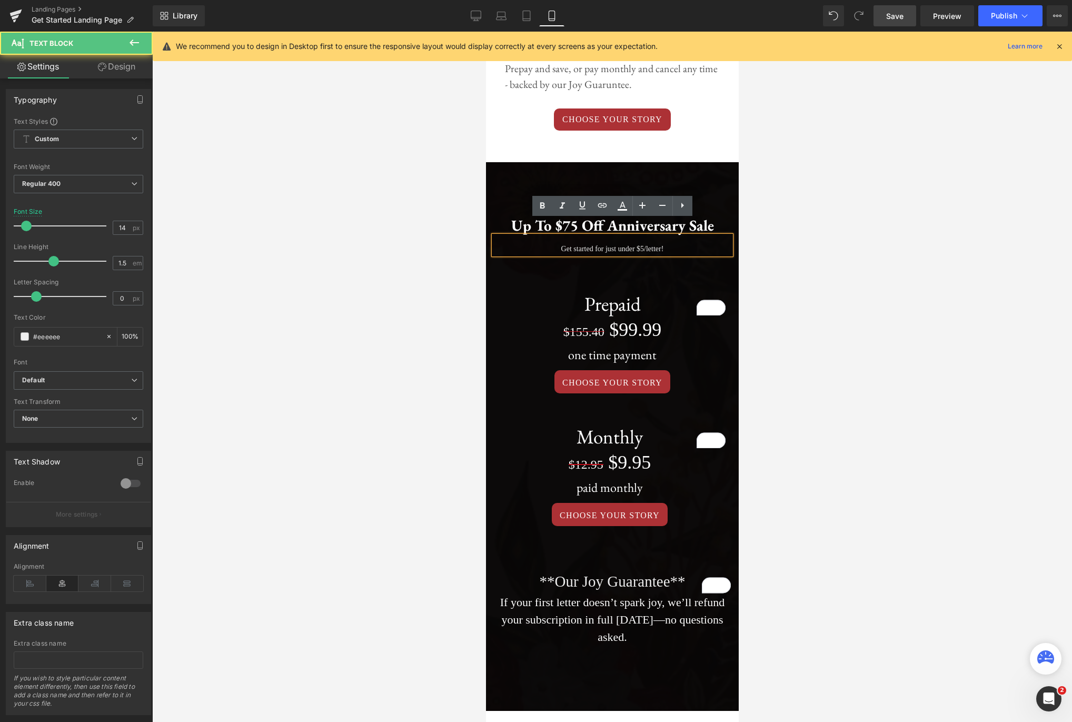
click at [679, 243] on p "Get started for just under $5/letter!" at bounding box center [611, 248] width 237 height 11
drag, startPoint x: 687, startPoint y: 232, endPoint x: 557, endPoint y: 231, distance: 130.1
click at [557, 243] on p "Get started for just under $5/letter!" at bounding box center [611, 248] width 237 height 11
drag, startPoint x: 667, startPoint y: 230, endPoint x: 553, endPoint y: 233, distance: 113.8
click at [553, 243] on p "Get started for under $5/letter." at bounding box center [611, 248] width 237 height 11
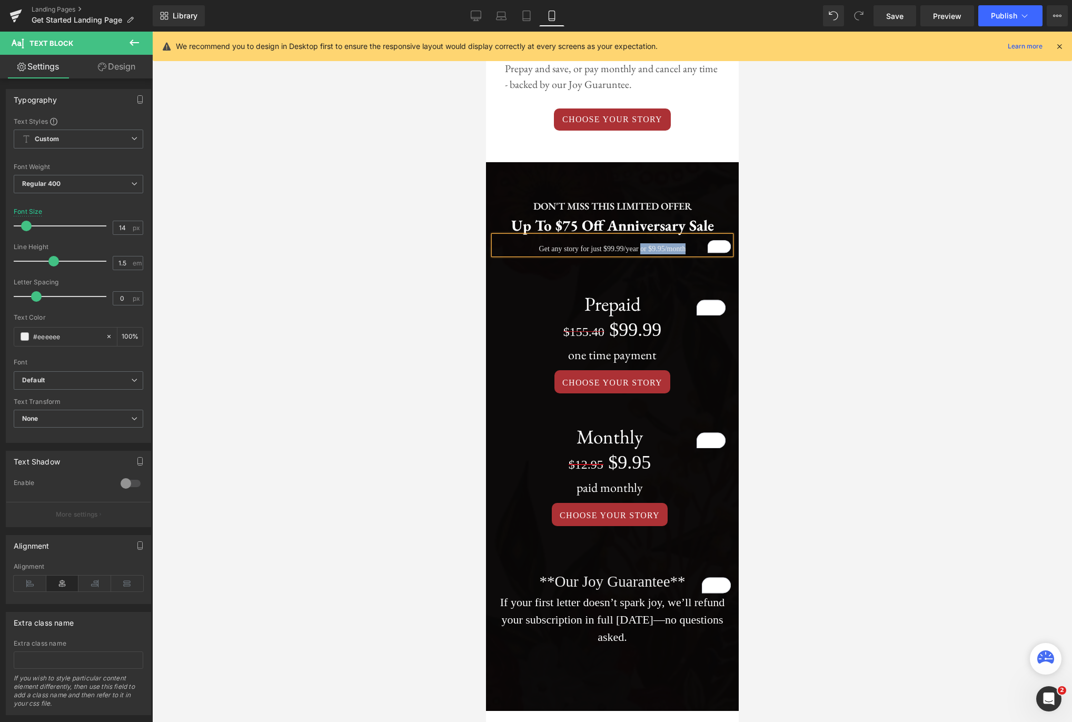
drag, startPoint x: 691, startPoint y: 233, endPoint x: 640, endPoint y: 232, distance: 51.6
click at [640, 243] on p "Get any story for just $99.99/year or $9.95/month" at bounding box center [611, 248] width 237 height 11
click at [856, 229] on div at bounding box center [612, 377] width 920 height 690
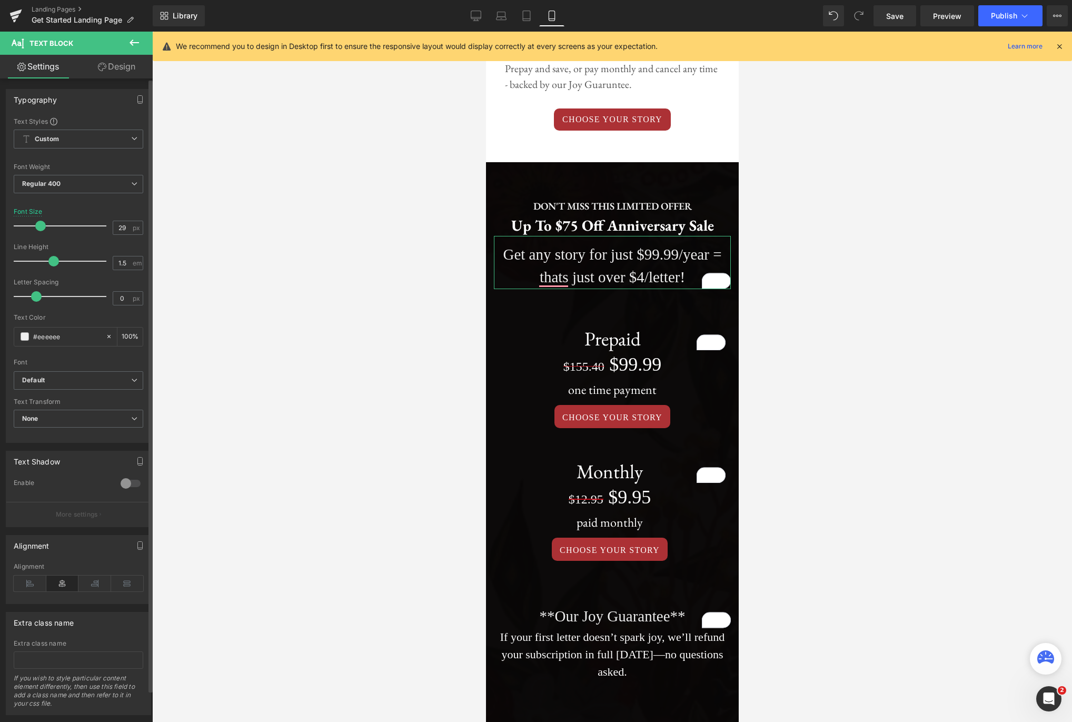
drag, startPoint x: 25, startPoint y: 226, endPoint x: 38, endPoint y: 225, distance: 13.2
click at [38, 225] on span at bounding box center [40, 226] width 11 height 11
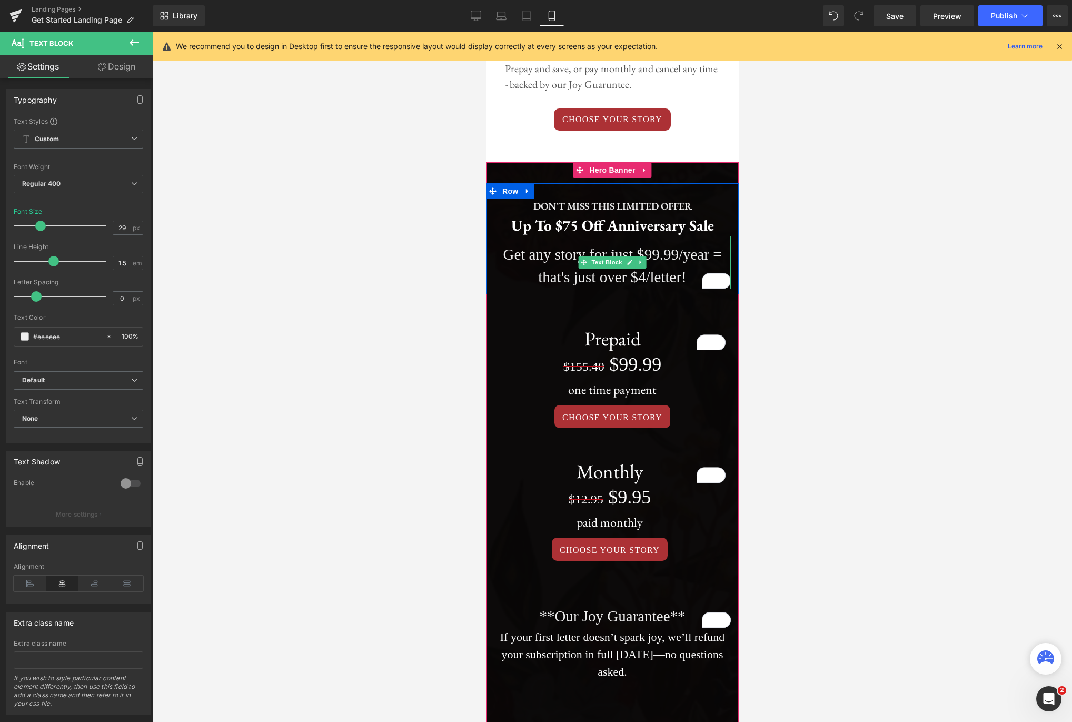
click at [721, 243] on p "Get any story for just $99.99/year = that's just over $4/letter!" at bounding box center [611, 266] width 237 height 46
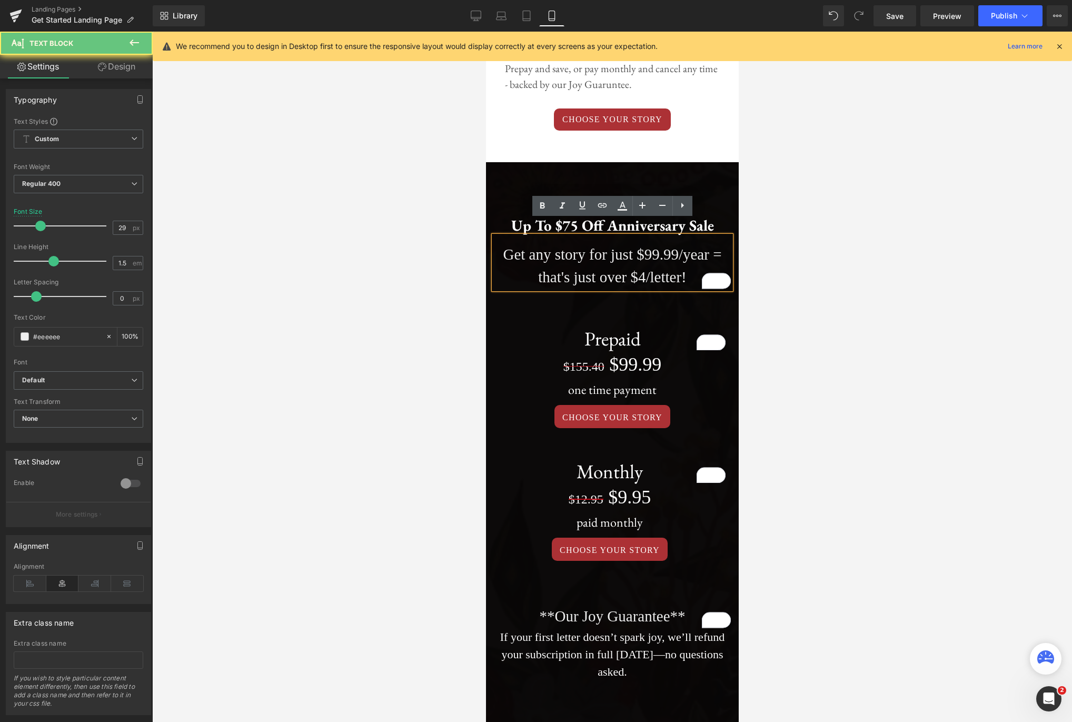
click at [721, 243] on p "Get any story for just $99.99/year = that's just over $4/letter!" at bounding box center [611, 266] width 237 height 46
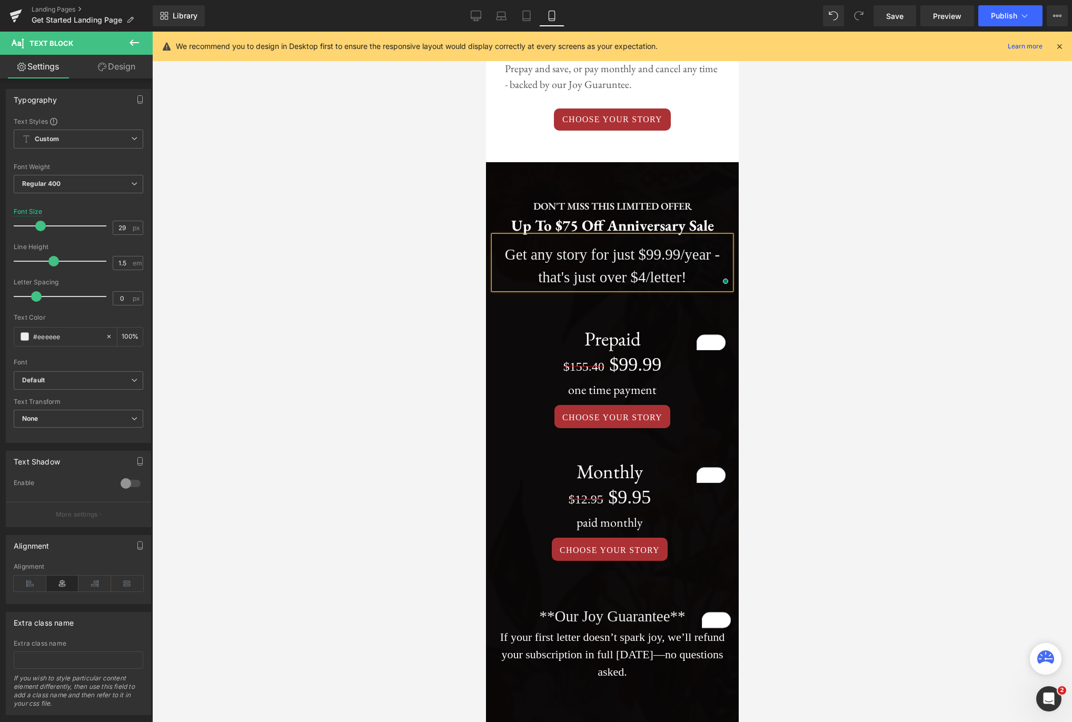
click at [862, 221] on div at bounding box center [612, 377] width 920 height 690
click at [467, 18] on link "Desktop" at bounding box center [475, 15] width 25 height 21
type input "25"
type input "100"
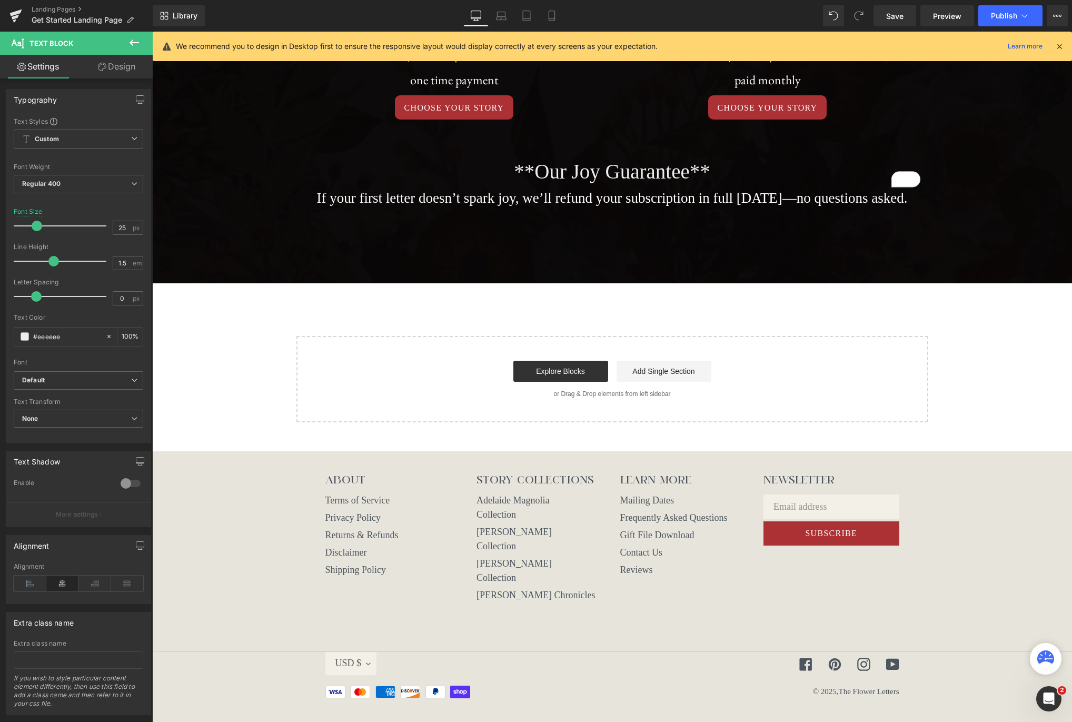
scroll to position [690, 0]
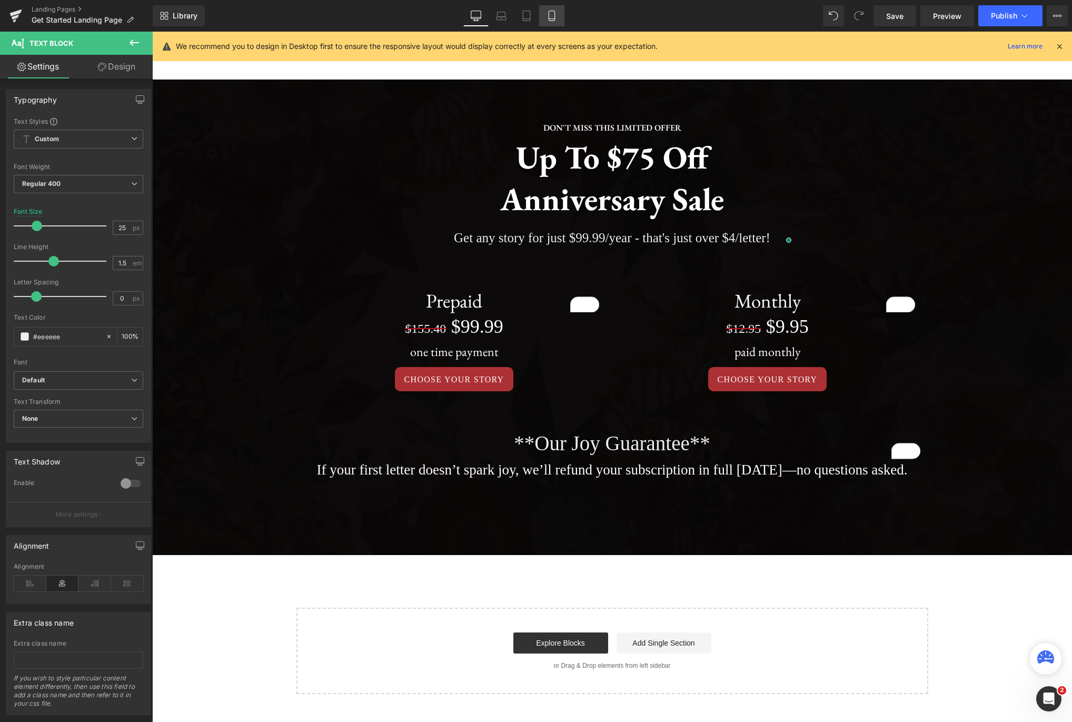
click at [554, 18] on icon at bounding box center [552, 16] width 11 height 11
type input "29"
type input "100"
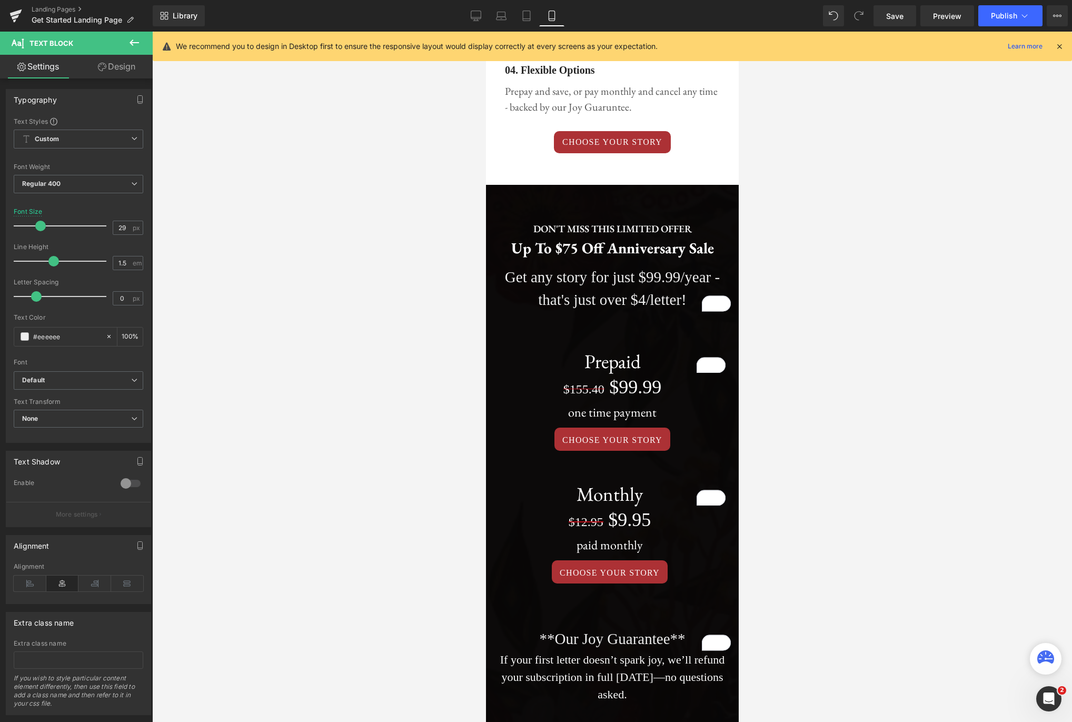
scroll to position [1682, 0]
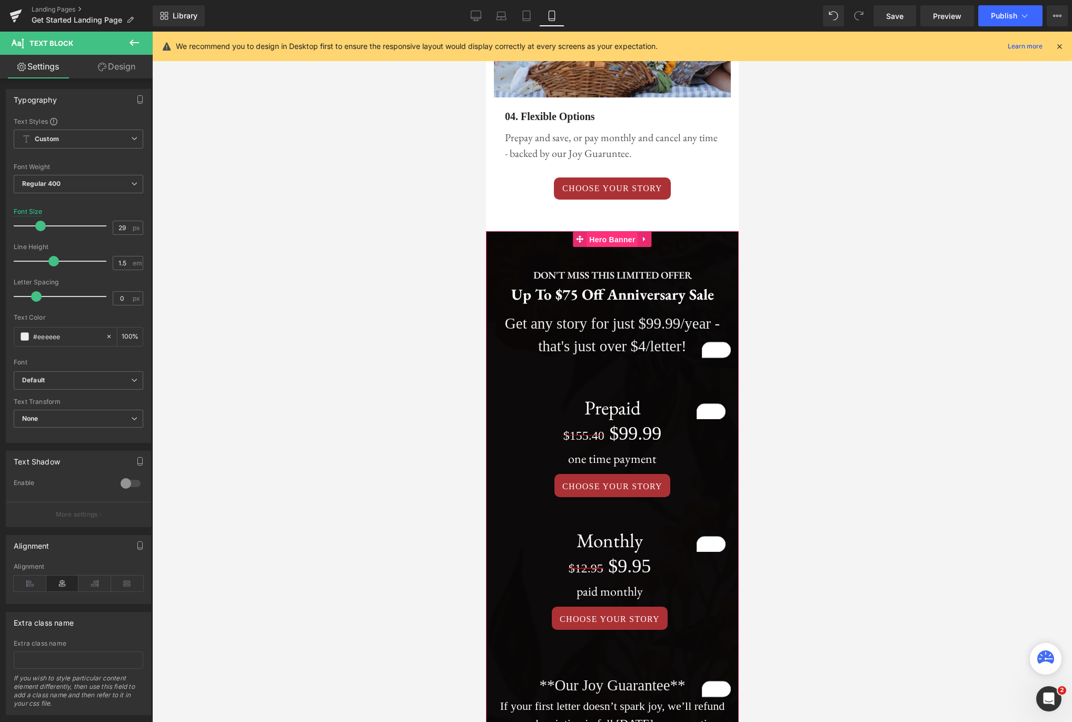
click at [609, 232] on span "Hero Banner" at bounding box center [611, 240] width 51 height 16
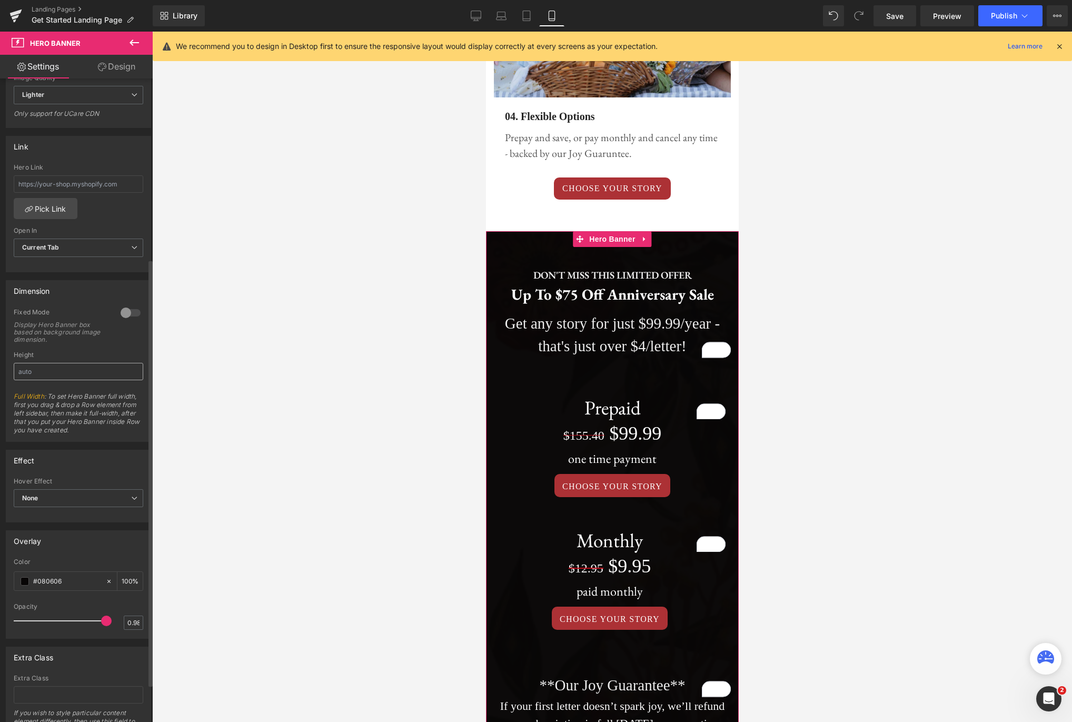
scroll to position [314, 0]
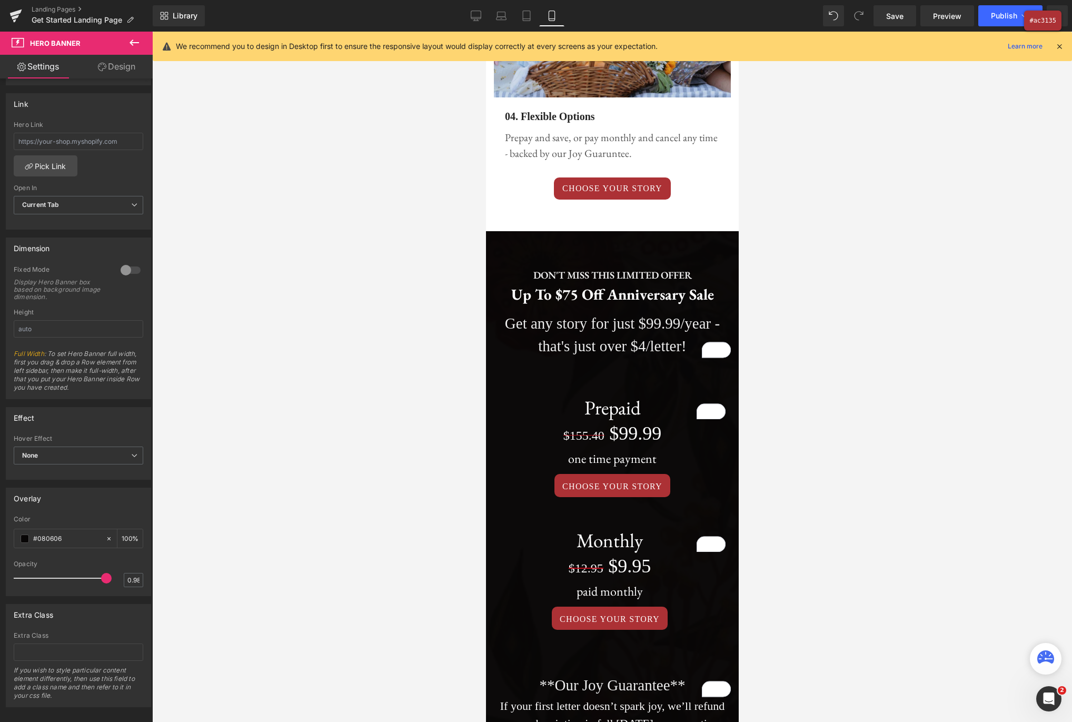
drag, startPoint x: 657, startPoint y: 164, endPoint x: 171, endPoint y: 133, distance: 487.0
click at [657, 164] on div at bounding box center [536, 361] width 1072 height 722
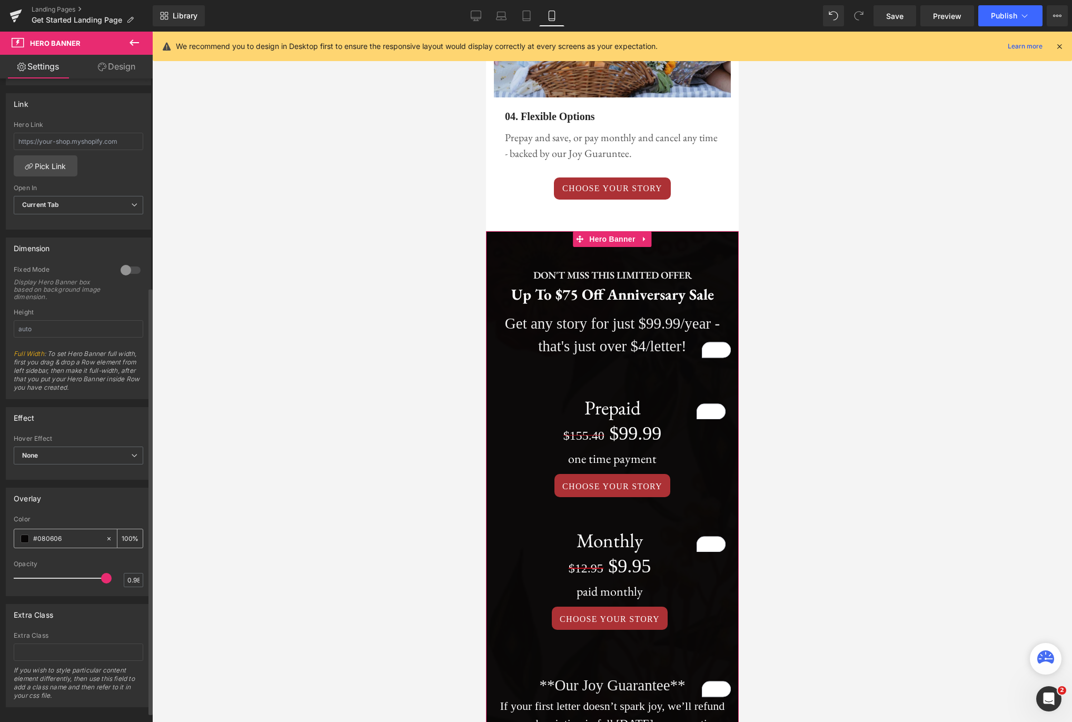
click at [68, 537] on input "#080606" at bounding box center [66, 539] width 67 height 12
paste input "ac3135"
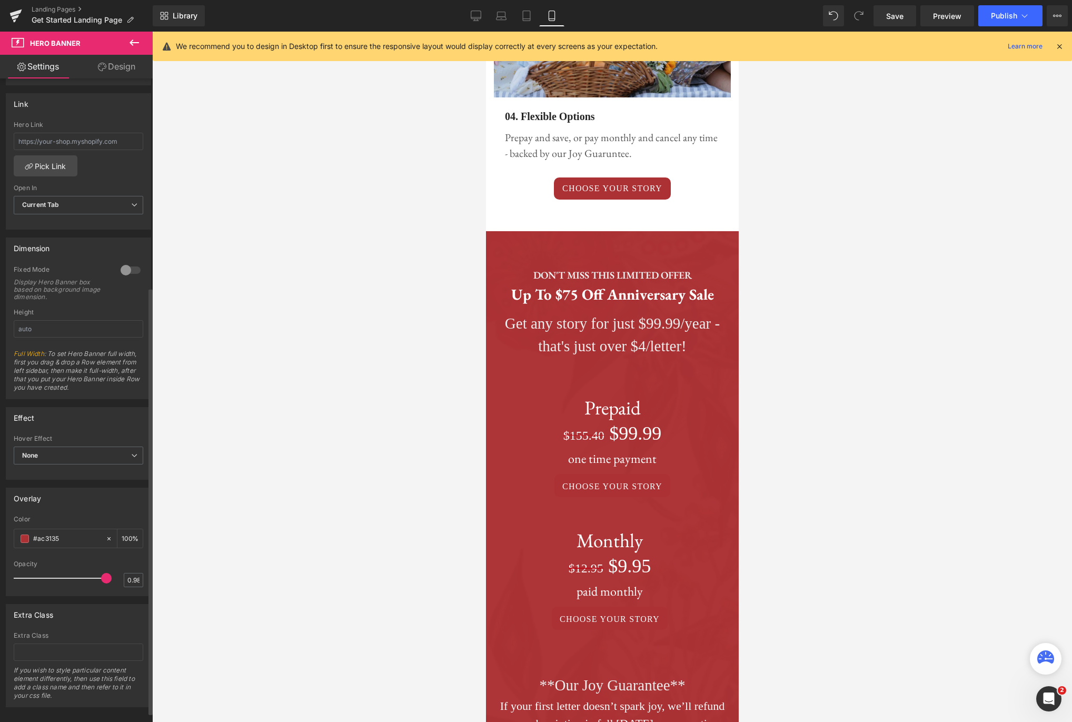
type input "#ac3135"
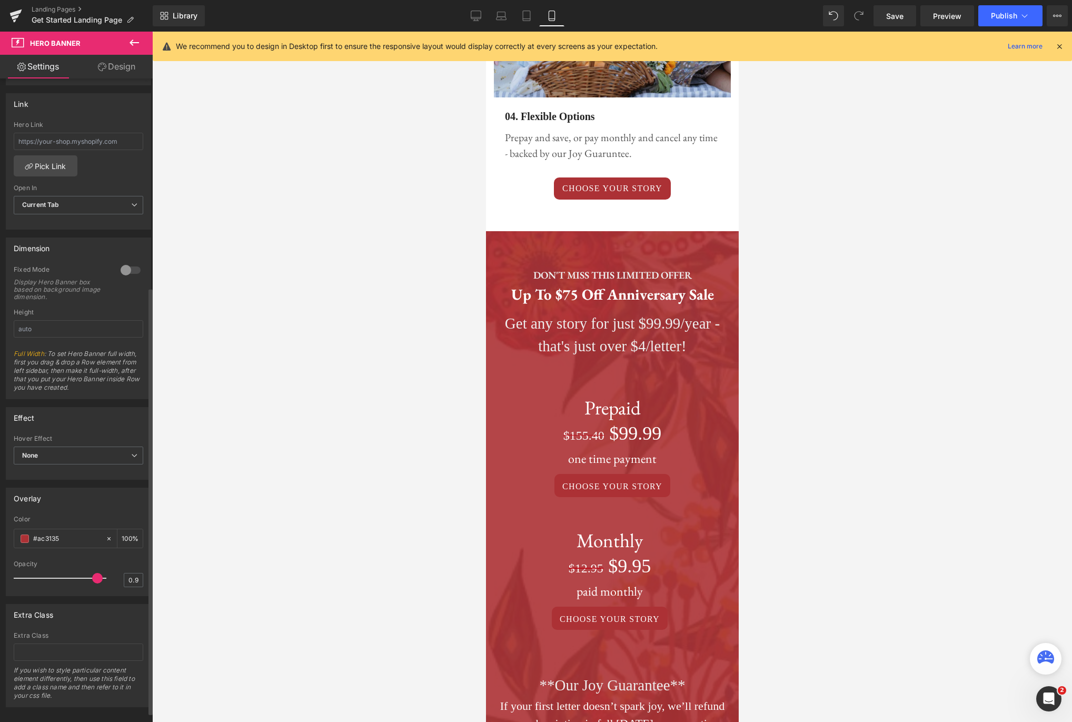
drag, startPoint x: 101, startPoint y: 575, endPoint x: 92, endPoint y: 575, distance: 9.5
click at [92, 575] on span at bounding box center [97, 578] width 11 height 11
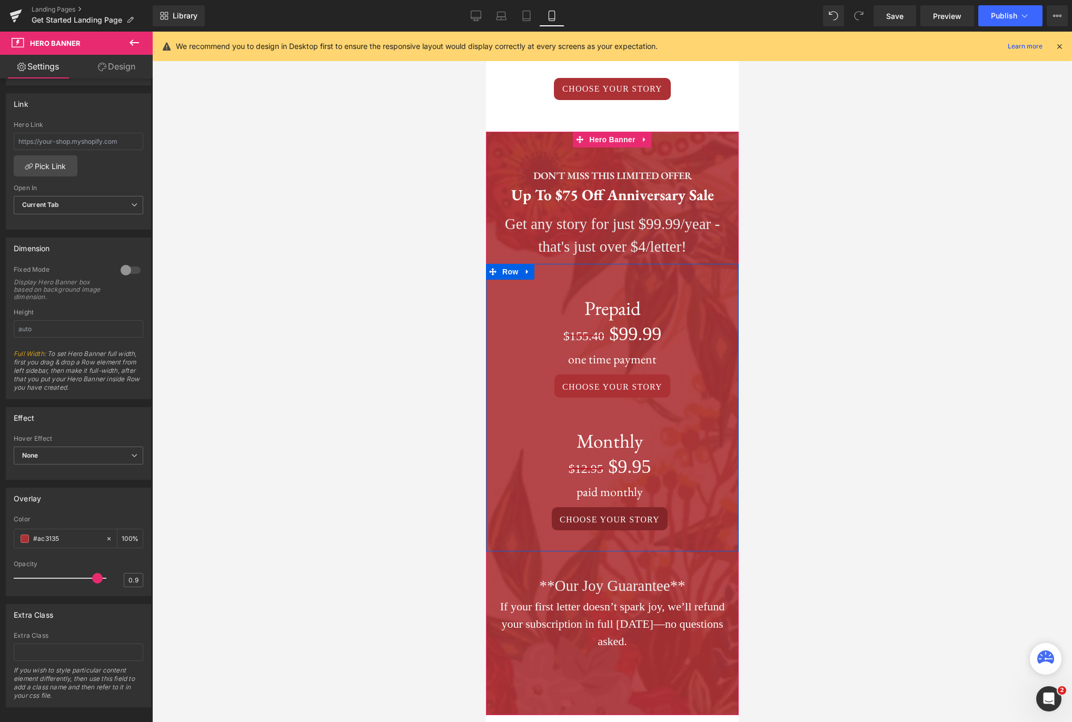
scroll to position [1811, 0]
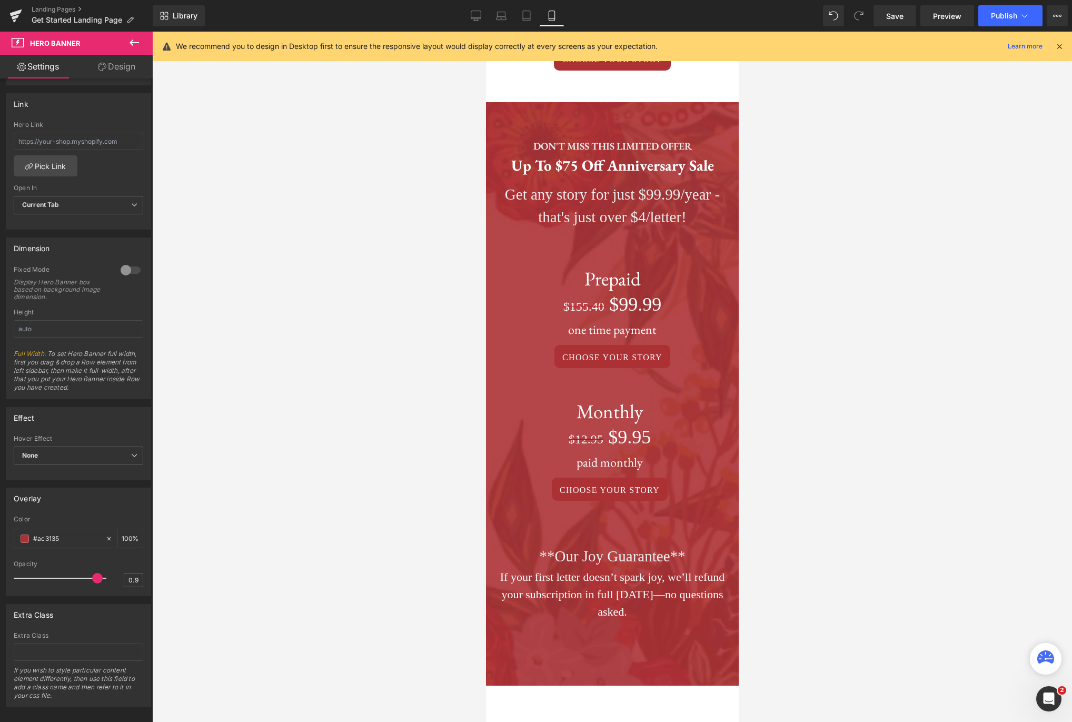
click at [867, 421] on div at bounding box center [612, 377] width 920 height 690
type input "1"
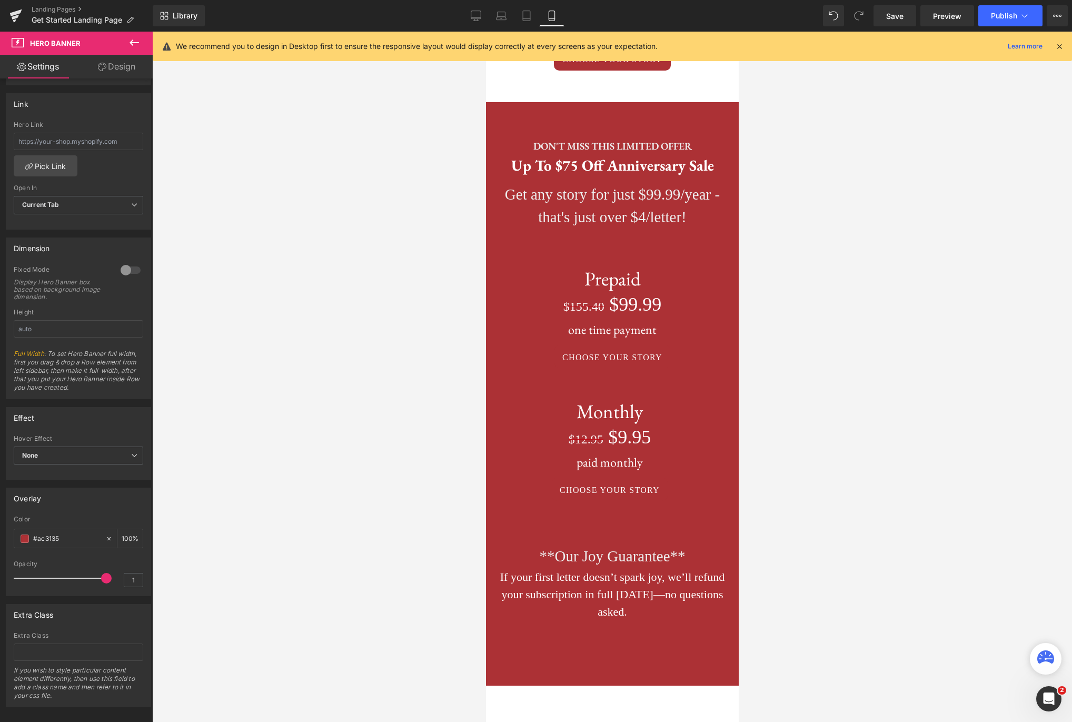
drag, startPoint x: 92, startPoint y: 578, endPoint x: 263, endPoint y: 531, distance: 177.4
click at [120, 571] on div "Opacity 1" at bounding box center [79, 577] width 130 height 35
click at [479, 16] on icon at bounding box center [476, 16] width 11 height 11
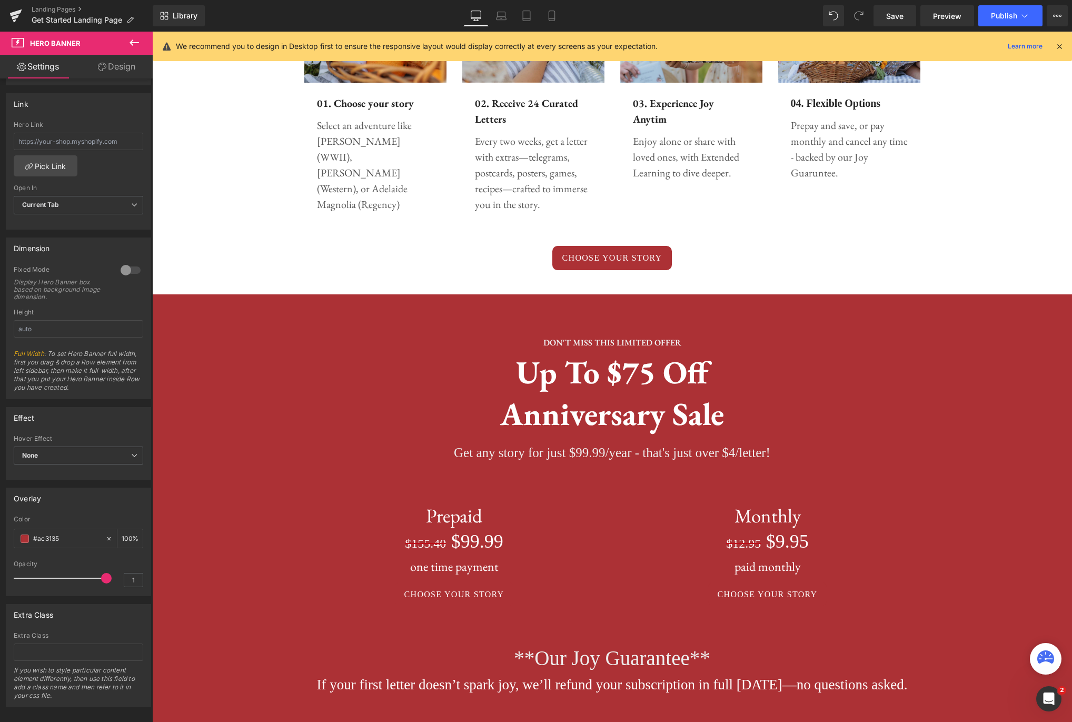
scroll to position [692, 0]
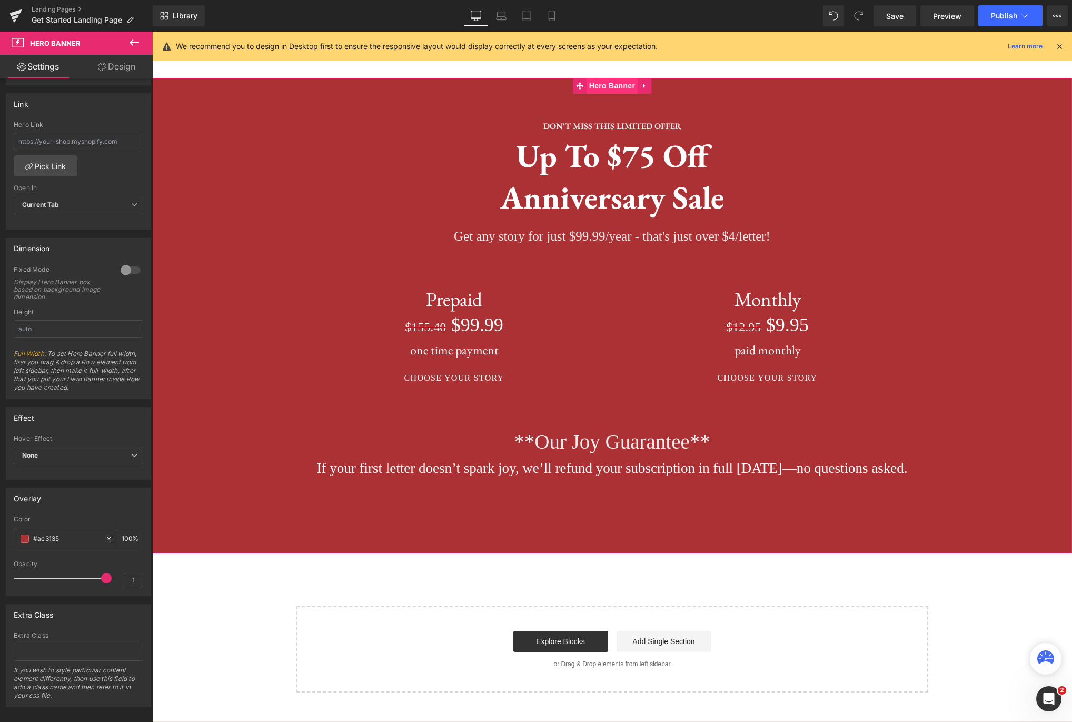
click at [607, 86] on span "Hero Banner" at bounding box center [612, 86] width 51 height 16
click at [903, 143] on div at bounding box center [536, 361] width 1072 height 722
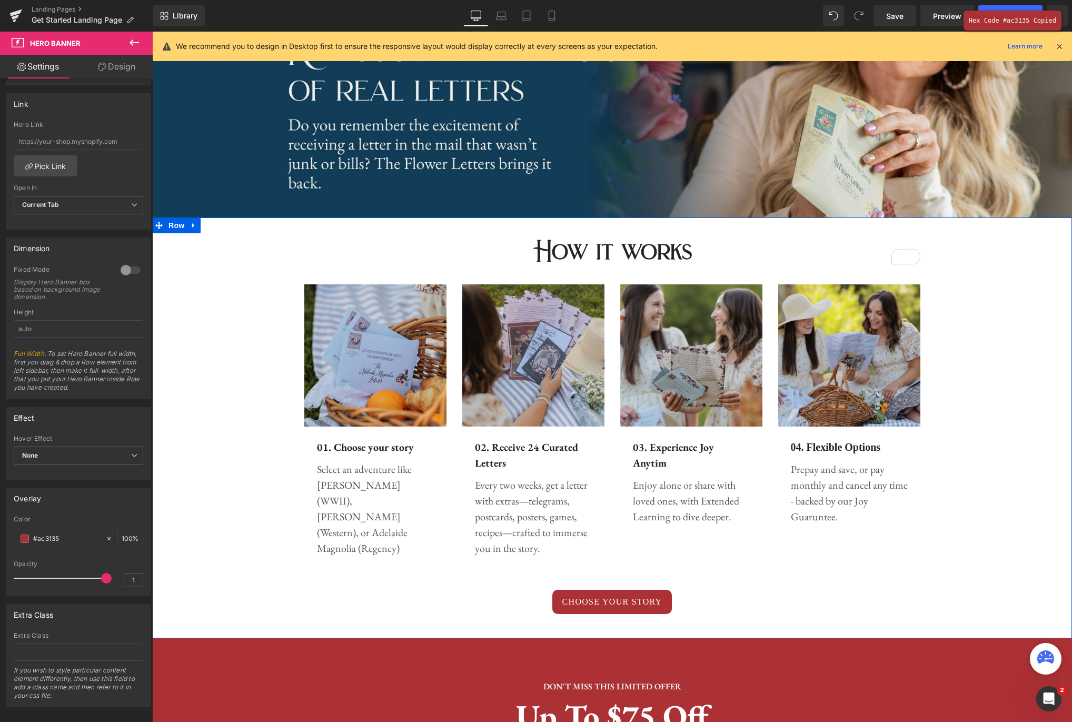
scroll to position [0, 0]
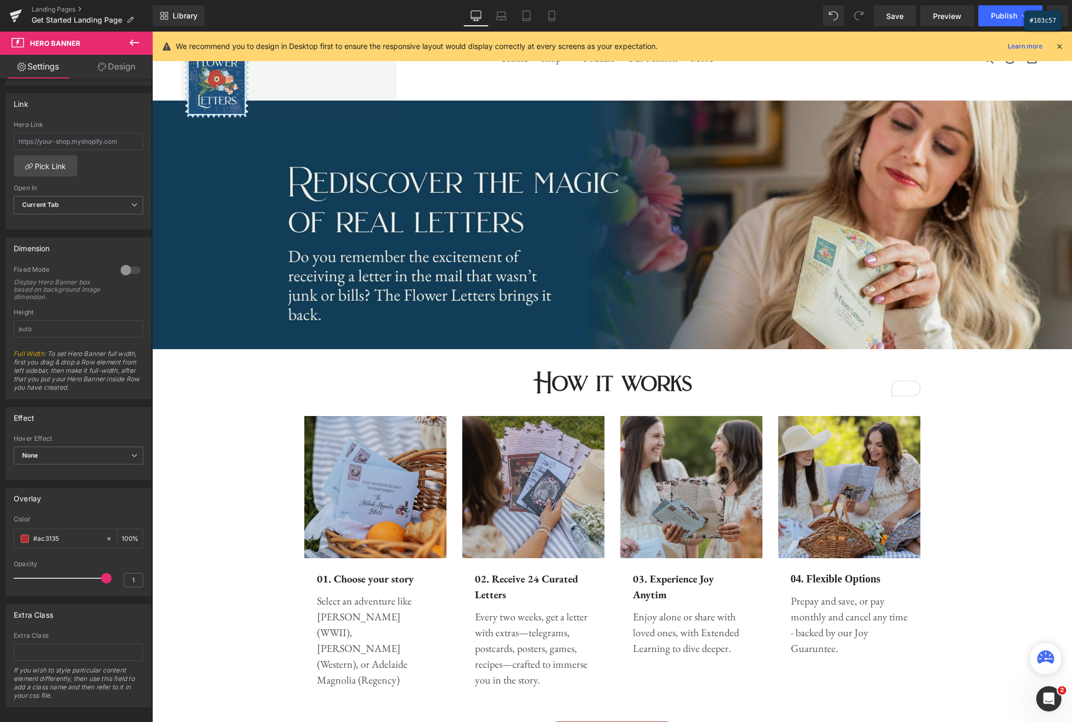
click at [246, 162] on div at bounding box center [536, 361] width 1072 height 722
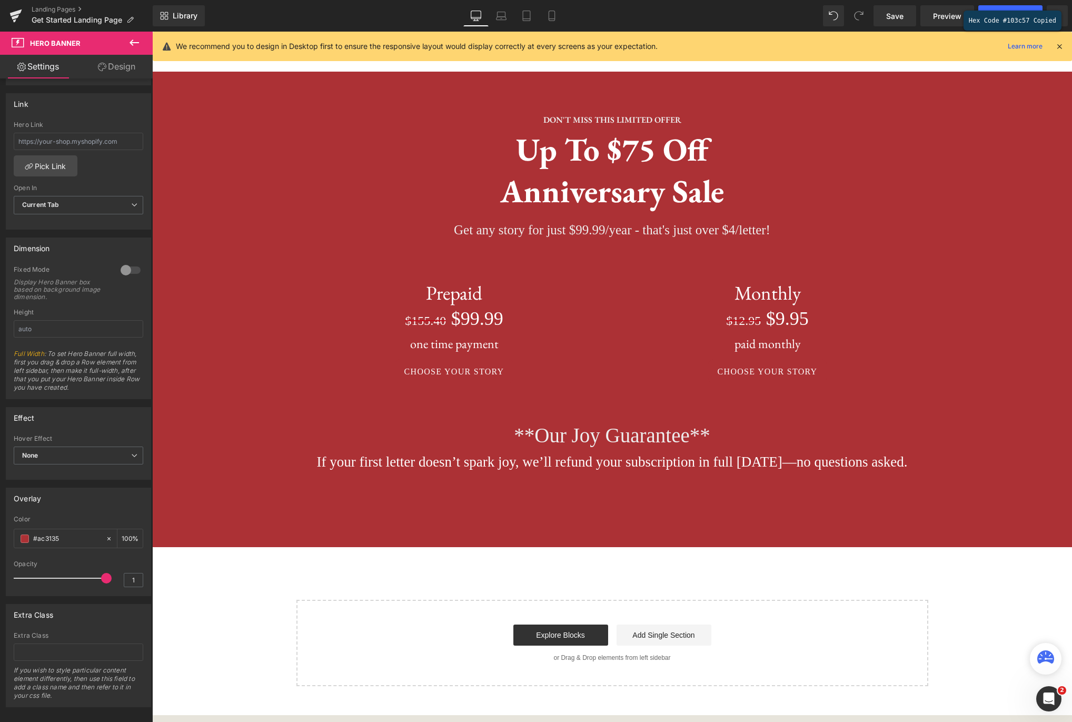
scroll to position [666, 0]
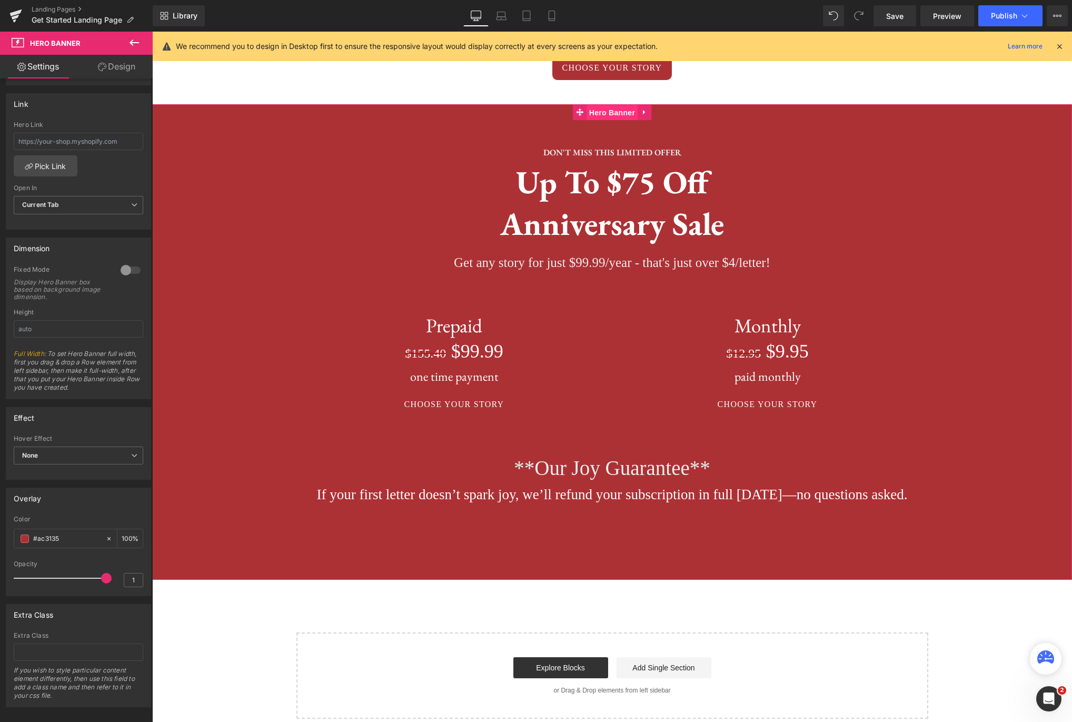
click at [607, 116] on span "Hero Banner" at bounding box center [612, 113] width 51 height 16
drag, startPoint x: 106, startPoint y: 538, endPoint x: 67, endPoint y: 535, distance: 39.1
click at [106, 538] on icon at bounding box center [108, 538] width 7 height 7
type input "none"
type input "0"
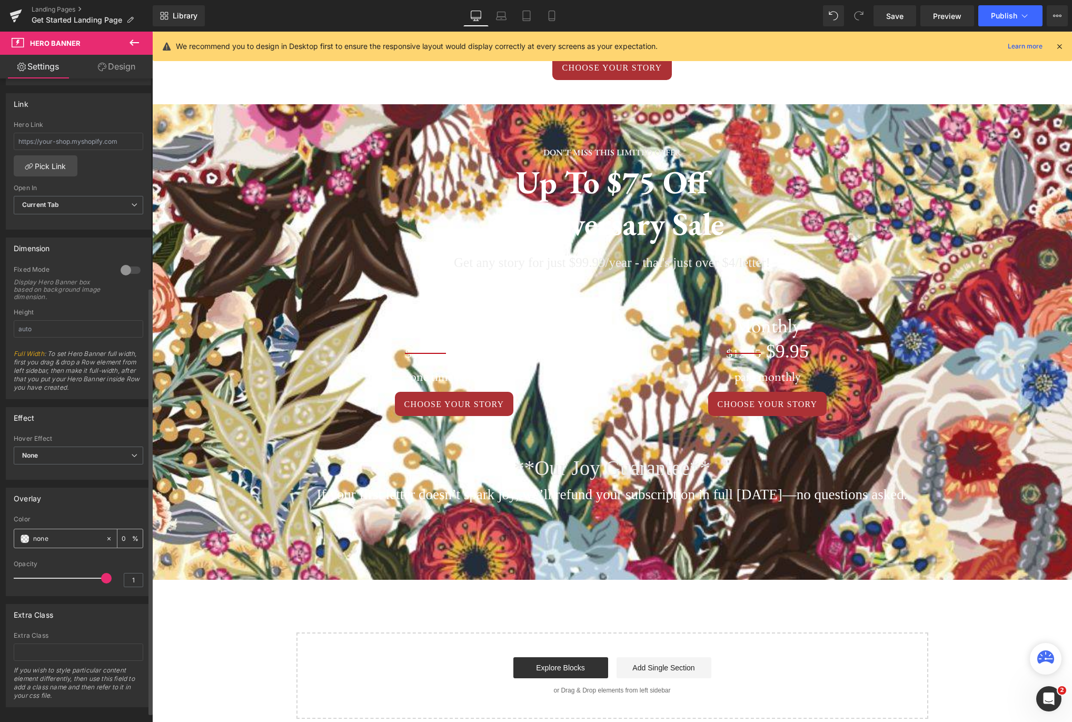
click at [67, 535] on input "none" at bounding box center [66, 539] width 67 height 12
paste input "#103c57"
type input "#103c57"
type input "100"
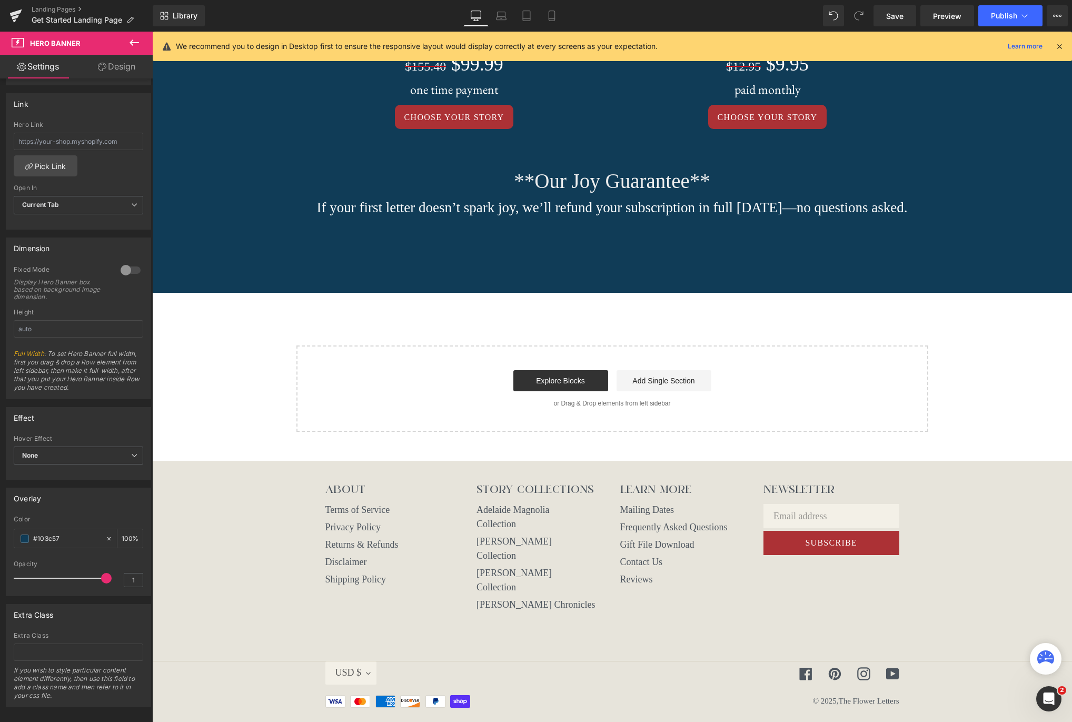
scroll to position [964, 0]
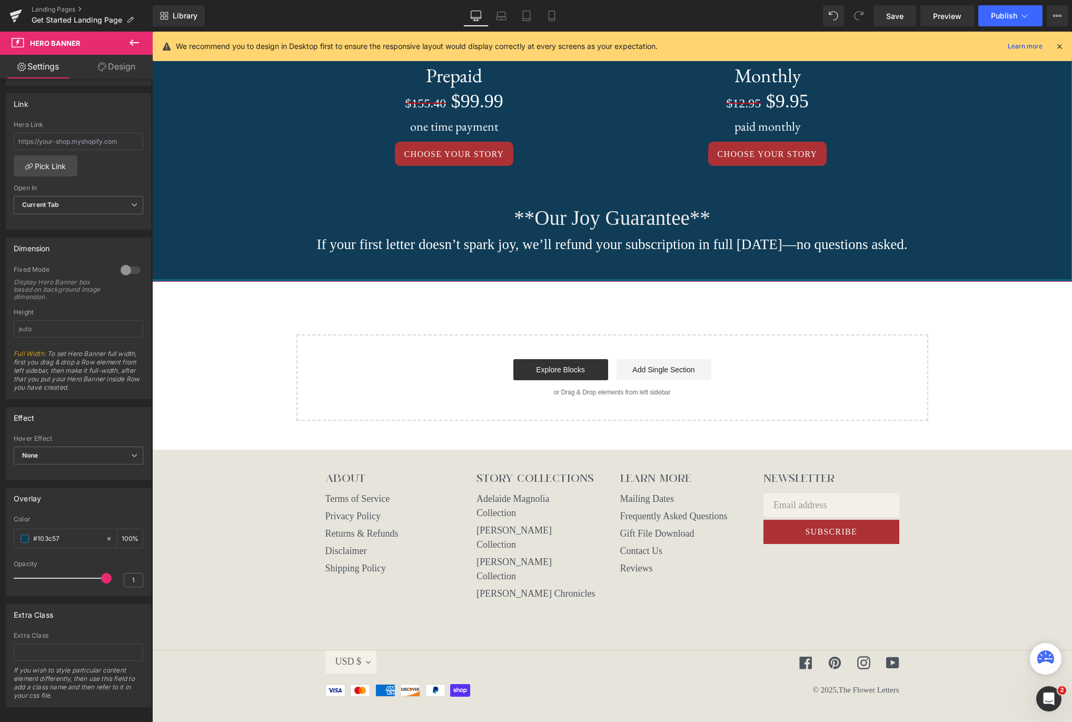
drag, startPoint x: 803, startPoint y: 276, endPoint x: 817, endPoint y: 260, distance: 21.7
click at [803, 251] on div "DON'T MISS THIS LIMITED OFFER Text Block up to $75 off Anniversary Sale Heading…" at bounding box center [612, 68] width 920 height 428
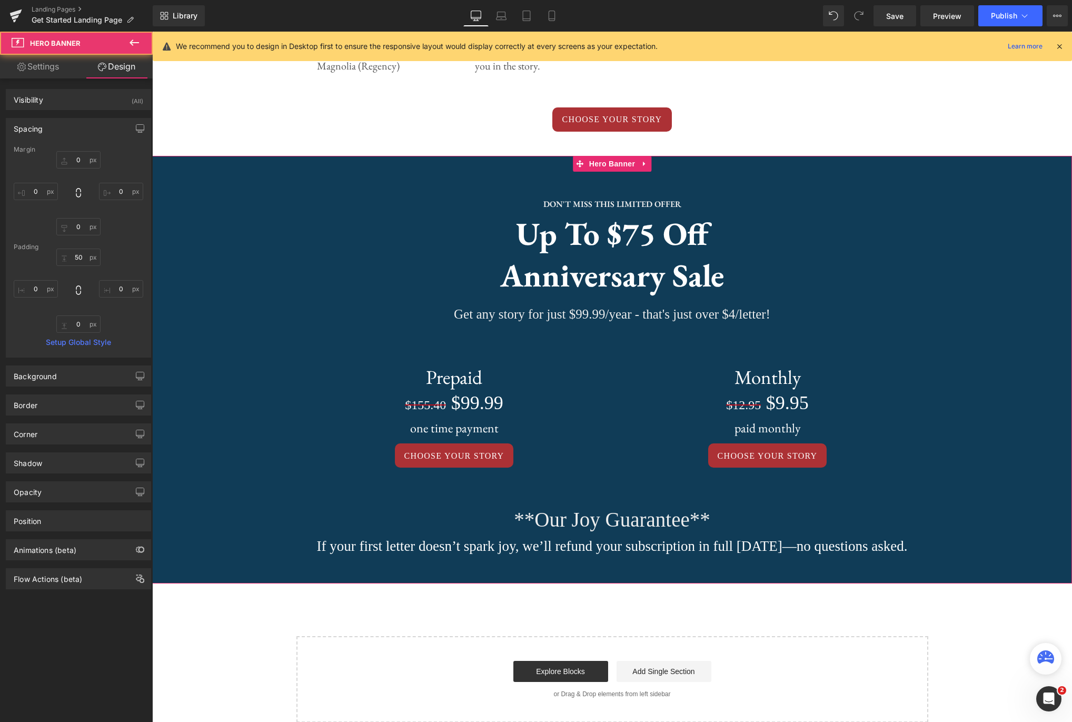
scroll to position [571, 0]
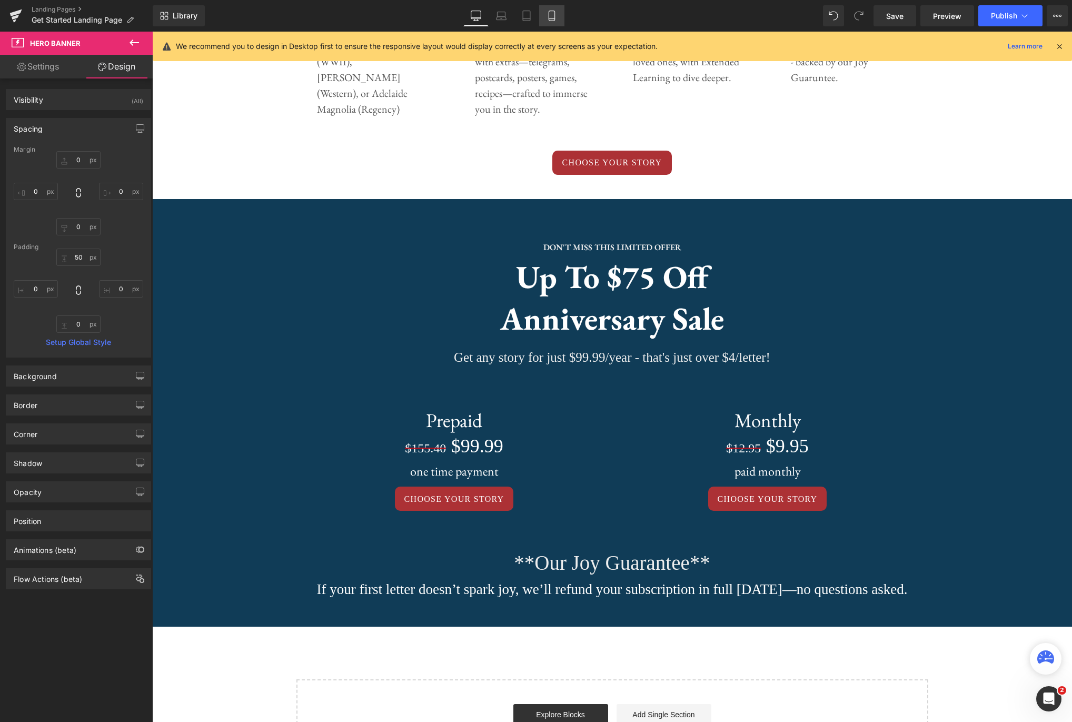
click at [549, 14] on icon at bounding box center [552, 16] width 11 height 11
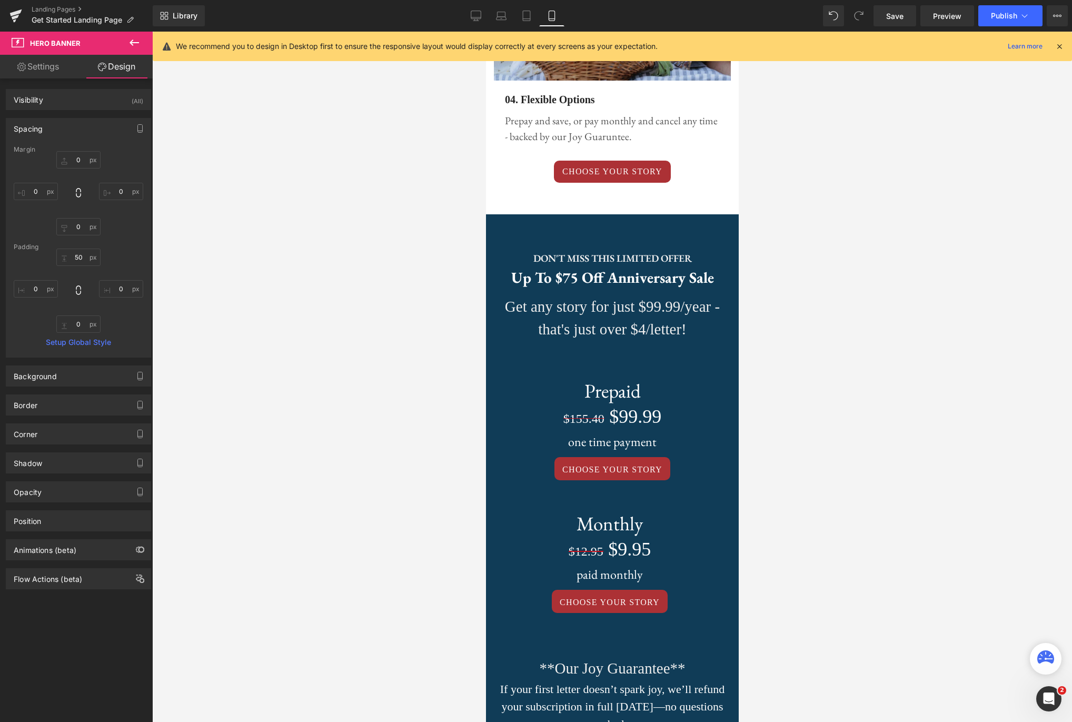
type input "0"
type input "40"
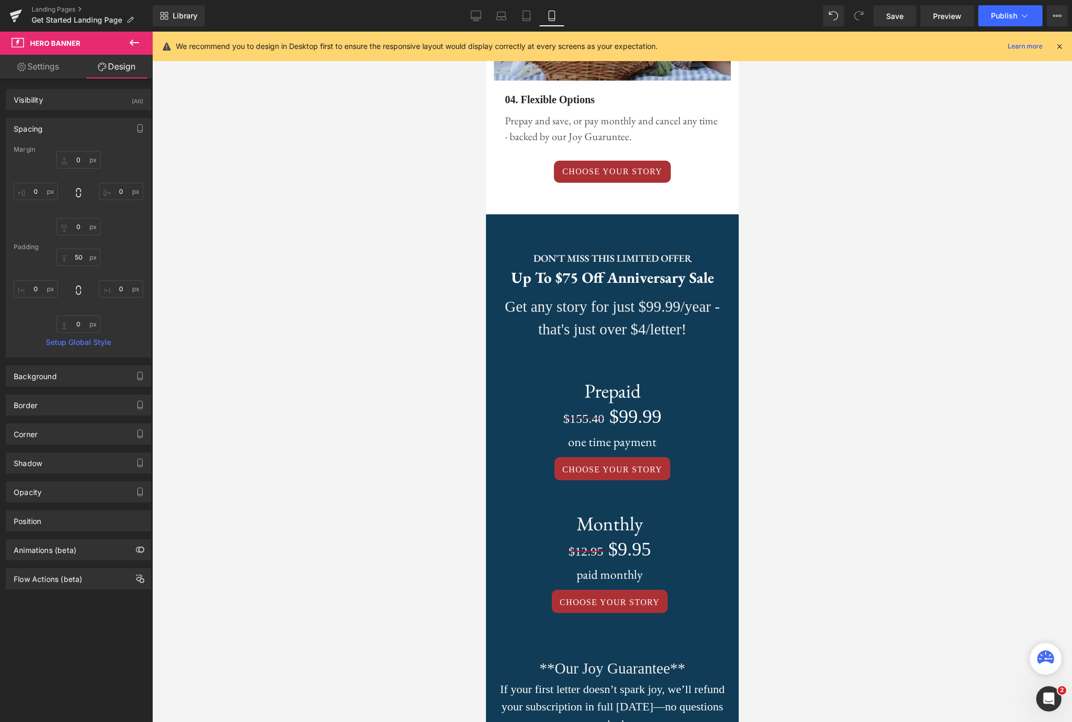
type input "0"
type input "81"
type input "0"
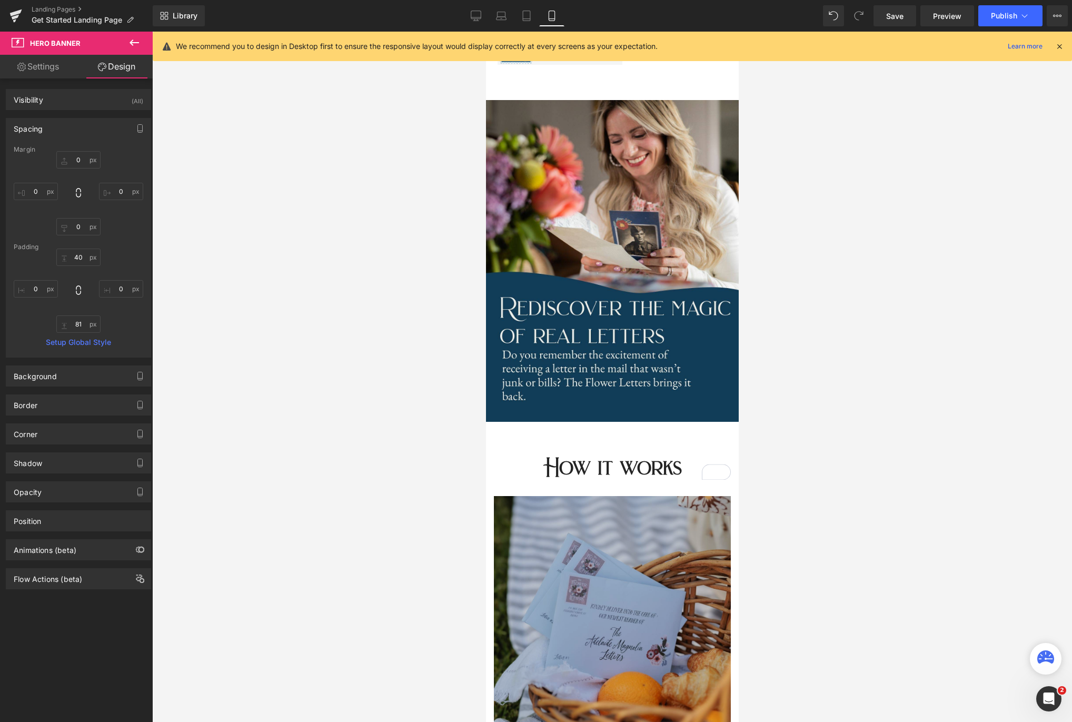
scroll to position [0, 0]
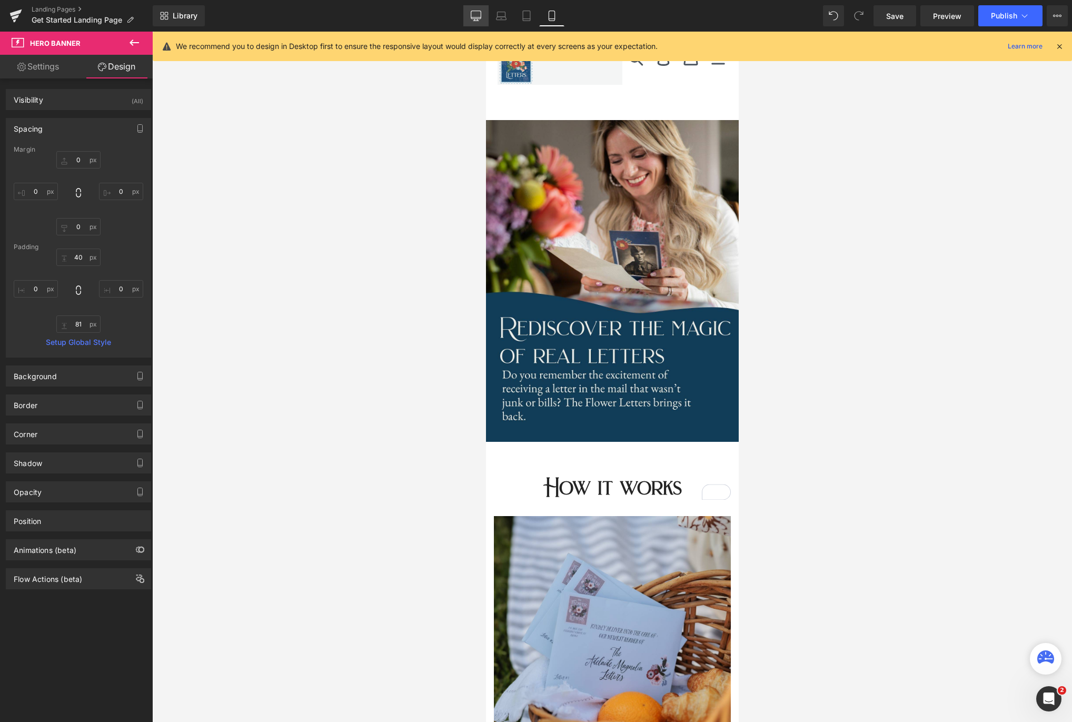
click at [474, 17] on icon at bounding box center [476, 17] width 10 height 0
type input "0"
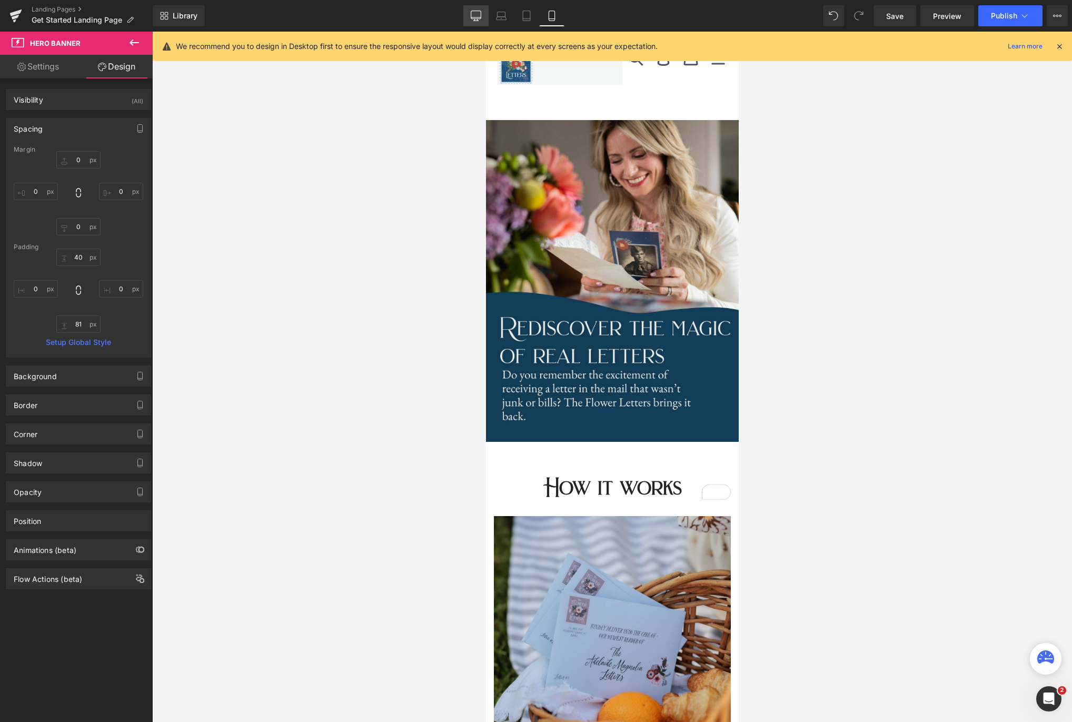
type input "50"
type input "0"
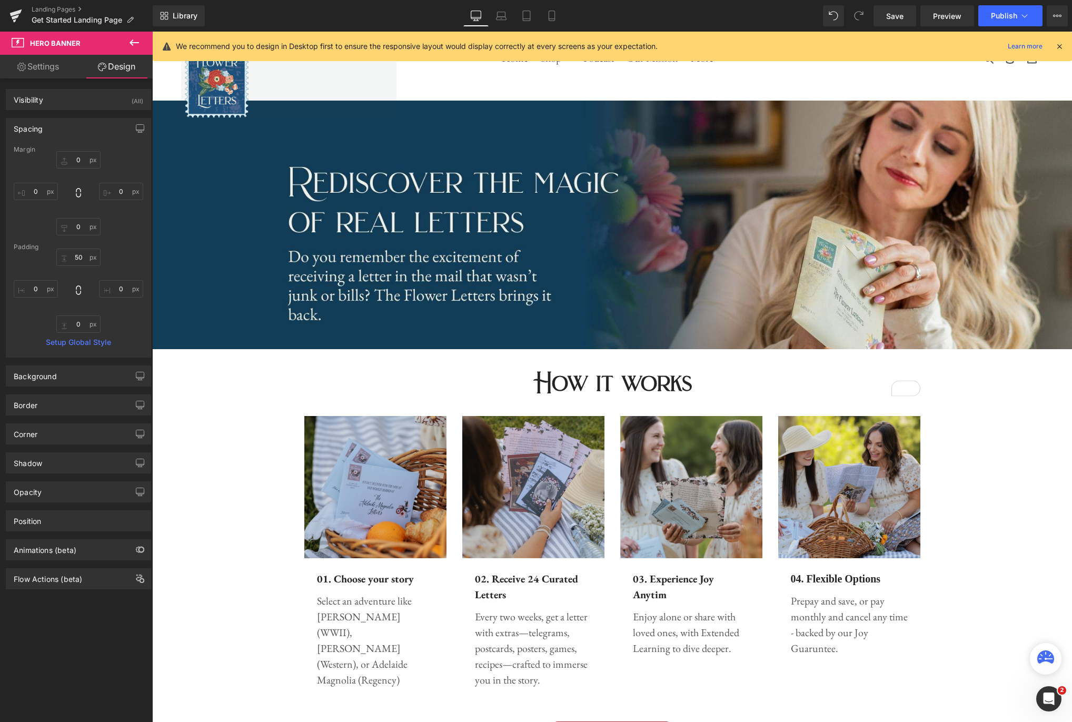
click at [137, 43] on icon at bounding box center [134, 42] width 9 height 6
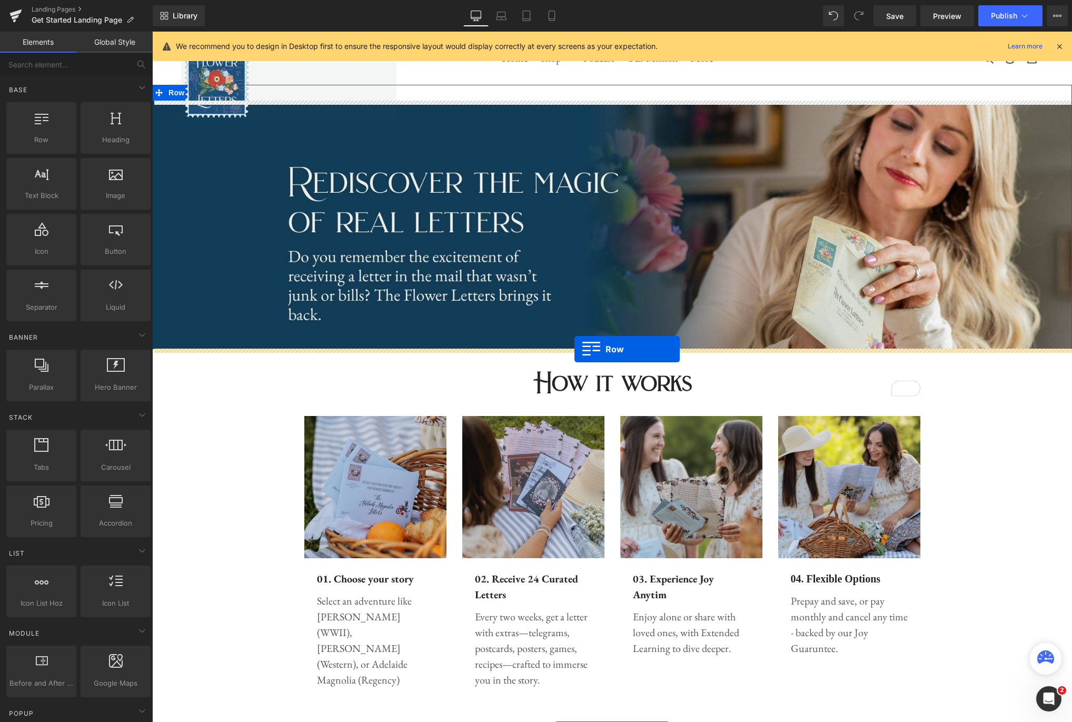
drag, startPoint x: 191, startPoint y: 170, endPoint x: 574, endPoint y: 349, distance: 423.5
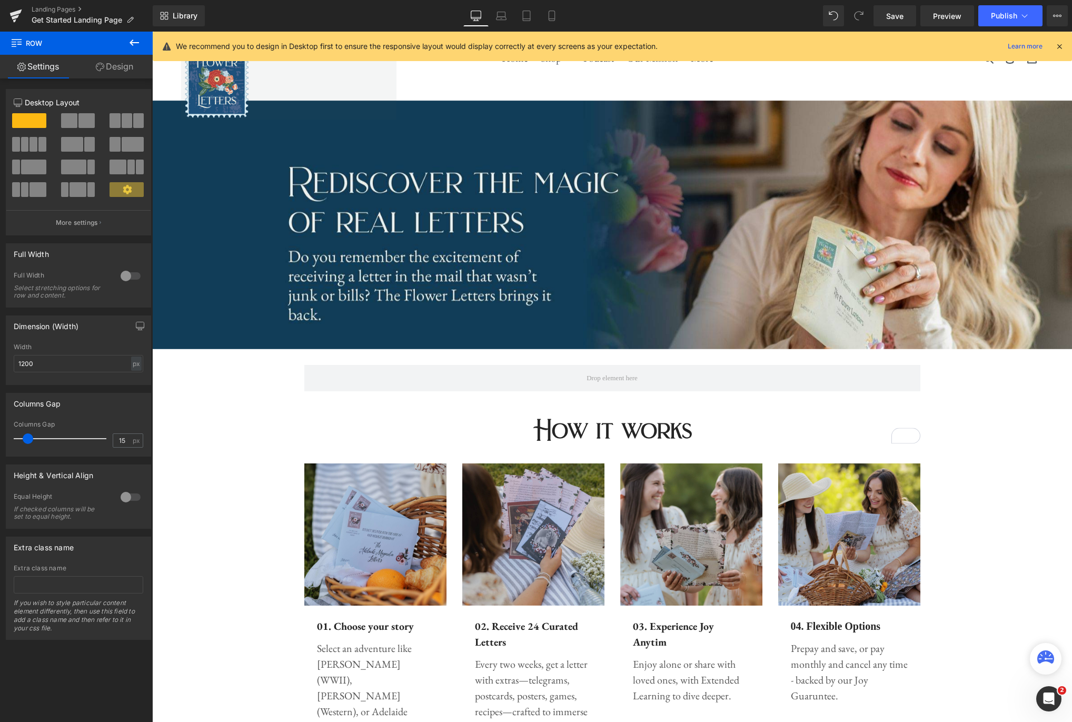
click at [139, 39] on icon at bounding box center [134, 42] width 13 height 13
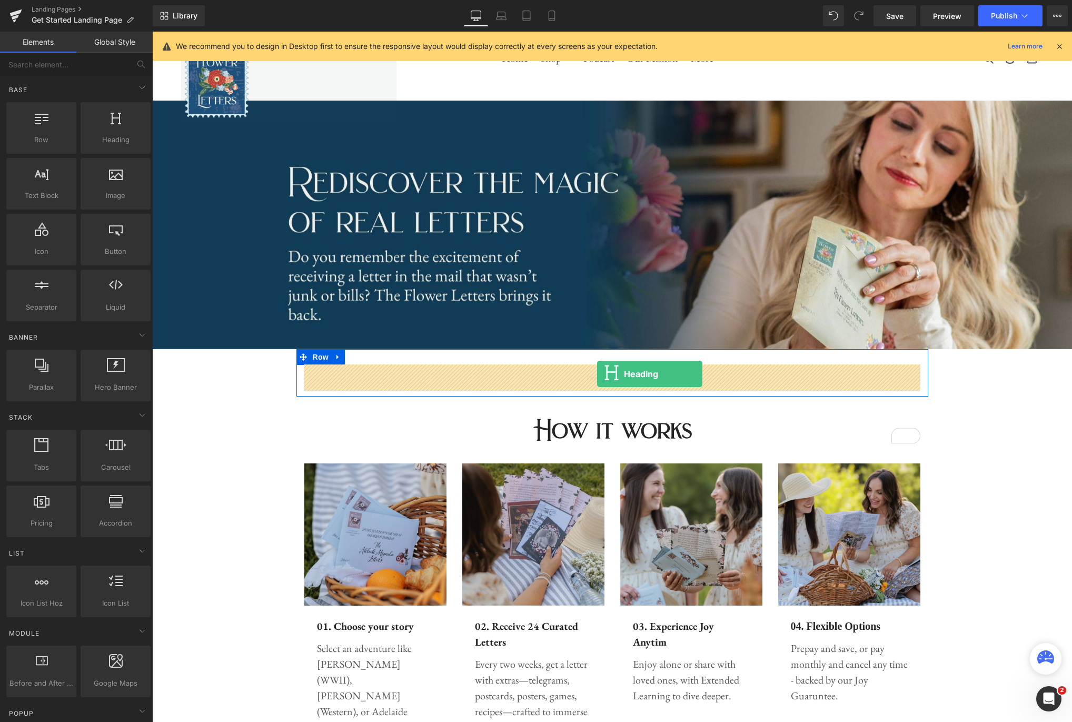
drag, startPoint x: 264, startPoint y: 162, endPoint x: 597, endPoint y: 374, distance: 394.8
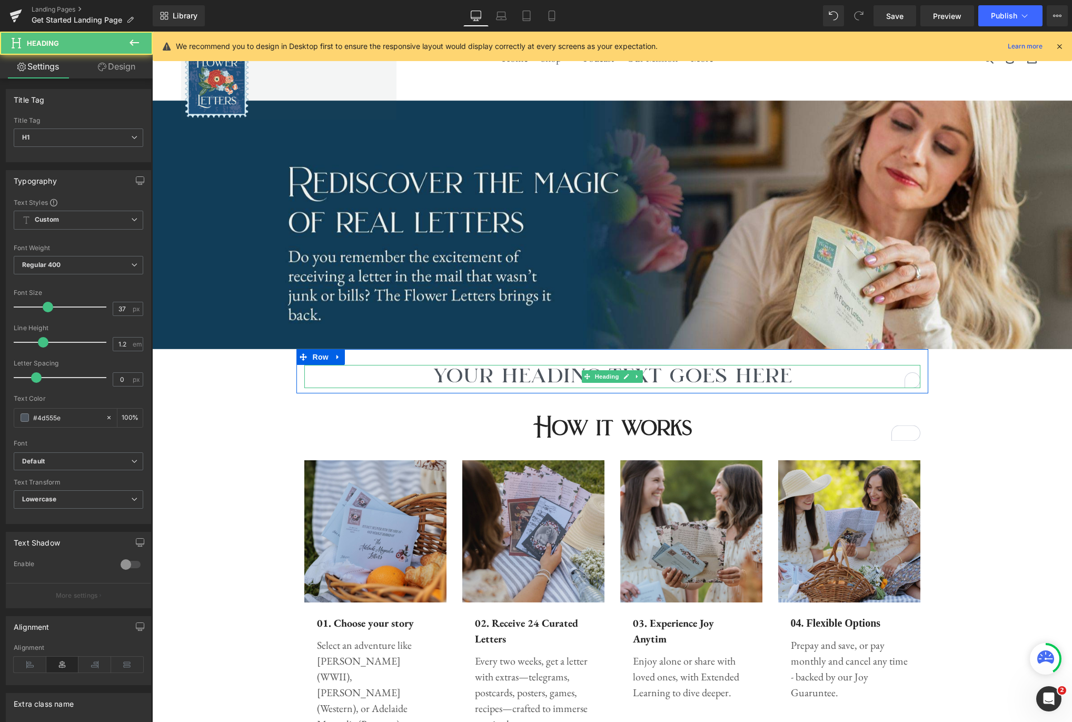
click at [686, 372] on h1 "Your heading text goes here" at bounding box center [612, 376] width 616 height 23
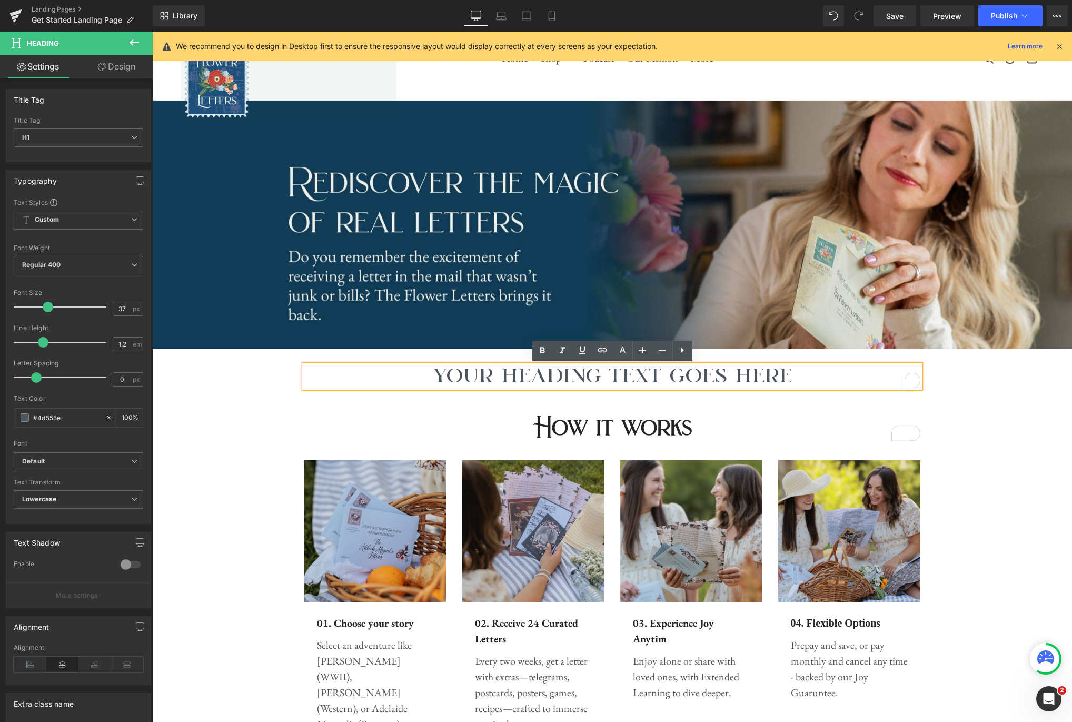
click at [675, 372] on h1 "Your heading text goes here" at bounding box center [612, 376] width 616 height 23
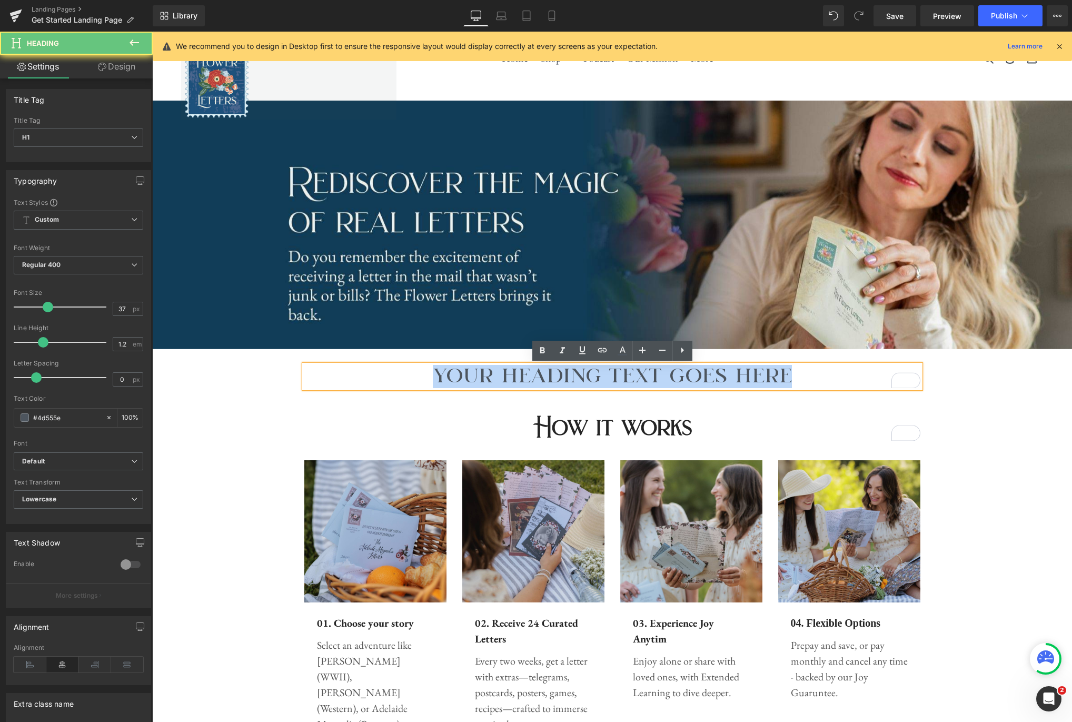
click at [675, 372] on h1 "Your heading text goes here" at bounding box center [612, 376] width 616 height 23
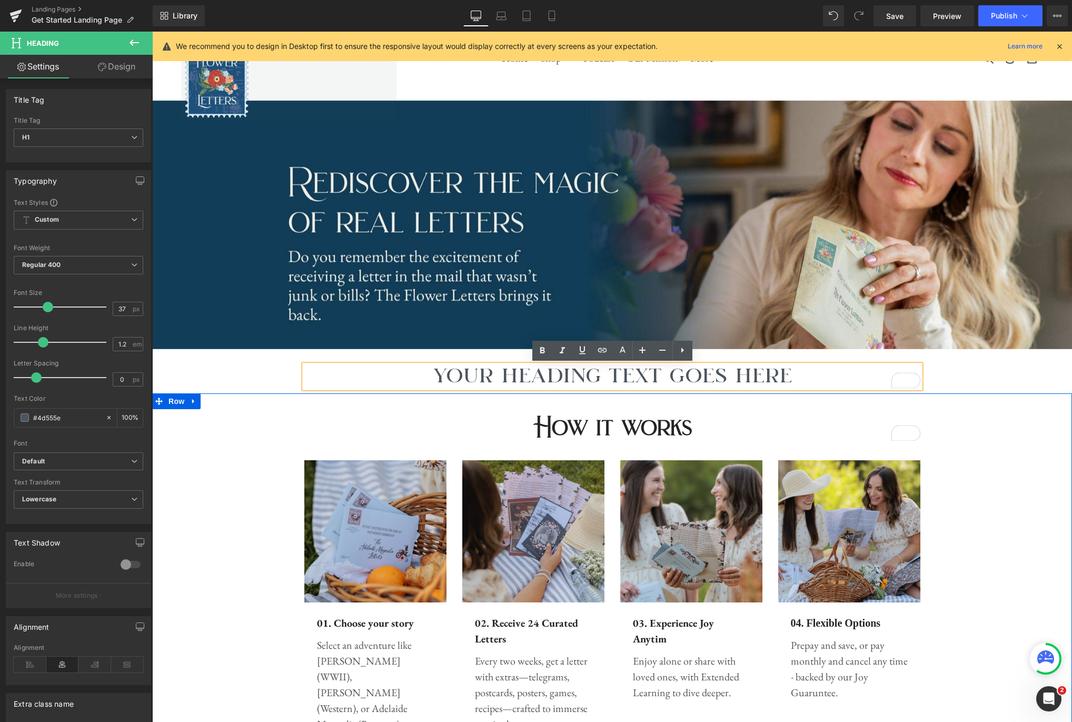
click at [985, 407] on div "How it works Heading Row Image 01. Choose your story Text Block Select an adven…" at bounding box center [612, 596] width 920 height 386
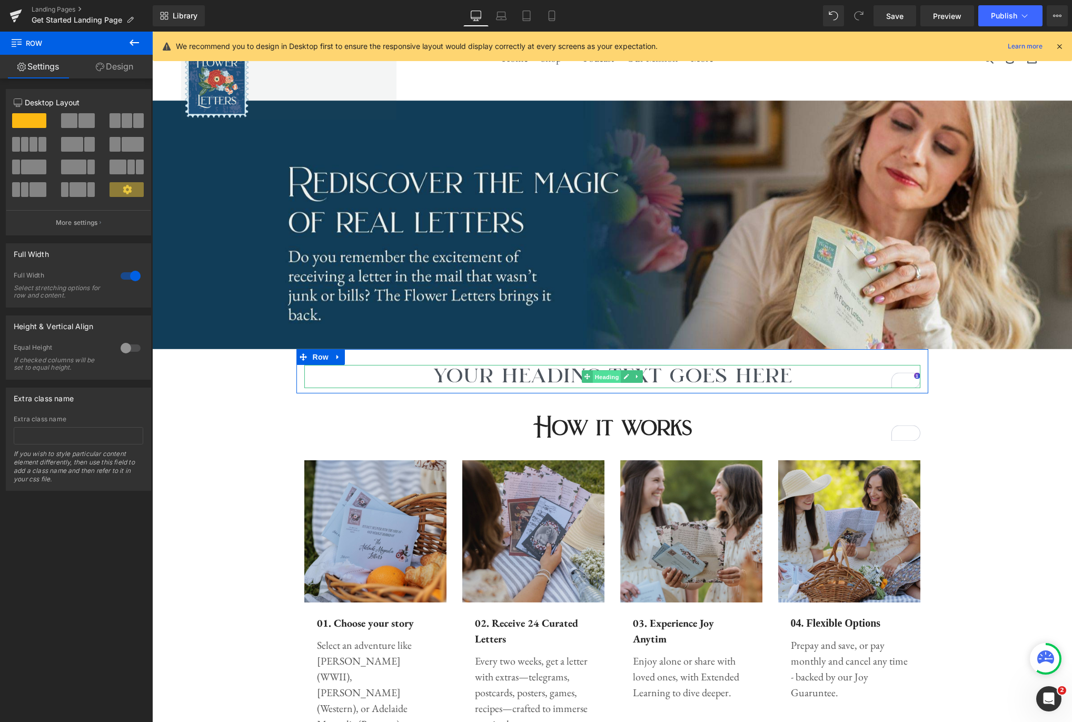
click at [607, 377] on span "Heading" at bounding box center [606, 377] width 28 height 13
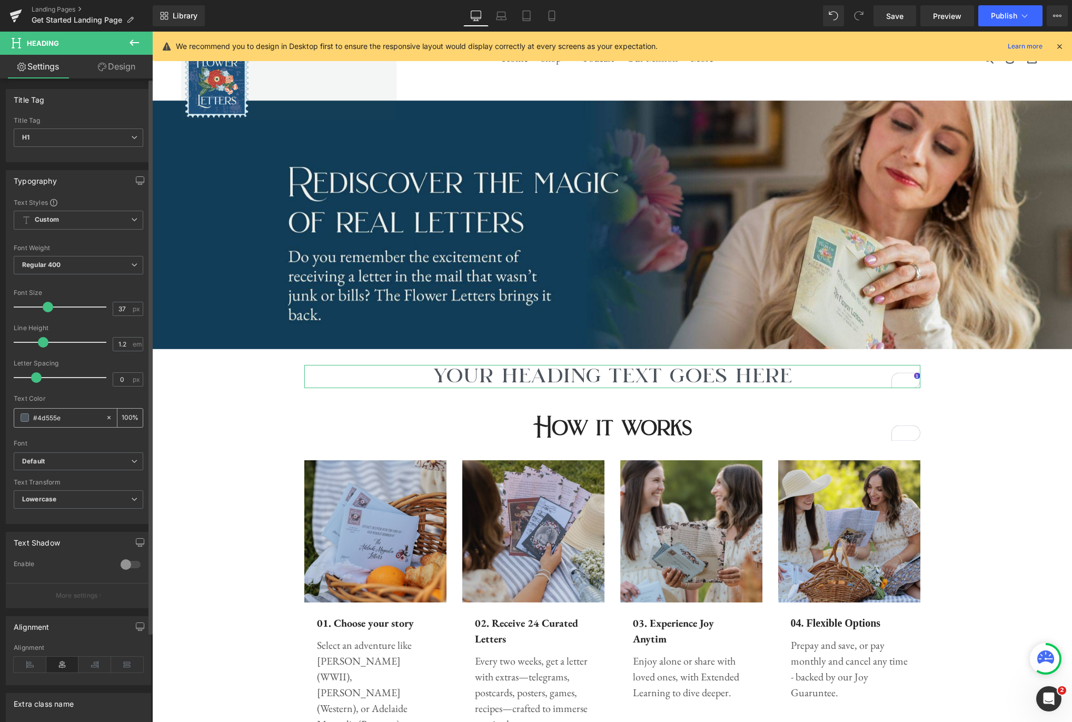
click at [78, 417] on input "#4d555e" at bounding box center [66, 418] width 67 height 12
click at [134, 461] on span "Default" at bounding box center [79, 461] width 130 height 18
click at [103, 486] on li "EB Garamond" at bounding box center [79, 491] width 130 height 17
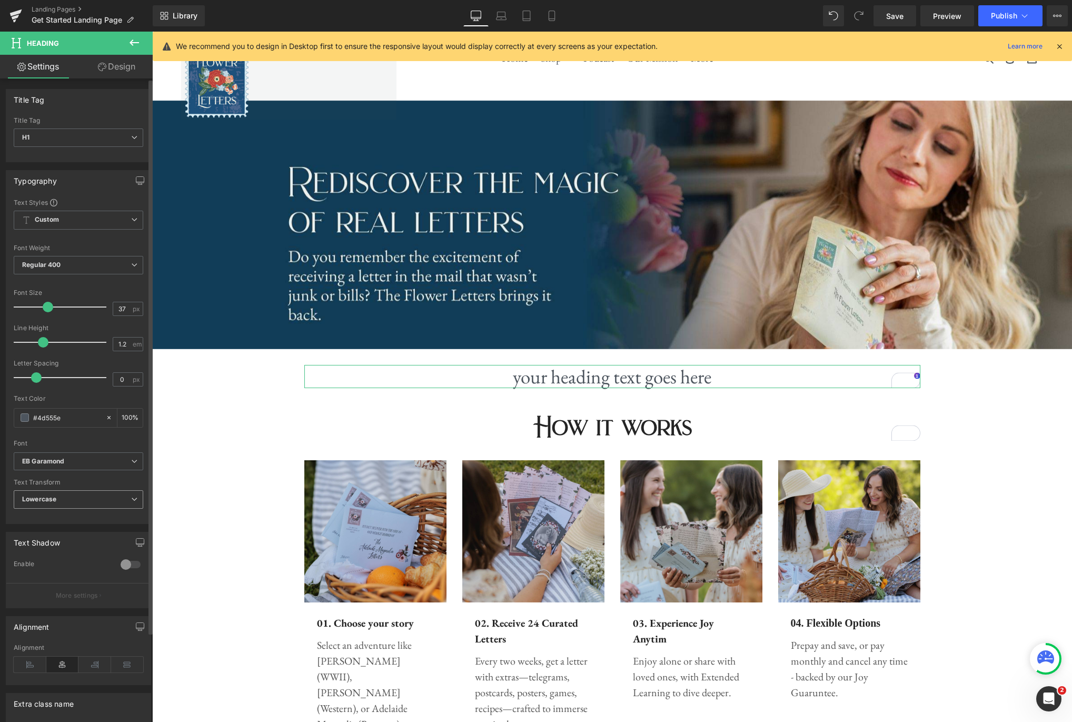
drag, startPoint x: 102, startPoint y: 501, endPoint x: 96, endPoint y: 501, distance: 6.3
click at [102, 501] on span "Lowercase" at bounding box center [79, 499] width 130 height 18
click at [67, 514] on li "None" at bounding box center [76, 518] width 125 height 16
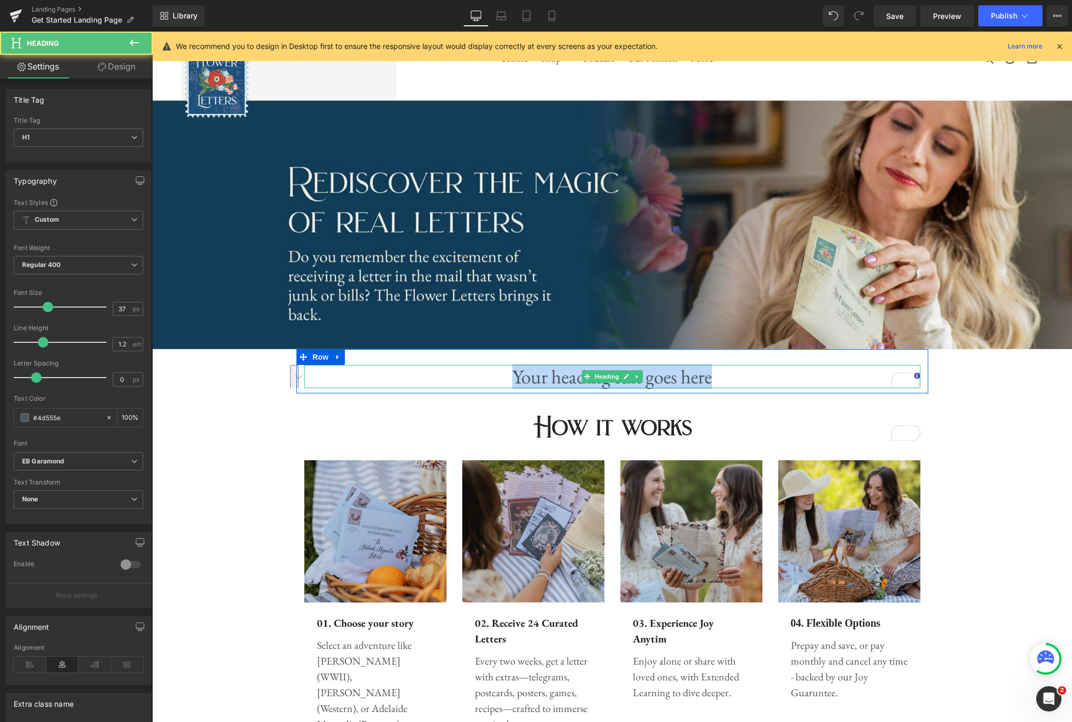
drag, startPoint x: 742, startPoint y: 380, endPoint x: 503, endPoint y: 378, distance: 238.5
click at [503, 378] on h1 "Your heading text goes here" at bounding box center [612, 376] width 616 height 23
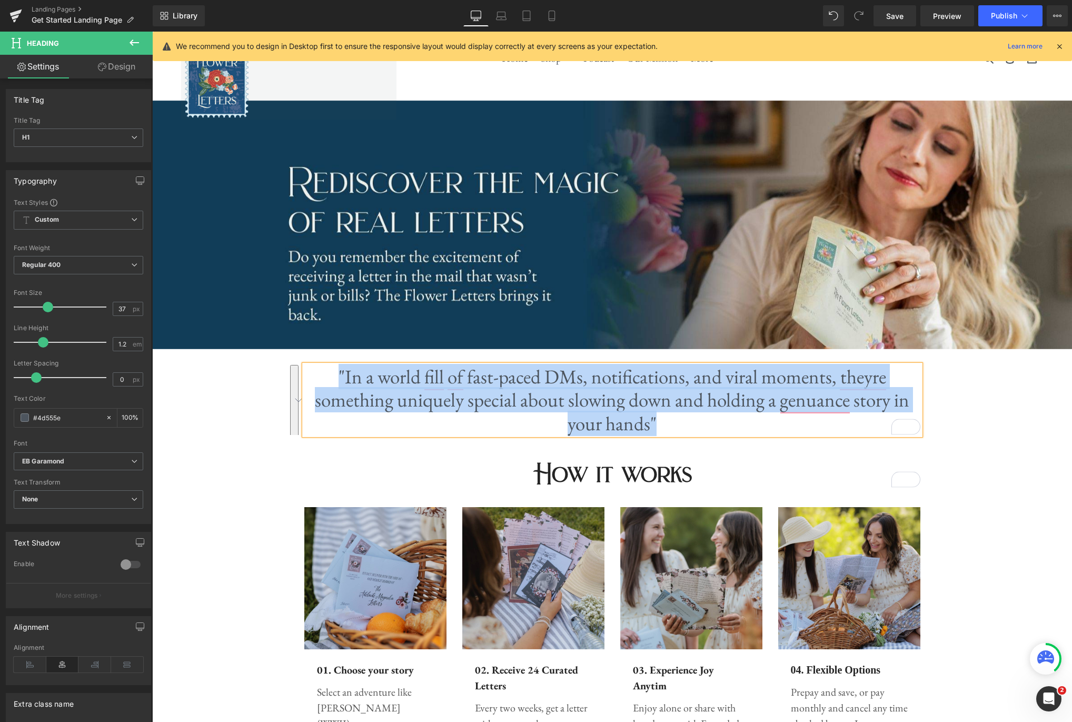
drag, startPoint x: 673, startPoint y: 423, endPoint x: 340, endPoint y: 369, distance: 337.2
click at [340, 369] on h1 ""In a world fill of fast-paced DMs, notifications, and viral moments, theyre so…" at bounding box center [612, 400] width 616 height 70
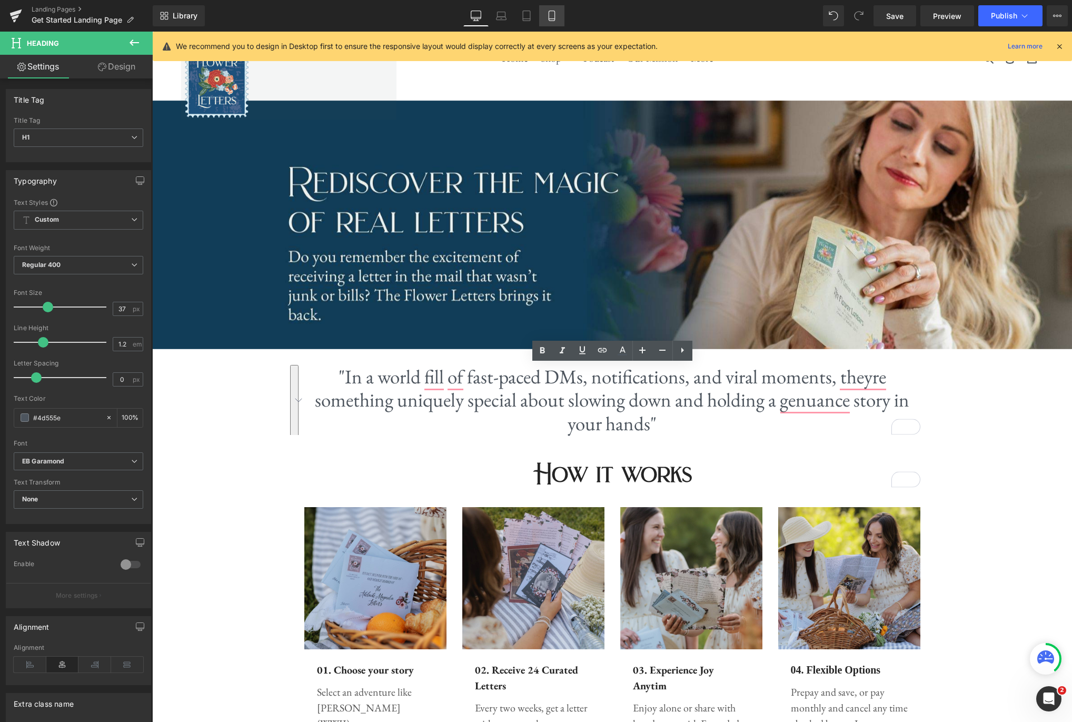
click at [544, 15] on link "Mobile" at bounding box center [551, 15] width 25 height 21
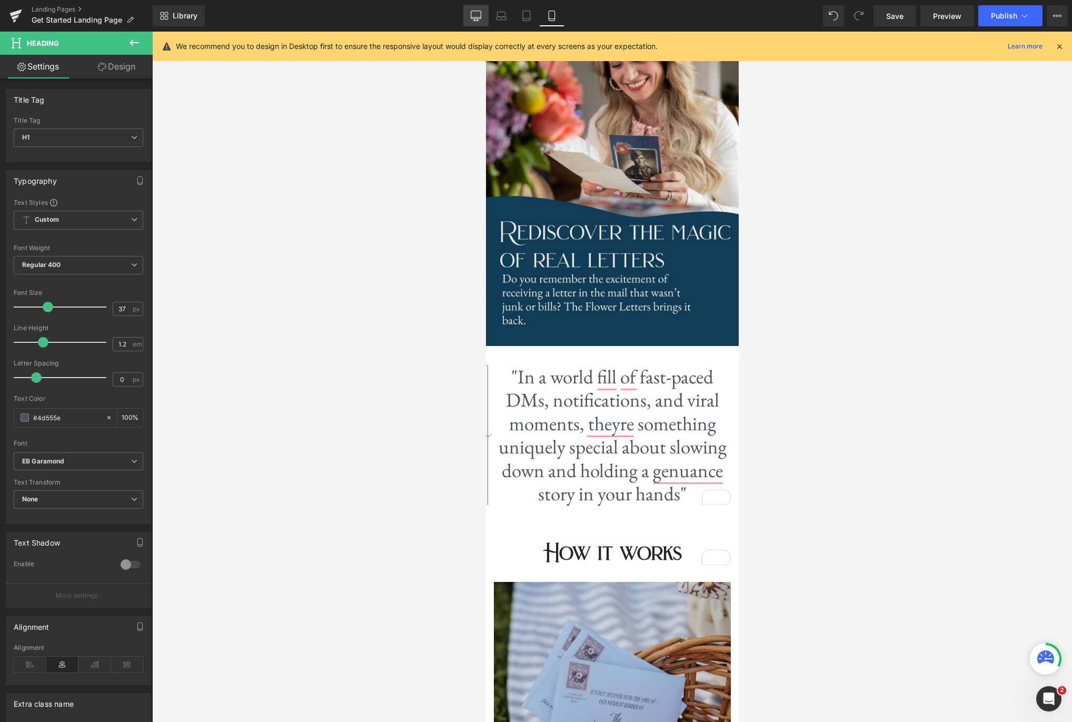
drag, startPoint x: 465, startPoint y: 15, endPoint x: 326, endPoint y: 63, distance: 147.0
click at [465, 15] on link "Desktop" at bounding box center [475, 15] width 25 height 21
type input "100"
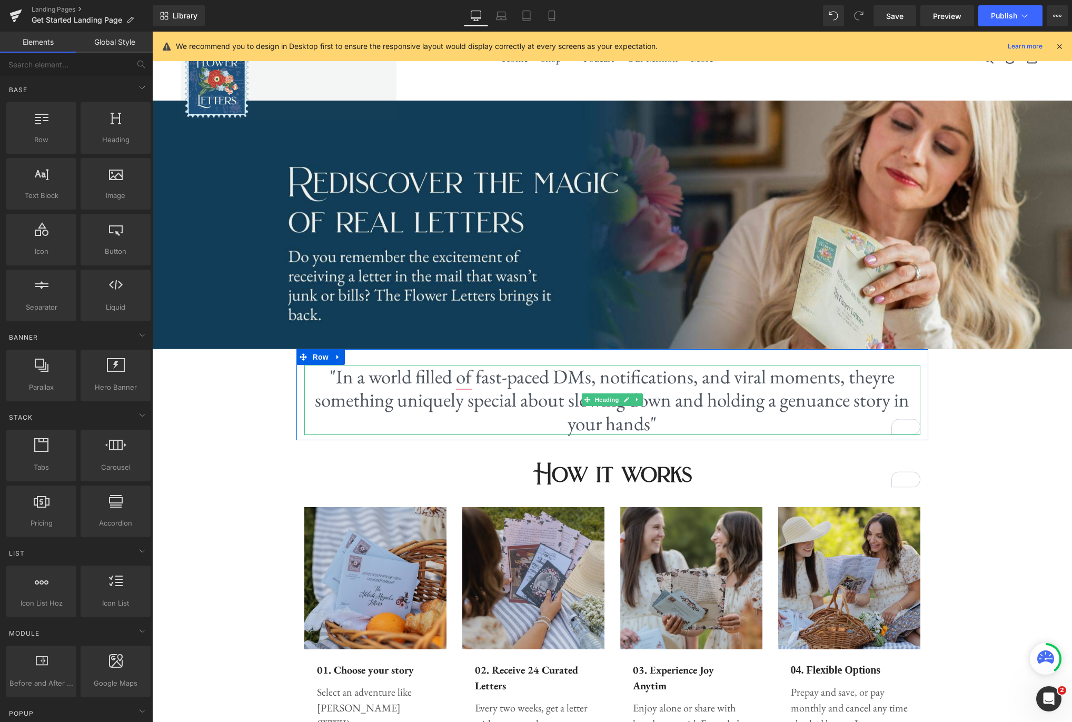
click at [692, 426] on h1 ""In a world filled of fast-paced DMs, notifications, and viral moments, theyre …" at bounding box center [612, 400] width 616 height 70
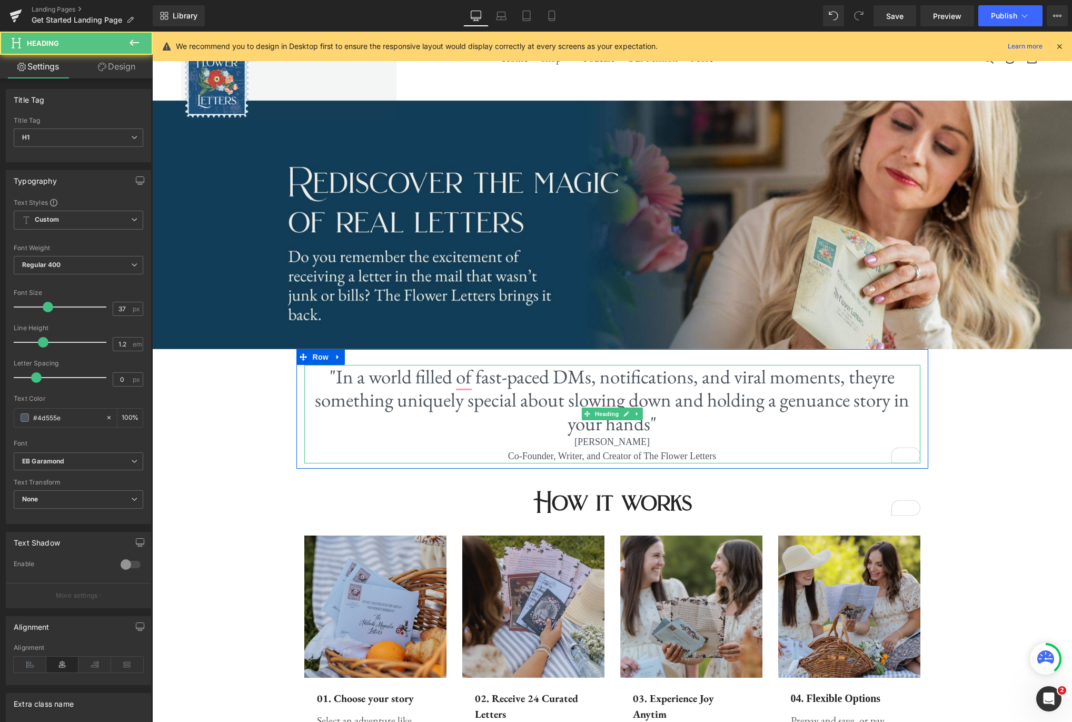
click at [581, 441] on div "Hannie Clark" at bounding box center [612, 442] width 616 height 14
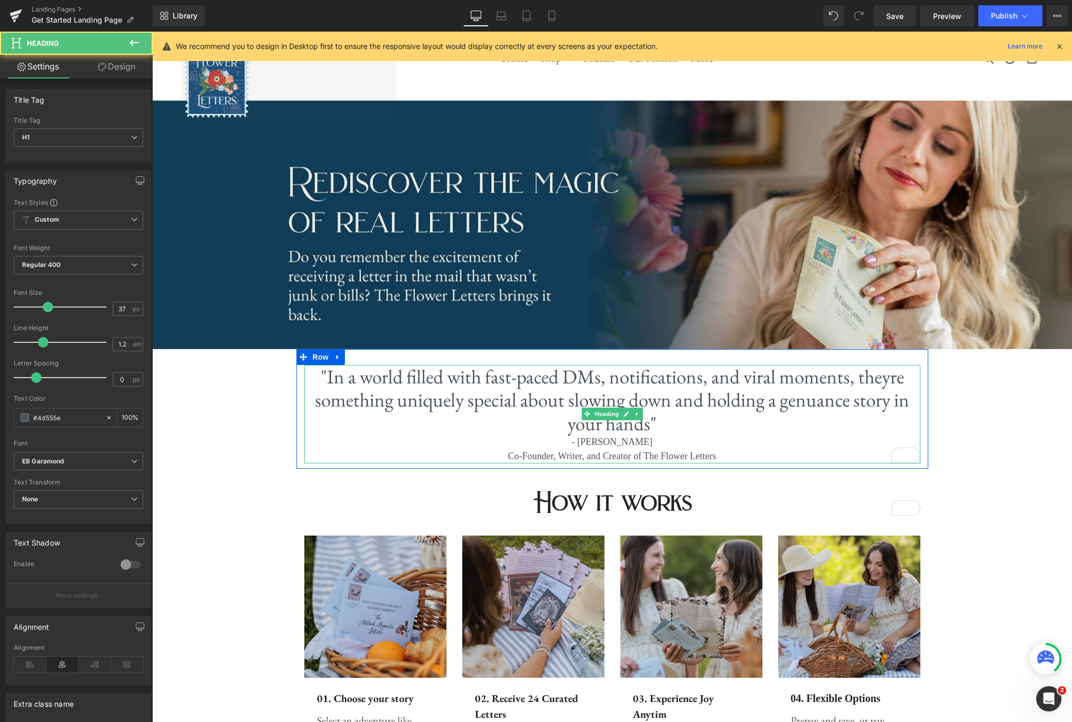
click at [877, 377] on h1 ""In a world filled with fast-paced DMs, notifications, and viral moments, theyr…" at bounding box center [612, 400] width 616 height 70
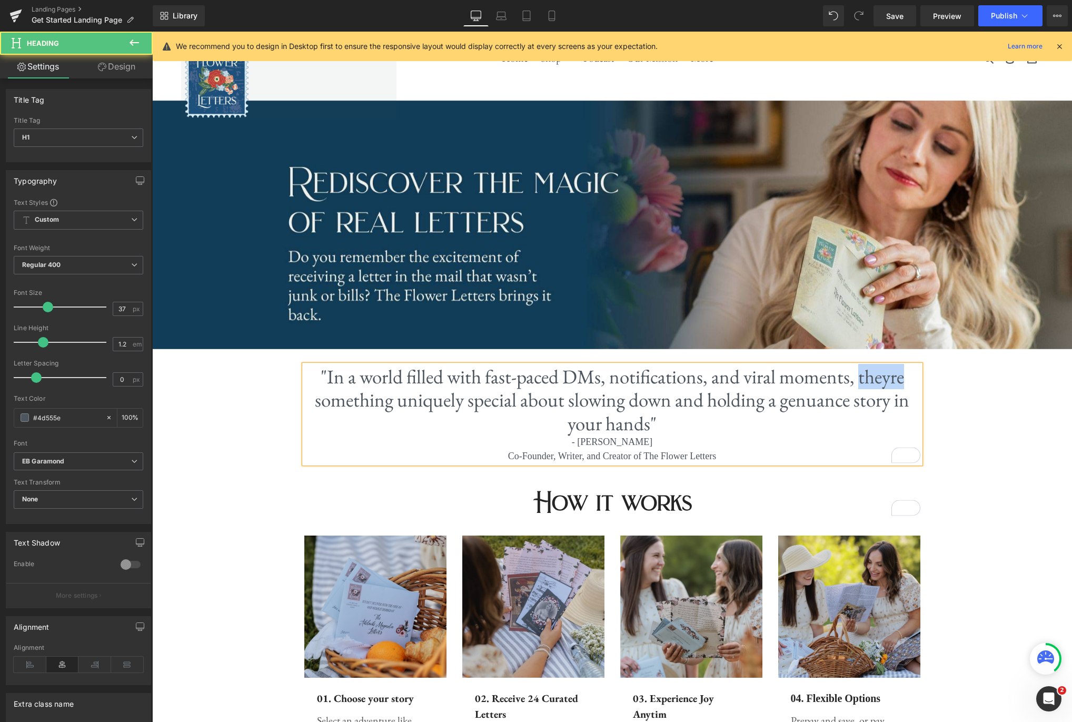
click at [877, 377] on h1 ""In a world filled with fast-paced DMs, notifications, and viral moments, theyr…" at bounding box center [612, 400] width 616 height 70
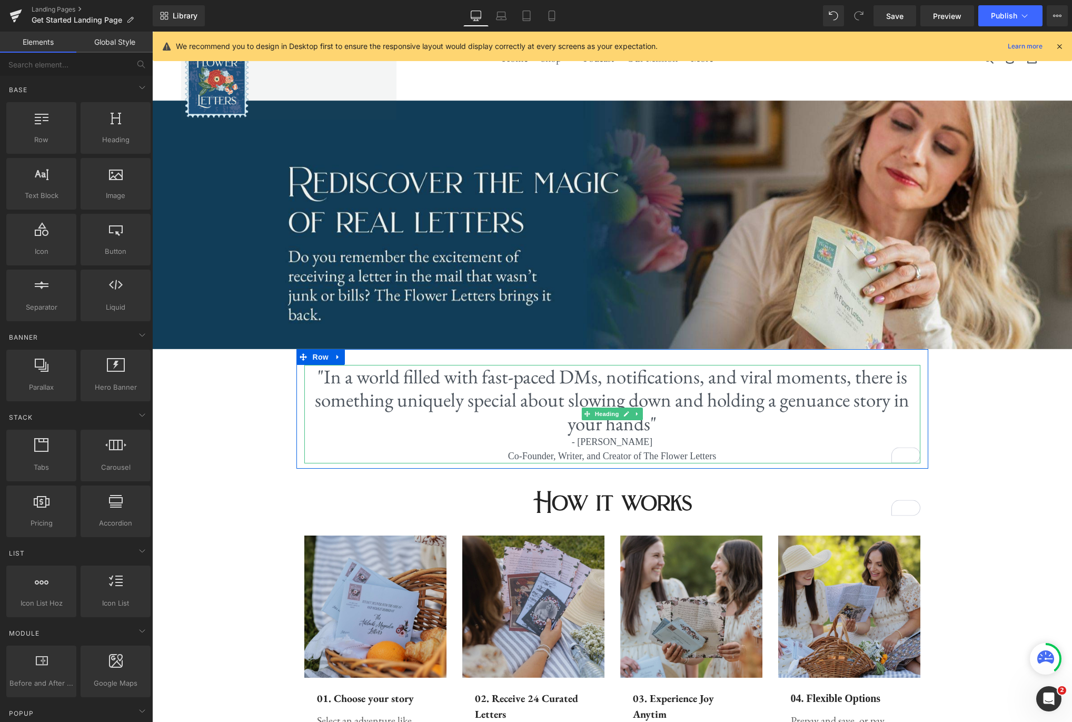
click at [820, 402] on h1 ""In a world filled with fast-paced DMs, notifications, and viral moments, there…" at bounding box center [612, 400] width 616 height 70
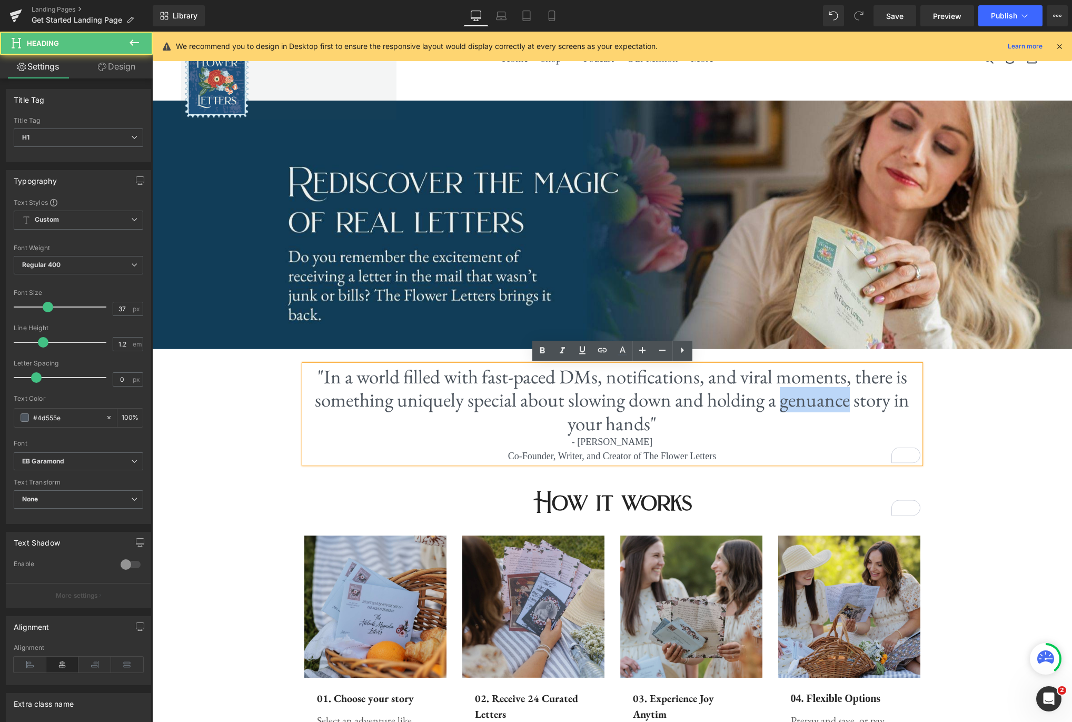
click at [820, 402] on h1 ""In a world filled with fast-paced DMs, notifications, and viral moments, there…" at bounding box center [612, 400] width 616 height 70
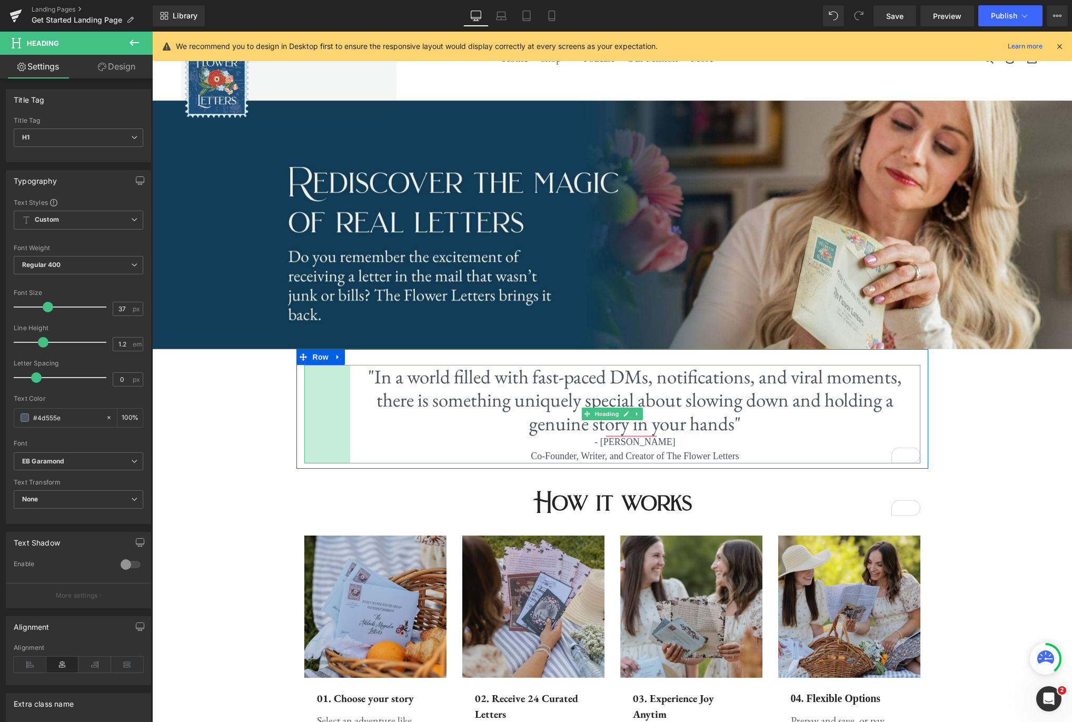
drag, startPoint x: 305, startPoint y: 394, endPoint x: 353, endPoint y: 396, distance: 48.5
click at [352, 396] on div ""In a world filled with fast-paced DMs, notifications, and viral moments, there…" at bounding box center [612, 414] width 616 height 98
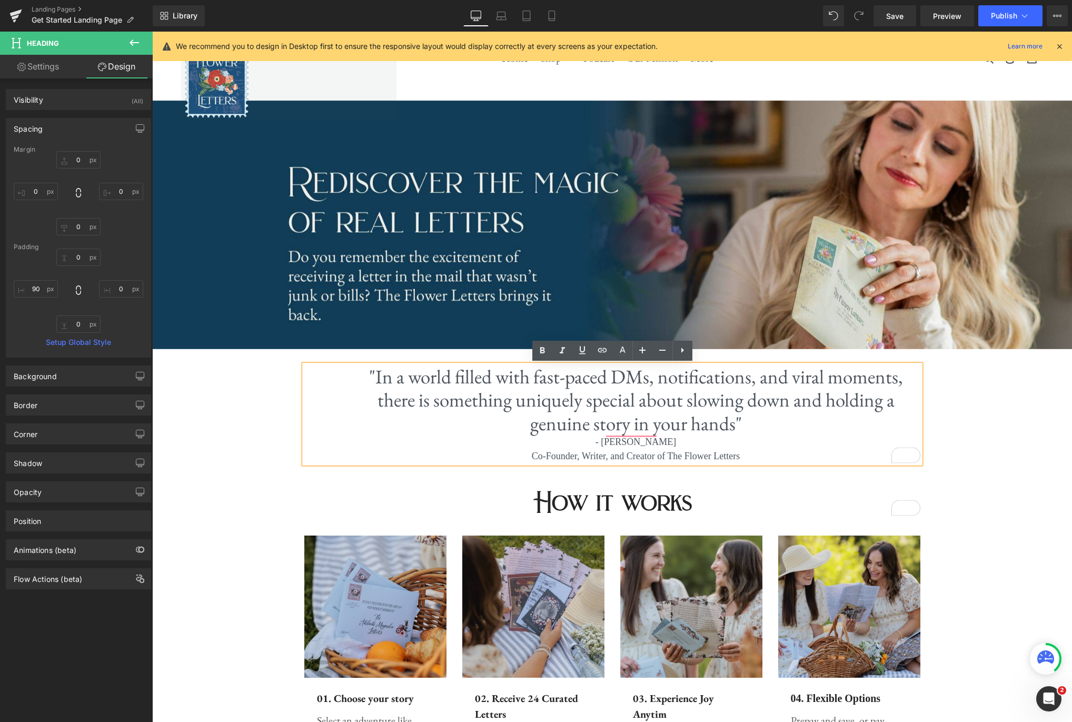
drag, startPoint x: 925, startPoint y: 407, endPoint x: 910, endPoint y: 406, distance: 14.8
click at [925, 407] on div ""In a world filled with fast-paced DMs, notifications, and viral moments, there…" at bounding box center [612, 414] width 632 height 98
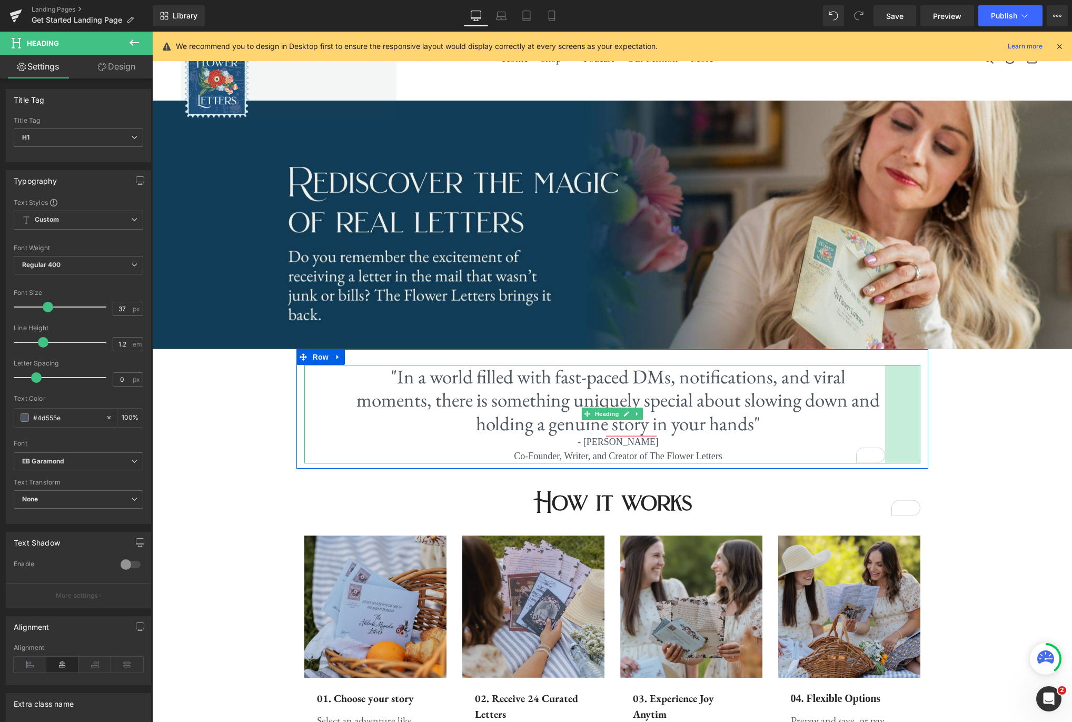
drag, startPoint x: 919, startPoint y: 404, endPoint x: 1006, endPoint y: 399, distance: 87.1
click at [883, 406] on div ""In a world filled with fast-paced DMs, notifications, and viral moments, there…" at bounding box center [612, 414] width 616 height 98
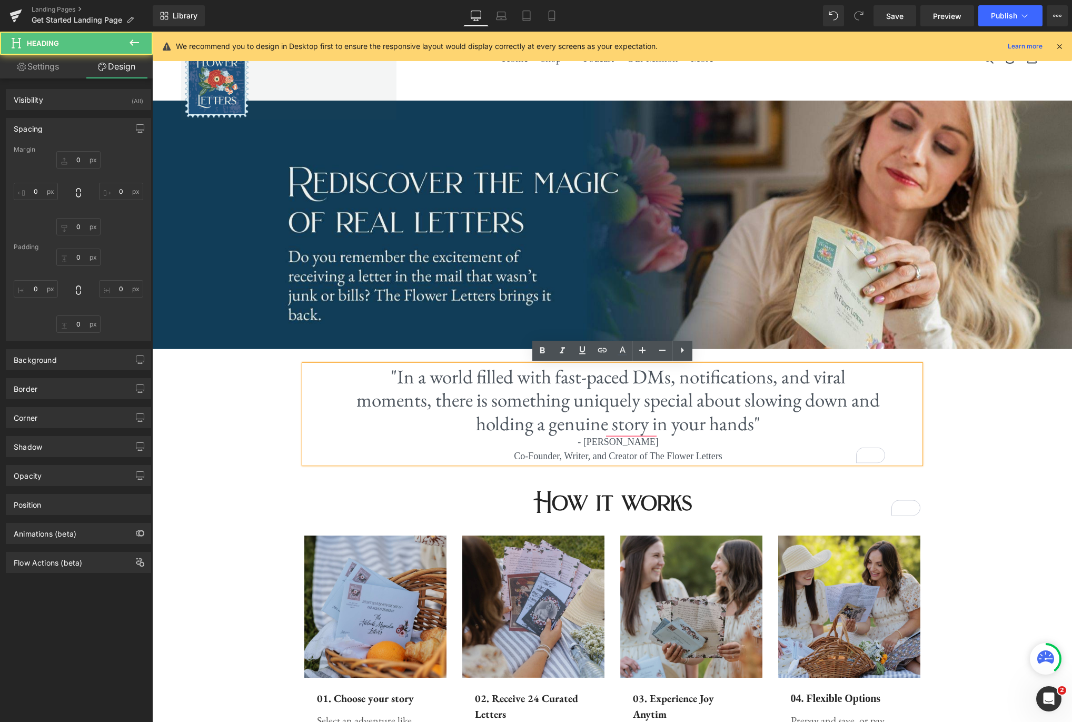
type input "0"
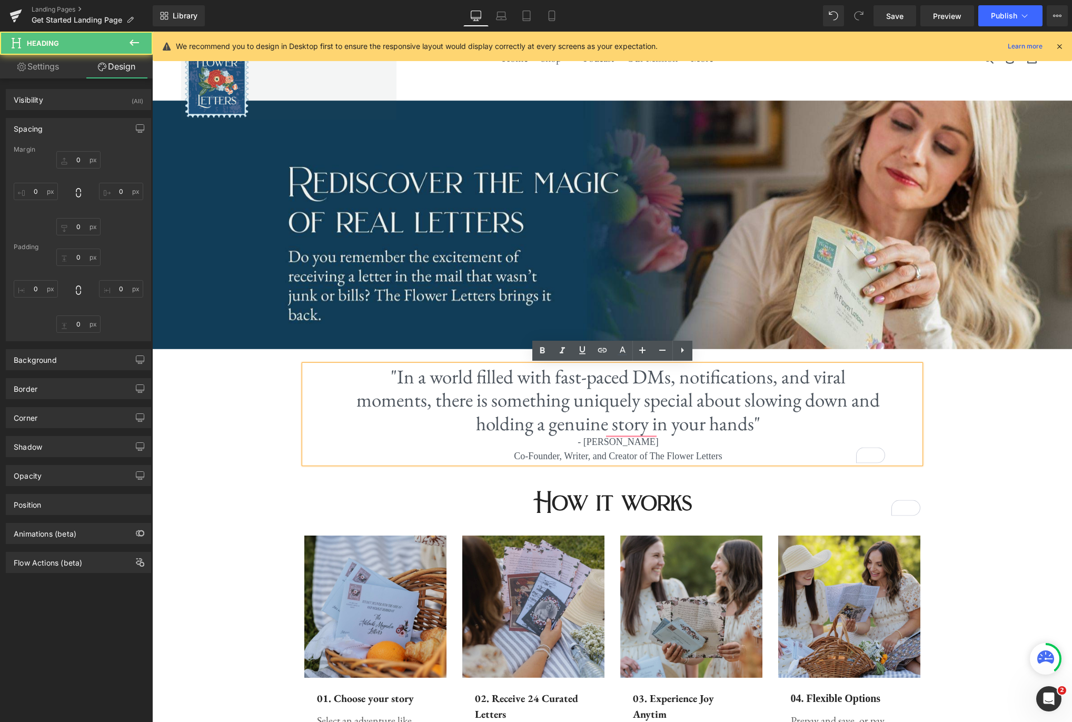
type input "67"
type input "0"
type input "90"
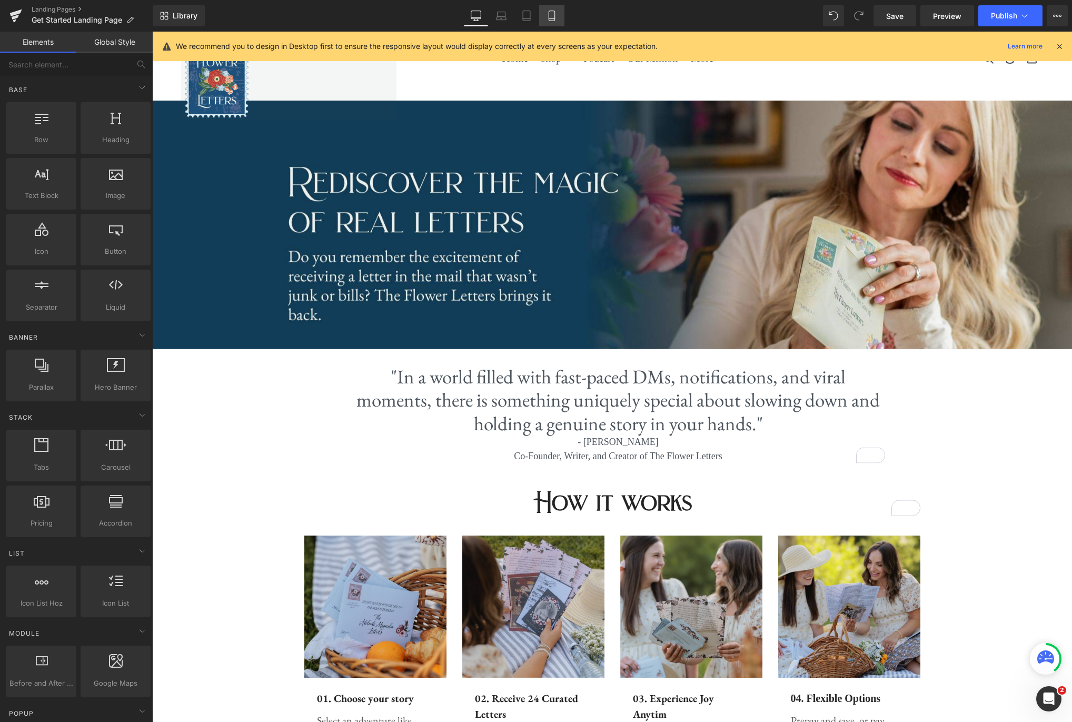
click at [553, 17] on icon at bounding box center [552, 16] width 11 height 11
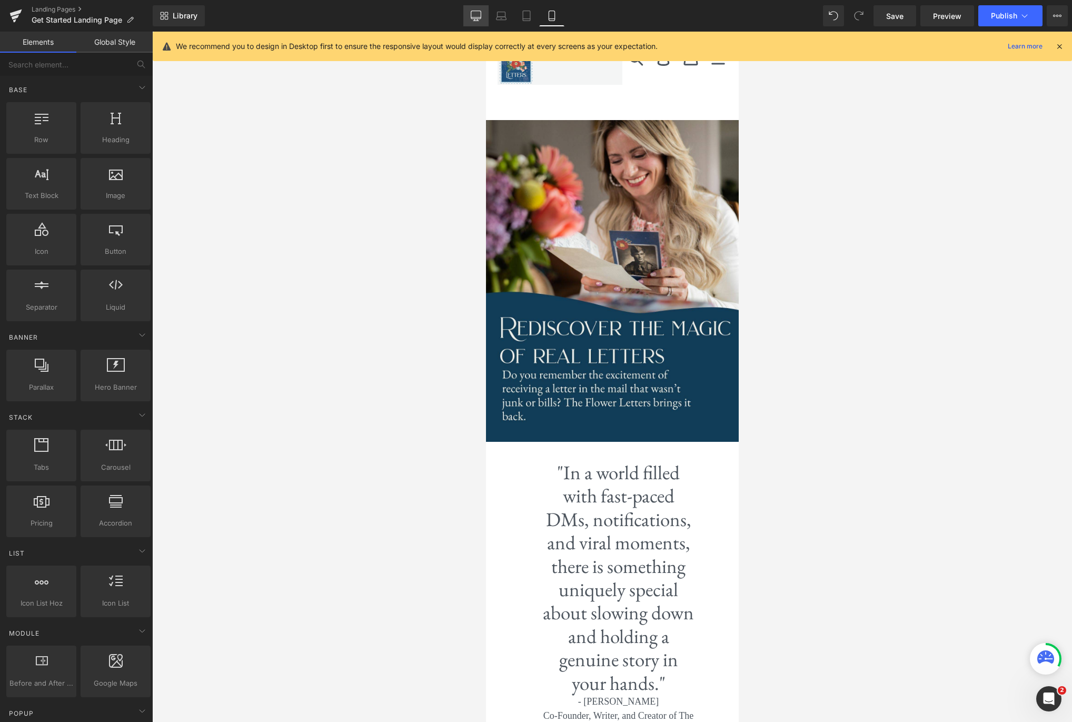
click at [474, 18] on icon at bounding box center [476, 16] width 11 height 11
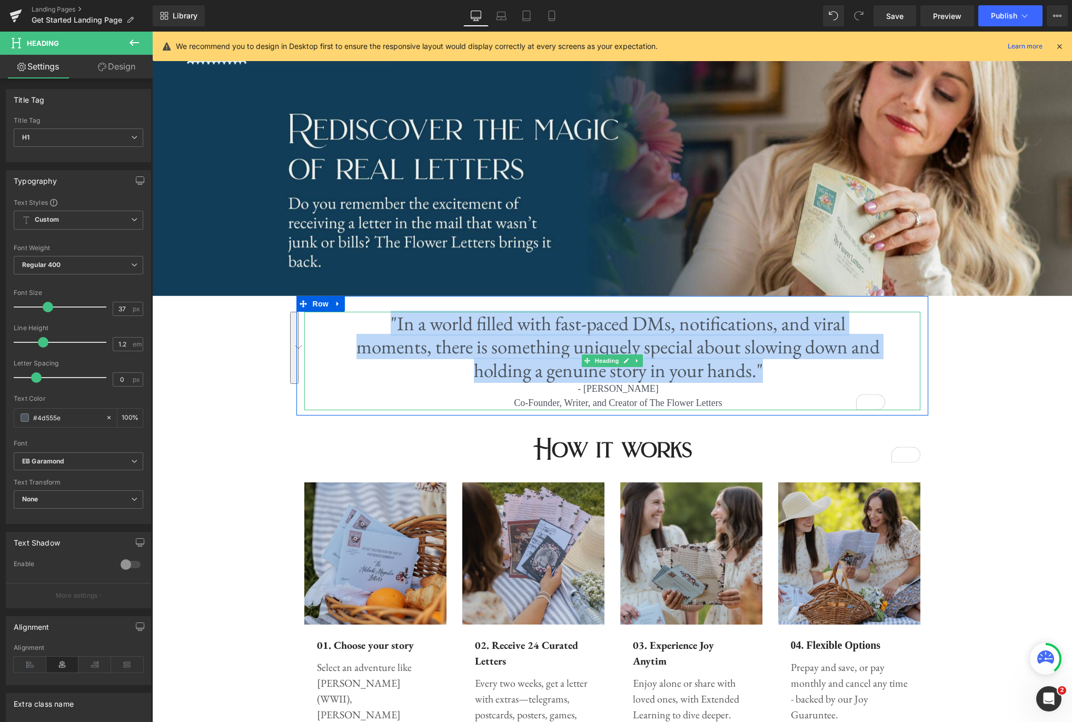
drag, startPoint x: 385, startPoint y: 319, endPoint x: 767, endPoint y: 371, distance: 385.2
click at [767, 371] on h1 ""In a world filled with fast-paced DMs, notifications, and viral moments, there…" at bounding box center [618, 347] width 533 height 70
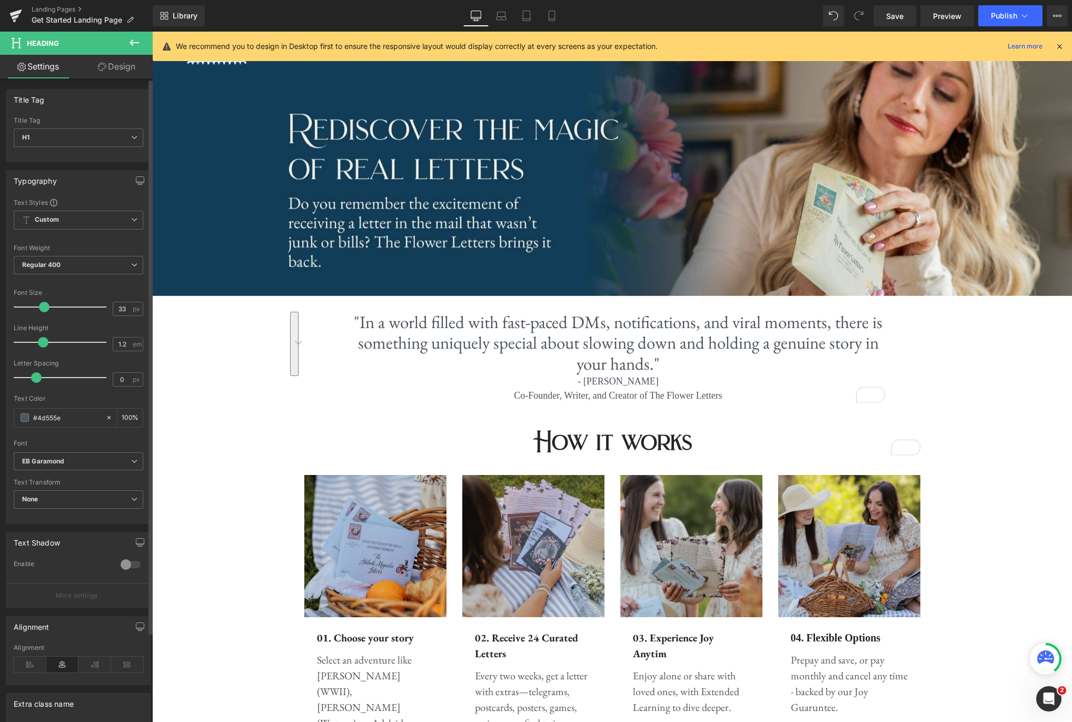
click at [44, 306] on span at bounding box center [44, 307] width 11 height 11
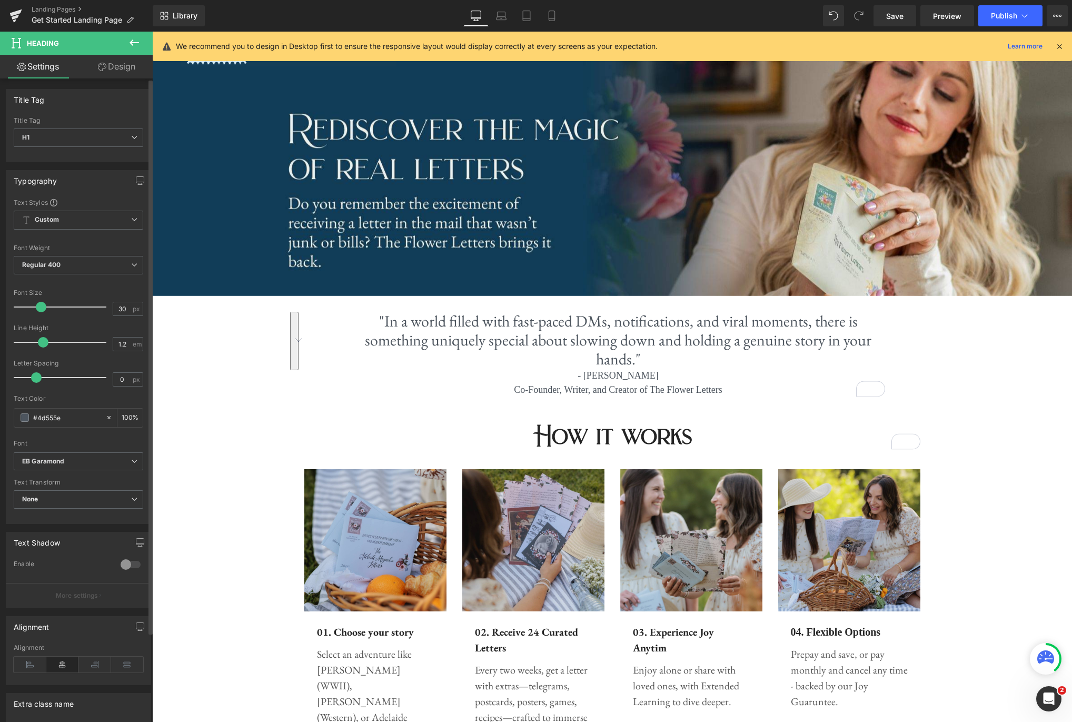
type input "29"
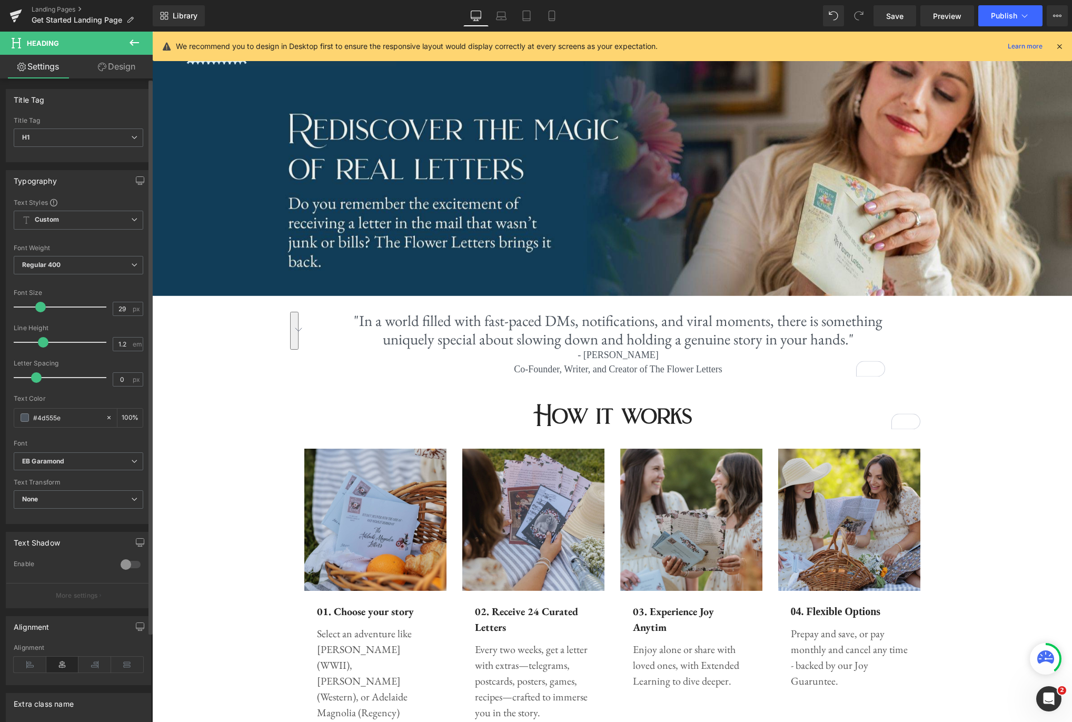
click at [41, 306] on span at bounding box center [40, 307] width 11 height 11
click at [552, 14] on icon at bounding box center [552, 16] width 11 height 11
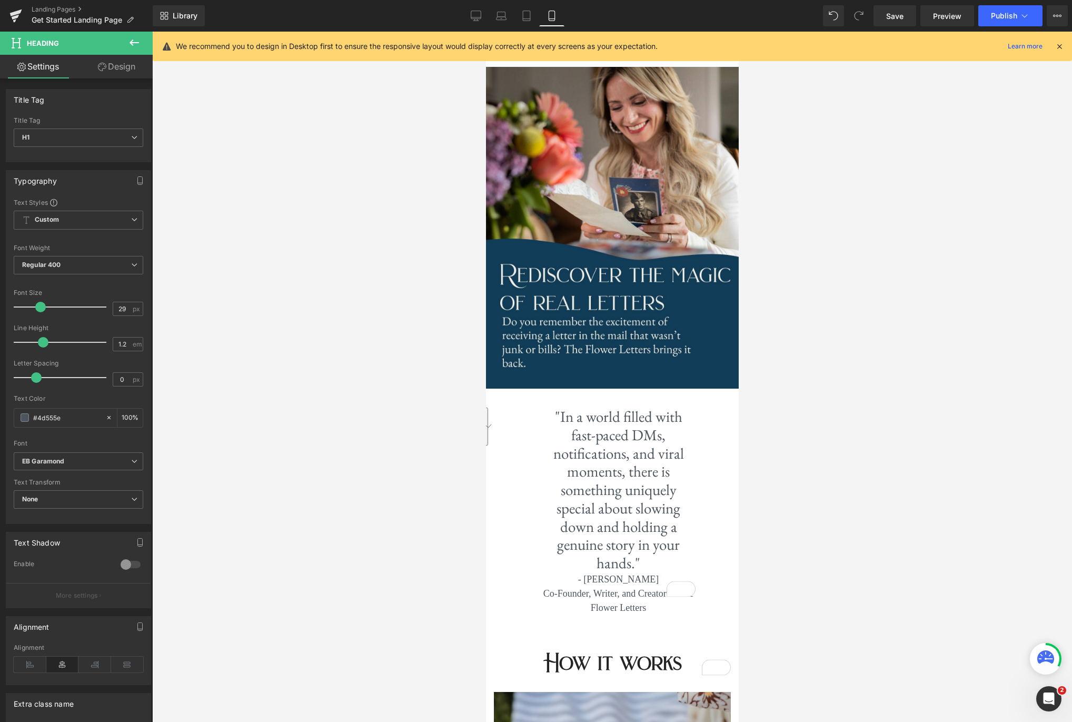
scroll to position [149, 0]
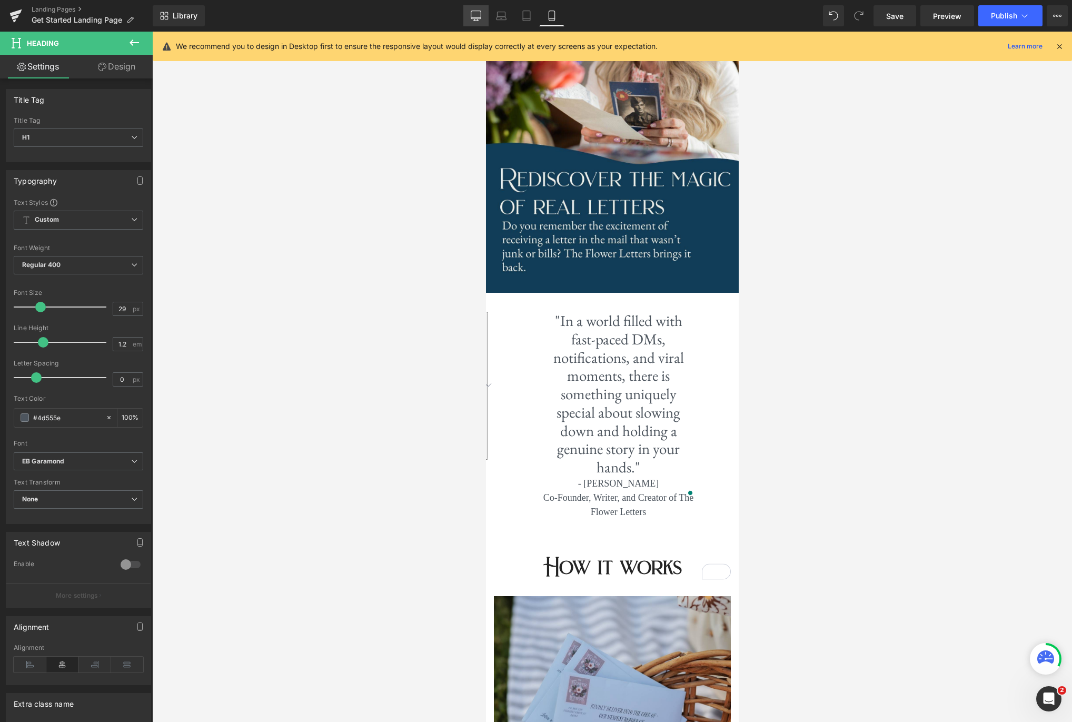
click at [475, 18] on icon at bounding box center [476, 15] width 10 height 8
type input "100"
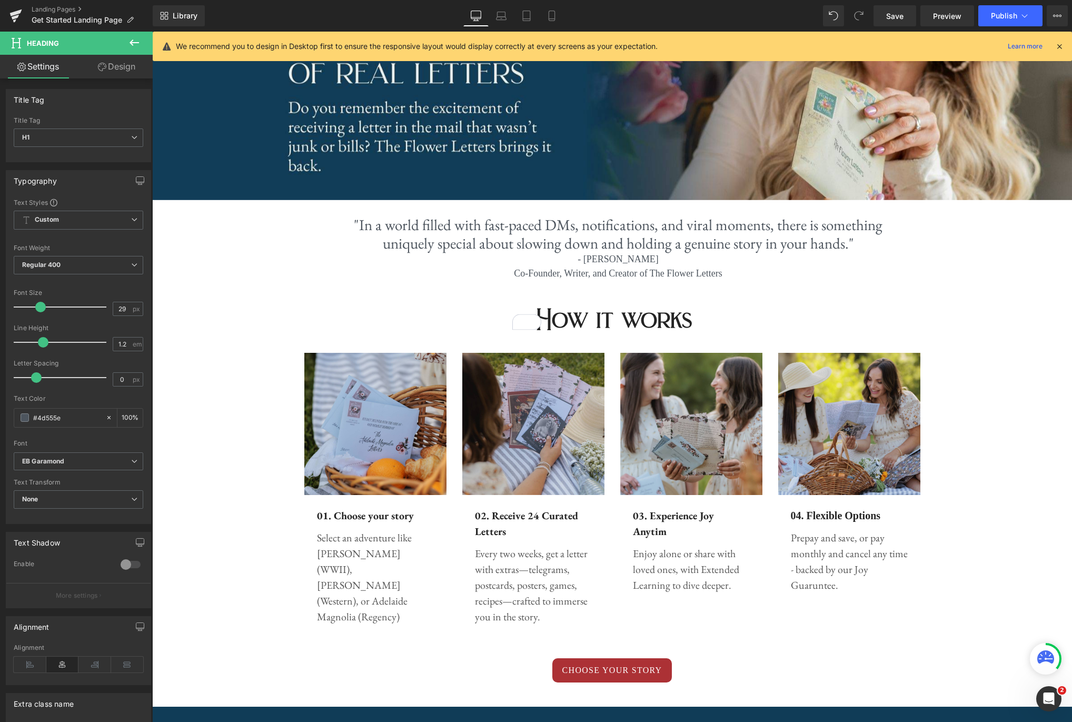
scroll to position [53, 0]
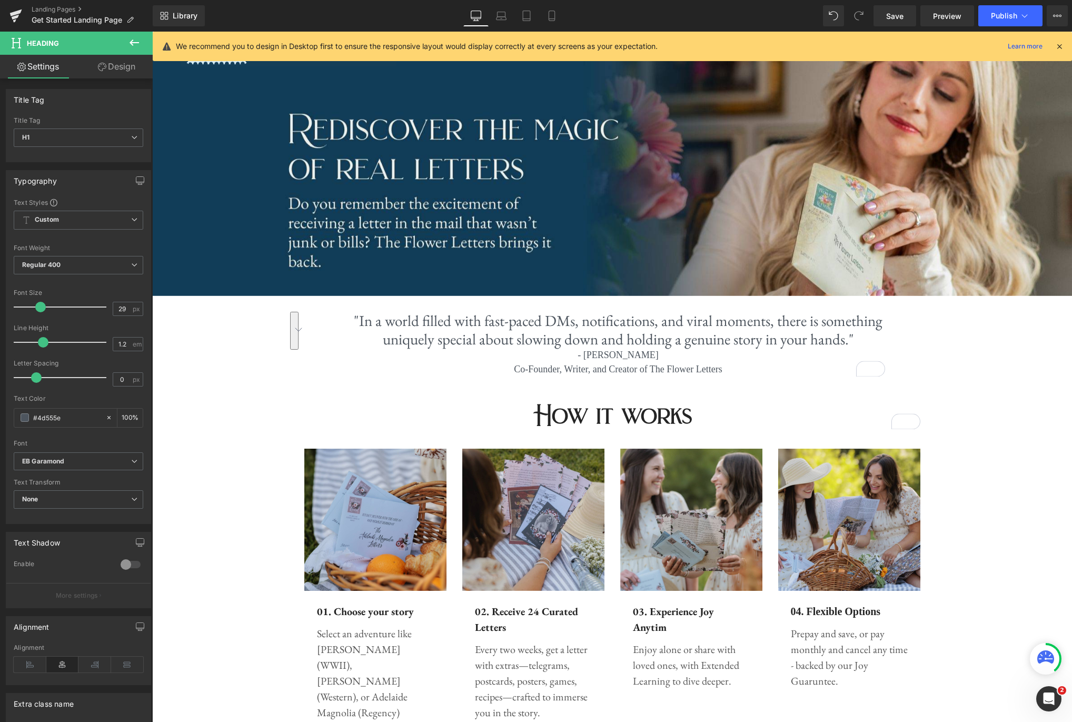
click at [1000, 325] on div "Image Row Image Row "In a world filled with fast-paced DMs, notifications, and …" at bounding box center [612, 700] width 920 height 1337
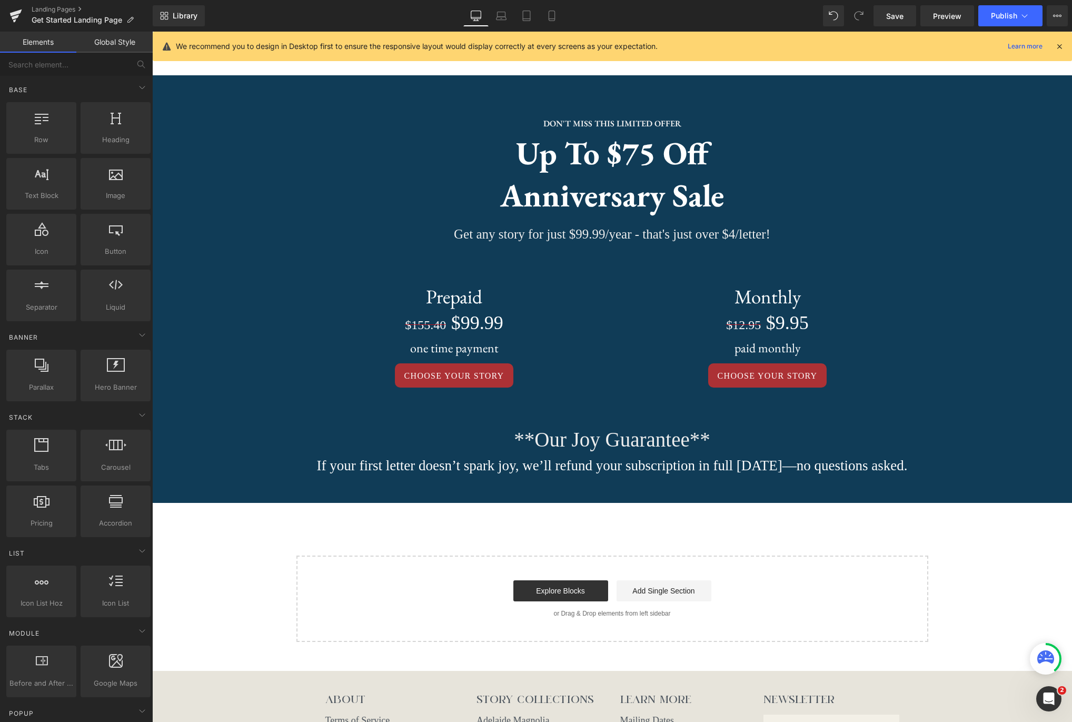
scroll to position [782, 0]
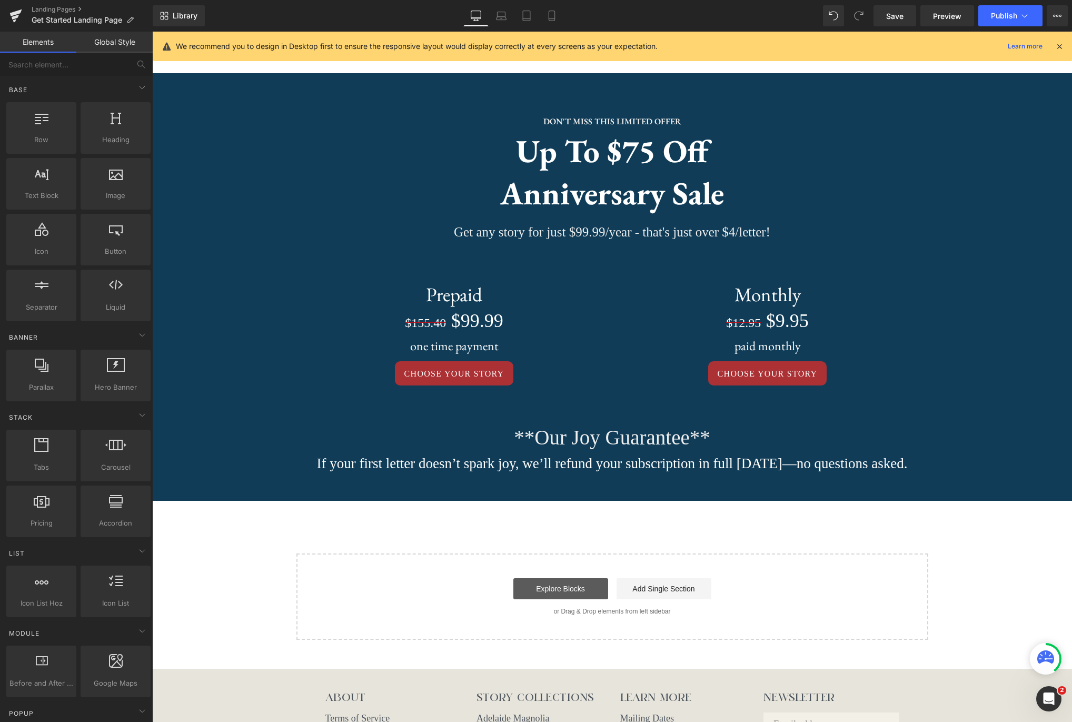
click at [560, 599] on link "Explore Blocks" at bounding box center [560, 588] width 95 height 21
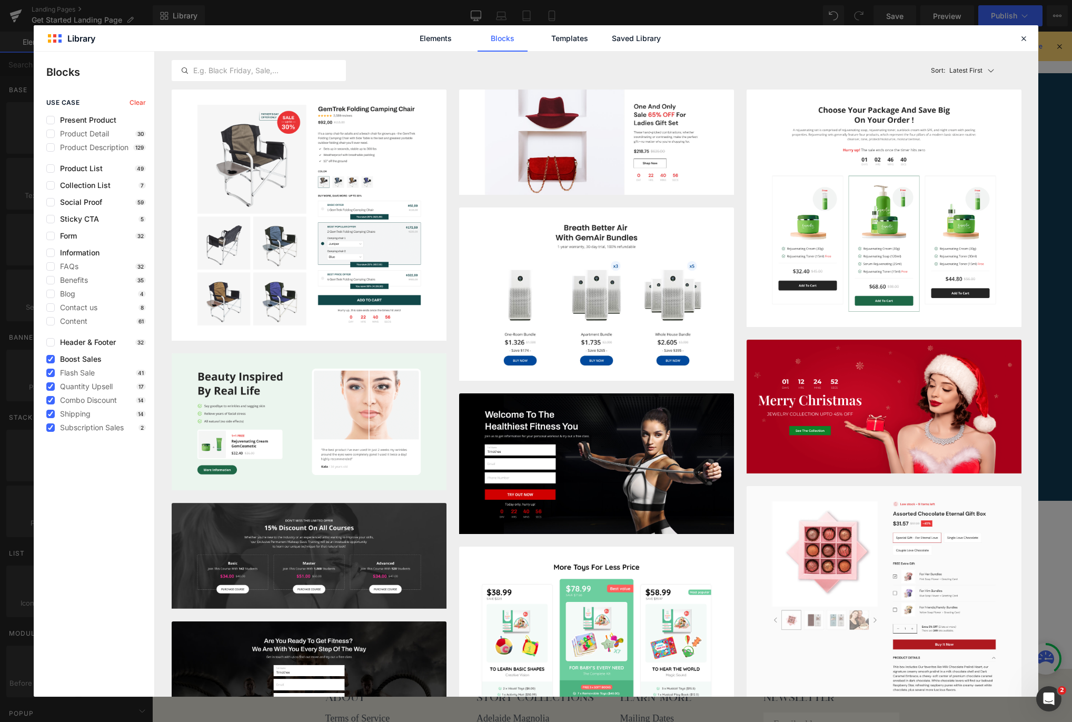
click at [67, 361] on span "Boost Sales" at bounding box center [78, 359] width 47 height 8
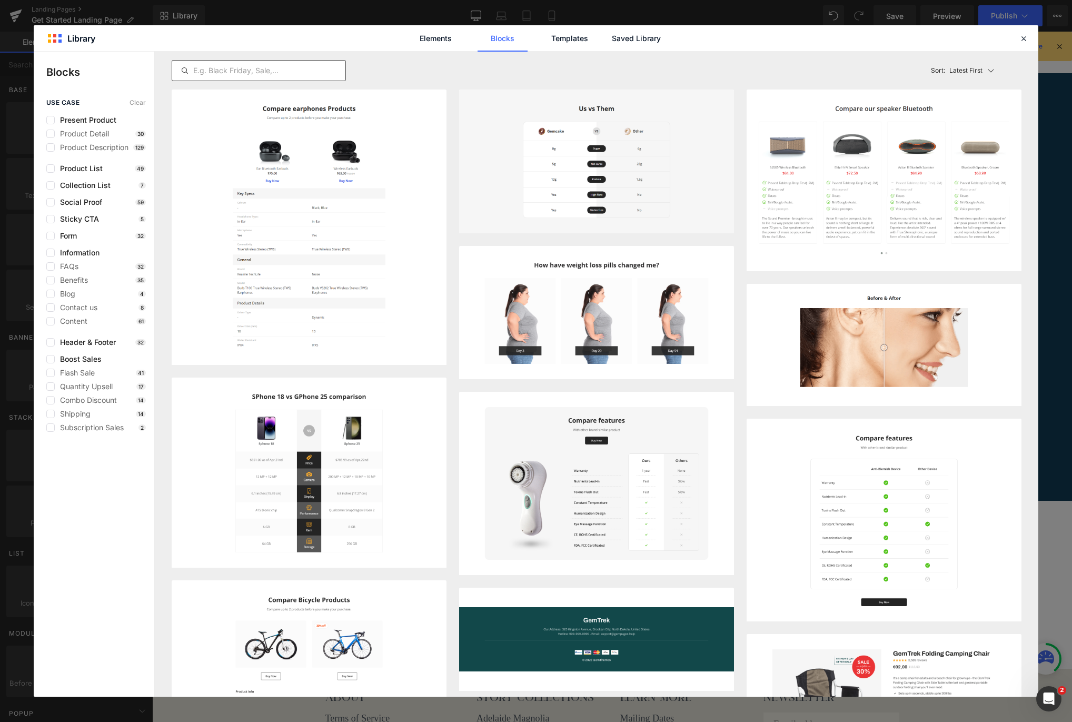
click at [212, 74] on input "text" at bounding box center [258, 70] width 173 height 13
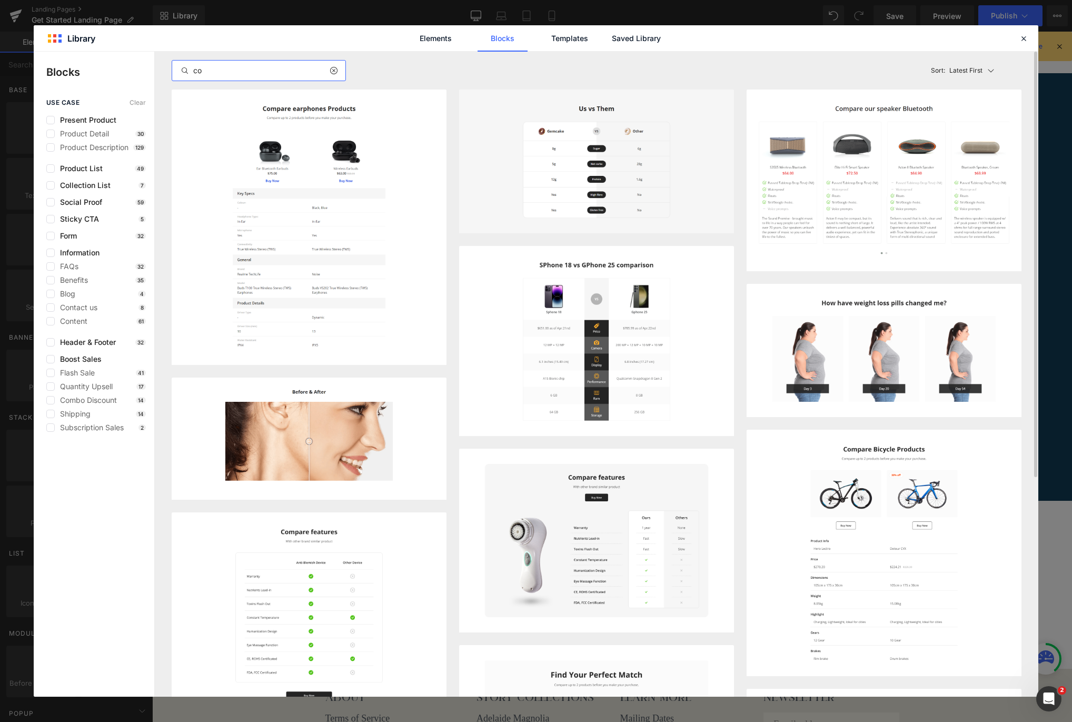
type input "c"
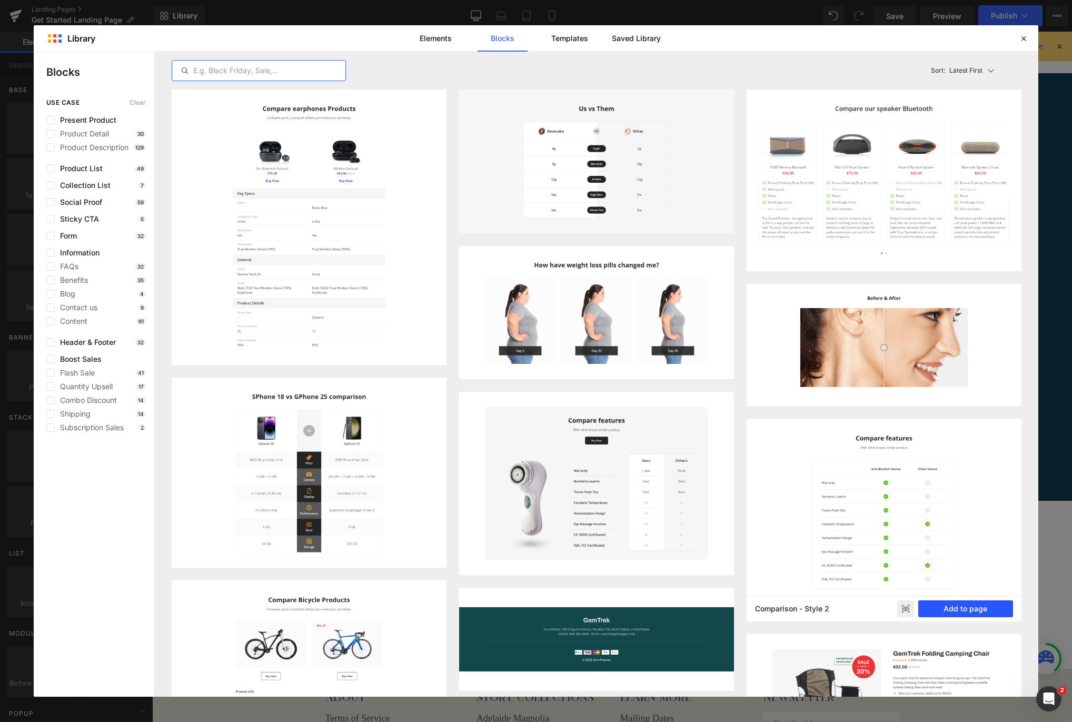
click at [967, 607] on button "Add to page" at bounding box center [965, 608] width 95 height 17
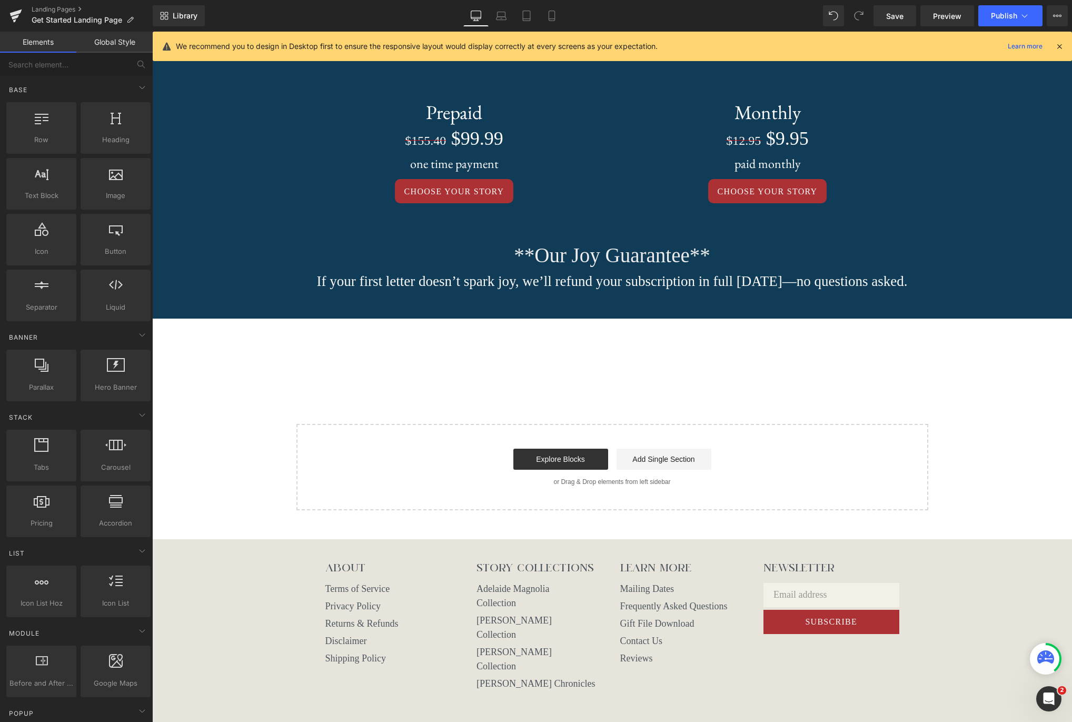
scroll to position [1055, 0]
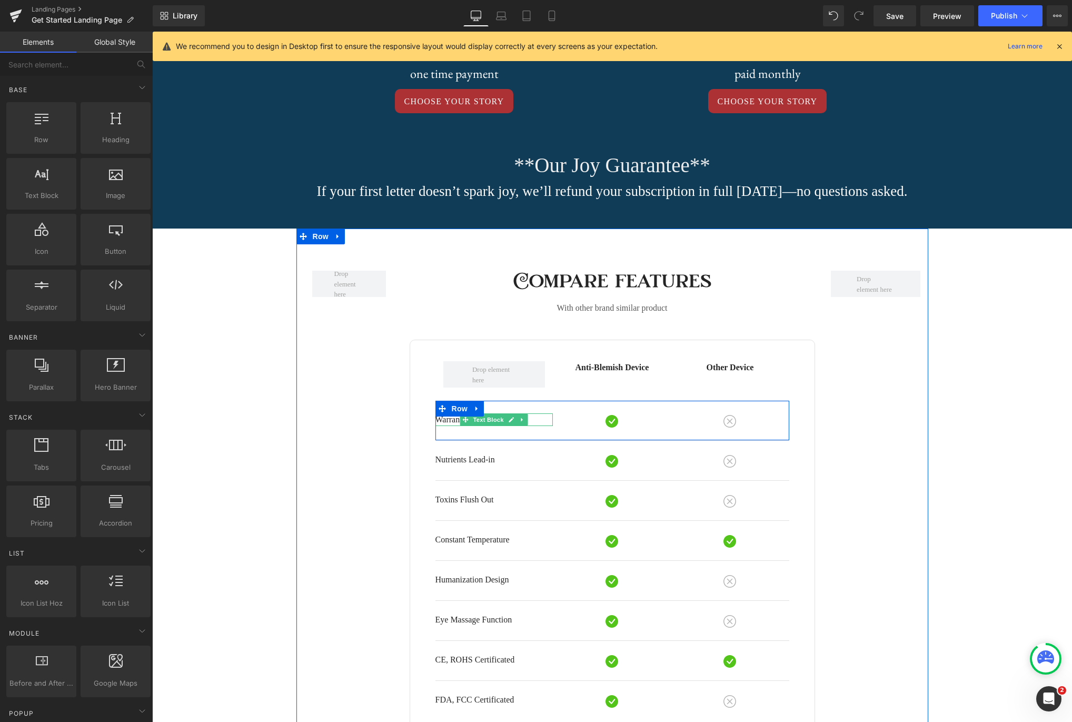
click at [453, 426] on p "Warranty" at bounding box center [494, 419] width 118 height 13
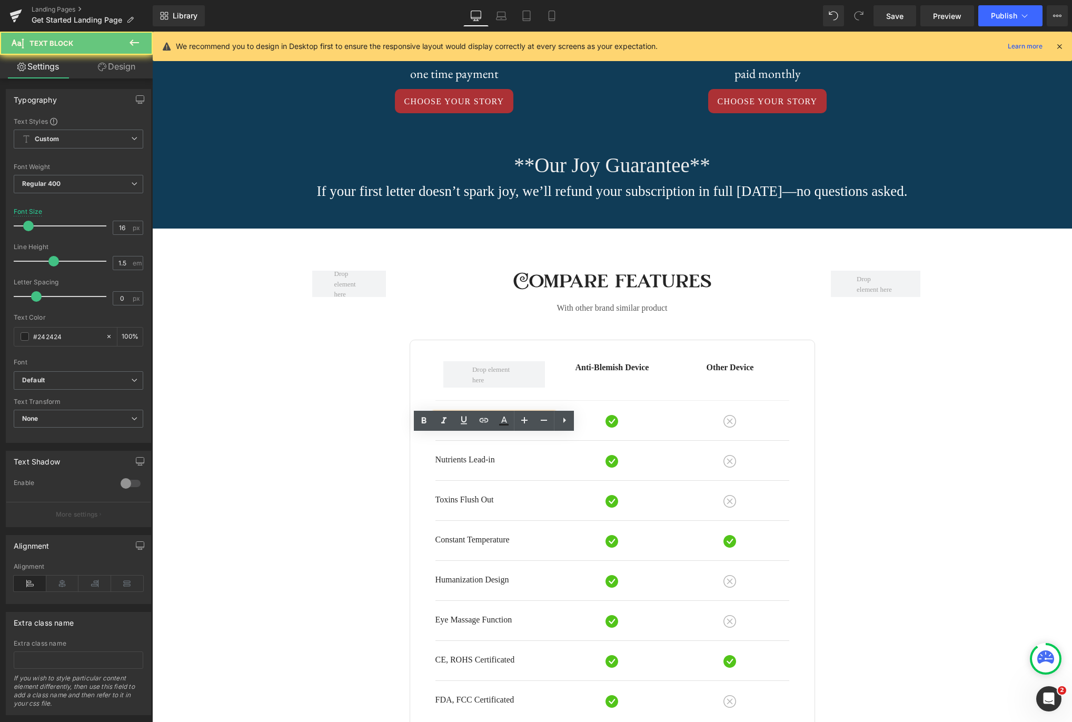
click at [453, 426] on p "Warranty" at bounding box center [494, 419] width 118 height 13
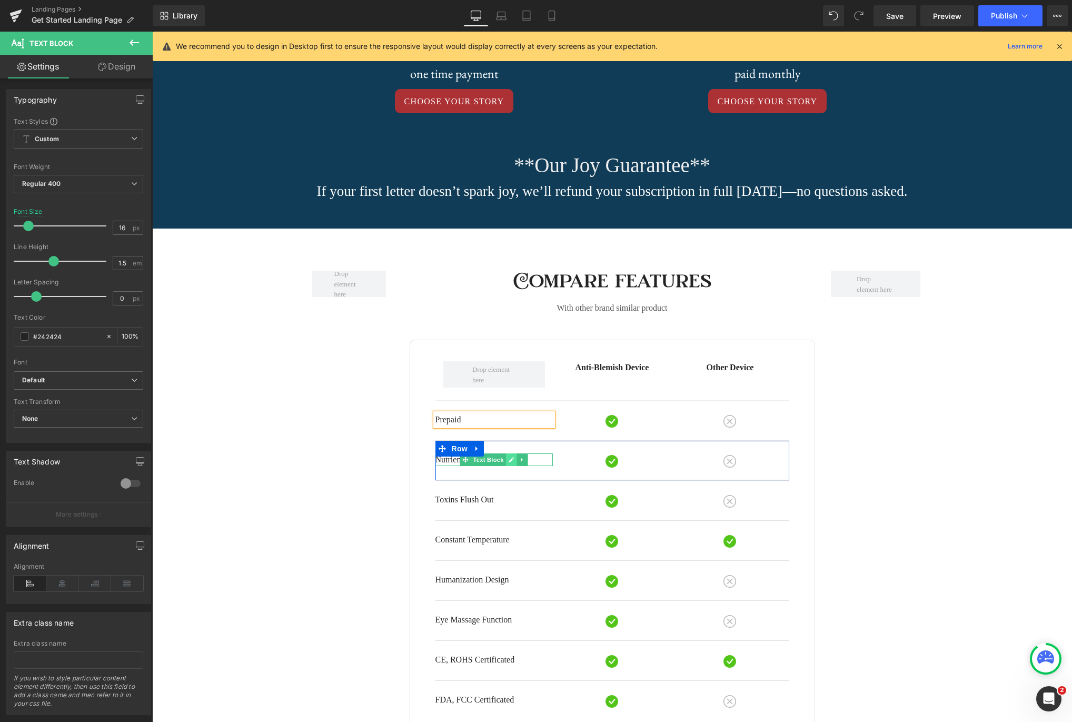
click at [509, 466] on link at bounding box center [511, 459] width 11 height 13
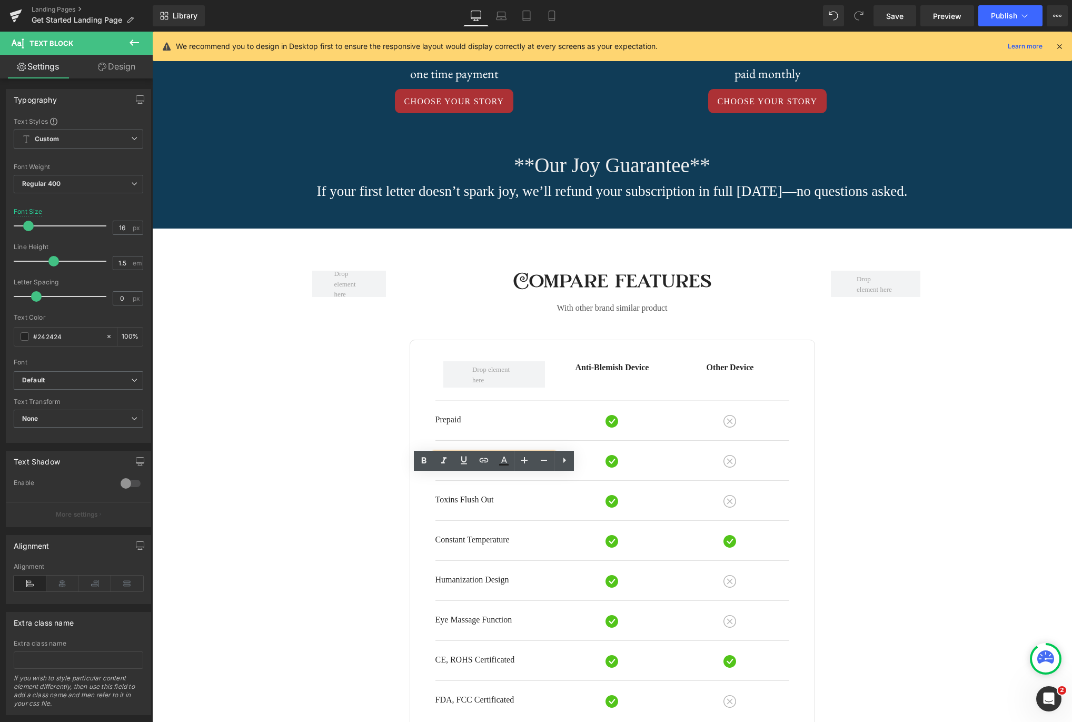
click at [468, 466] on p "Nutrients Lead-in" at bounding box center [494, 459] width 118 height 13
click at [469, 466] on p "Nutrients Lead-in" at bounding box center [494, 459] width 118 height 13
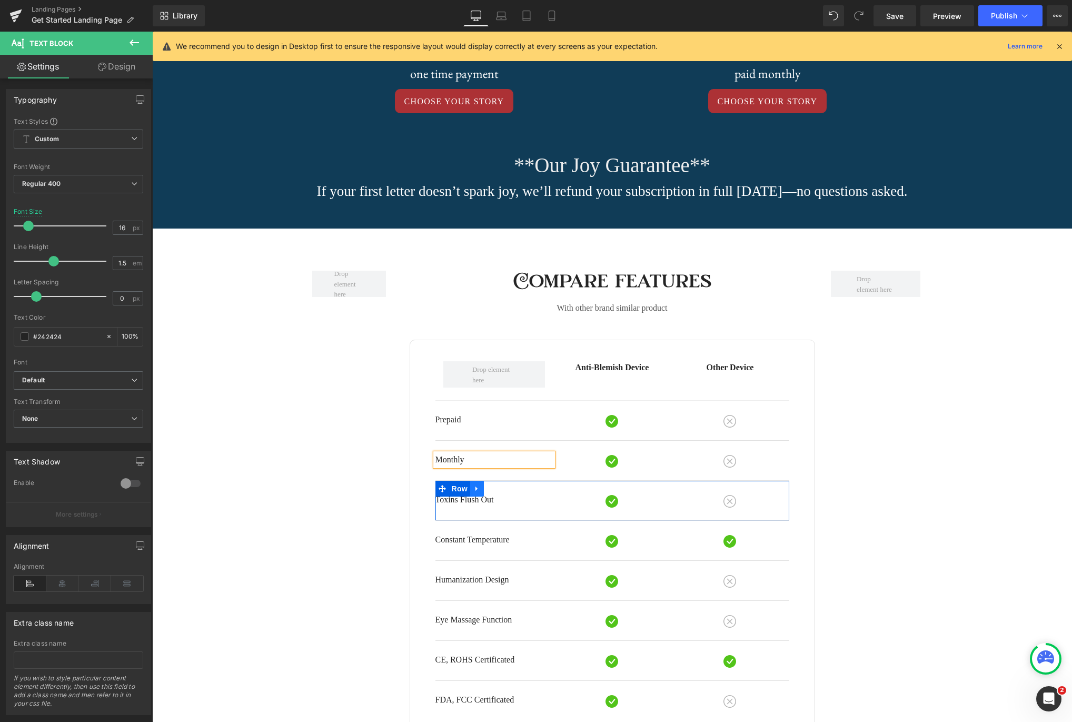
click at [481, 497] on link at bounding box center [477, 489] width 14 height 16
click at [502, 492] on icon at bounding box center [504, 488] width 7 height 7
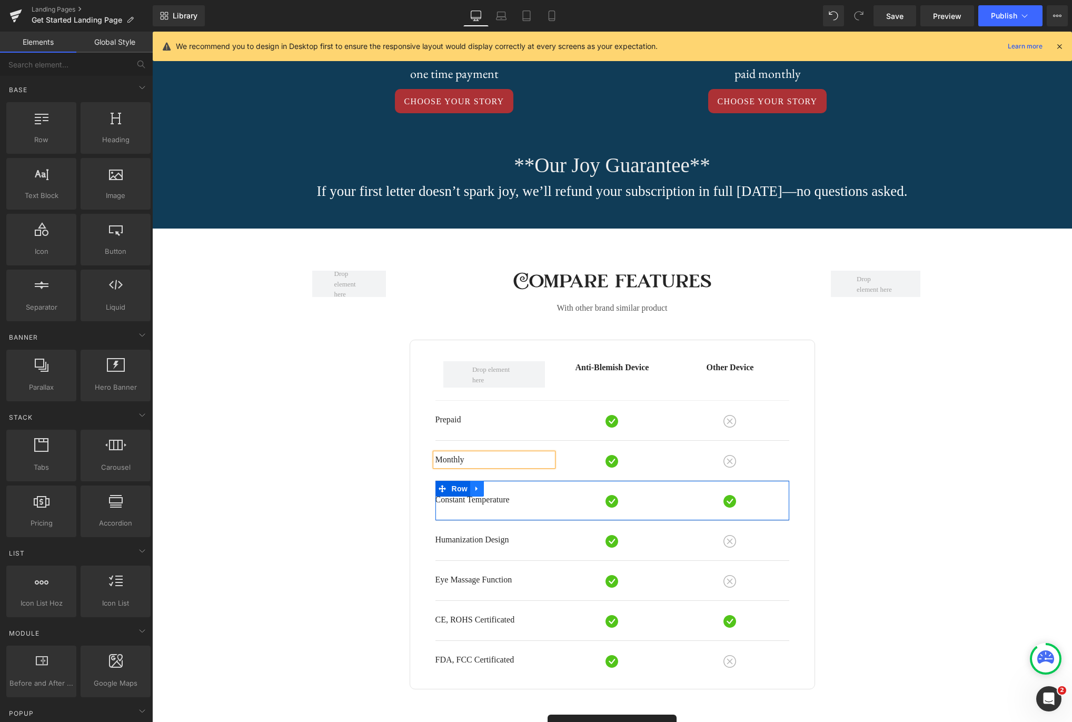
click at [478, 493] on icon at bounding box center [476, 489] width 7 height 8
click at [501, 493] on icon at bounding box center [504, 489] width 7 height 8
click at [472, 497] on link at bounding box center [477, 489] width 14 height 16
click at [499, 497] on link at bounding box center [505, 489] width 14 height 16
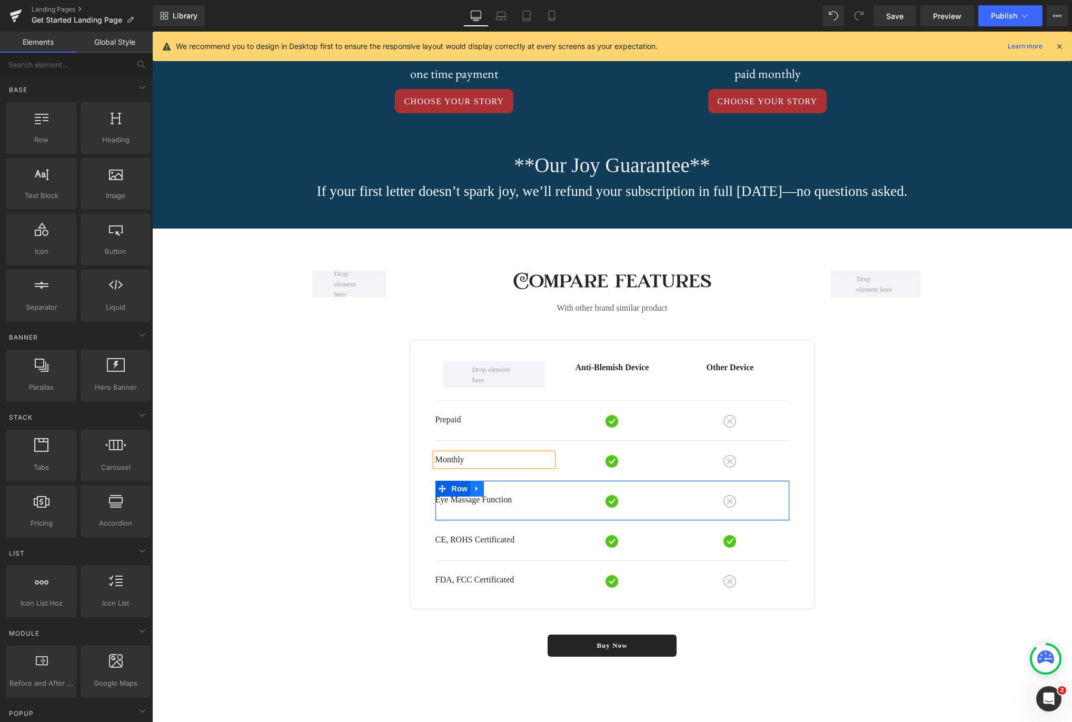
click at [480, 497] on link at bounding box center [477, 489] width 14 height 16
click at [505, 492] on icon at bounding box center [504, 488] width 7 height 7
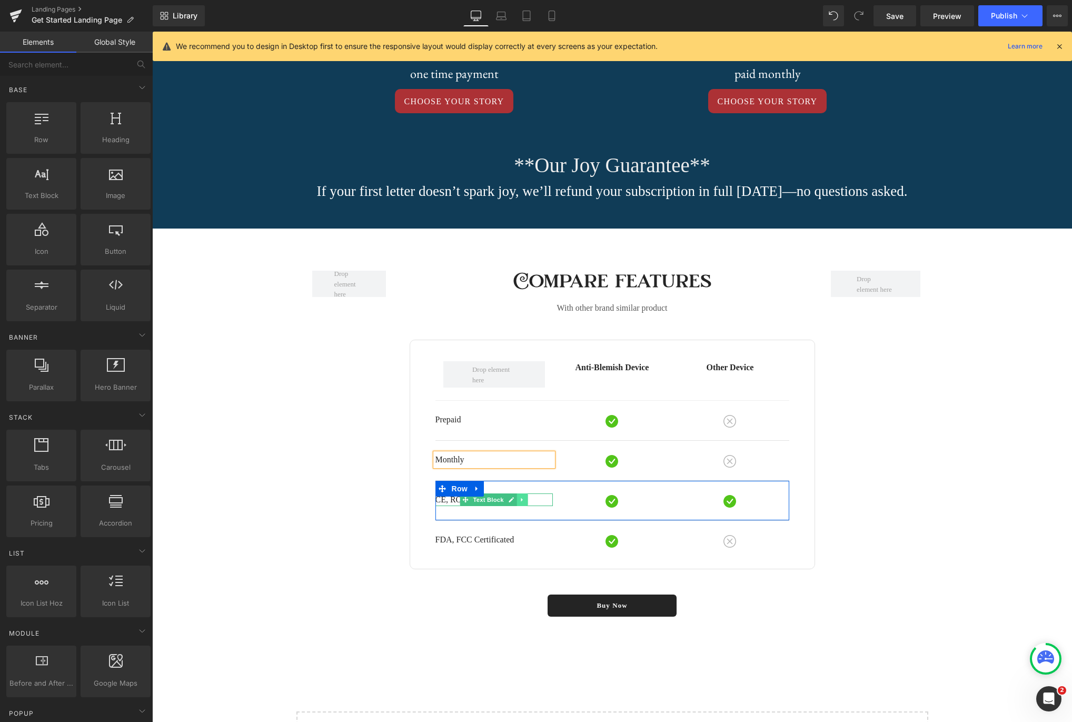
click at [521, 503] on icon at bounding box center [523, 500] width 6 height 6
click at [533, 506] on link at bounding box center [538, 499] width 11 height 13
click at [523, 503] on icon at bounding box center [523, 500] width 6 height 6
click at [525, 502] on icon at bounding box center [528, 500] width 6 height 6
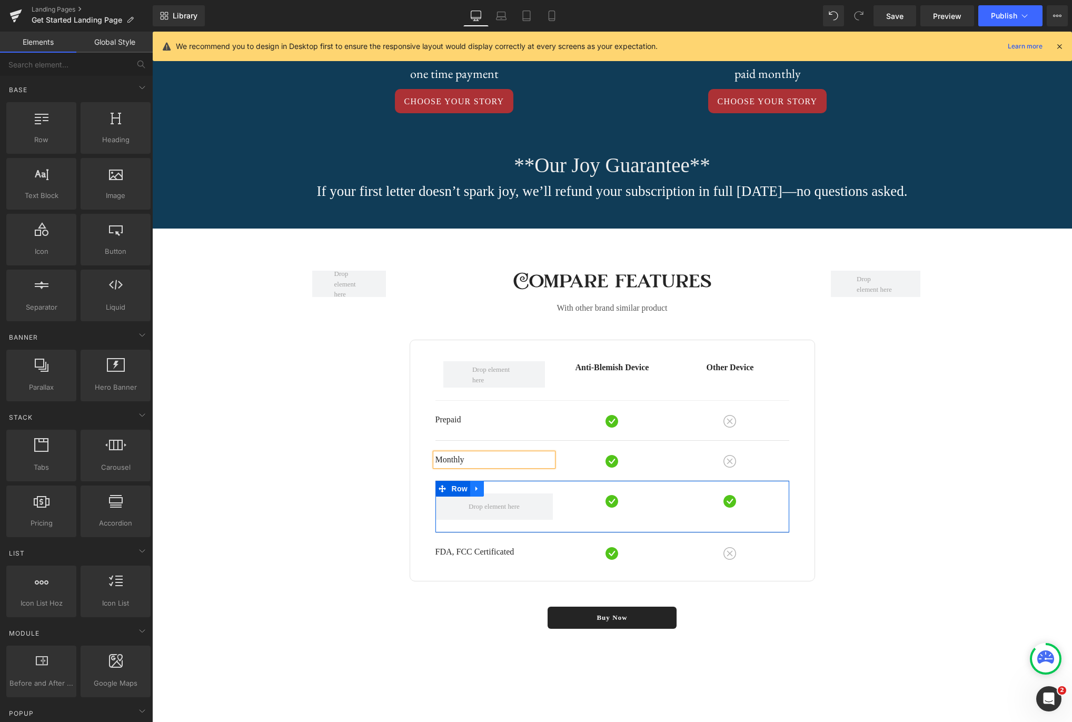
click at [475, 491] on icon at bounding box center [476, 489] width 2 height 5
click at [504, 492] on icon at bounding box center [504, 488] width 7 height 7
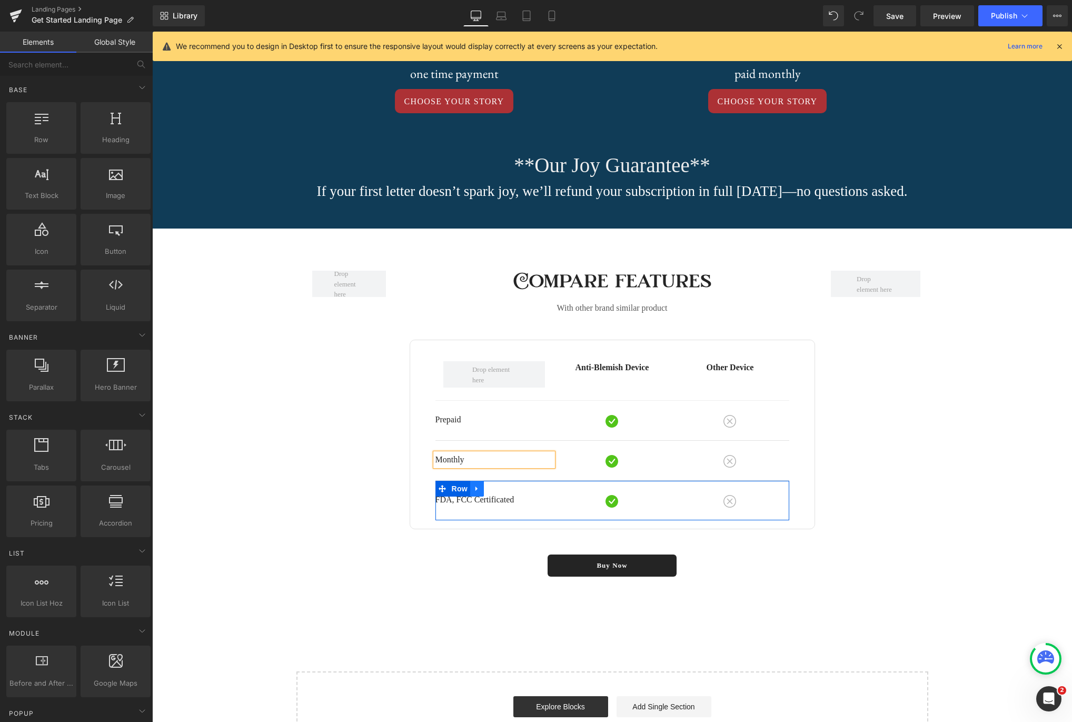
click at [481, 497] on link at bounding box center [477, 489] width 14 height 16
click at [500, 497] on link at bounding box center [505, 489] width 14 height 16
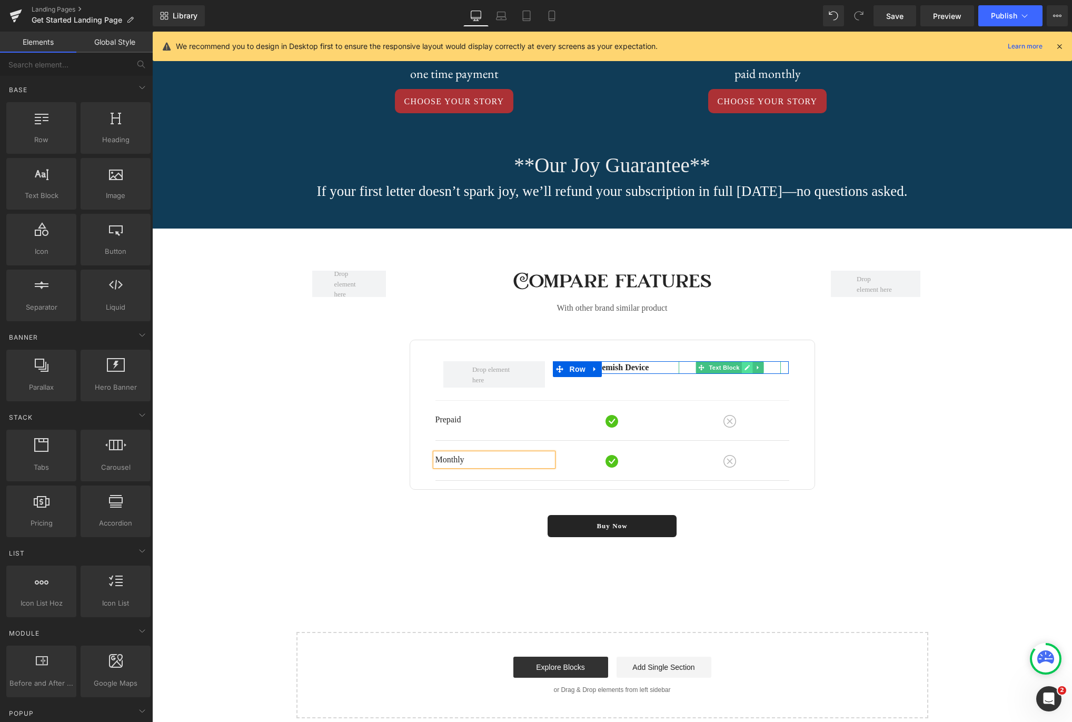
click at [747, 370] on icon at bounding box center [747, 367] width 5 height 5
click at [748, 374] on p "Other Device" at bounding box center [730, 367] width 102 height 13
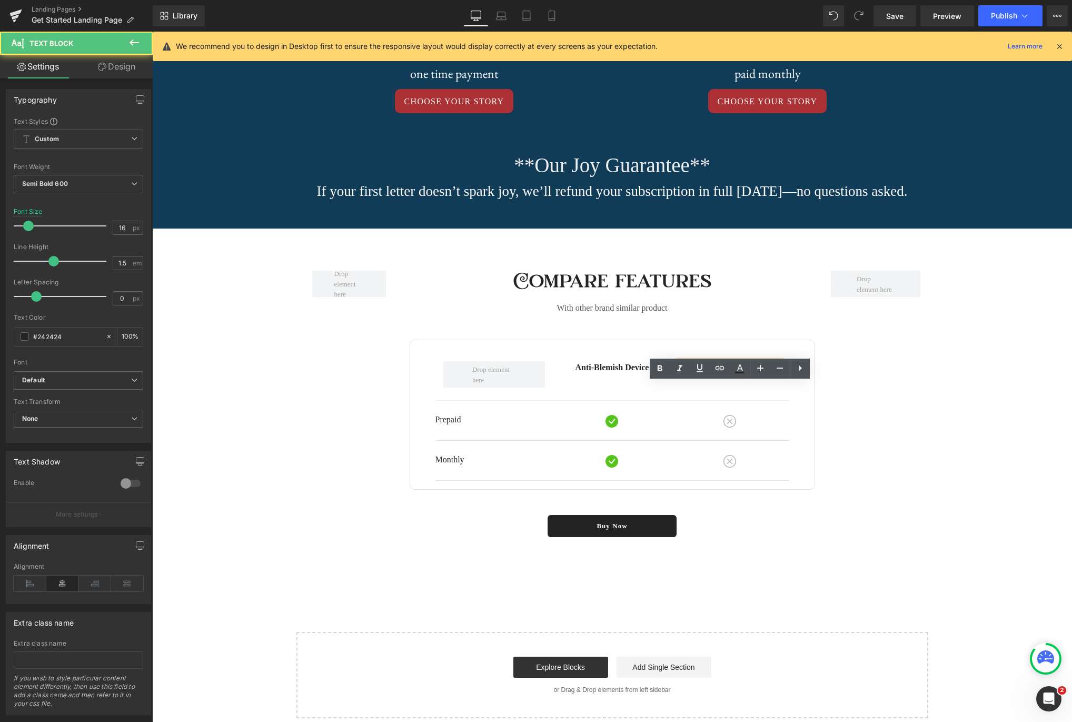
click at [748, 374] on p "Other Device" at bounding box center [730, 367] width 102 height 13
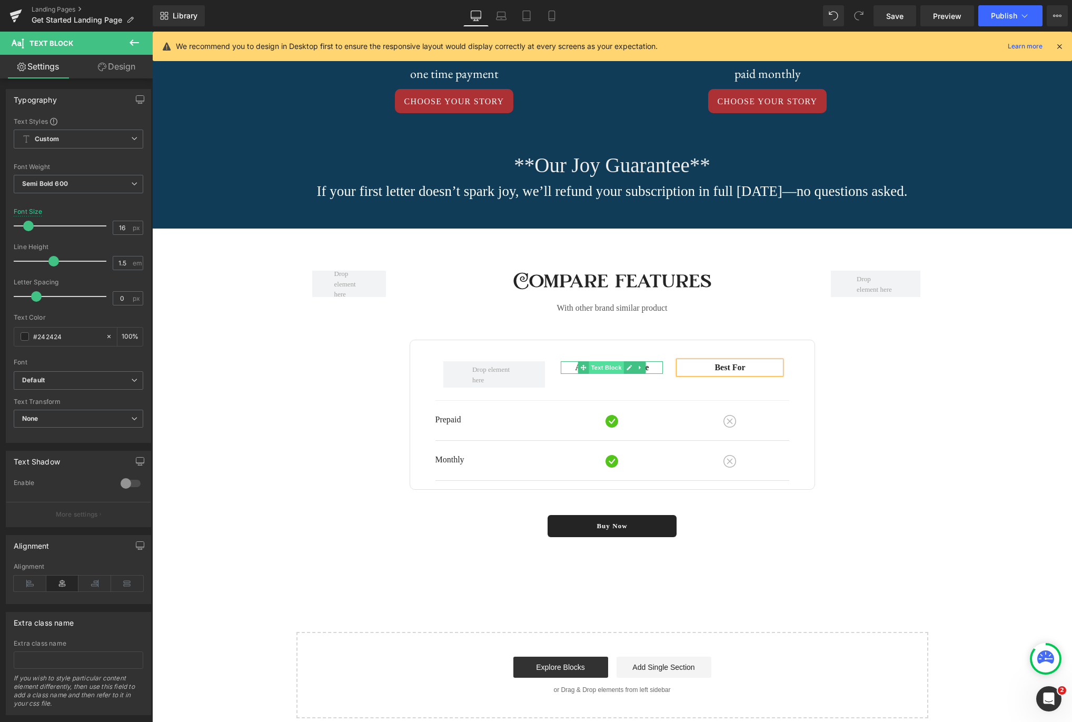
click at [623, 374] on span "Text Block" at bounding box center [606, 367] width 35 height 13
click at [628, 371] on icon at bounding box center [630, 367] width 6 height 6
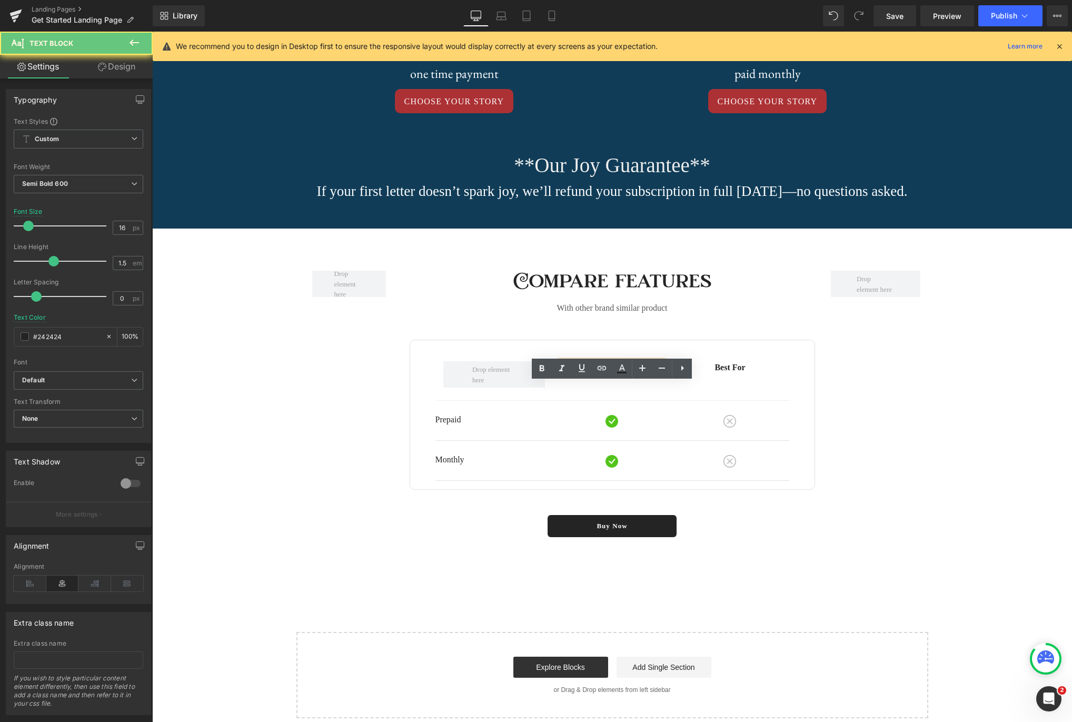
click at [623, 374] on p "Anti-Blemish Device" at bounding box center [612, 367] width 102 height 13
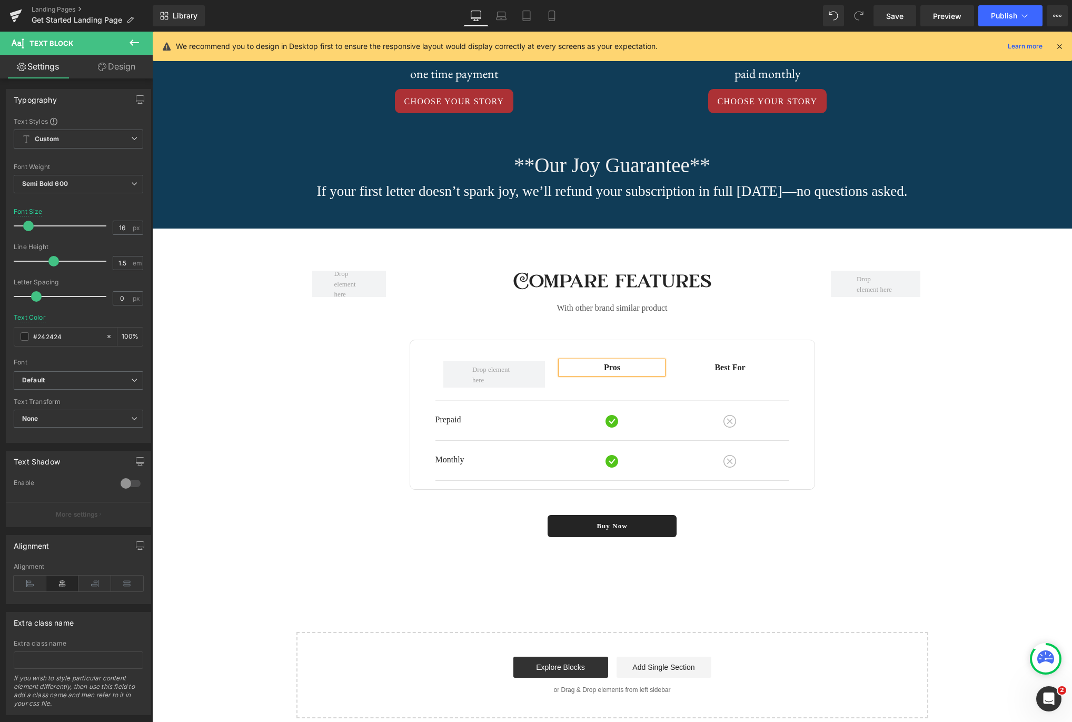
click at [858, 415] on div "Row Compare features Heading With other brand similar product Text Block Row Pr…" at bounding box center [612, 404] width 632 height 350
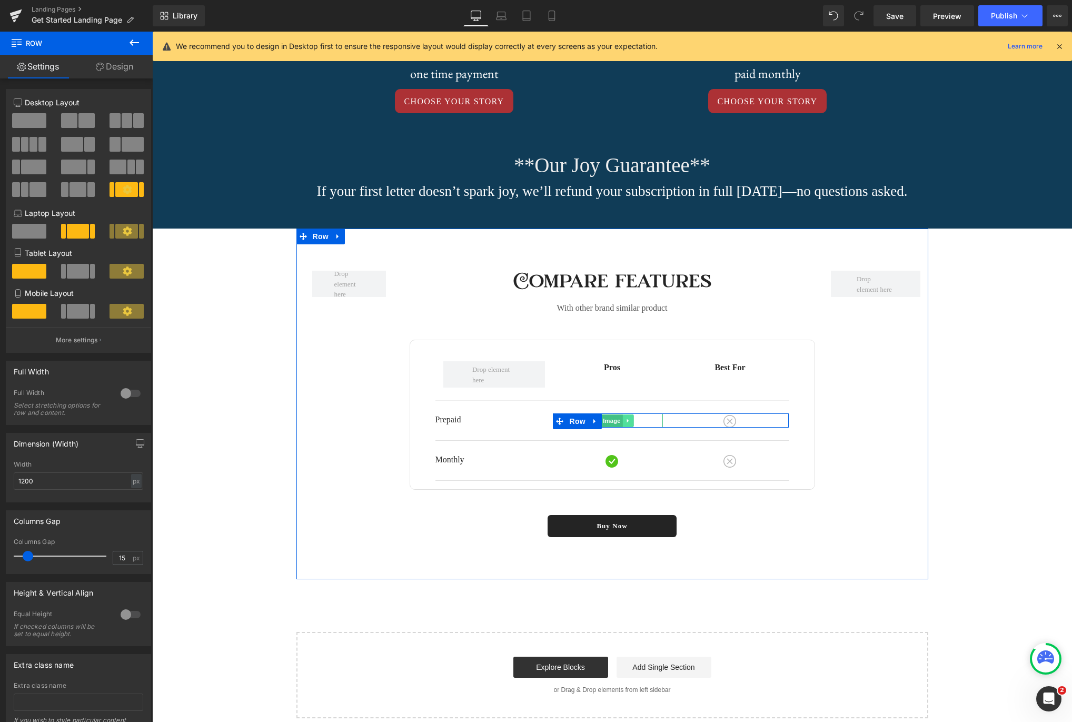
click at [630, 424] on icon at bounding box center [629, 421] width 6 height 6
click at [636, 423] on icon at bounding box center [634, 421] width 6 height 6
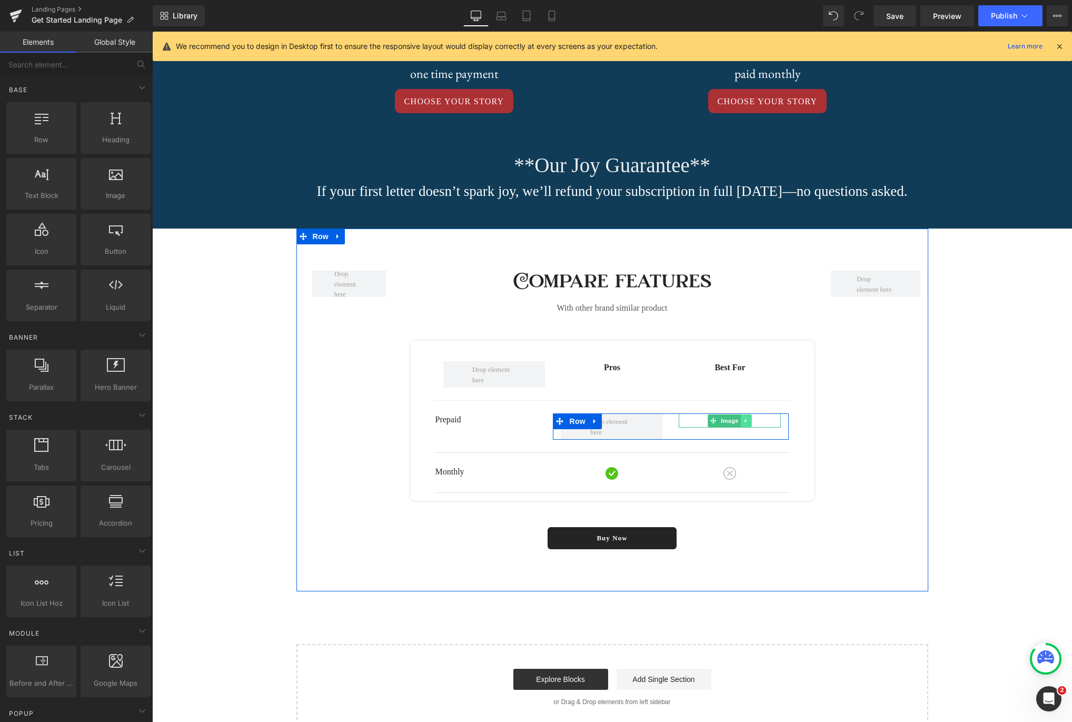
click at [748, 424] on icon at bounding box center [746, 421] width 6 height 6
click at [751, 423] on icon at bounding box center [752, 421] width 6 height 6
click at [630, 476] on icon at bounding box center [629, 473] width 6 height 6
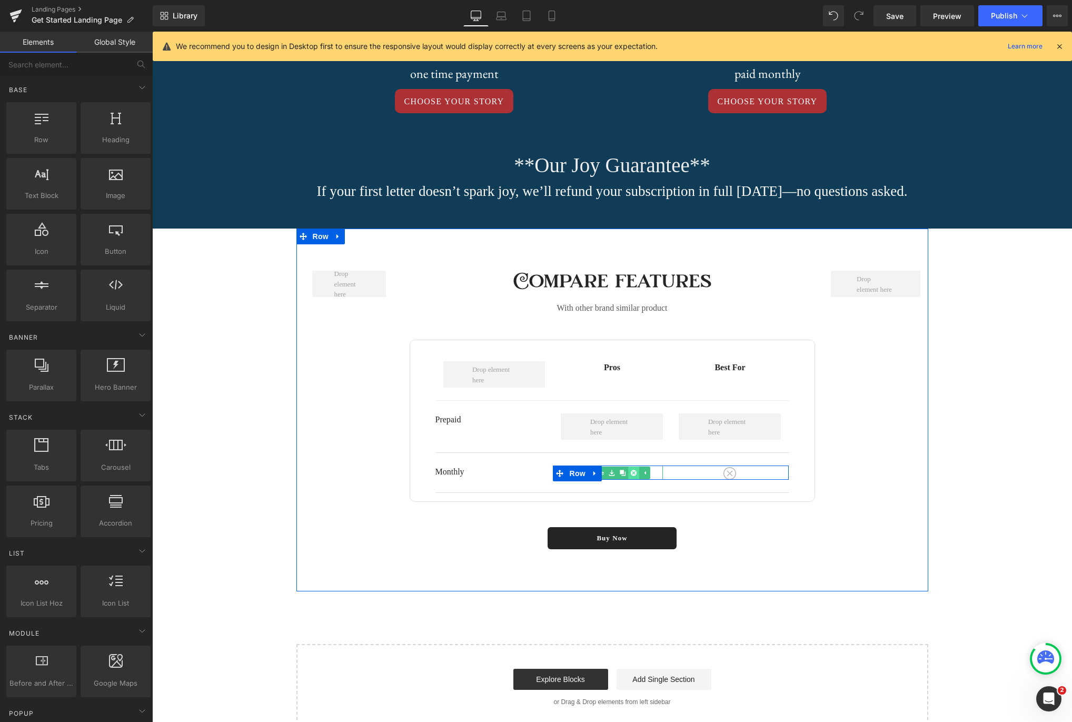
click at [634, 475] on icon at bounding box center [634, 473] width 6 height 6
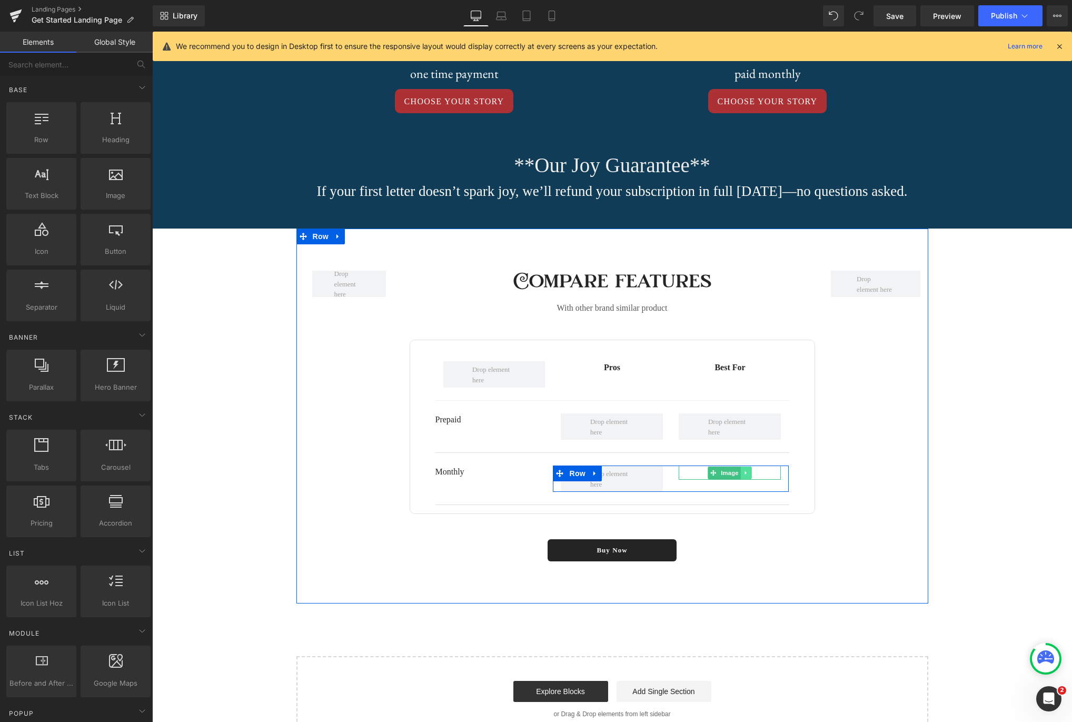
click at [749, 476] on icon at bounding box center [746, 473] width 6 height 6
click at [753, 475] on icon at bounding box center [752, 473] width 6 height 6
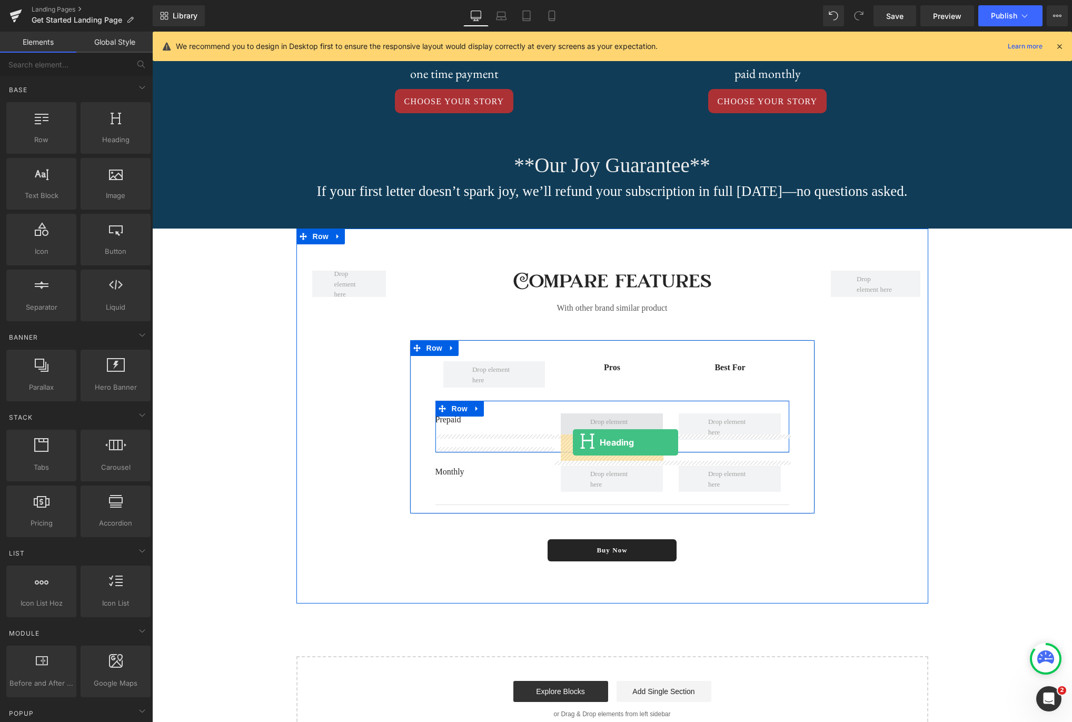
drag, startPoint x: 264, startPoint y: 171, endPoint x: 573, endPoint y: 442, distance: 411.5
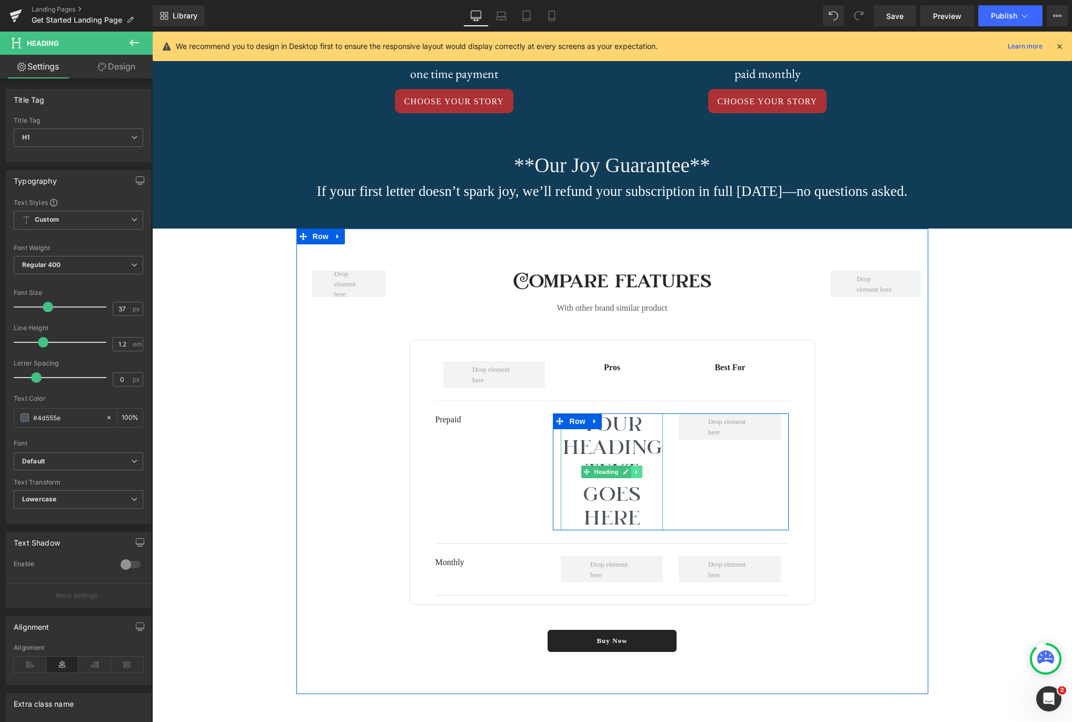
click at [638, 475] on icon at bounding box center [637, 472] width 6 height 6
click at [639, 478] on link at bounding box center [642, 471] width 11 height 13
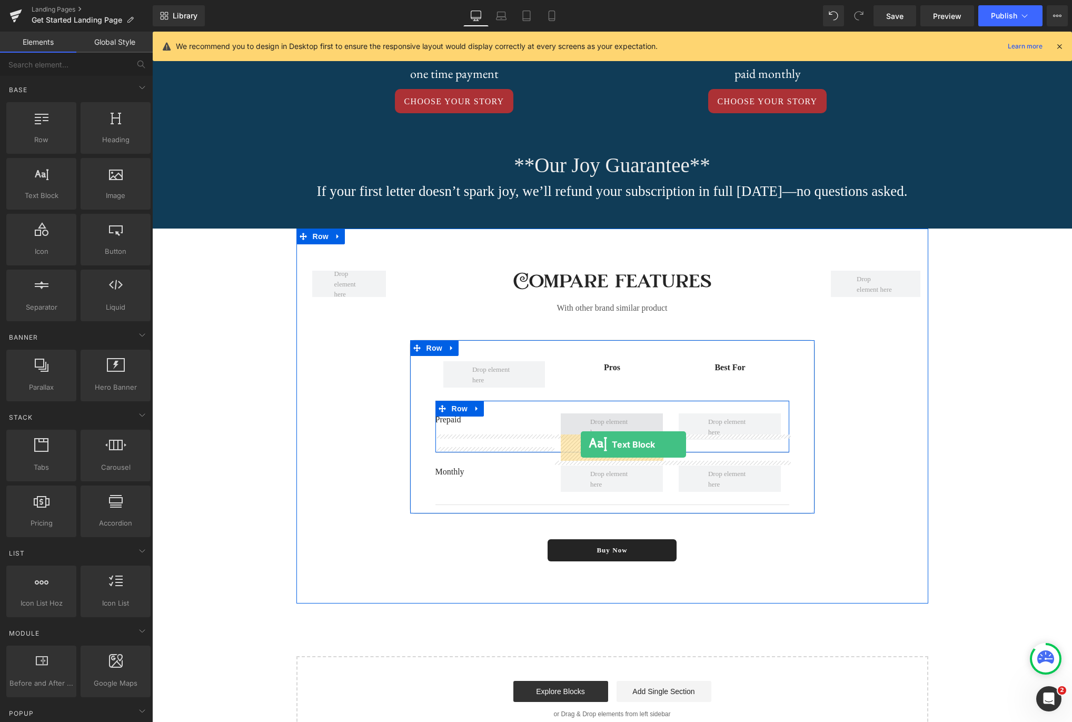
drag, startPoint x: 193, startPoint y: 205, endPoint x: 581, endPoint y: 444, distance: 455.8
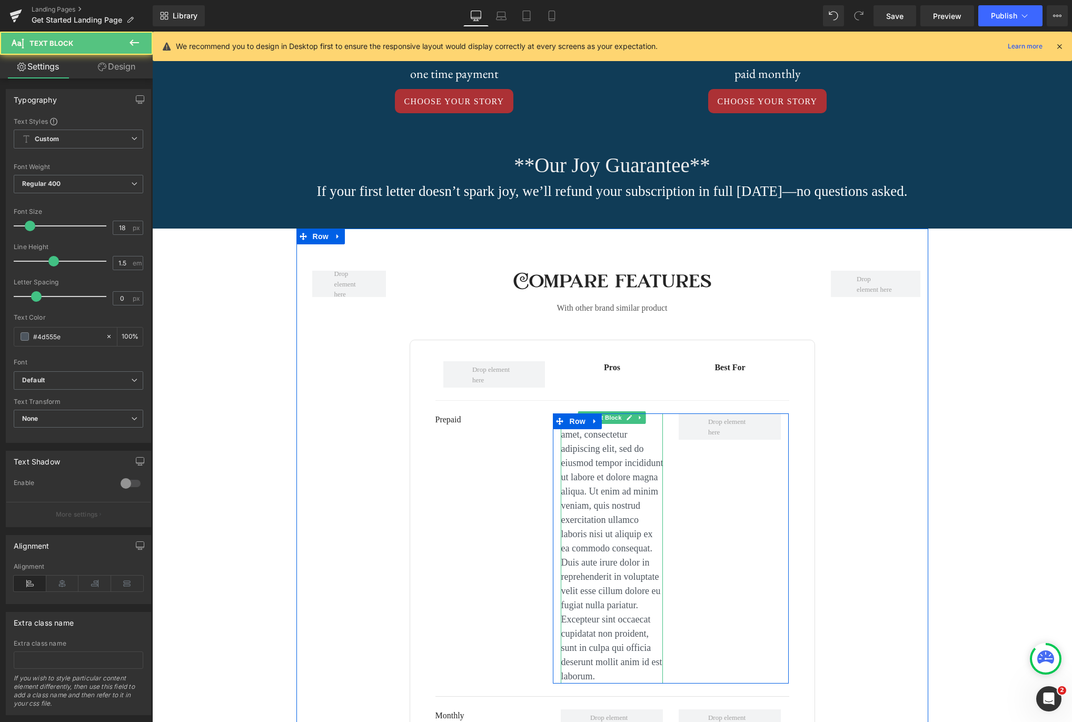
click at [639, 568] on p "Lorem ipsum dolor sit amet, consectetur adipiscing elit, sed do eiusmod tempor …" at bounding box center [612, 548] width 102 height 270
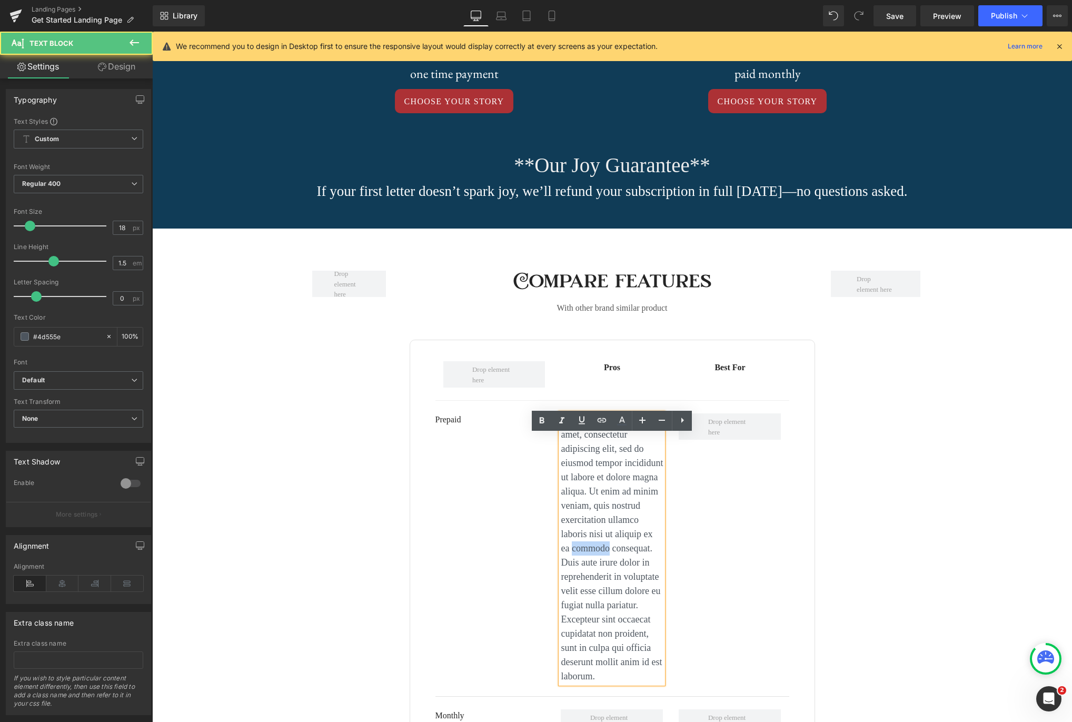
click at [639, 568] on p "Lorem ipsum dolor sit amet, consectetur adipiscing elit, sed do eiusmod tempor …" at bounding box center [612, 548] width 102 height 270
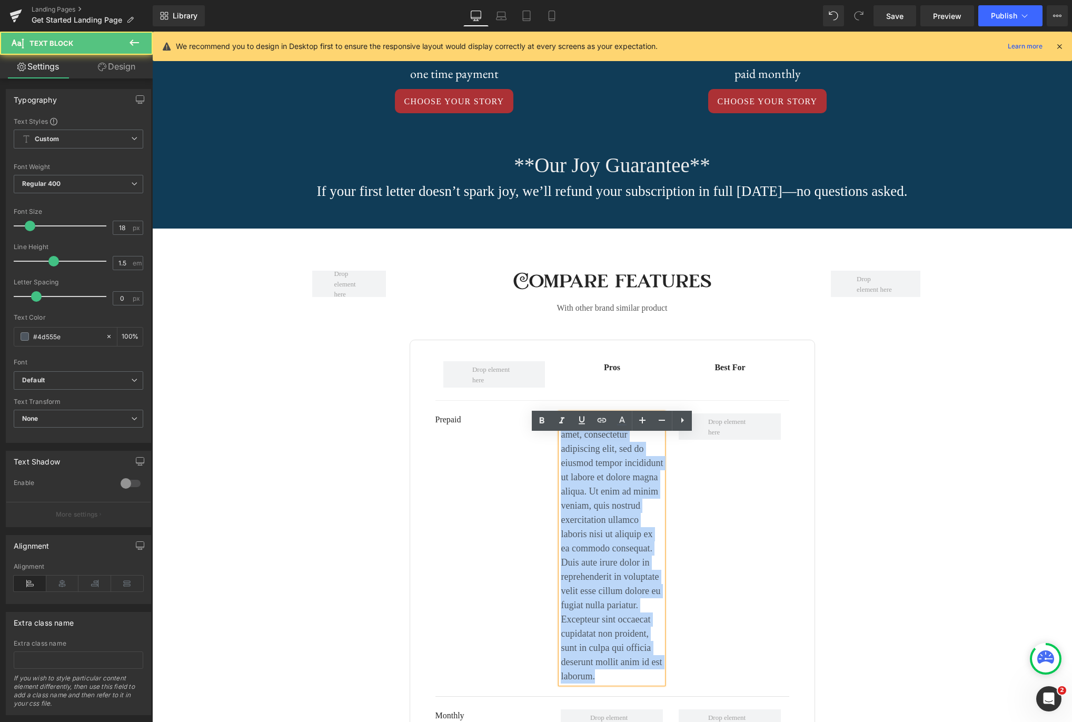
click at [639, 568] on p "Lorem ipsum dolor sit amet, consectetur adipiscing elit, sed do eiusmod tempor …" at bounding box center [612, 548] width 102 height 270
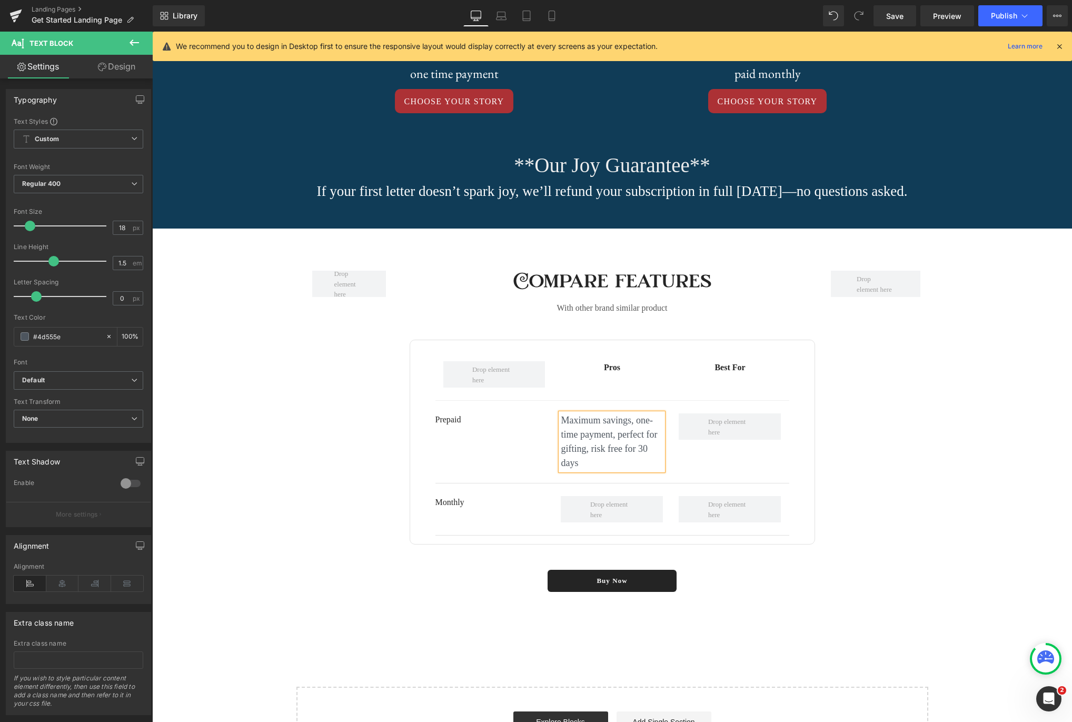
click at [779, 470] on div "Maximum savings, one-time payment, perfect for gifting, risk free for 30 days T…" at bounding box center [671, 441] width 236 height 57
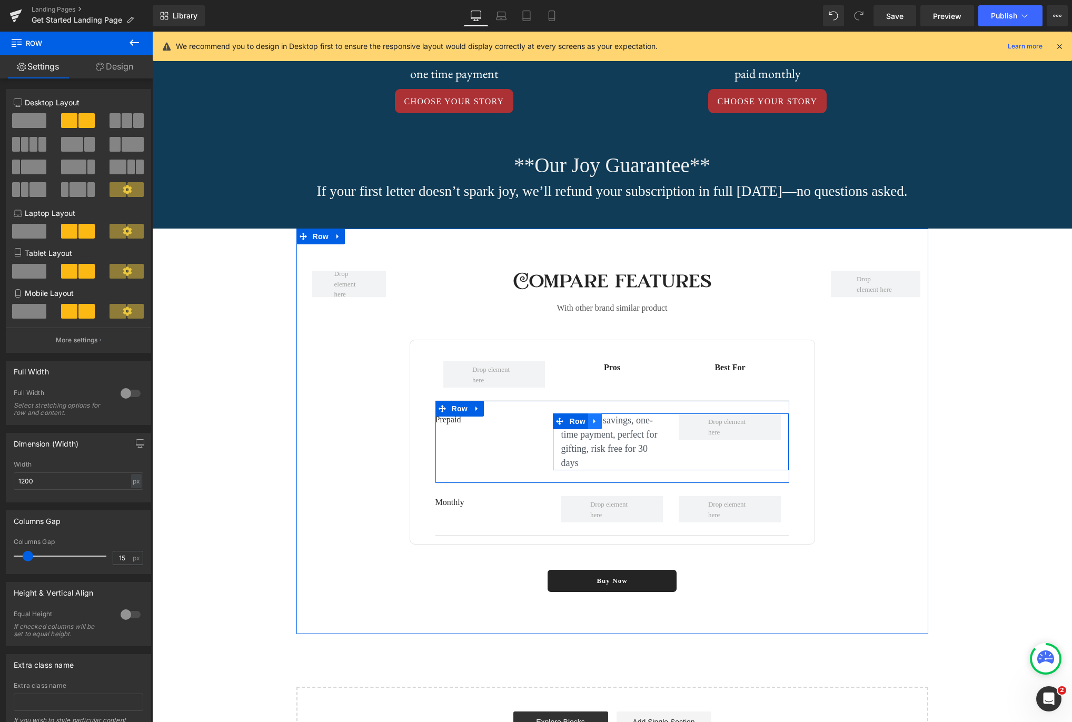
click at [595, 425] on icon at bounding box center [594, 422] width 7 height 8
click at [608, 425] on icon at bounding box center [608, 421] width 7 height 7
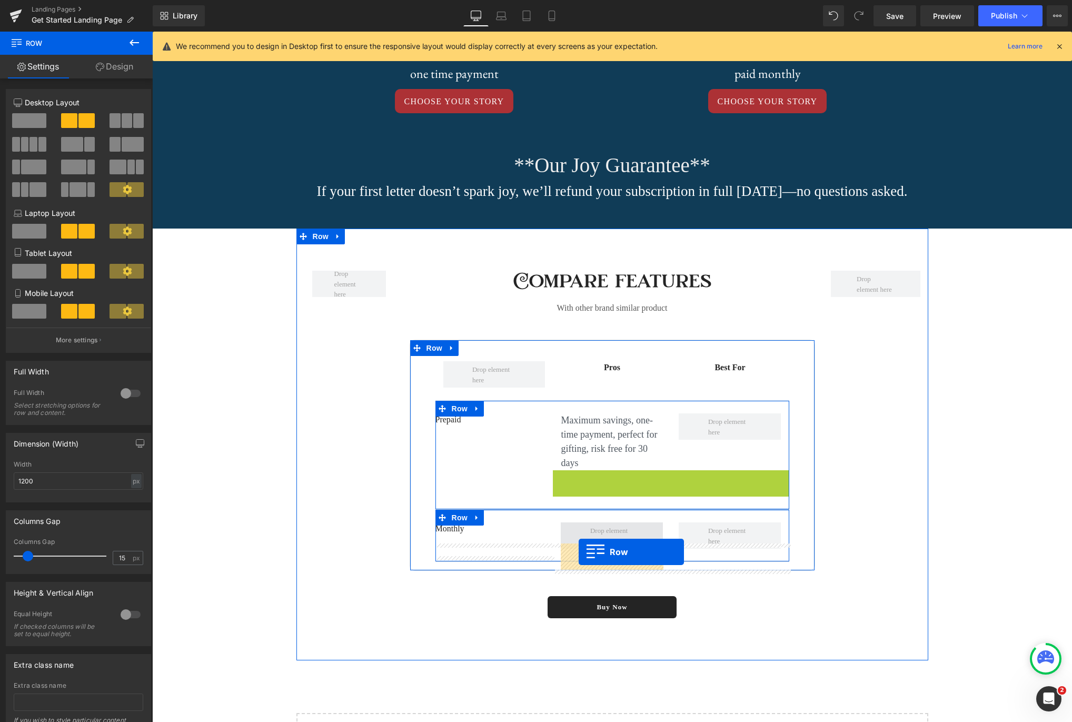
drag, startPoint x: 560, startPoint y: 499, endPoint x: 579, endPoint y: 552, distance: 56.3
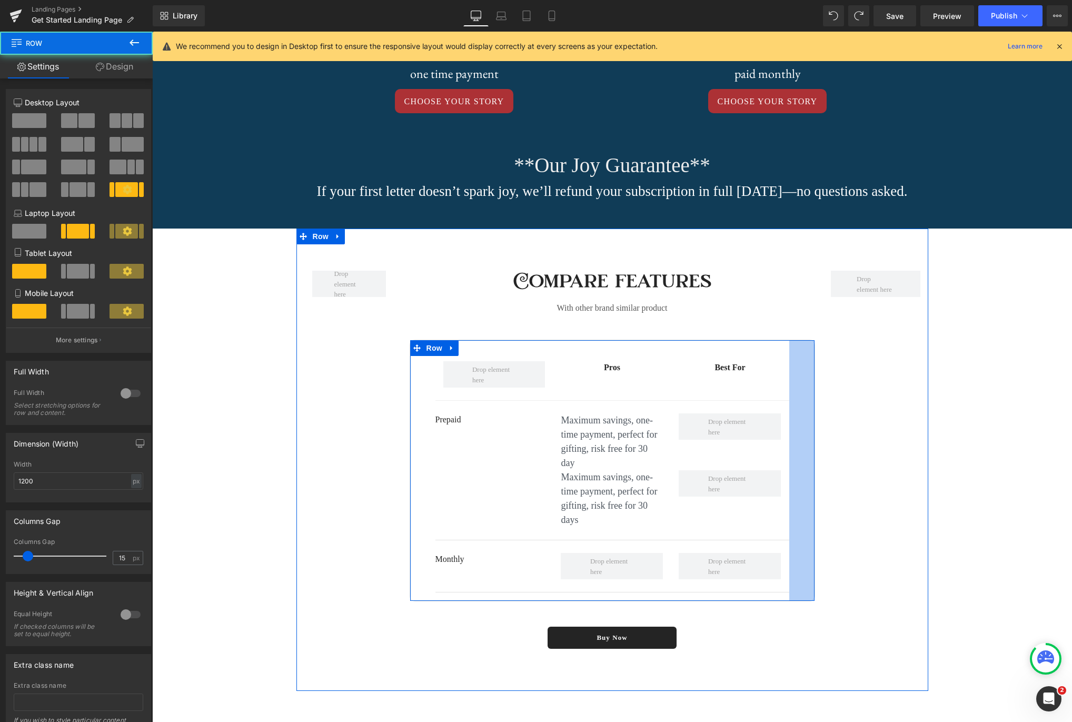
click at [830, 524] on div "Row Compare features Heading With other brand similar product Text Block Row Pr…" at bounding box center [612, 460] width 632 height 462
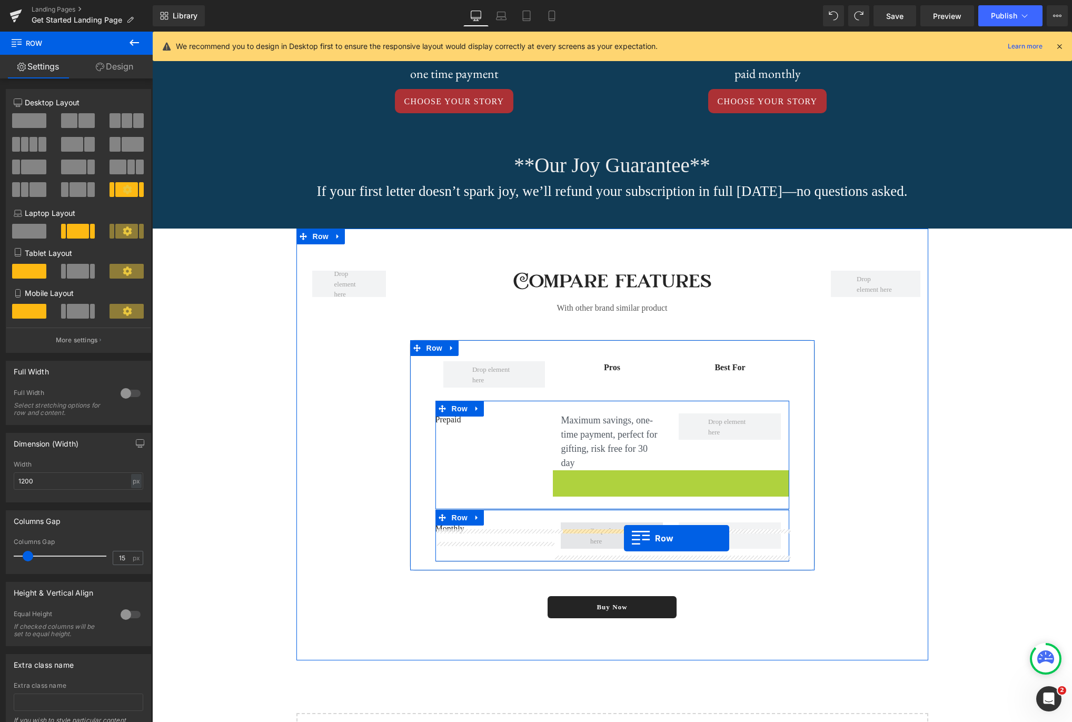
drag, startPoint x: 559, startPoint y: 483, endPoint x: 624, endPoint y: 538, distance: 84.8
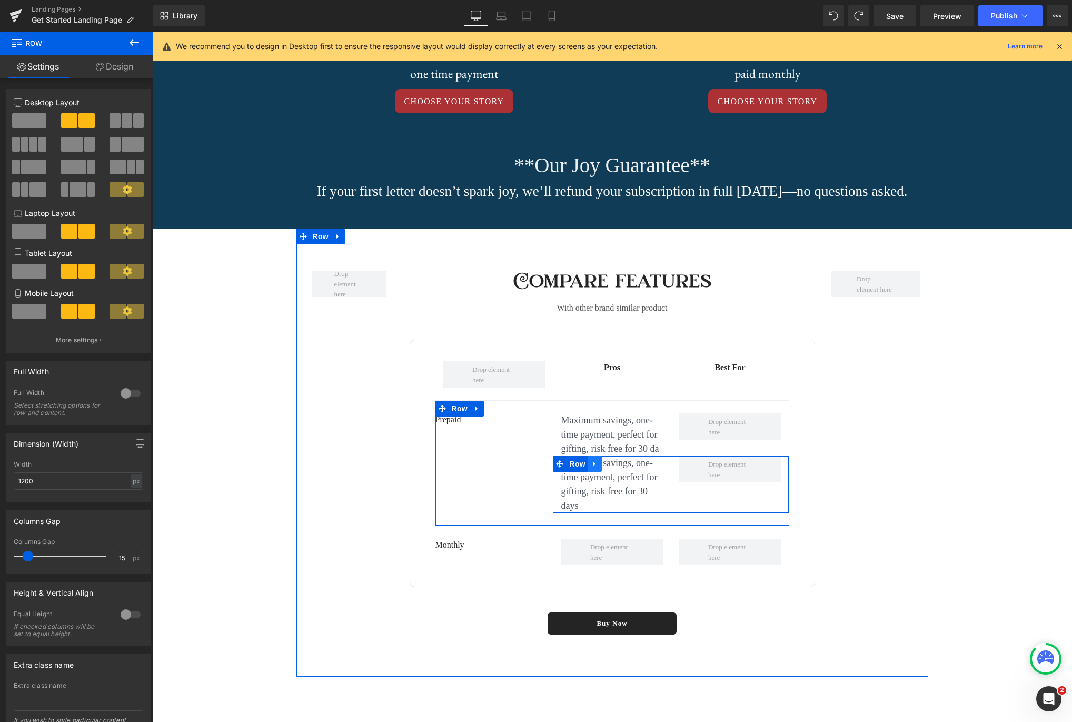
click at [597, 468] on icon at bounding box center [594, 464] width 7 height 8
click at [623, 468] on icon at bounding box center [622, 464] width 7 height 8
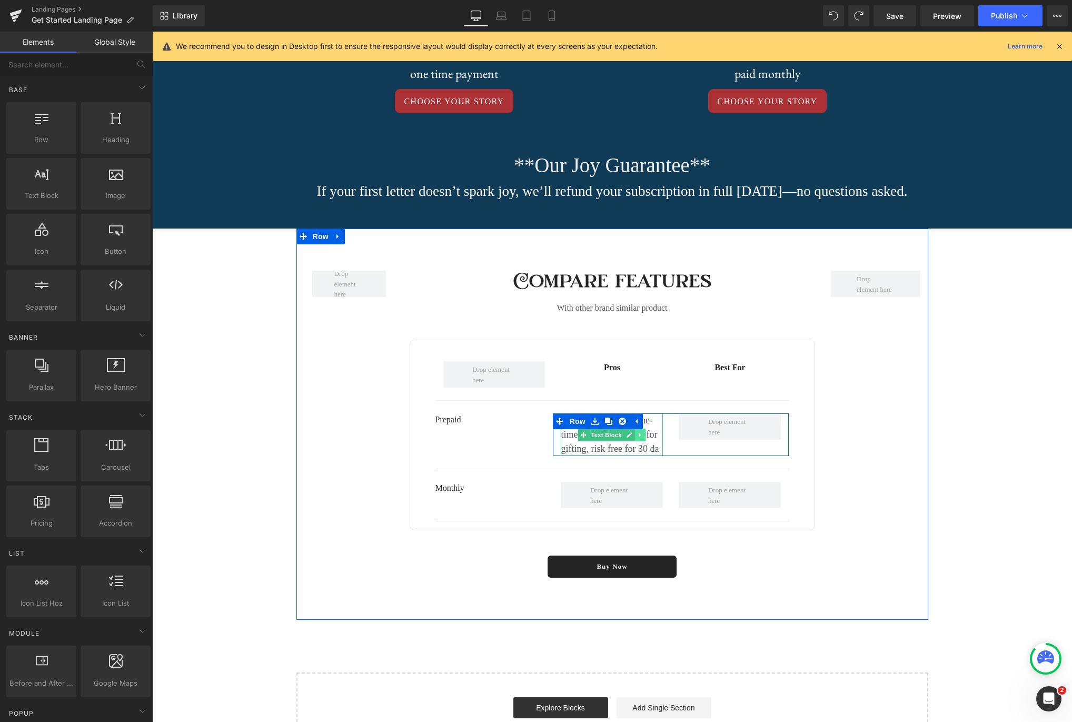
click at [640, 438] on icon at bounding box center [641, 435] width 6 height 6
click at [636, 438] on icon at bounding box center [635, 435] width 6 height 6
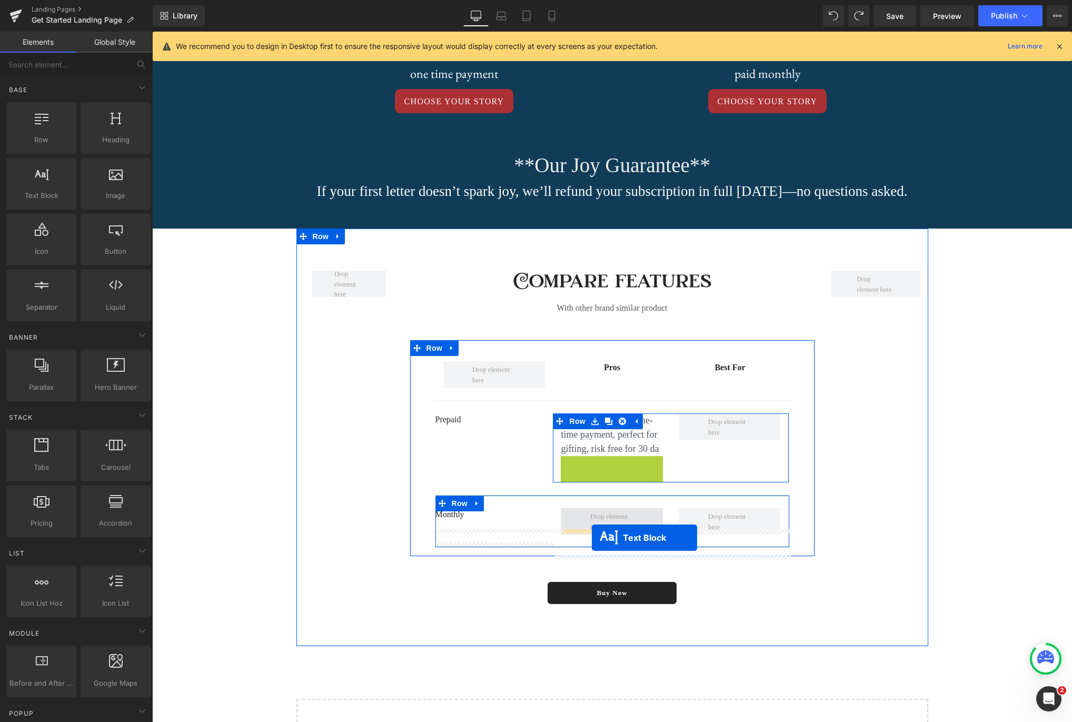
drag, startPoint x: 580, startPoint y: 500, endPoint x: 592, endPoint y: 538, distance: 39.8
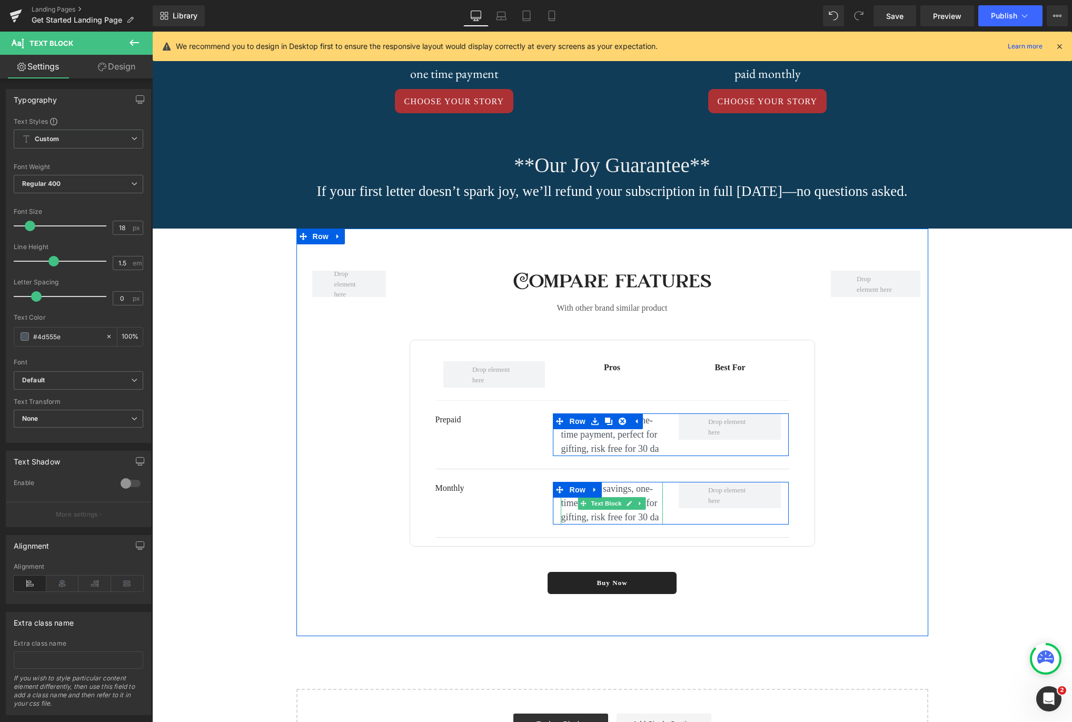
drag, startPoint x: 627, startPoint y: 527, endPoint x: 643, endPoint y: 540, distance: 21.0
click at [627, 507] on icon at bounding box center [630, 503] width 6 height 6
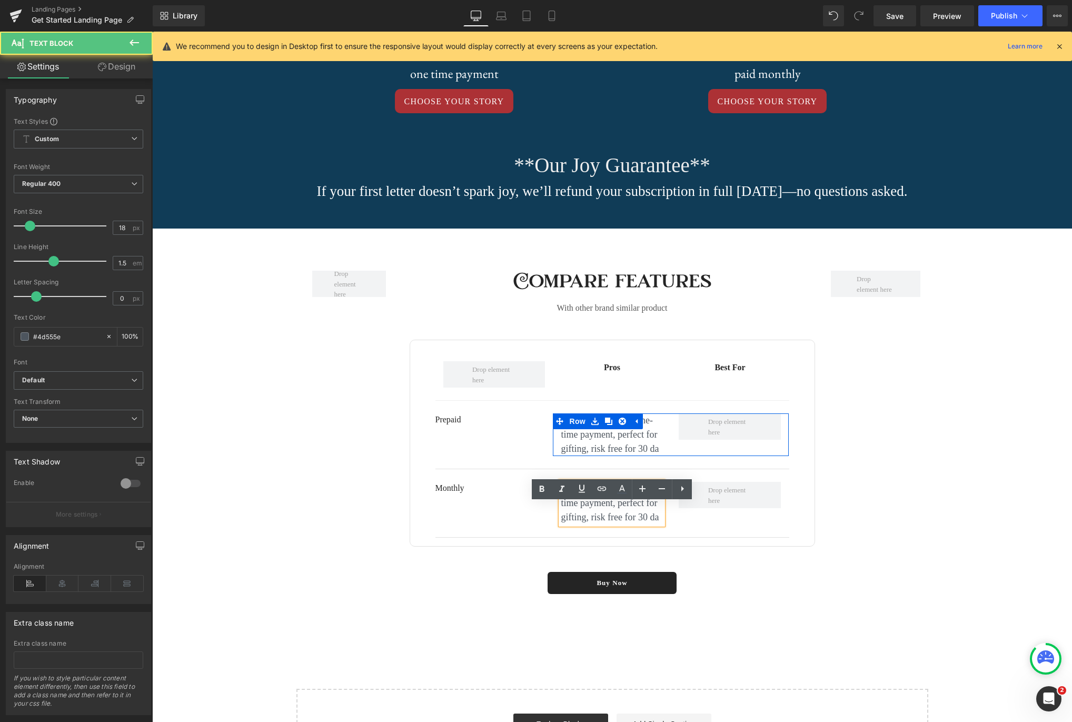
click at [649, 524] on p "Maximum savings, one-time payment, perfect for gifting, risk free for 30 da" at bounding box center [612, 503] width 102 height 43
click at [648, 524] on p "Maximum savings, one-time payment, perfect for gifting, risk free for 30 da" at bounding box center [612, 503] width 102 height 43
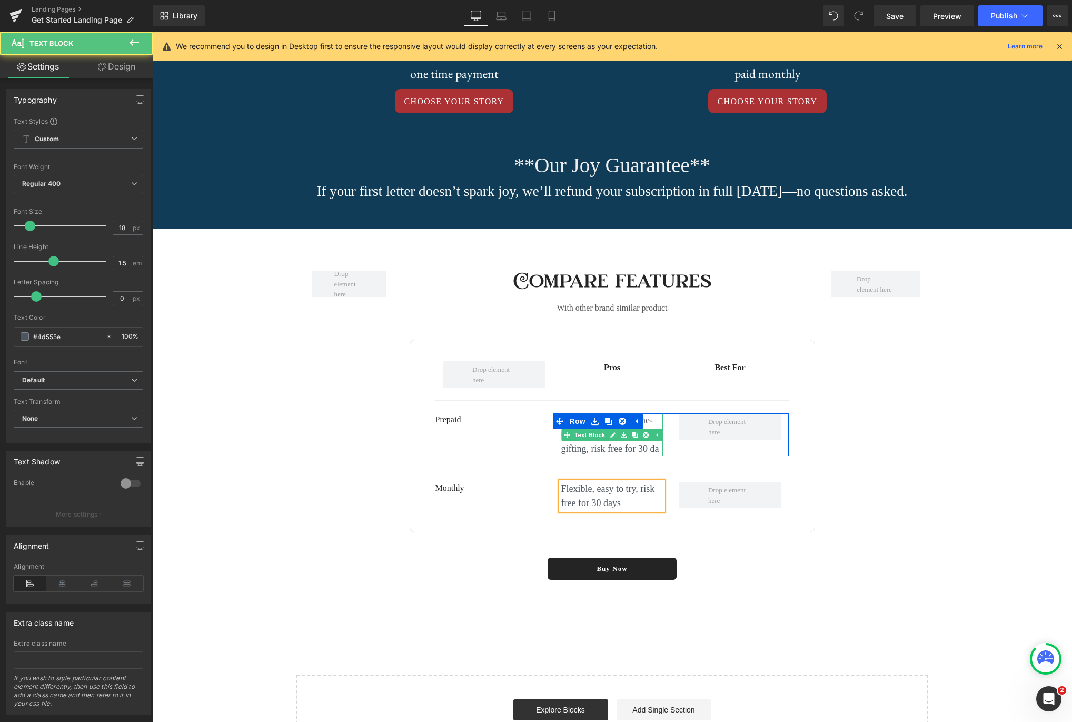
click at [654, 456] on p "Maximum savings, one-time payment, perfect for gifting, risk free for 30 da" at bounding box center [612, 434] width 102 height 43
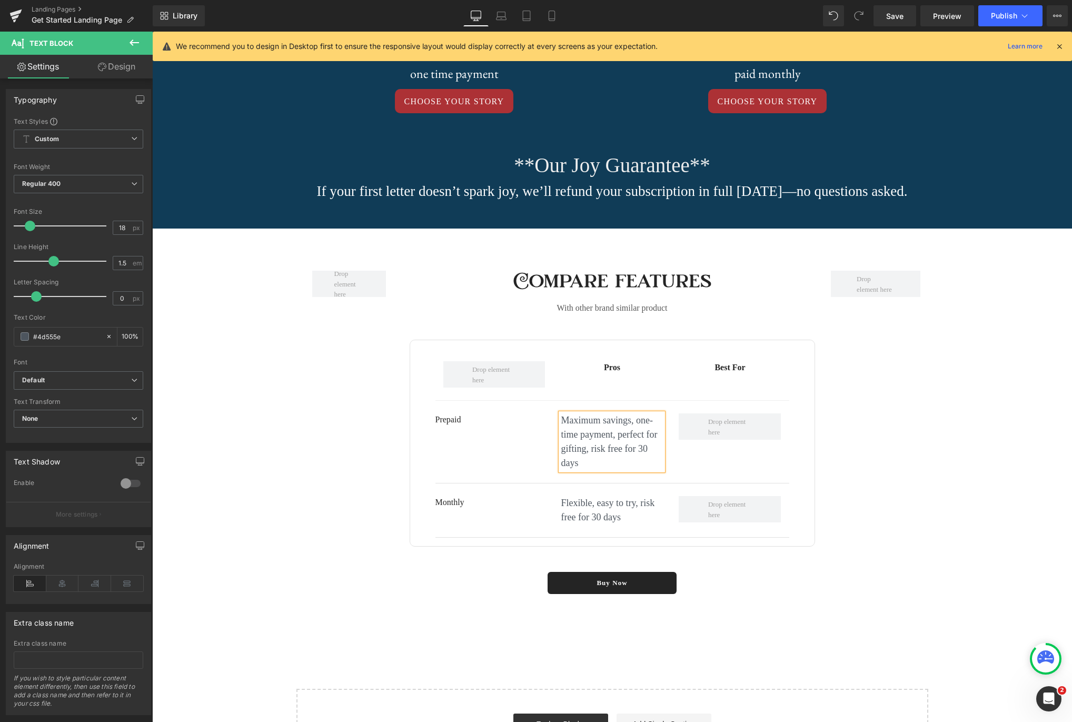
click at [926, 445] on div "Row Compare features Heading With other brand similar product Text Block Row Pr…" at bounding box center [612, 432] width 632 height 407
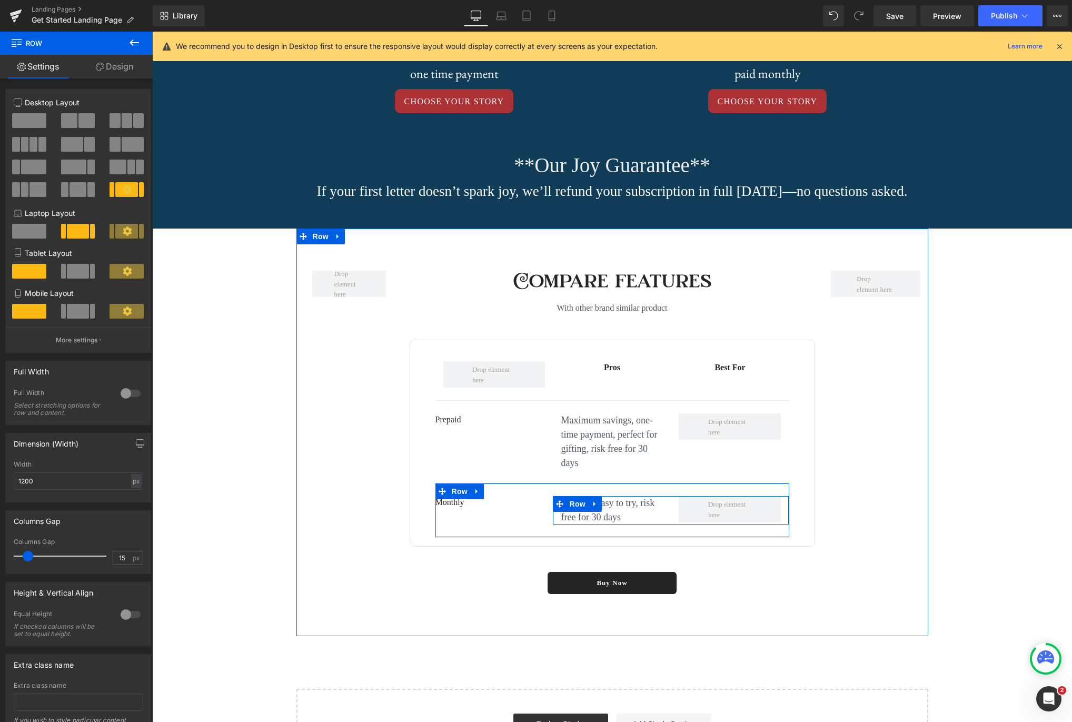
click at [590, 512] on link at bounding box center [595, 504] width 14 height 16
click at [612, 512] on link at bounding box center [609, 504] width 14 height 16
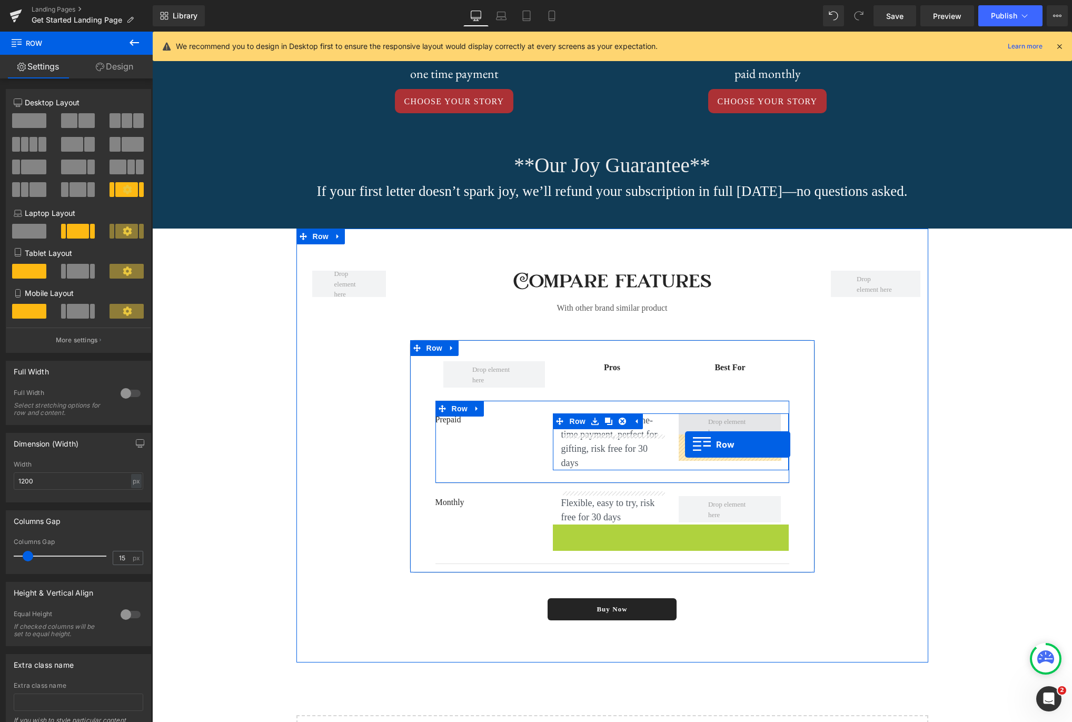
drag, startPoint x: 561, startPoint y: 553, endPoint x: 685, endPoint y: 444, distance: 164.9
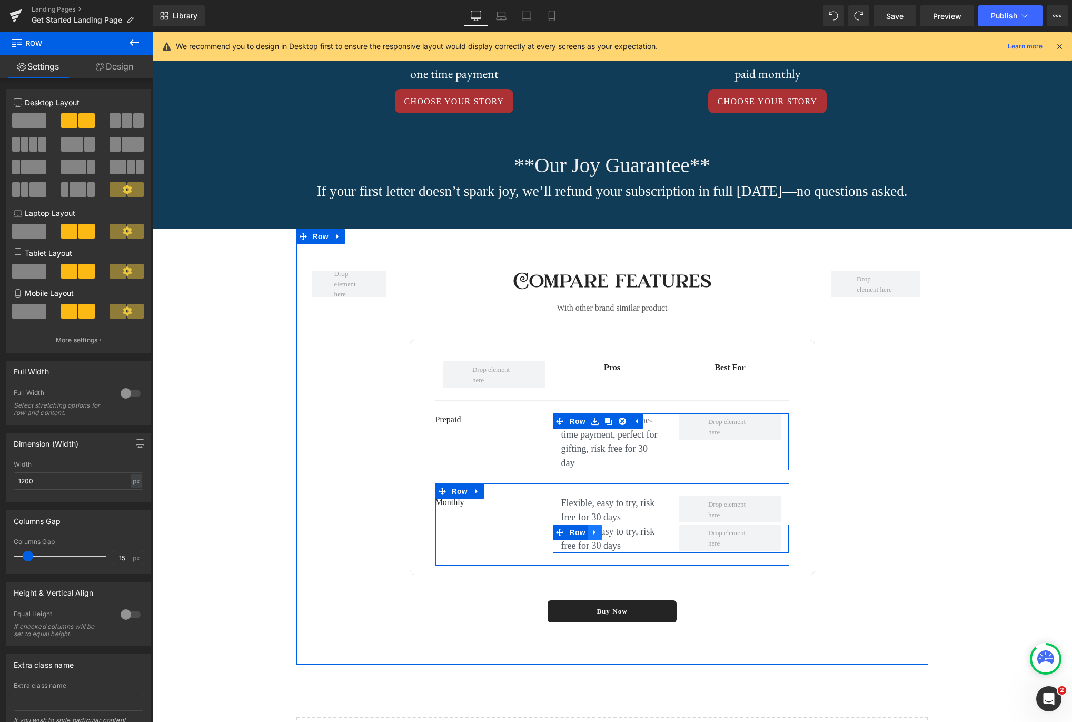
click at [598, 539] on link at bounding box center [595, 532] width 14 height 16
click at [620, 536] on icon at bounding box center [622, 532] width 7 height 7
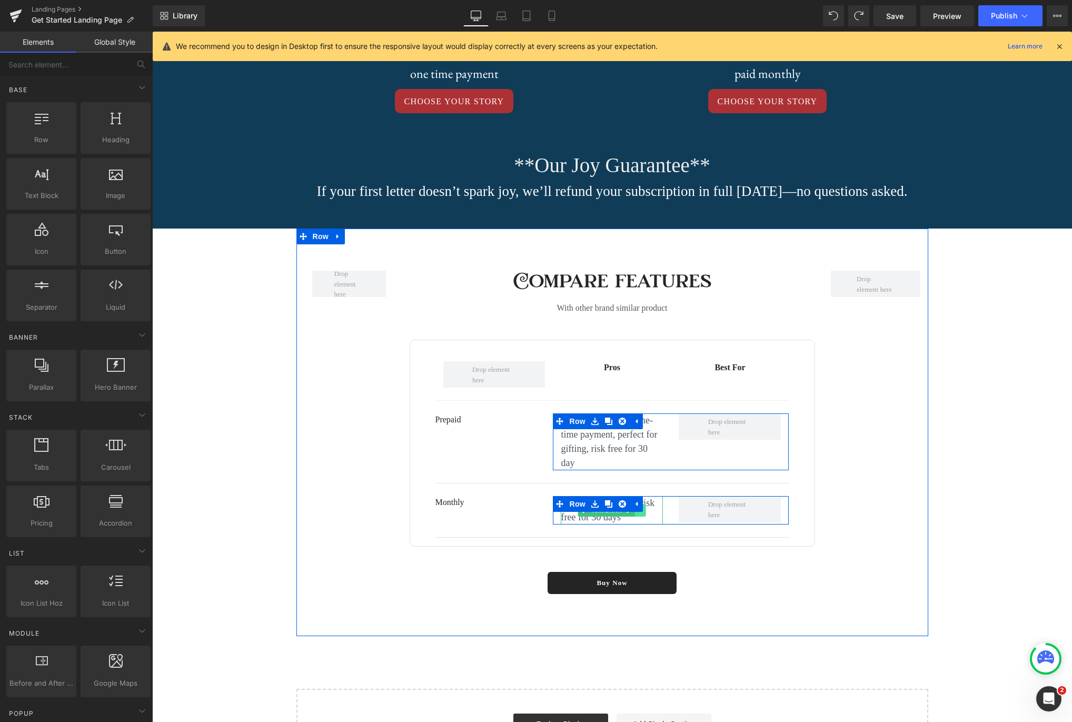
click at [643, 517] on link at bounding box center [640, 510] width 11 height 13
click at [633, 438] on icon at bounding box center [635, 435] width 6 height 6
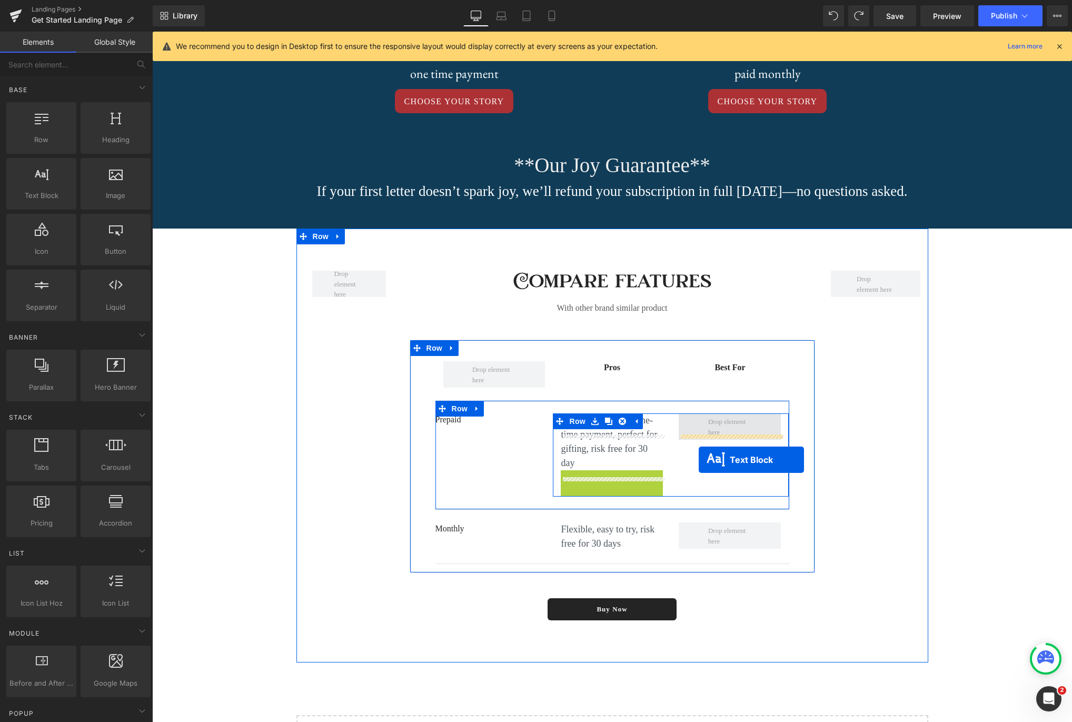
drag, startPoint x: 582, startPoint y: 502, endPoint x: 699, endPoint y: 460, distance: 124.2
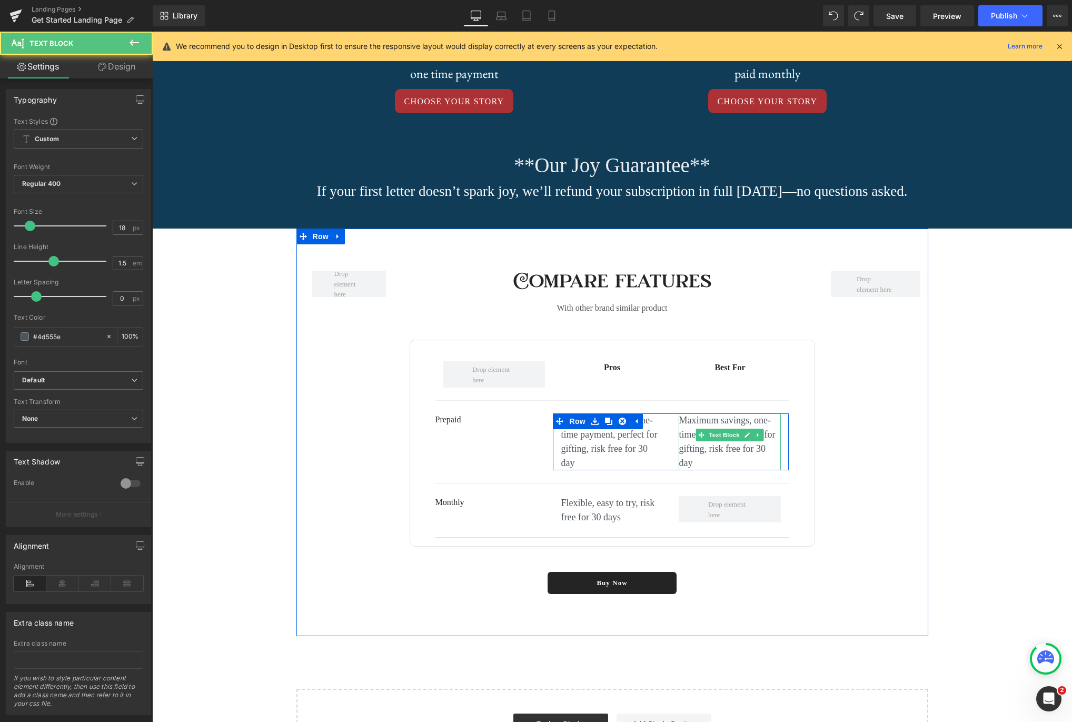
click at [744, 470] on p "Maximum savings, one-time payment, perfect for gifting, risk free for 30 day" at bounding box center [730, 441] width 102 height 57
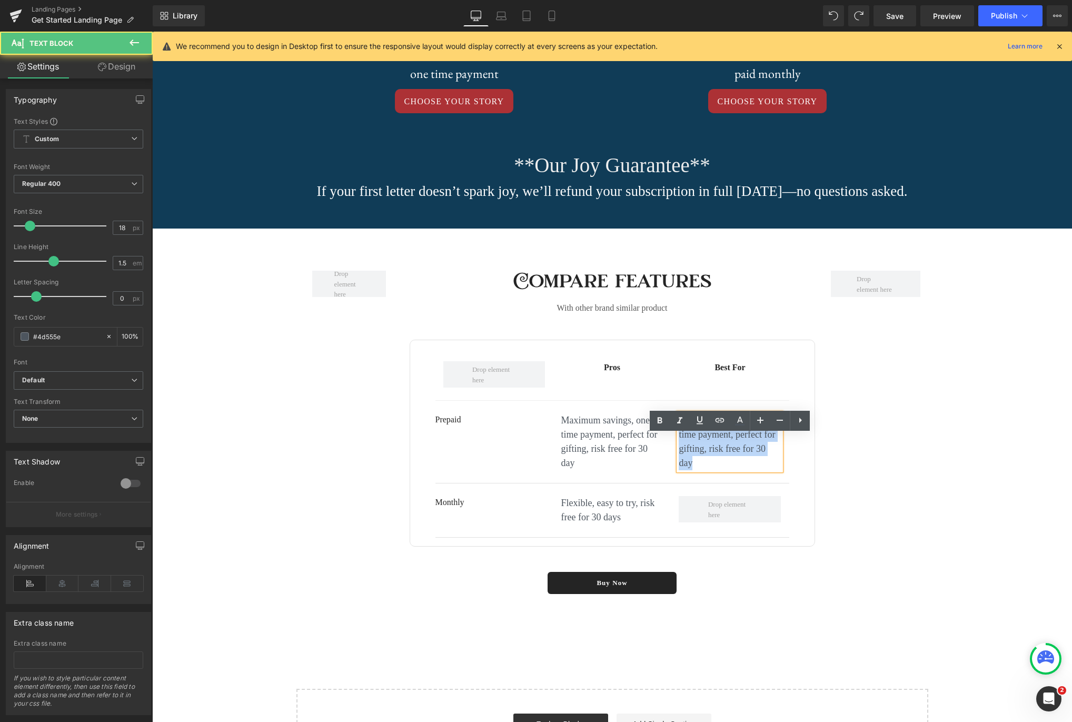
click at [744, 470] on p "Maximum savings, one-time payment, perfect for gifting, risk free for 30 day" at bounding box center [730, 441] width 102 height 57
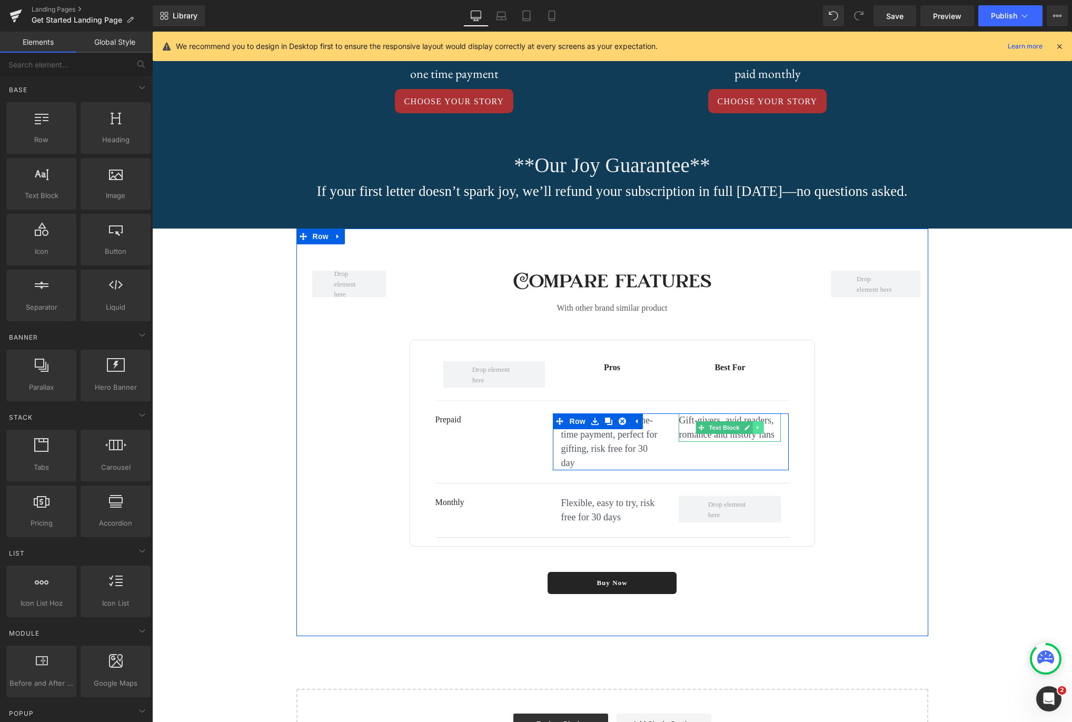
click at [756, 434] on link at bounding box center [758, 427] width 11 height 13
click at [756, 434] on link at bounding box center [753, 427] width 11 height 13
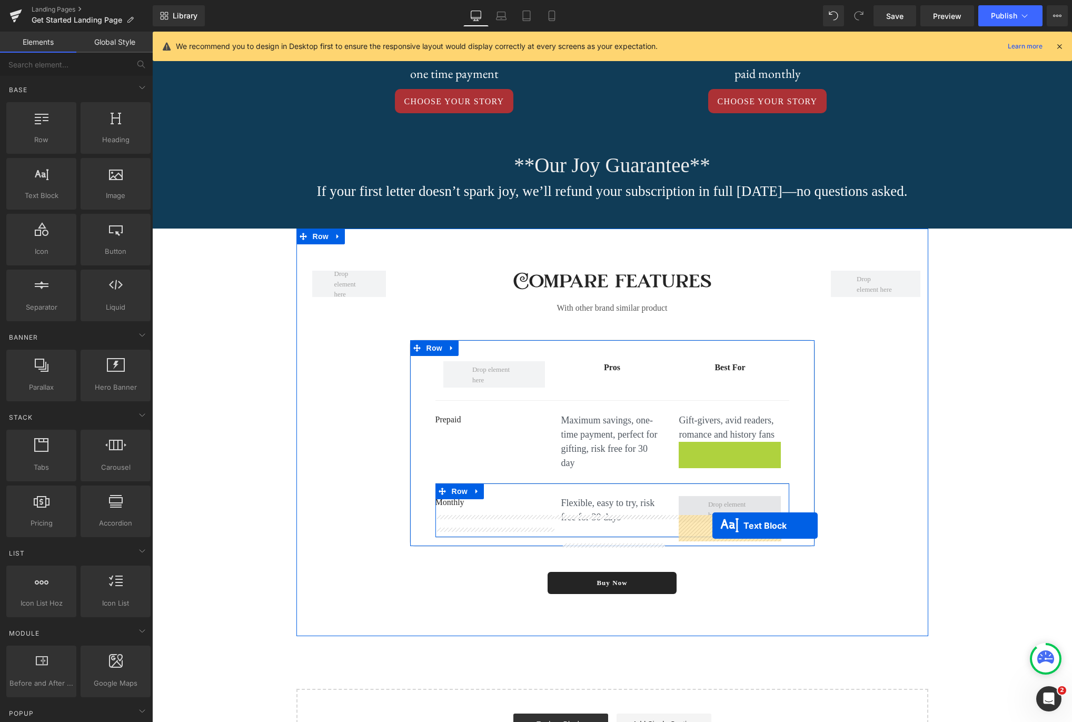
drag, startPoint x: 701, startPoint y: 476, endPoint x: 712, endPoint y: 525, distance: 50.7
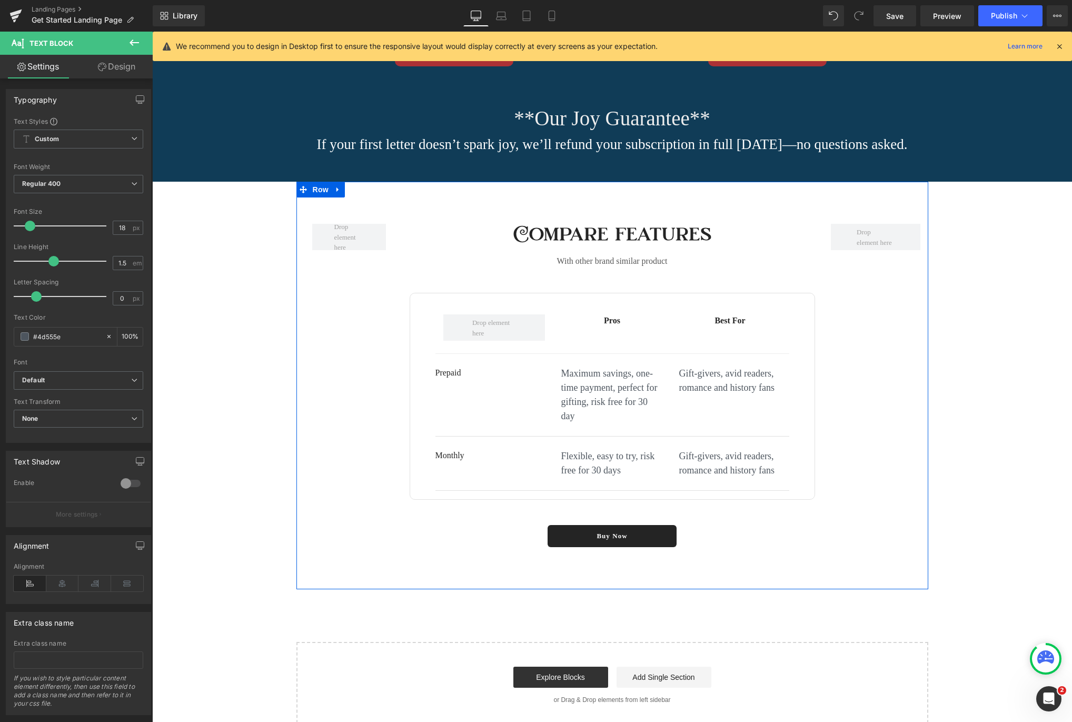
scroll to position [1101, 0]
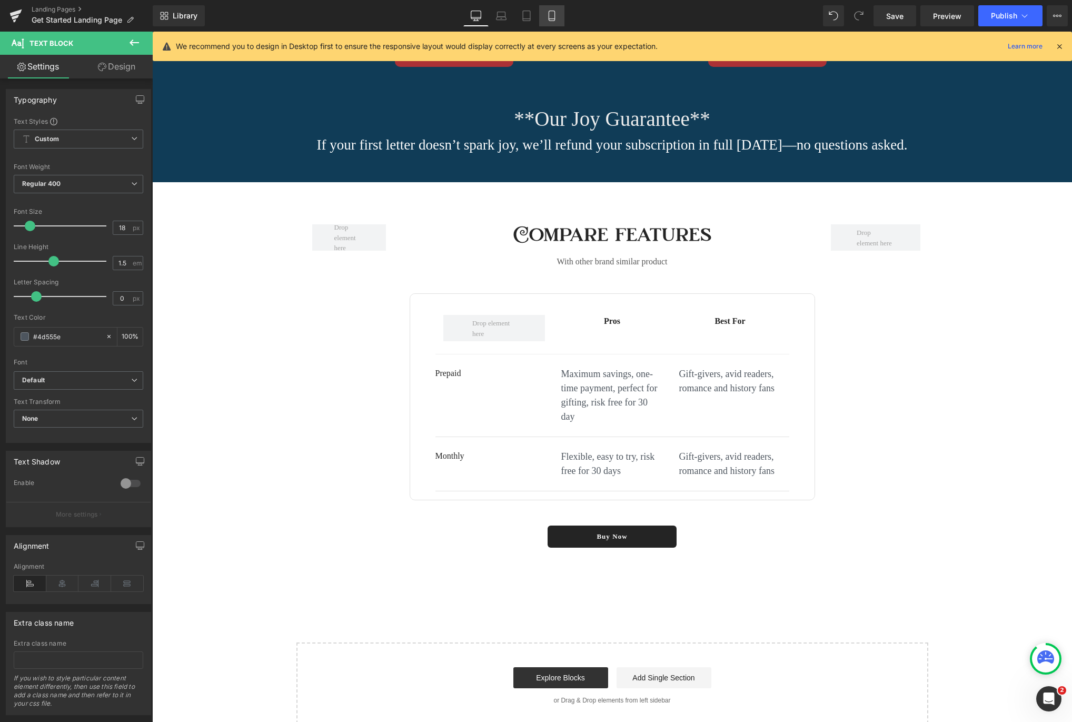
click at [557, 14] on link "Mobile" at bounding box center [551, 15] width 25 height 21
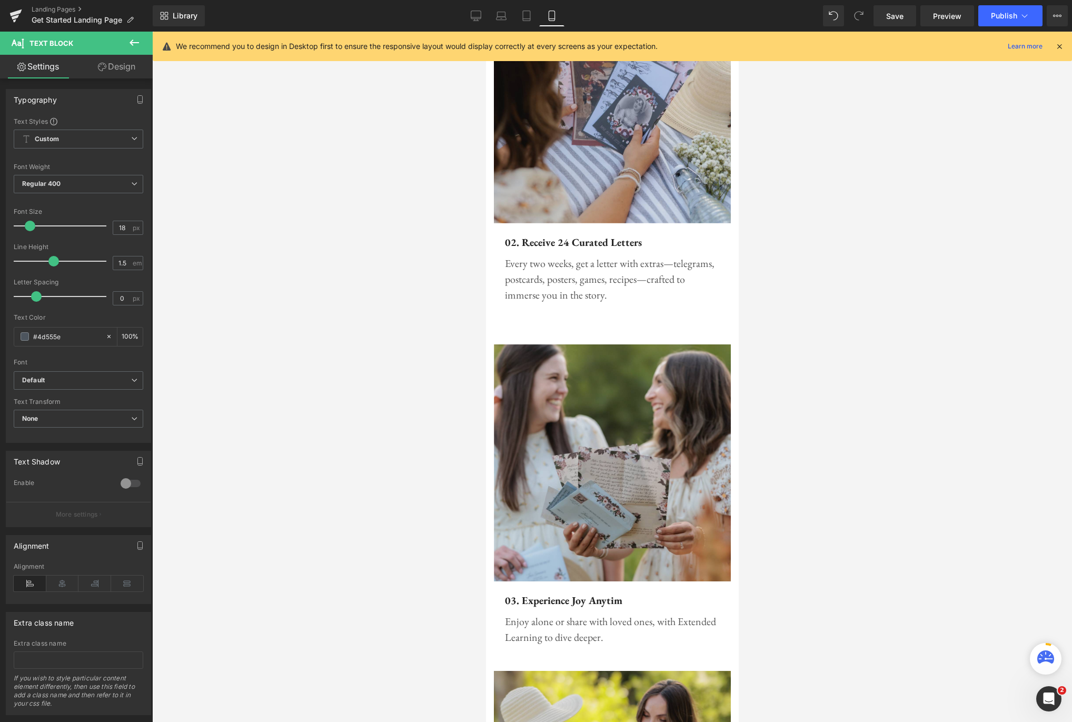
scroll to position [2556, 0]
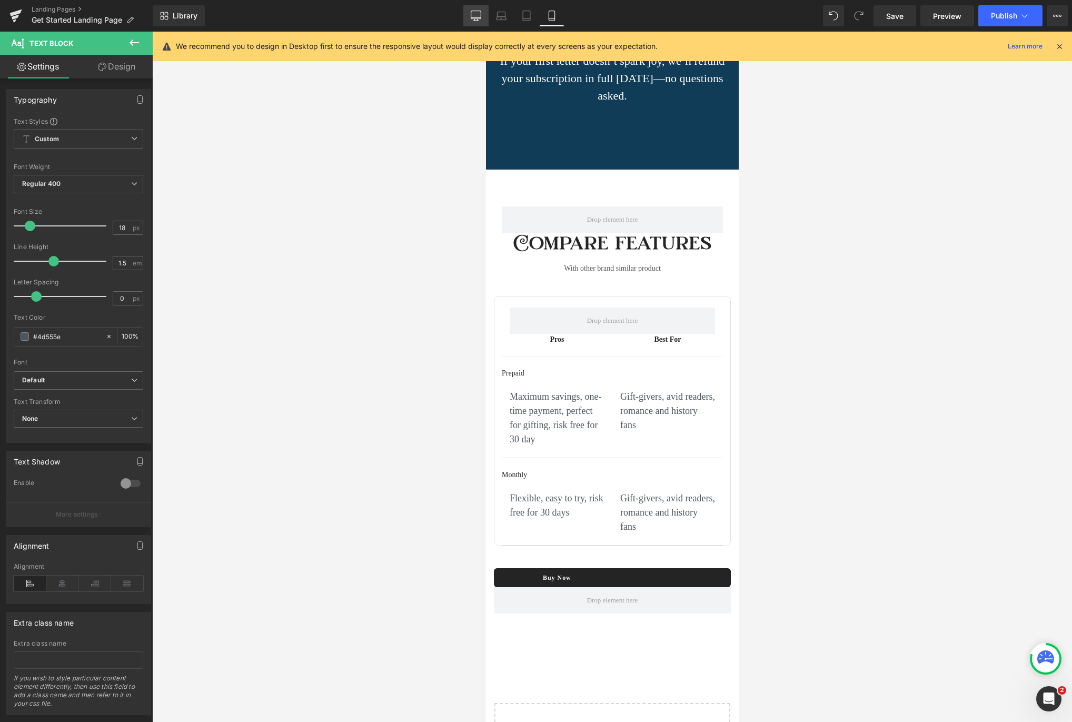
click at [473, 16] on icon at bounding box center [476, 16] width 11 height 11
type input "100"
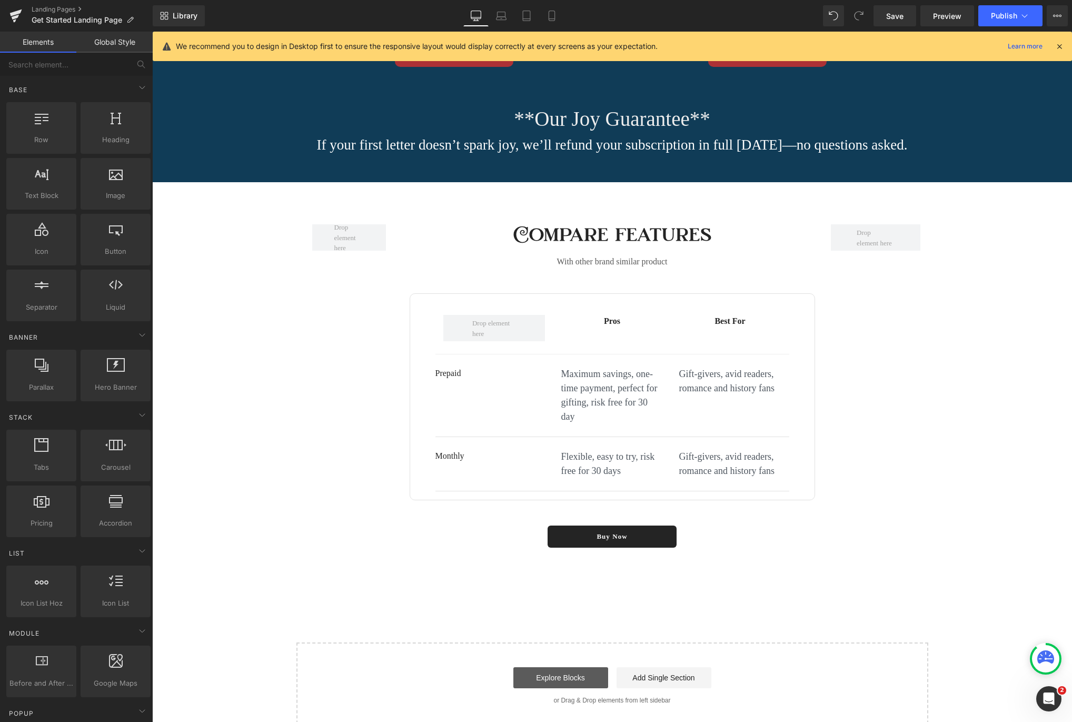
click at [553, 686] on link "Explore Blocks" at bounding box center [560, 677] width 95 height 21
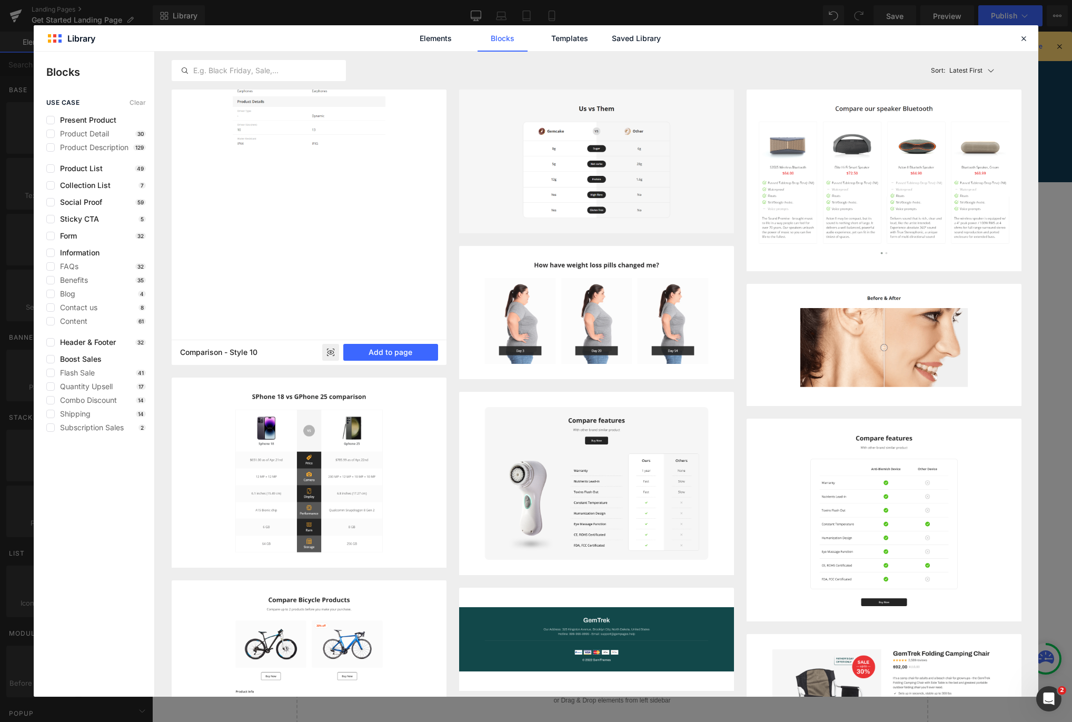
click at [364, 163] on img at bounding box center [309, 25] width 275 height 275
click at [334, 351] on rect at bounding box center [330, 352] width 17 height 17
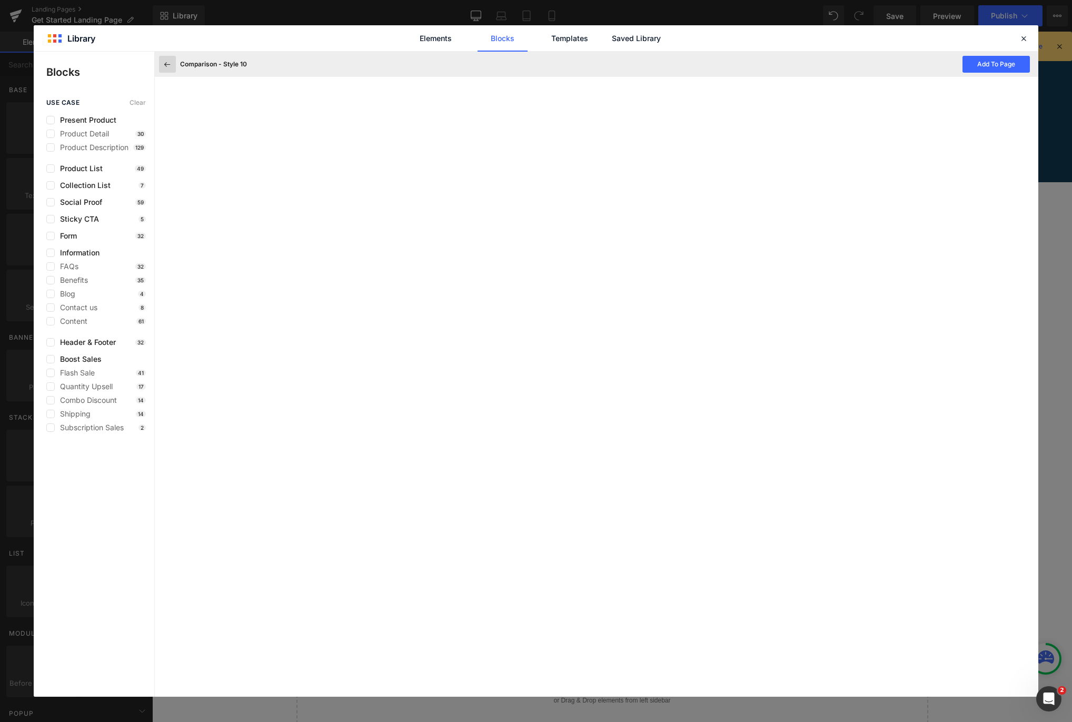
click at [165, 66] on icon at bounding box center [167, 63] width 9 height 9
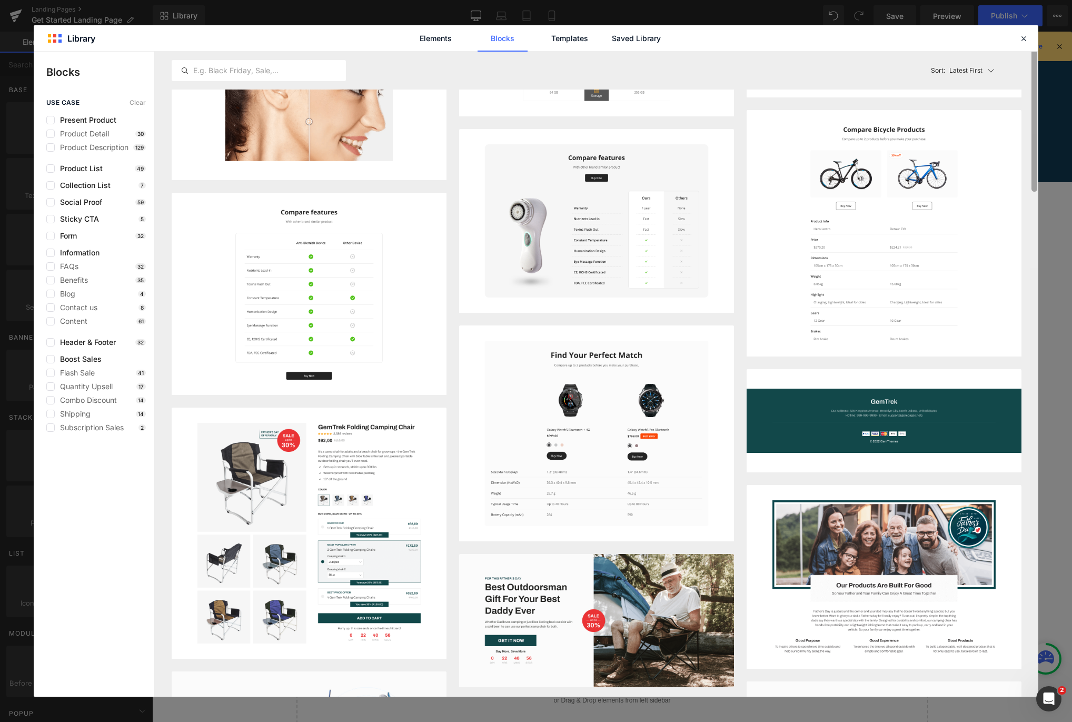
scroll to position [0, 0]
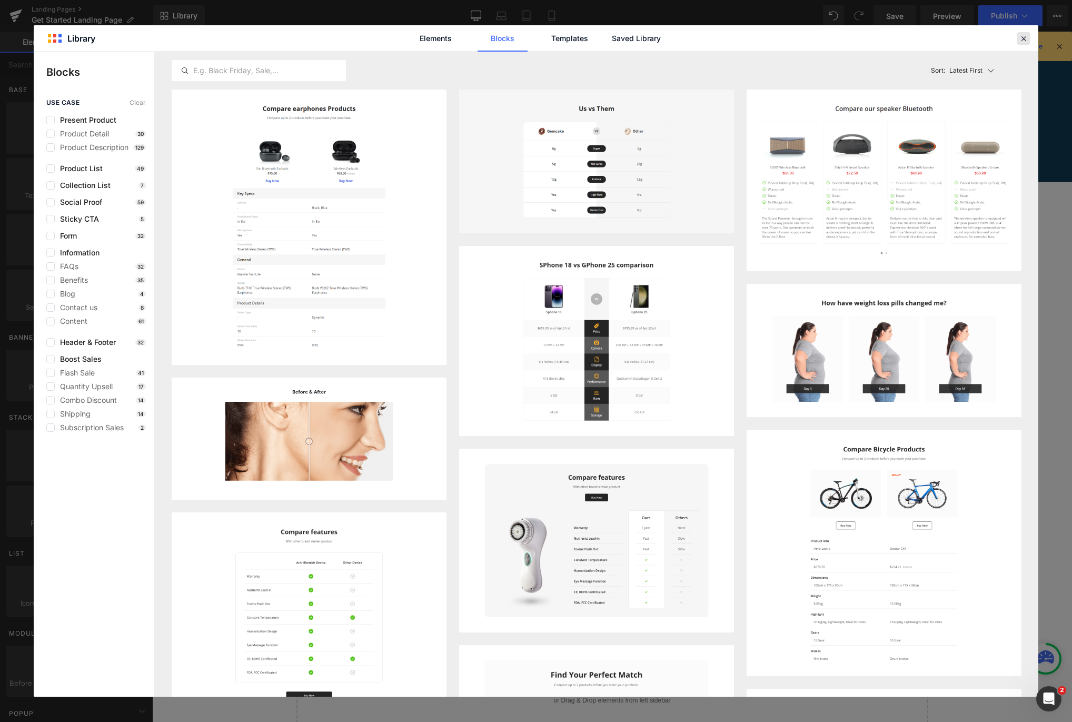
click at [1024, 40] on icon at bounding box center [1023, 38] width 9 height 9
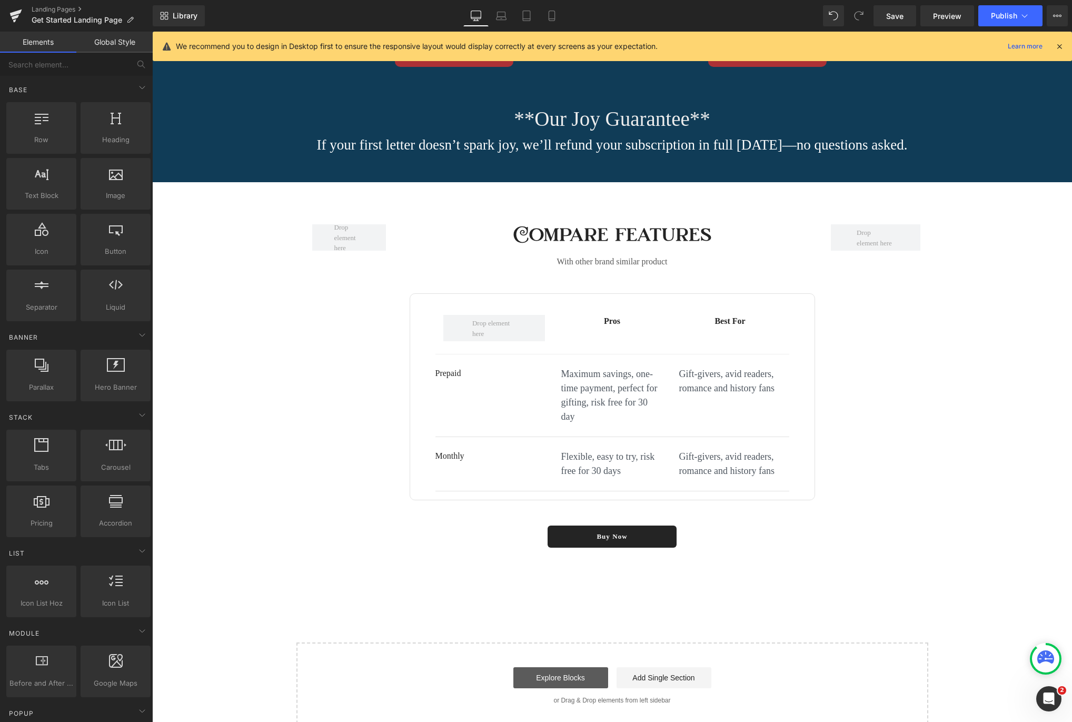
click at [573, 686] on link "Explore Blocks" at bounding box center [560, 677] width 95 height 21
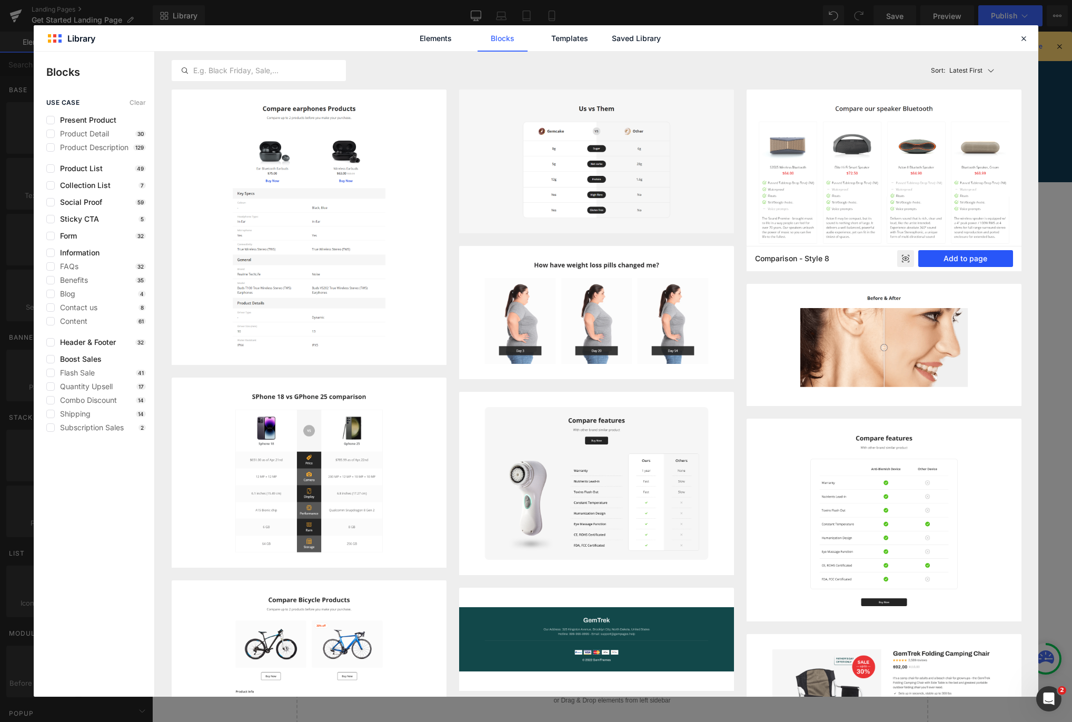
click at [971, 262] on button "Add to page" at bounding box center [965, 258] width 95 height 17
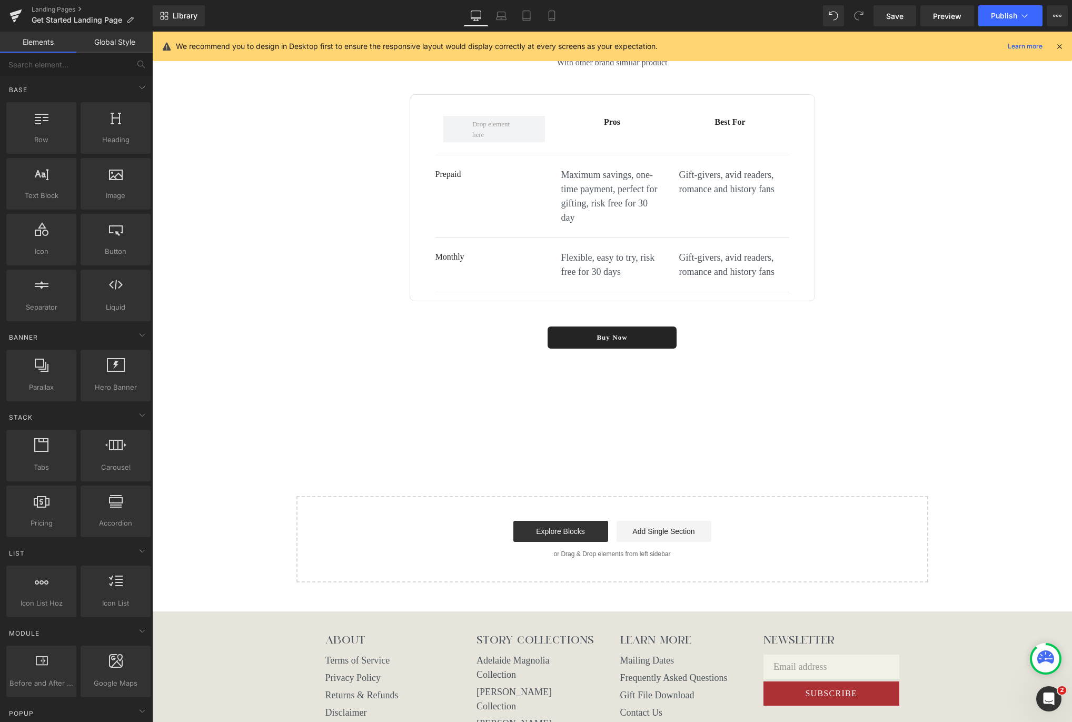
scroll to position [1447, 0]
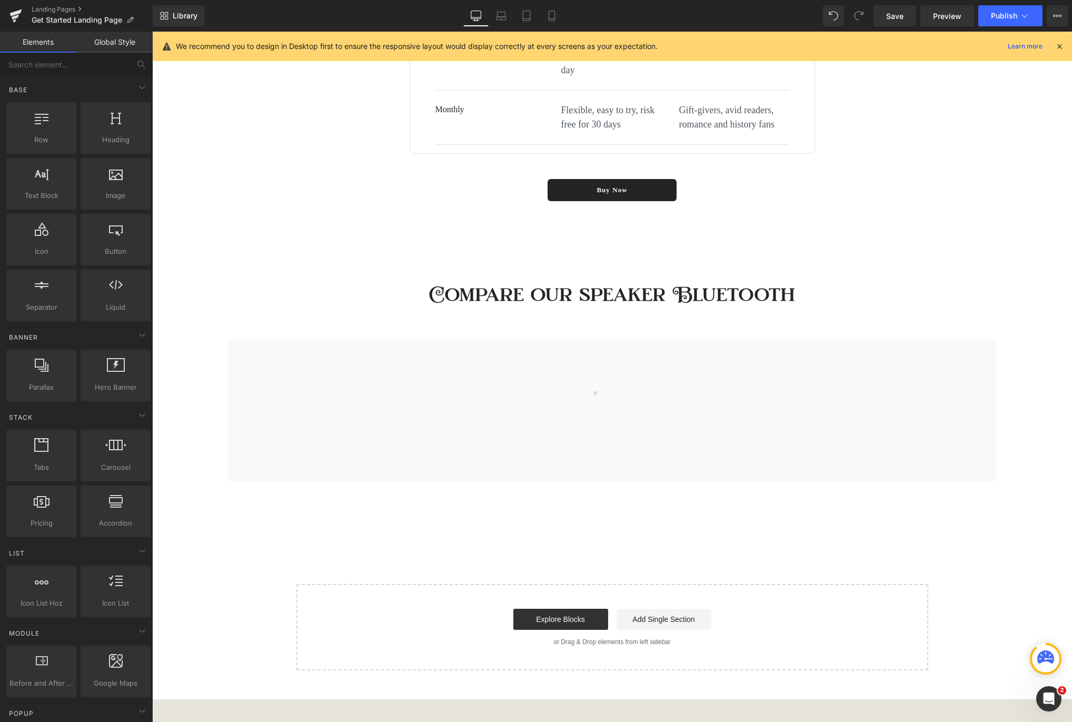
click at [552, 16] on icon at bounding box center [552, 16] width 11 height 11
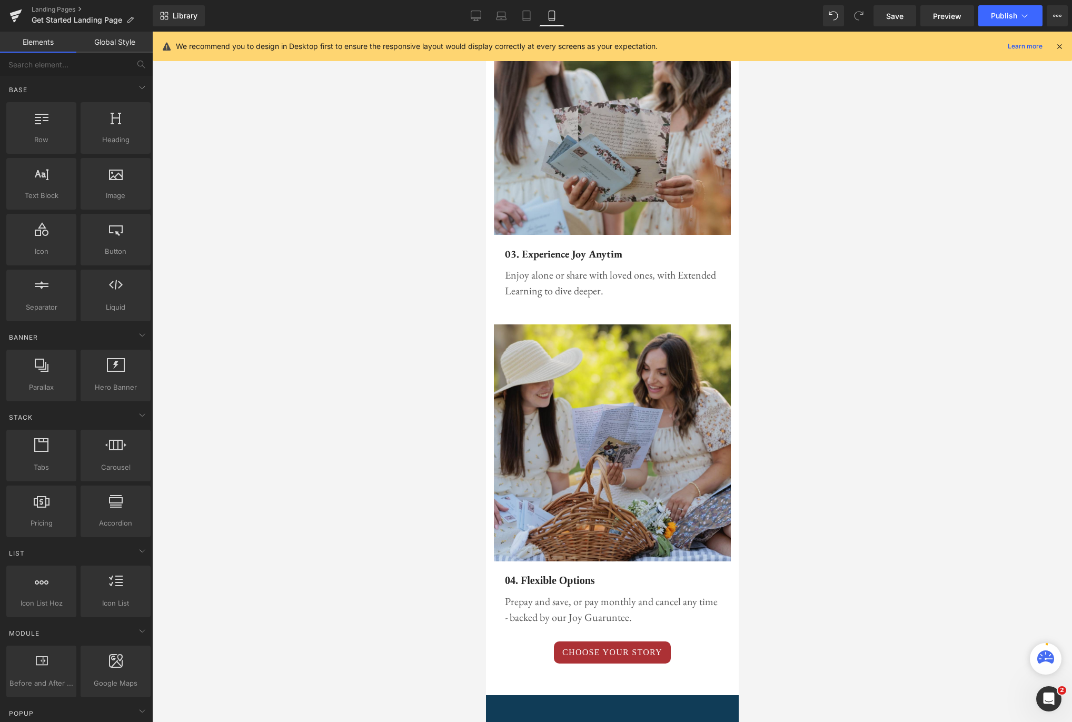
scroll to position [3140, 0]
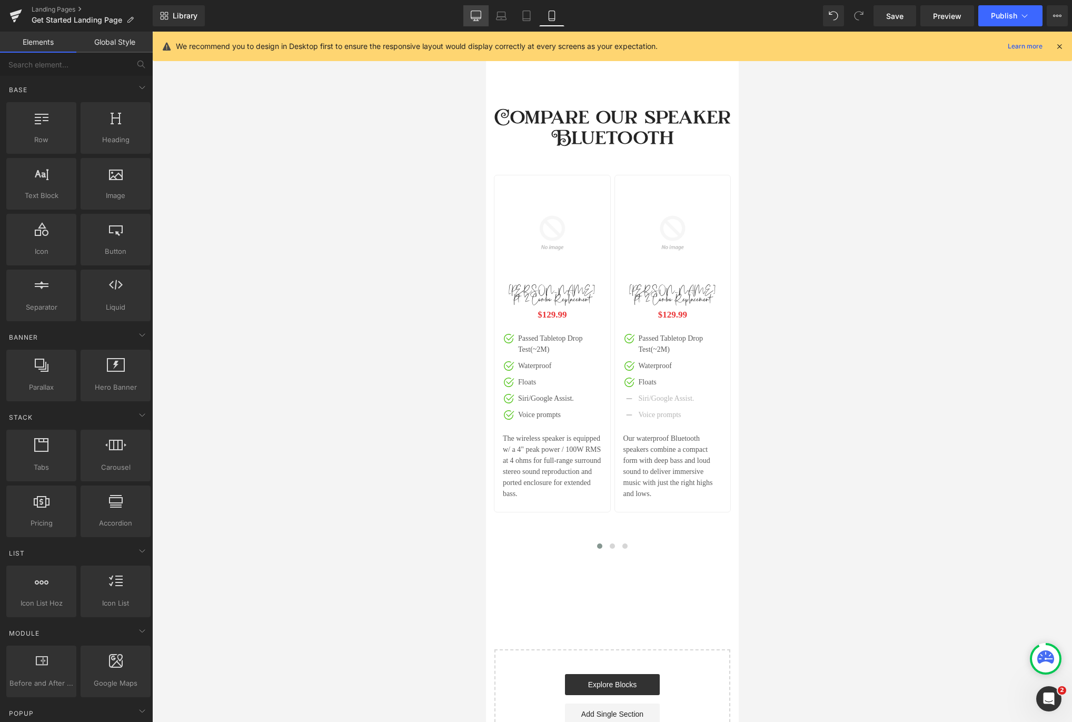
click at [479, 11] on icon at bounding box center [476, 15] width 10 height 8
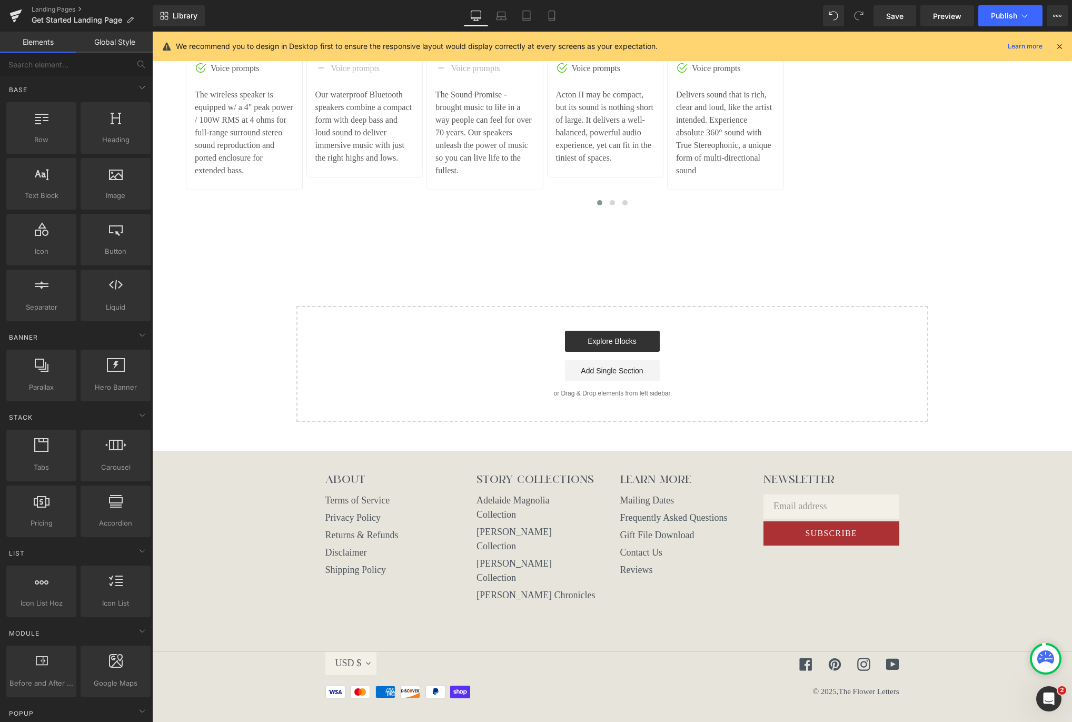
scroll to position [1666, 0]
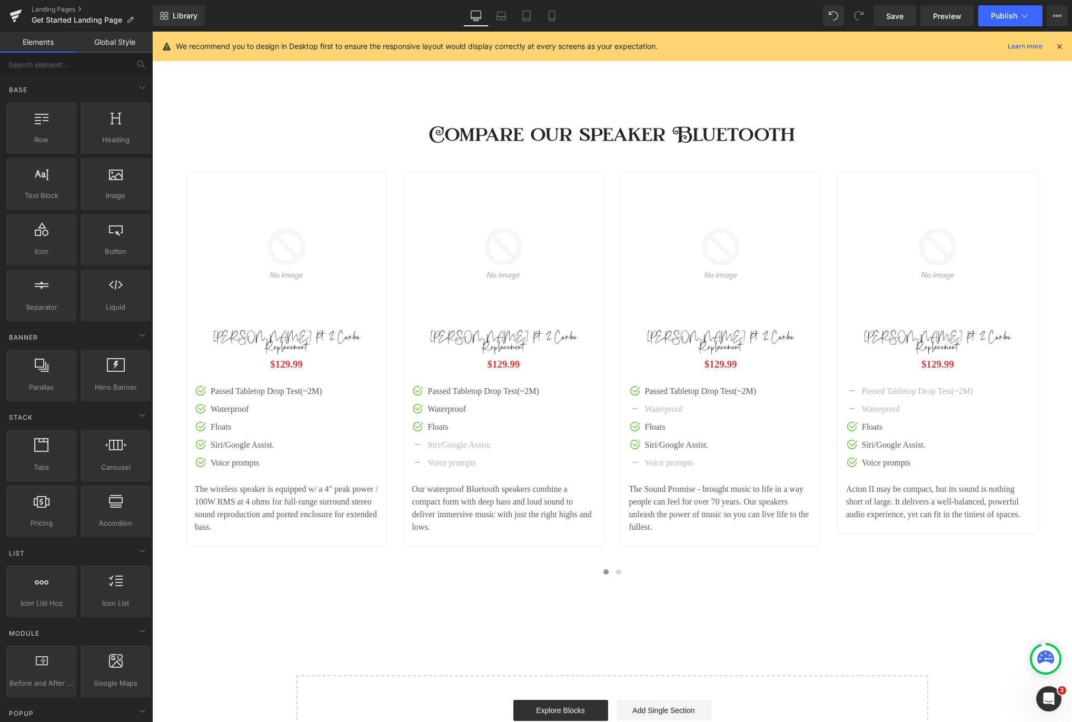
scroll to position [1582, 0]
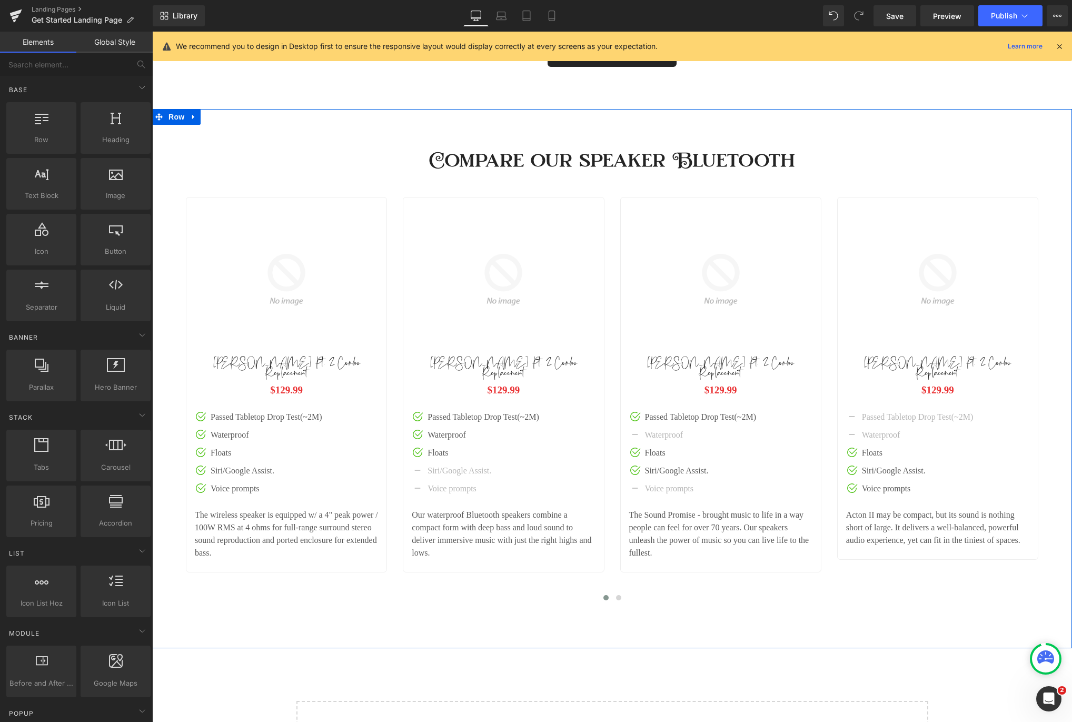
drag, startPoint x: 539, startPoint y: 141, endPoint x: 492, endPoint y: 137, distance: 47.0
click at [539, 141] on div "Compare our speaker Bluetooth Heading" at bounding box center [612, 378] width 920 height 539
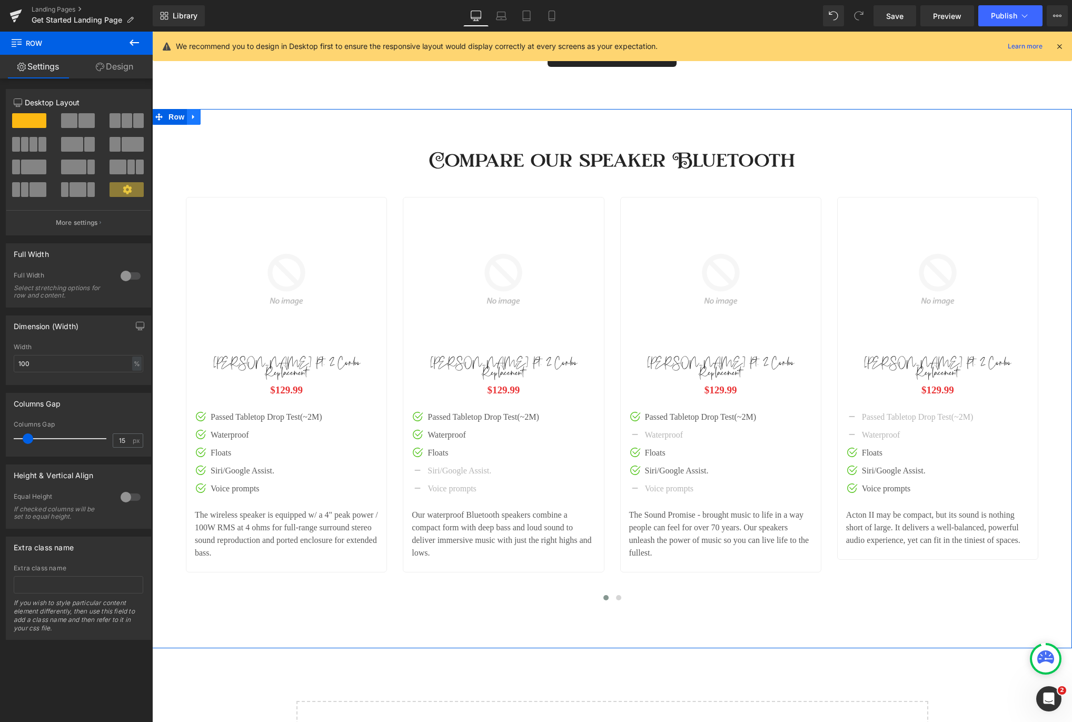
click at [197, 125] on link at bounding box center [194, 117] width 14 height 16
click at [220, 121] on icon at bounding box center [220, 116] width 7 height 7
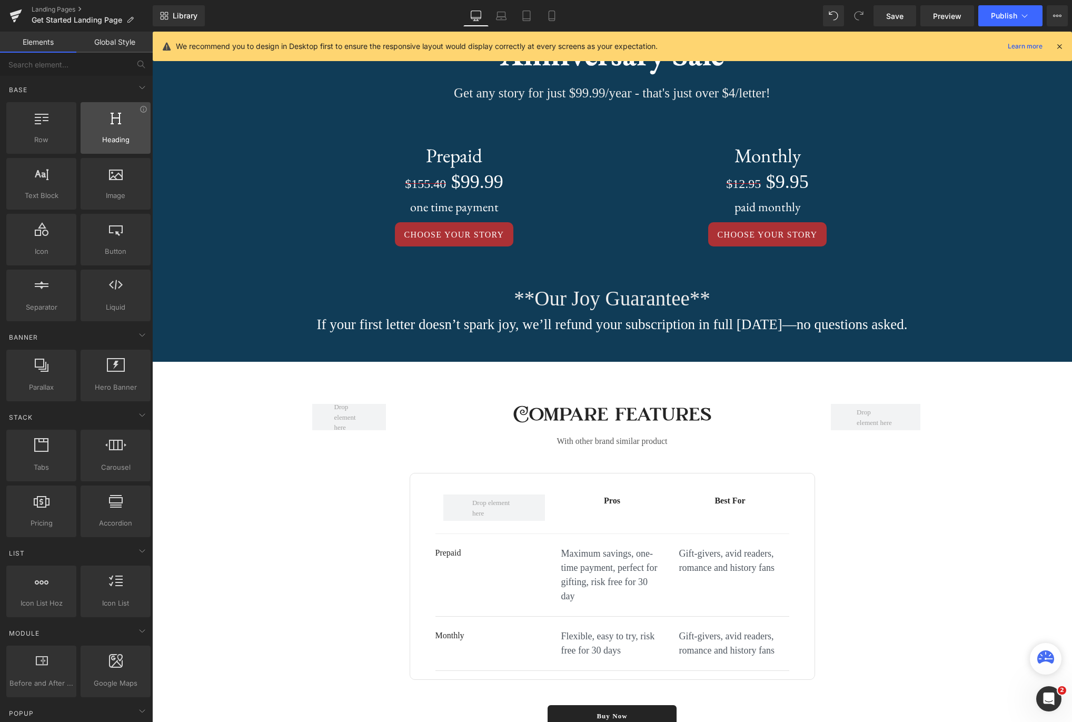
scroll to position [921, 0]
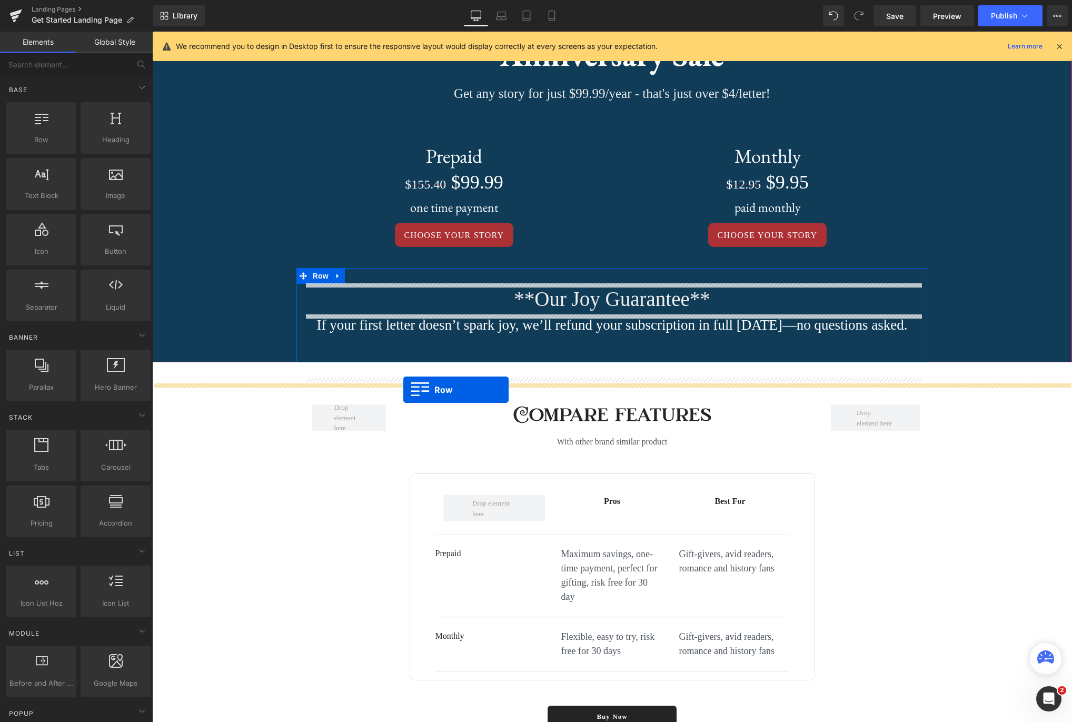
drag, startPoint x: 189, startPoint y: 167, endPoint x: 402, endPoint y: 390, distance: 307.6
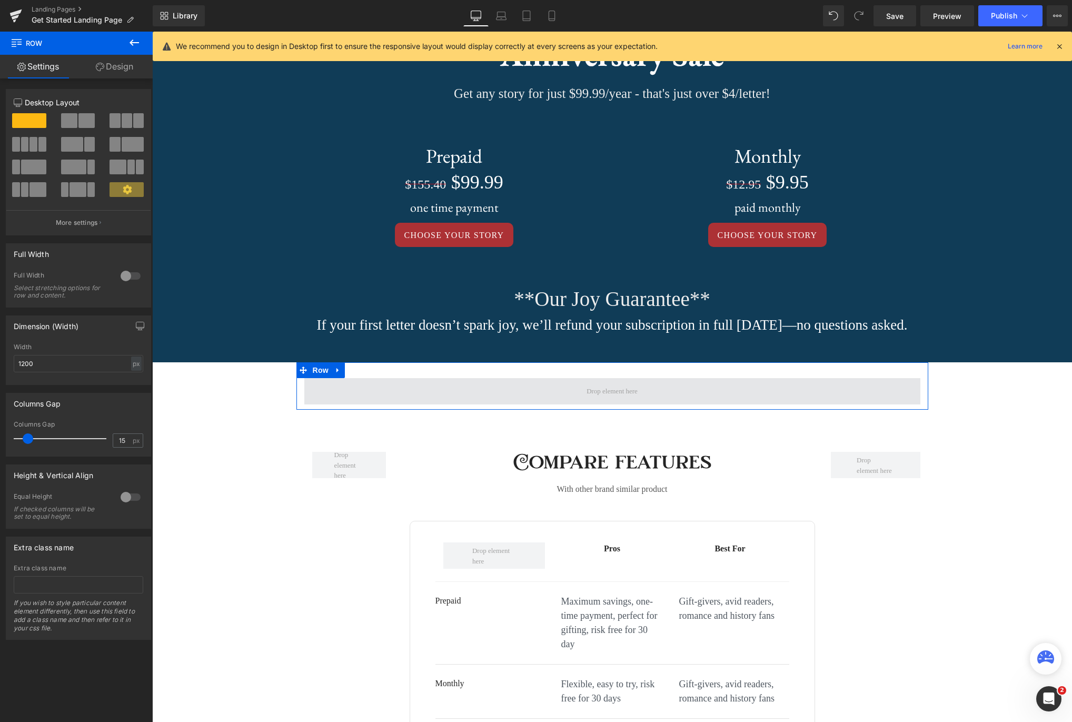
scroll to position [923, 0]
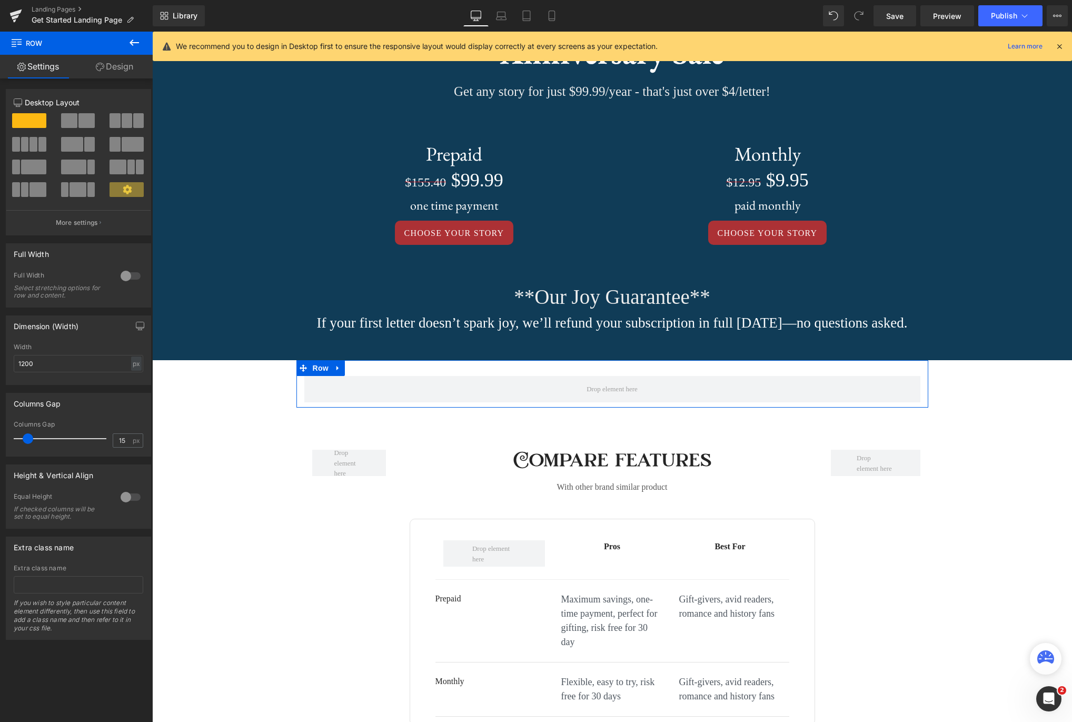
drag, startPoint x: 24, startPoint y: 143, endPoint x: 27, endPoint y: 116, distance: 26.5
click at [27, 116] on div at bounding box center [79, 159] width 130 height 92
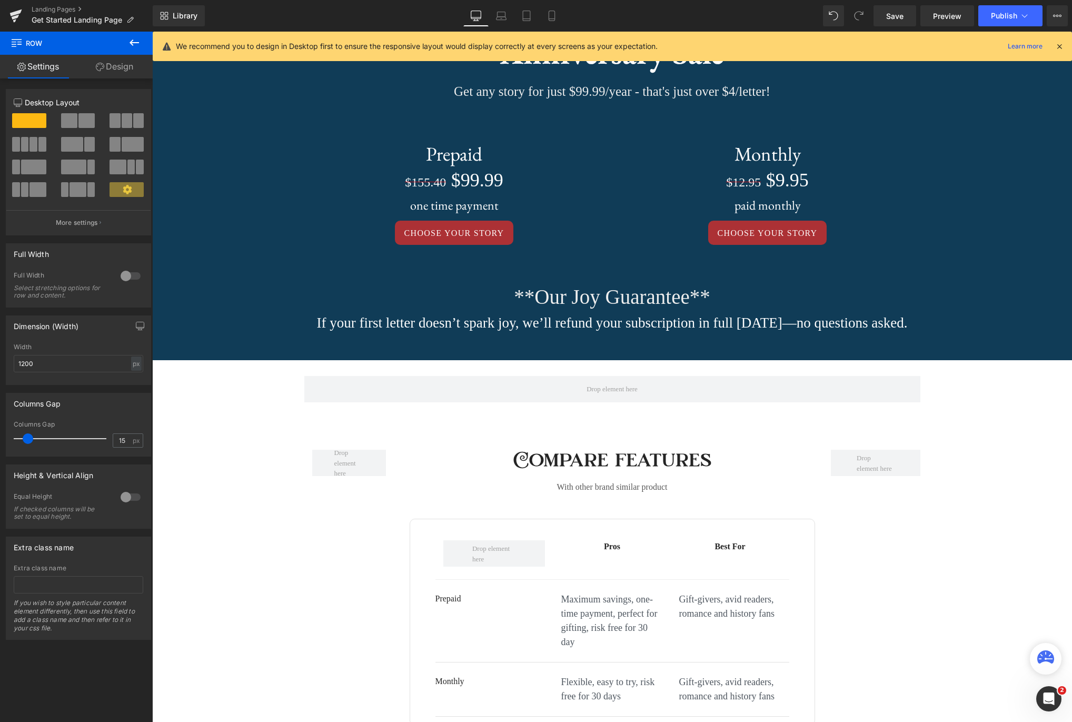
click at [136, 45] on icon at bounding box center [134, 42] width 13 height 13
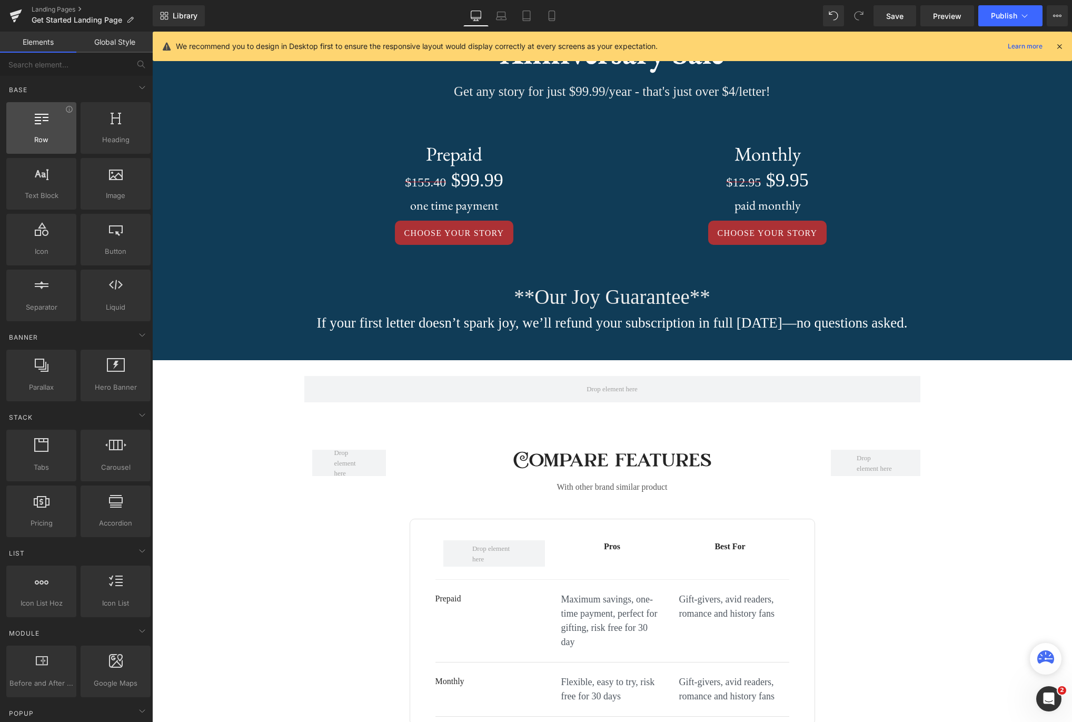
click at [27, 121] on div at bounding box center [41, 123] width 64 height 24
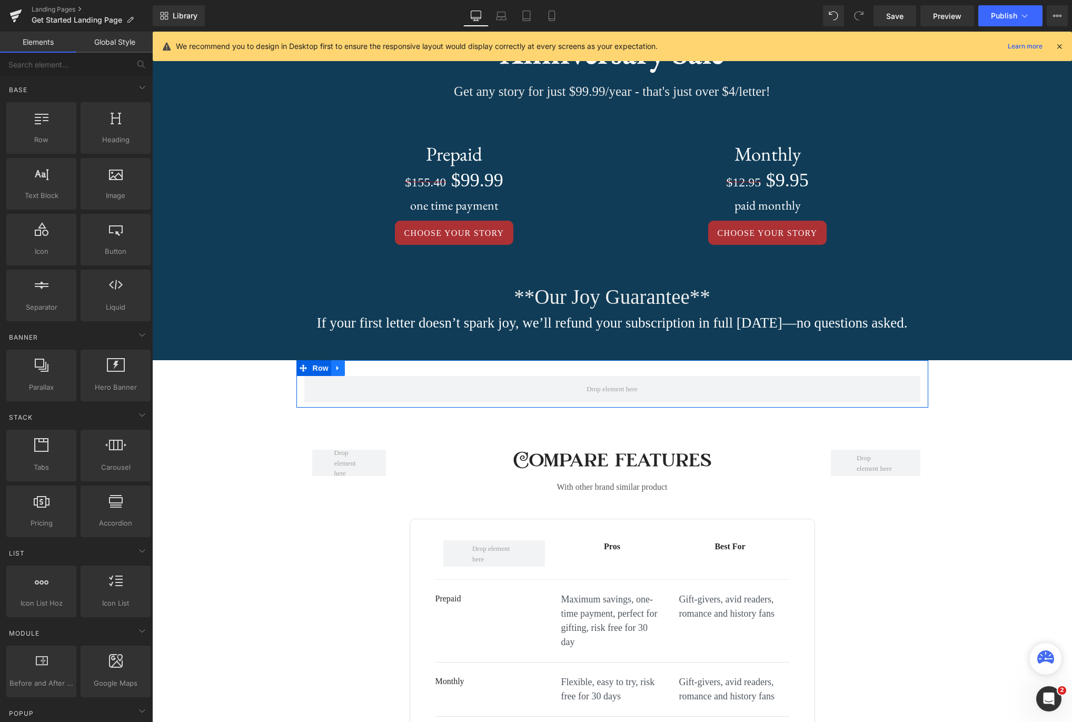
click at [336, 371] on icon at bounding box center [337, 368] width 2 height 5
click at [322, 376] on span "Row" at bounding box center [320, 369] width 21 height 16
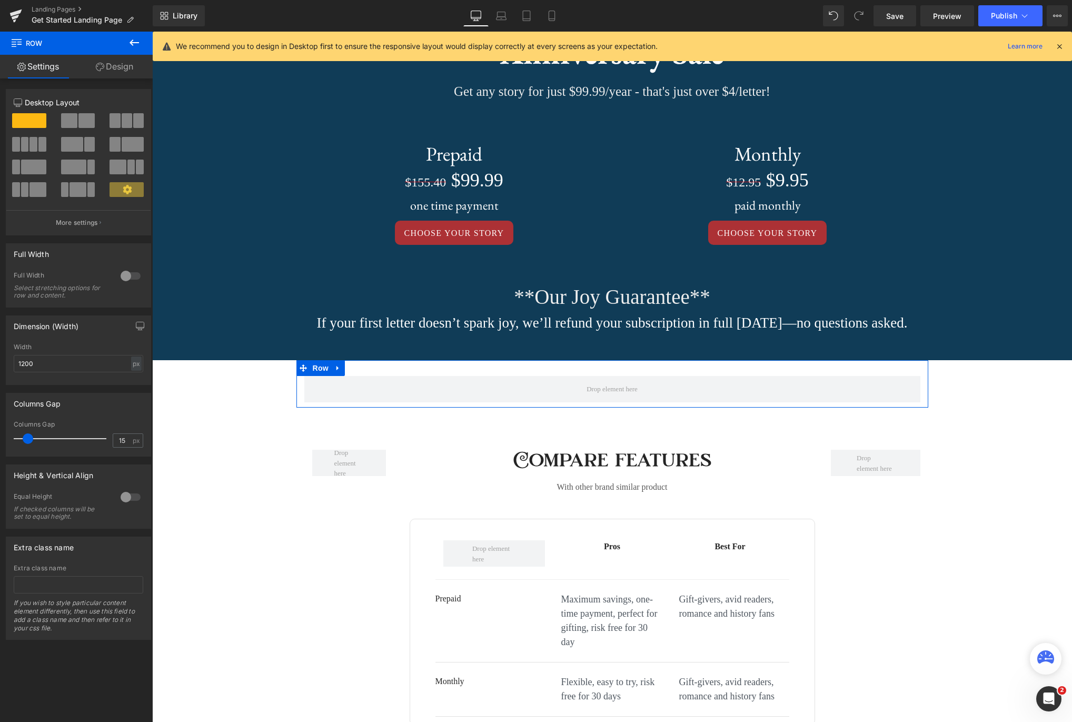
click at [130, 500] on div at bounding box center [130, 497] width 25 height 17
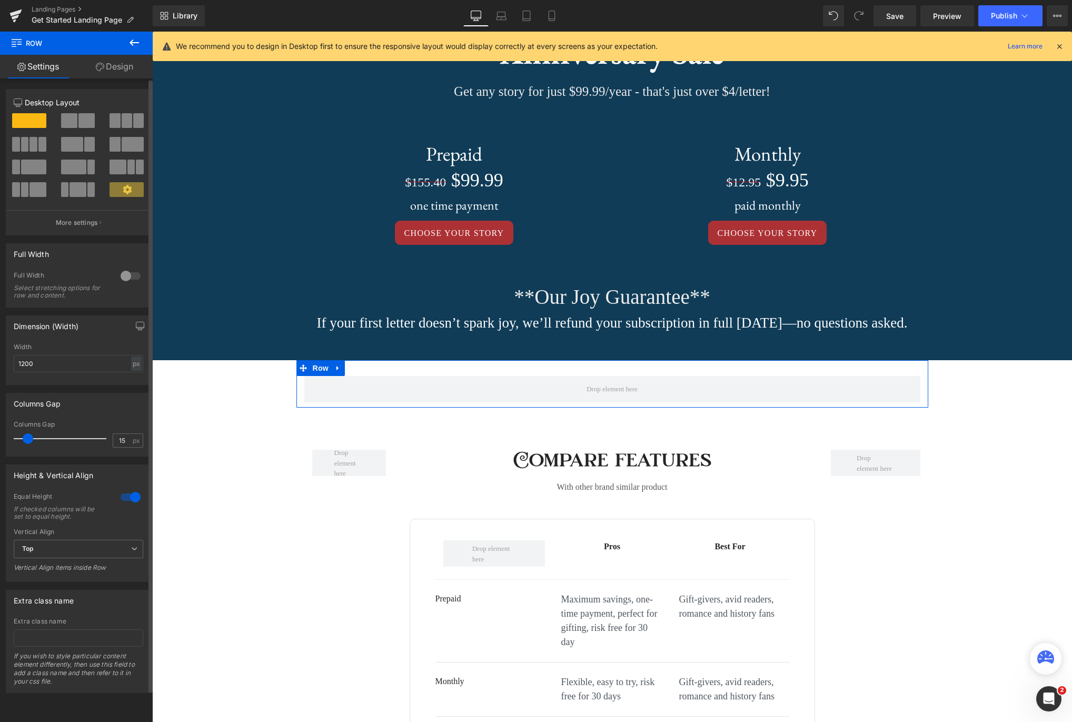
click at [126, 495] on div at bounding box center [130, 497] width 25 height 17
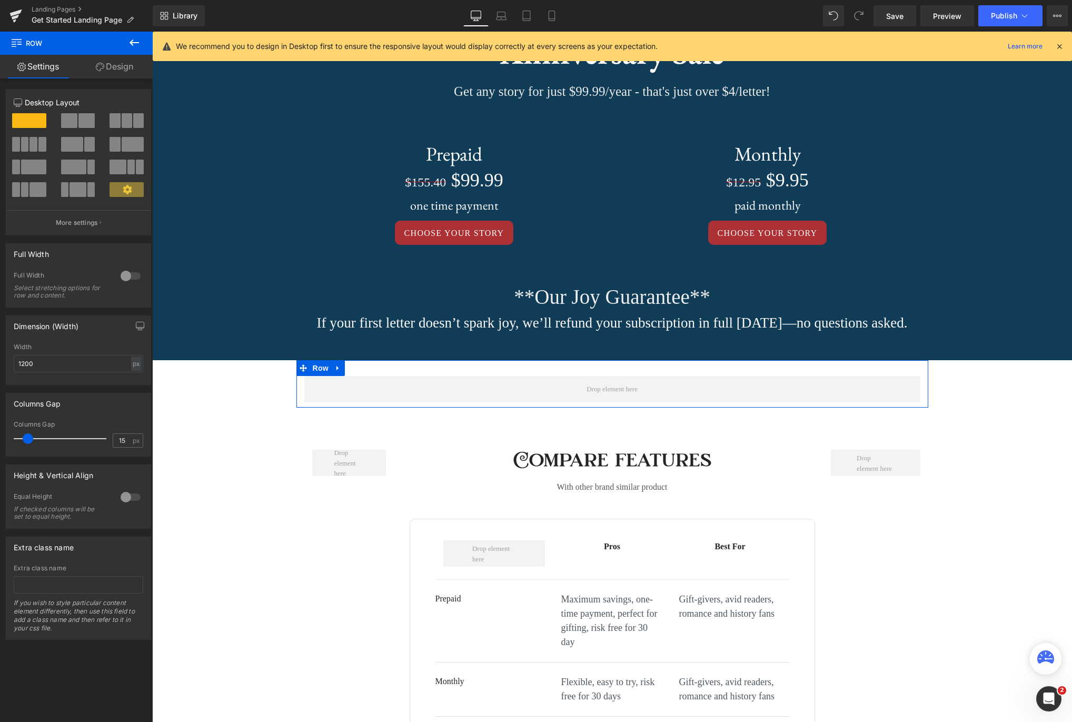
click at [118, 277] on div at bounding box center [130, 275] width 25 height 17
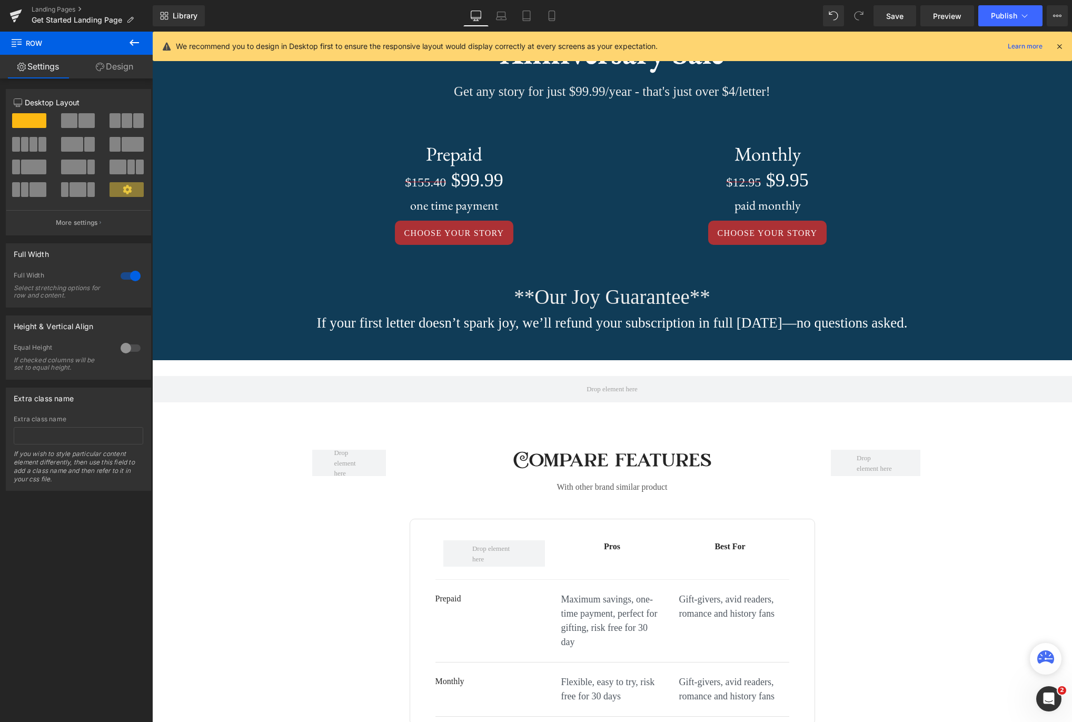
click at [131, 43] on icon at bounding box center [134, 42] width 9 height 6
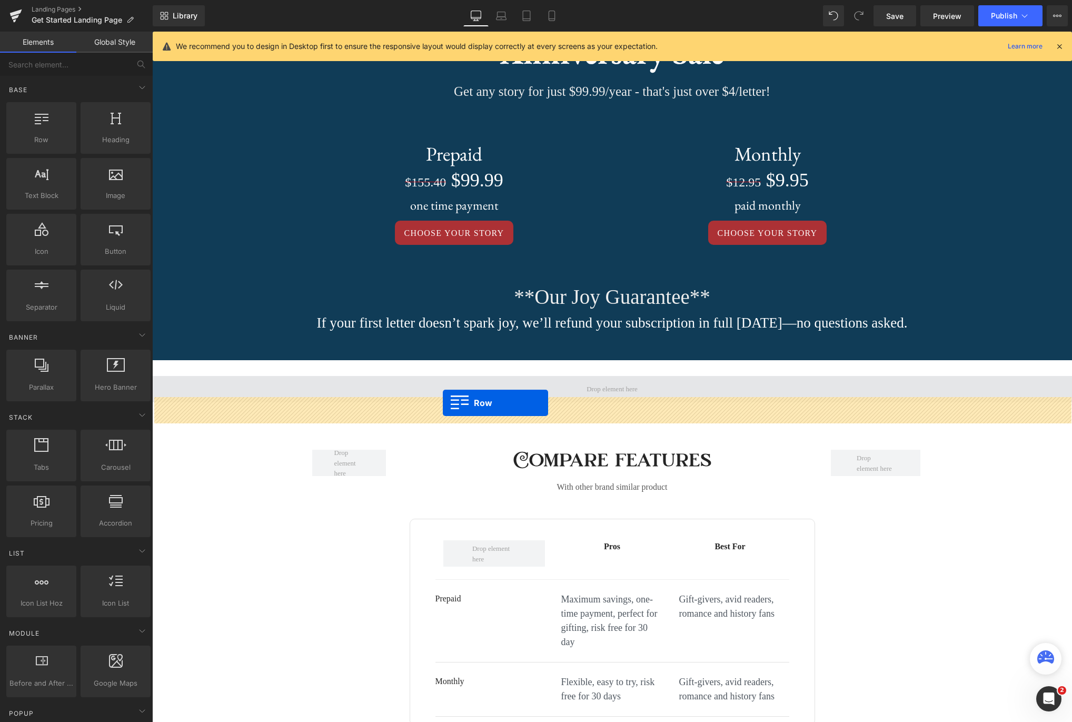
drag, startPoint x: 196, startPoint y: 160, endPoint x: 443, endPoint y: 403, distance: 346.3
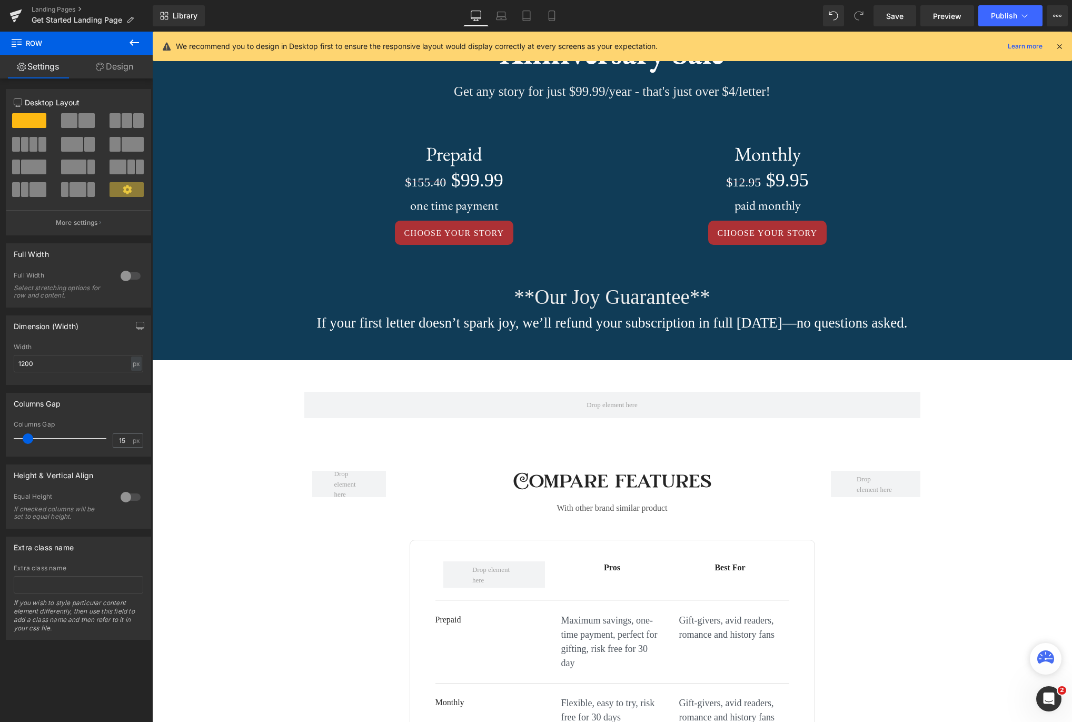
click at [135, 41] on icon at bounding box center [134, 42] width 13 height 13
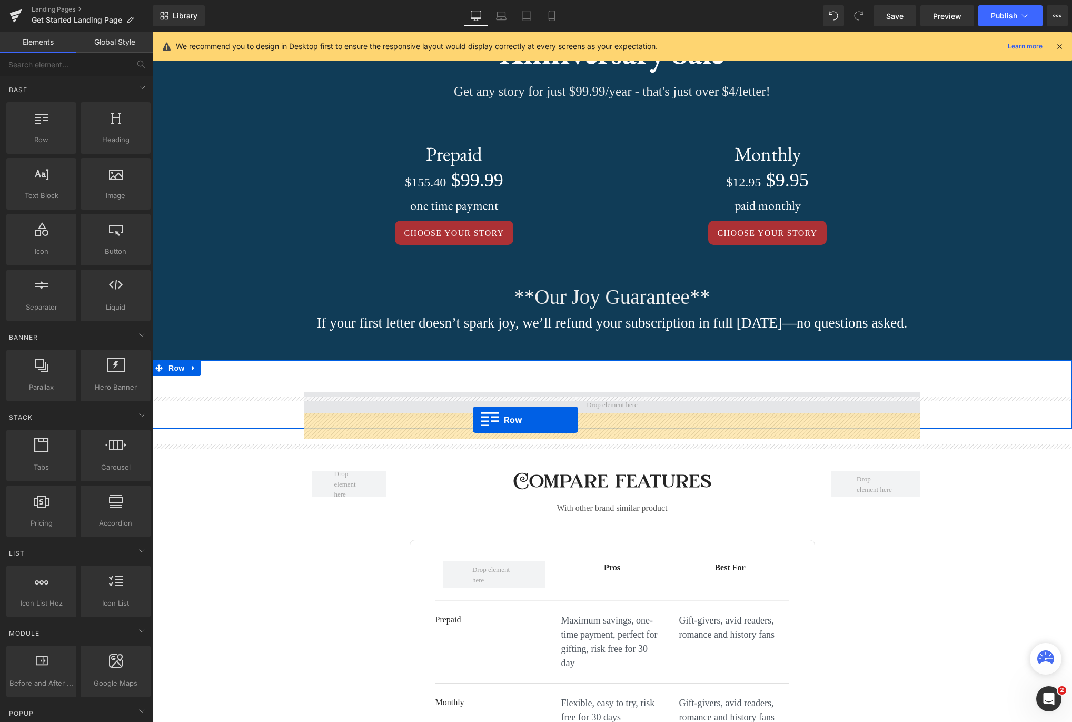
drag, startPoint x: 186, startPoint y: 160, endPoint x: 473, endPoint y: 420, distance: 387.3
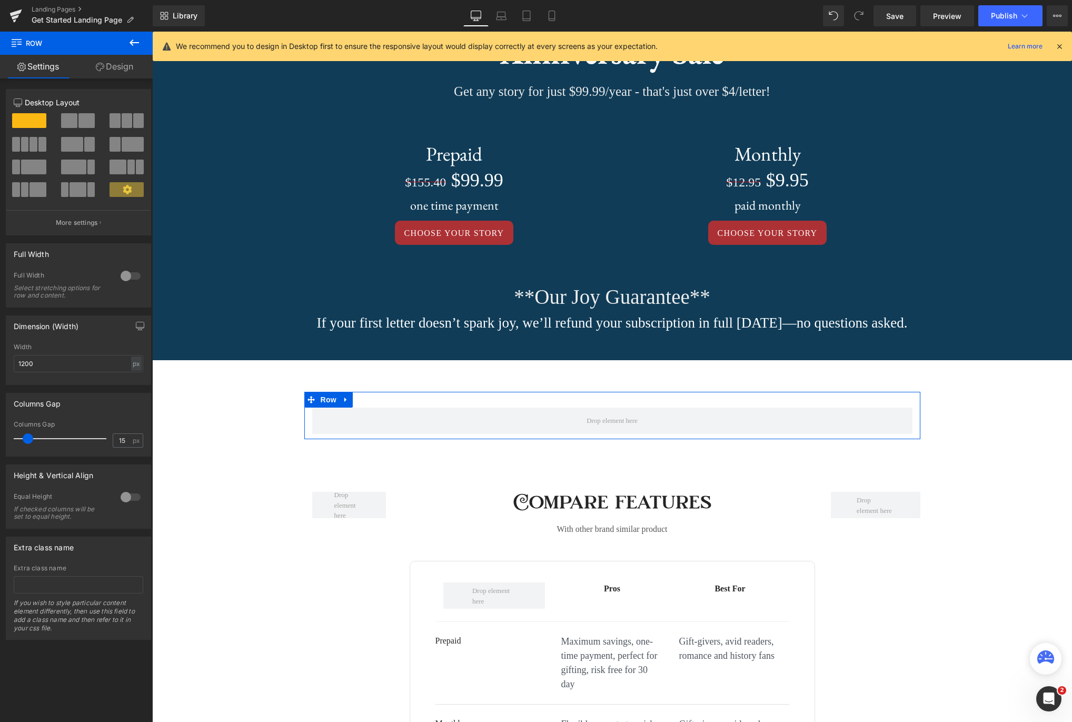
click at [34, 143] on span at bounding box center [33, 144] width 8 height 15
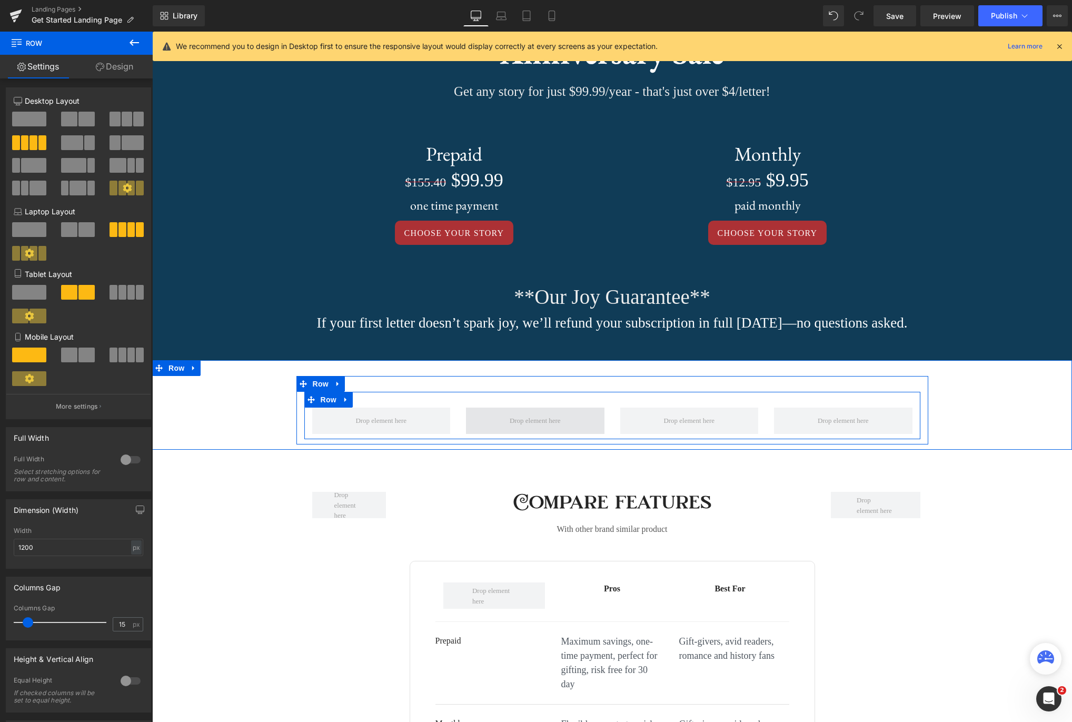
scroll to position [925, 0]
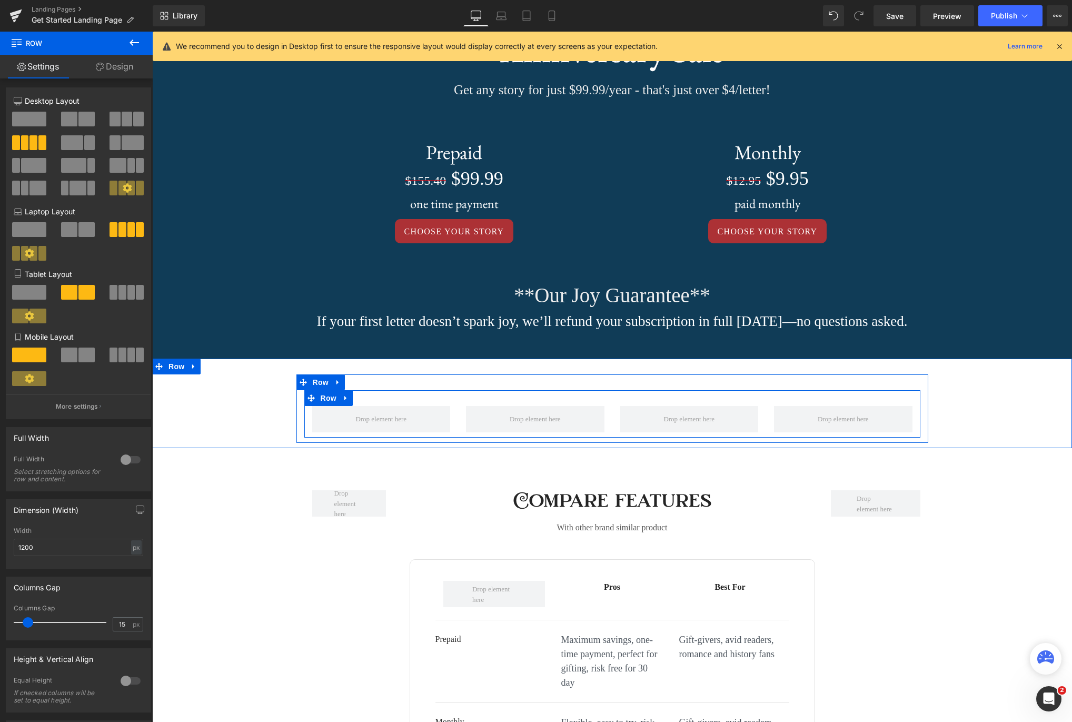
click at [350, 406] on link at bounding box center [346, 398] width 14 height 16
click at [359, 402] on icon at bounding box center [359, 397] width 7 height 7
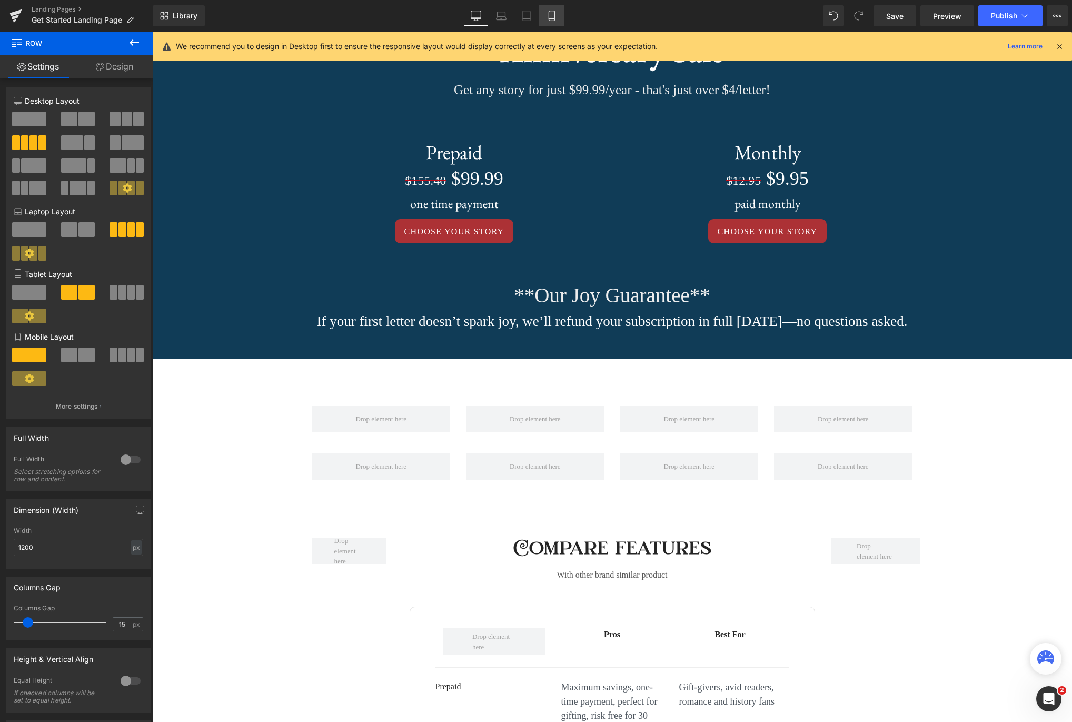
click at [557, 18] on icon at bounding box center [552, 16] width 11 height 11
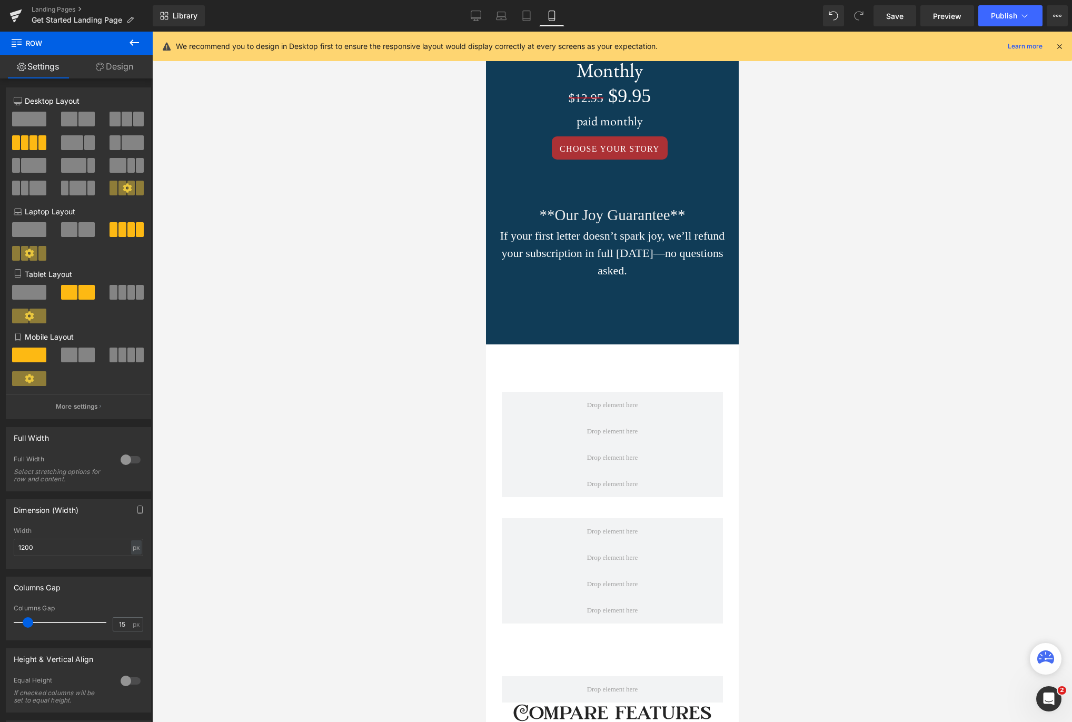
scroll to position [2376, 0]
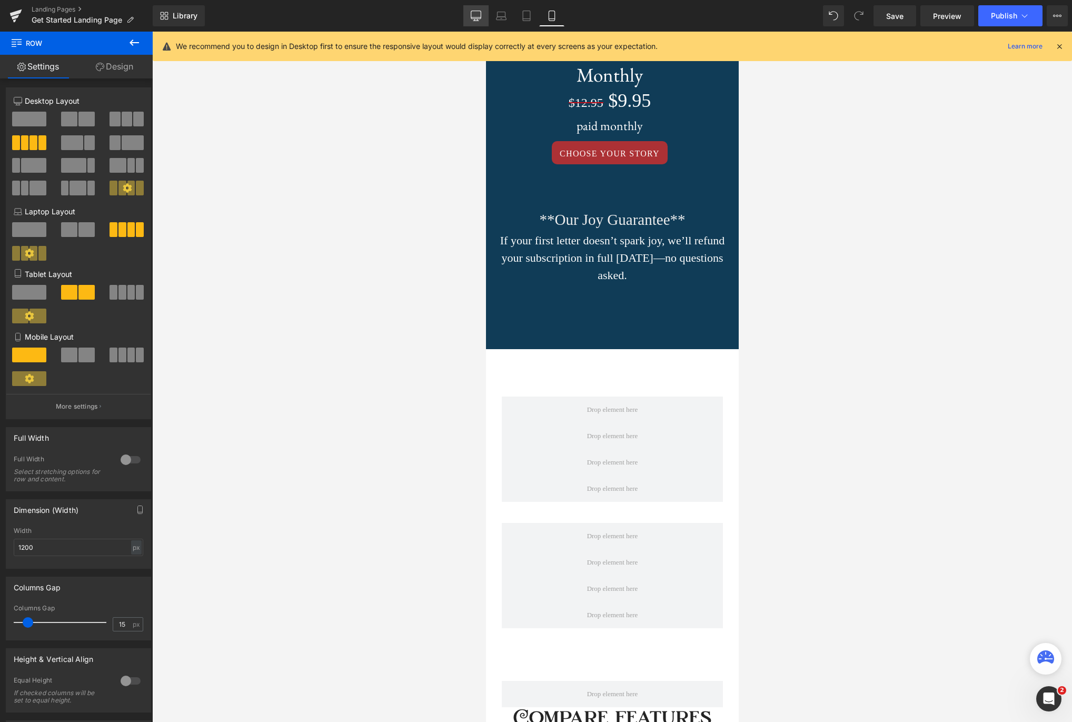
click at [476, 14] on icon at bounding box center [476, 16] width 11 height 11
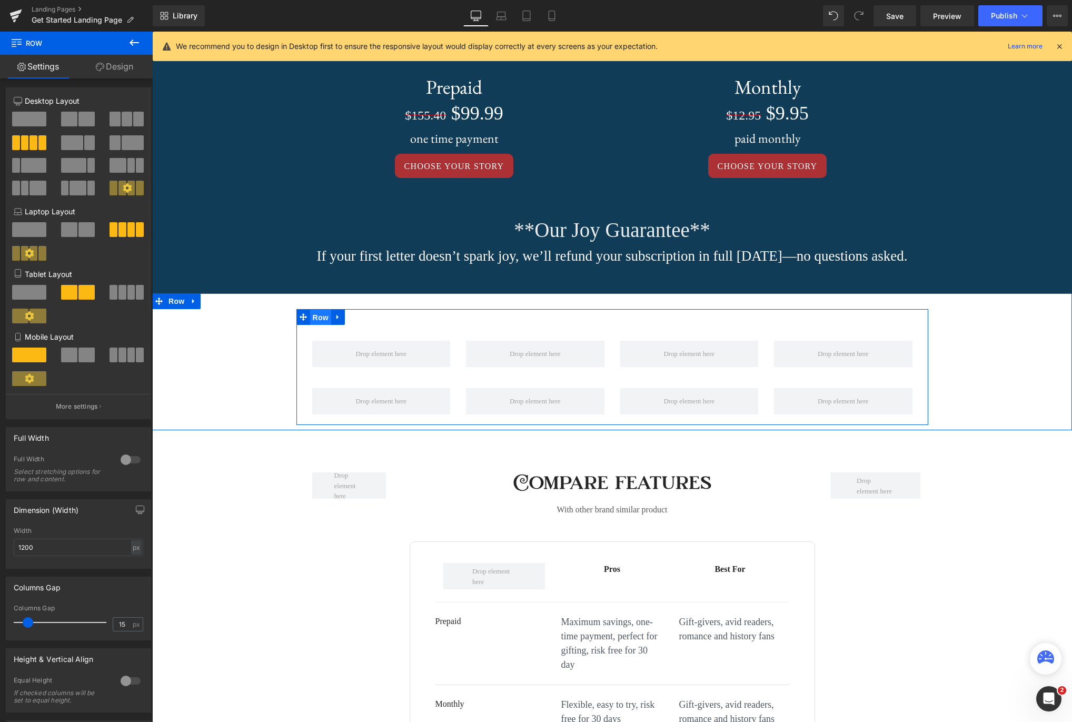
click at [317, 325] on span "Row" at bounding box center [320, 318] width 21 height 16
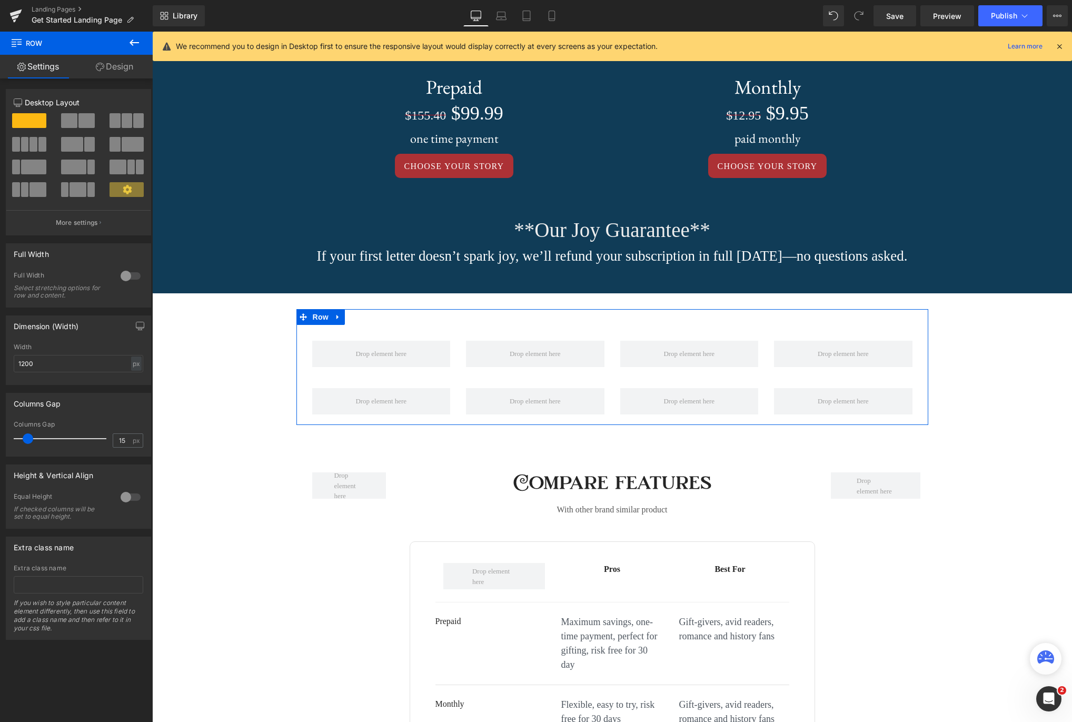
click at [119, 67] on link "Design" at bounding box center [114, 67] width 76 height 24
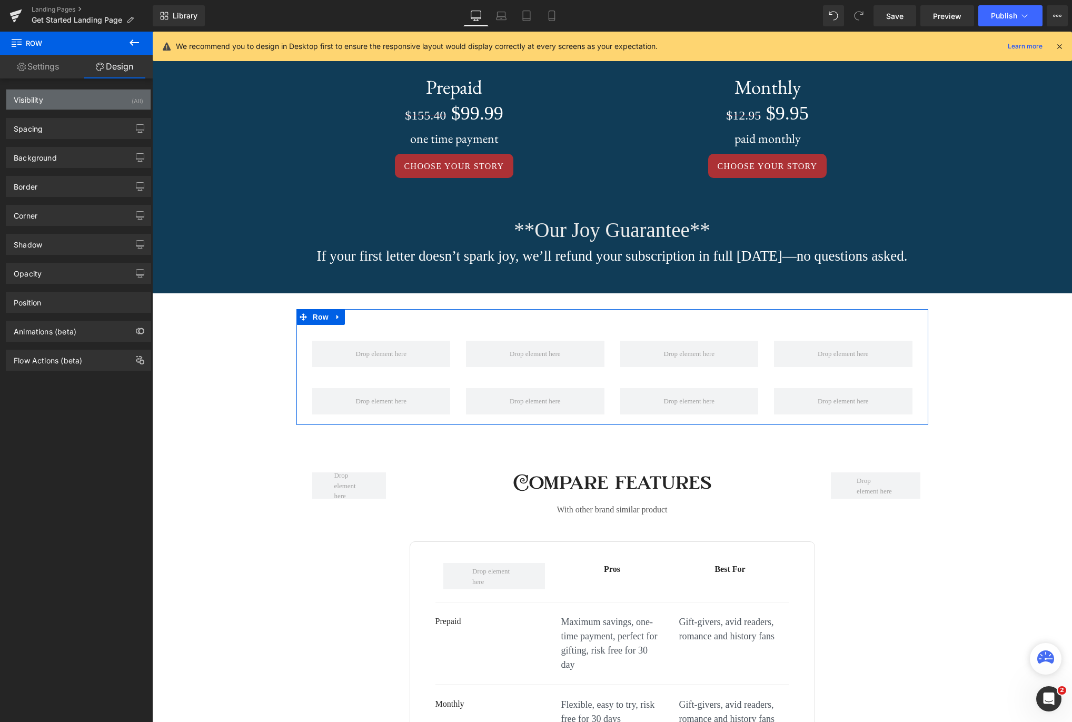
click at [84, 96] on div "Visibility (All)" at bounding box center [78, 100] width 144 height 20
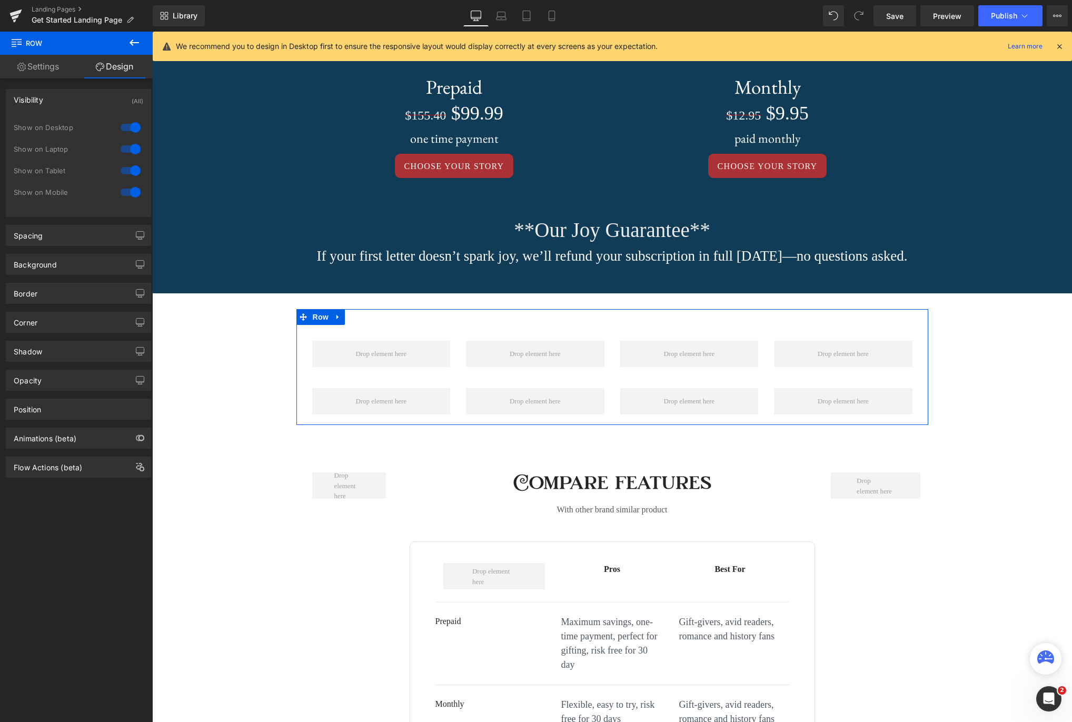
click at [76, 101] on div "Visibility (All)" at bounding box center [78, 100] width 144 height 20
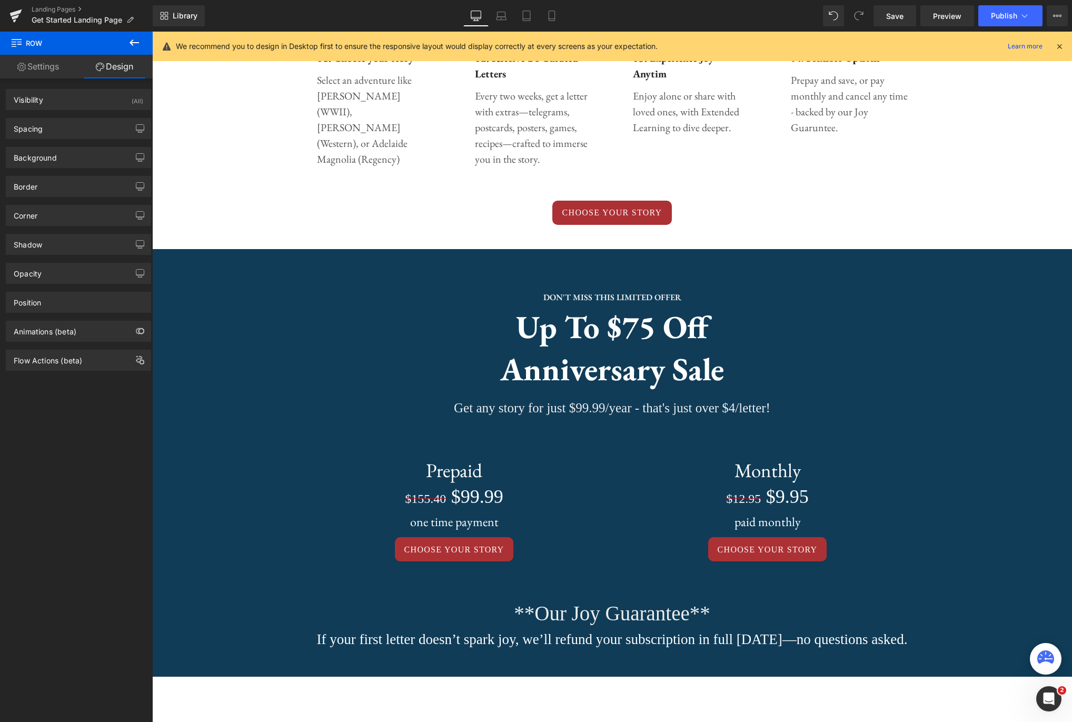
scroll to position [737, 0]
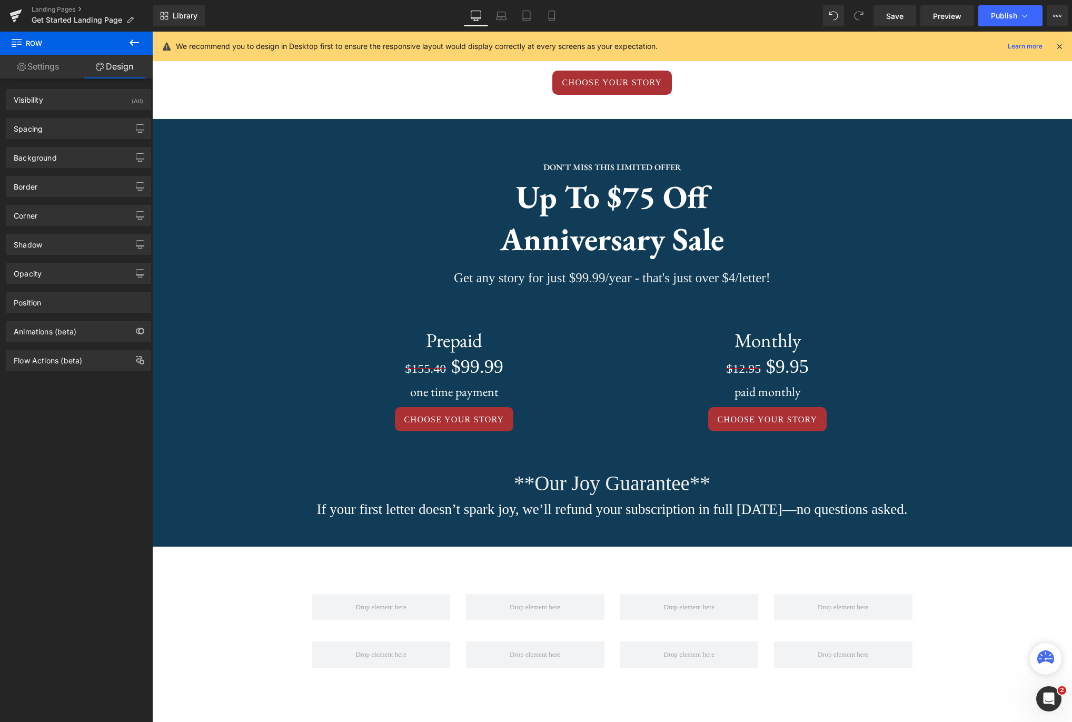
click at [134, 51] on button at bounding box center [134, 43] width 37 height 23
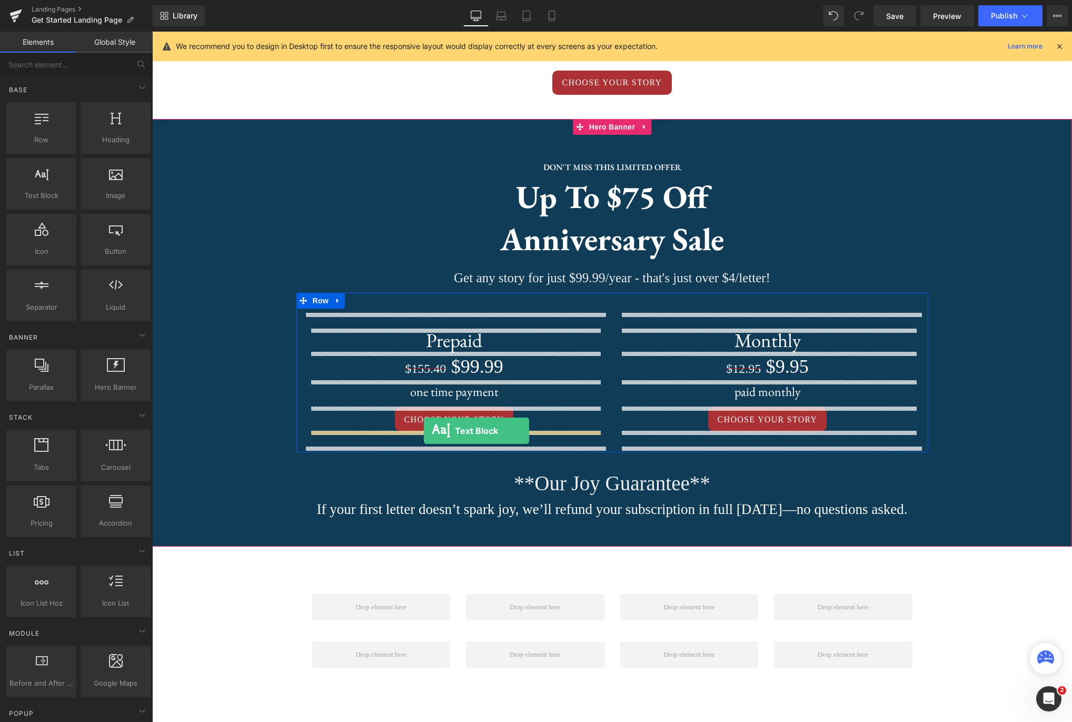
drag, startPoint x: 177, startPoint y: 223, endPoint x: 424, endPoint y: 431, distance: 322.4
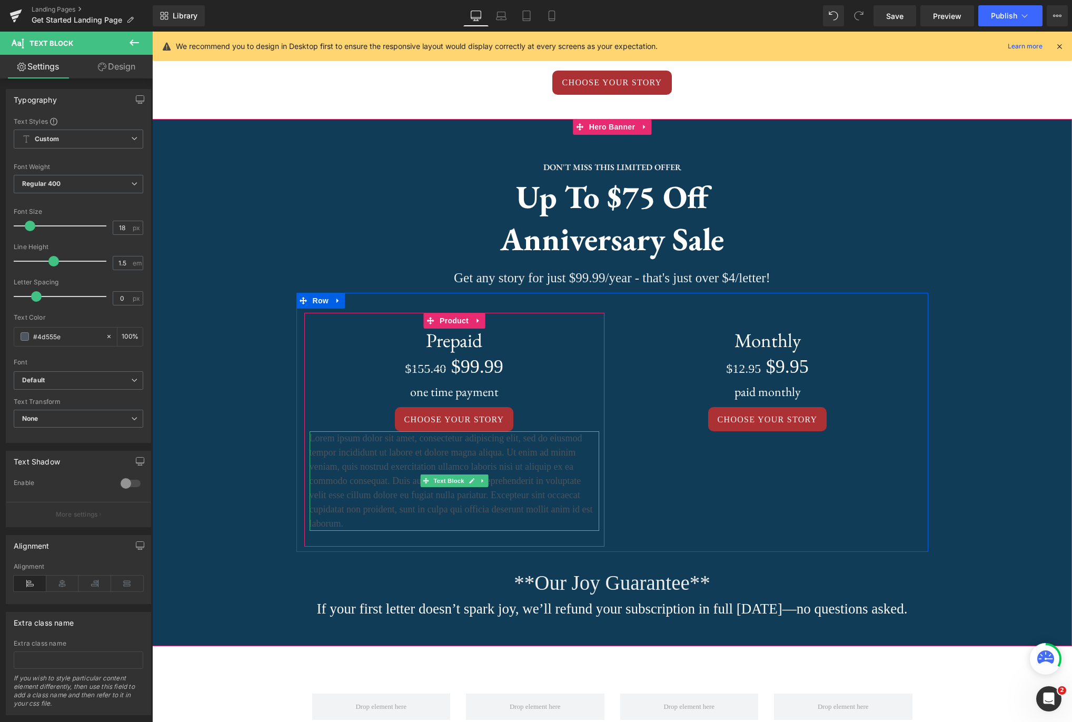
drag, startPoint x: 552, startPoint y: 520, endPoint x: 519, endPoint y: 525, distance: 33.7
click at [552, 520] on p "Lorem ipsum dolor sit amet, consectetur adipiscing elit, sed do eiusmod tempor …" at bounding box center [455, 481] width 290 height 100
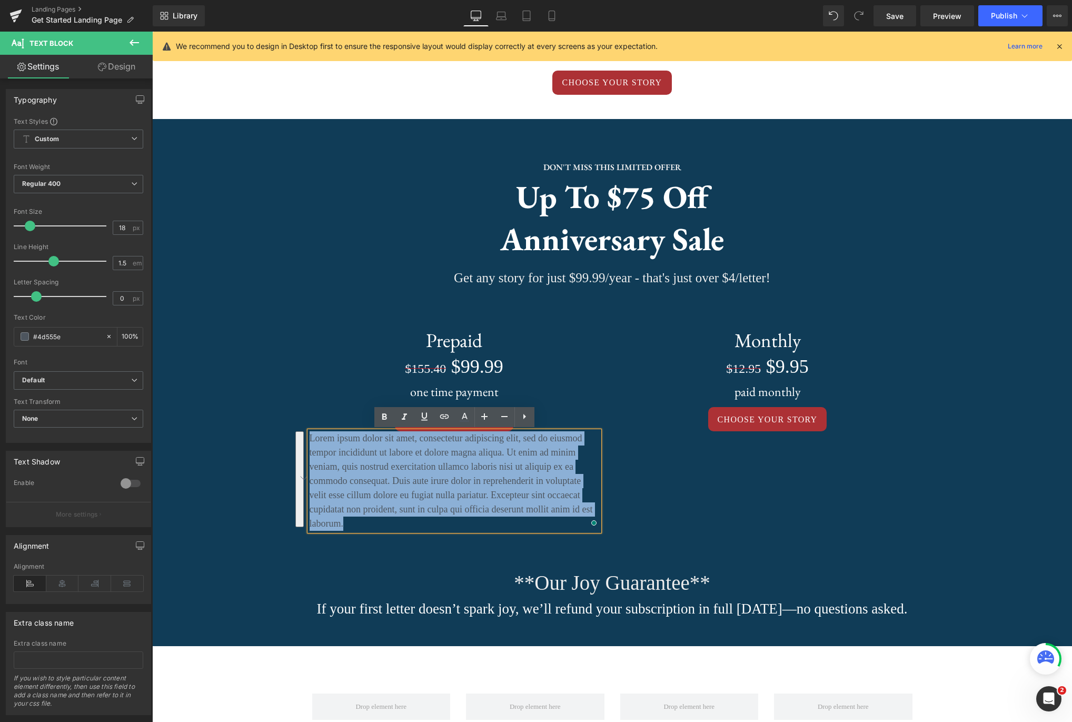
drag, startPoint x: 406, startPoint y: 518, endPoint x: 363, endPoint y: 421, distance: 105.6
click at [310, 436] on p "Lorem ipsum dolor sit amet, consectetur adipiscing elit, sed do eiusmod tempor …" at bounding box center [455, 481] width 290 height 100
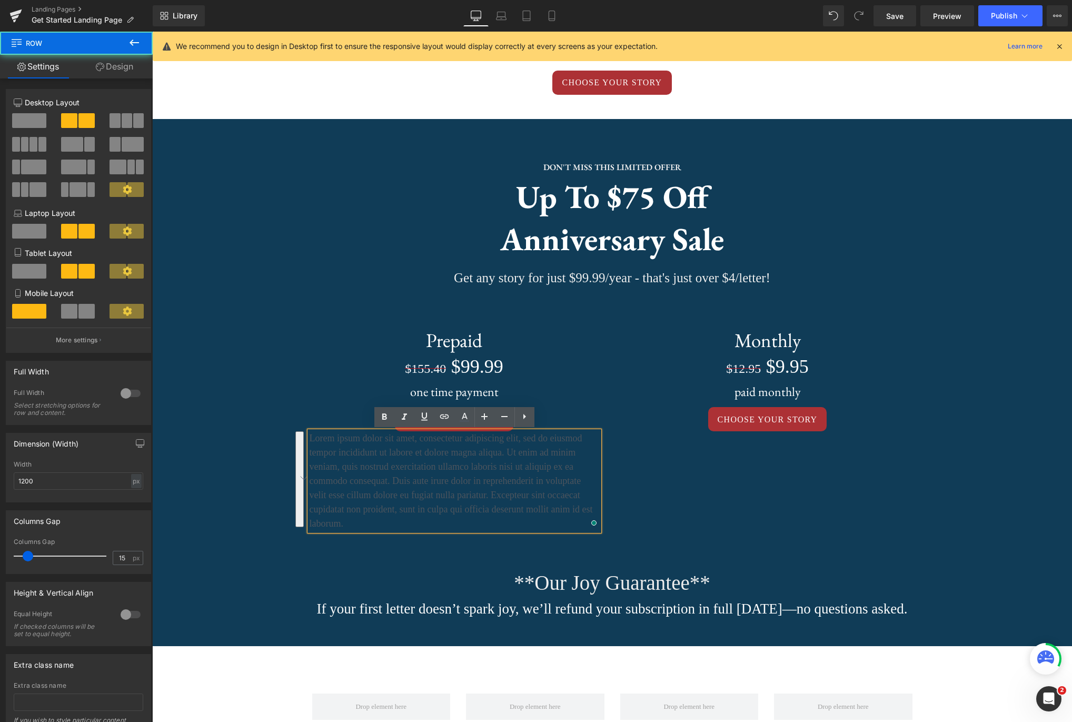
click at [721, 508] on div "Prepaid Heading $155.40 $99.99 (P) Price one time payment Heading CHOOSE YOUR S…" at bounding box center [612, 422] width 632 height 259
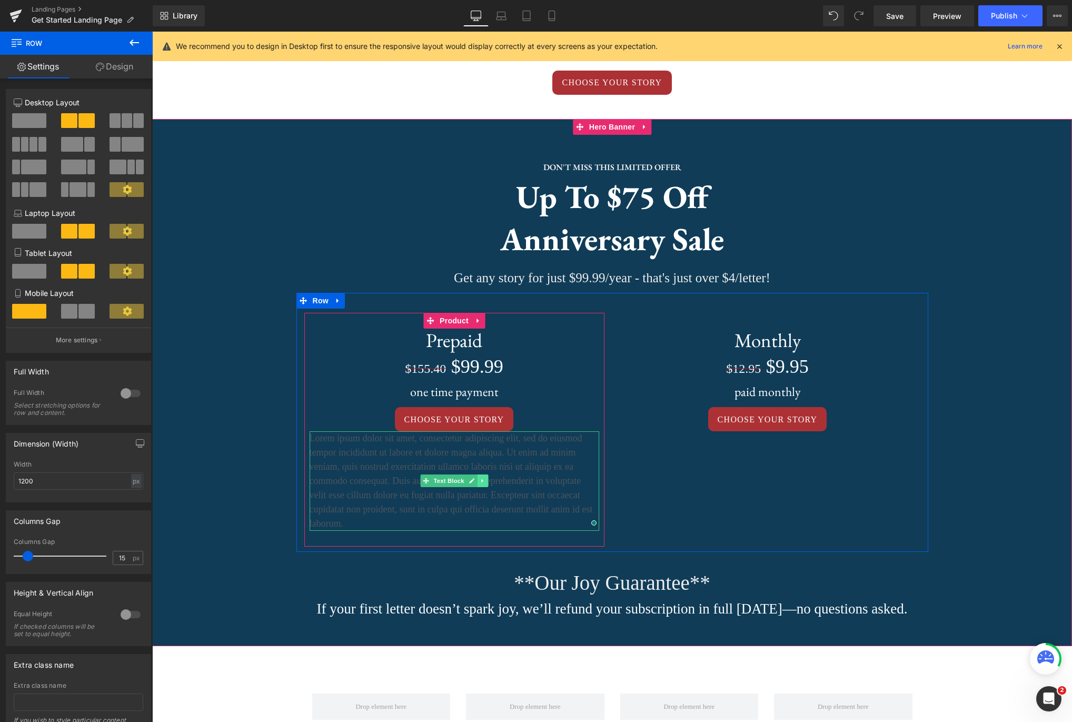
click at [481, 481] on icon at bounding box center [482, 481] width 2 height 4
click at [592, 482] on p "Lorem ipsum dolor sit amet, consectetur adipiscing elit, sed do eiusmod tempor …" at bounding box center [455, 481] width 290 height 100
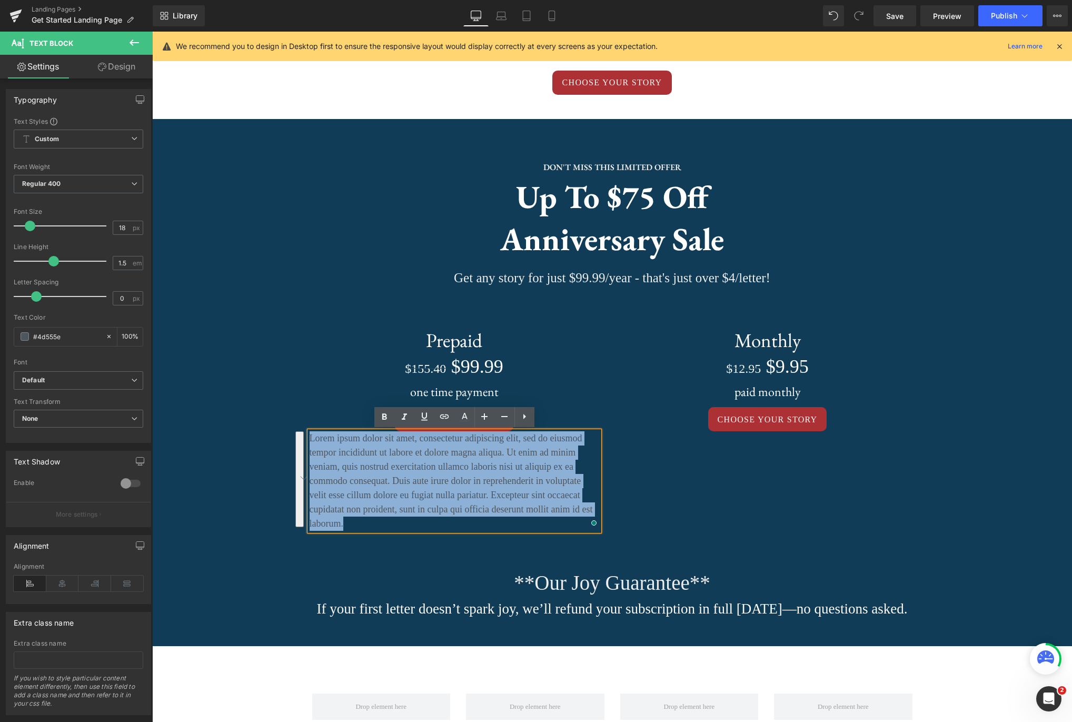
drag, startPoint x: 466, startPoint y: 521, endPoint x: 310, endPoint y: 438, distance: 177.1
click at [310, 438] on p "Lorem ipsum dolor sit amet, consectetur adipiscing elit, sed do eiusmod tempor …" at bounding box center [455, 481] width 290 height 100
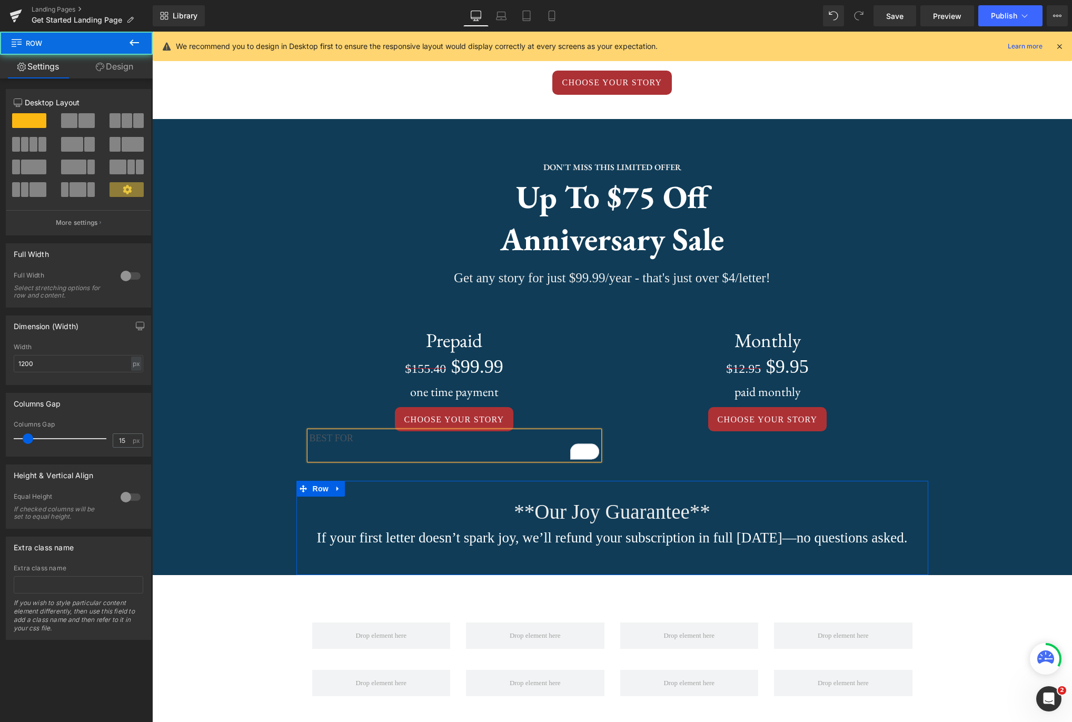
click at [866, 483] on div "**Our Joy Guarantee** Text Block If your first letter doesn’t spark joy, we’ll …" at bounding box center [612, 528] width 632 height 95
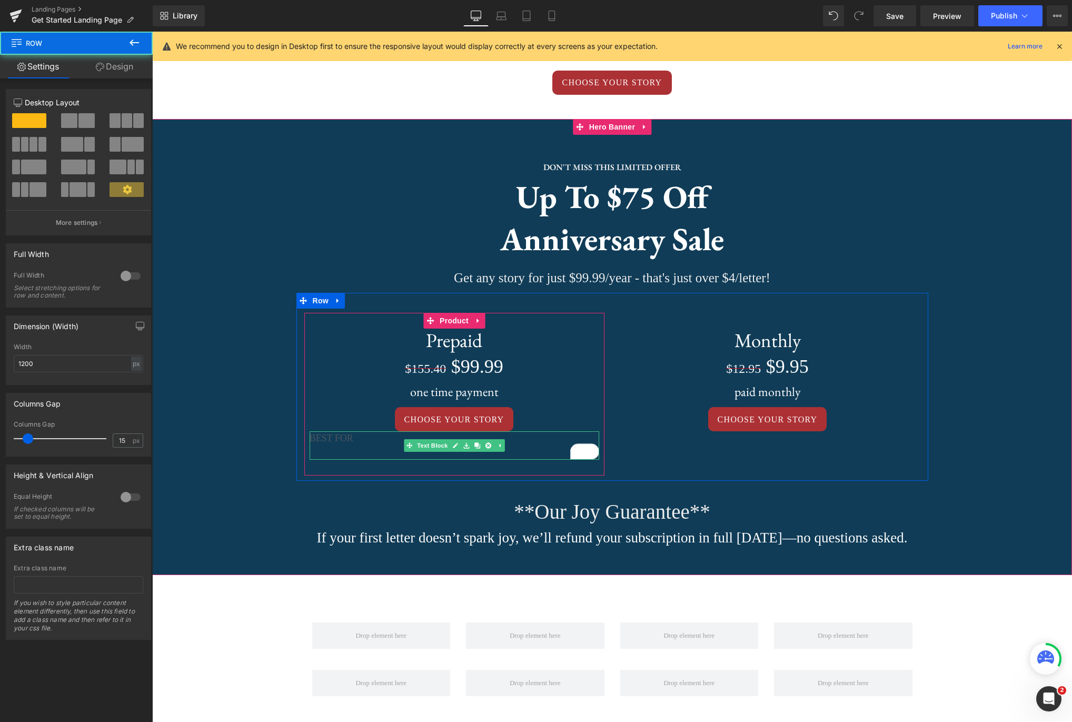
click at [490, 451] on link at bounding box center [487, 445] width 11 height 13
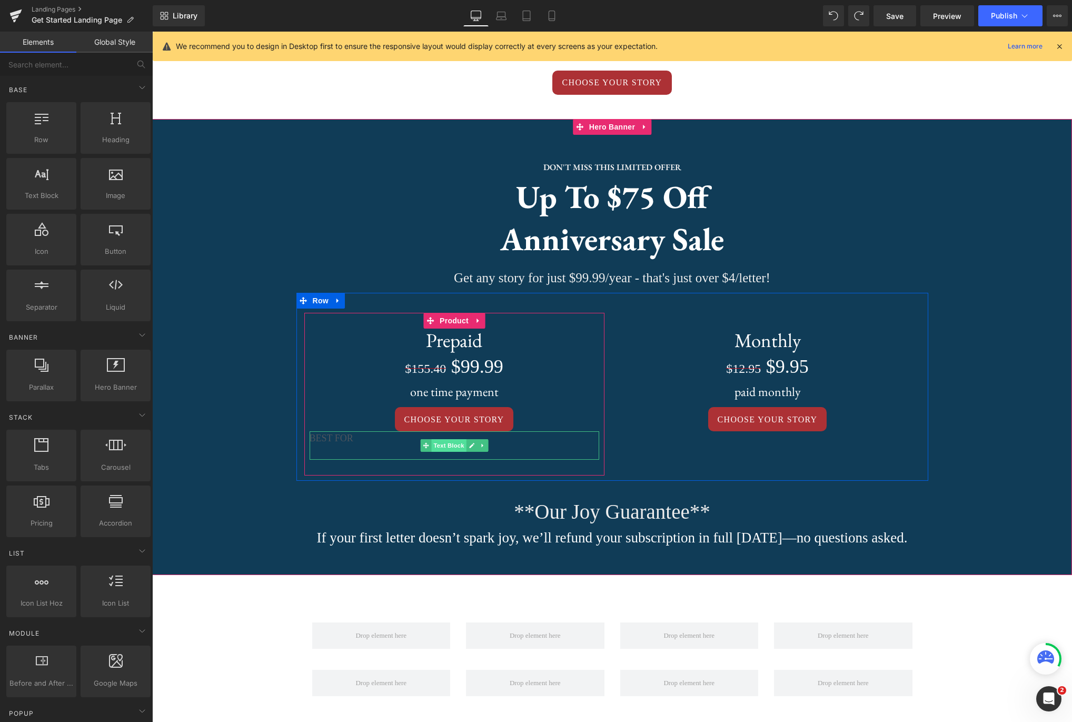
click at [440, 444] on span "Text Block" at bounding box center [448, 445] width 35 height 13
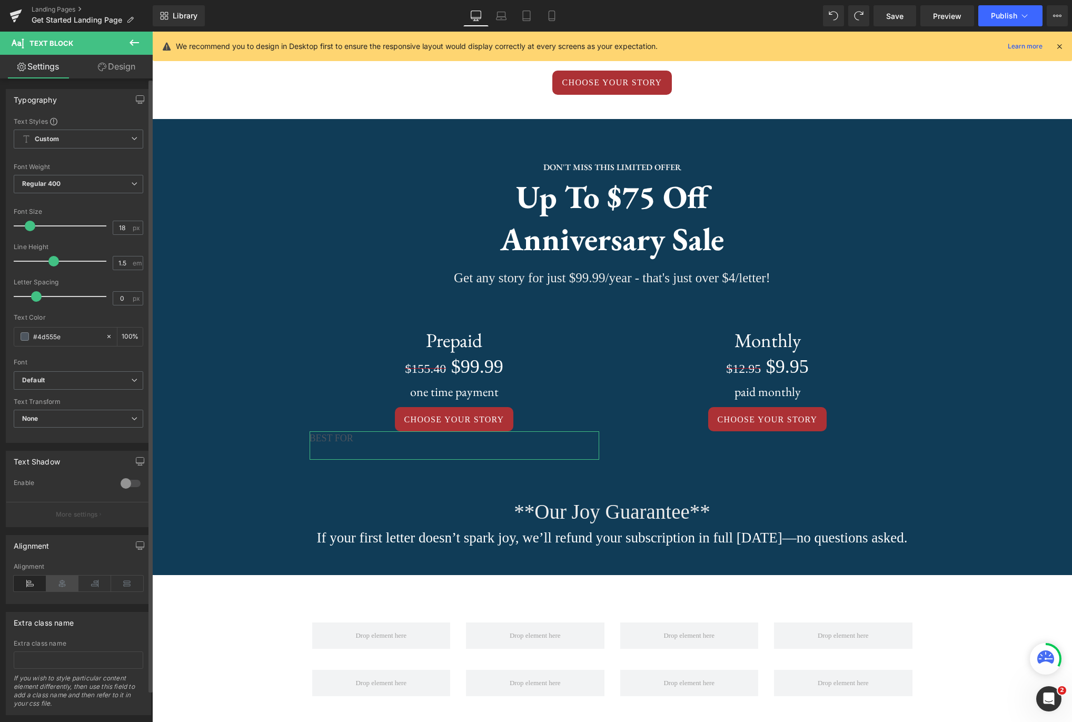
click at [62, 587] on icon at bounding box center [62, 583] width 33 height 16
click at [57, 337] on input "#4d555e" at bounding box center [66, 337] width 67 height 12
type input "f"
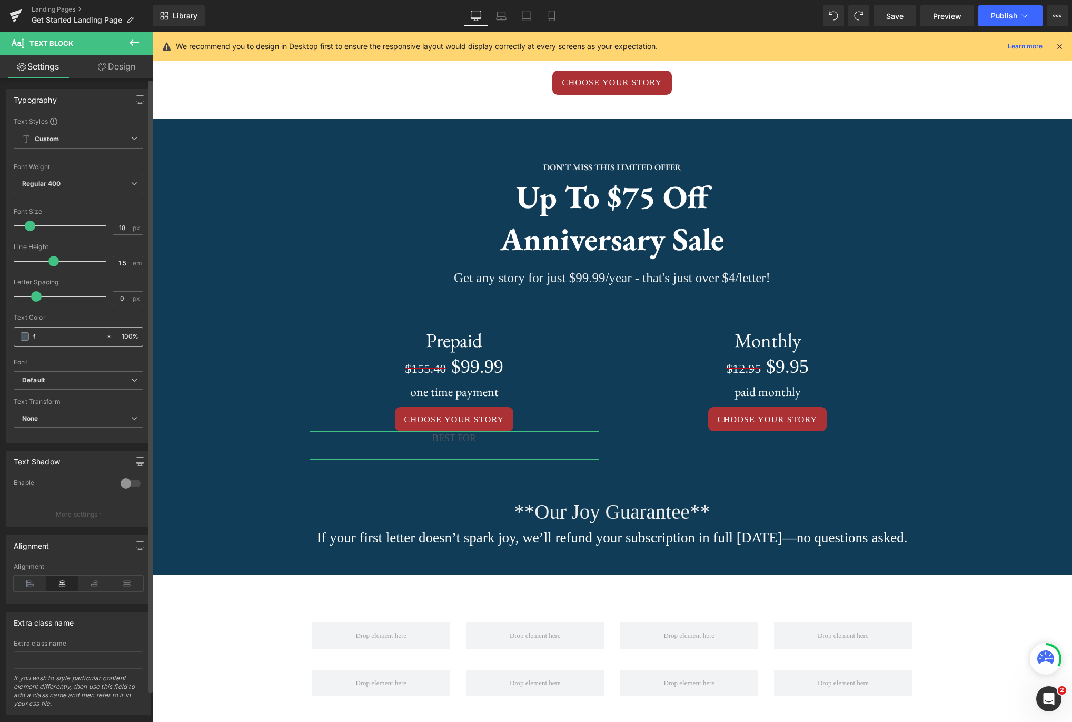
type input "0"
type input "fff"
type input "100"
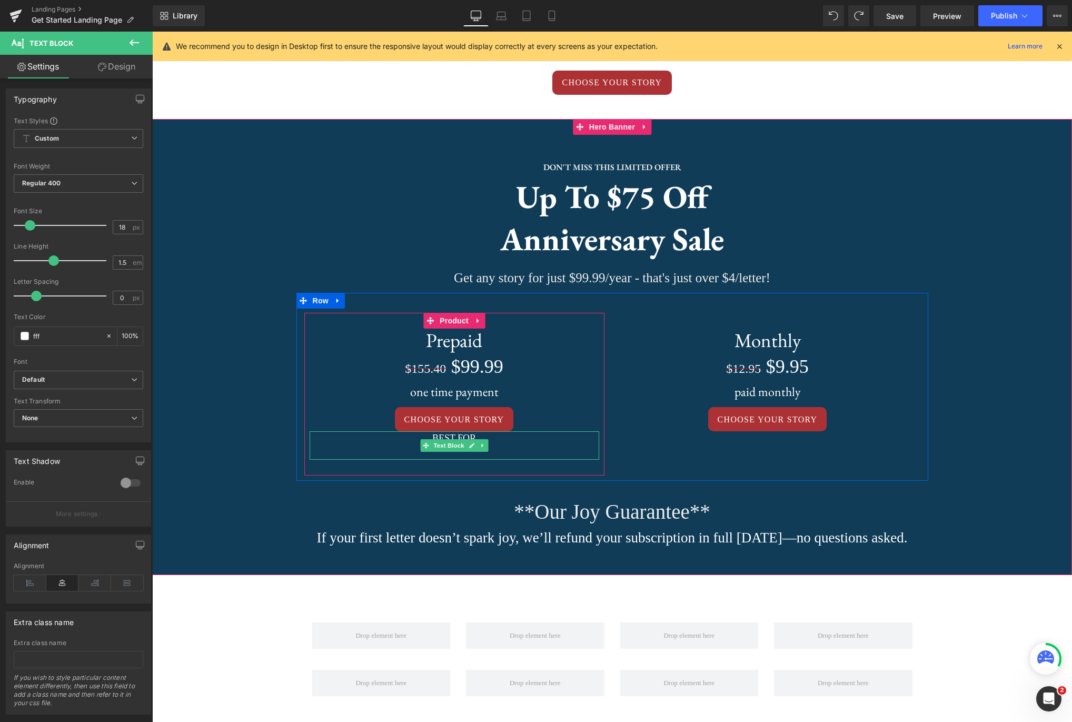
type input "#ffffff"
click at [504, 440] on p "BEST FOR" at bounding box center [455, 438] width 290 height 14
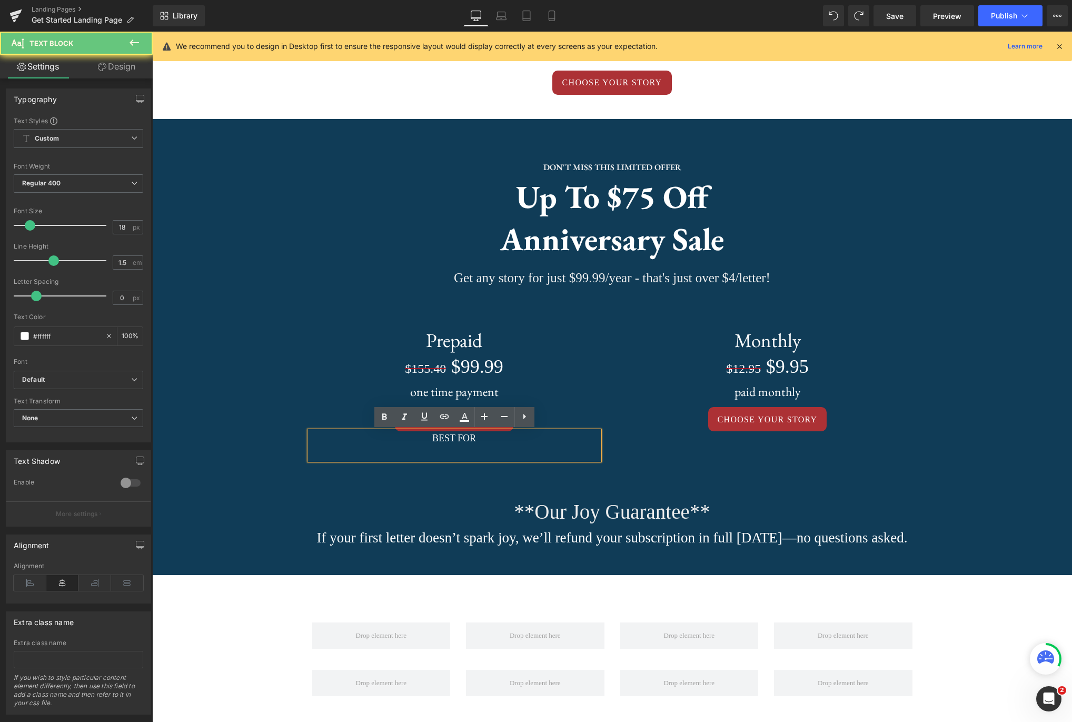
click at [511, 438] on p "BEST FOR" at bounding box center [455, 438] width 290 height 14
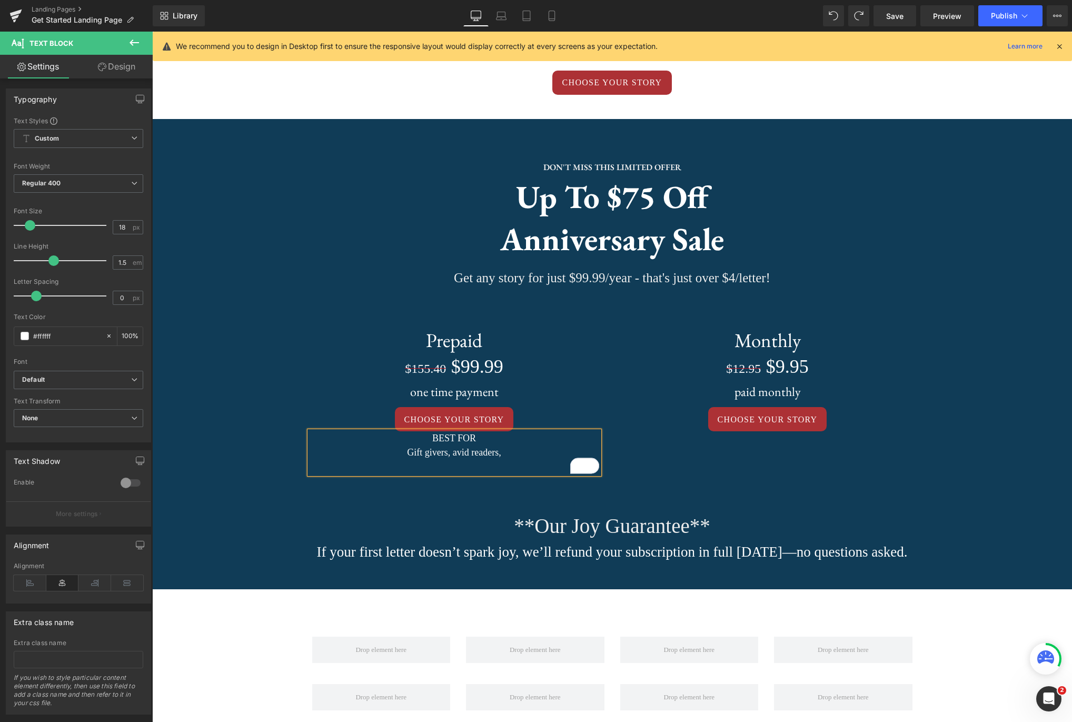
click at [409, 455] on p "Gift givers, avid readers," at bounding box center [455, 452] width 290 height 14
click at [450, 455] on p "Maximum savings, Gift givers, avid readers," at bounding box center [455, 452] width 290 height 14
click at [545, 454] on p "Maximum savings, gift giving, avid readers," at bounding box center [455, 452] width 290 height 14
click at [931, 434] on span "DON'T MISS THIS LIMITED OFFER Text Block up to $75 off Anniversary Sale Heading…" at bounding box center [612, 367] width 920 height 444
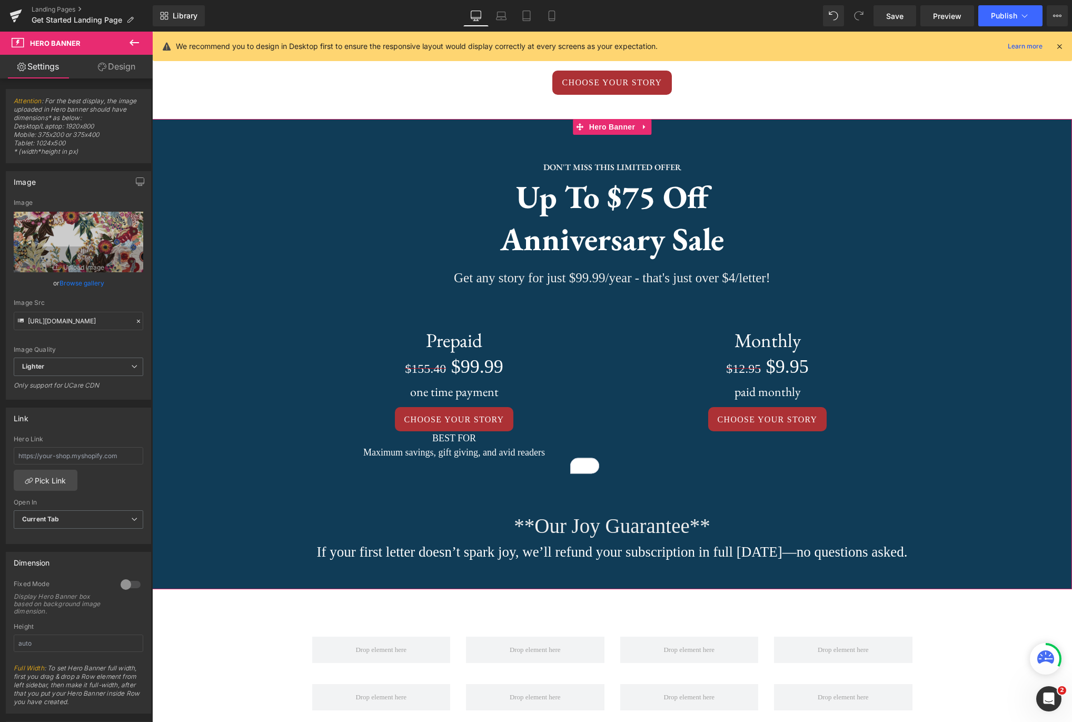
click at [972, 426] on span "DON'T MISS THIS LIMITED OFFER Text Block up to $75 off Anniversary Sale Heading…" at bounding box center [612, 367] width 920 height 444
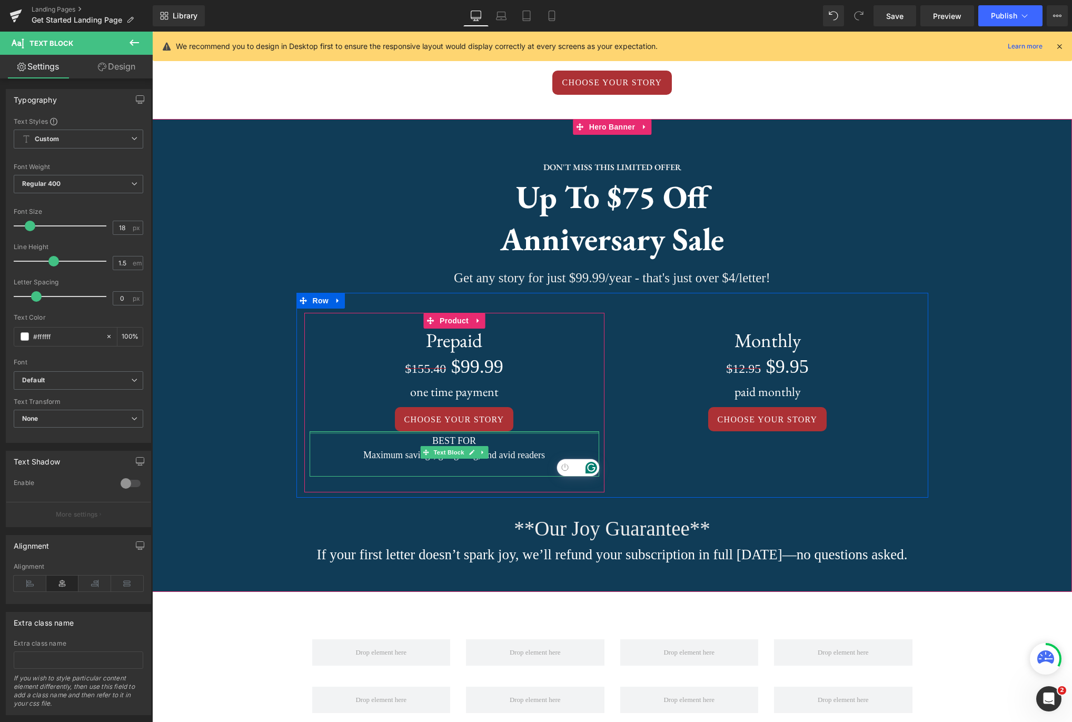
click at [475, 435] on div "BEST FOR Maximum savings, gift giving, and avid readers Text Block" at bounding box center [455, 453] width 290 height 45
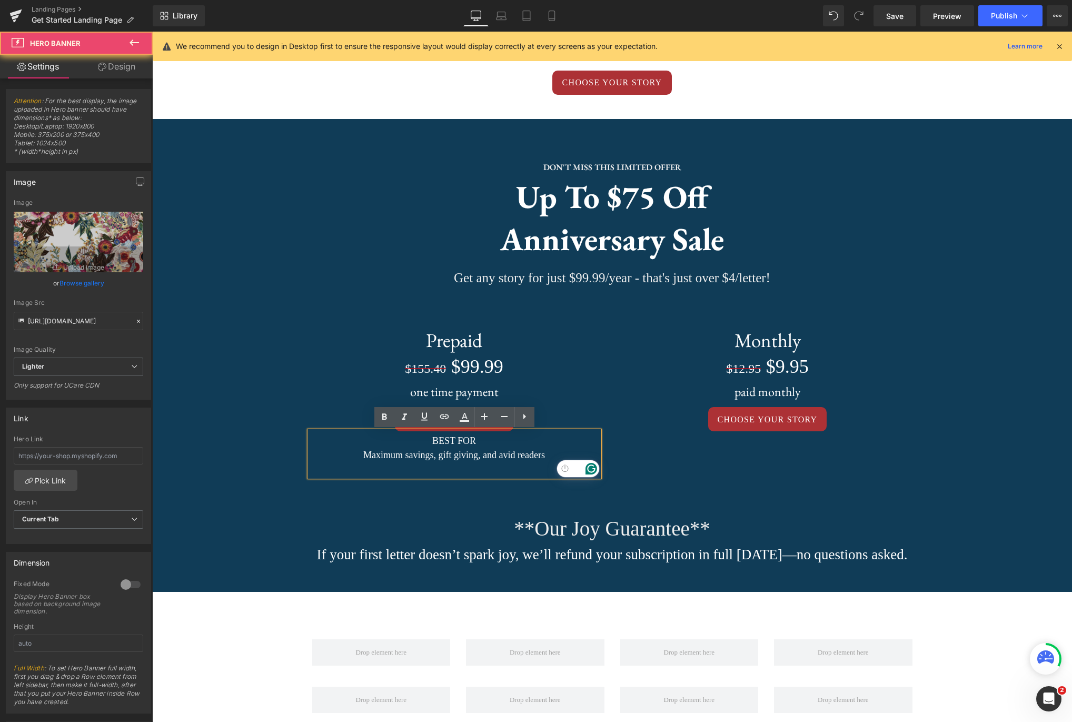
click at [954, 414] on span "DON'T MISS THIS LIMITED OFFER Text Block up to $75 off Anniversary Sale Heading…" at bounding box center [612, 368] width 920 height 446
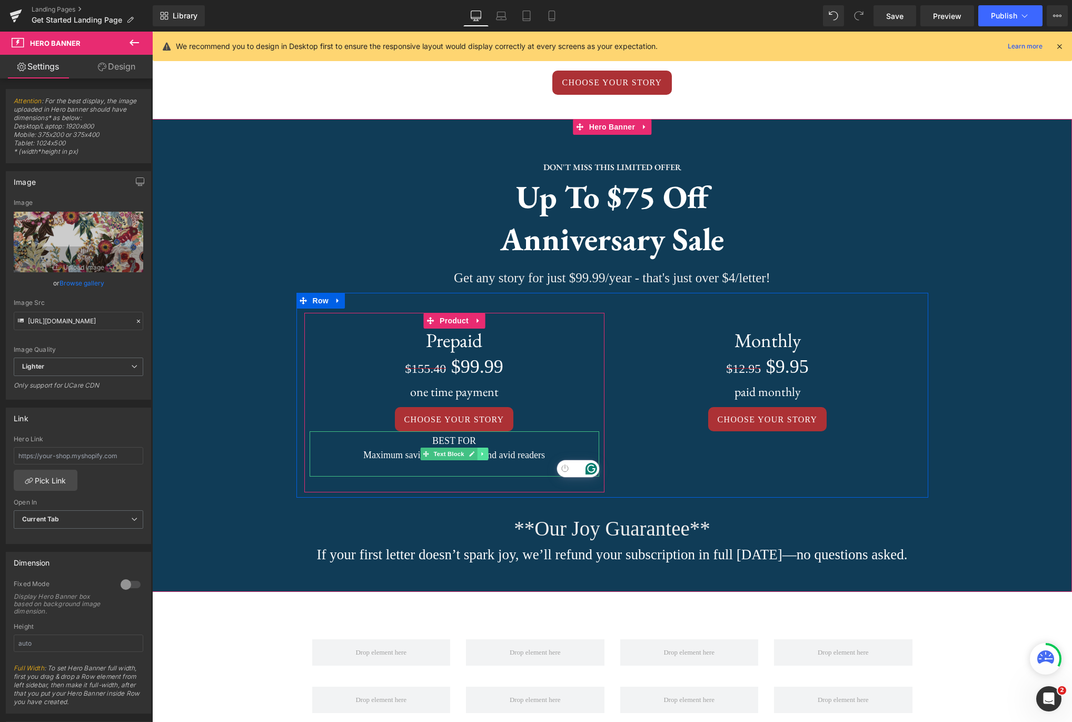
click at [485, 453] on icon at bounding box center [483, 454] width 6 height 6
click at [477, 455] on icon at bounding box center [477, 454] width 6 height 6
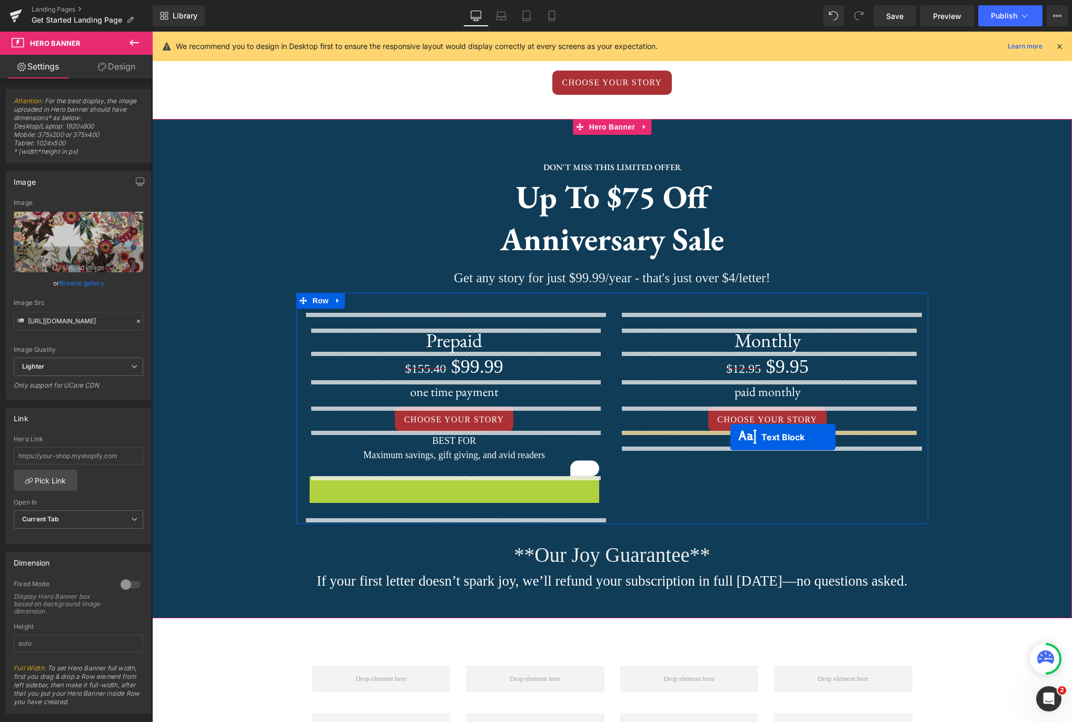
drag, startPoint x: 423, startPoint y: 499, endPoint x: 730, endPoint y: 437, distance: 313.1
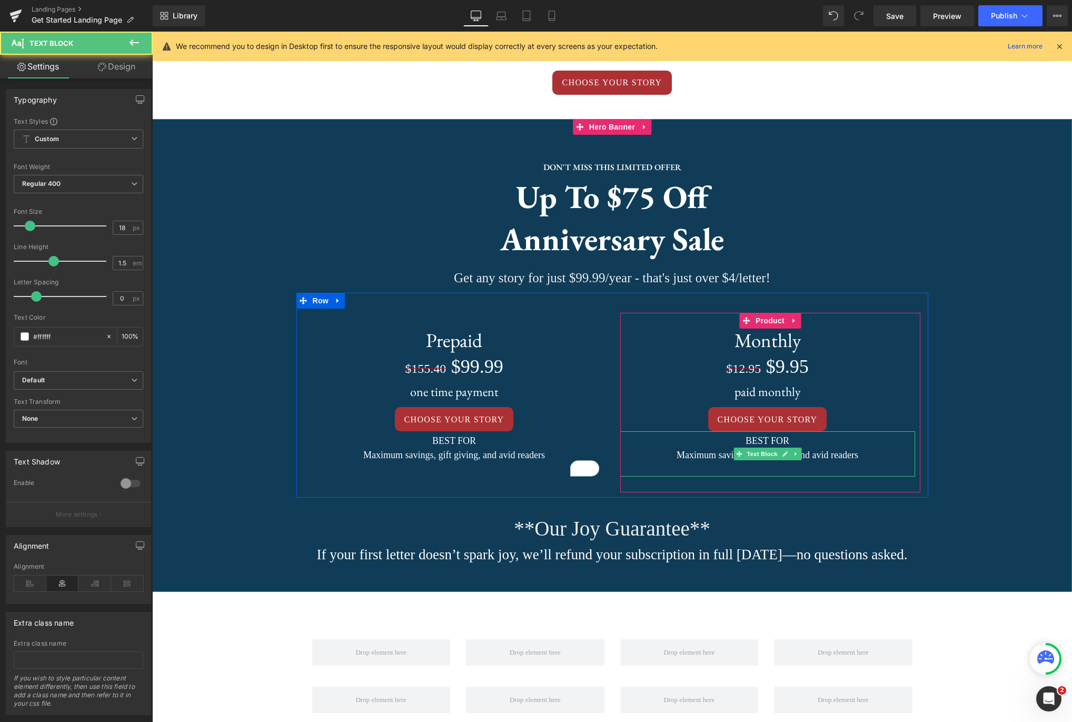
drag, startPoint x: 841, startPoint y: 455, endPoint x: 868, endPoint y: 457, distance: 26.4
click at [841, 455] on p "Maximum savings, gift giving, and avid readers" at bounding box center [767, 455] width 295 height 14
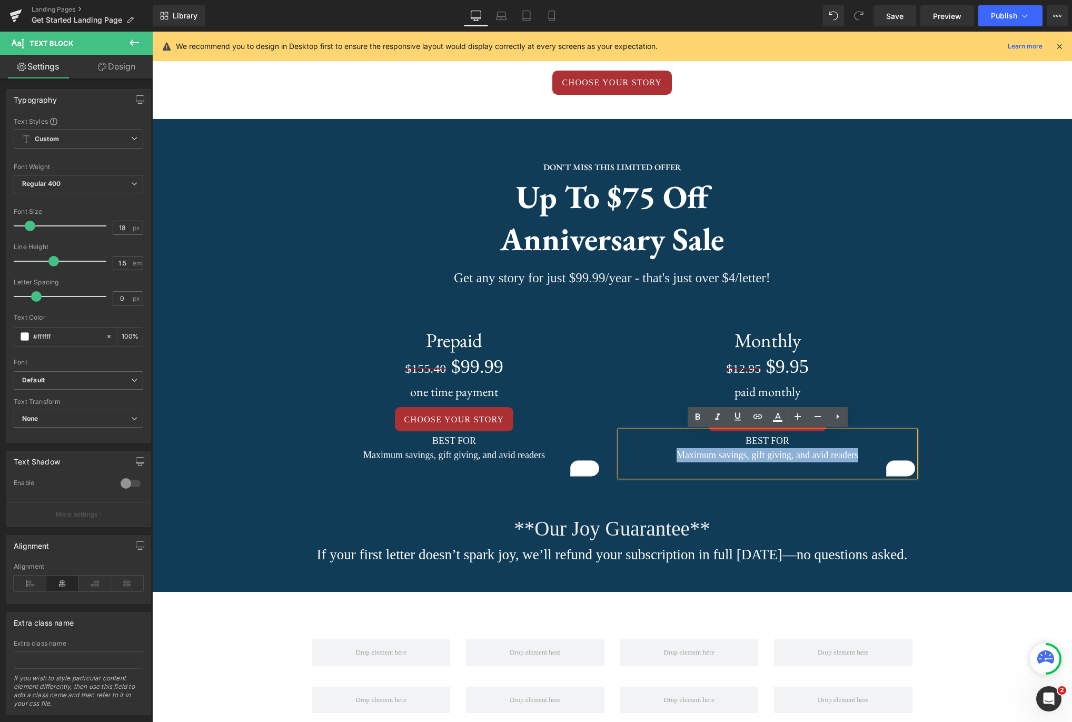
drag, startPoint x: 868, startPoint y: 457, endPoint x: 680, endPoint y: 458, distance: 187.4
click at [680, 458] on p "Maximum savings, gift giving, and avid readers" at bounding box center [767, 455] width 295 height 14
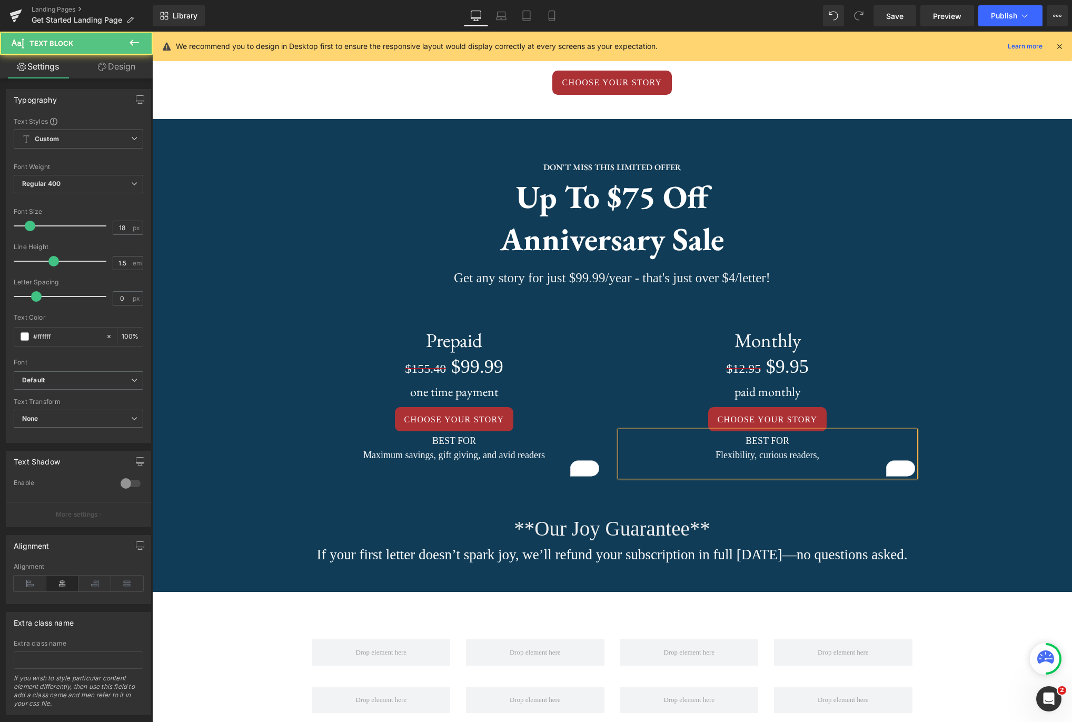
click at [826, 454] on p "Flexibility, curious readers," at bounding box center [767, 455] width 295 height 14
click at [990, 450] on span "DON'T MISS THIS LIMITED OFFER Text Block up to $75 off Anniversary Sale Heading…" at bounding box center [612, 368] width 920 height 446
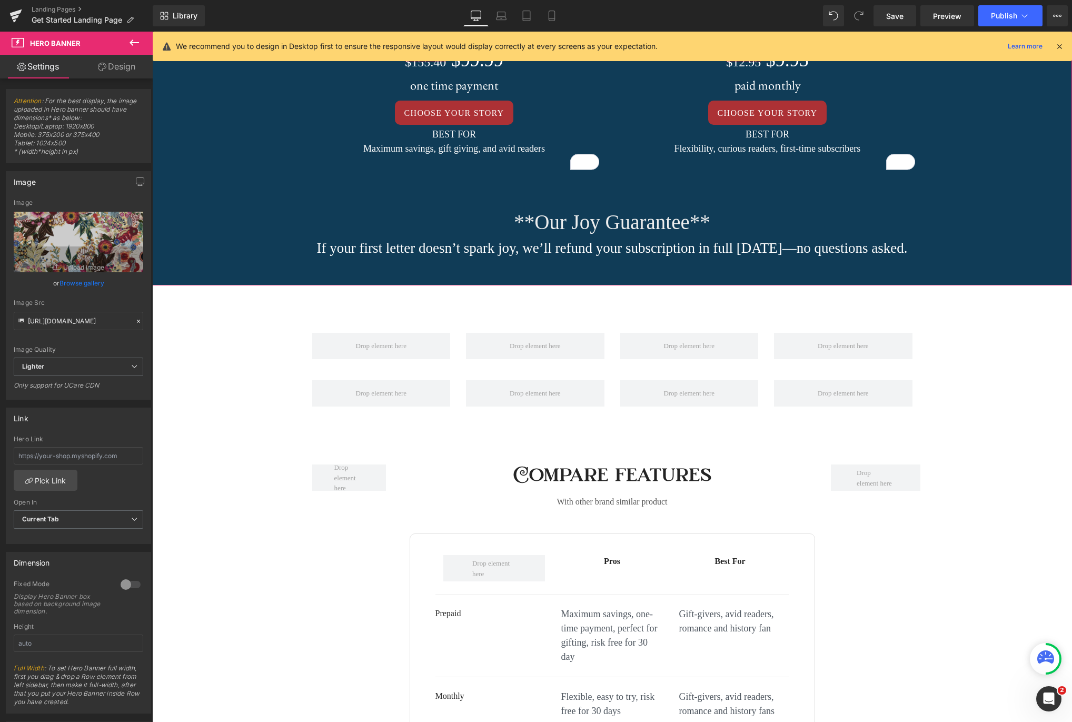
scroll to position [1139, 0]
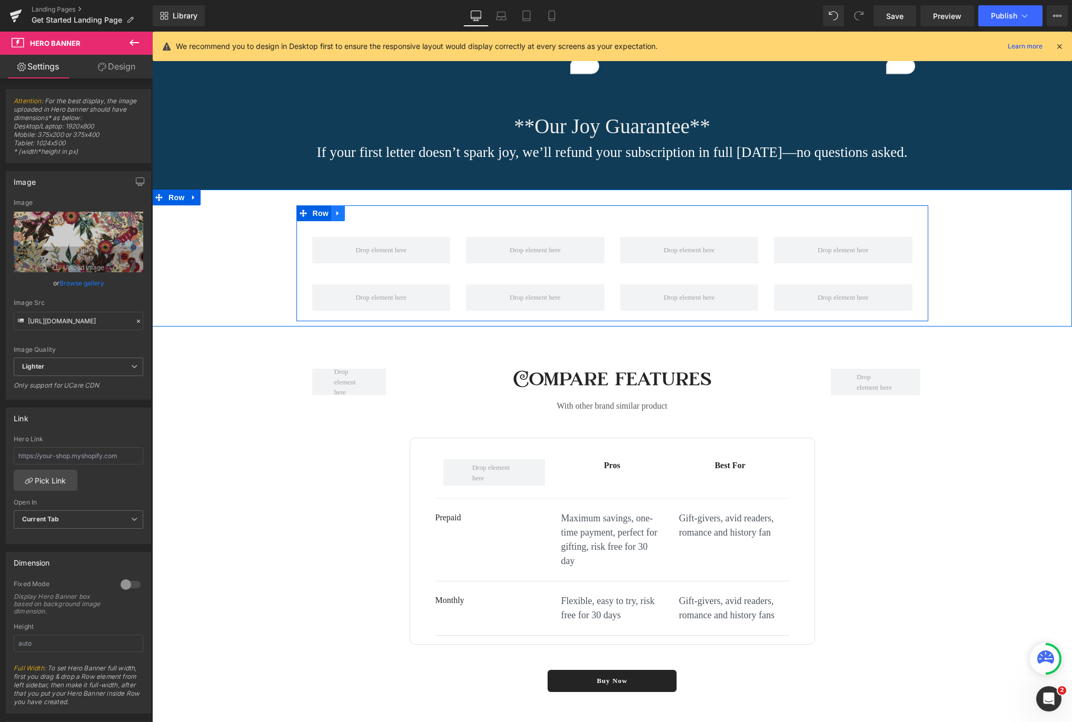
click at [339, 216] on icon at bounding box center [337, 213] width 2 height 5
click at [367, 221] on link at bounding box center [366, 213] width 14 height 16
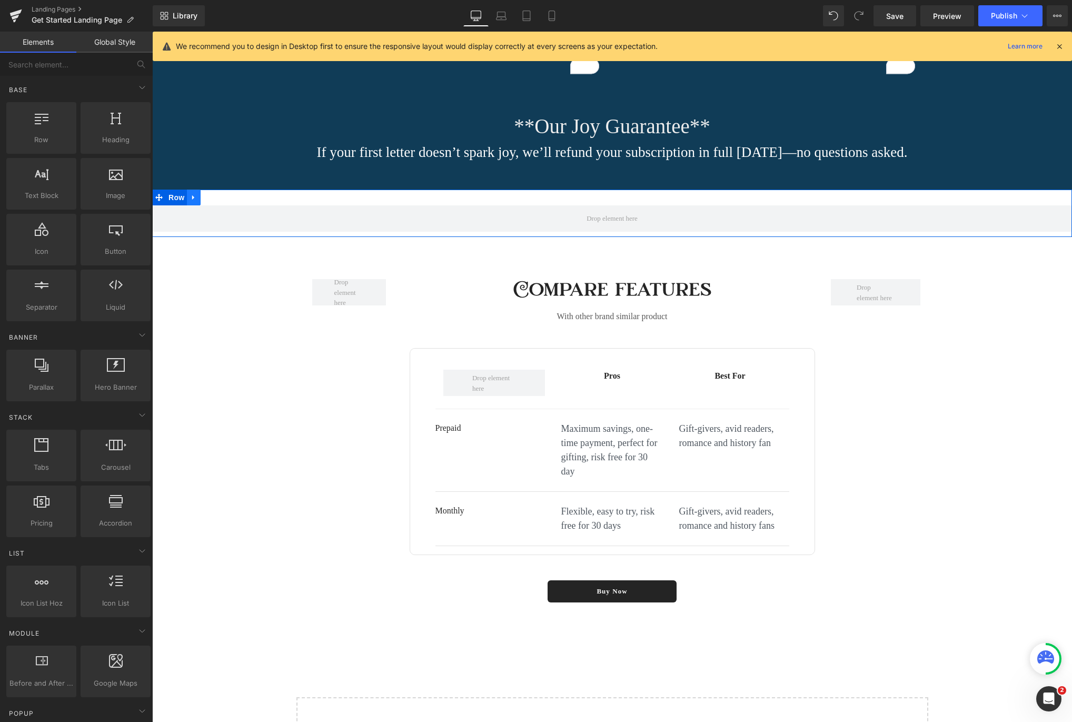
click at [197, 202] on icon at bounding box center [193, 198] width 7 height 8
click at [223, 201] on icon at bounding box center [220, 197] width 7 height 7
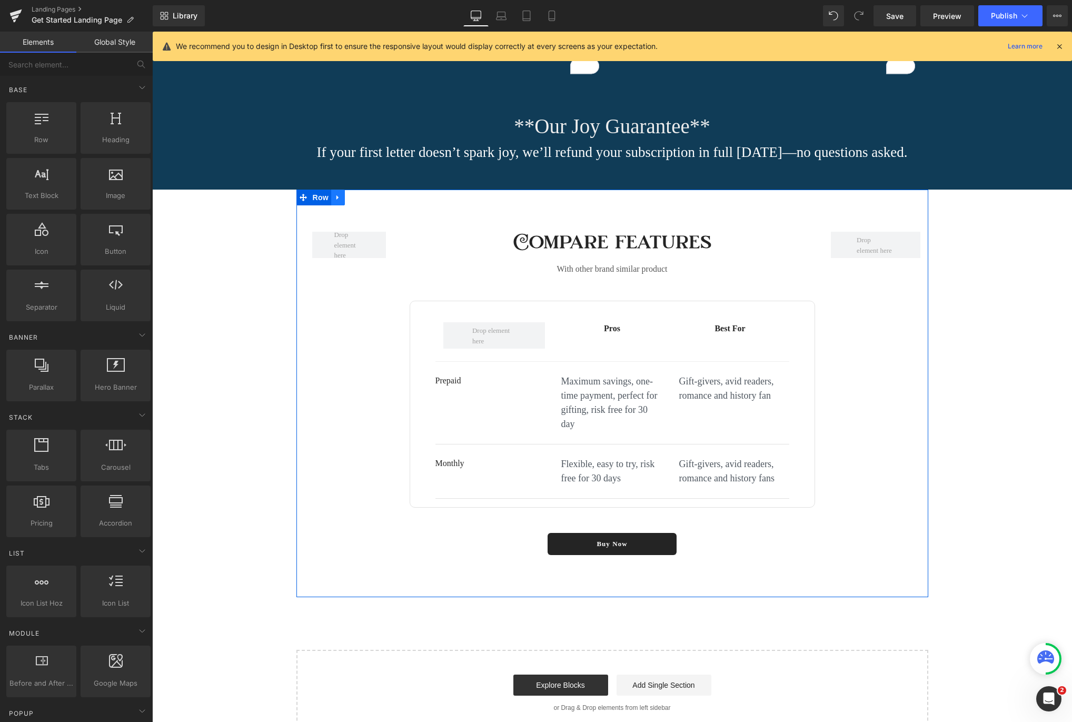
click at [336, 200] on icon at bounding box center [337, 197] width 2 height 5
click at [369, 205] on link at bounding box center [366, 198] width 14 height 16
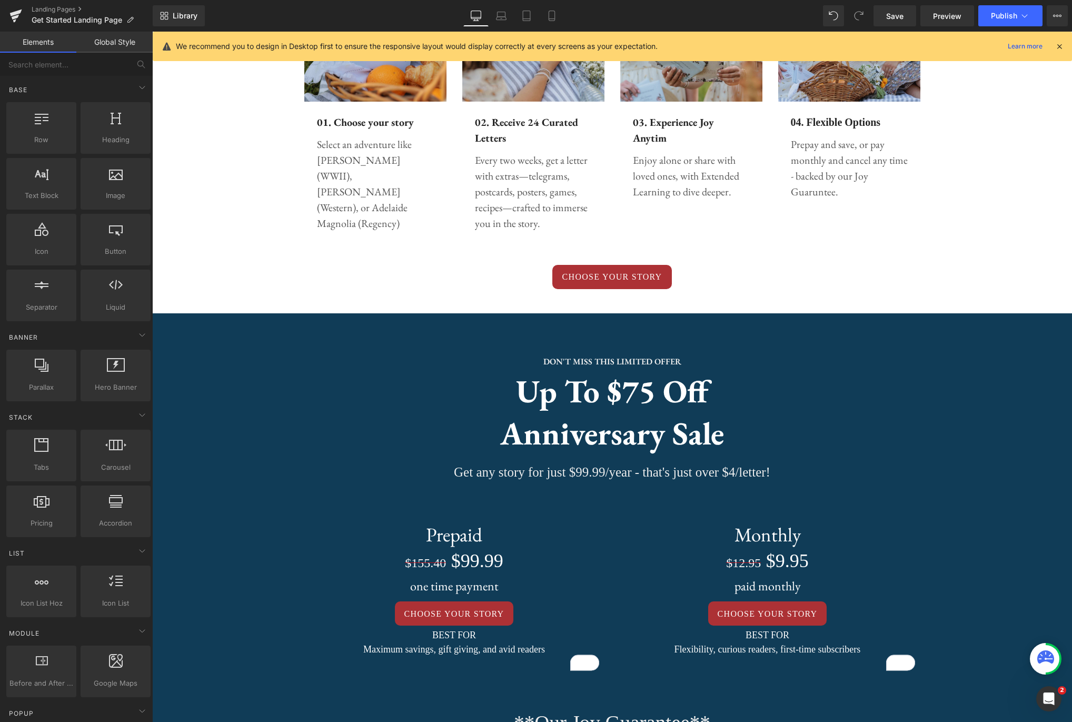
scroll to position [827, 0]
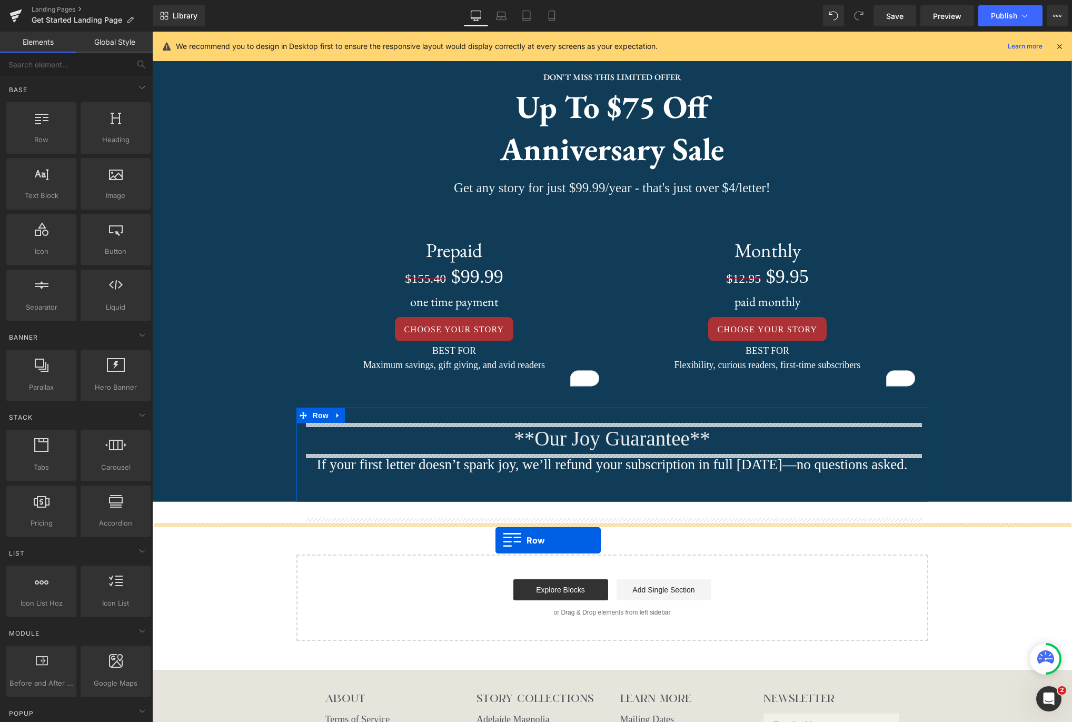
drag, startPoint x: 204, startPoint y: 172, endPoint x: 495, endPoint y: 540, distance: 469.6
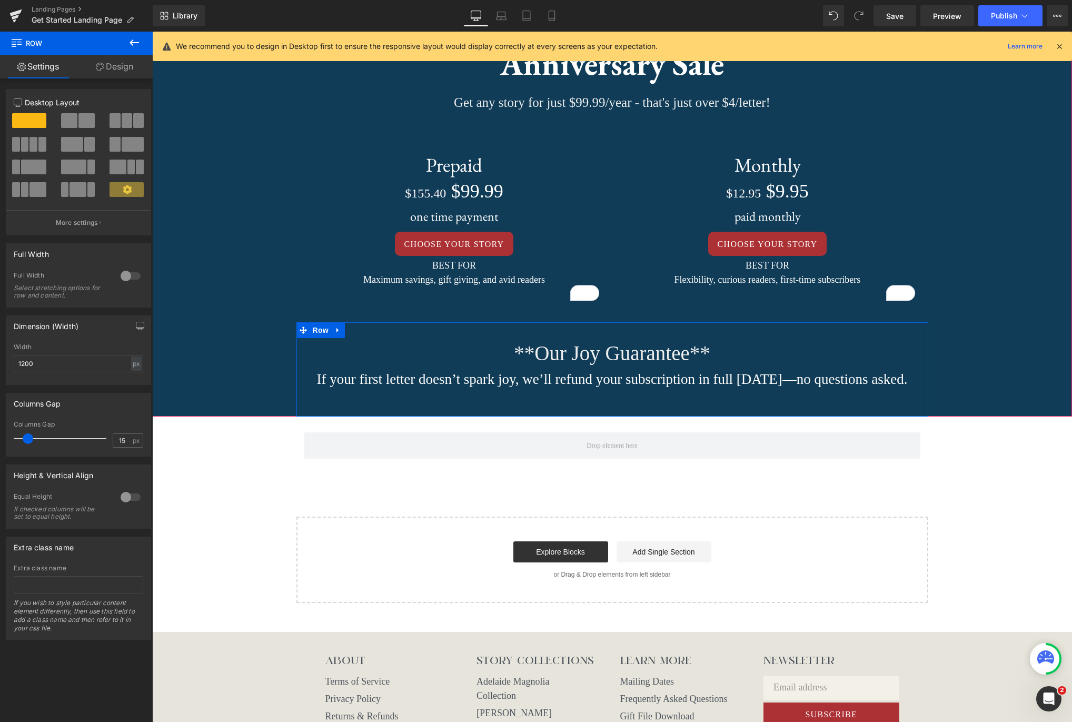
scroll to position [929, 0]
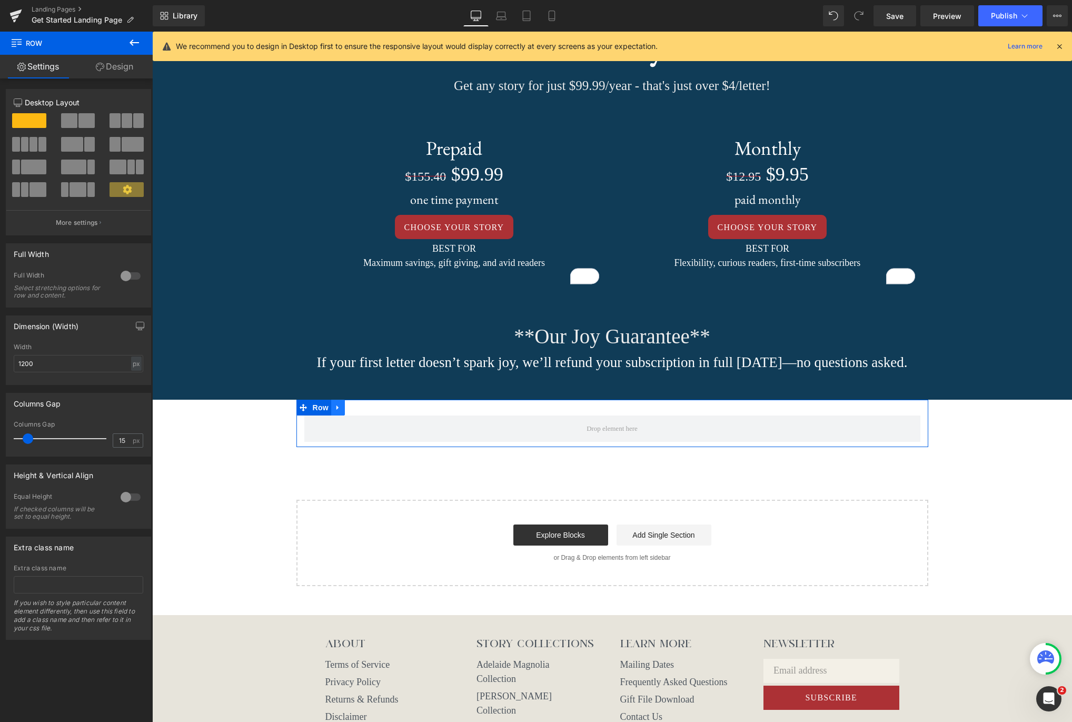
click at [340, 412] on icon at bounding box center [337, 408] width 7 height 8
click at [371, 415] on link at bounding box center [366, 408] width 14 height 16
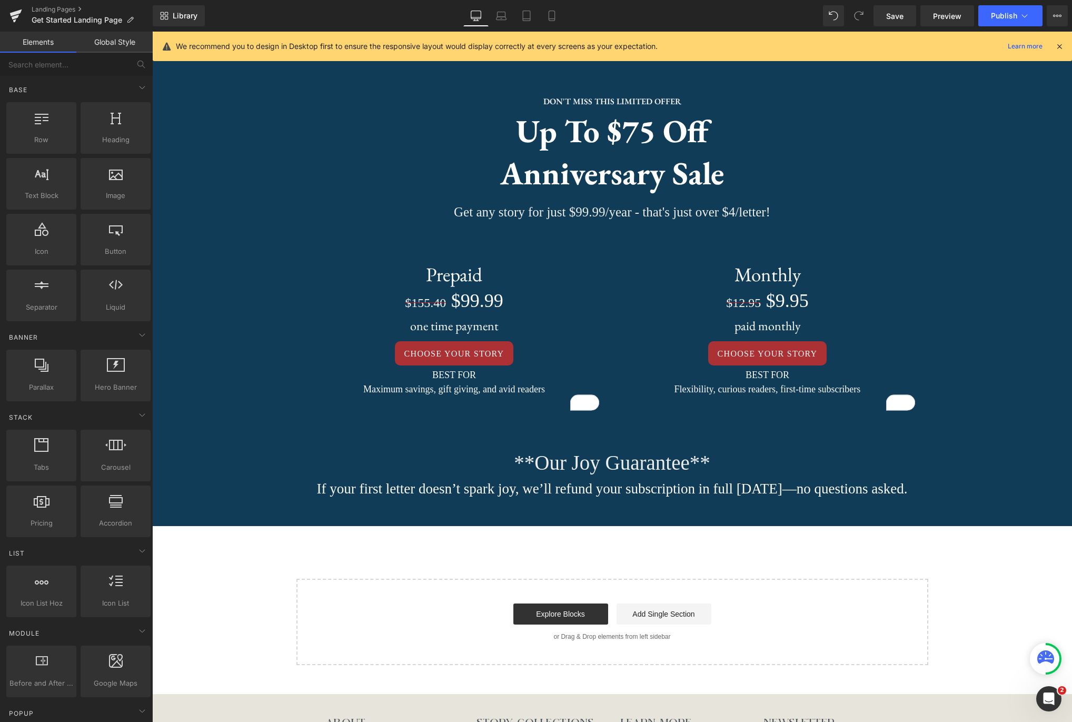
scroll to position [796, 0]
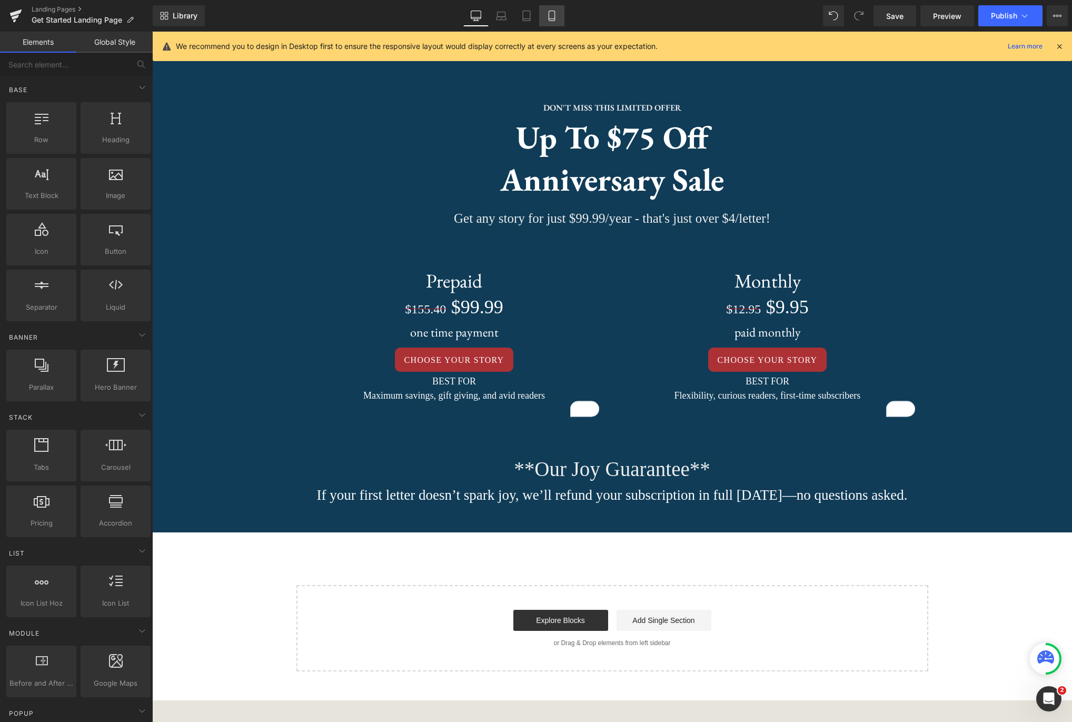
click at [552, 10] on link "Mobile" at bounding box center [551, 15] width 25 height 21
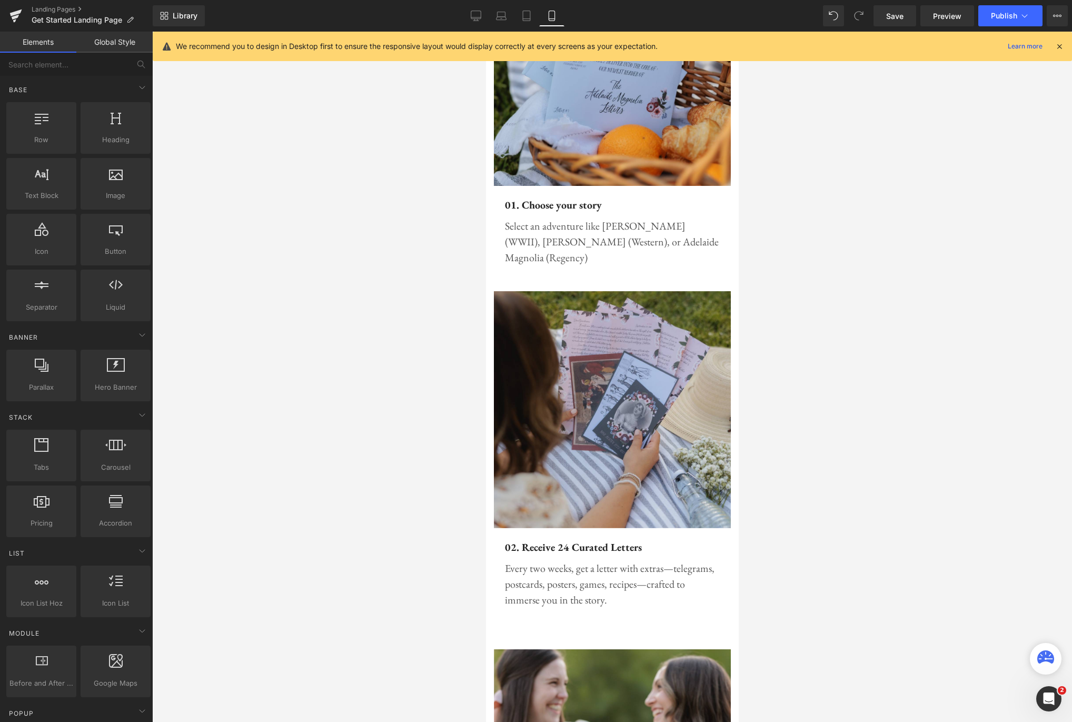
scroll to position [2077, 0]
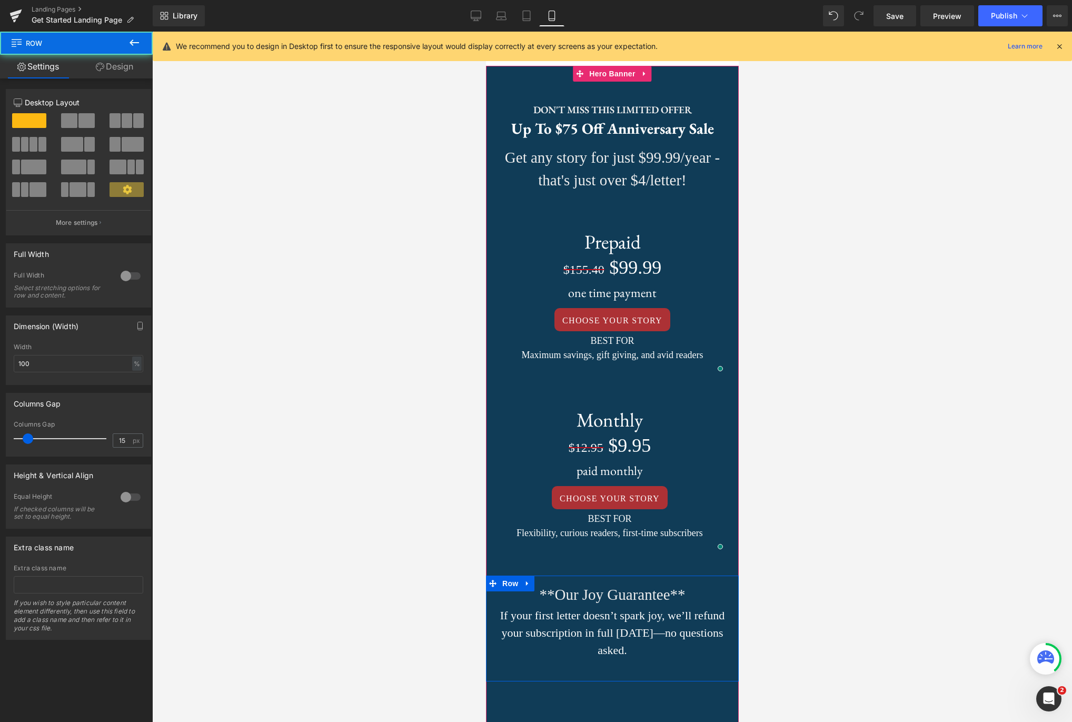
drag, startPoint x: 618, startPoint y: 557, endPoint x: 620, endPoint y: 541, distance: 15.4
click at [620, 575] on div at bounding box center [611, 575] width 253 height 1
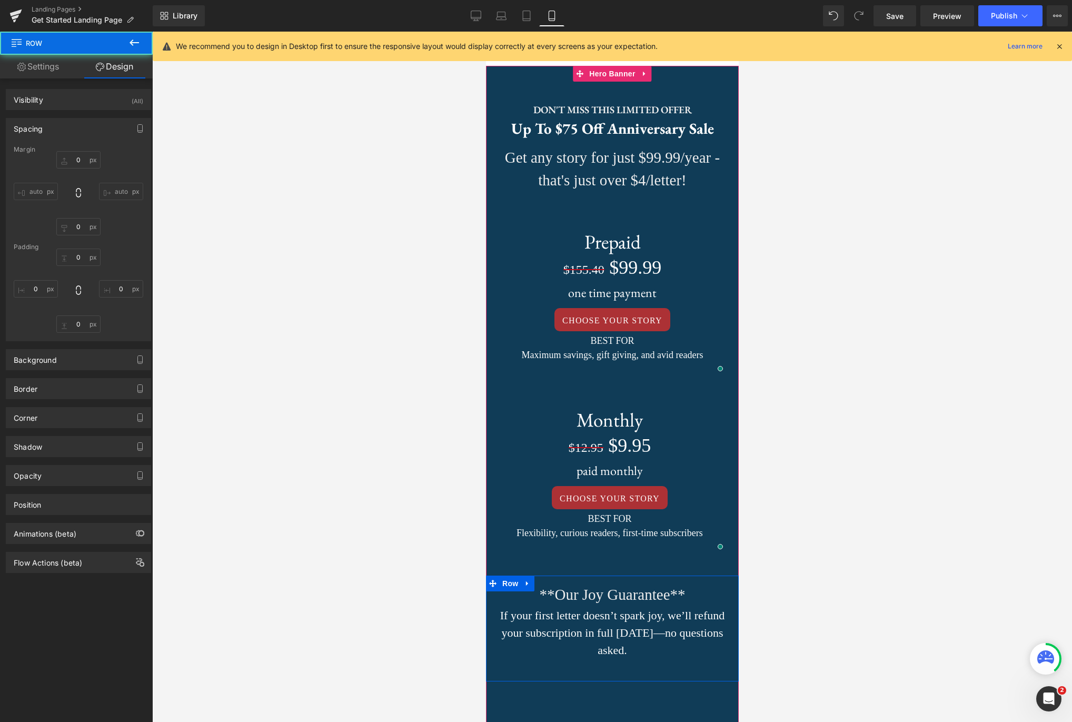
type input "0"
type input "1"
type input "0"
type input "10"
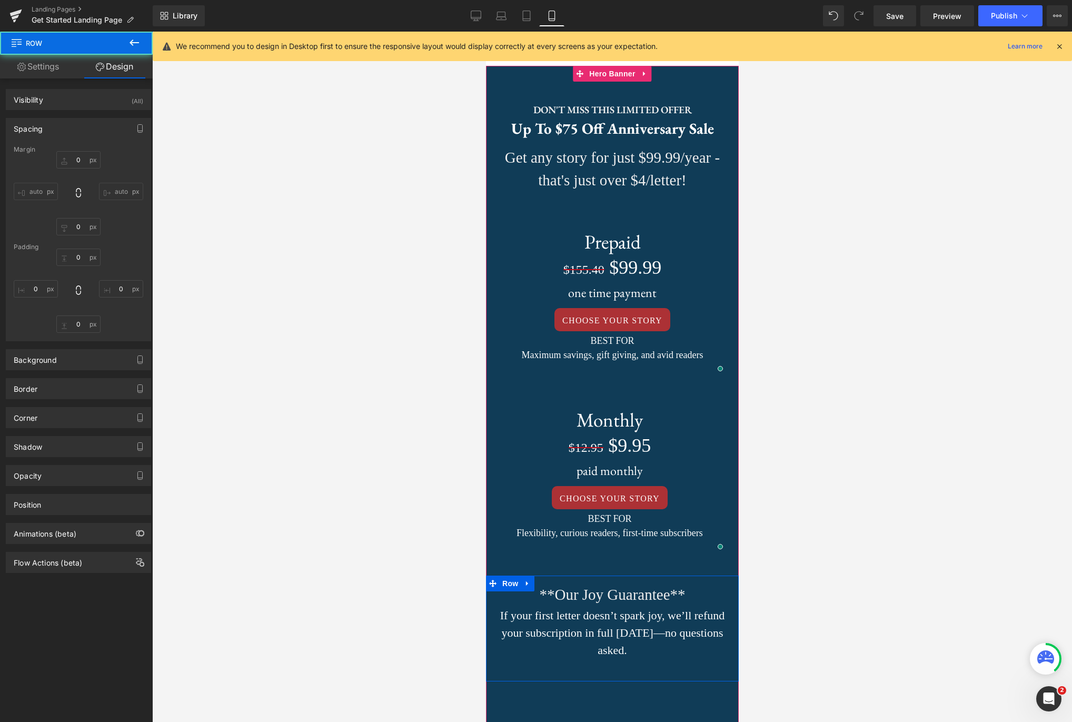
type input "0"
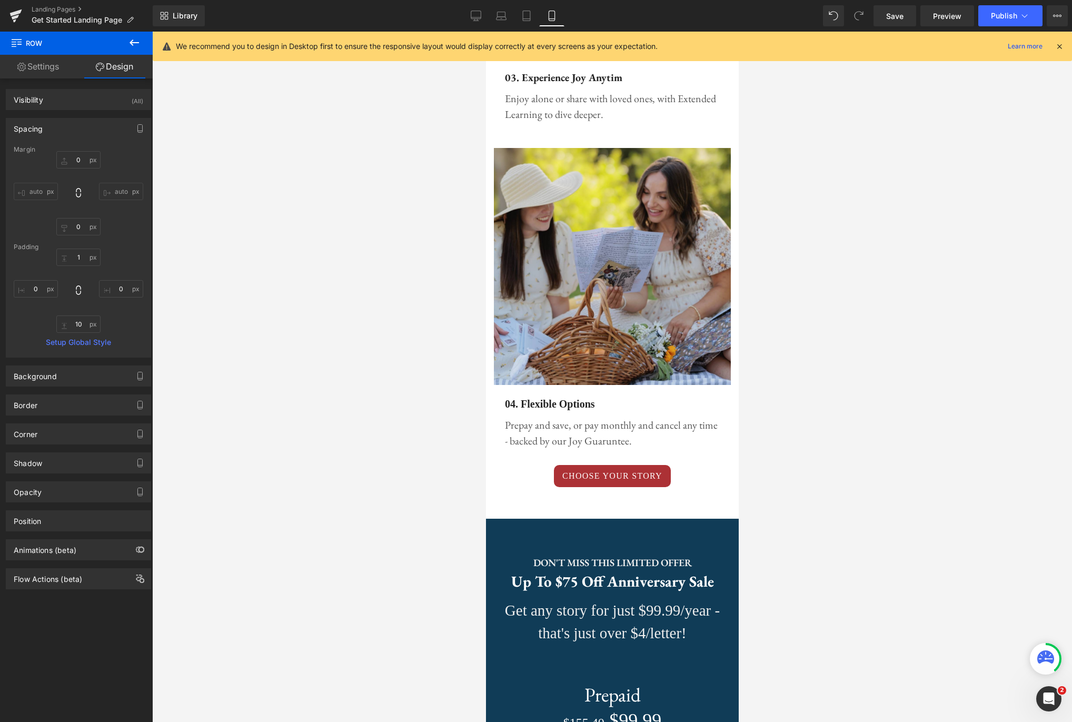
scroll to position [1599, 0]
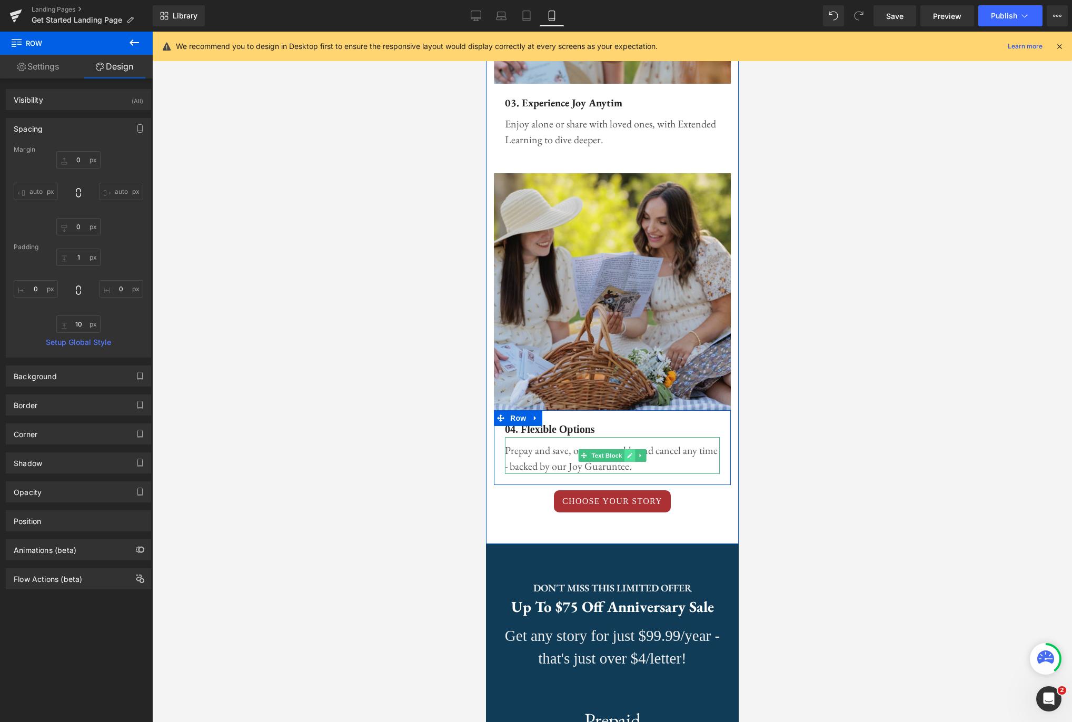
click at [626, 449] on link at bounding box center [629, 455] width 11 height 13
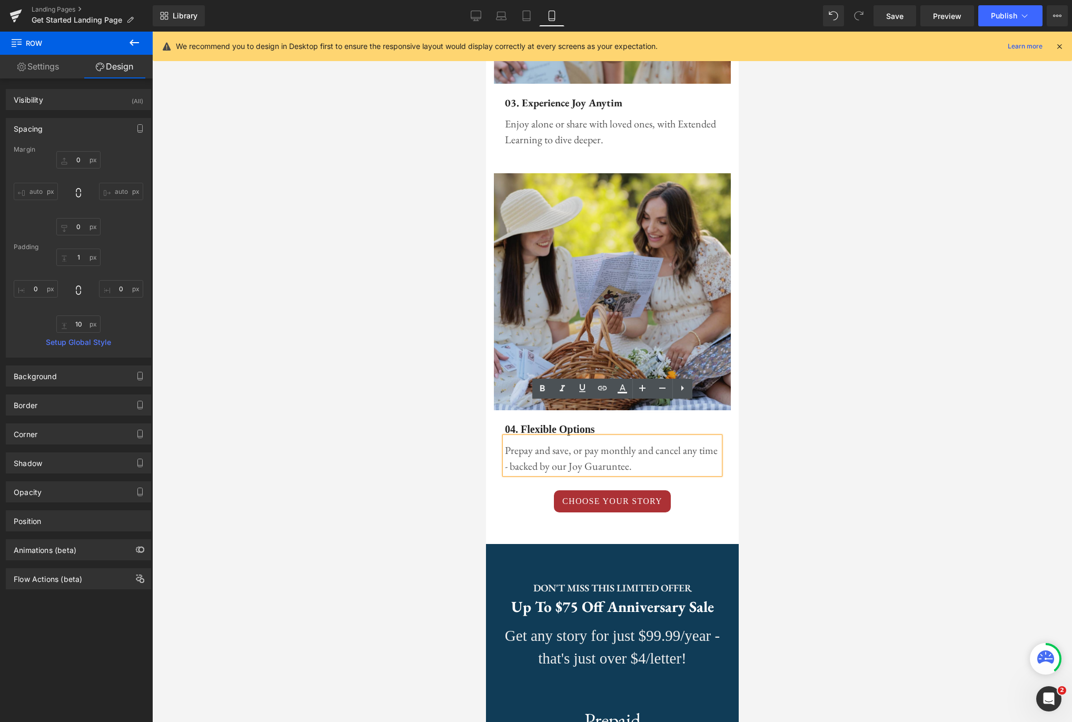
click at [598, 442] on p "Prepay and save, or pay monthly and cancel any time - backed by our Joy Guarunt…" at bounding box center [611, 458] width 215 height 32
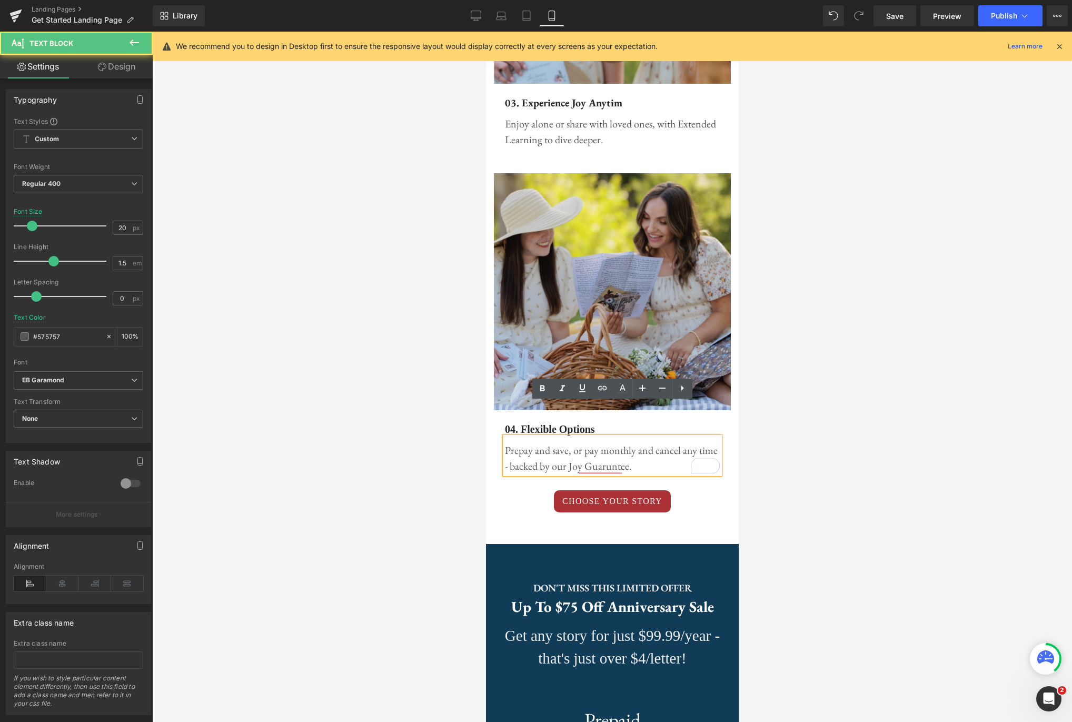
click at [628, 442] on p "Prepay and save, or pay monthly and cancel any time - backed by our Joy Guarunt…" at bounding box center [611, 458] width 215 height 32
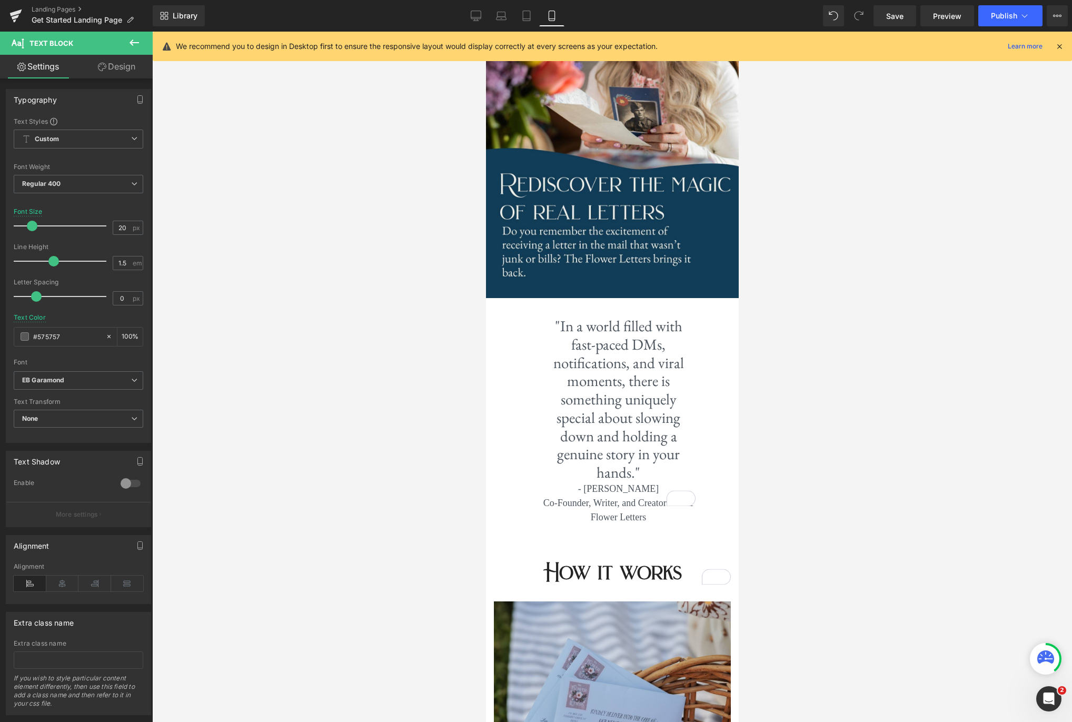
scroll to position [0, 0]
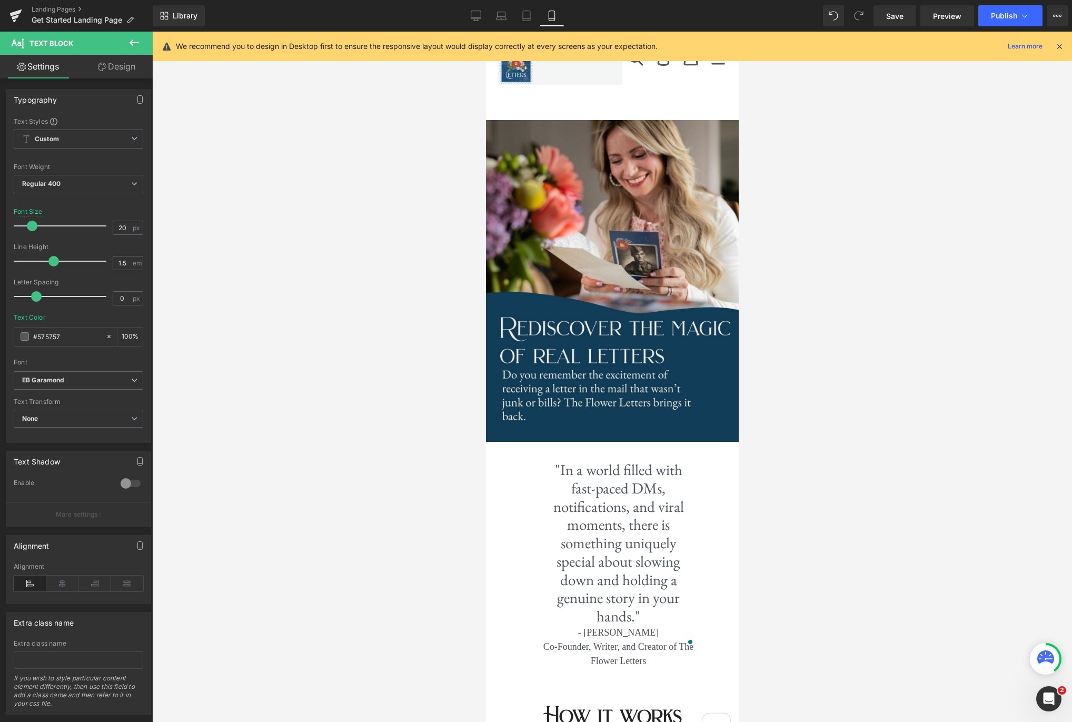
click at [133, 48] on icon at bounding box center [134, 42] width 13 height 13
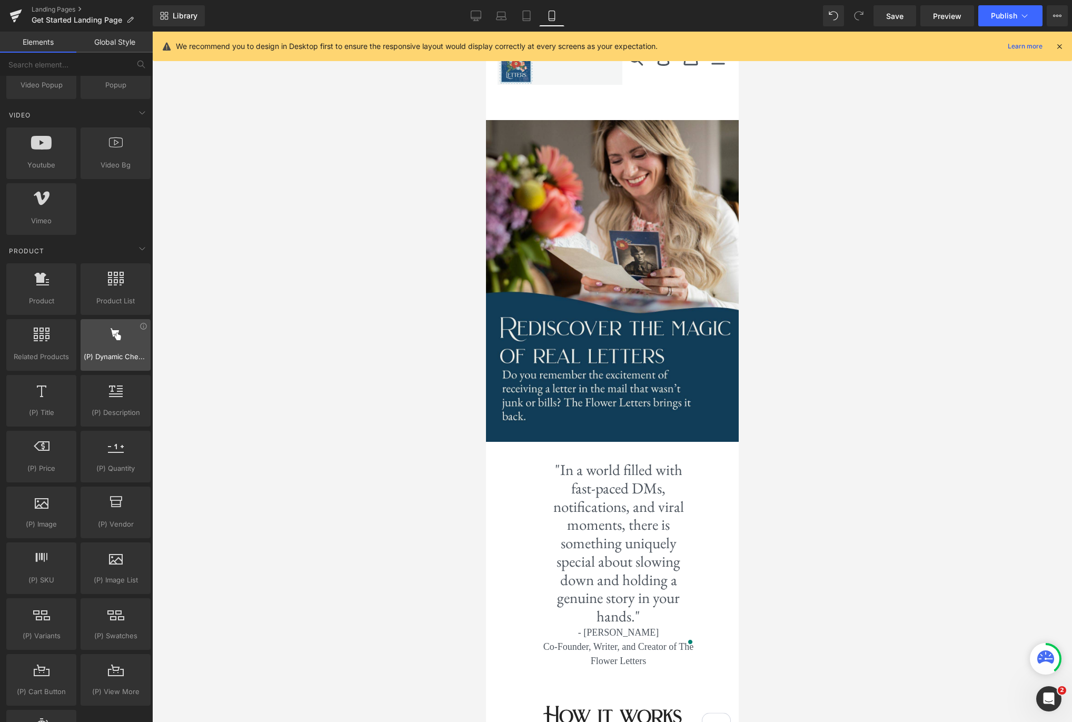
scroll to position [825, 0]
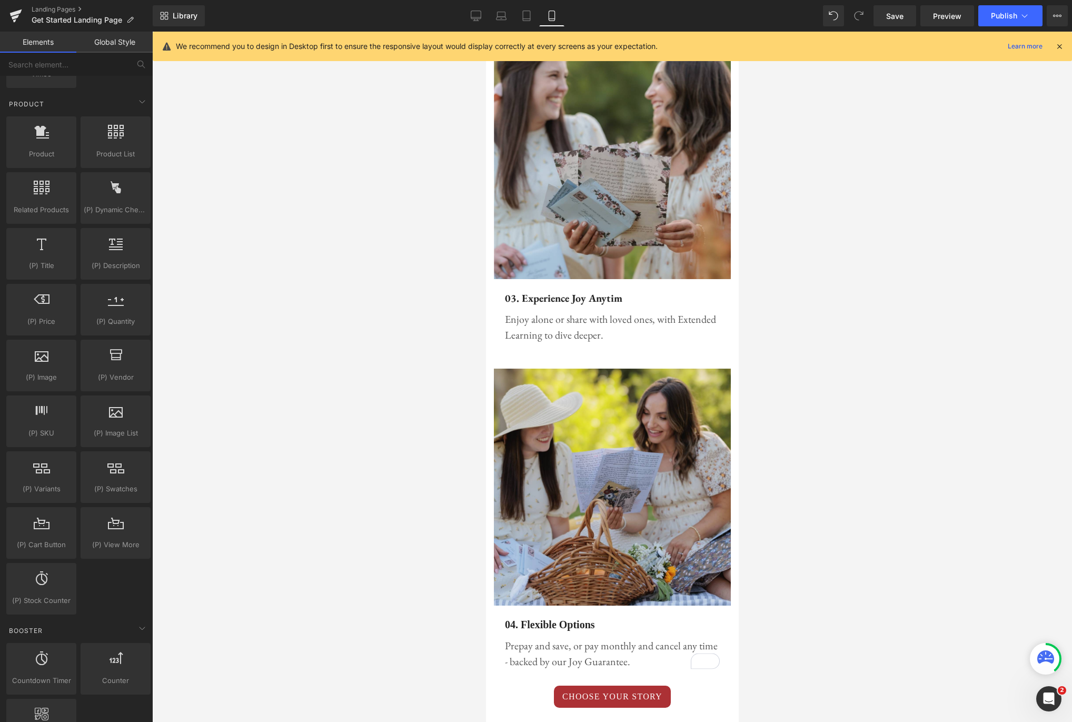
scroll to position [1404, 0]
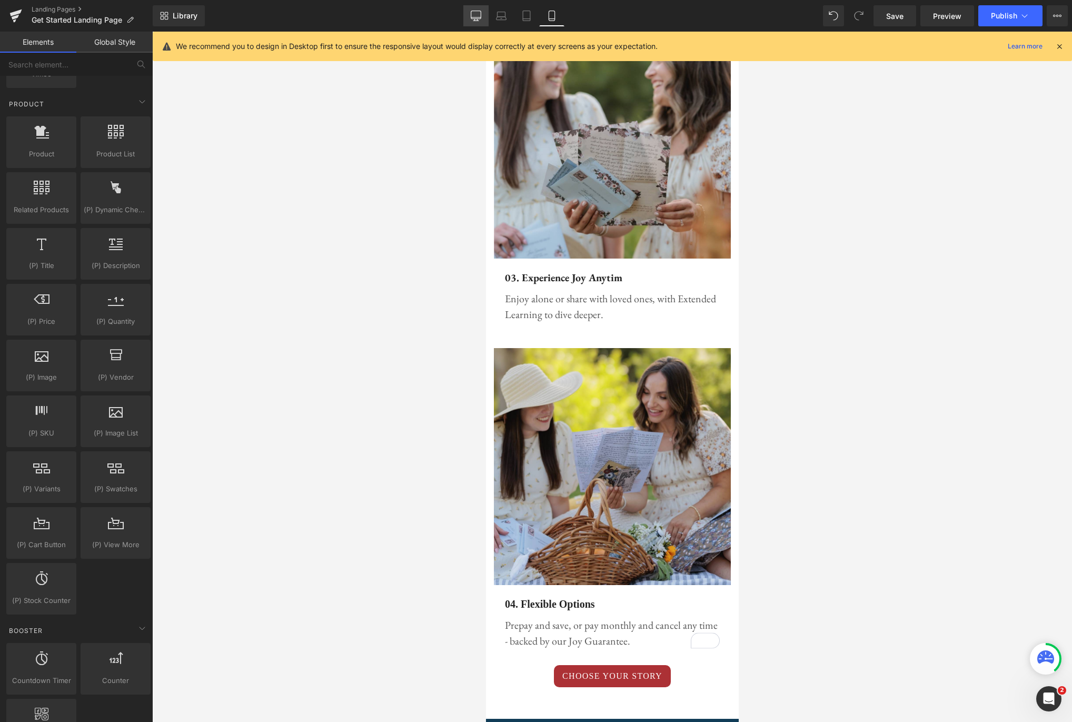
click at [475, 13] on icon at bounding box center [476, 16] width 11 height 11
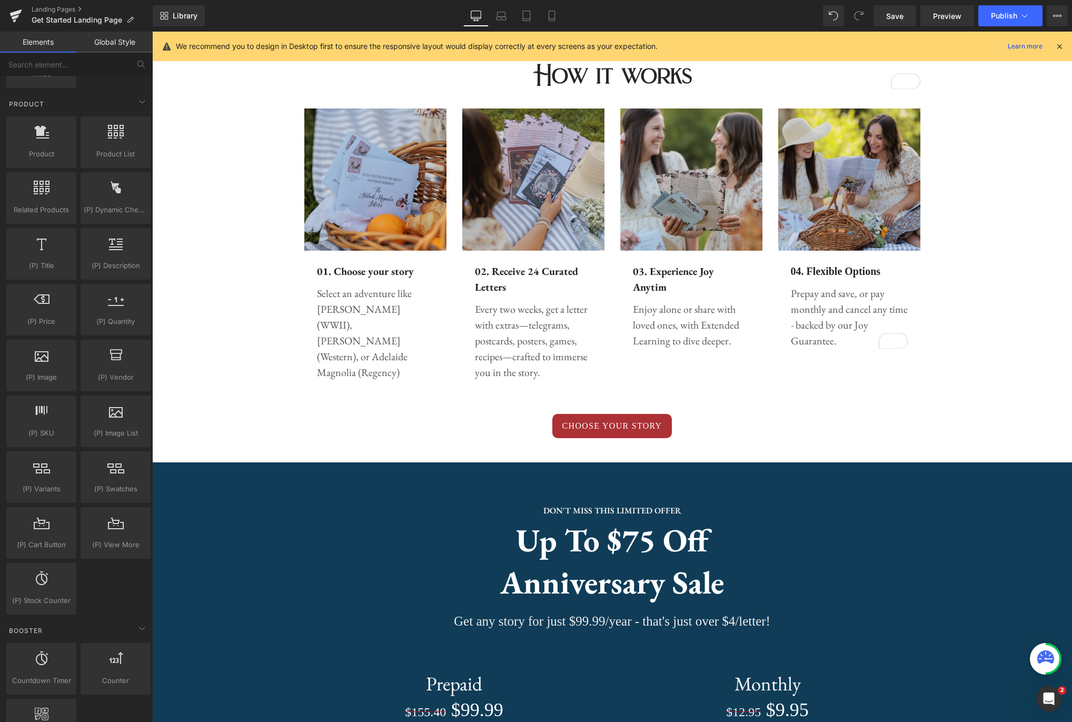
scroll to position [354, 0]
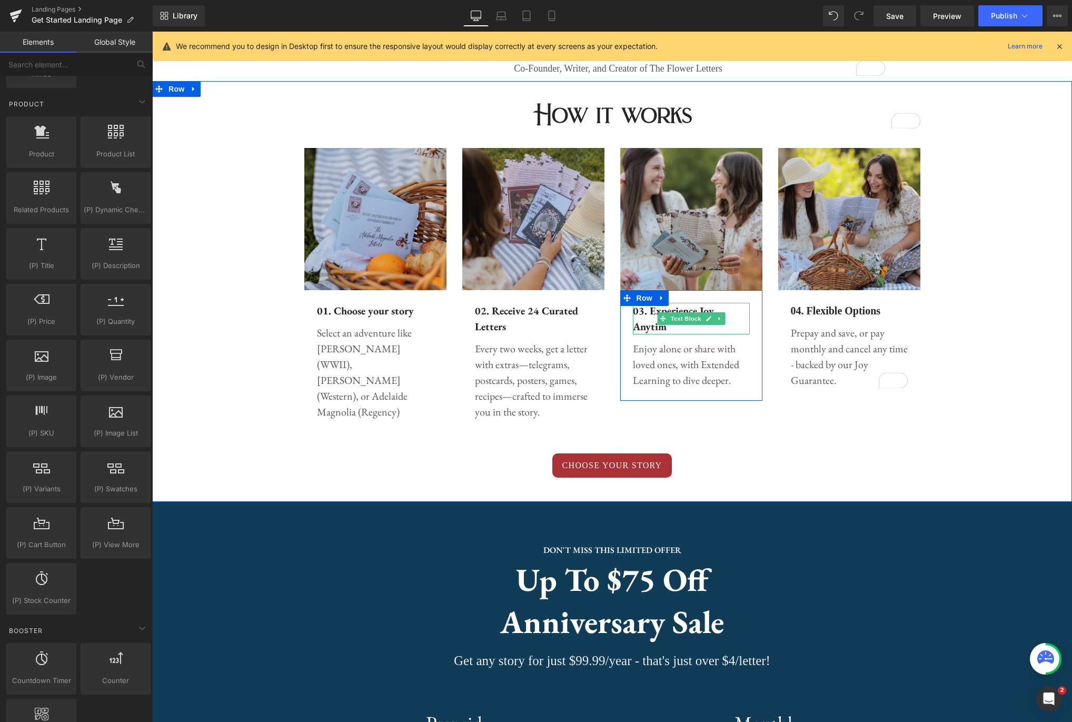
click at [687, 330] on p "03. Experience Joy Anytim" at bounding box center [691, 319] width 117 height 32
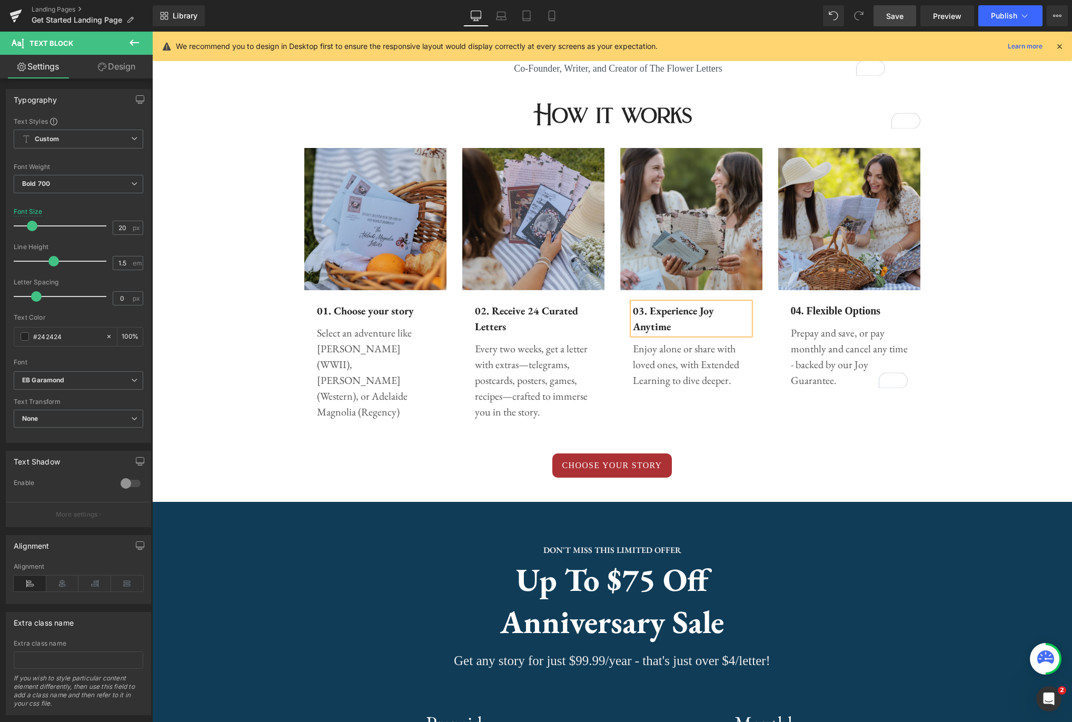
click at [893, 17] on span "Save" at bounding box center [894, 16] width 17 height 11
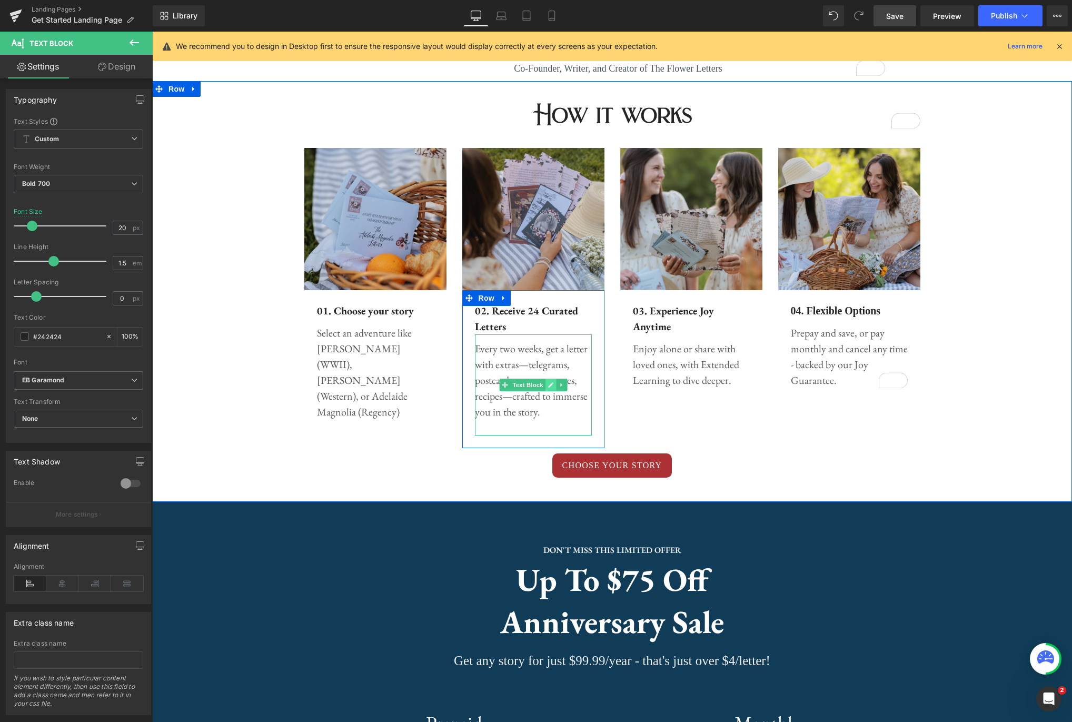
click at [547, 383] on link at bounding box center [550, 385] width 11 height 13
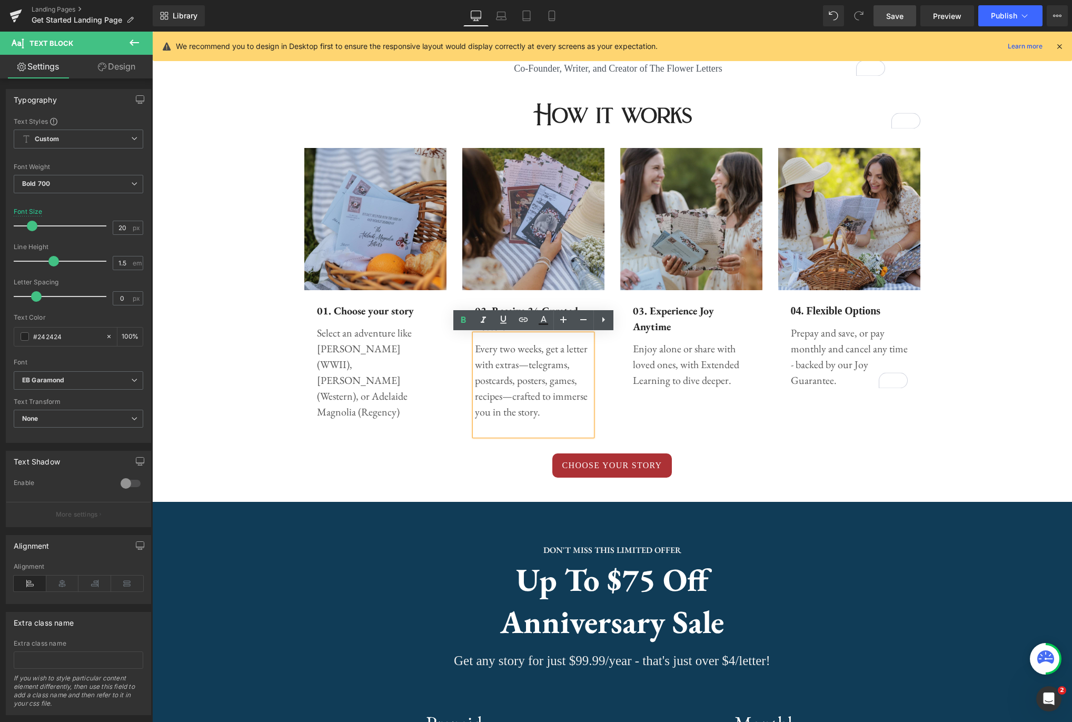
click at [551, 366] on p "Every two weeks, get a letter with extras—telegrams, postcards, posters, games,…" at bounding box center [533, 380] width 117 height 79
click at [504, 383] on p "Every two weeks, get a letter with extras— telegrams , postcards, posters, game…" at bounding box center [533, 380] width 117 height 79
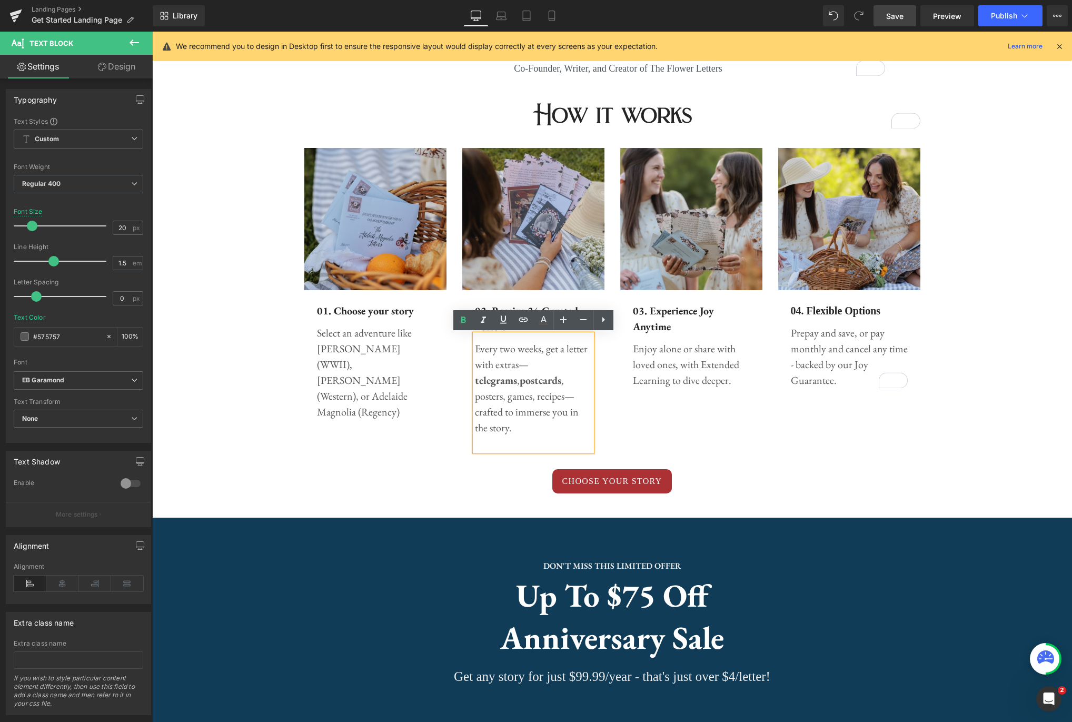
click at [533, 382] on p "Every two weeks, get a letter with extras— telegrams , postcards , posters, gam…" at bounding box center [533, 388] width 117 height 95
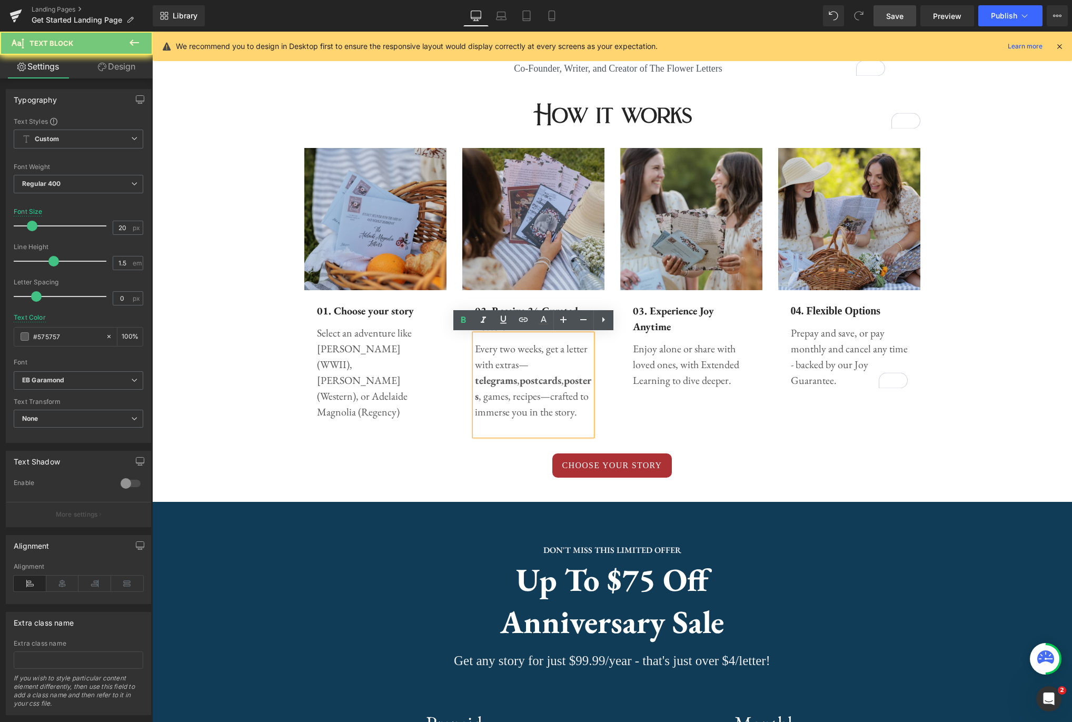
click at [568, 380] on p "Every two weeks, get a letter with extras— telegrams , postcards , posters , ga…" at bounding box center [533, 380] width 117 height 79
click at [489, 397] on p "Every two weeks, get a letter with extras— telegrams , postcards , posters , ga…" at bounding box center [533, 380] width 117 height 79
click at [1005, 392] on div "How it works Heading Row Image 01. Choose your story Text Block Select an adven…" at bounding box center [612, 284] width 920 height 386
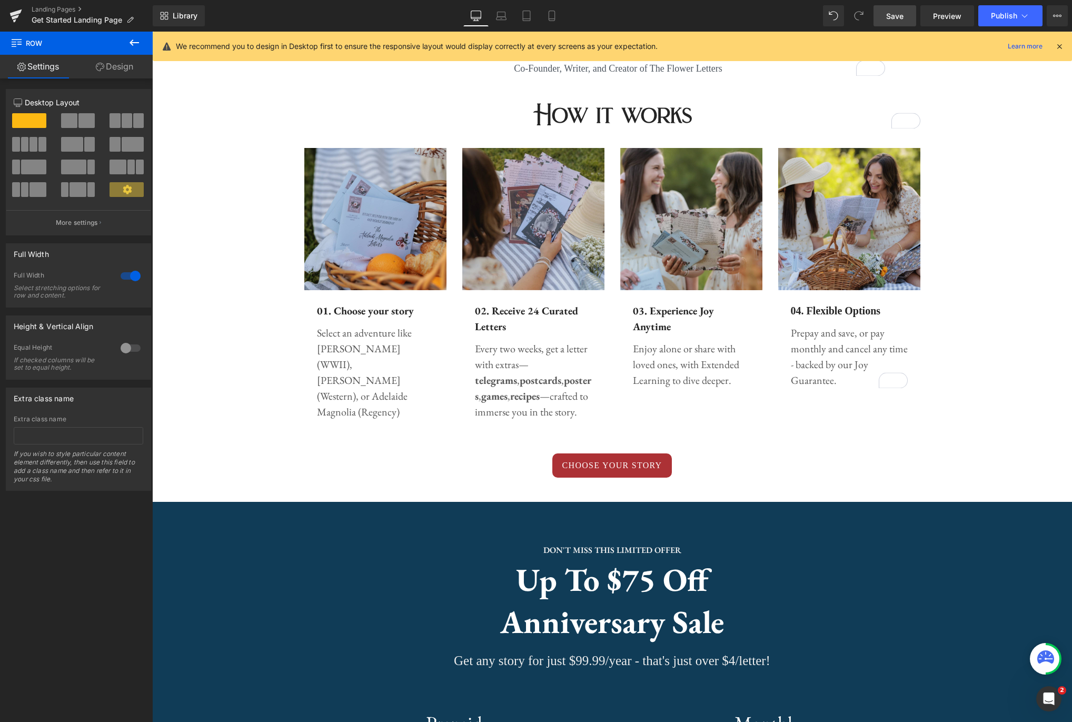
click at [137, 40] on icon at bounding box center [134, 42] width 13 height 13
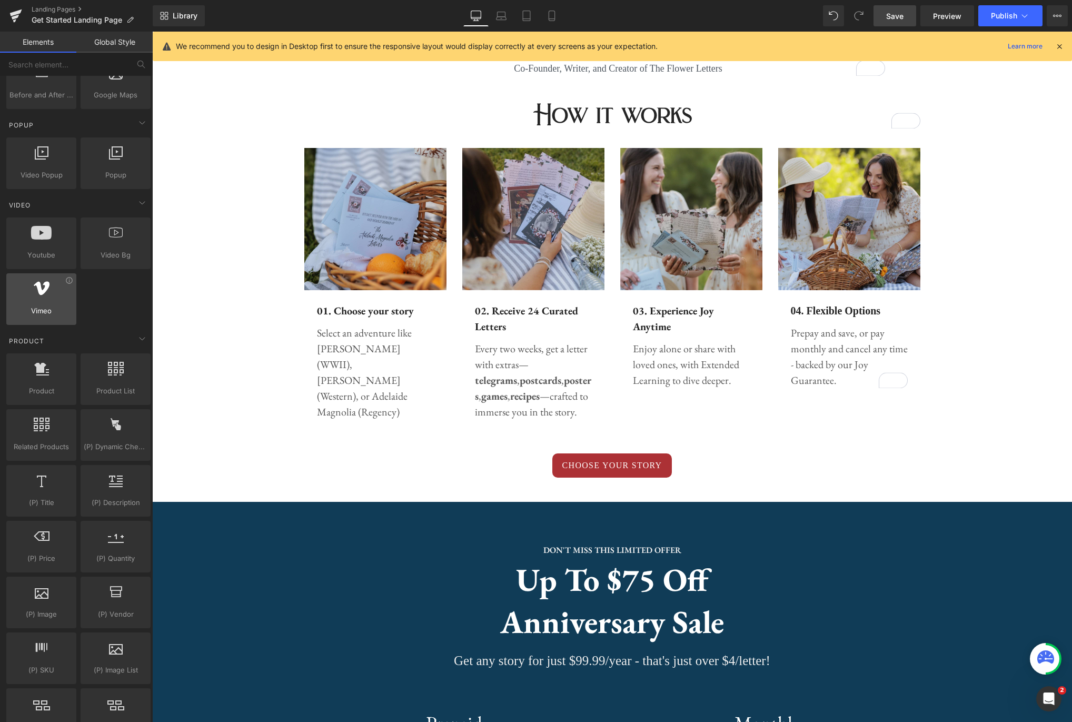
scroll to position [571, 0]
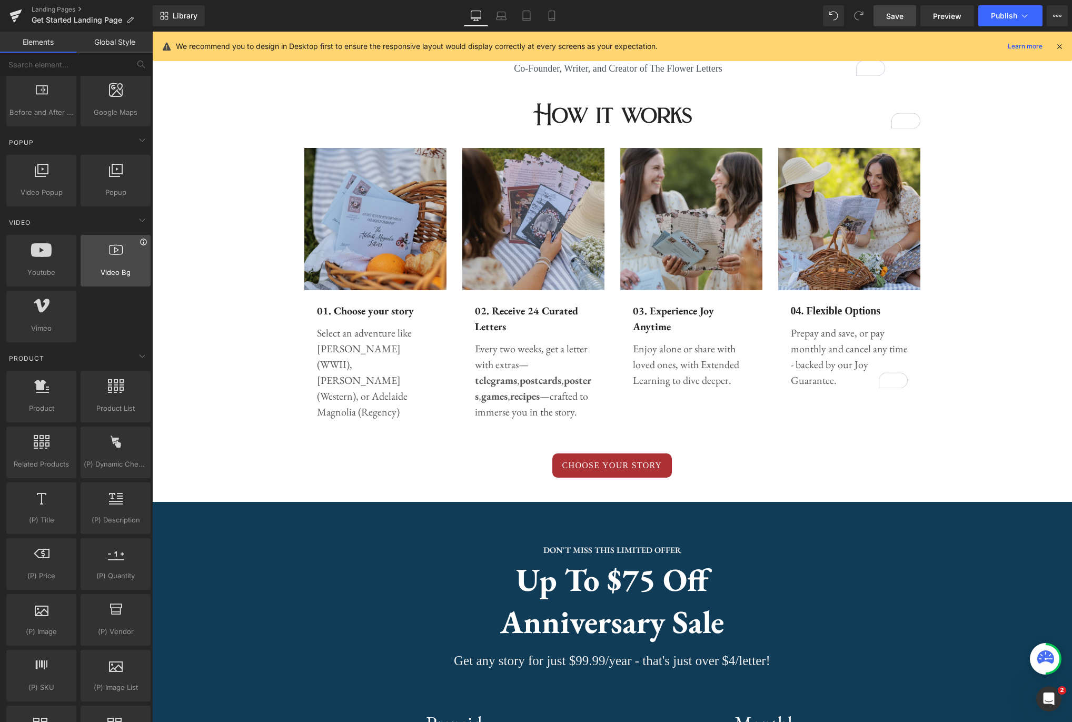
click at [141, 242] on icon at bounding box center [144, 242] width 8 height 8
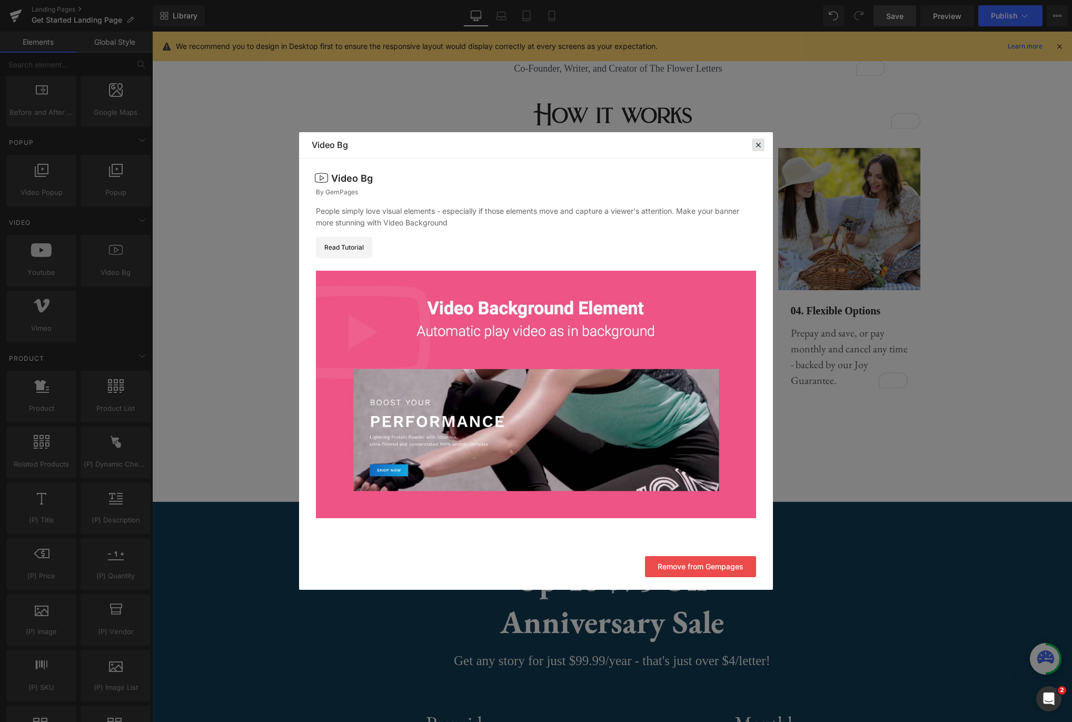
click at [760, 145] on icon at bounding box center [757, 144] width 9 height 9
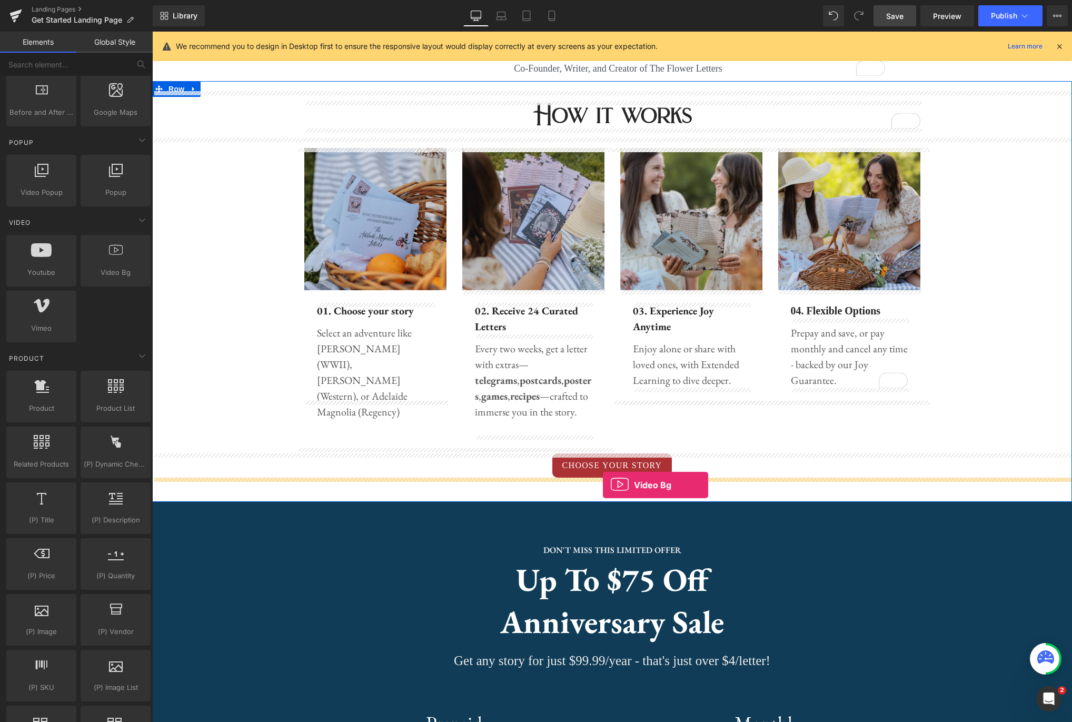
drag, startPoint x: 270, startPoint y: 284, endPoint x: 603, endPoint y: 484, distance: 388.7
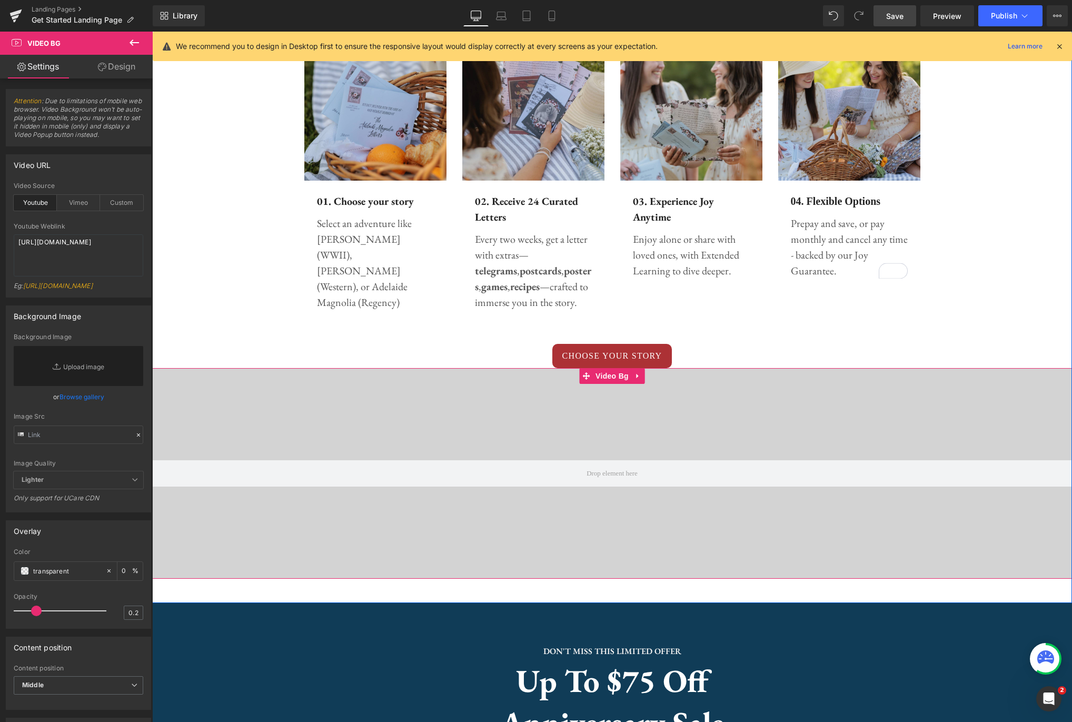
scroll to position [542, 0]
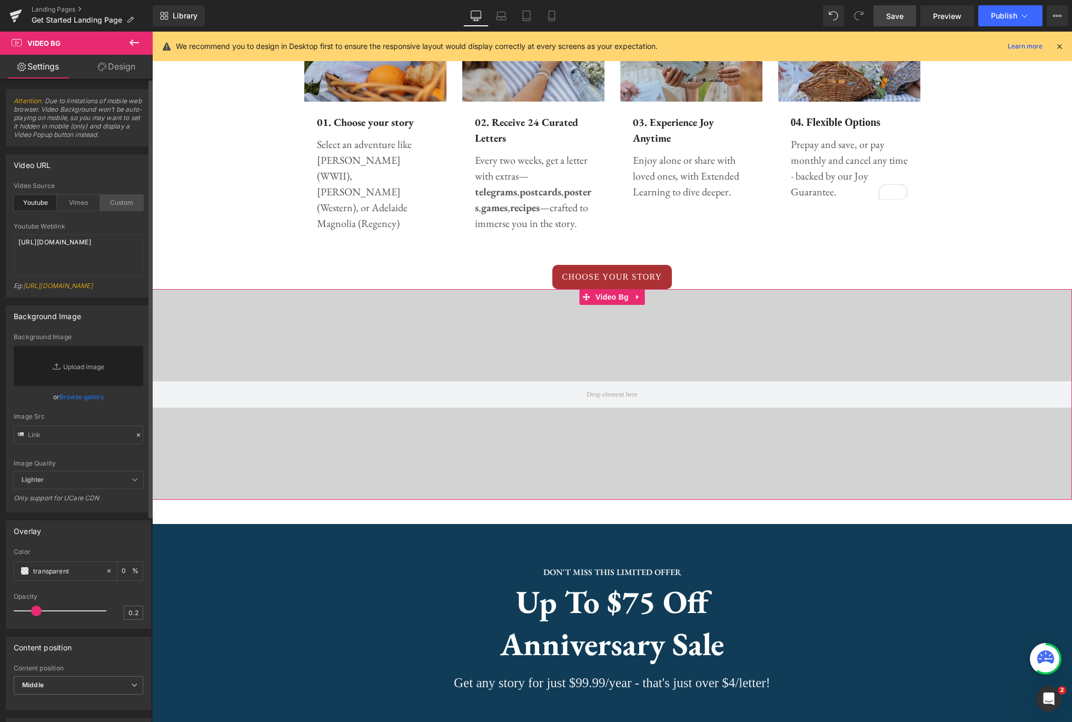
click at [124, 202] on div "Custom" at bounding box center [121, 203] width 43 height 16
click at [36, 204] on div "Youtube" at bounding box center [35, 203] width 43 height 16
click at [637, 300] on icon at bounding box center [637, 297] width 7 height 8
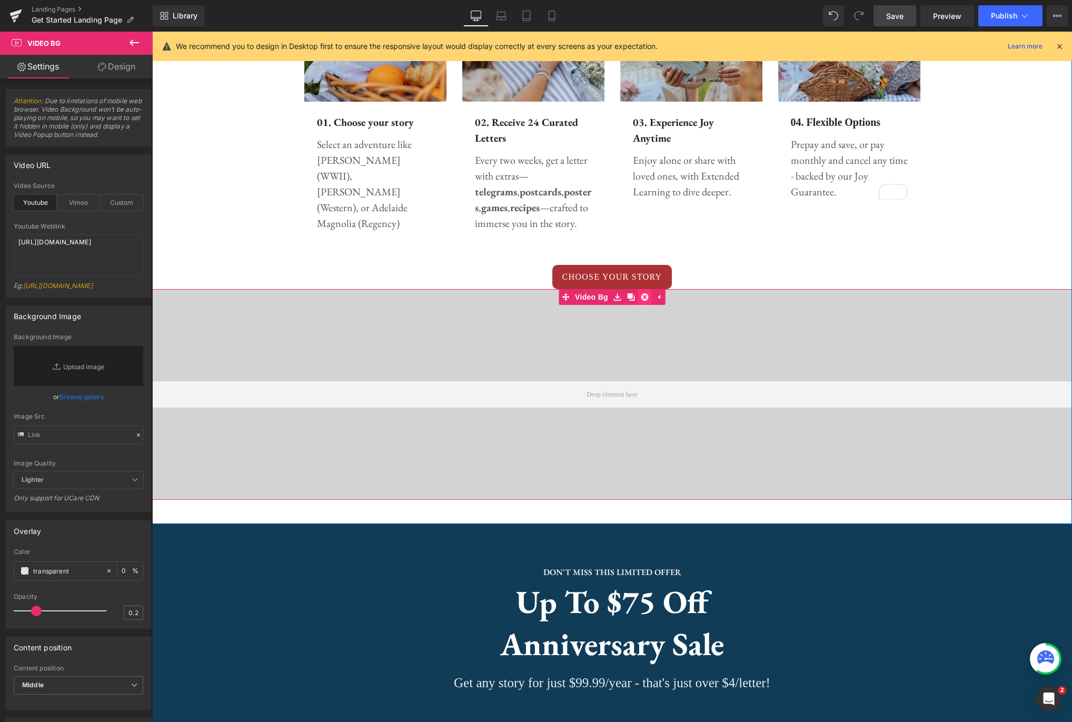
click at [644, 297] on icon at bounding box center [644, 296] width 7 height 7
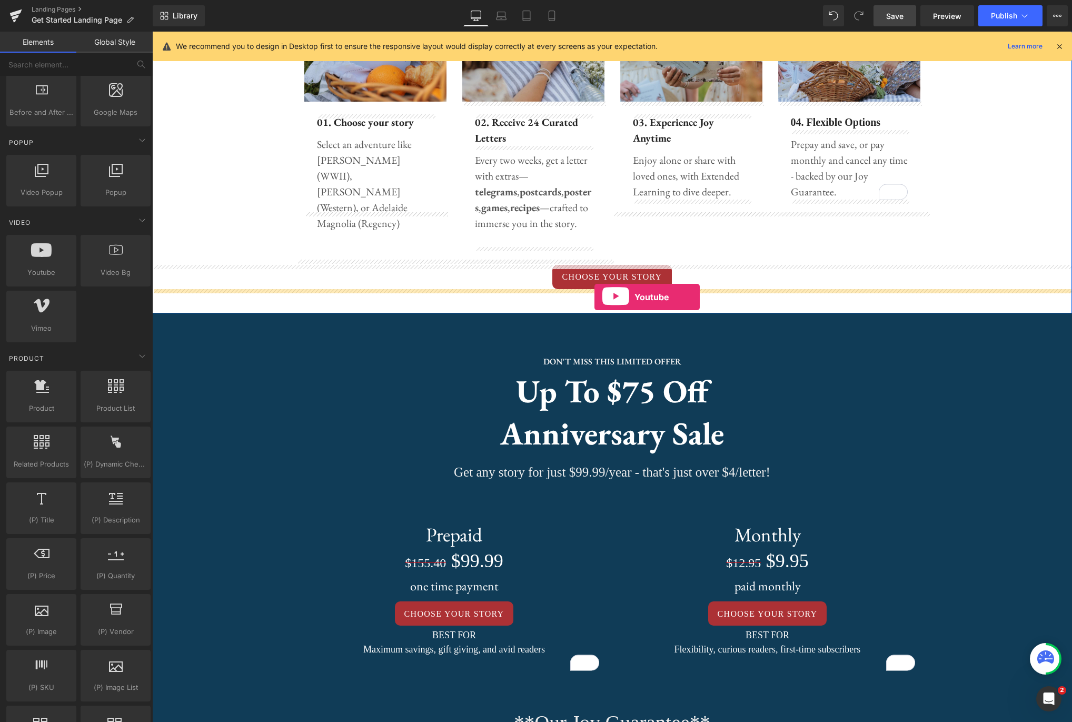
drag, startPoint x: 193, startPoint y: 278, endPoint x: 594, endPoint y: 297, distance: 401.7
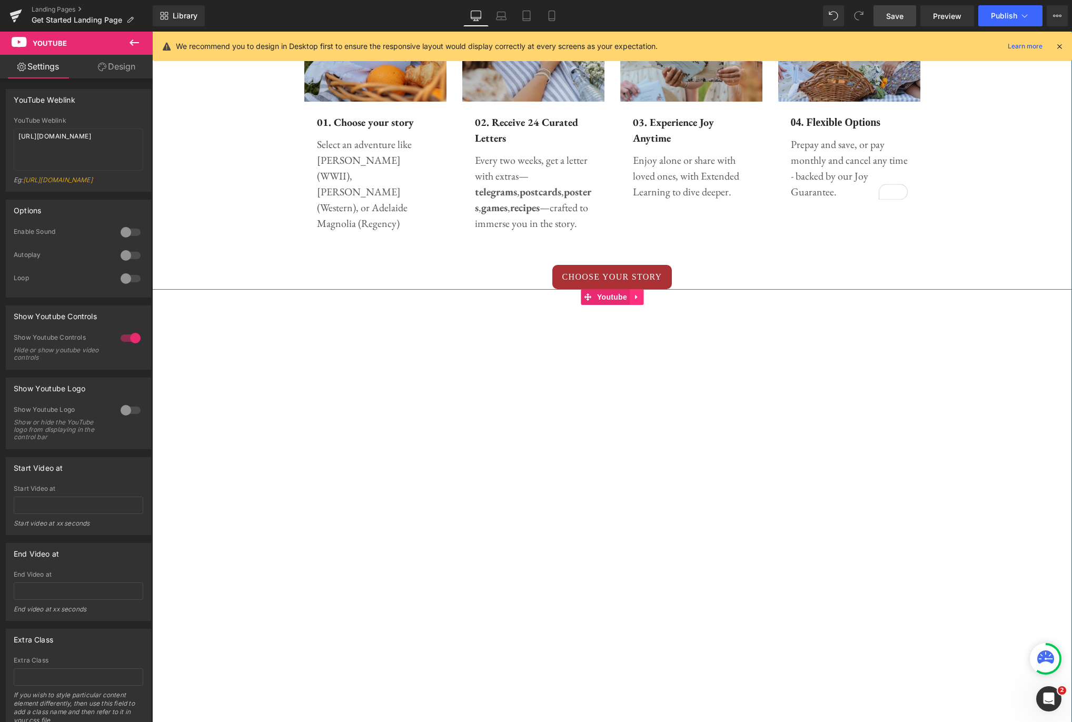
click at [640, 300] on icon at bounding box center [636, 297] width 7 height 8
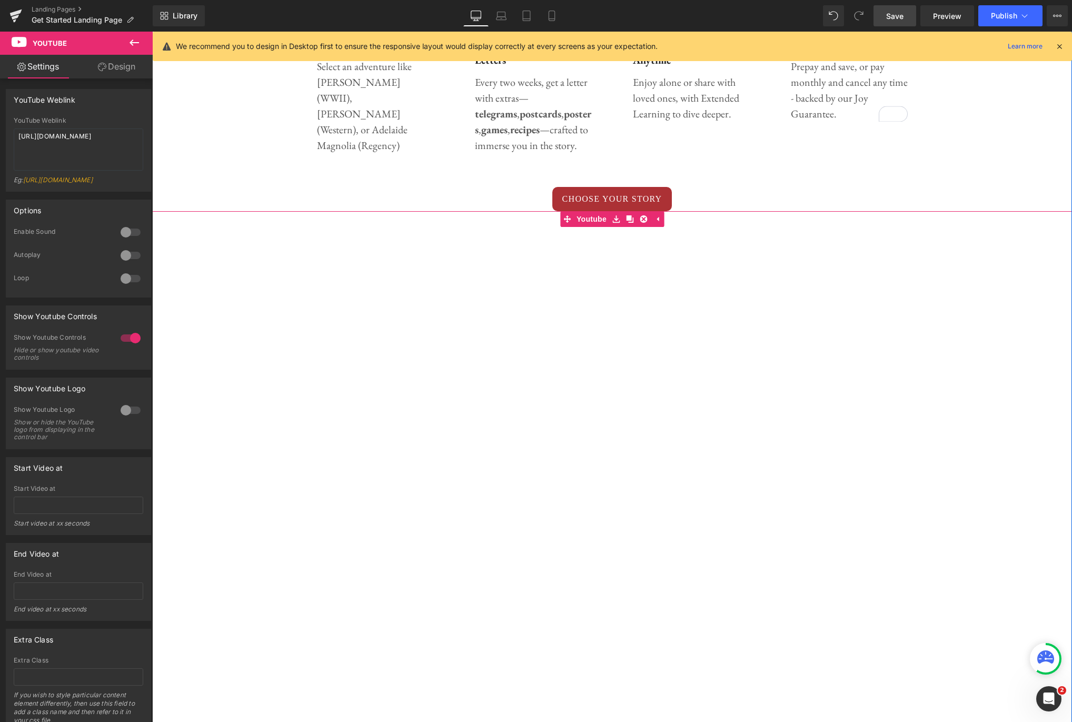
scroll to position [615, 0]
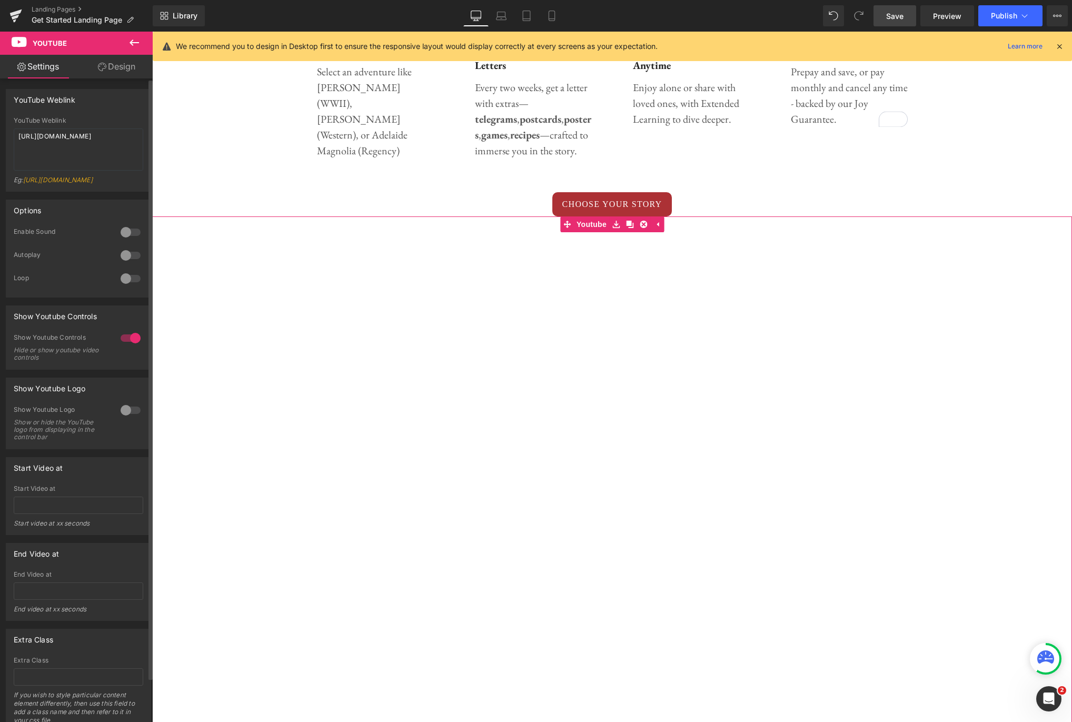
click at [127, 346] on div at bounding box center [130, 338] width 25 height 17
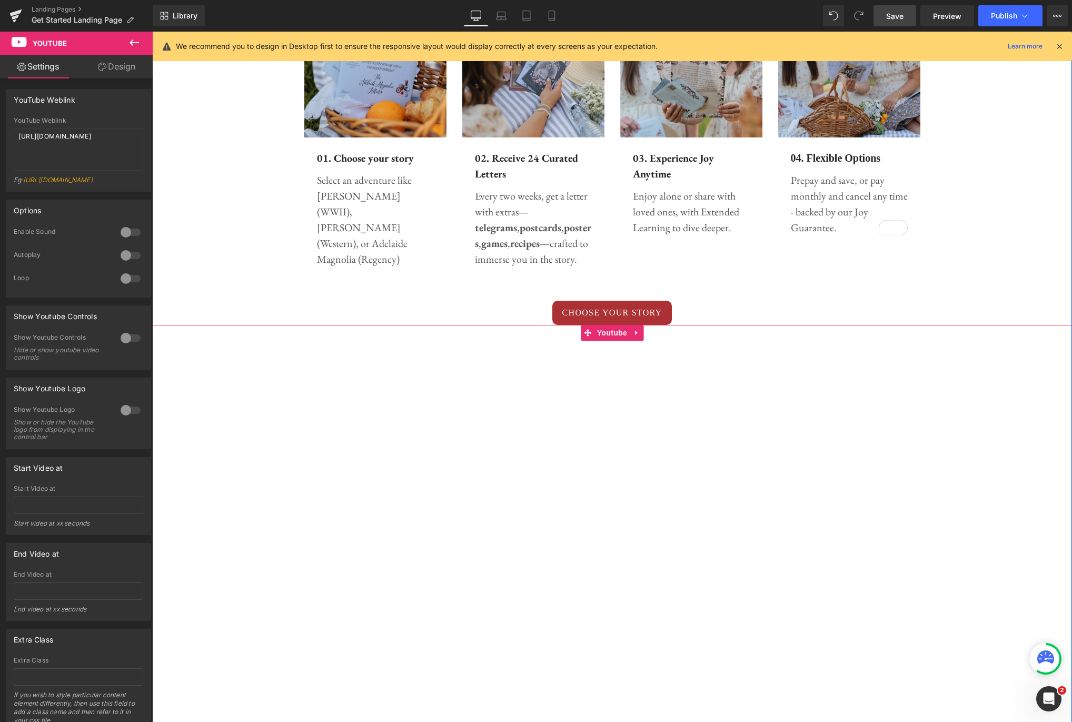
scroll to position [421, 0]
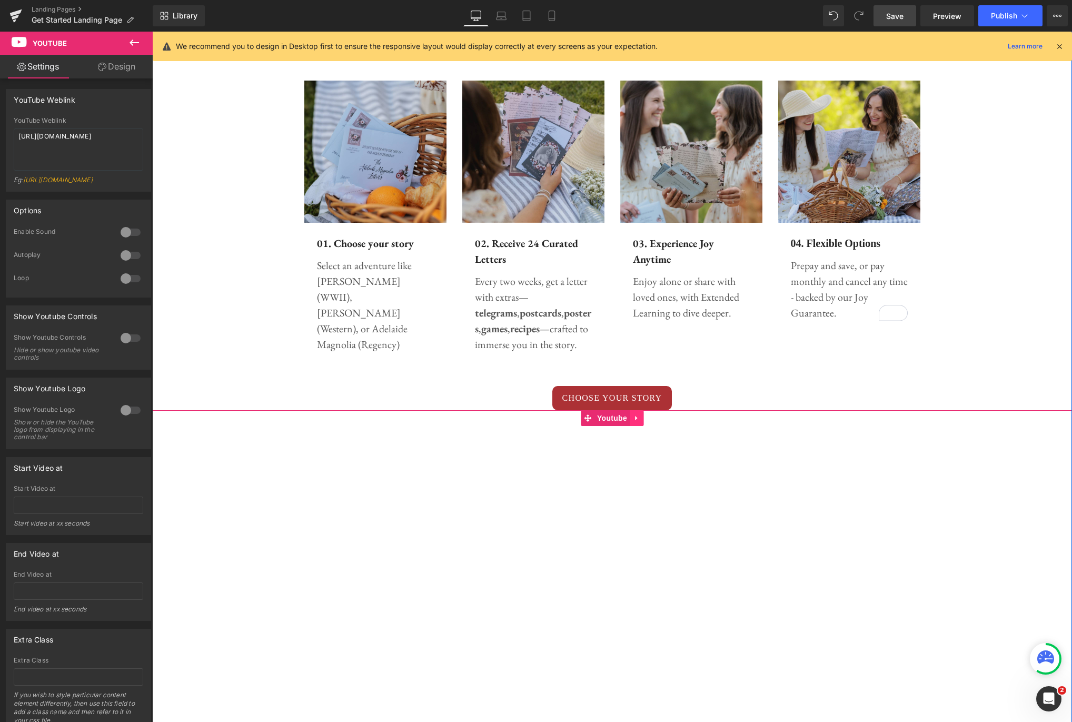
click at [640, 420] on icon at bounding box center [636, 418] width 7 height 8
click at [643, 419] on icon at bounding box center [643, 417] width 7 height 7
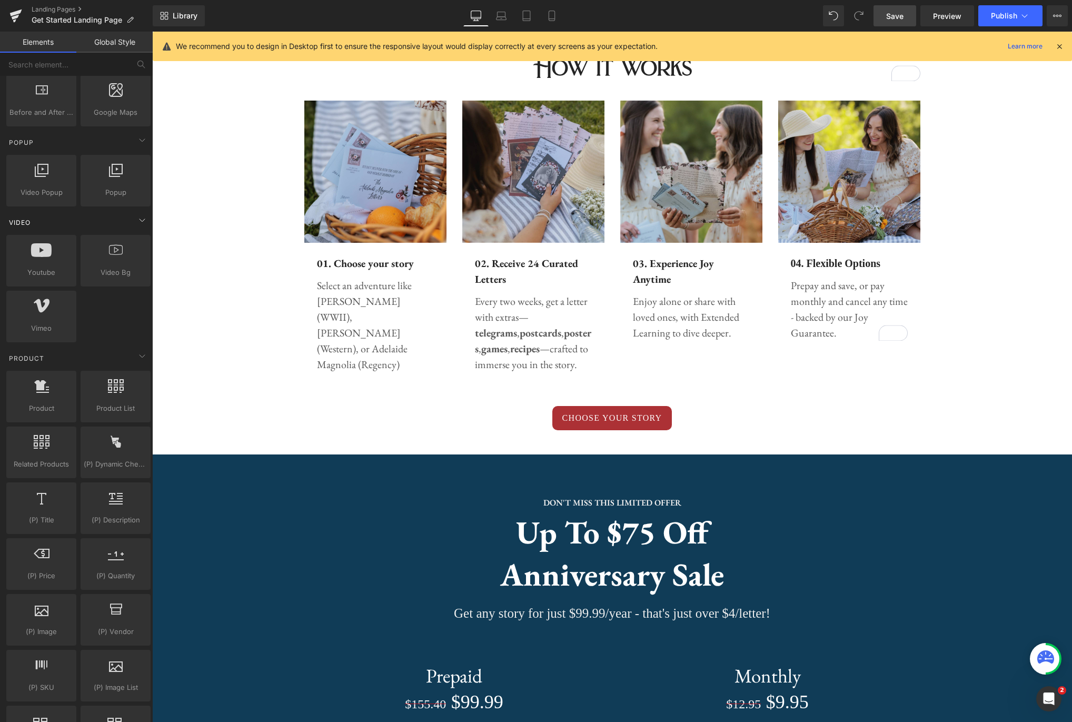
scroll to position [572, 0]
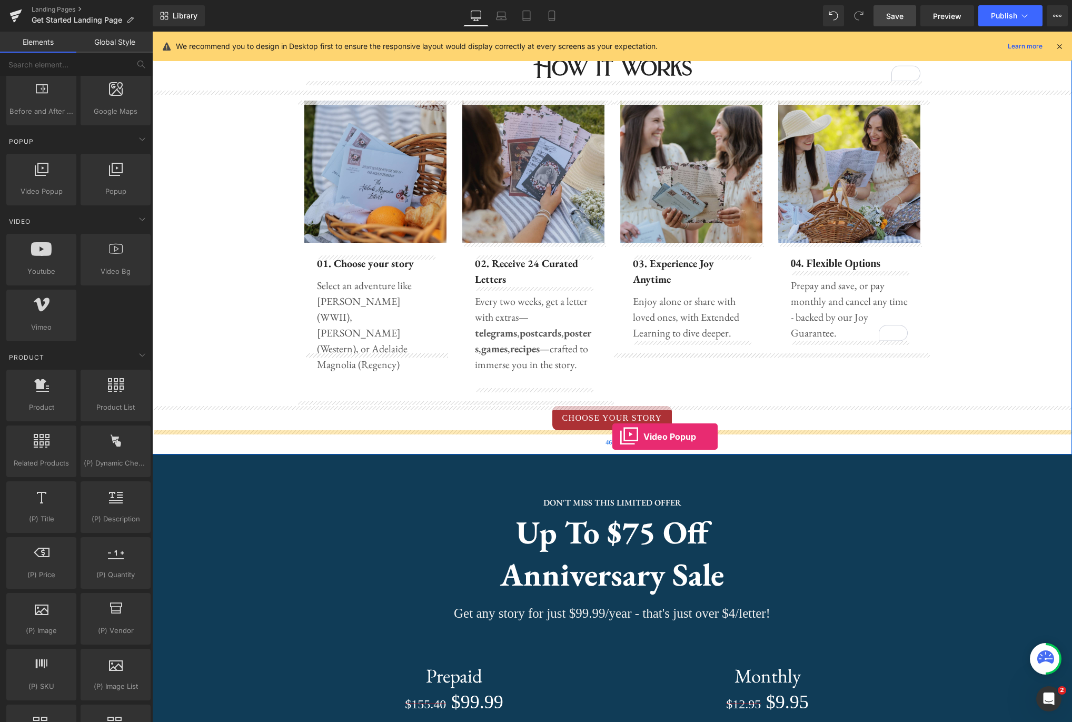
drag, startPoint x: 200, startPoint y: 215, endPoint x: 612, endPoint y: 436, distance: 467.4
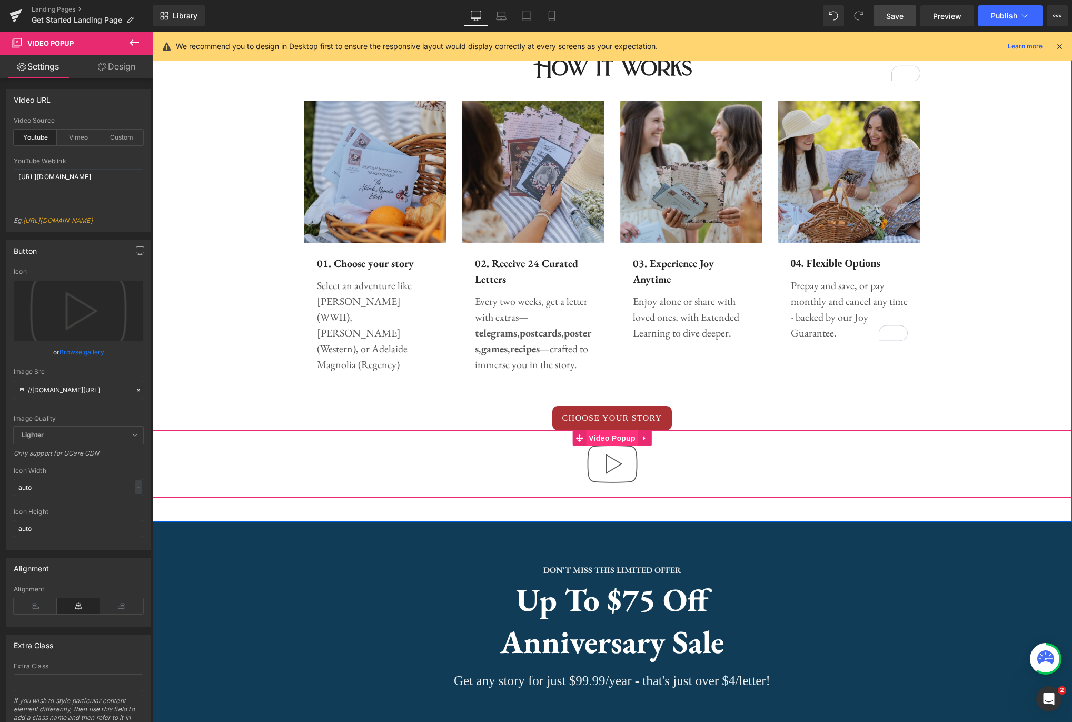
click at [622, 440] on span "Video Popup" at bounding box center [612, 438] width 52 height 16
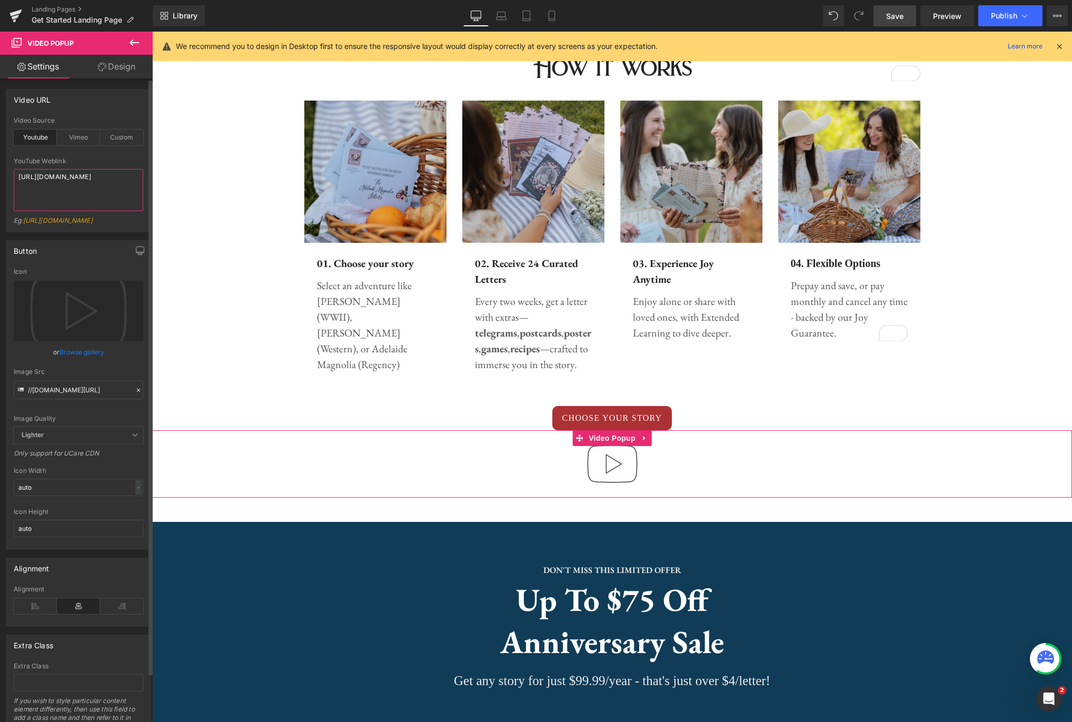
click at [83, 186] on textarea "https://www.youtube.com/watch?v=OQBlWco72c4" at bounding box center [79, 190] width 130 height 42
click at [126, 141] on div "Custom" at bounding box center [121, 138] width 43 height 16
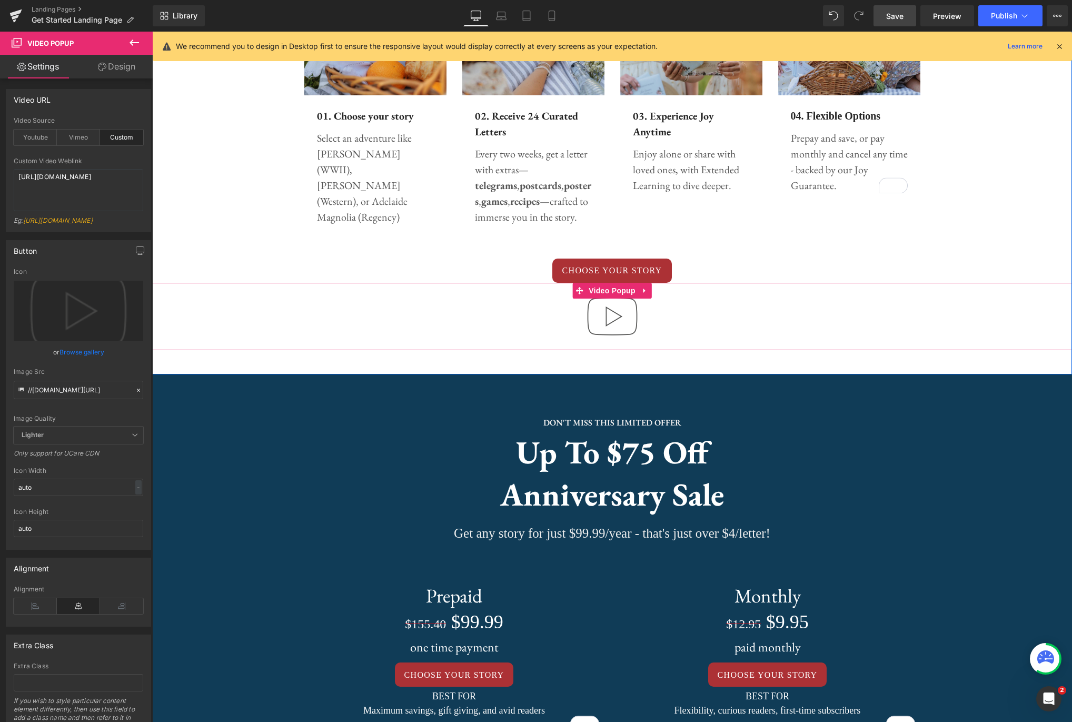
scroll to position [547, 0]
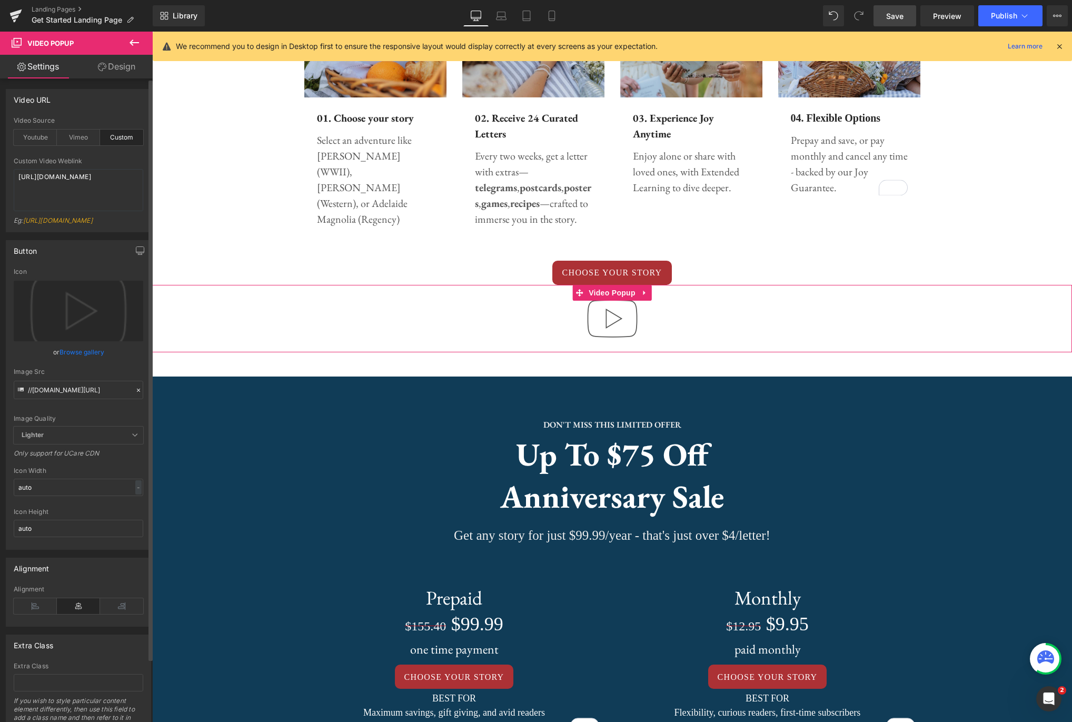
click at [63, 361] on link "Browse gallery" at bounding box center [81, 352] width 45 height 18
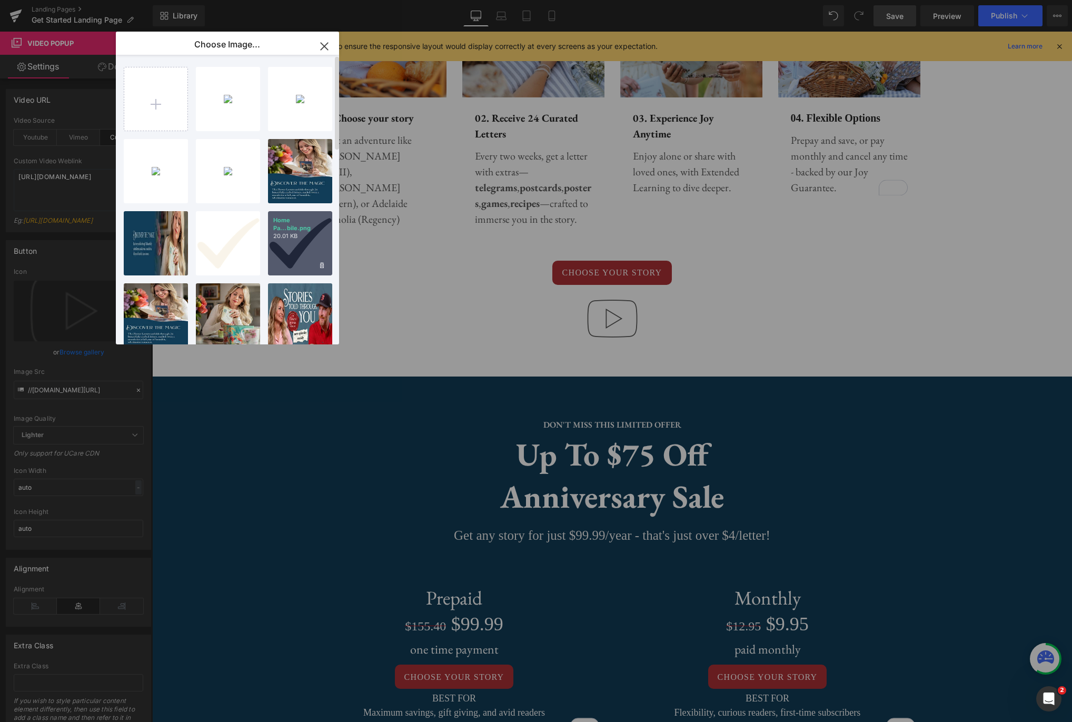
click at [468, 607] on p "Home Pa...bile.png" at bounding box center [468, 607] width 0 height 0
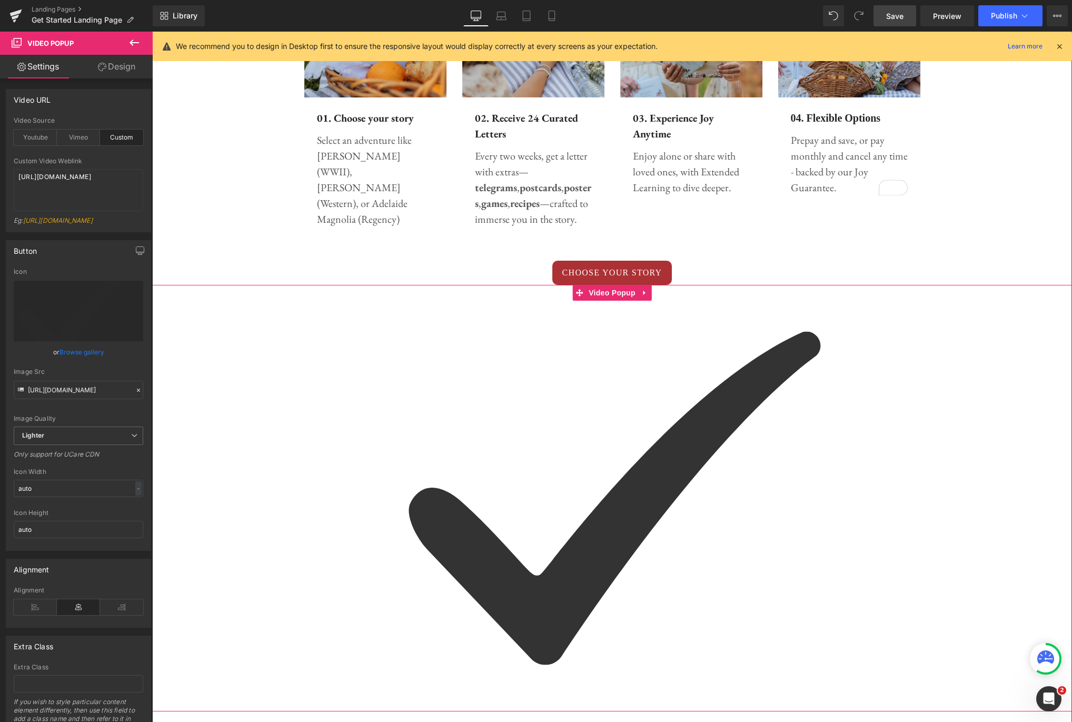
type input "//d1um8515vdn9kb.cloudfront.net/images/youtube-play-button.png"
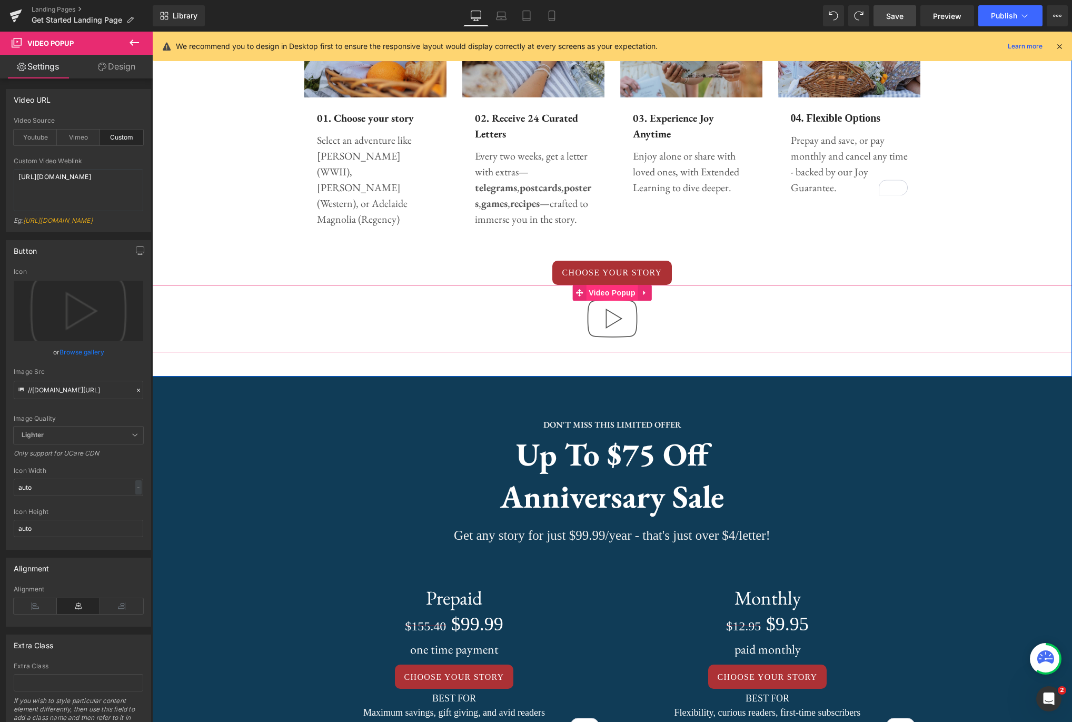
click at [618, 295] on span "Video Popup" at bounding box center [612, 293] width 52 height 16
click at [135, 494] on div "-" at bounding box center [138, 487] width 6 height 14
click at [97, 508] on div at bounding box center [79, 504] width 130 height 7
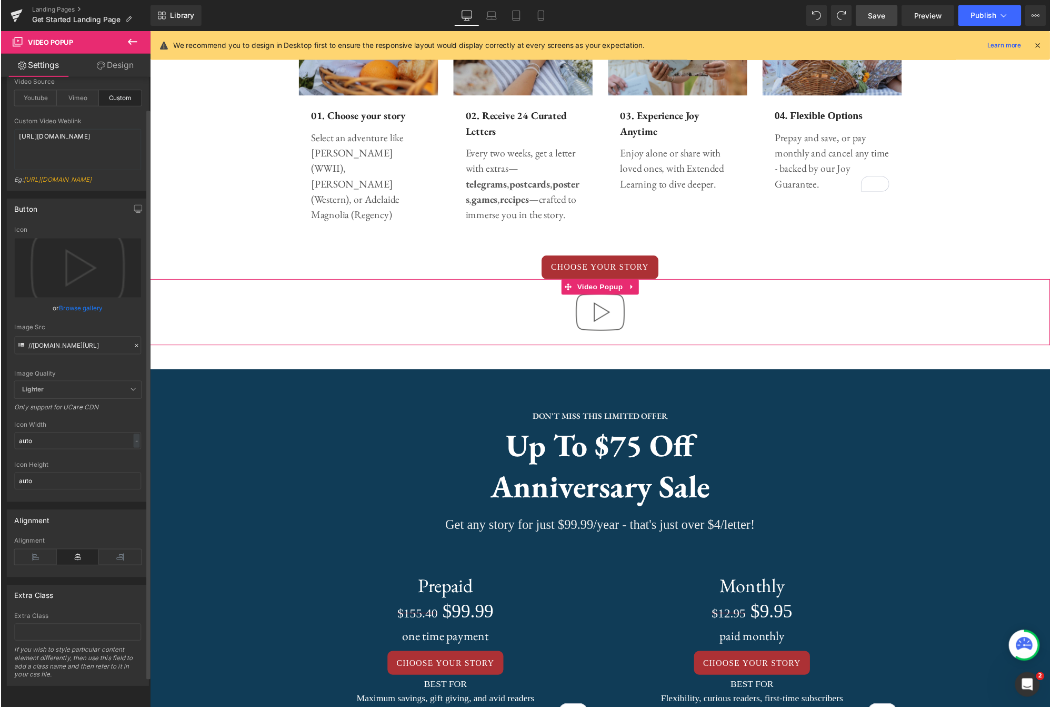
scroll to position [0, 0]
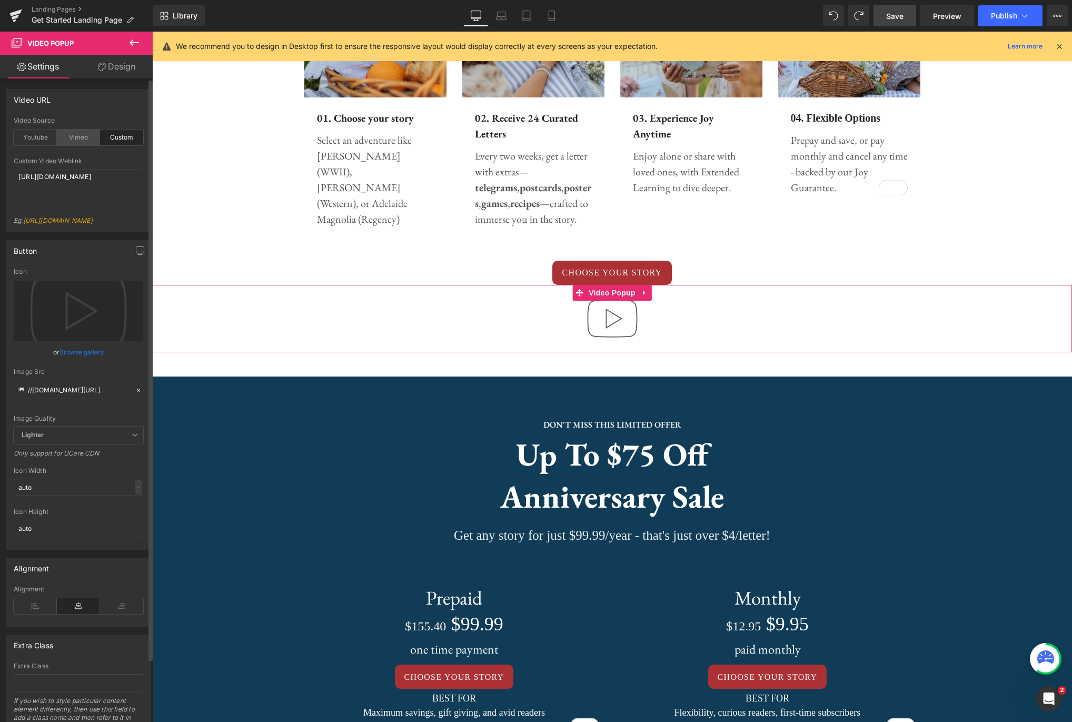
click at [83, 140] on div "Vimeo" at bounding box center [78, 138] width 43 height 16
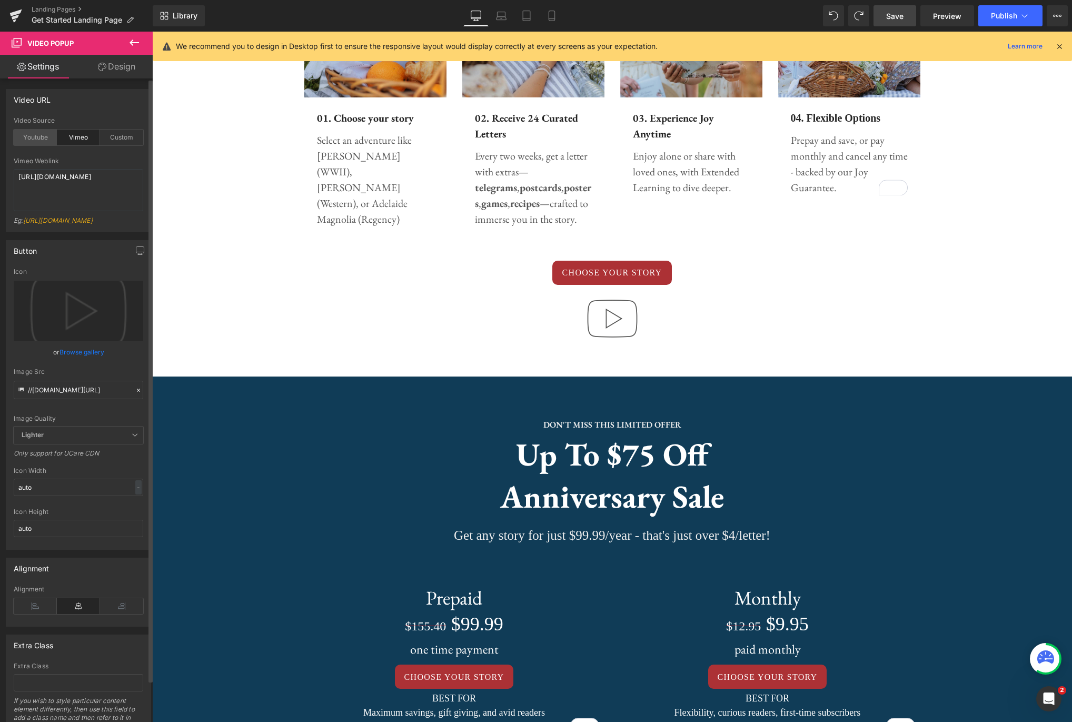
click at [40, 140] on div "Youtube" at bounding box center [35, 138] width 43 height 16
click at [106, 138] on div "Custom" at bounding box center [121, 138] width 43 height 16
drag, startPoint x: 44, startPoint y: 190, endPoint x: -10, endPoint y: 172, distance: 57.1
click at [0, 172] on html "Video Popup You are previewing how the will restyle your page. You can not edit…" at bounding box center [536, 361] width 1072 height 722
paste textarea "videos/c/o/v/26ce729e7a3b4d659601b5a403404c63.mp4"
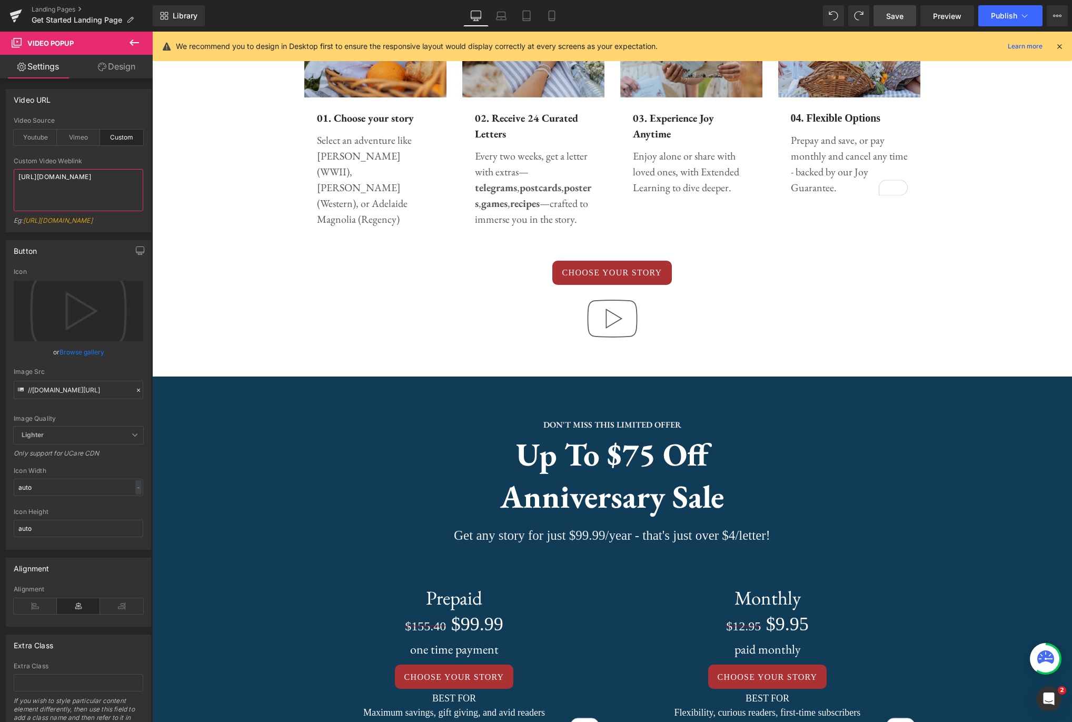
type textarea "https://cdn.shopify.com/videos/c/o/v/26ce729e7a3b4d659601b5a403404c63.mp4"
click at [904, 24] on link "Save" at bounding box center [894, 15] width 43 height 21
click at [951, 15] on span "Preview" at bounding box center [947, 16] width 28 height 11
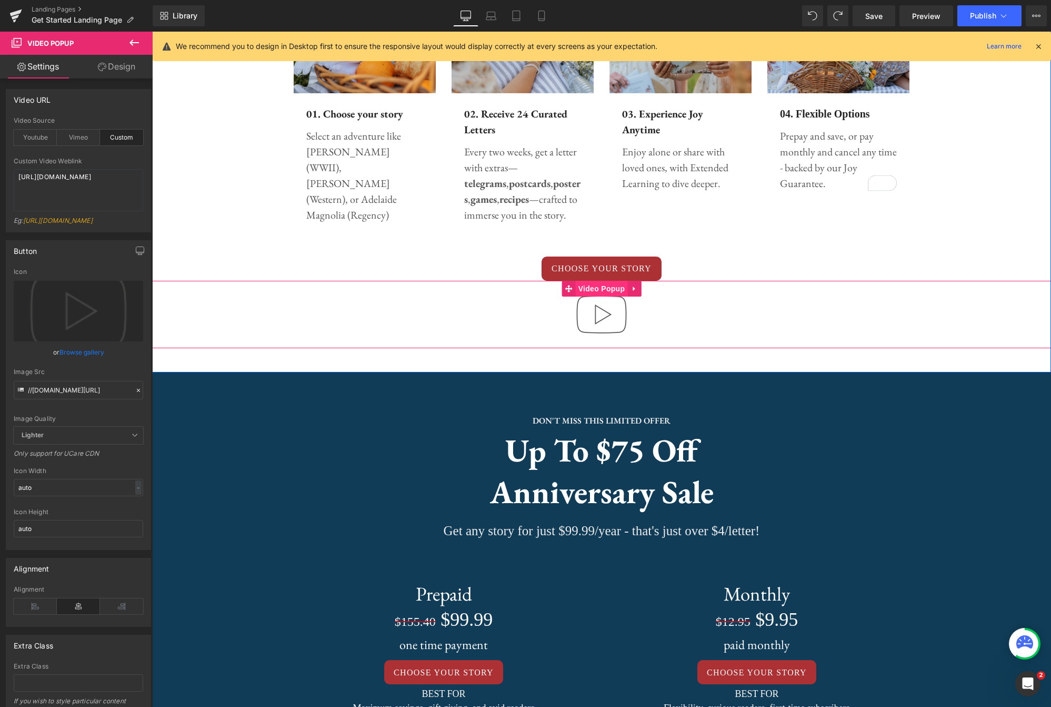
click at [604, 287] on span "Video Popup" at bounding box center [602, 289] width 52 height 16
click at [140, 38] on icon at bounding box center [134, 42] width 13 height 13
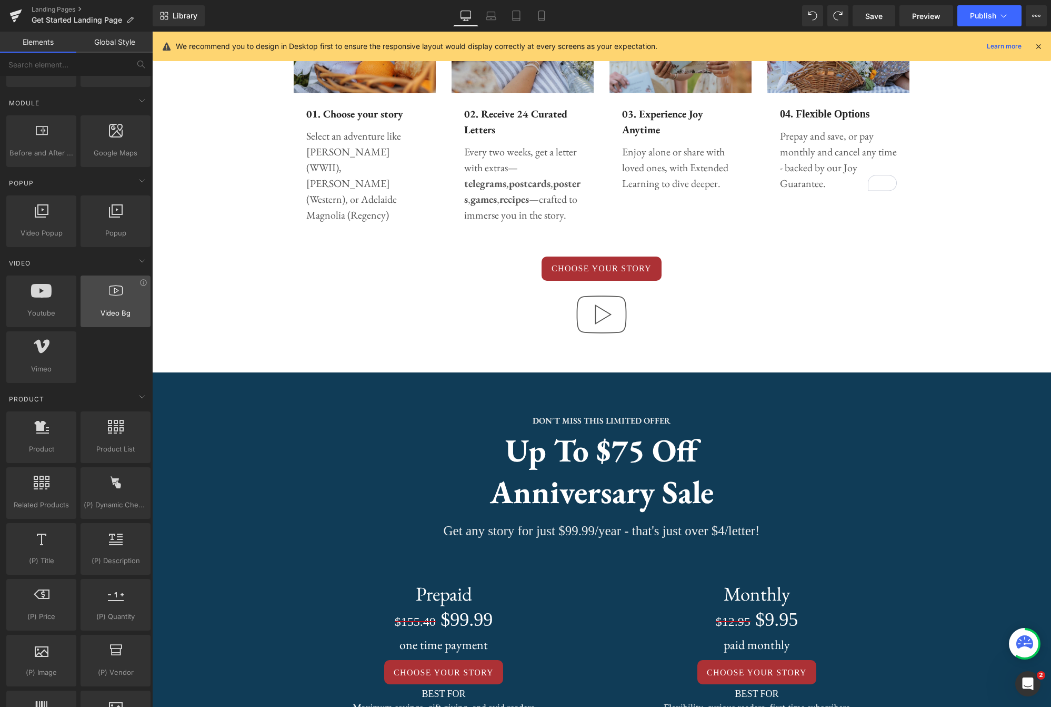
scroll to position [489, 0]
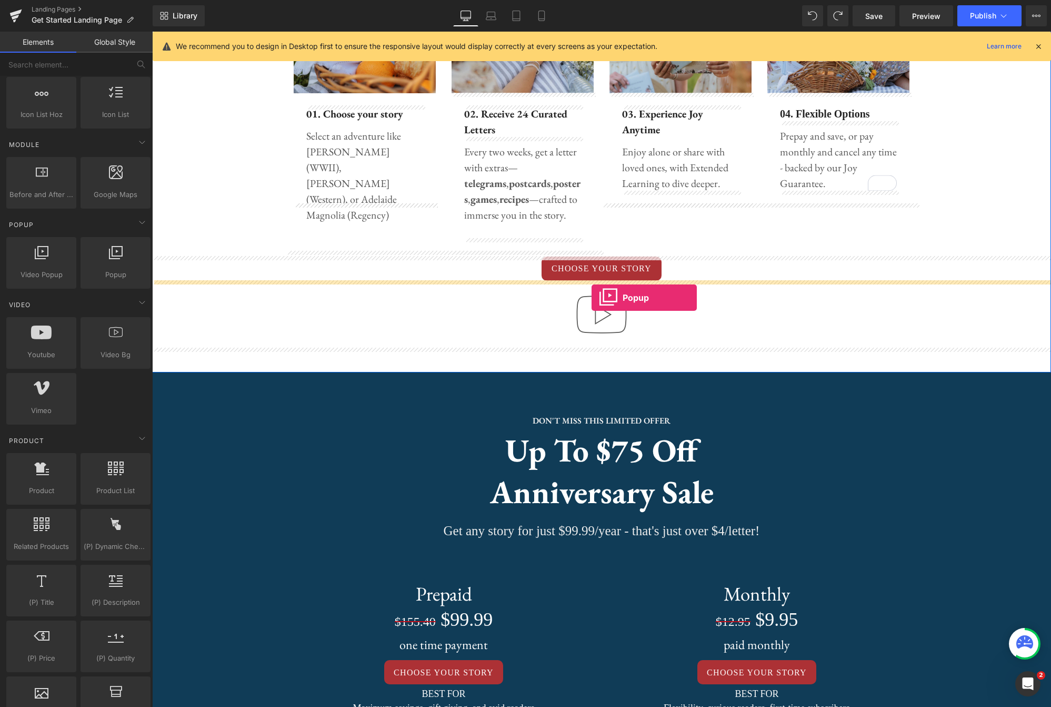
drag, startPoint x: 264, startPoint y: 303, endPoint x: 592, endPoint y: 297, distance: 328.1
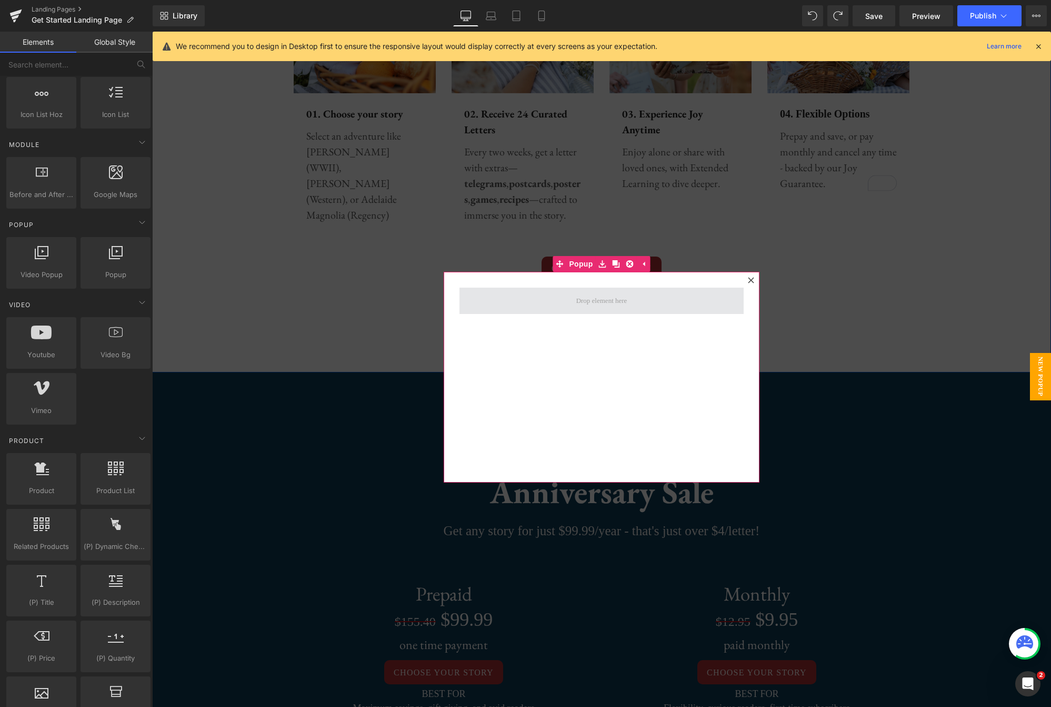
click at [609, 306] on span at bounding box center [602, 301] width 58 height 16
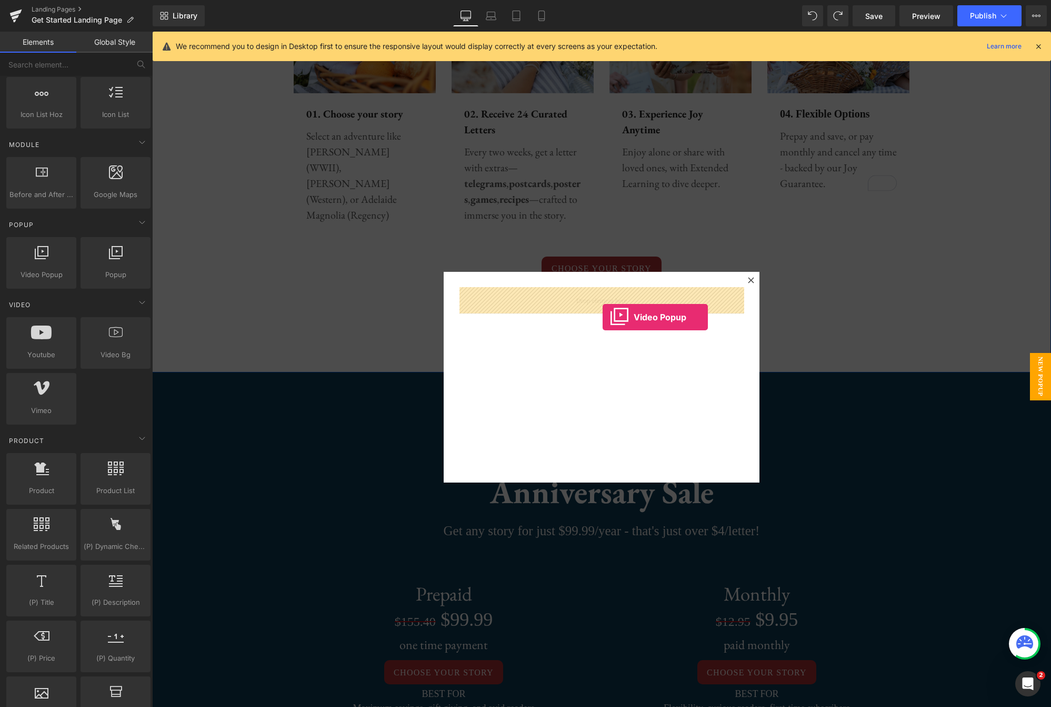
drag, startPoint x: 205, startPoint y: 297, endPoint x: 603, endPoint y: 317, distance: 398.5
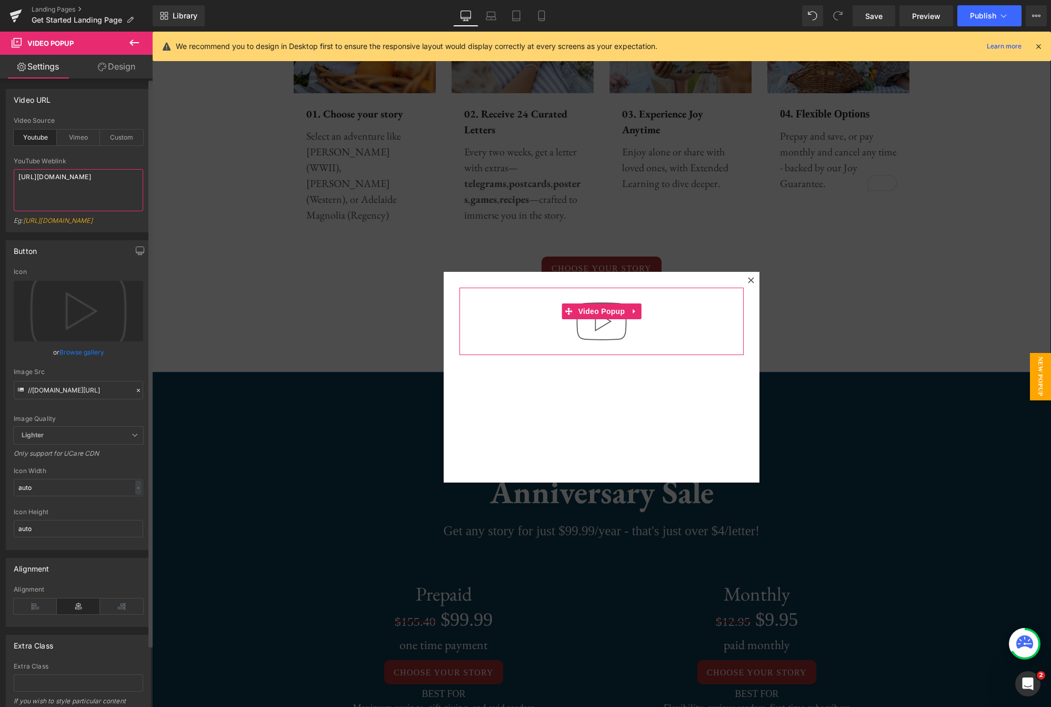
drag, startPoint x: 83, startPoint y: 183, endPoint x: 15, endPoint y: 170, distance: 69.1
click at [15, 170] on textarea "https://www.youtube.com/watch?v=OQBlWco72c4" at bounding box center [79, 190] width 130 height 42
paste textarea "cdn.shopify.com/videos/c/o/v/26ce729e7a3b4d659601b5a403404c63.mp"
type textarea "https://cdn.shopify.com/videos/c/o/v/26ce729e7a3b4d659601b5a403404c63.mp4"
click at [147, 230] on b at bounding box center [149, 364] width 6 height 567
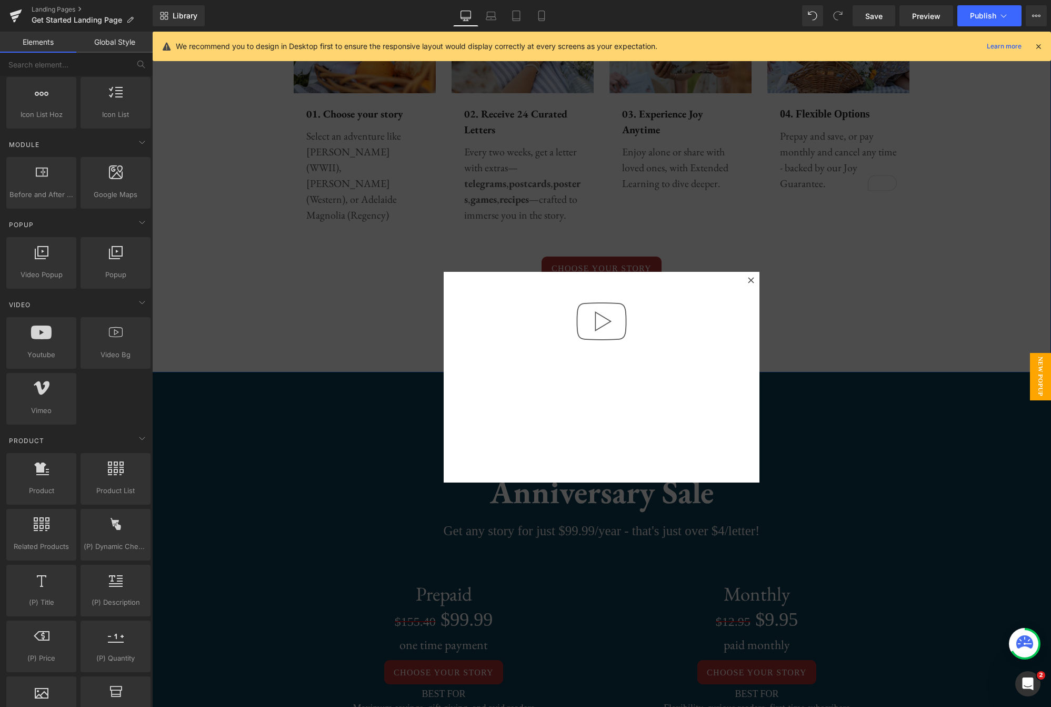
click at [883, 212] on div at bounding box center [601, 377] width 899 height 690
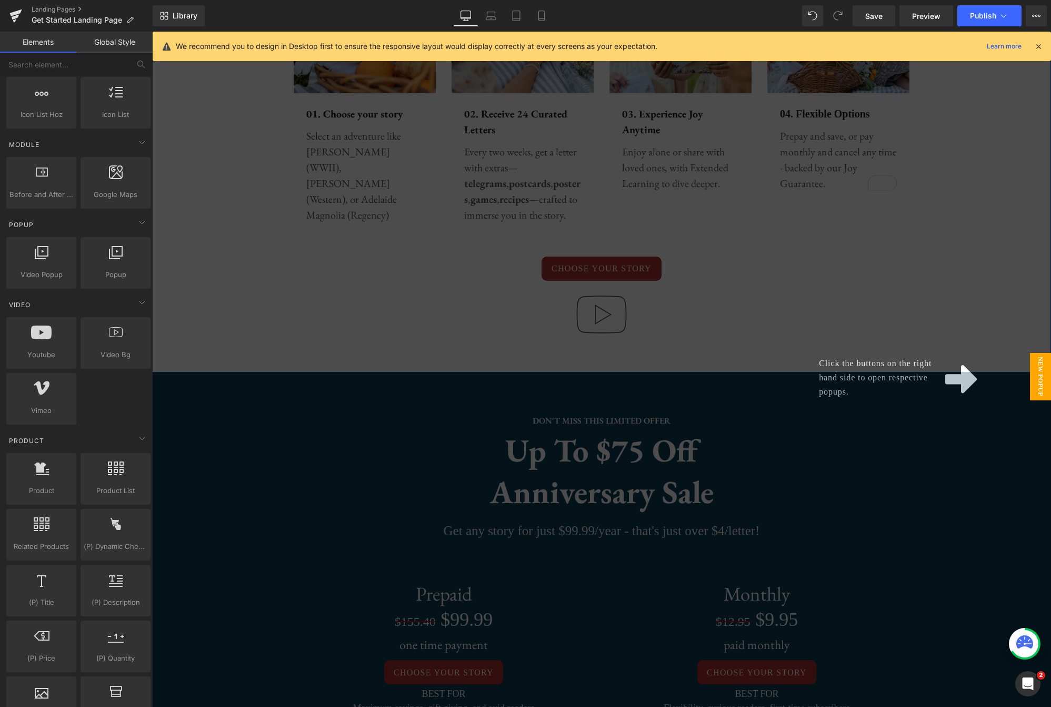
click at [1046, 368] on span "New Popup" at bounding box center [1040, 376] width 21 height 47
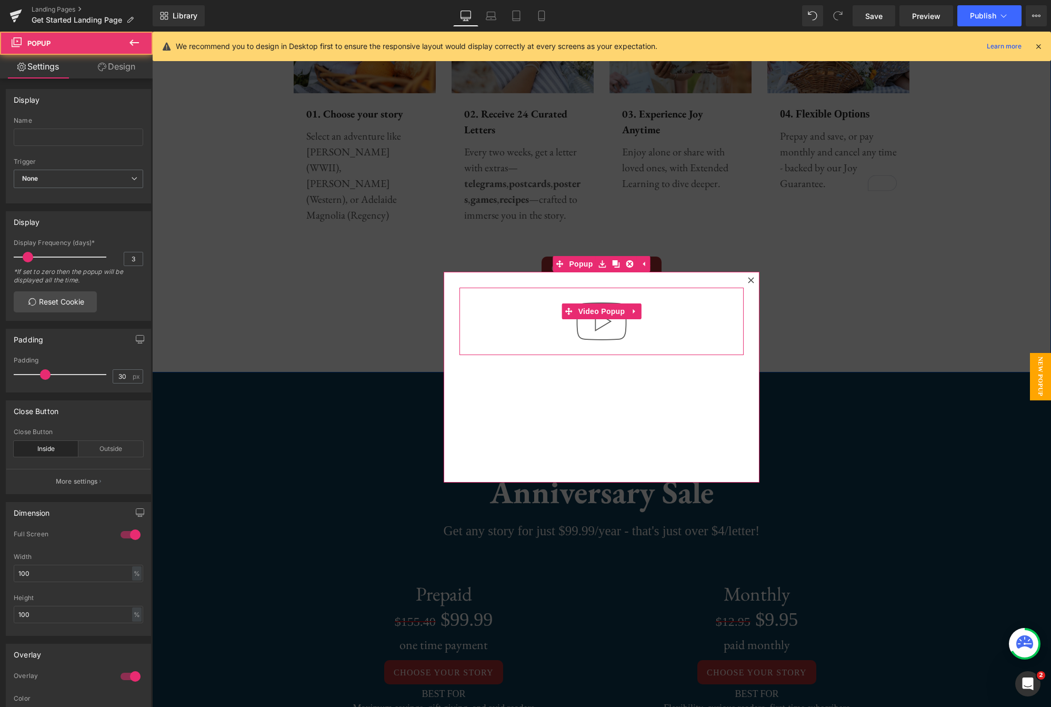
drag, startPoint x: 752, startPoint y: 279, endPoint x: 703, endPoint y: 329, distance: 69.6
click at [693, 329] on div "Video Popup Popup" at bounding box center [602, 377] width 316 height 211
click at [606, 314] on span "Video Popup" at bounding box center [602, 311] width 52 height 16
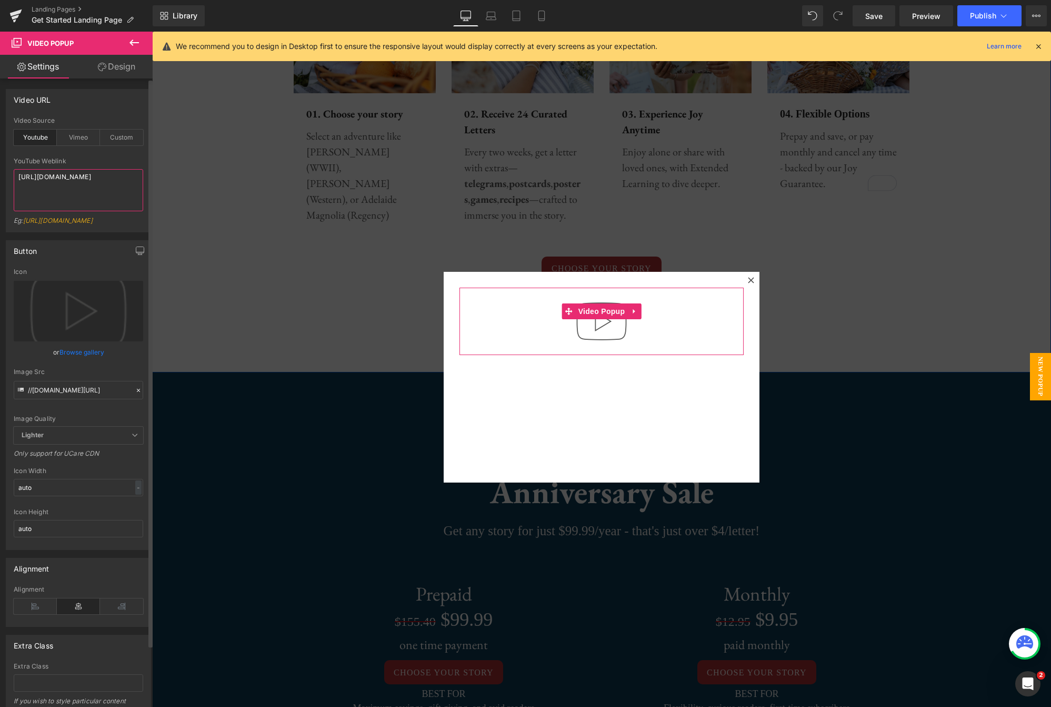
drag, startPoint x: 77, startPoint y: 196, endPoint x: 15, endPoint y: 175, distance: 65.8
click at [15, 175] on textarea "https://cdn.shopify.com/videos/c/o/v/26ce729e7a3b4d659601b5a403404c63.mp4" at bounding box center [79, 190] width 130 height 42
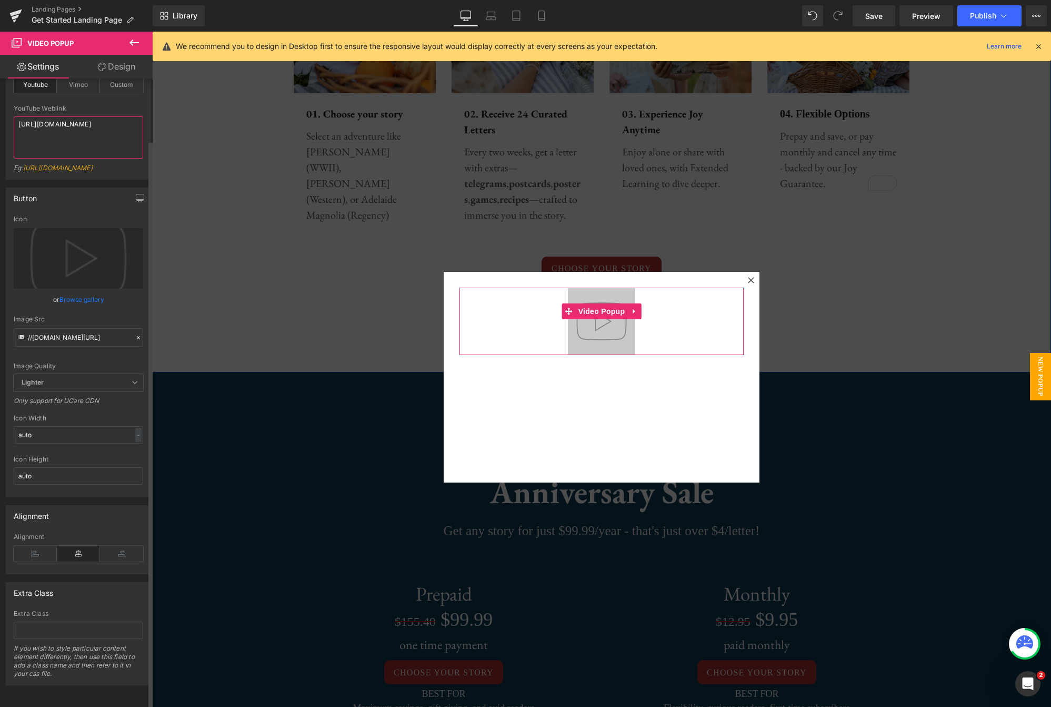
scroll to position [0, 0]
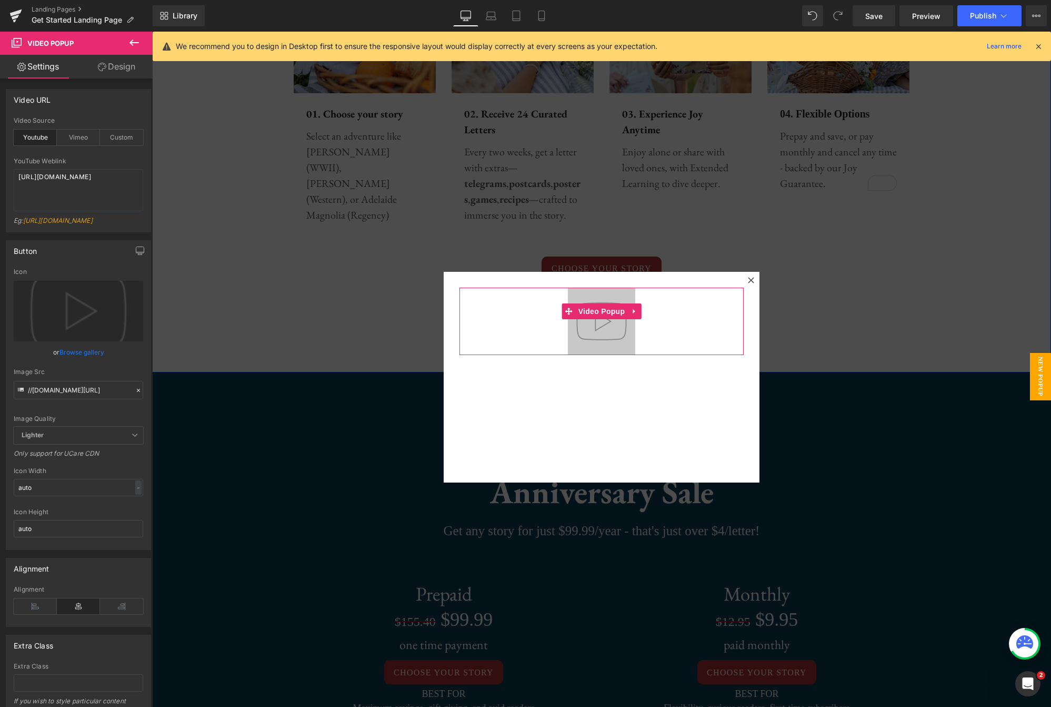
click at [122, 73] on link "Design" at bounding box center [116, 67] width 76 height 24
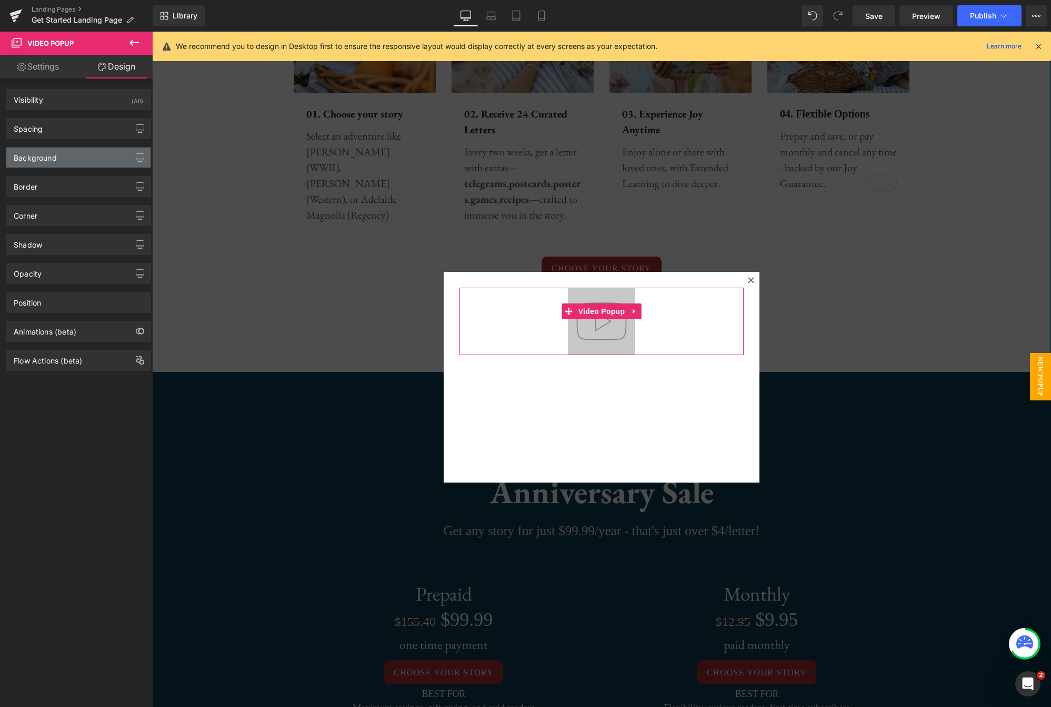
click at [84, 152] on div "Background" at bounding box center [78, 157] width 144 height 20
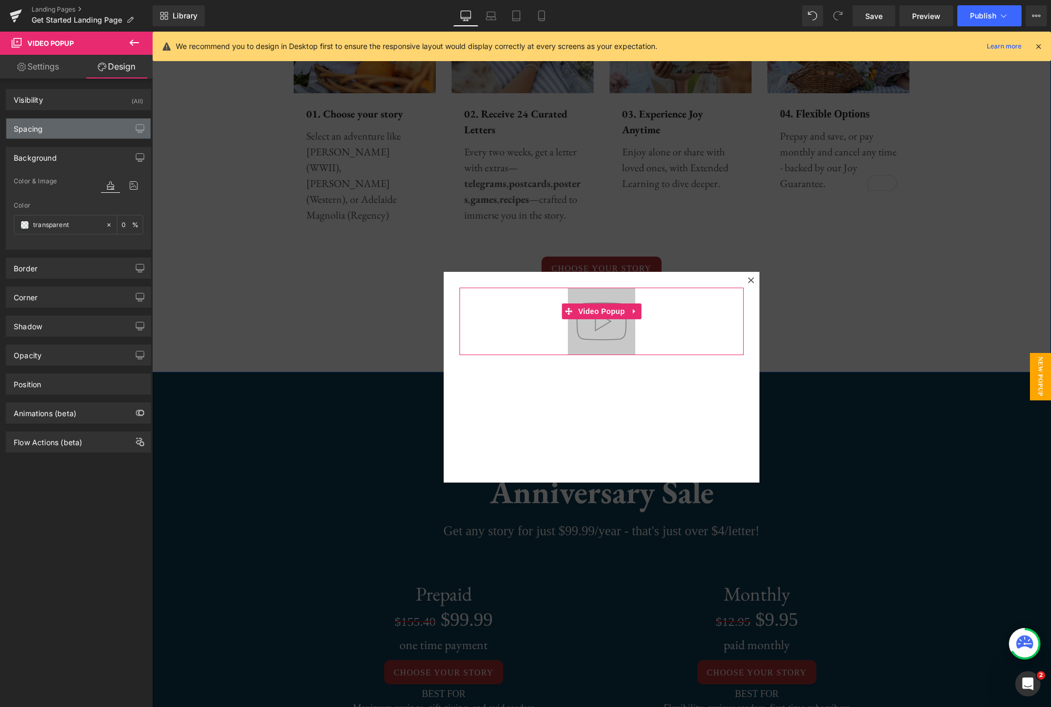
click at [80, 130] on div "Spacing" at bounding box center [78, 128] width 144 height 20
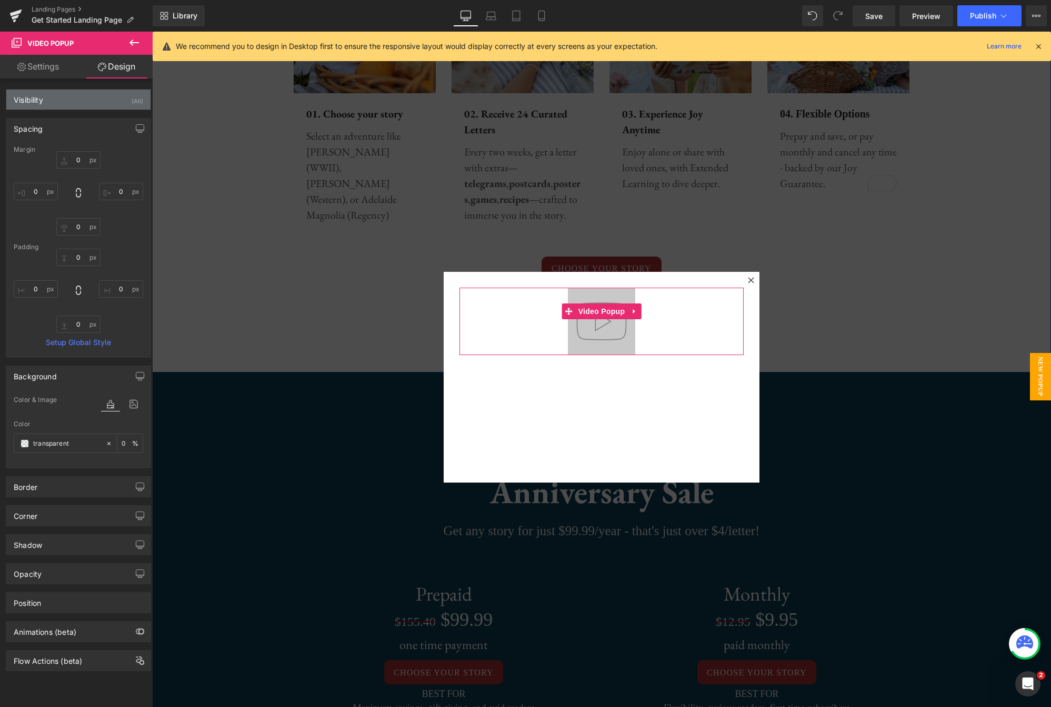
click at [73, 103] on div "Visibility (All)" at bounding box center [78, 100] width 144 height 20
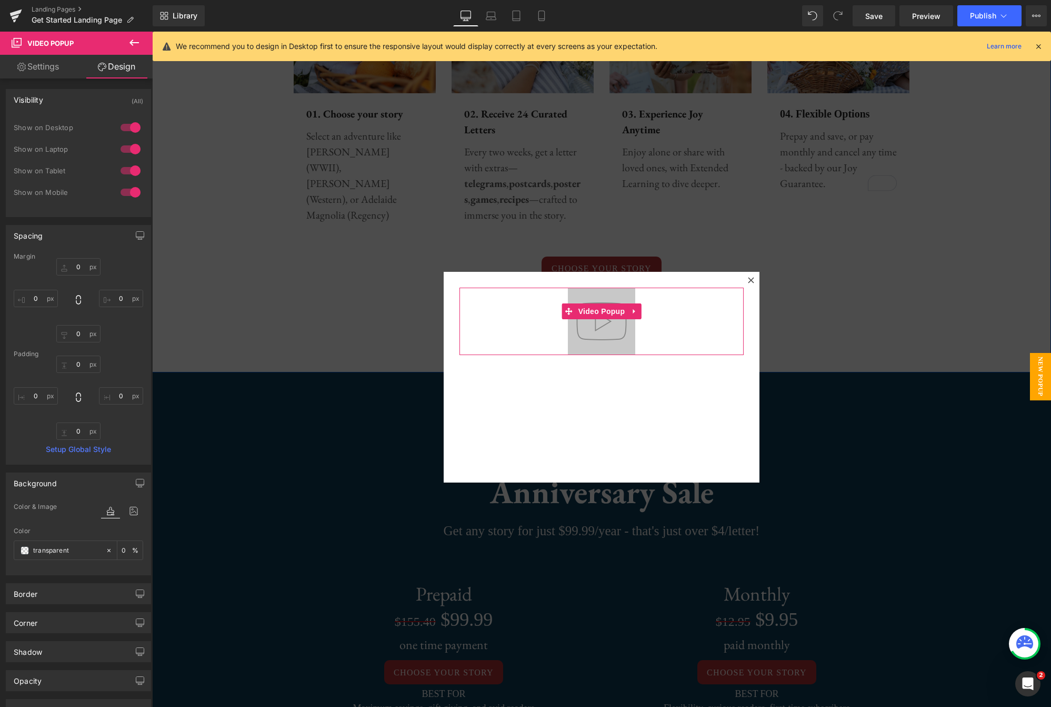
click at [73, 103] on div "Visibility (All)" at bounding box center [78, 100] width 144 height 20
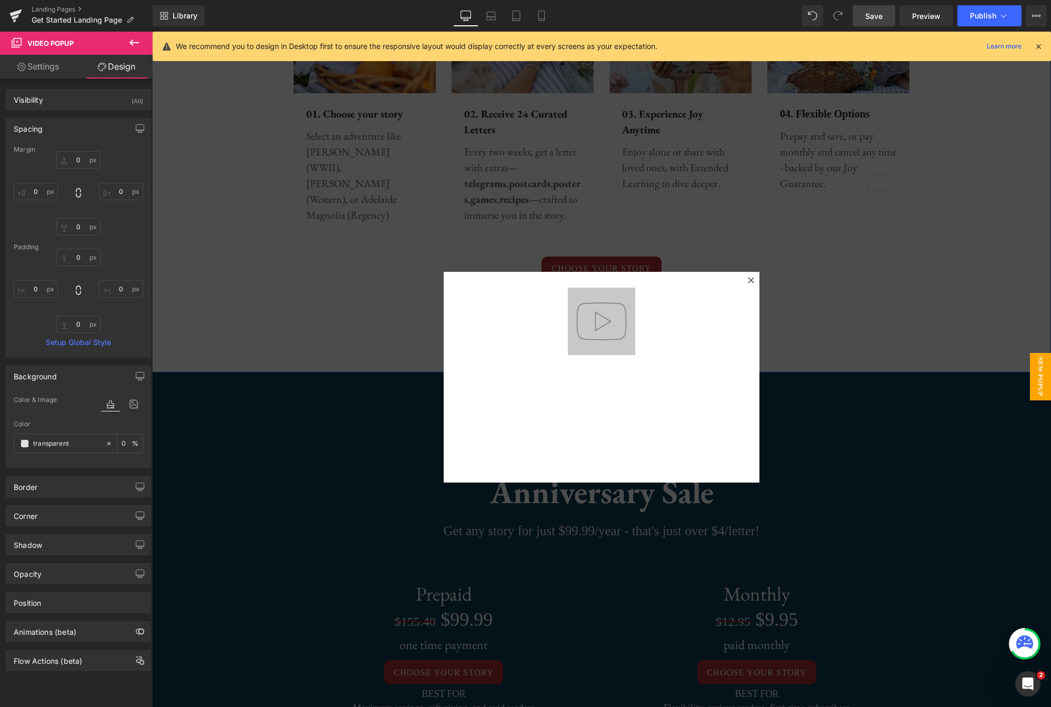
click at [864, 21] on link "Save" at bounding box center [874, 15] width 43 height 21
click at [914, 17] on span "Preview" at bounding box center [926, 16] width 28 height 11
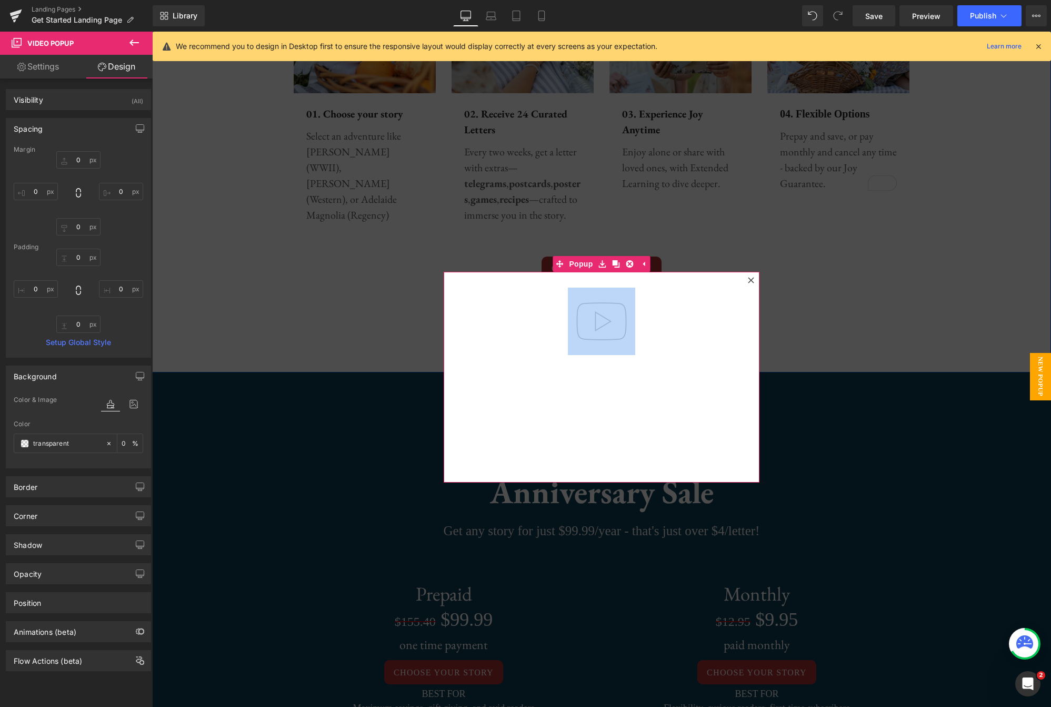
click at [748, 278] on icon at bounding box center [751, 280] width 6 height 6
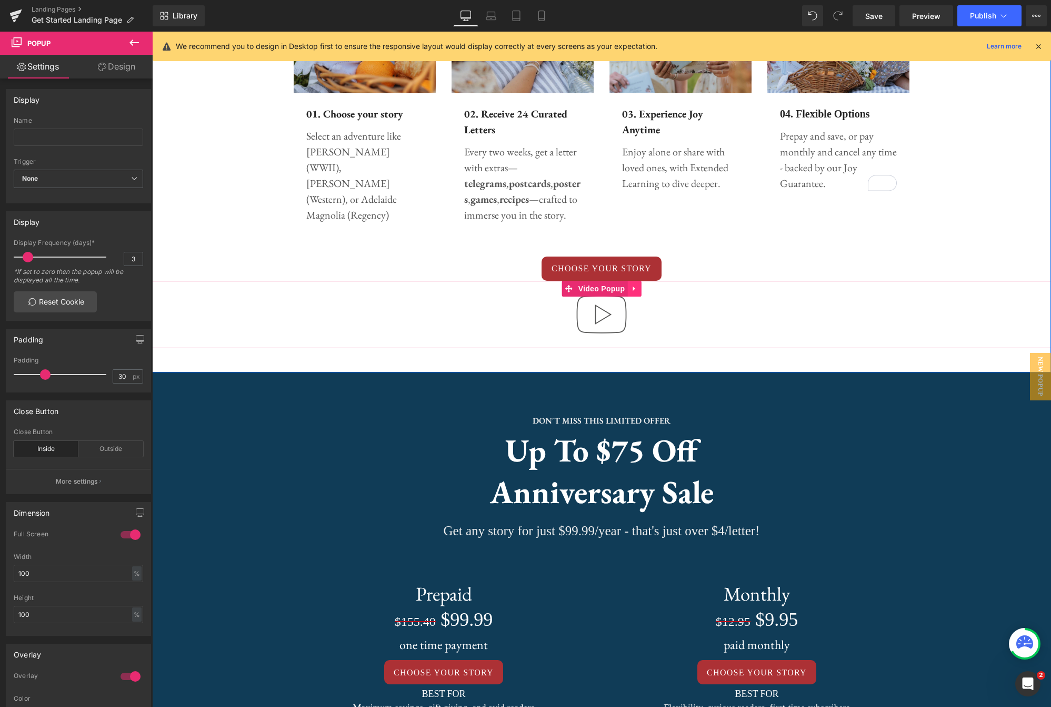
click at [631, 293] on link at bounding box center [635, 289] width 14 height 16
click at [642, 289] on icon at bounding box center [641, 288] width 7 height 7
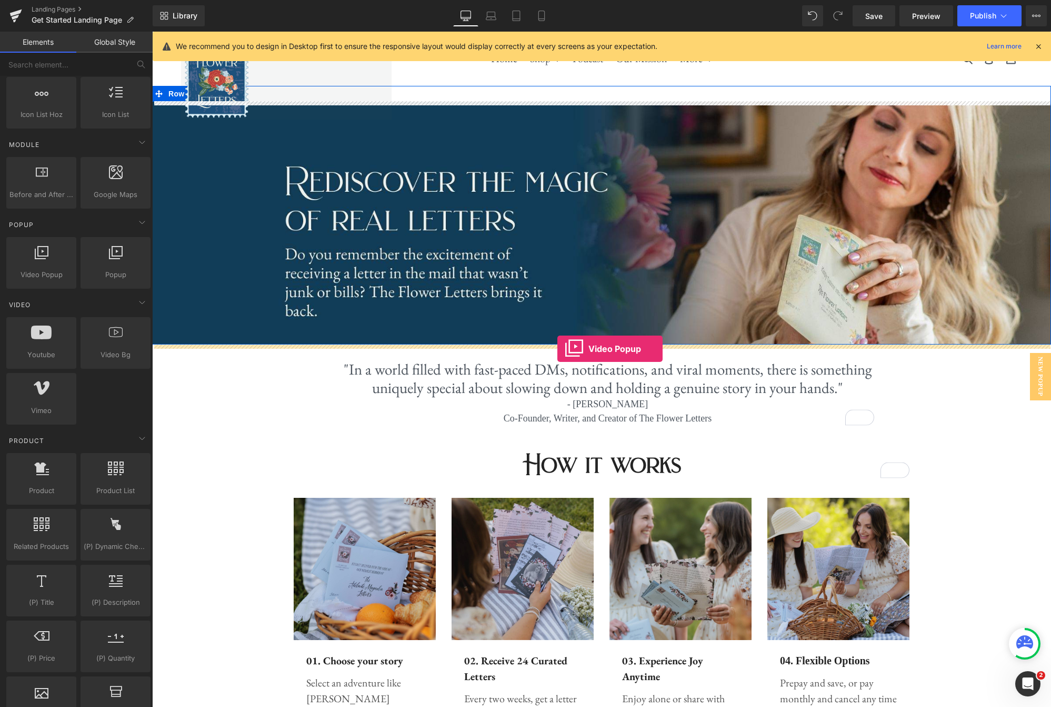
drag, startPoint x: 191, startPoint y: 301, endPoint x: 558, endPoint y: 349, distance: 370.1
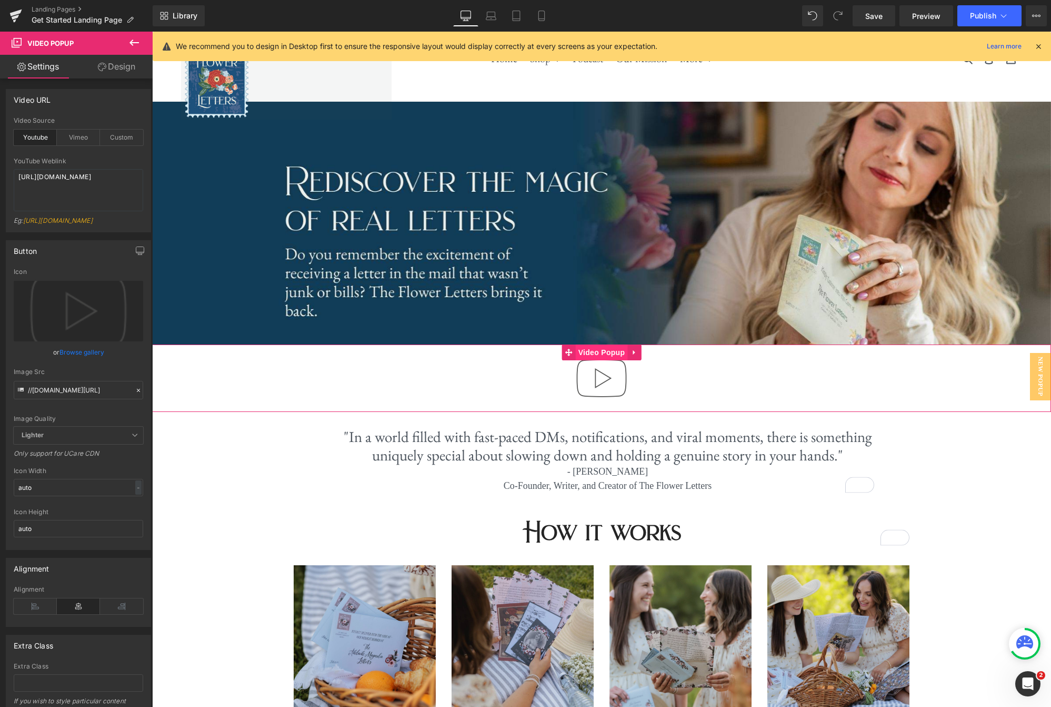
click at [595, 352] on span "Video Popup" at bounding box center [602, 352] width 52 height 16
drag, startPoint x: 76, startPoint y: 185, endPoint x: 10, endPoint y: 177, distance: 66.7
click at [10, 177] on div "youtube Video Source Youtube Vimeo Custom YouTube Weblink https://www.youtube.c…" at bounding box center [78, 174] width 144 height 115
type textarea "https://youtu.be/Q8H7oGMl264"
click at [859, 23] on link "Save" at bounding box center [874, 15] width 43 height 21
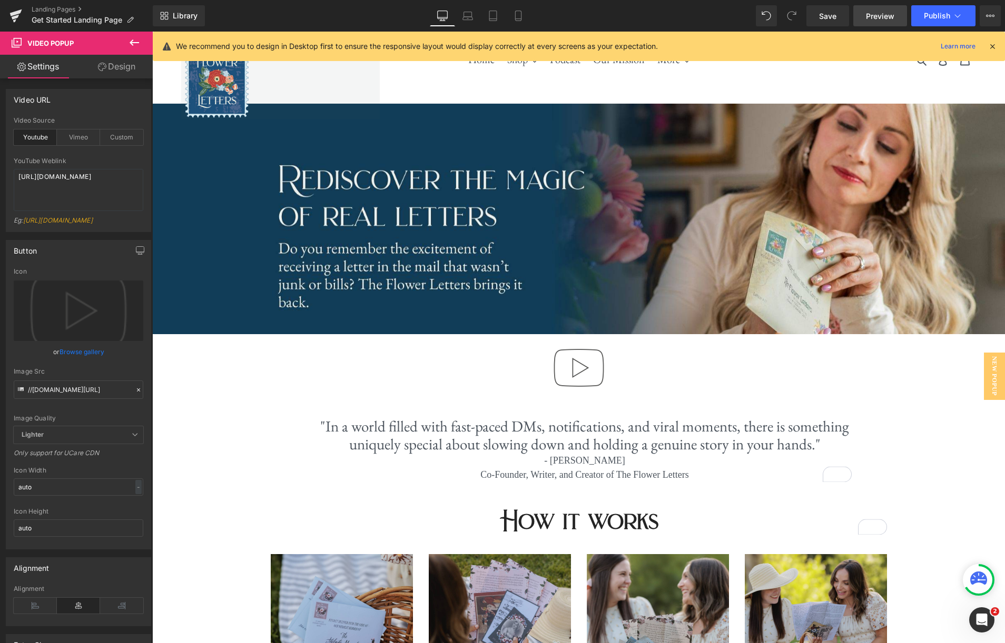
click at [881, 19] on span "Preview" at bounding box center [880, 16] width 28 height 11
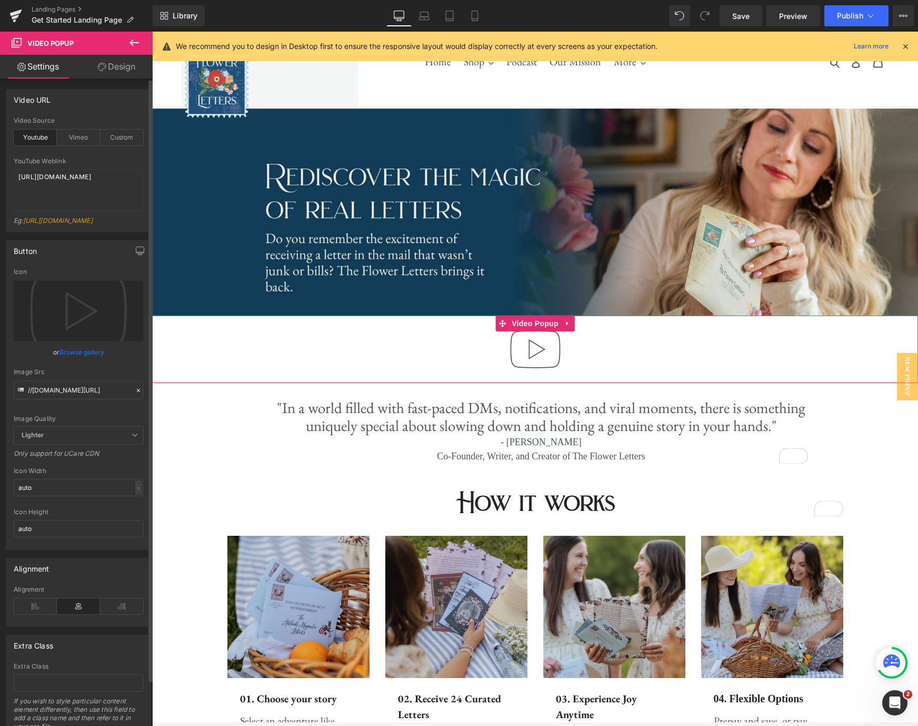
click at [36, 138] on div "Youtube" at bounding box center [35, 138] width 43 height 16
click at [117, 70] on link "Design" at bounding box center [116, 67] width 76 height 24
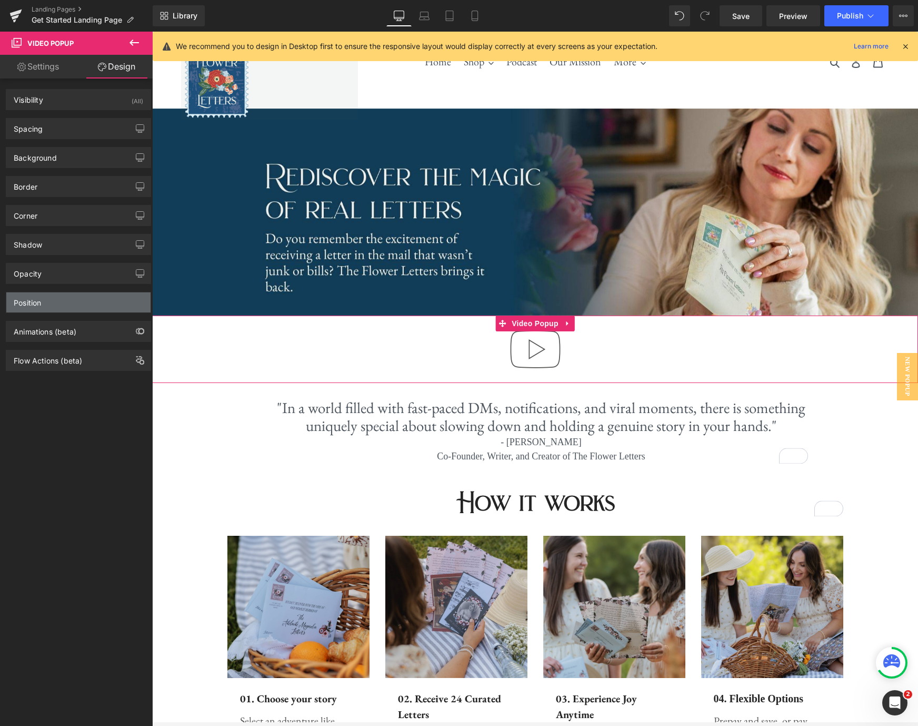
click at [59, 297] on div "Position" at bounding box center [78, 302] width 144 height 20
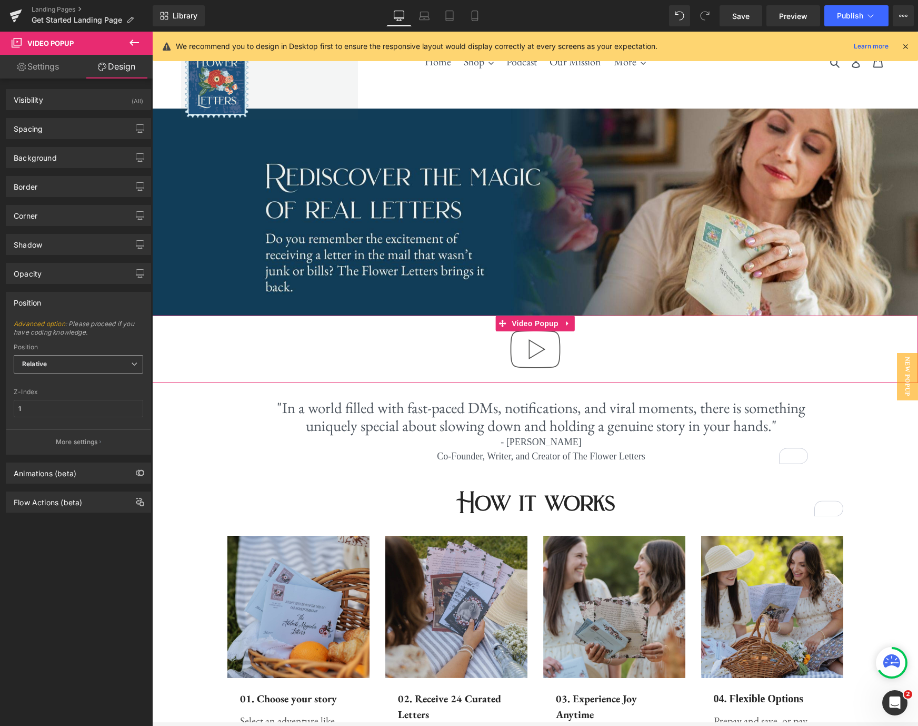
click at [131, 366] on icon at bounding box center [134, 364] width 6 height 6
click at [131, 364] on icon at bounding box center [134, 364] width 6 height 6
click at [136, 276] on icon "button" at bounding box center [140, 273] width 8 height 8
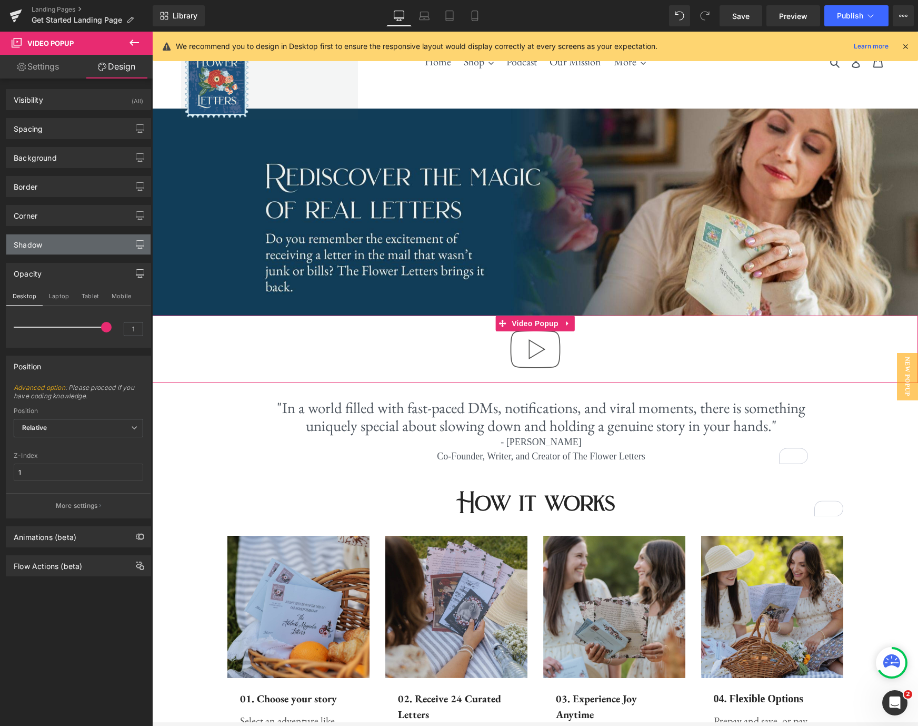
click at [139, 242] on icon "button" at bounding box center [140, 244] width 8 height 8
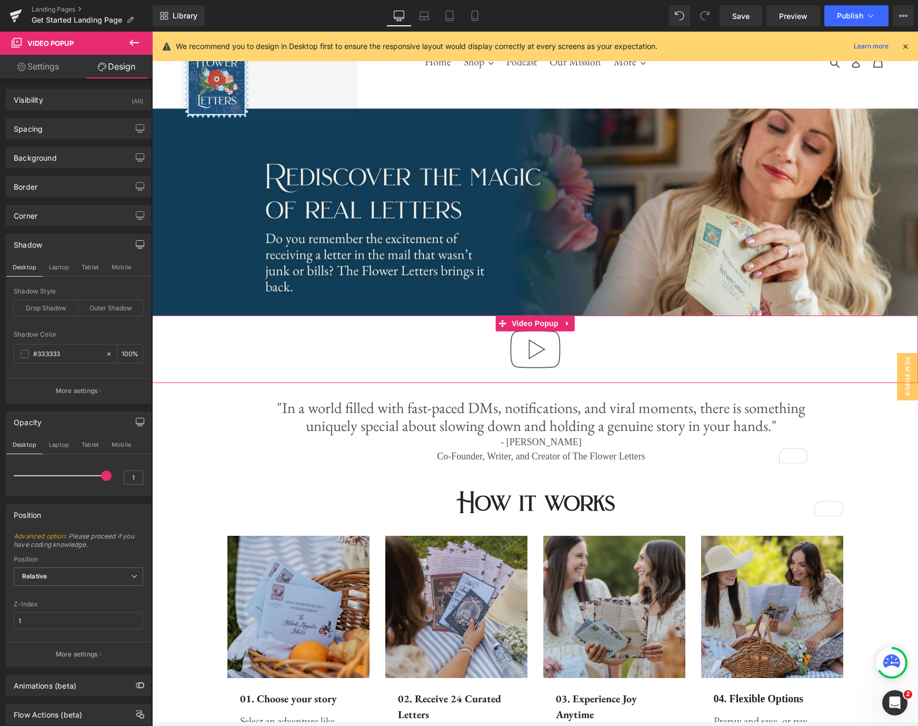
click at [139, 242] on icon "button" at bounding box center [140, 244] width 8 height 8
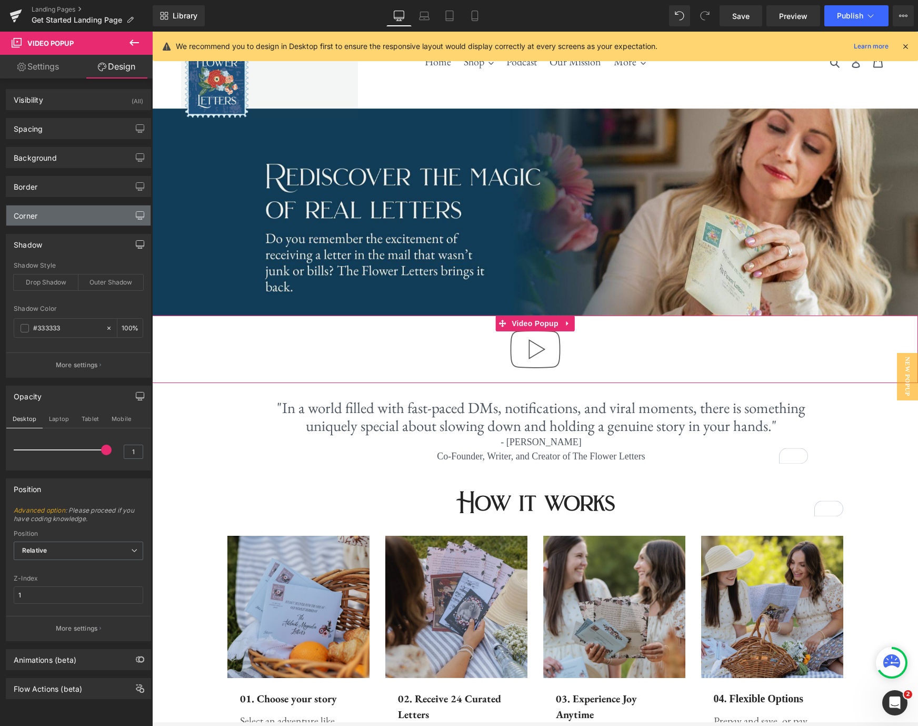
click at [136, 212] on icon "button" at bounding box center [140, 215] width 8 height 8
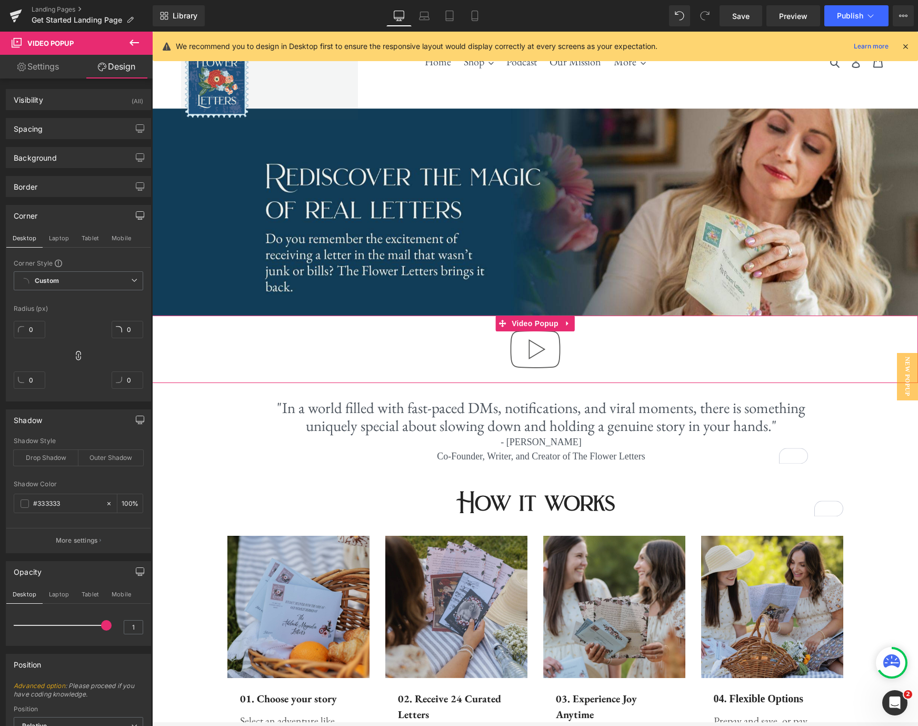
click at [136, 212] on icon "button" at bounding box center [140, 215] width 8 height 8
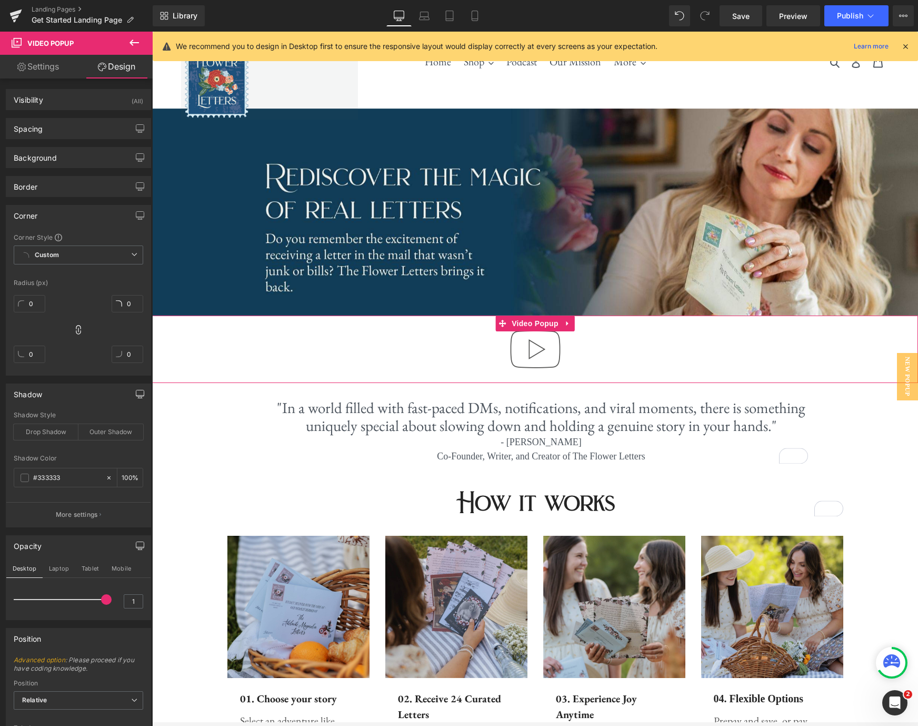
click at [54, 69] on link "Settings" at bounding box center [38, 67] width 76 height 24
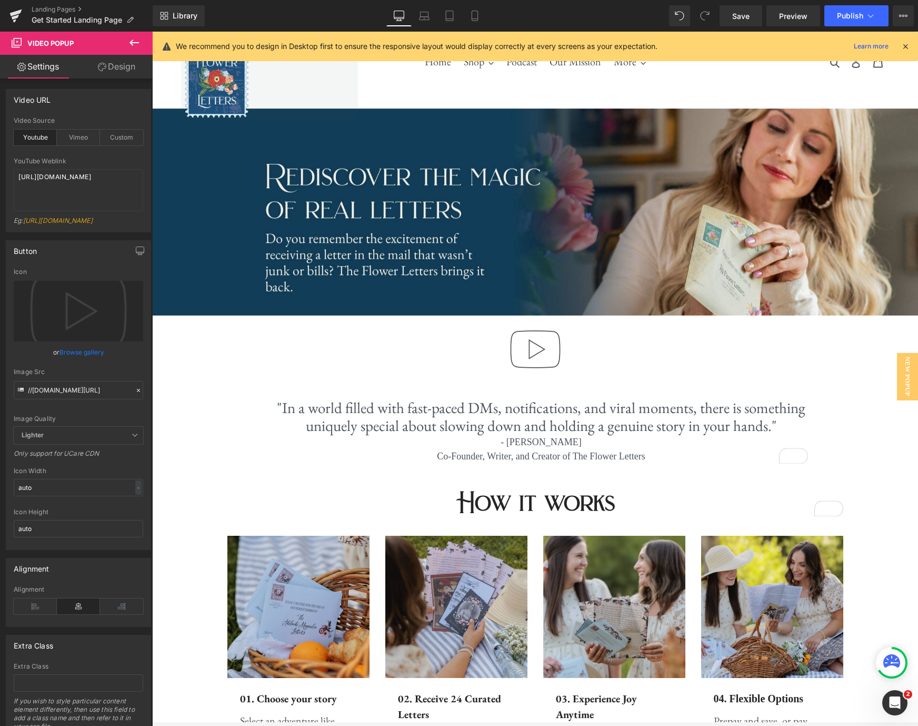
click at [141, 39] on button at bounding box center [134, 43] width 37 height 23
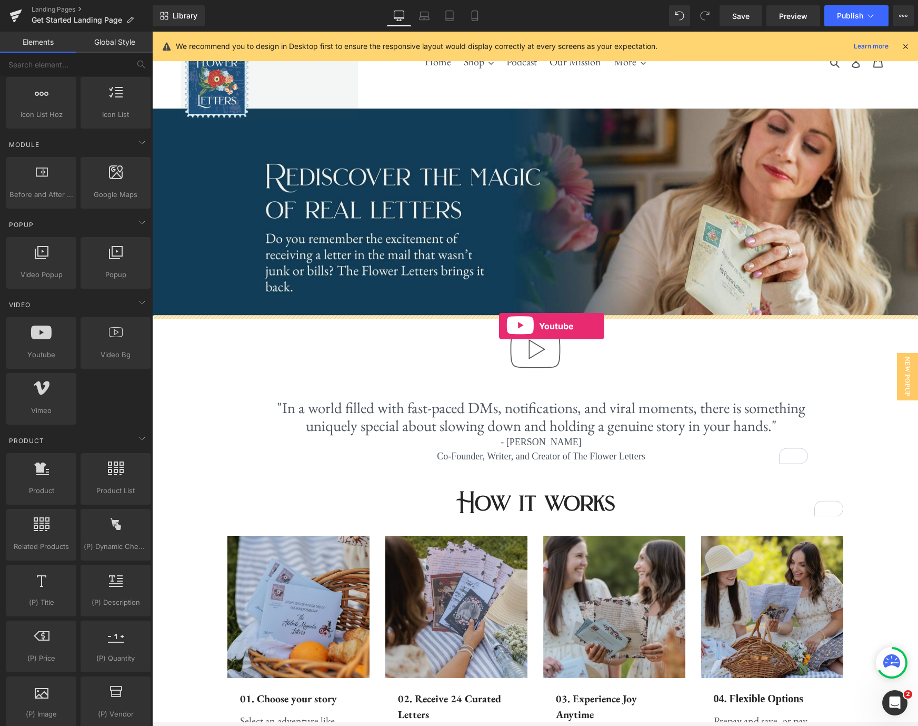
drag, startPoint x: 190, startPoint y: 375, endPoint x: 499, endPoint y: 326, distance: 312.9
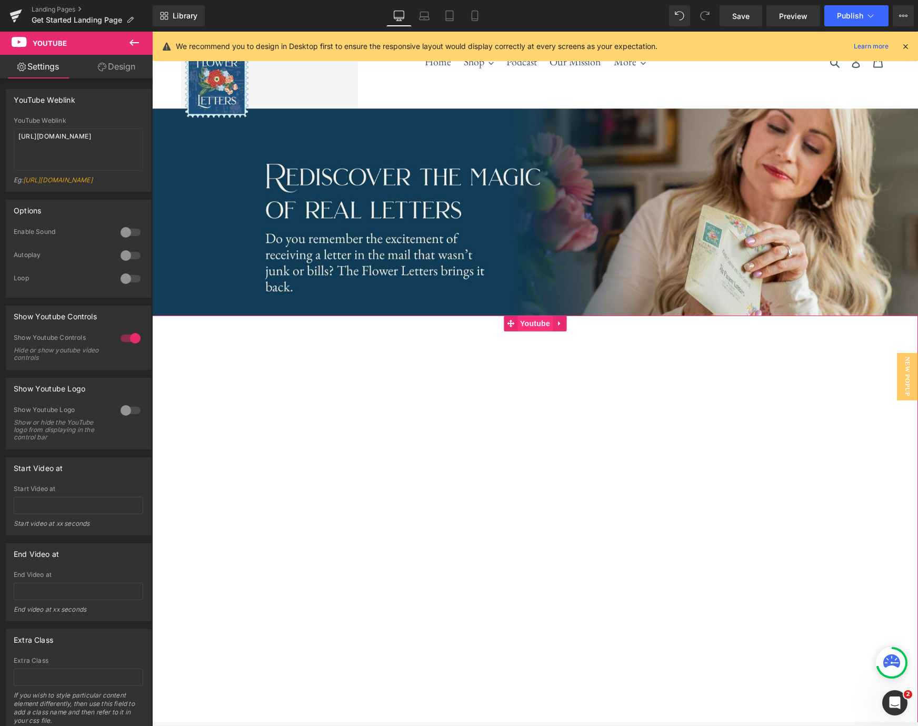
click at [532, 325] on span "Youtube" at bounding box center [535, 323] width 35 height 16
click at [128, 346] on div at bounding box center [130, 338] width 25 height 17
drag, startPoint x: 28, startPoint y: 138, endPoint x: 12, endPoint y: 134, distance: 17.0
click at [12, 134] on div "YouTube Weblink https://www.youtube.com/watch?v=OQBlWco72c4 Eg: https://www.you…" at bounding box center [78, 154] width 144 height 74
paste textarea "youtu.be/Q8H7oGMl26"
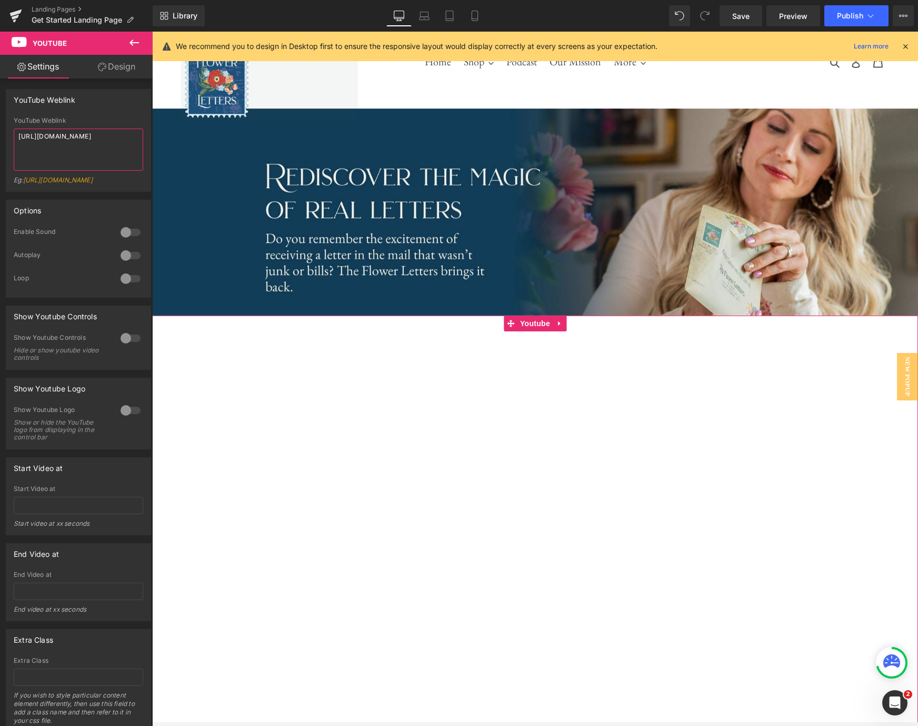
type textarea "https://youtu.be/Q8H7oGMl264"
click at [132, 241] on div at bounding box center [130, 232] width 25 height 17
click at [559, 326] on icon at bounding box center [559, 323] width 7 height 8
click at [568, 325] on icon at bounding box center [566, 323] width 7 height 7
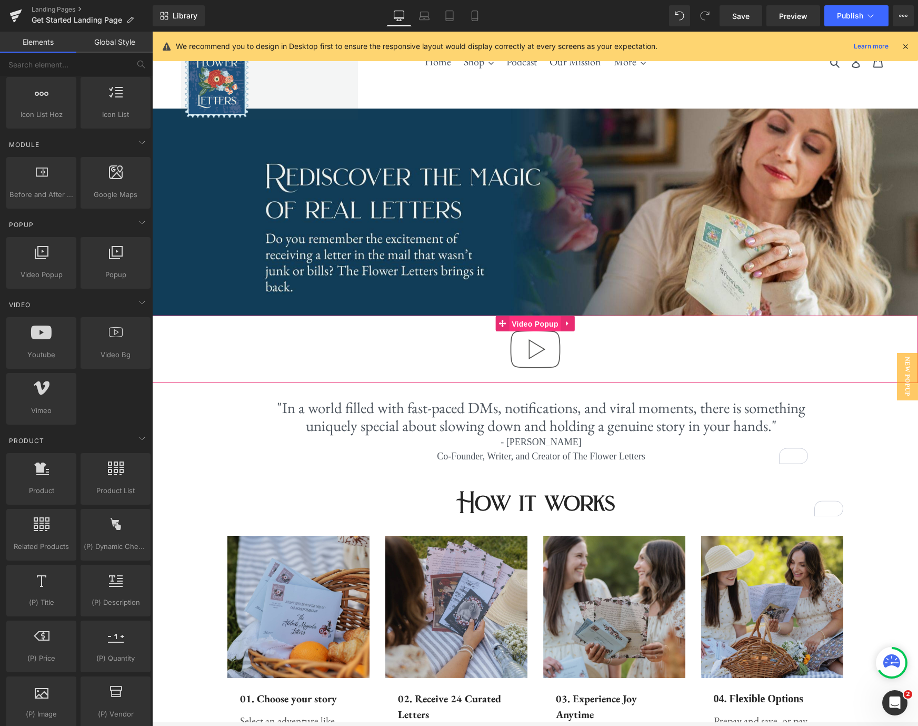
click at [535, 323] on span "Video Popup" at bounding box center [535, 324] width 52 height 16
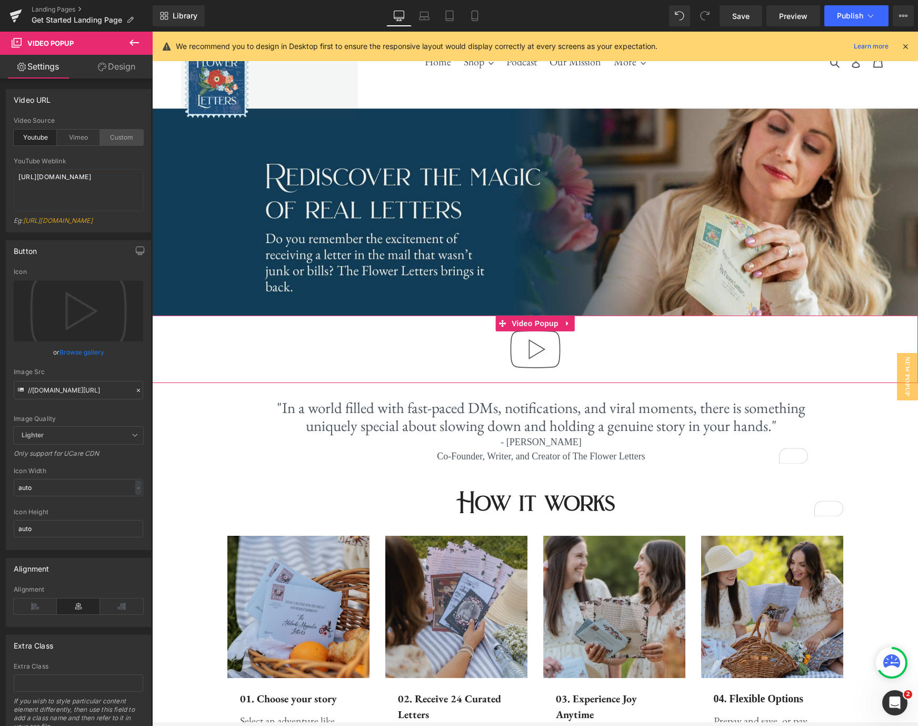
click at [111, 137] on div "Custom" at bounding box center [121, 138] width 43 height 16
drag, startPoint x: 113, startPoint y: 194, endPoint x: 17, endPoint y: 175, distance: 98.2
click at [17, 175] on textarea "https://cdn.shopify.com/s/files/1/0263/4153/9917/files/Stamped_Reviews.mp4?v=15…" at bounding box center [79, 190] width 130 height 42
click at [481, 16] on link "Mobile" at bounding box center [474, 15] width 25 height 21
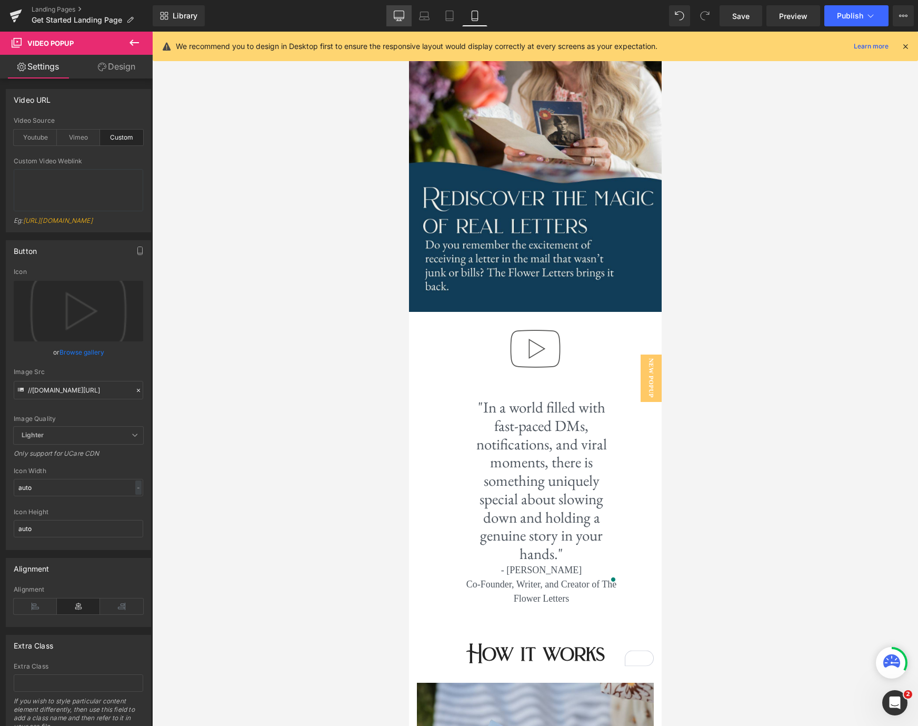
click at [400, 15] on icon at bounding box center [399, 16] width 11 height 11
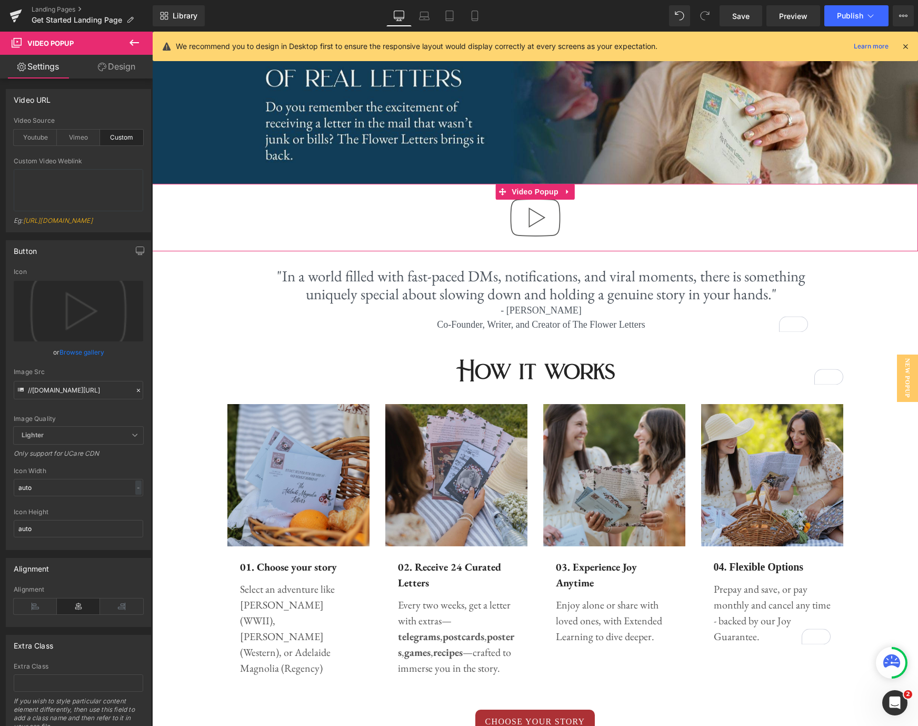
scroll to position [203, 0]
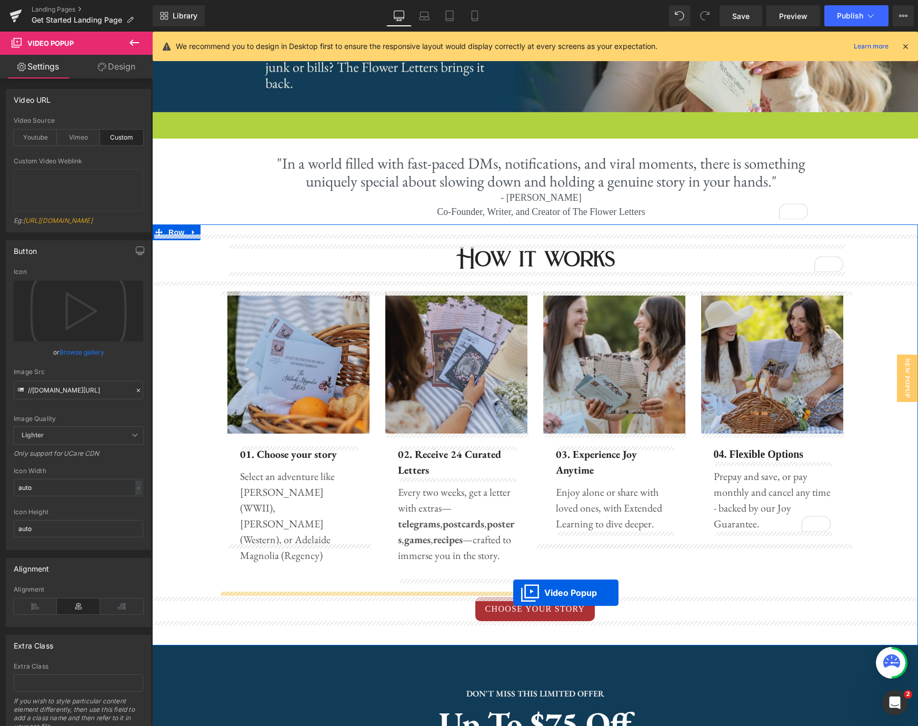
drag, startPoint x: 502, startPoint y: 117, endPoint x: 513, endPoint y: 592, distance: 475.1
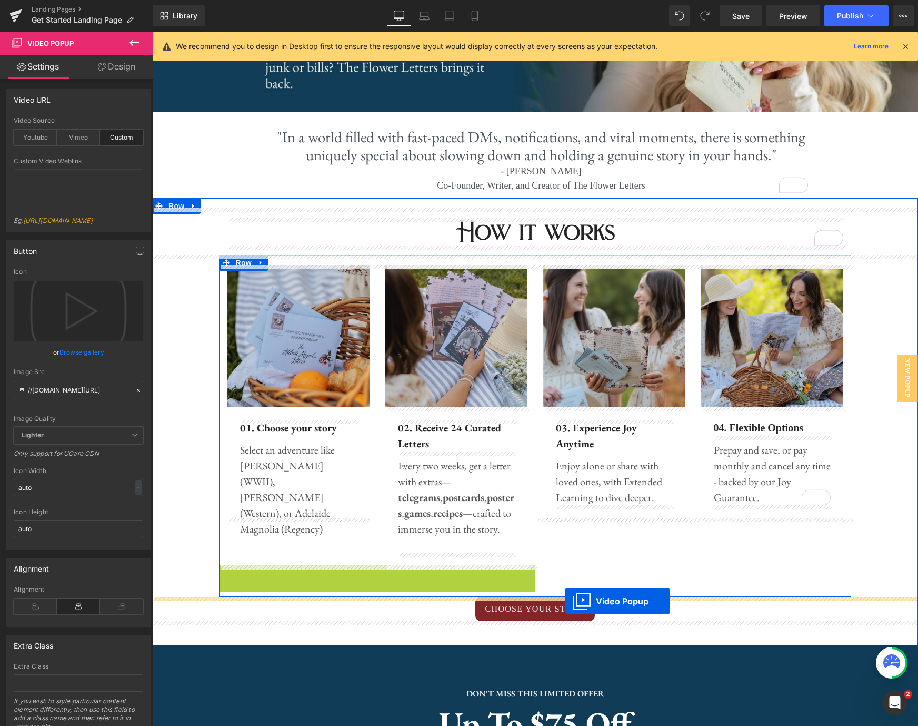
drag, startPoint x: 343, startPoint y: 571, endPoint x: 565, endPoint y: 601, distance: 223.6
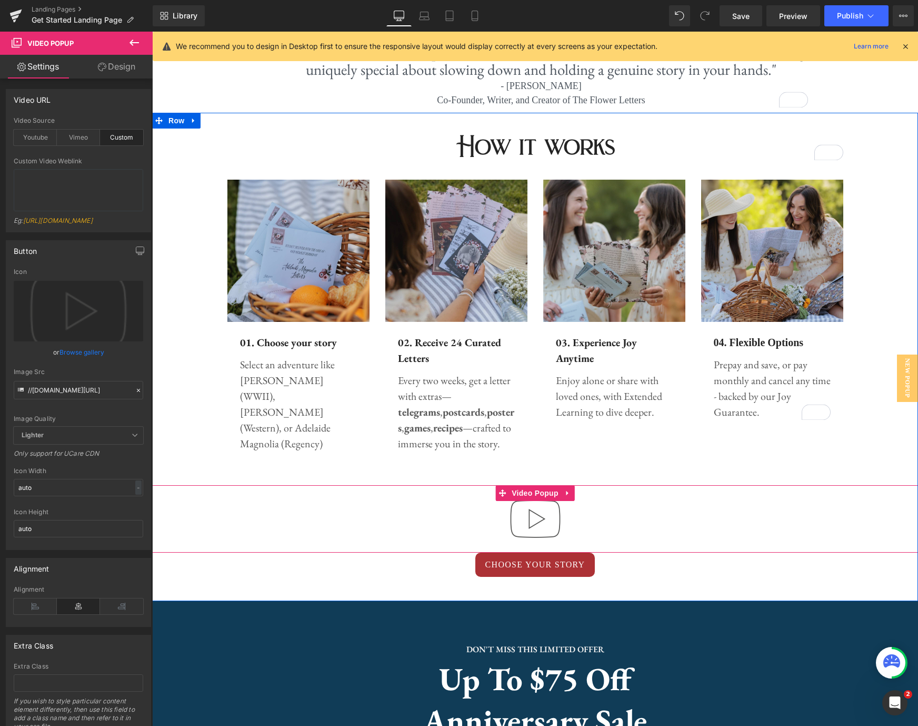
scroll to position [423, 0]
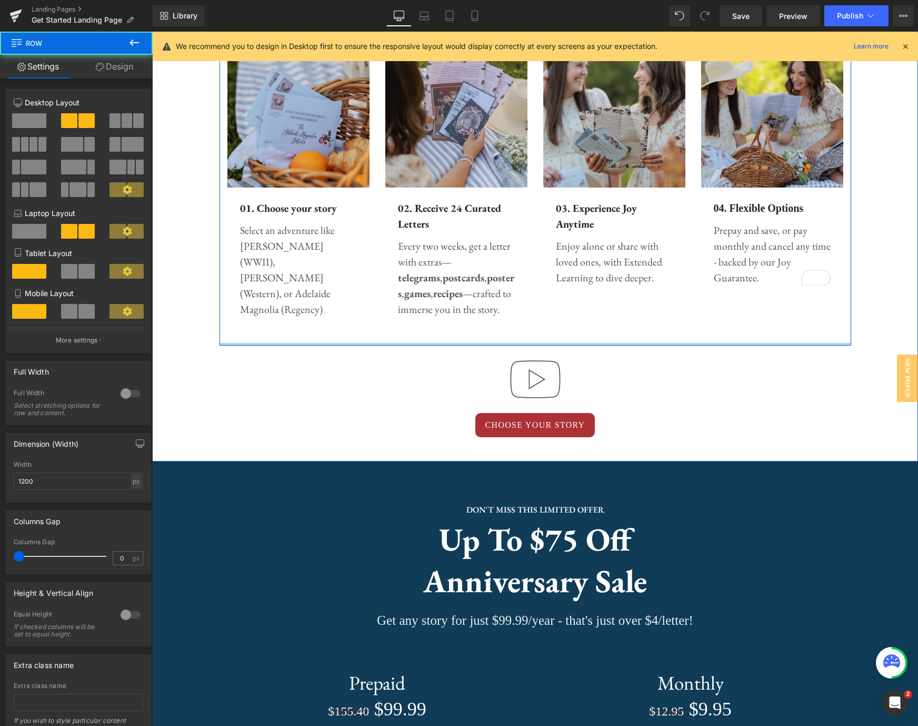
drag, startPoint x: 572, startPoint y: 347, endPoint x: 573, endPoint y: 319, distance: 27.9
click at [571, 322] on div "Image 01. Choose your story Text Block Select an adventure like Audrey Rose (WW…" at bounding box center [536, 190] width 632 height 310
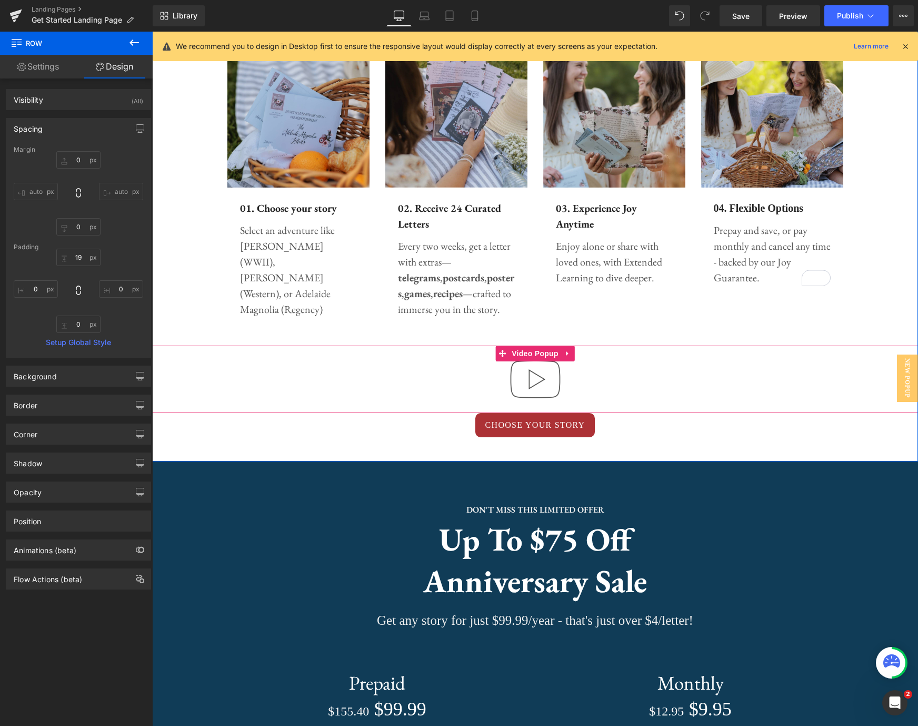
scroll to position [425, 0]
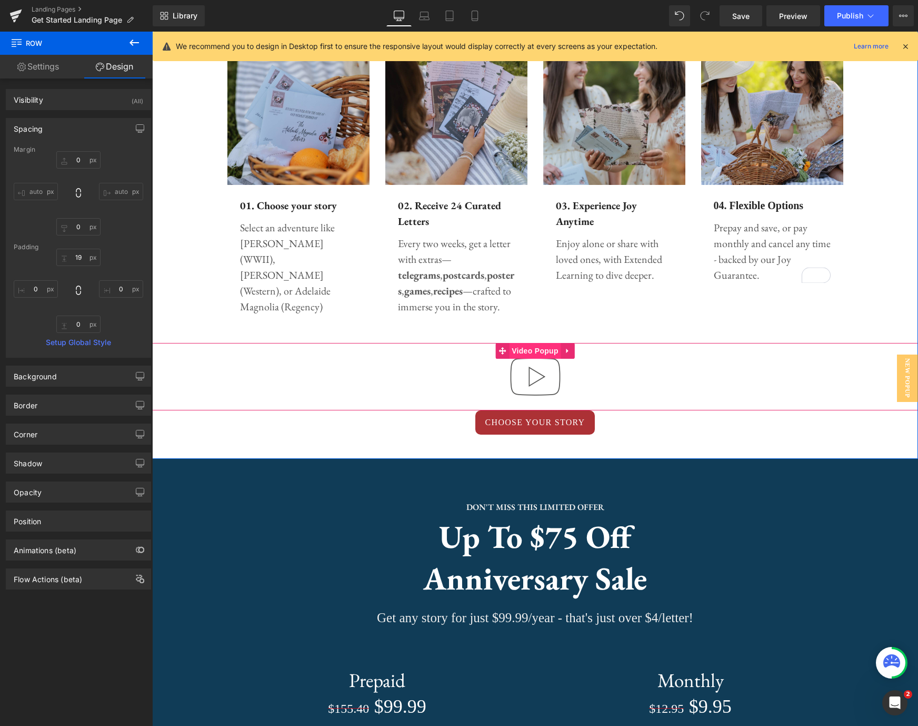
click at [540, 354] on span "Video Popup" at bounding box center [535, 351] width 52 height 16
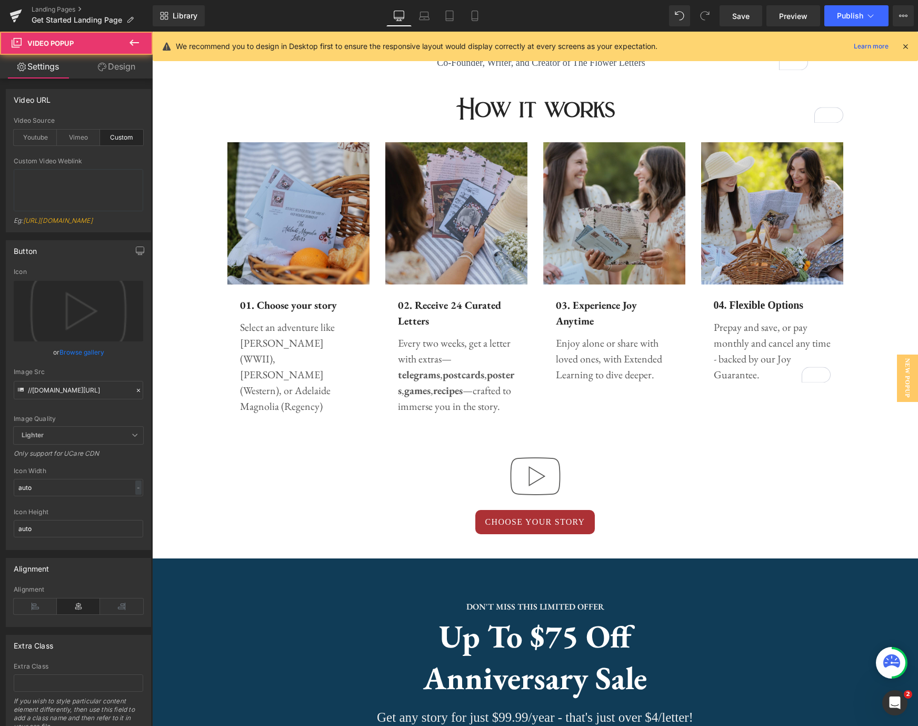
scroll to position [406, 0]
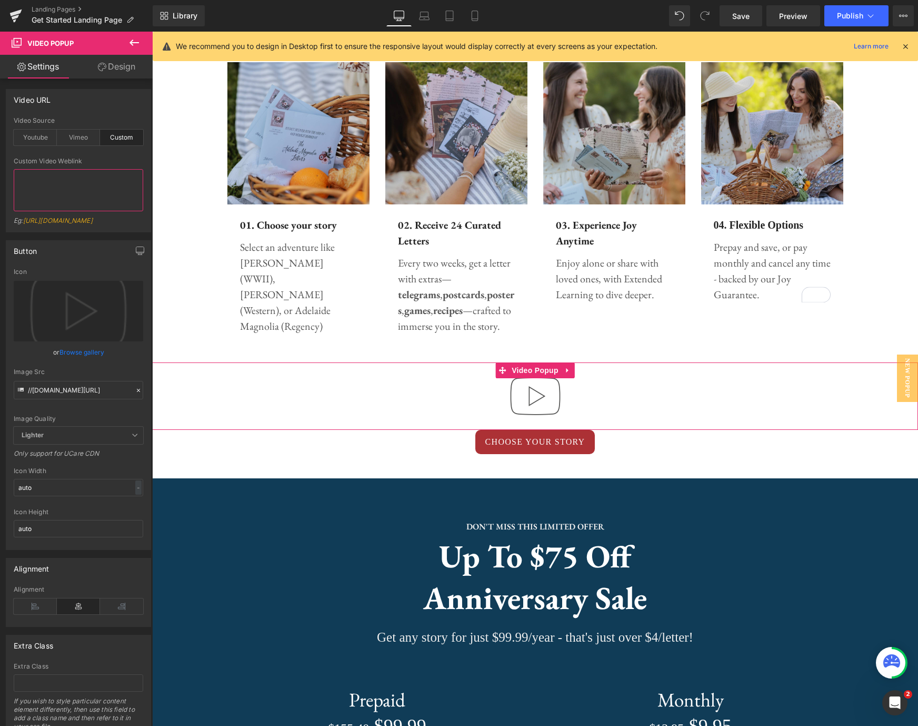
click at [46, 179] on textarea at bounding box center [79, 190] width 130 height 42
click at [73, 180] on textarea at bounding box center [79, 190] width 130 height 42
paste textarea "https://cdn.shopify.com/videos/c/o/v/71c632191d6549059afc4eb803792a6e.mp4"
type textarea "https://cdn.shopify.com/videos/c/o/v/71c632191d6549059afc4eb803792a6e.mp4"
click at [749, 17] on span "Save" at bounding box center [740, 16] width 17 height 11
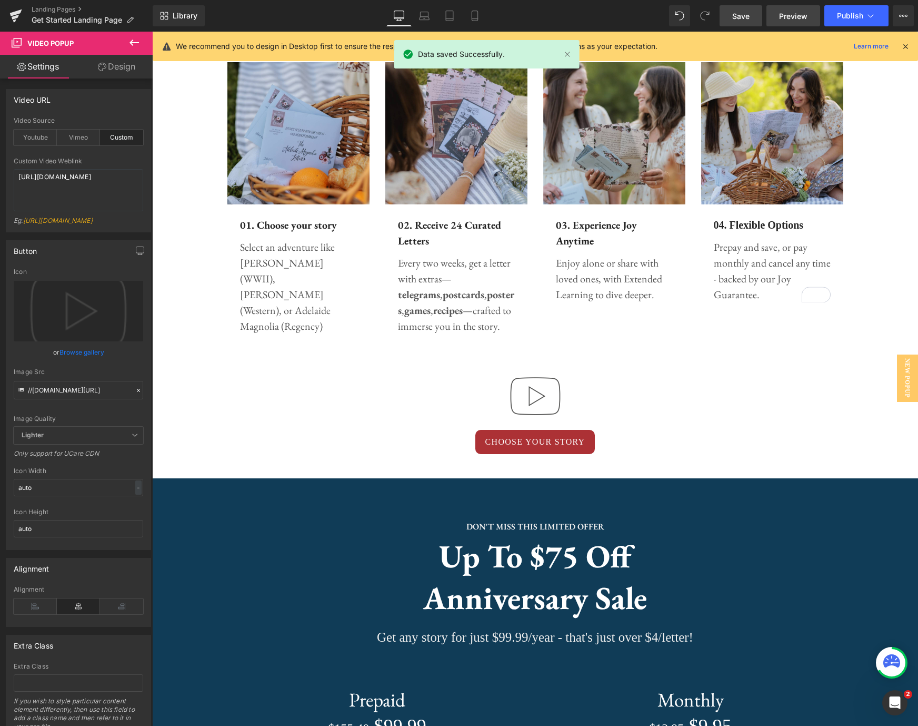
click at [791, 18] on span "Preview" at bounding box center [793, 16] width 28 height 11
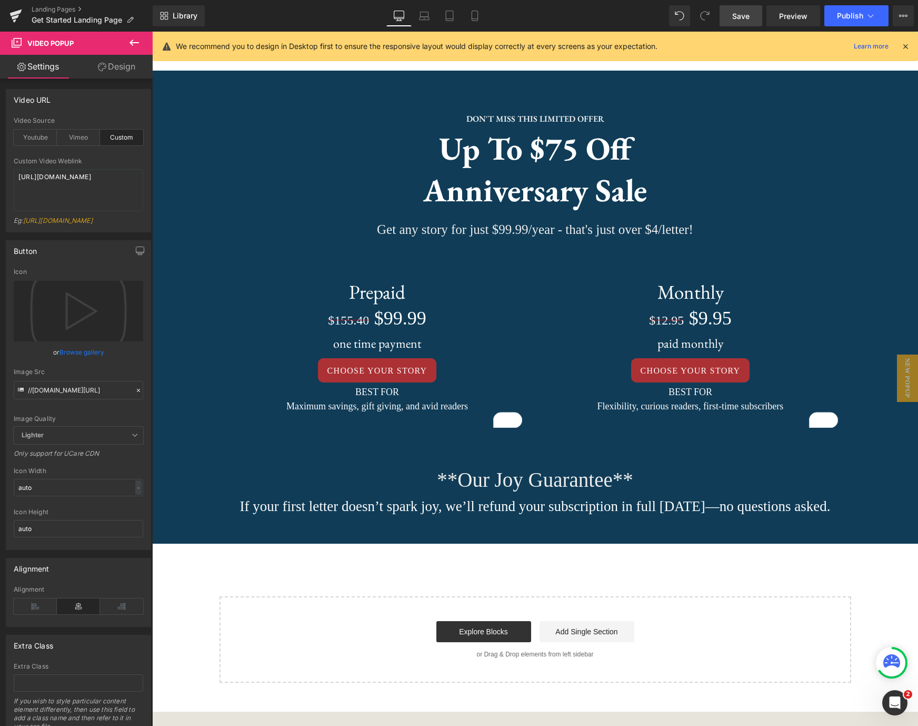
scroll to position [817, 0]
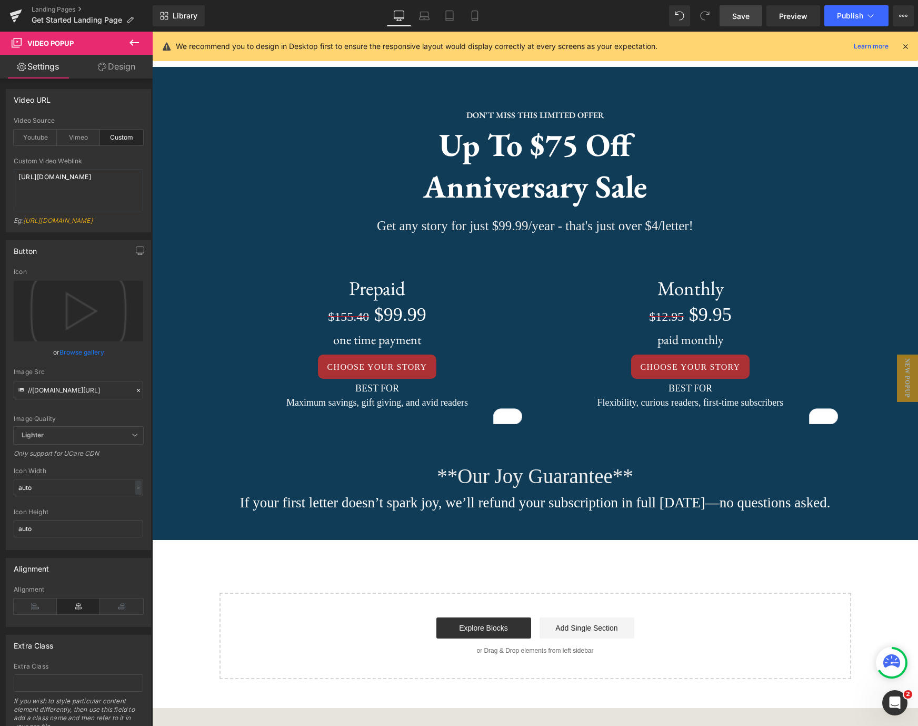
click at [136, 46] on icon at bounding box center [134, 42] width 13 height 13
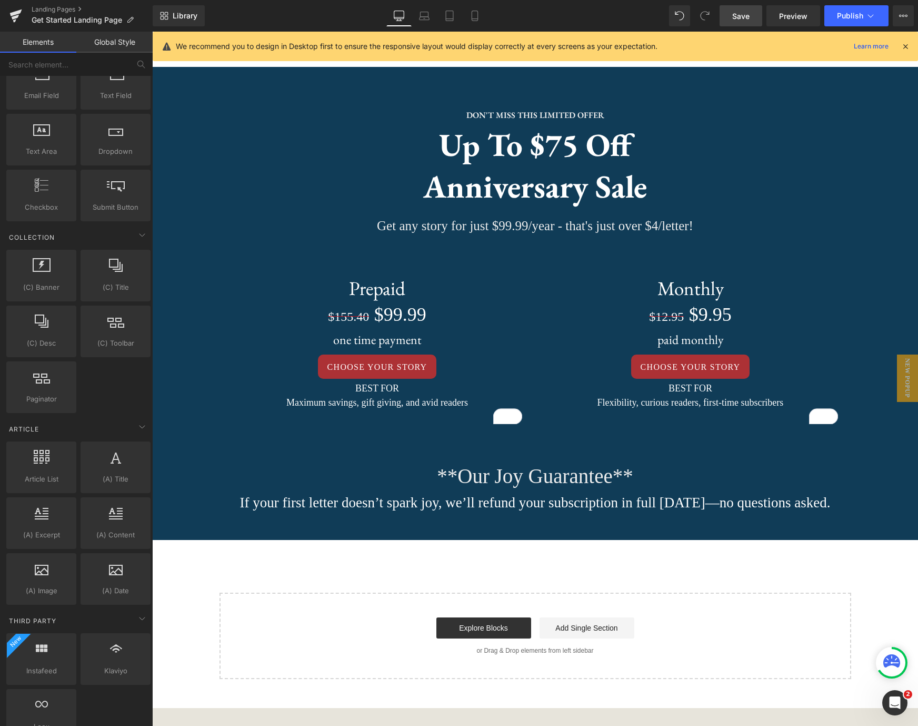
scroll to position [1729, 0]
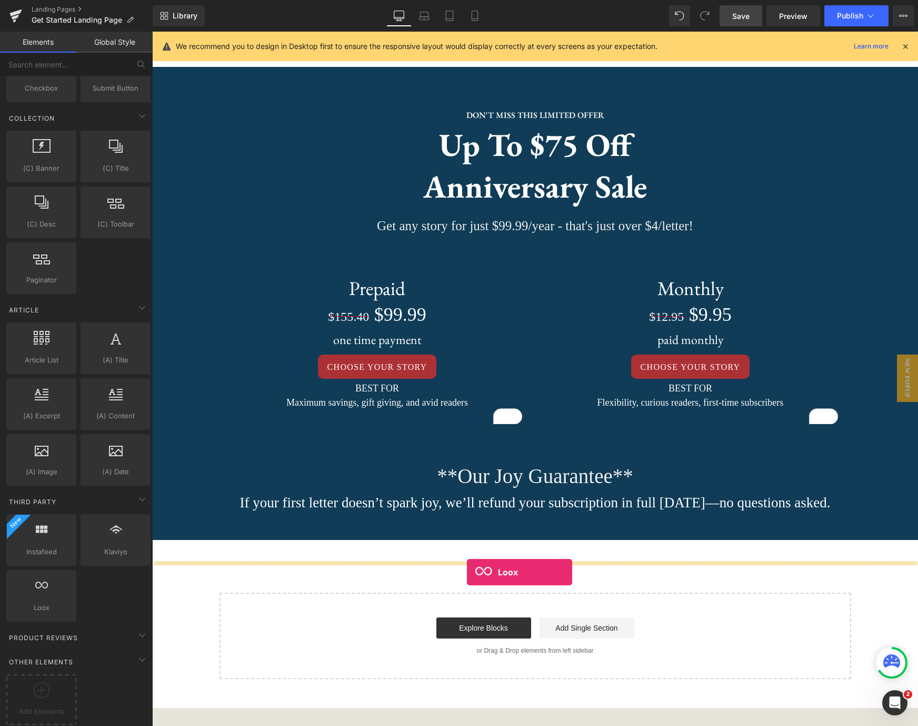
drag, startPoint x: 196, startPoint y: 602, endPoint x: 467, endPoint y: 572, distance: 272.3
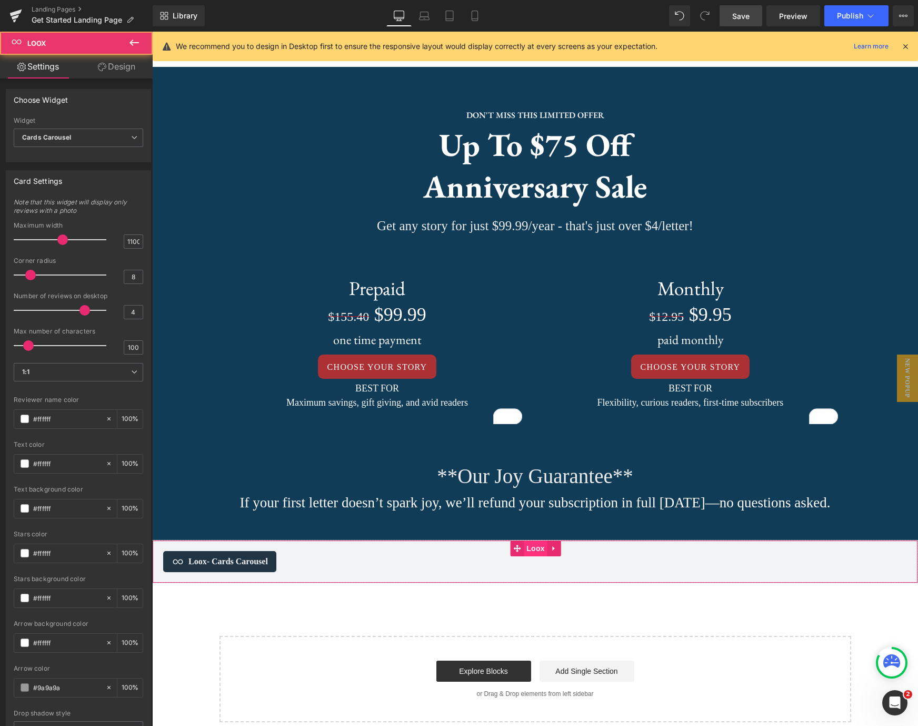
click at [539, 556] on span "Loox" at bounding box center [536, 548] width 24 height 16
click at [746, 16] on span "Save" at bounding box center [740, 16] width 17 height 11
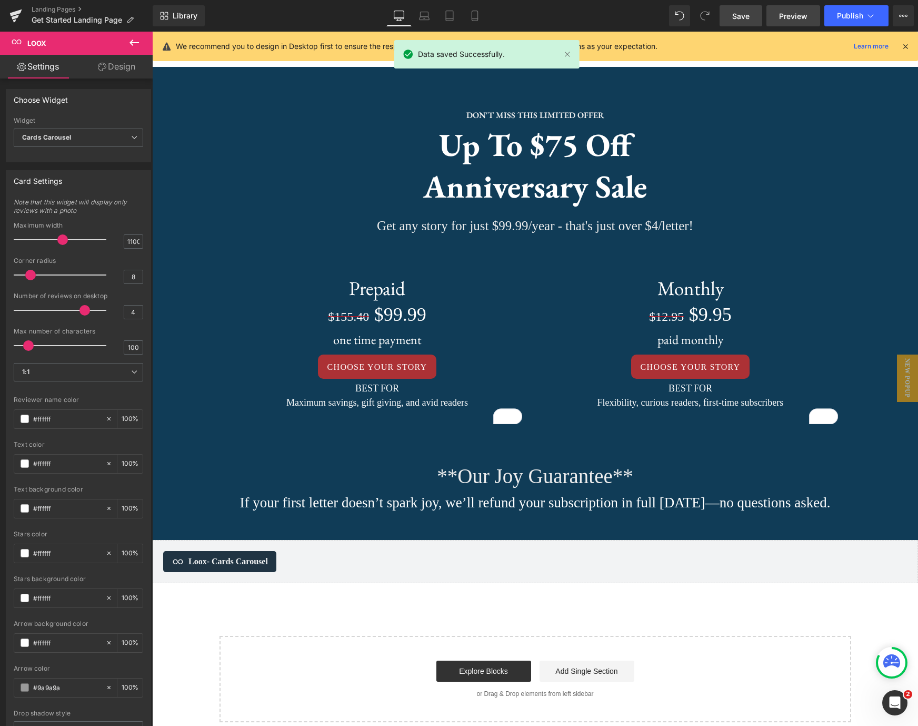
click at [795, 18] on span "Preview" at bounding box center [793, 16] width 28 height 11
